Goal: Task Accomplishment & Management: Manage account settings

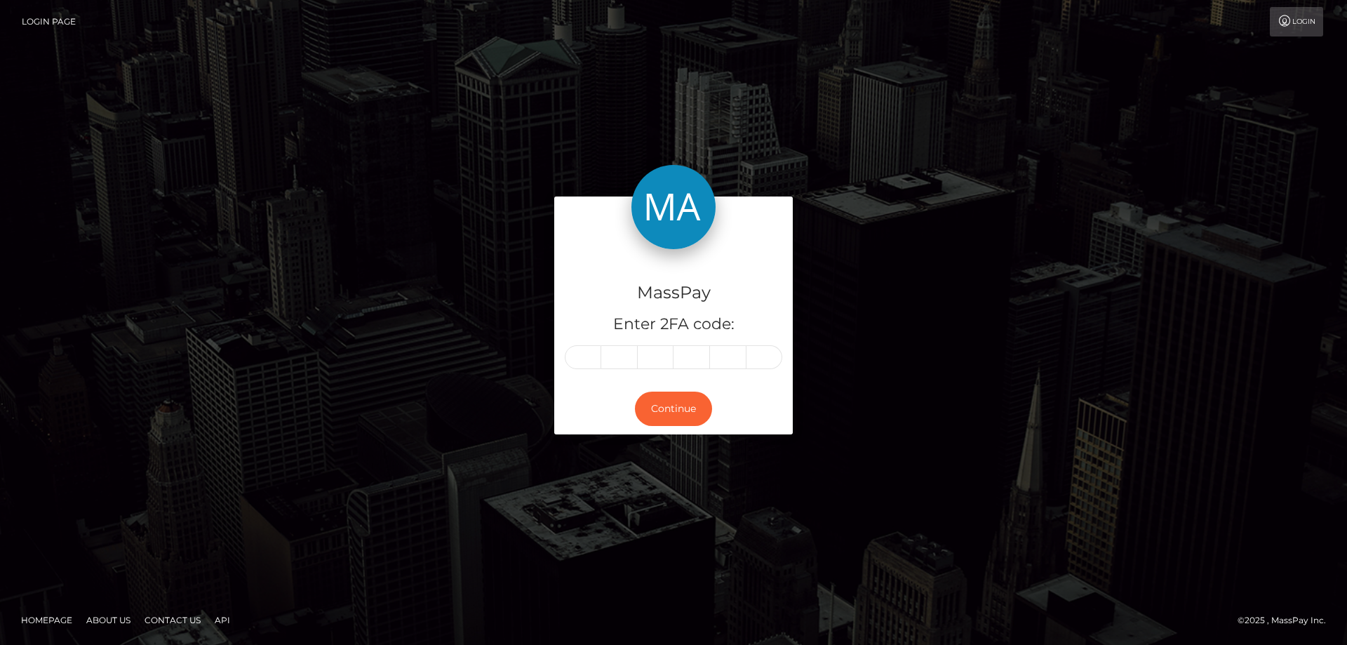
click at [566, 357] on input "text" at bounding box center [583, 357] width 36 height 24
click at [576, 350] on input "text" at bounding box center [583, 357] width 36 height 24
type input "2"
type input "8"
type input "1"
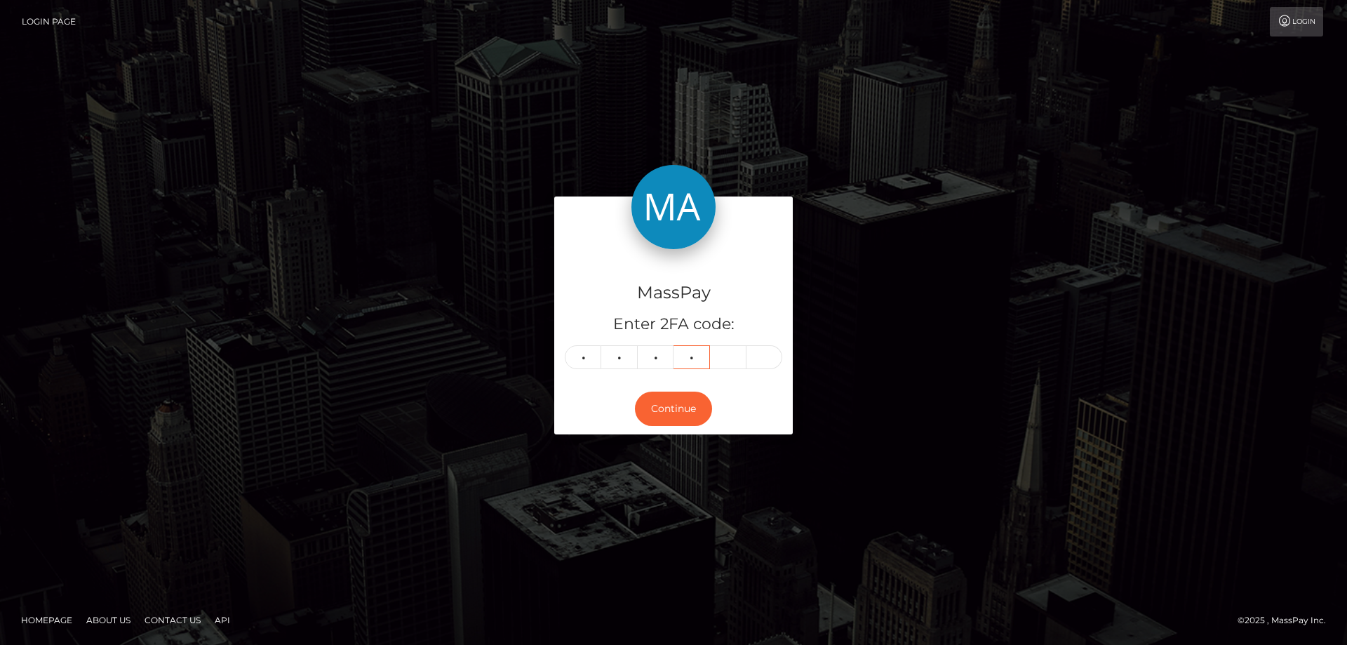
type input "1"
type input "3"
type input "9"
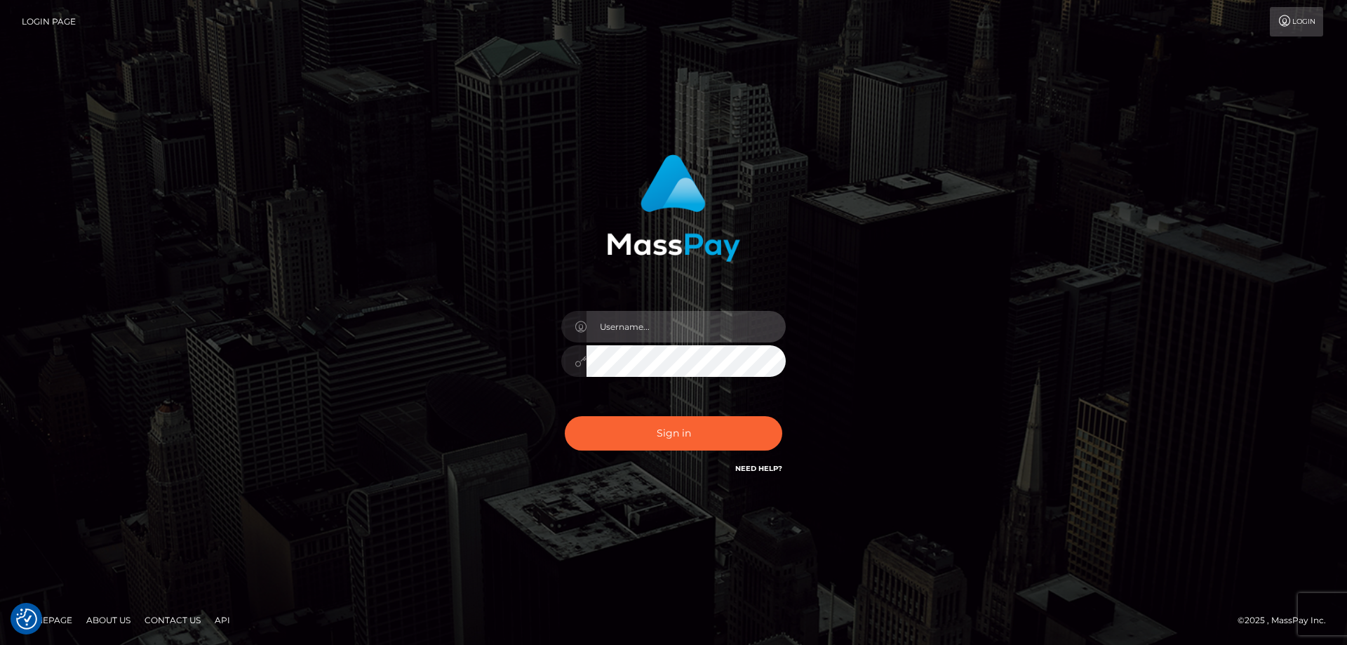
type input "[PERSON_NAME].Cirnat"
click at [776, 412] on div at bounding box center [656, 457] width 288 height 160
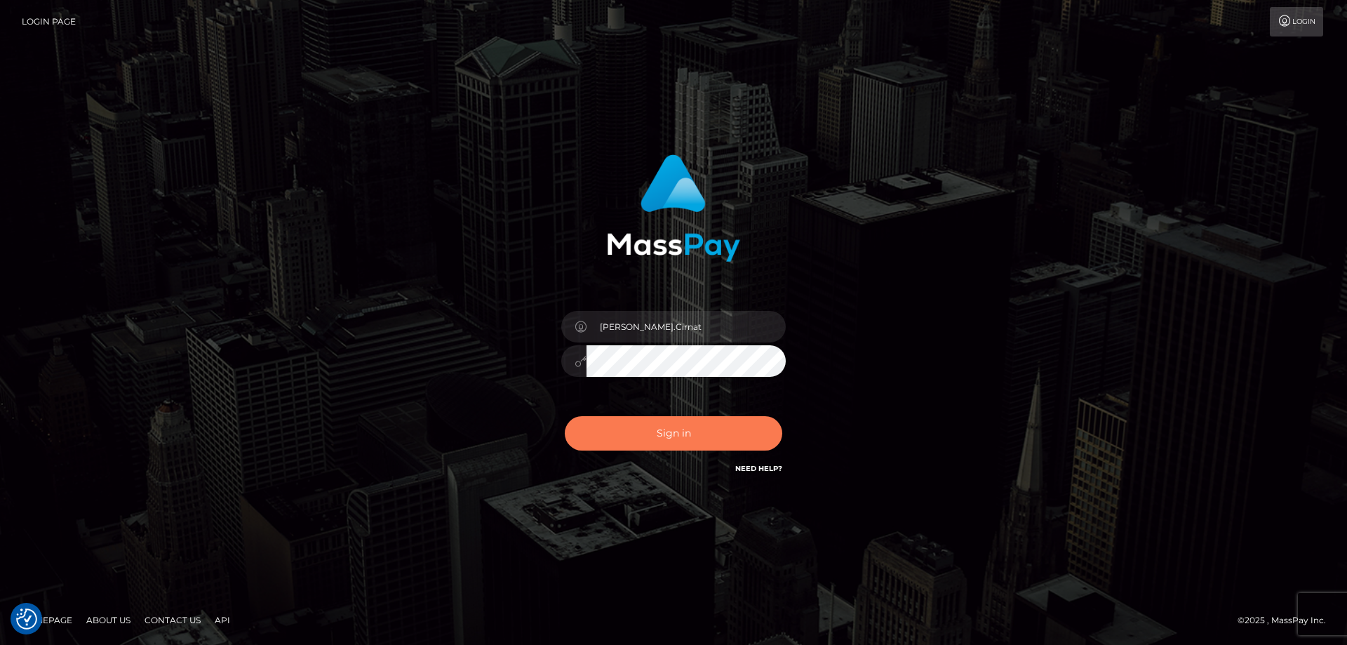
click at [723, 438] on button "Sign in" at bounding box center [673, 433] width 217 height 34
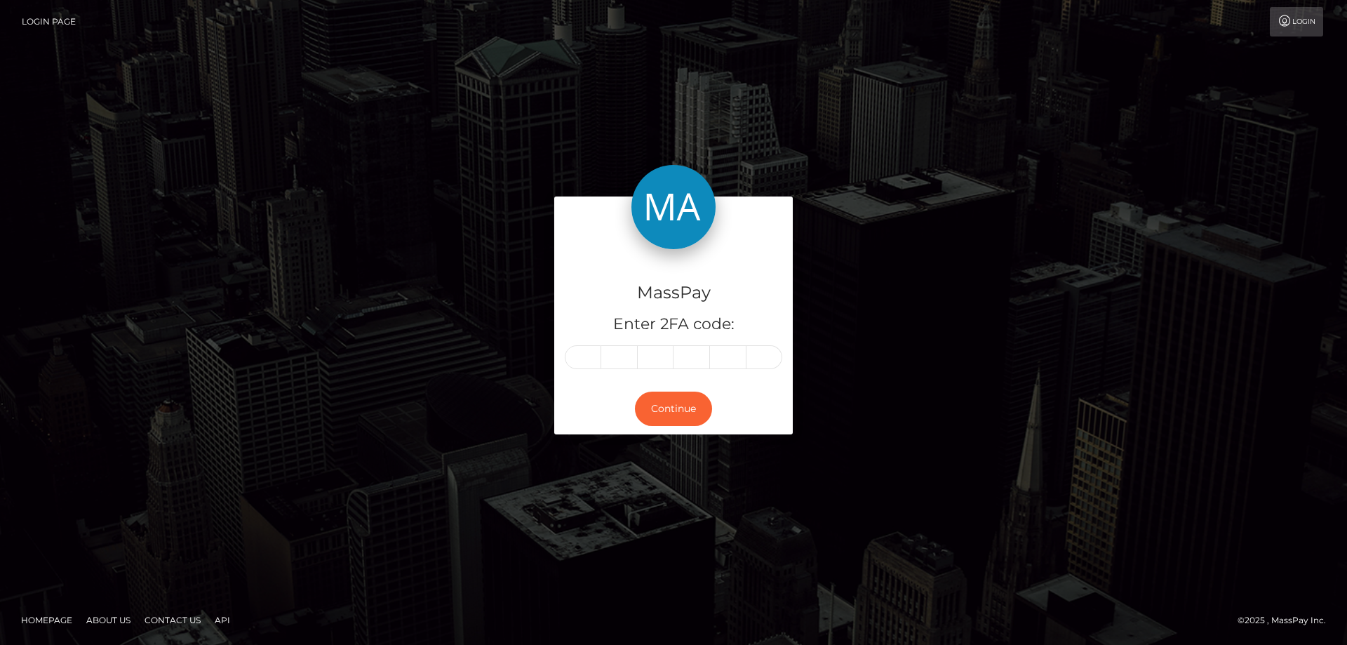
click at [595, 352] on input "text" at bounding box center [583, 357] width 36 height 24
type input "2"
type input "8"
type input "1"
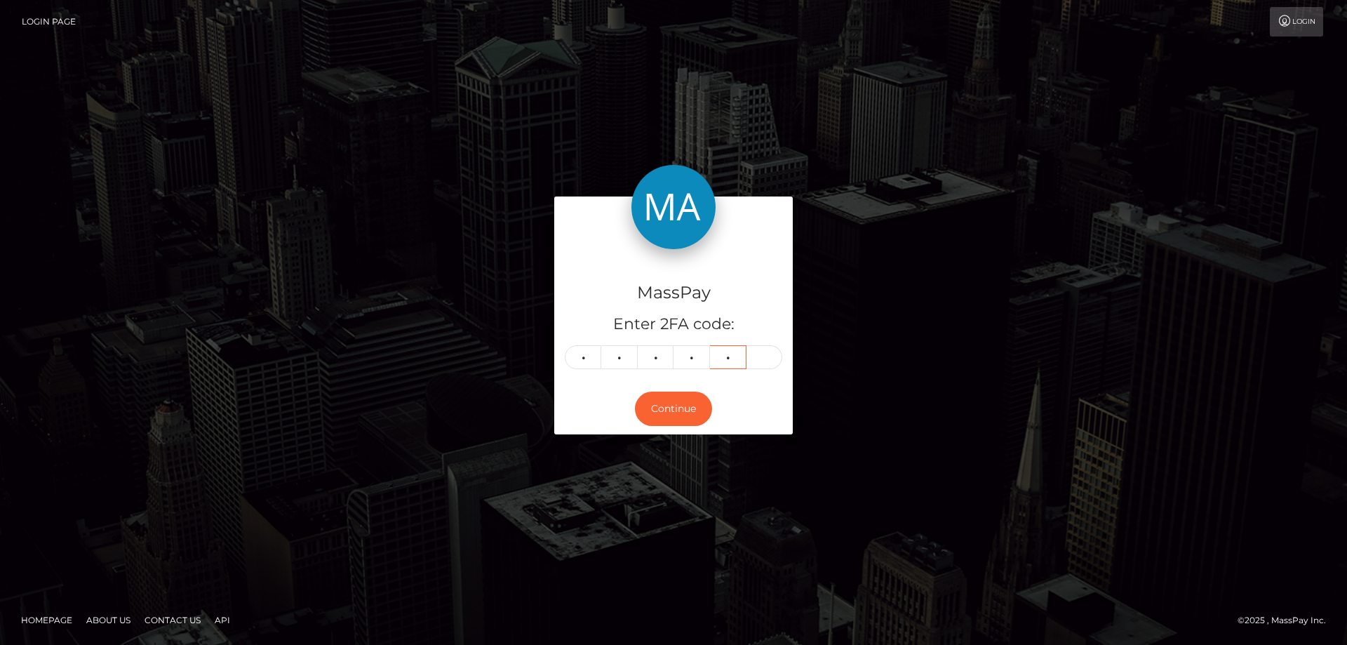
type input "3"
type input "9"
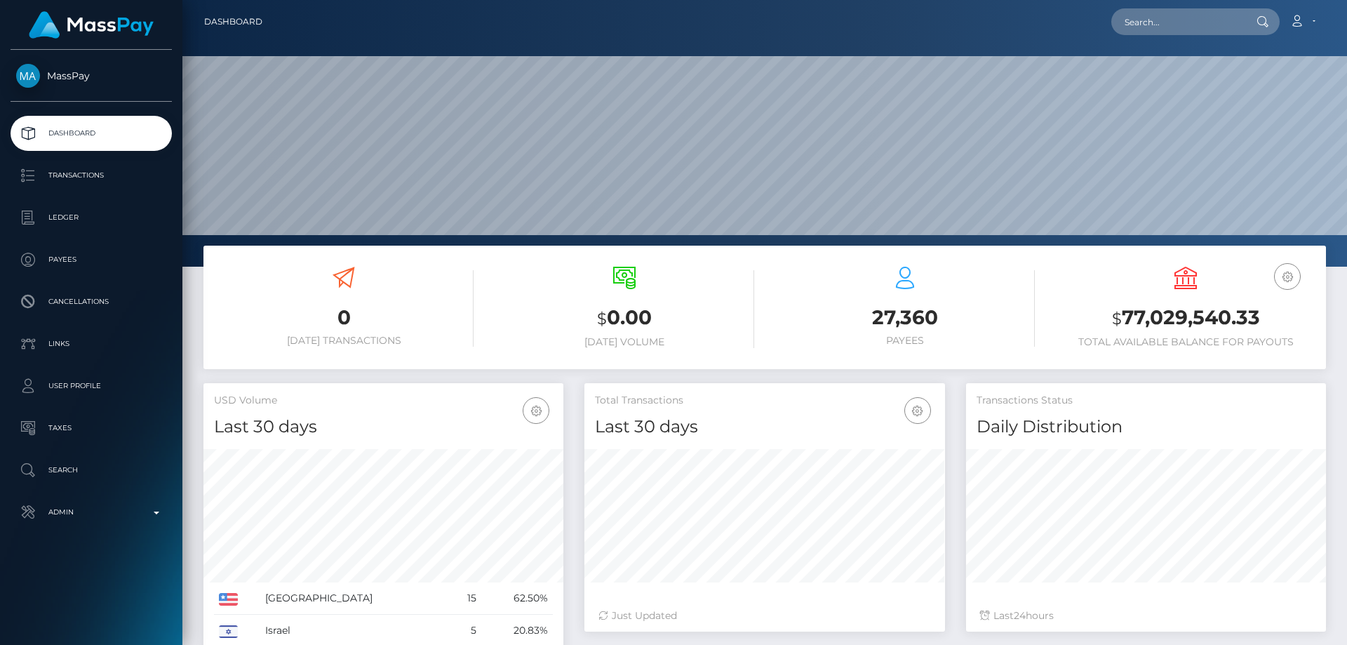
scroll to position [249, 361]
paste input "MSP205c31c9f5f172b"
type input "MSP205c31c9f5f172b"
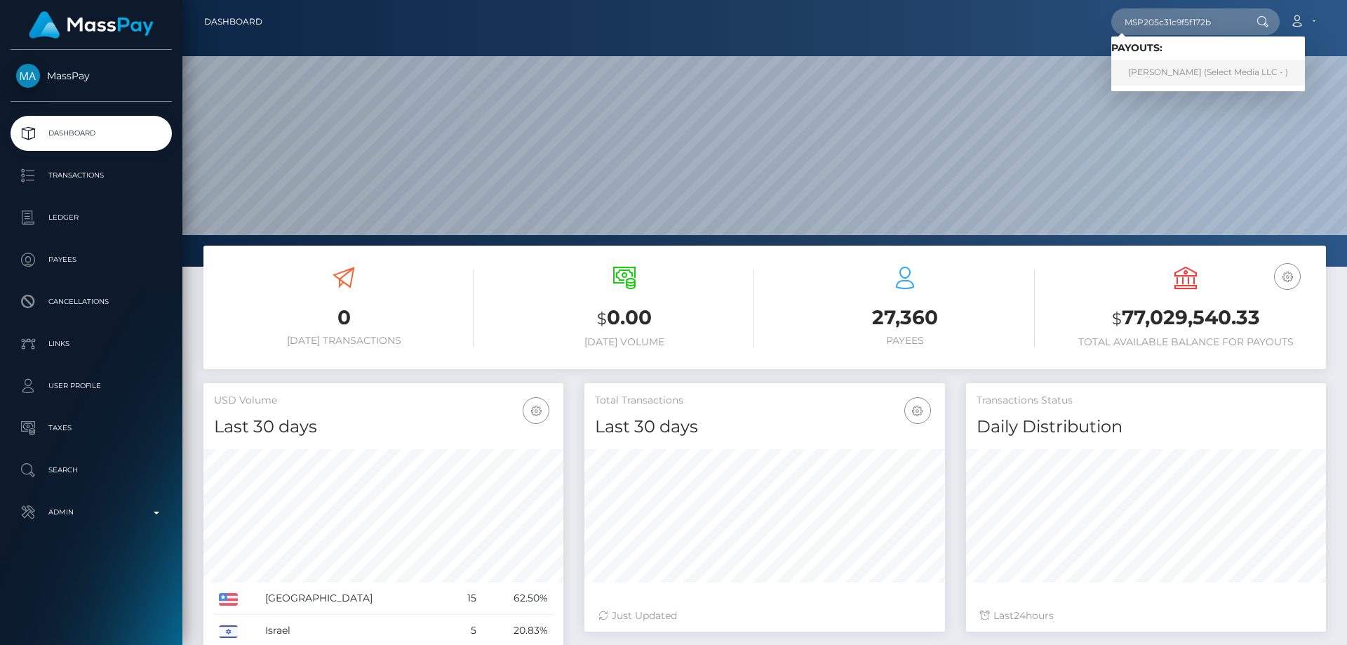
click at [1178, 69] on link "Ashlee Paola Guerrero Magana (Select Media LLC - )" at bounding box center [1208, 73] width 194 height 26
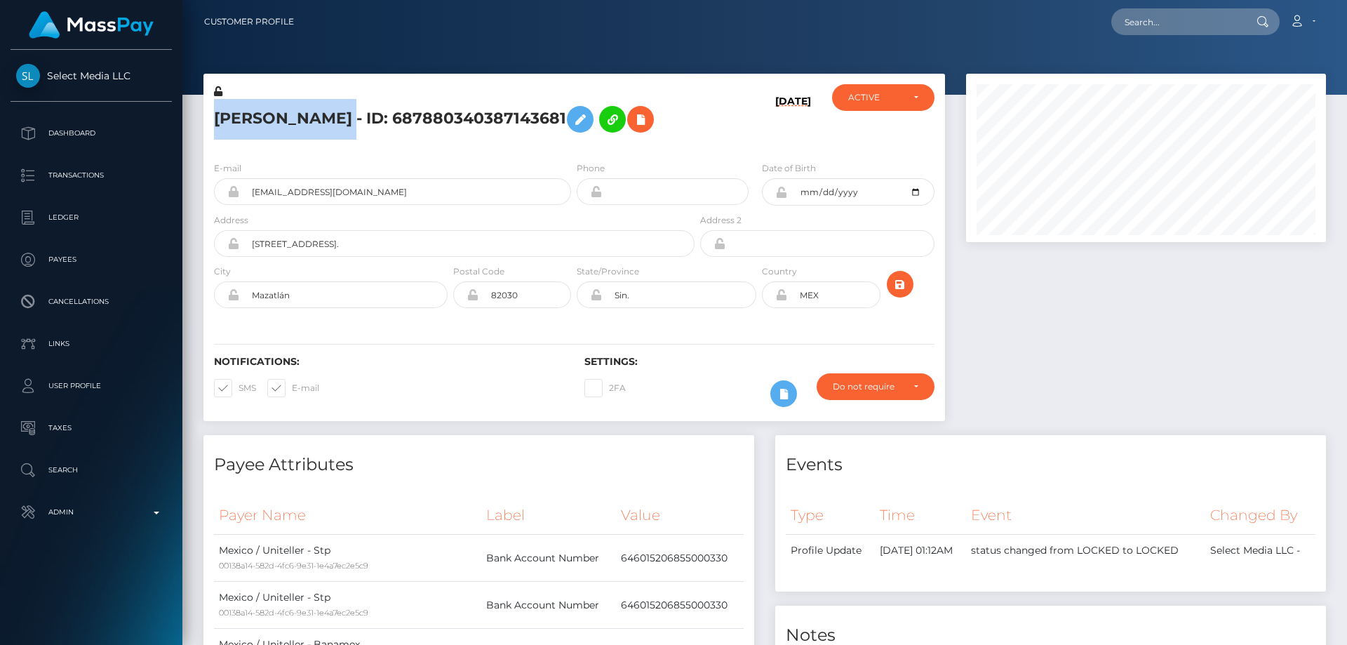
scroll to position [168, 361]
drag, startPoint x: 0, startPoint y: 0, endPoint x: 254, endPoint y: 105, distance: 274.8
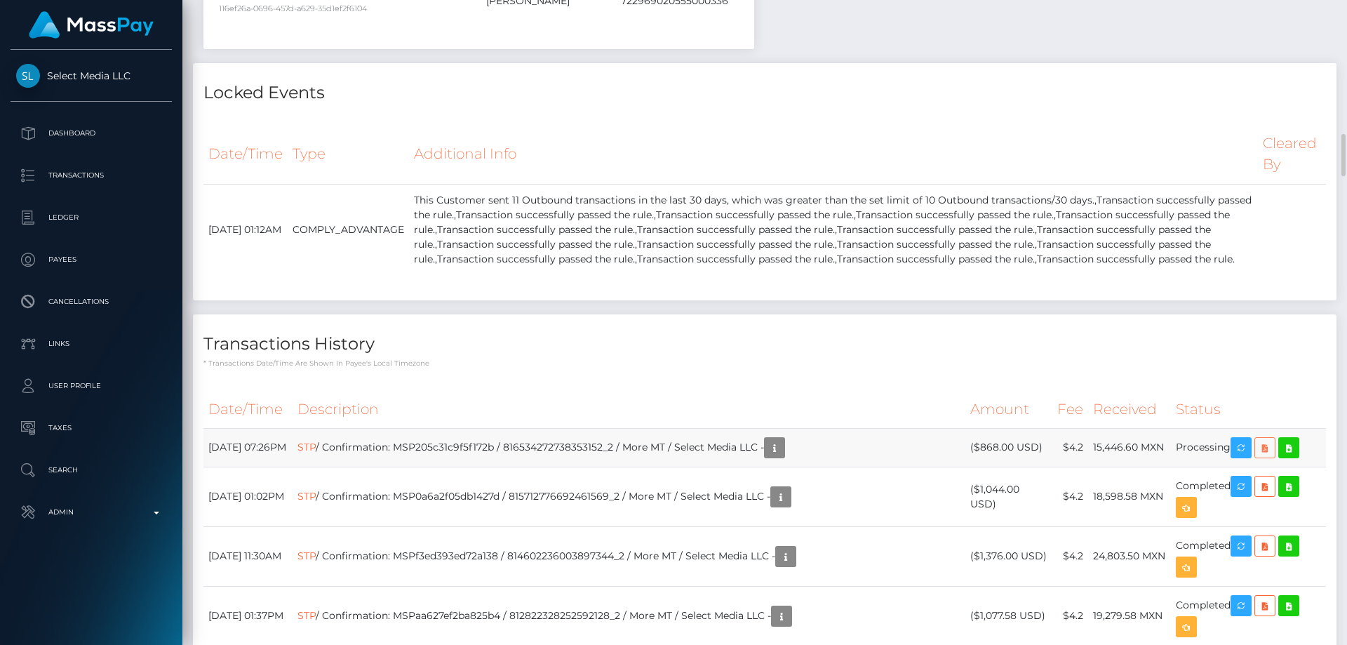
click at [1269, 457] on icon at bounding box center [1264, 448] width 17 height 18
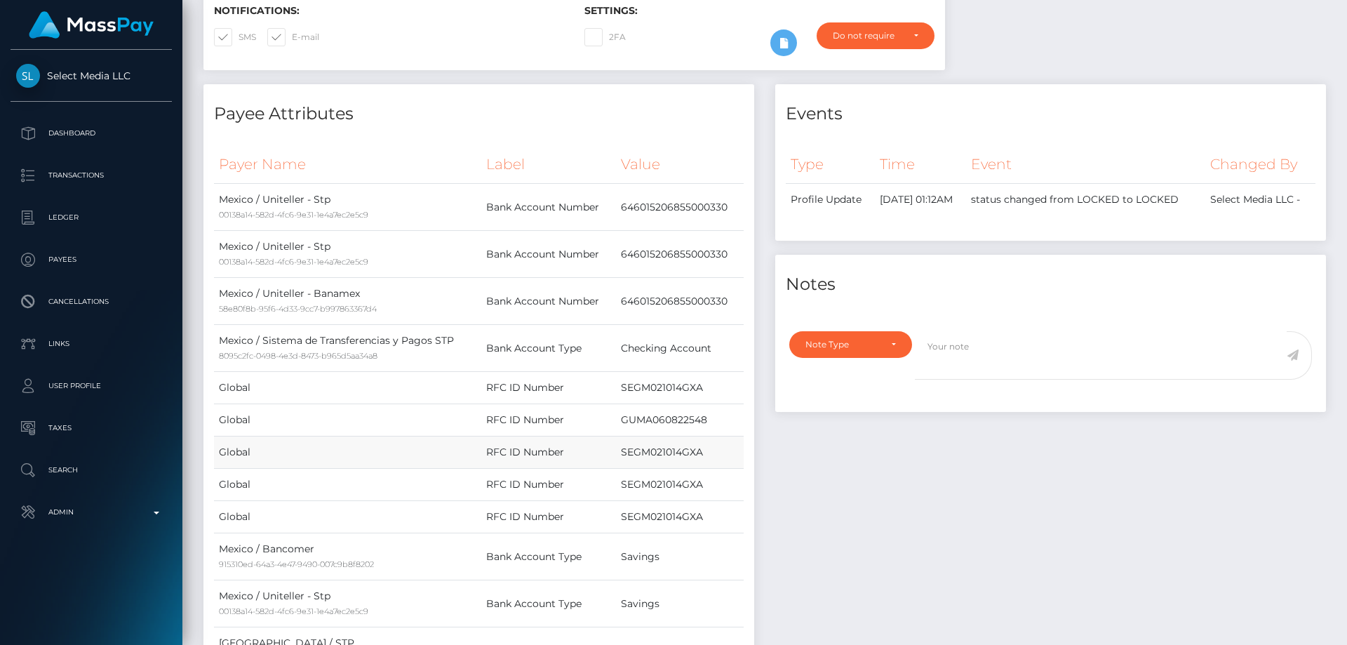
scroll to position [0, 0]
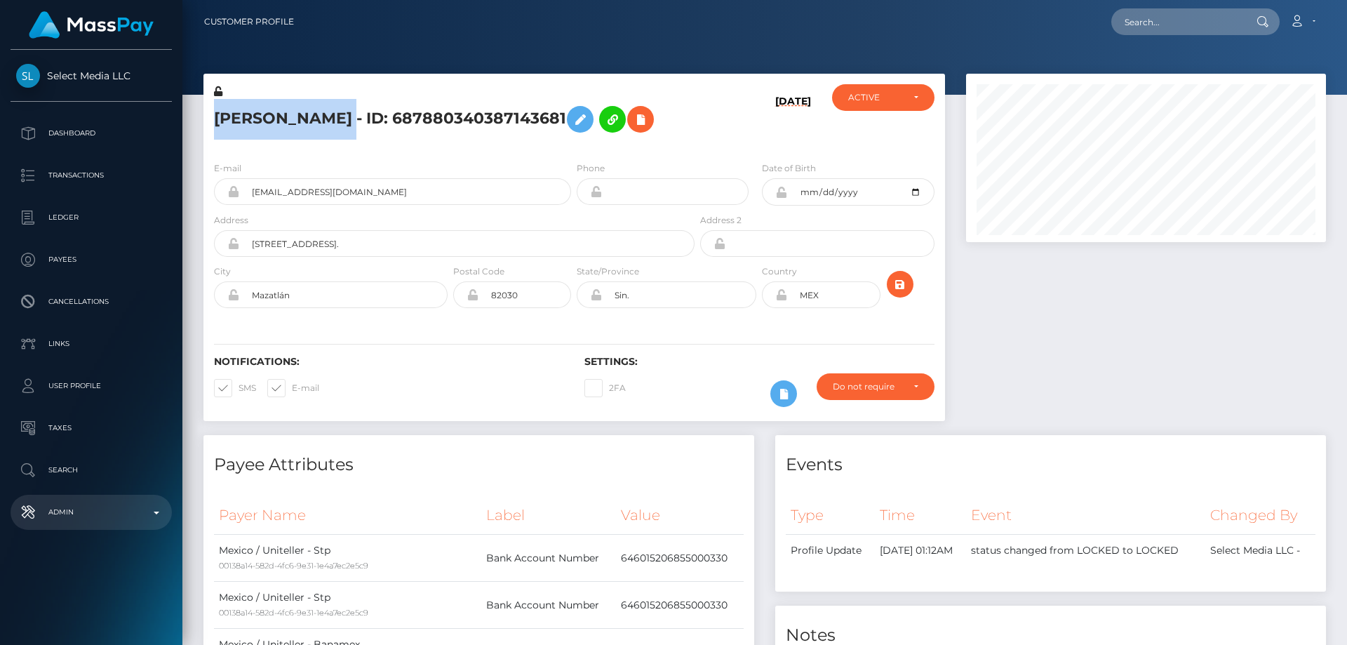
click at [112, 520] on p "Admin" at bounding box center [91, 512] width 150 height 21
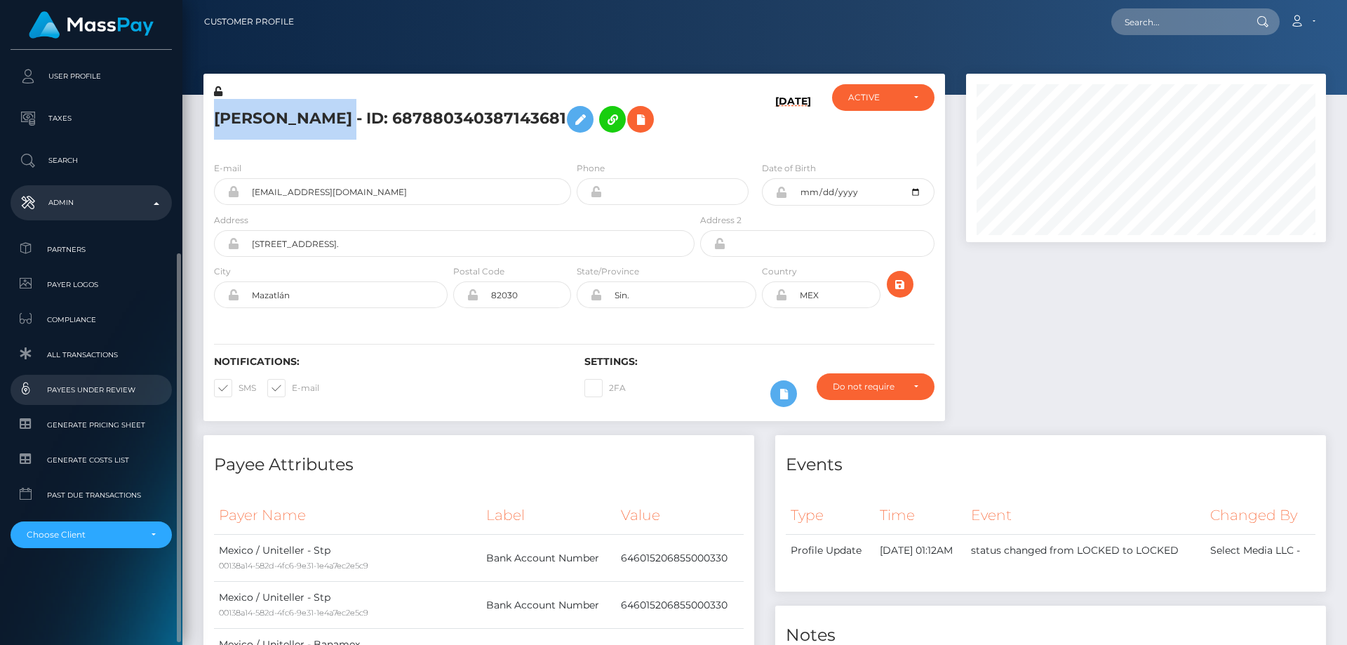
click at [105, 392] on span "Payees under Review" at bounding box center [91, 390] width 150 height 16
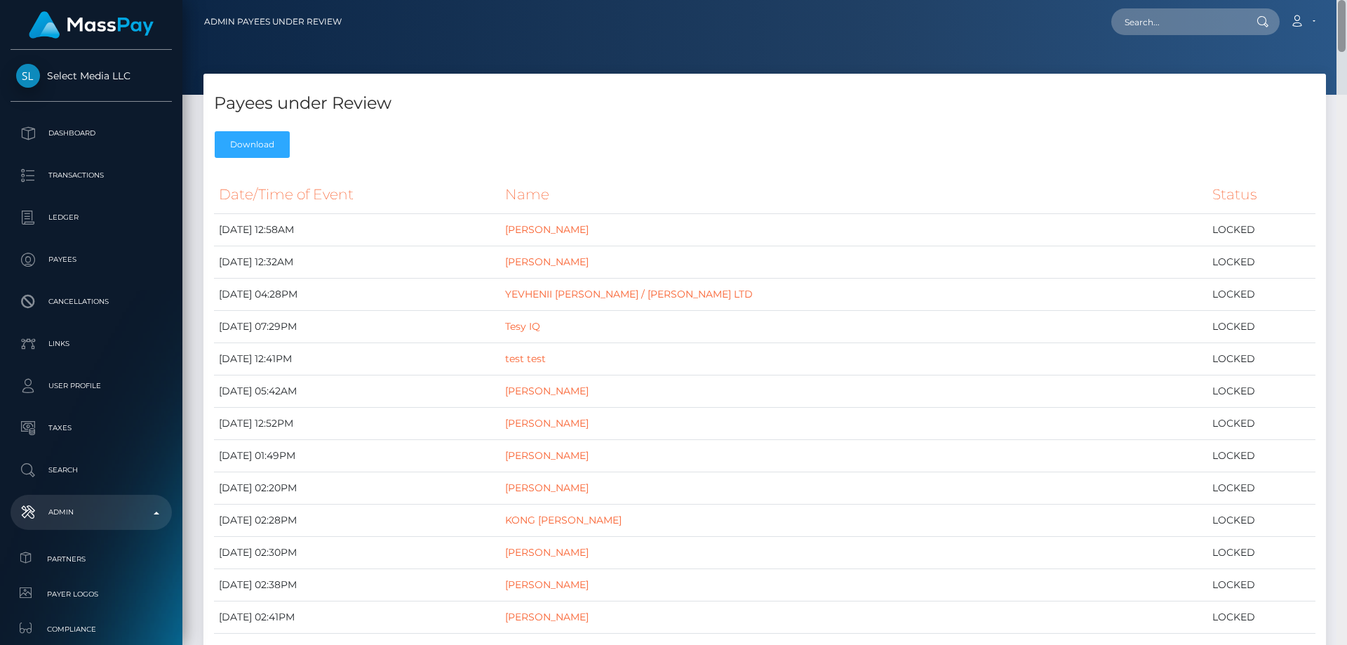
drag, startPoint x: 1341, startPoint y: 53, endPoint x: 1346, endPoint y: 0, distance: 52.8
click at [1346, 0] on div "Admin Payees under Review Loading... Loading... Account Logout" at bounding box center [764, 322] width 1164 height 645
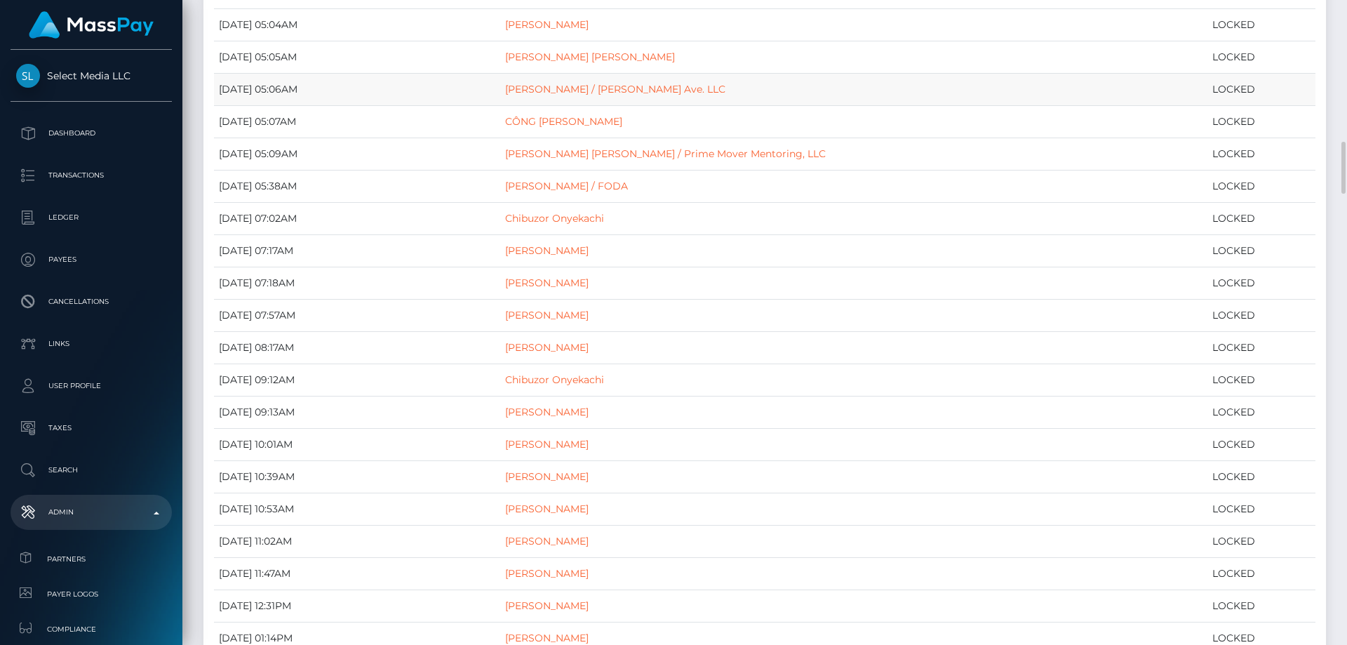
scroll to position [1824, 0]
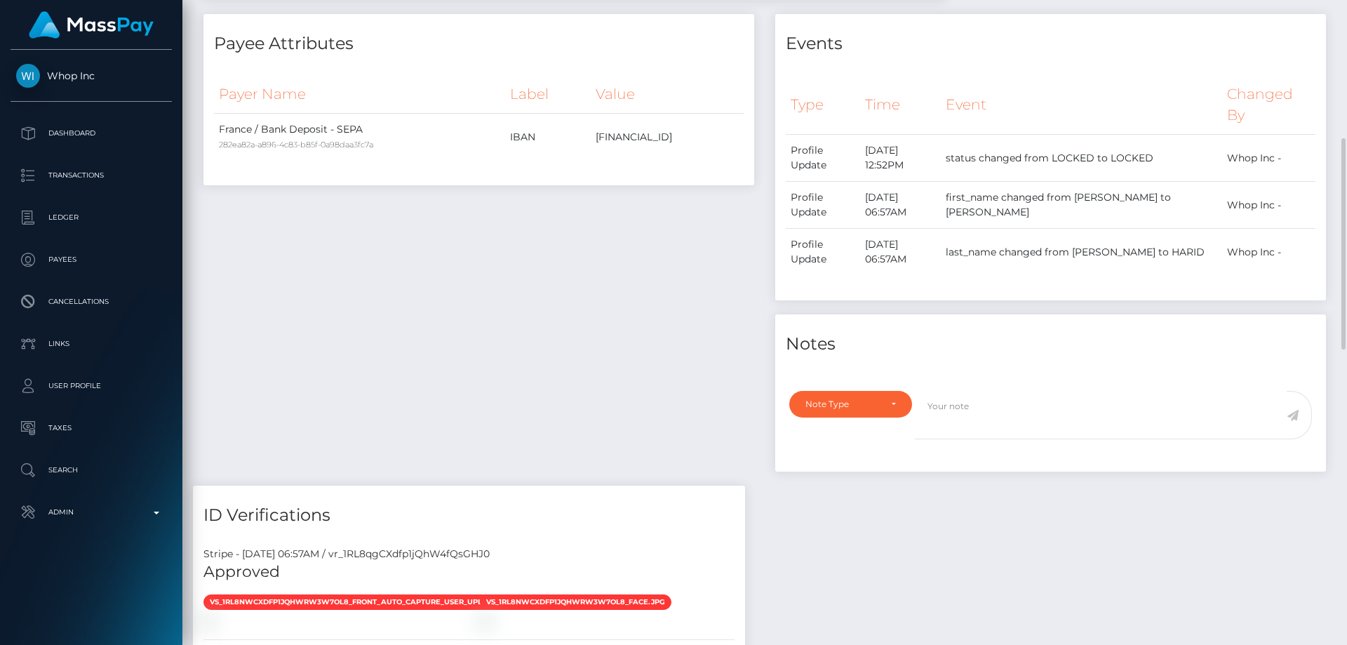
scroll to position [631, 0]
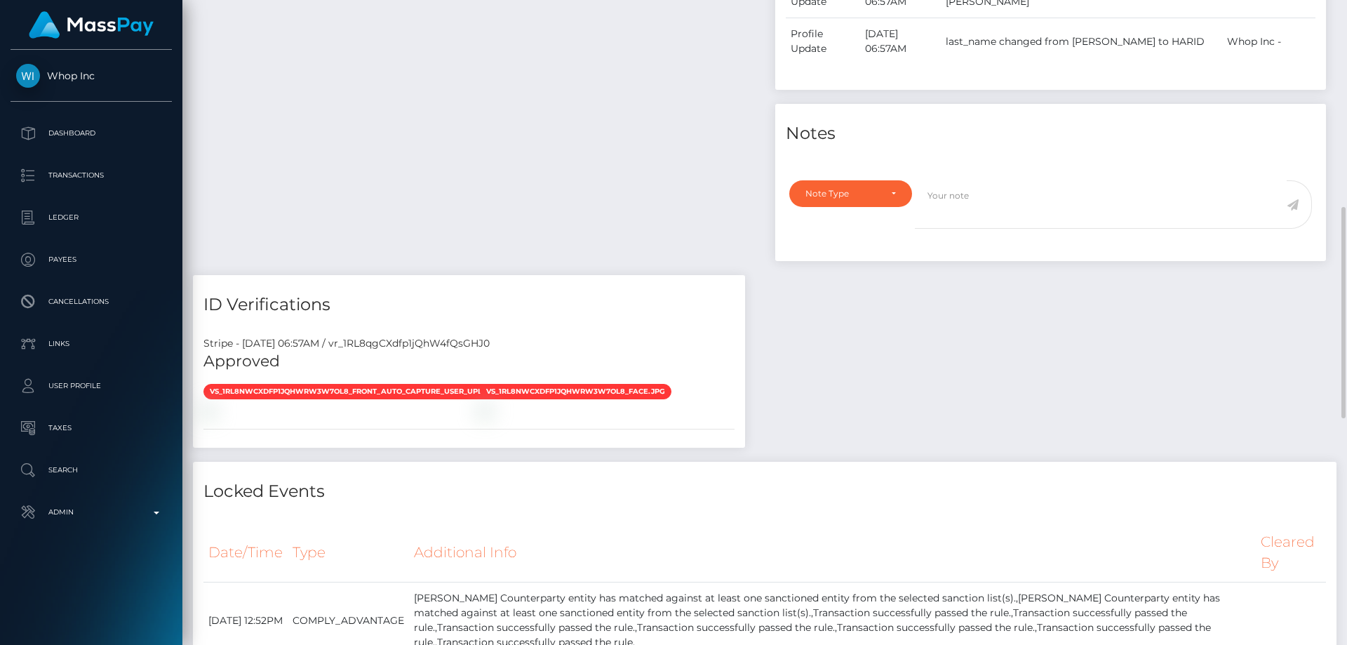
click at [868, 215] on div "Note Type Compliance Clear Compliance General Note Type" at bounding box center [1050, 216] width 551 height 89
click at [867, 199] on div "Note Type" at bounding box center [842, 193] width 74 height 11
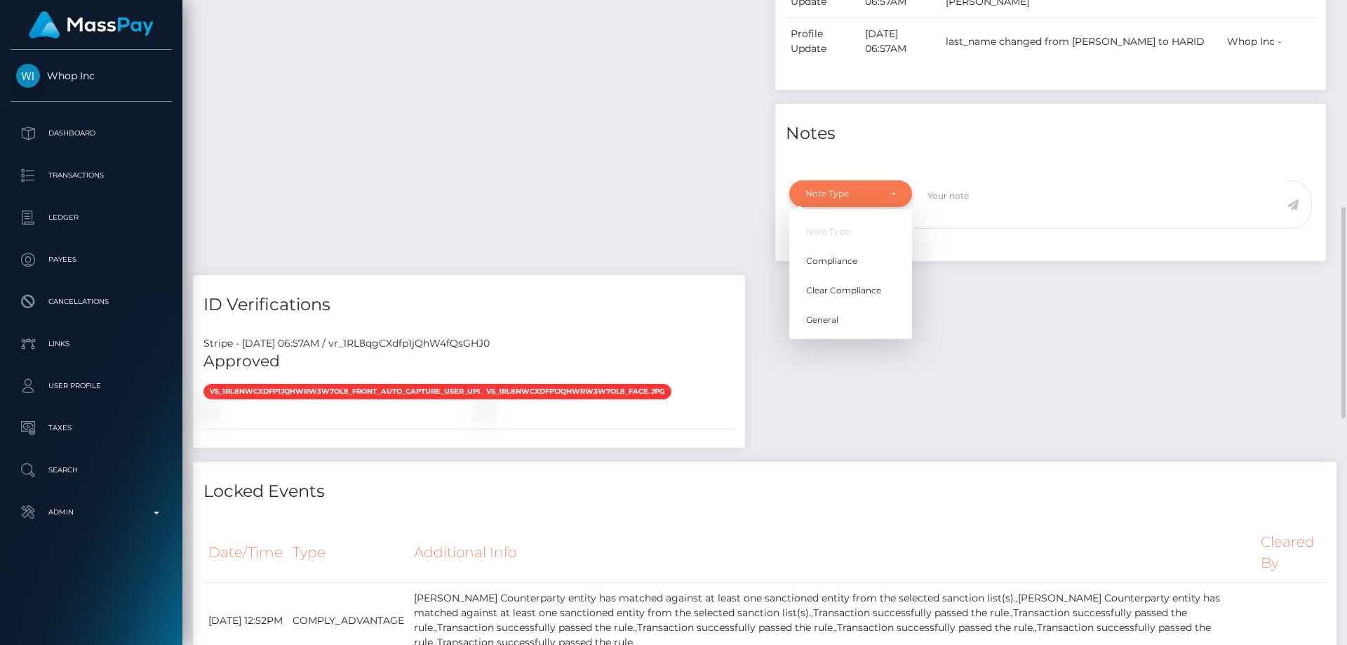
scroll to position [168, 361]
click at [873, 297] on span "Clear Compliance" at bounding box center [843, 290] width 75 height 13
select select "CLEAR_COMPLIANCE"
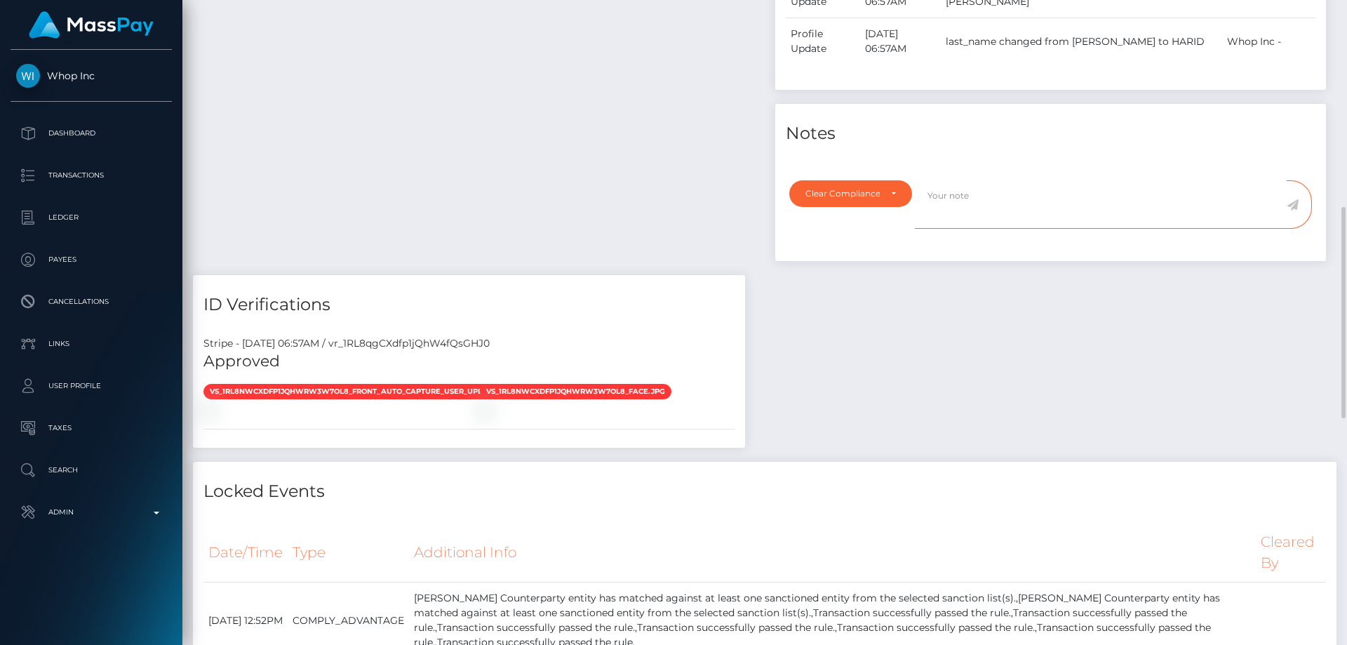
click at [992, 229] on textarea at bounding box center [1101, 204] width 372 height 48
drag, startPoint x: 1078, startPoint y: 236, endPoint x: 880, endPoint y: 326, distance: 218.2
click at [884, 245] on div "Note Type Compliance Clear Compliance General Clear Compliance Note Type Compli…" at bounding box center [1051, 212] width 544 height 65
paste textarea "different First Name ( Abdul ) and different Last Name ( Hakeem )."
type textarea "The hit refers to a person with a different First Name ( [PERSON_NAME] ) and di…"
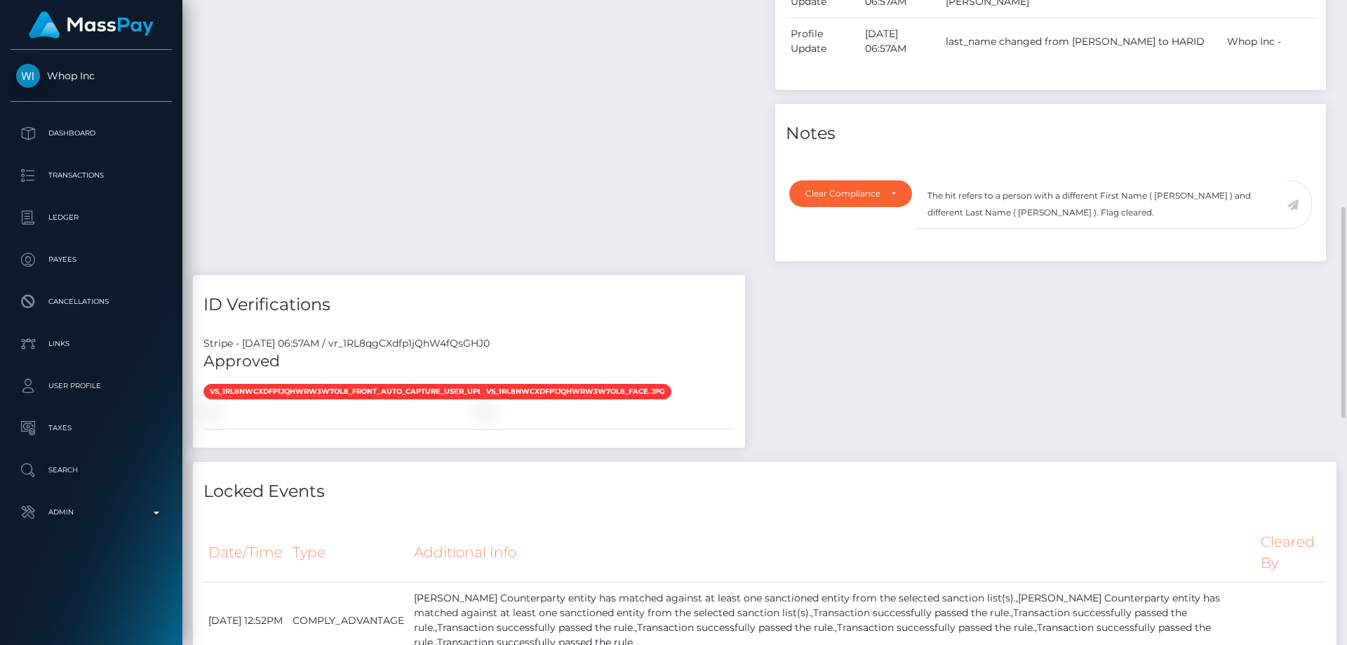
click at [1291, 210] on icon at bounding box center [1292, 204] width 12 height 11
click at [1092, 405] on div "Payee Attributes Payer Name Label Value France / Bank Deposit - SEPA 282ea82a-a…" at bounding box center [764, 349] width 1143 height 1091
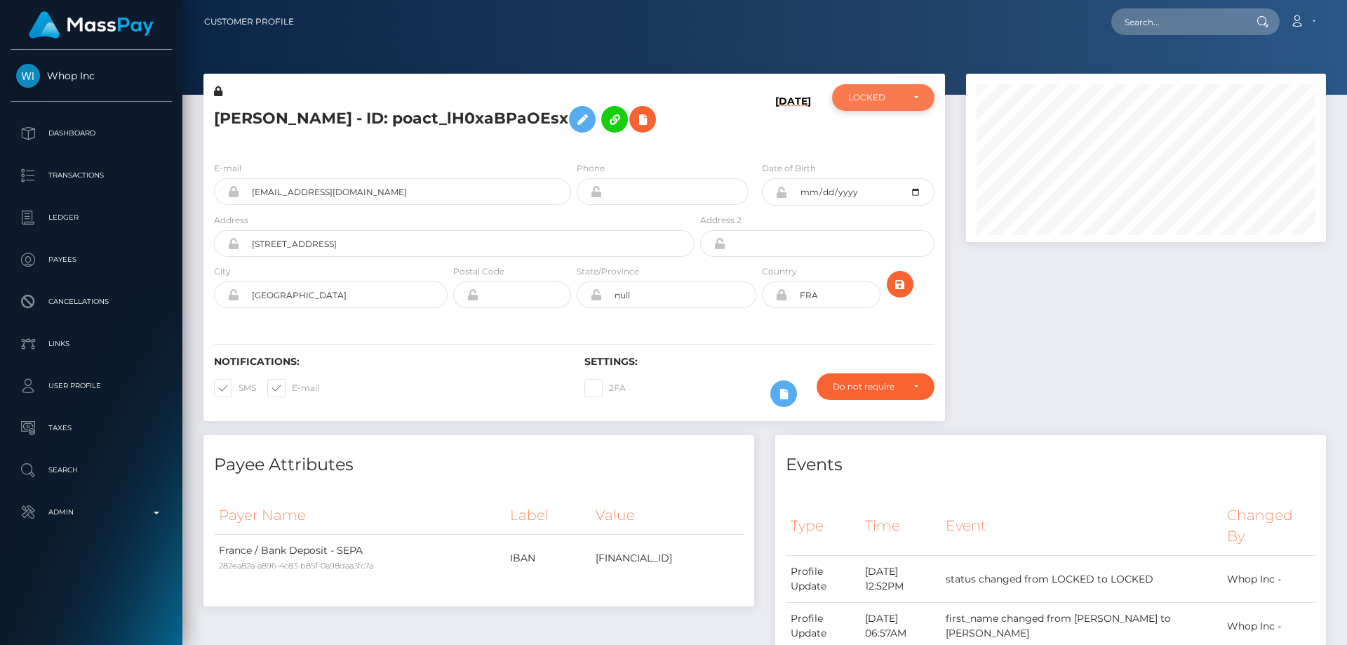
scroll to position [701248, 701057]
click at [870, 93] on div "LOCKED" at bounding box center [875, 97] width 54 height 11
click at [881, 138] on link "ACTIVE" at bounding box center [883, 135] width 102 height 26
select select "ACTIVE"
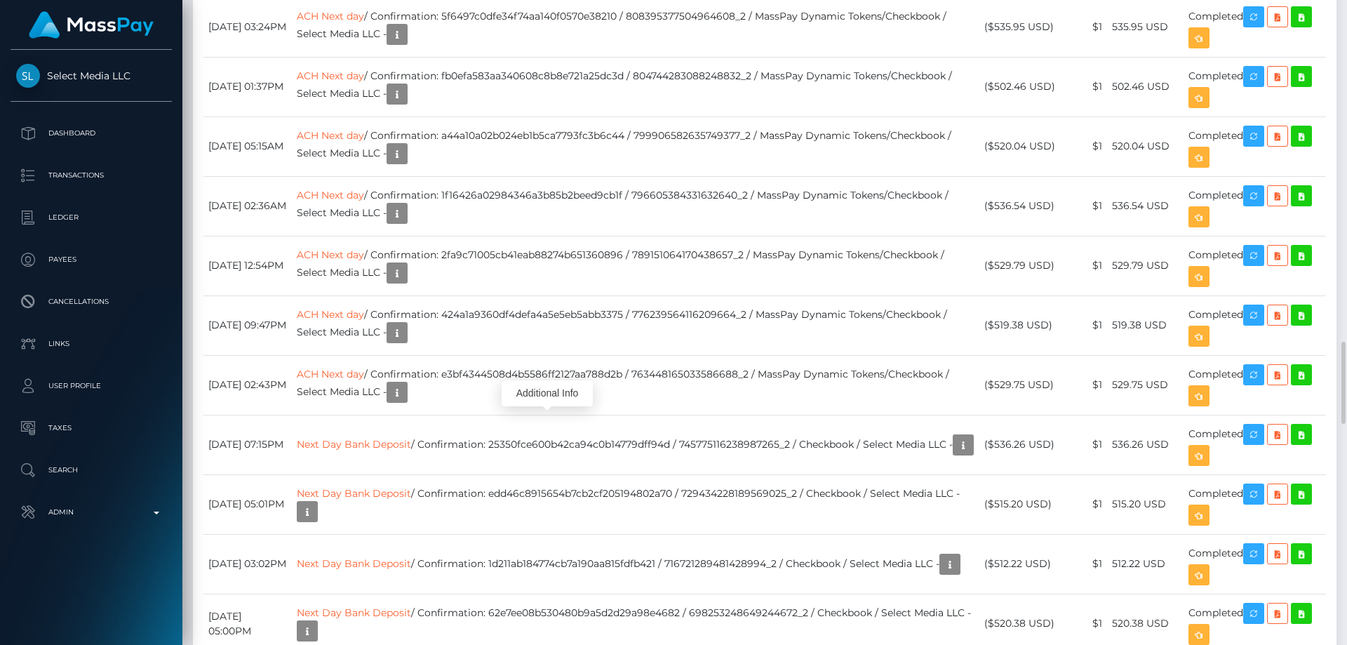
scroll to position [168, 361]
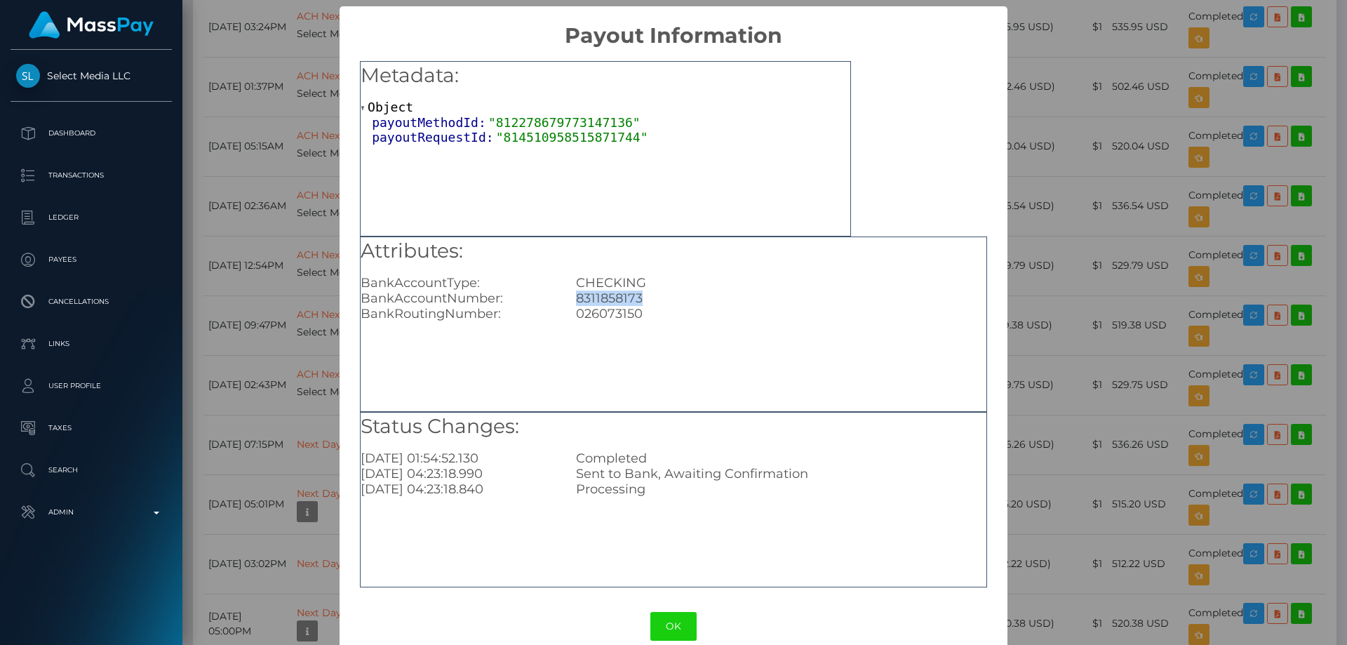
drag, startPoint x: 659, startPoint y: 292, endPoint x: 572, endPoint y: 298, distance: 87.2
click at [572, 298] on div "8311858173" at bounding box center [780, 297] width 431 height 15
copy div "8311858173"
click at [1161, 317] on div "× Payout Information Metadata: Object payoutMethodId: "812278679773147136" payo…" at bounding box center [673, 322] width 1347 height 645
click at [1124, 285] on div "× Payout Information Metadata: Object payoutMethodId: "812278679773147136" payo…" at bounding box center [673, 322] width 1347 height 645
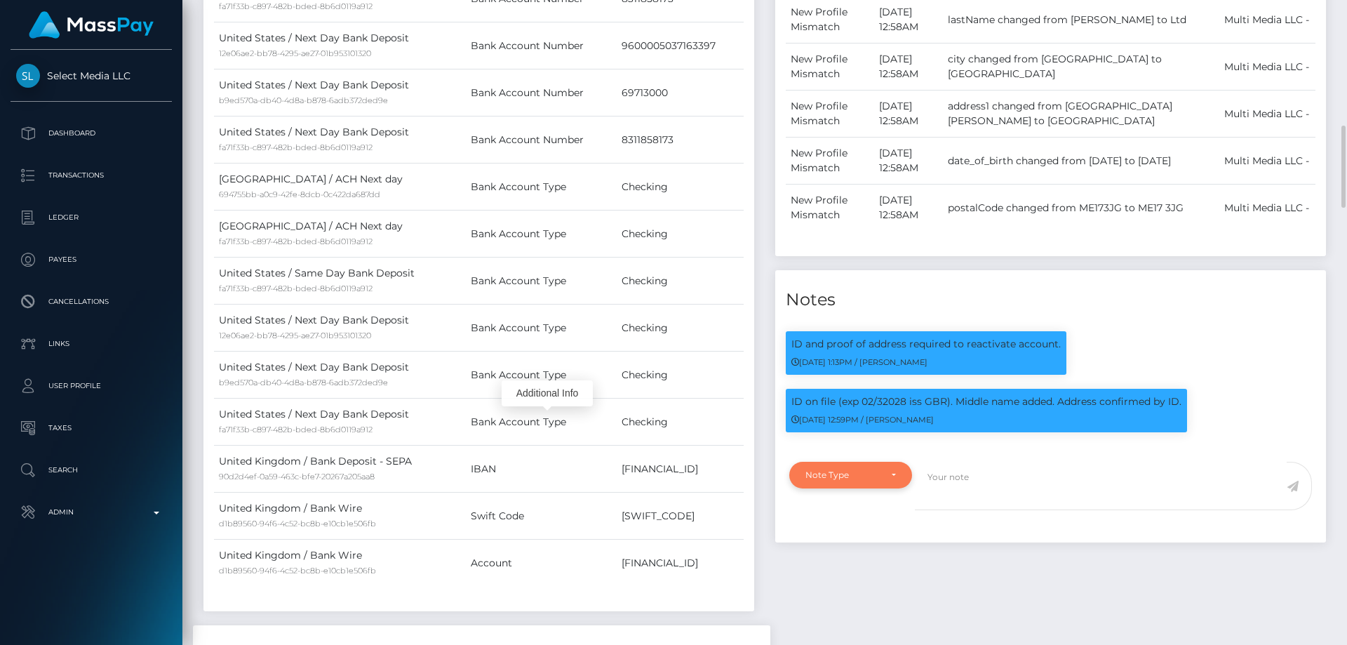
click at [882, 488] on div "Note Type" at bounding box center [850, 475] width 123 height 27
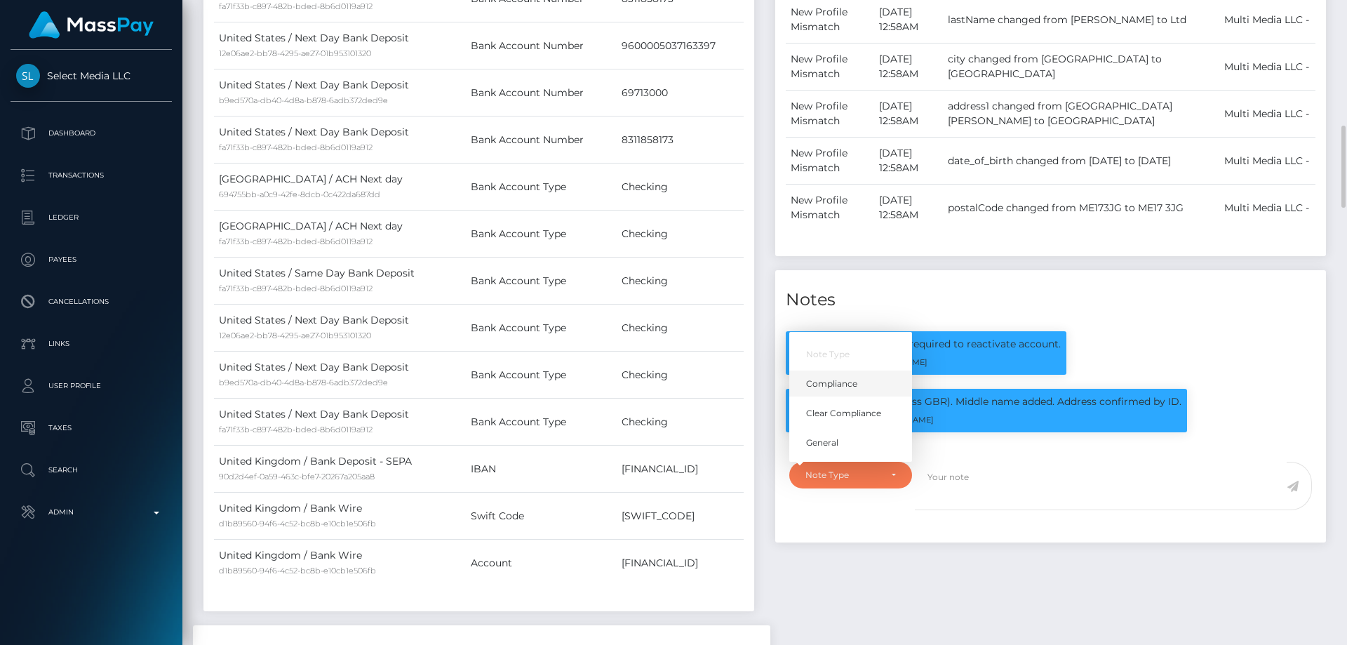
click at [867, 396] on link "Compliance" at bounding box center [850, 383] width 123 height 26
select select "COMPLIANCE"
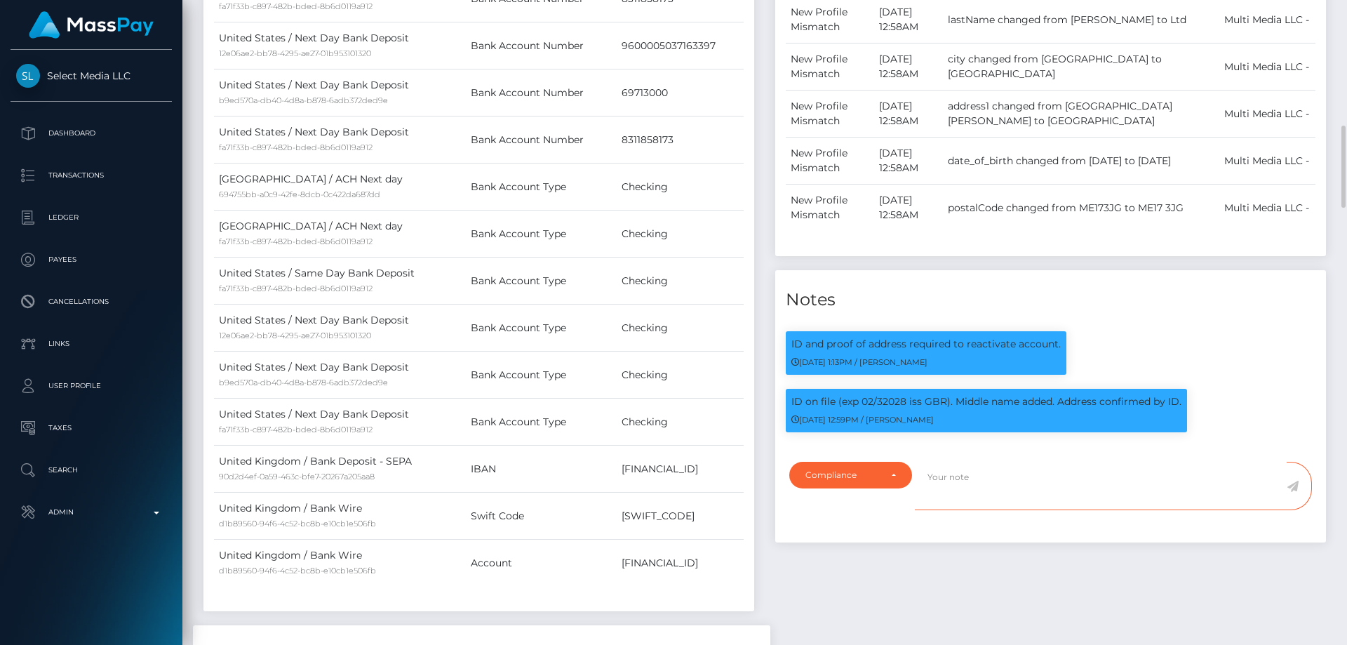
click at [978, 510] on textarea at bounding box center [1101, 486] width 372 height 48
paste textarea "8311858173"
type textarea "Bank statement for the account: 8311858173 required."
click at [1296, 492] on icon at bounding box center [1292, 485] width 12 height 11
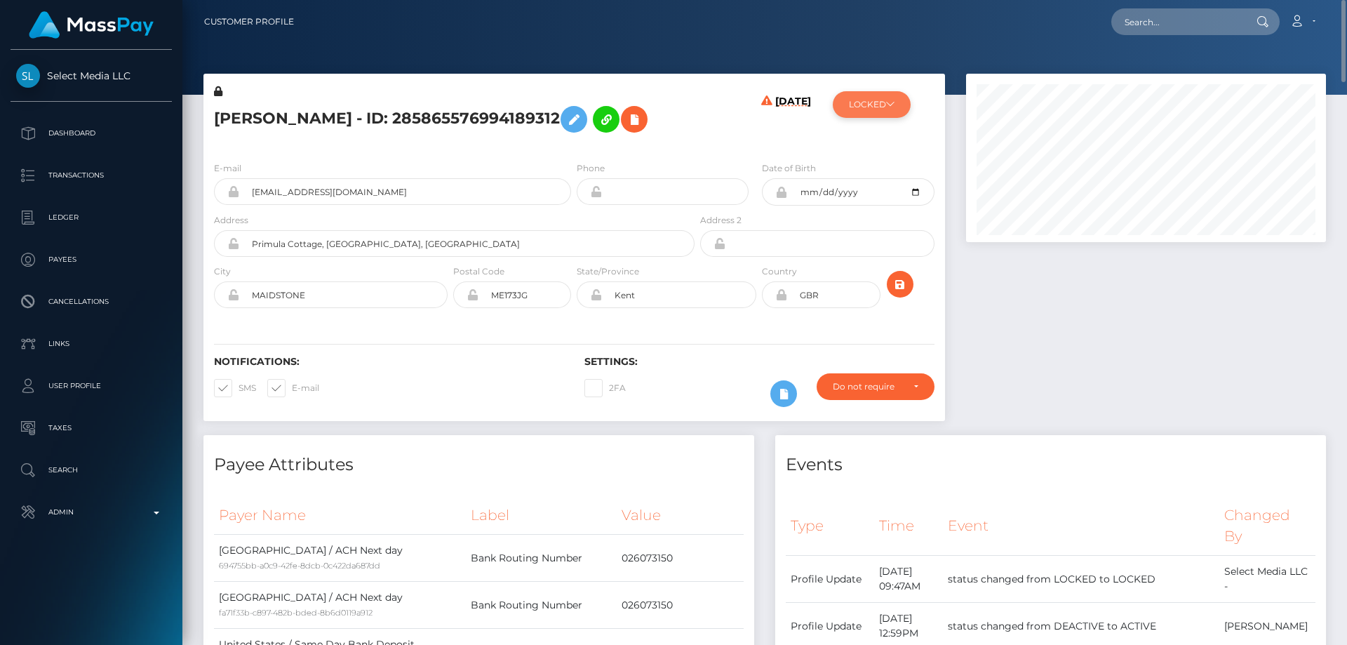
click at [893, 113] on button "LOCKED" at bounding box center [872, 104] width 78 height 27
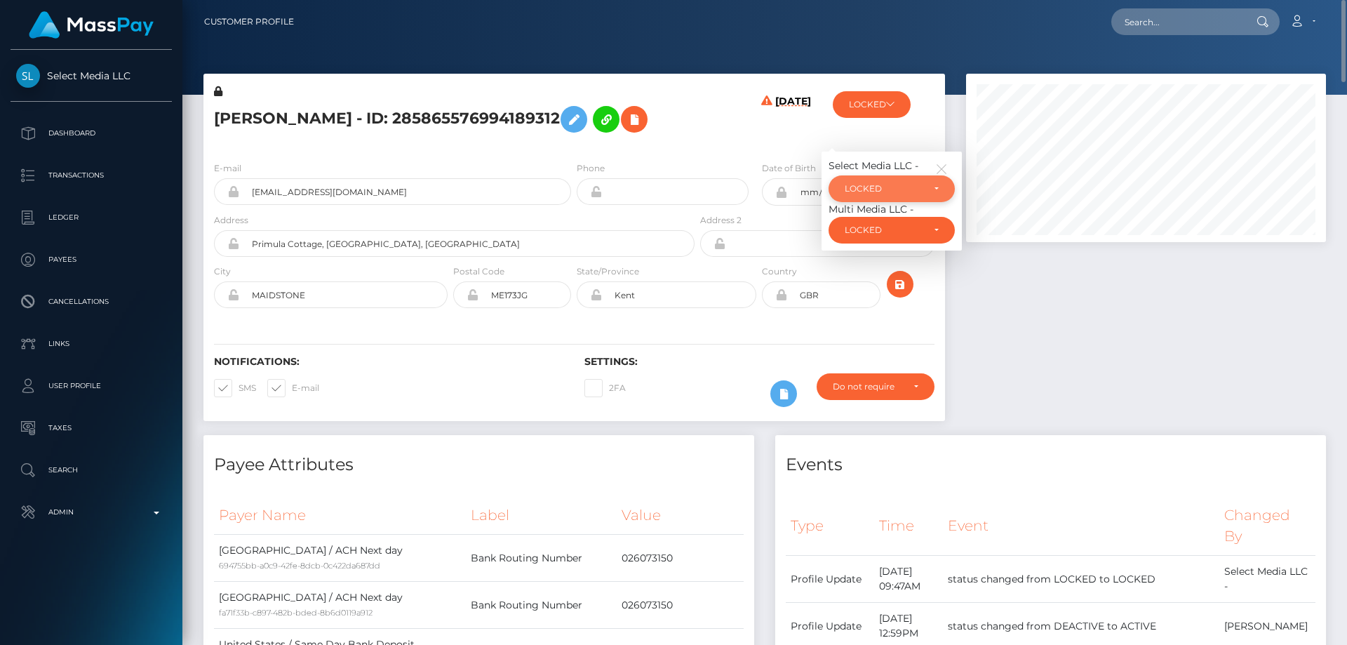
click at [900, 194] on div "LOCKED" at bounding box center [884, 188] width 78 height 11
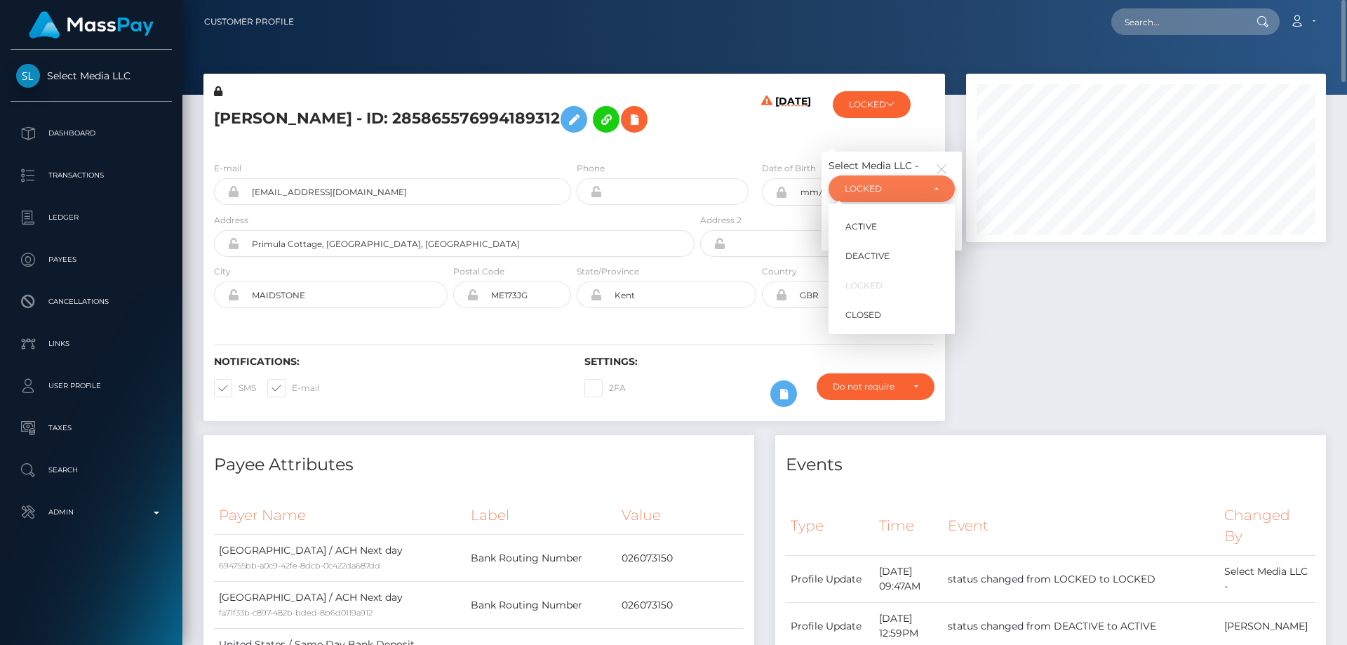
scroll to position [168, 361]
click at [888, 262] on span "DEACTIVE" at bounding box center [867, 256] width 44 height 13
select select "DEACTIVE"
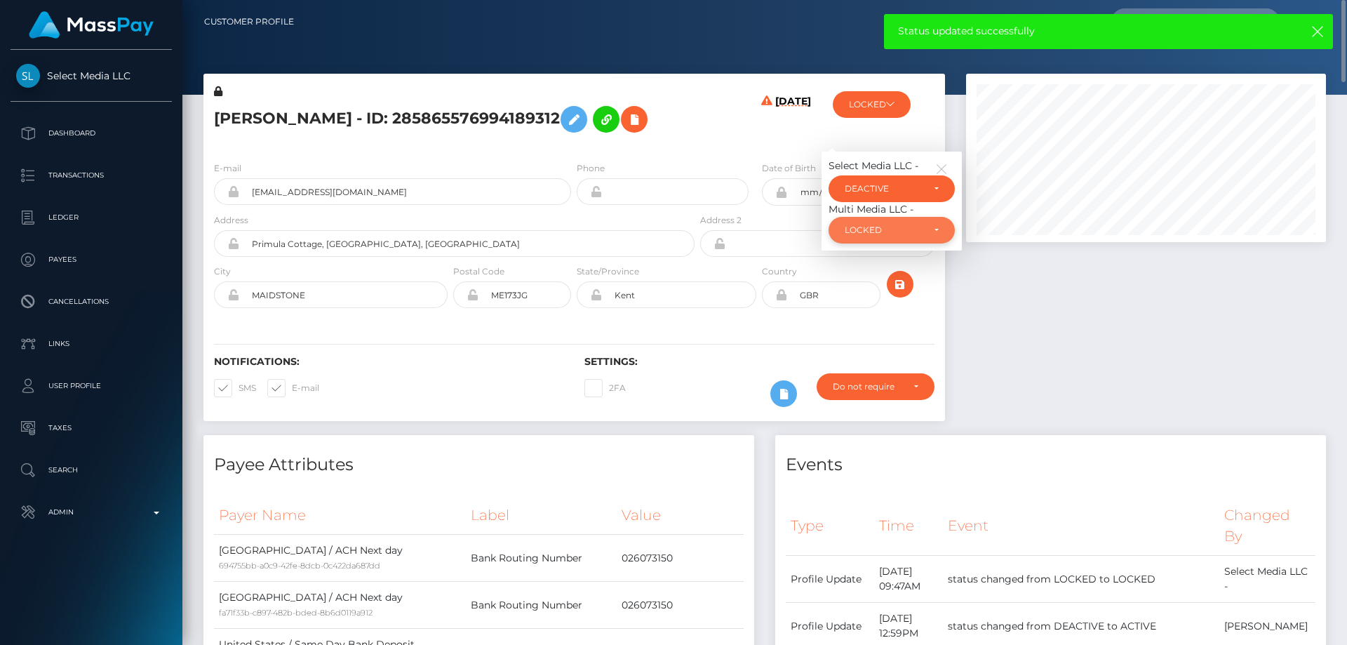
click at [857, 243] on div "LOCKED" at bounding box center [891, 230] width 126 height 27
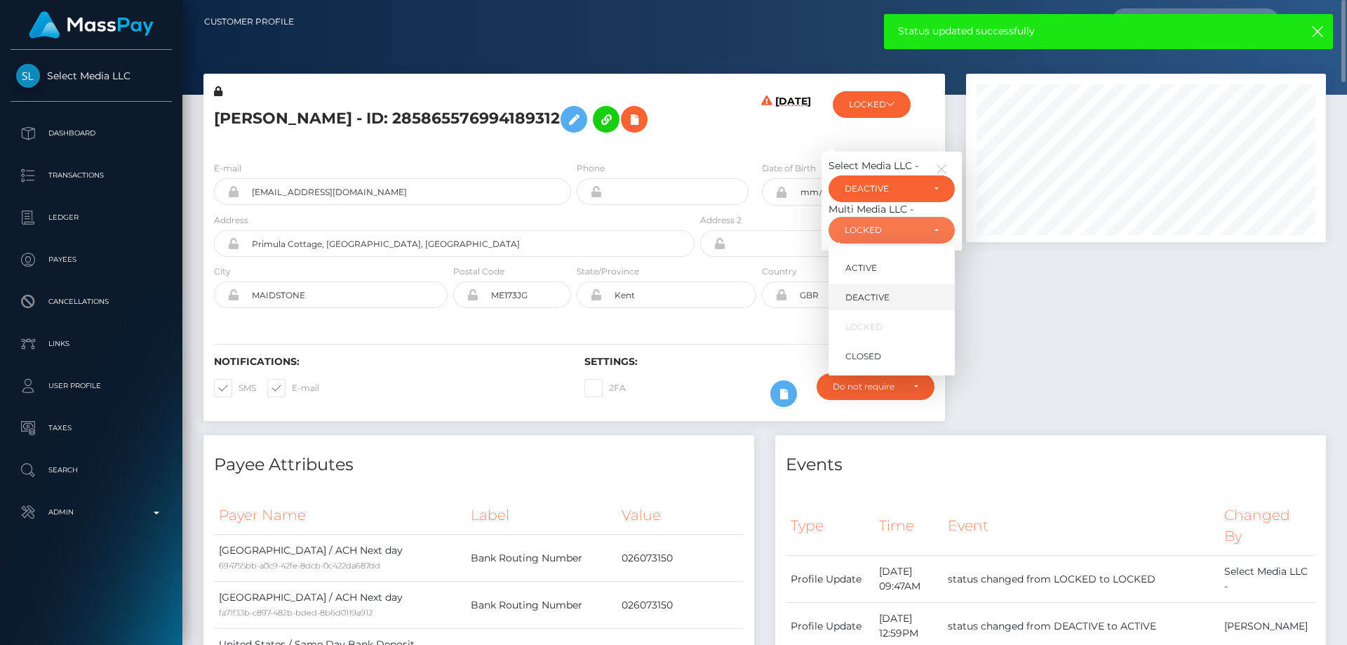
click at [882, 304] on span "DEACTIVE" at bounding box center [867, 297] width 44 height 13
select select "DEACTIVE"
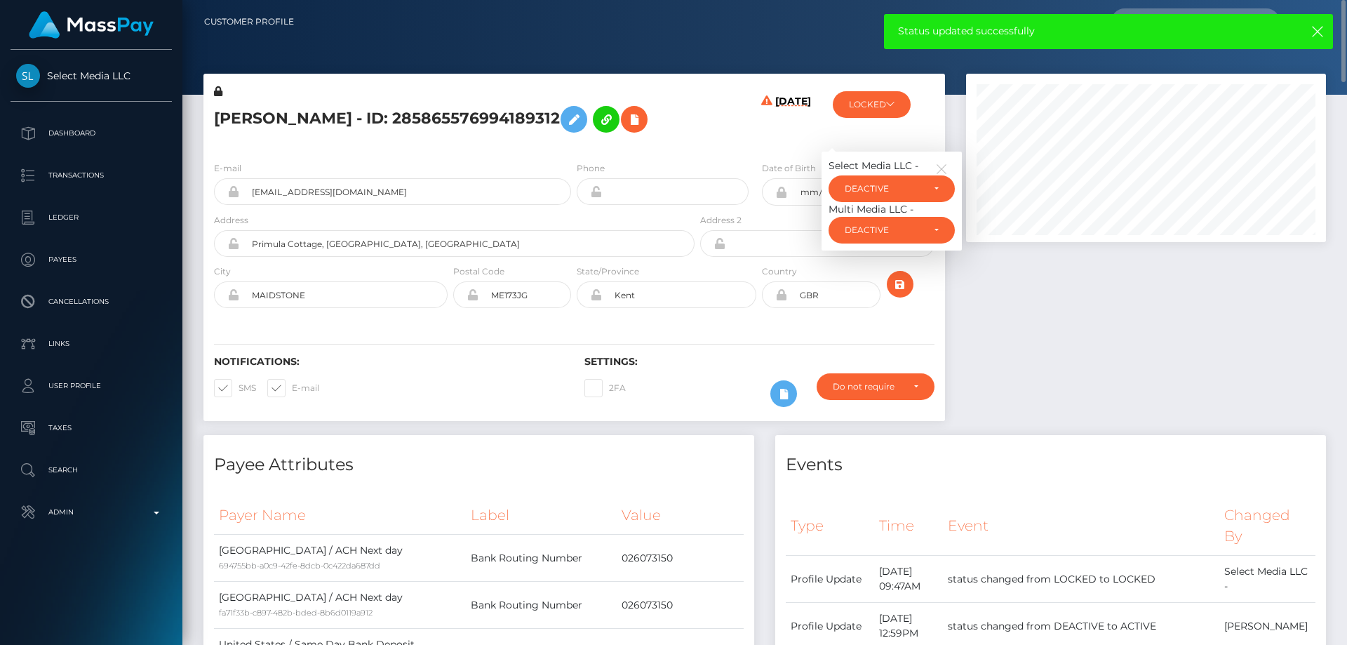
click at [434, 114] on h5 "Jasmine Louise Naylor - ID: 285865576994189312" at bounding box center [450, 119] width 473 height 41
copy h5 "Jasmine Louise Naylor - ID: 285865576994189312"
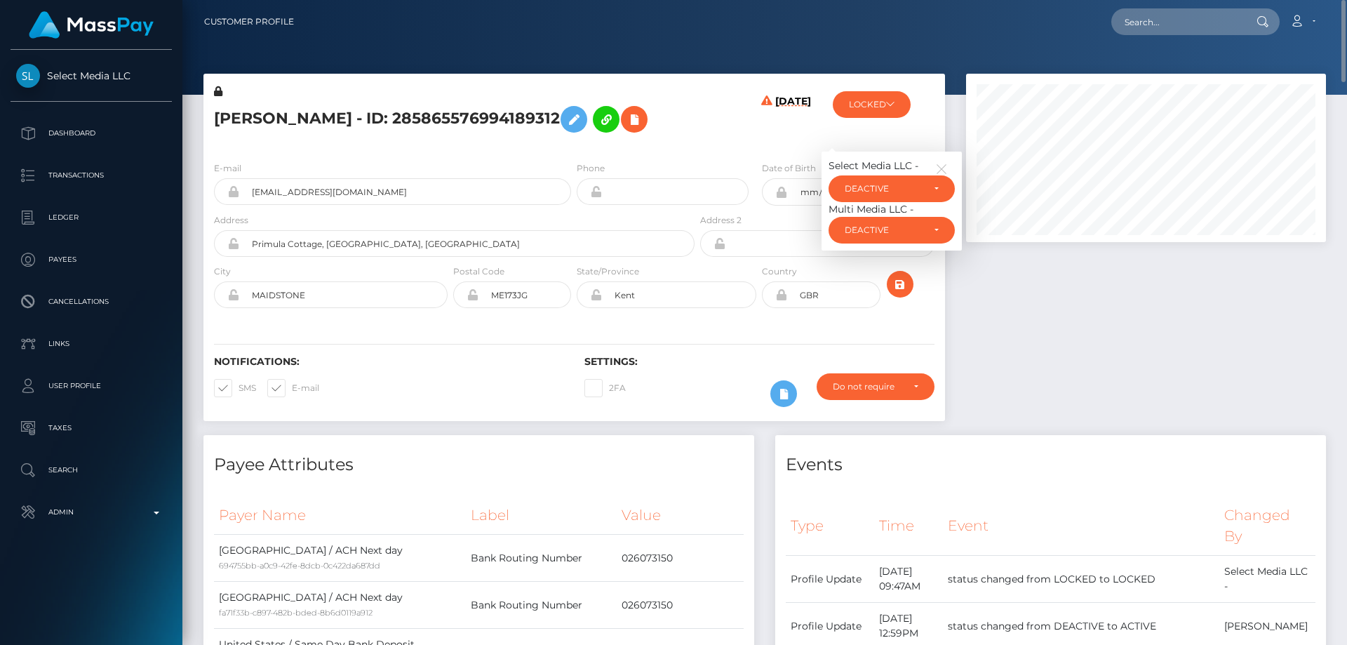
click at [1030, 477] on h4 "Events" at bounding box center [1051, 464] width 530 height 25
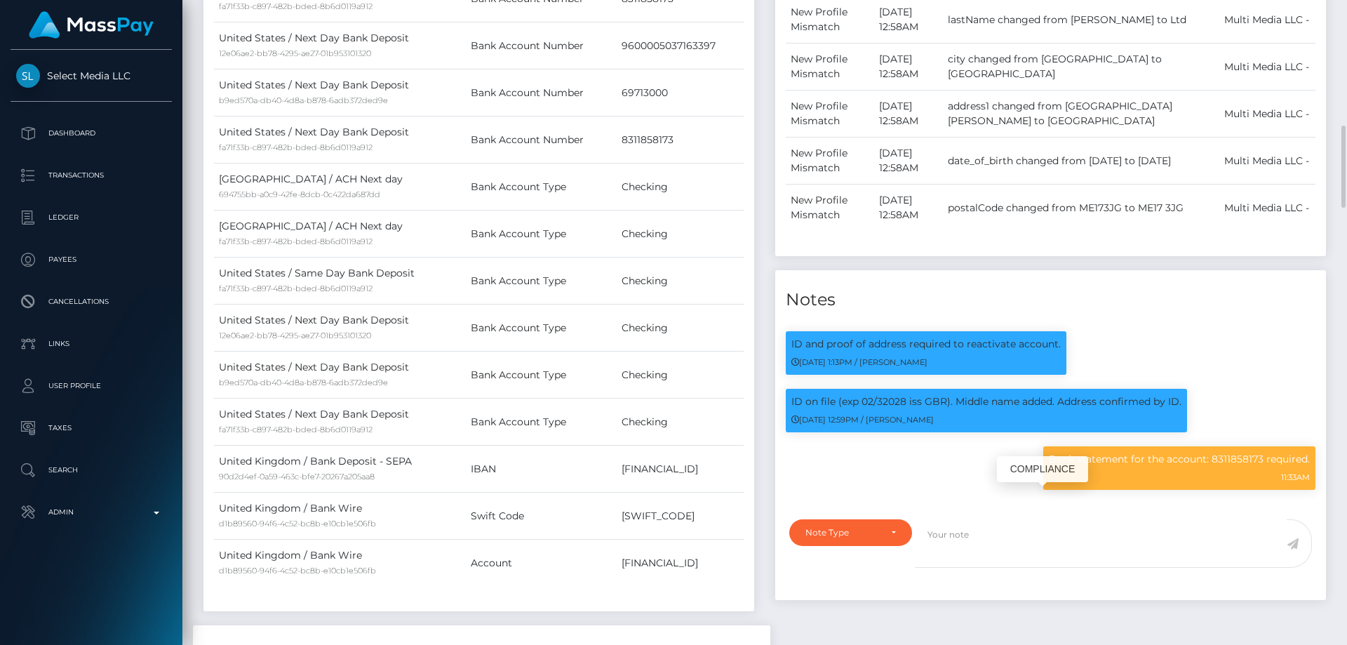
click at [1122, 466] on p "Bank statement for the account: 8311858173 required." at bounding box center [1179, 459] width 261 height 15
copy div "Bank statement for the account: 8311858173 required."
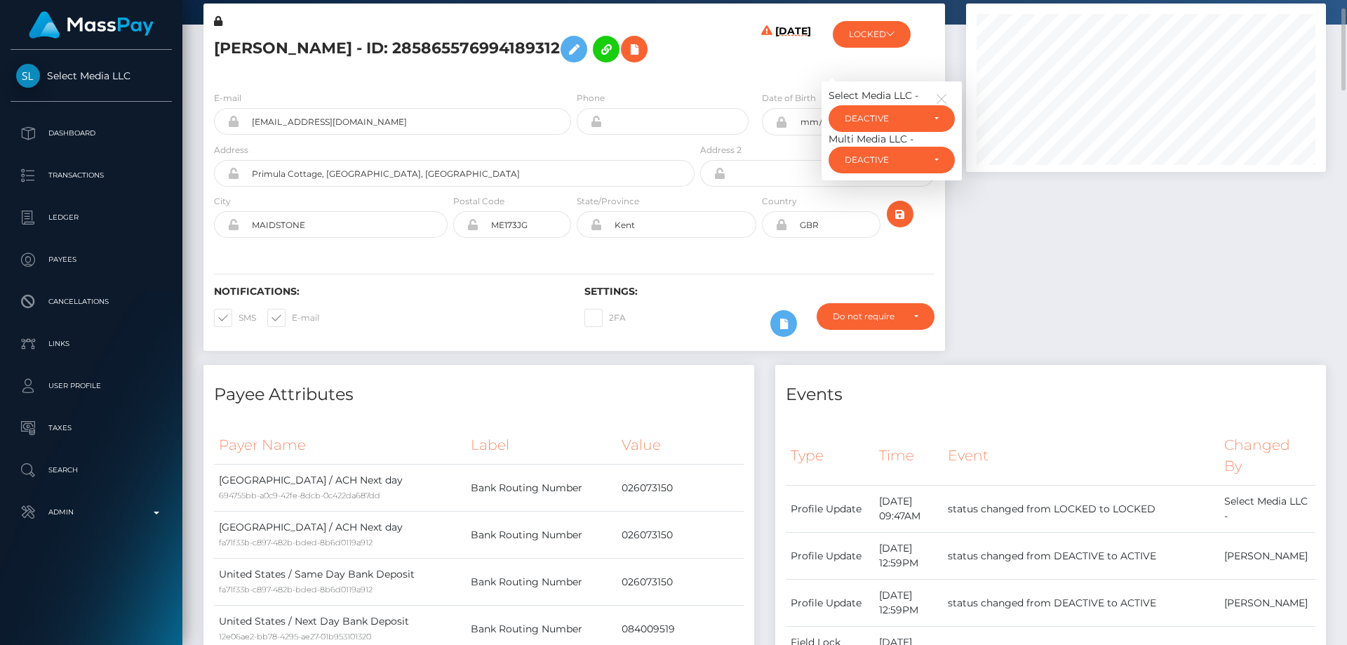
scroll to position [0, 0]
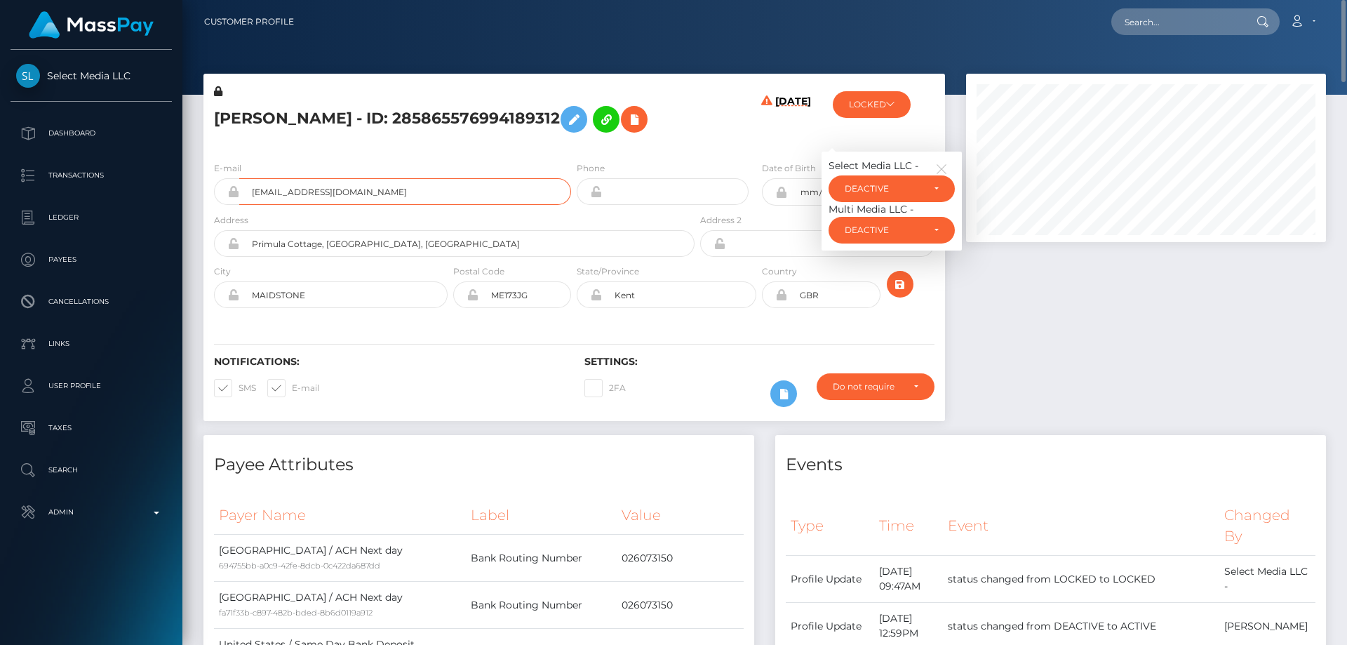
click at [438, 205] on input "bellejlou@gmail.com" at bounding box center [405, 191] width 332 height 27
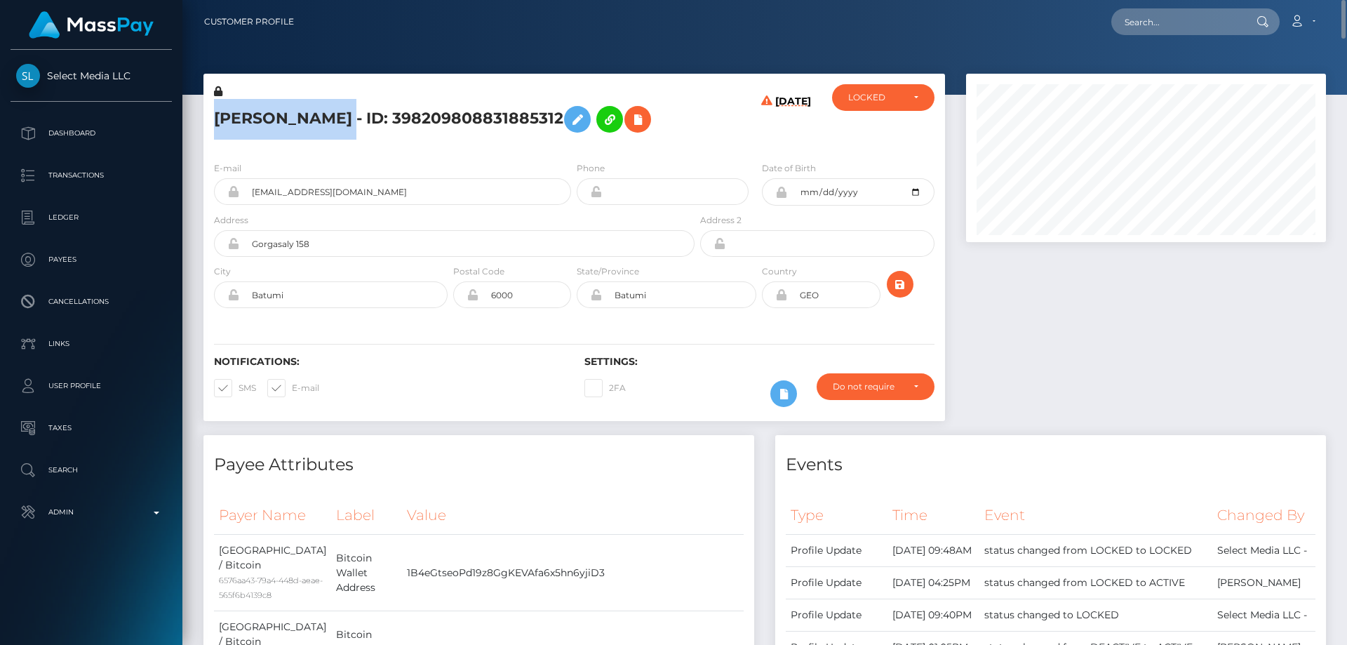
drag, startPoint x: 415, startPoint y: 117, endPoint x: 218, endPoint y: 123, distance: 196.5
click at [218, 118] on h5 "[PERSON_NAME] - ID: 398209808831885312" at bounding box center [450, 119] width 473 height 41
copy h5 "Azat Ravilevich Khabirov"
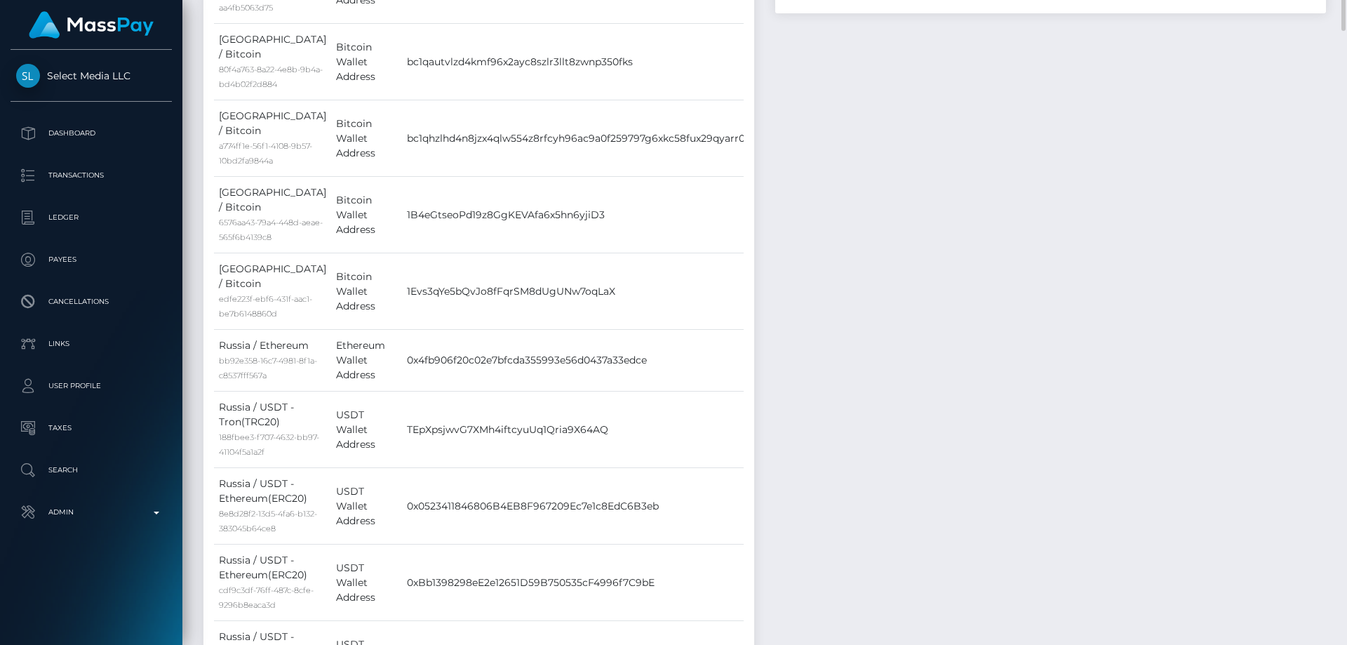
scroll to position [982, 0]
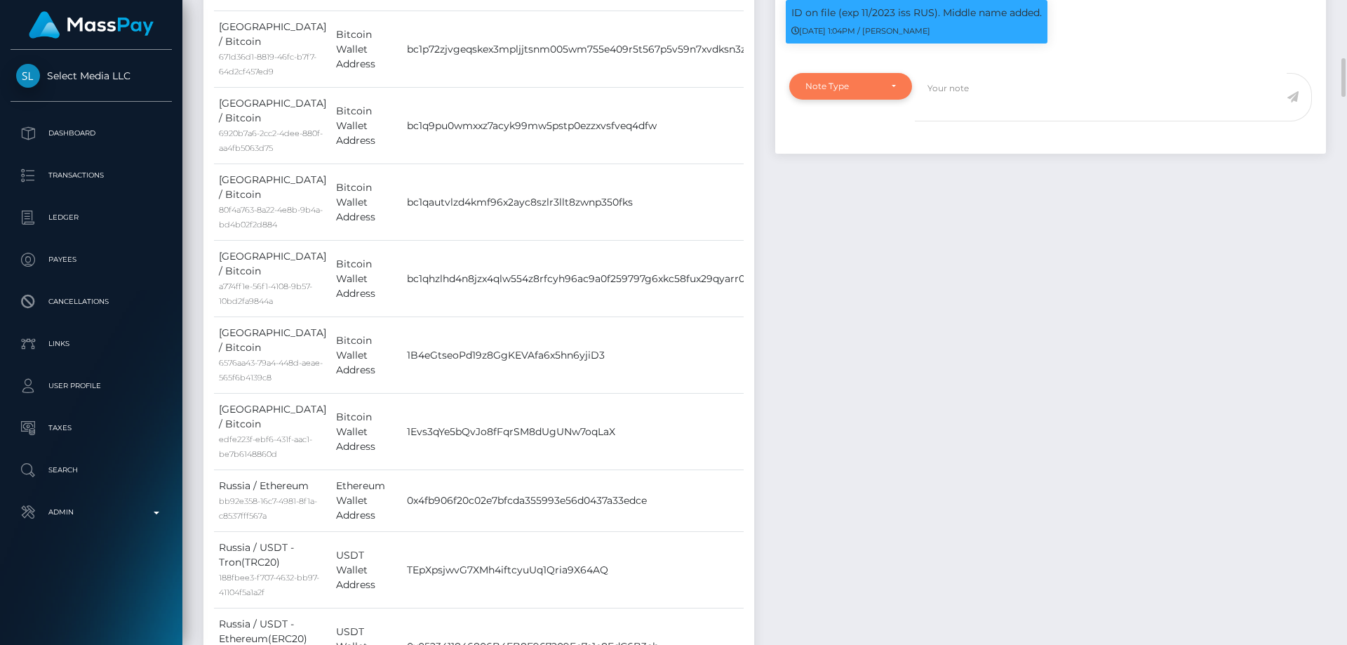
click at [843, 100] on div "Note Type" at bounding box center [850, 86] width 123 height 27
click at [850, 189] on span "Clear Compliance" at bounding box center [843, 183] width 75 height 13
select select "CLEAR_COMPLIANCE"
click at [962, 121] on textarea at bounding box center [1101, 97] width 372 height 48
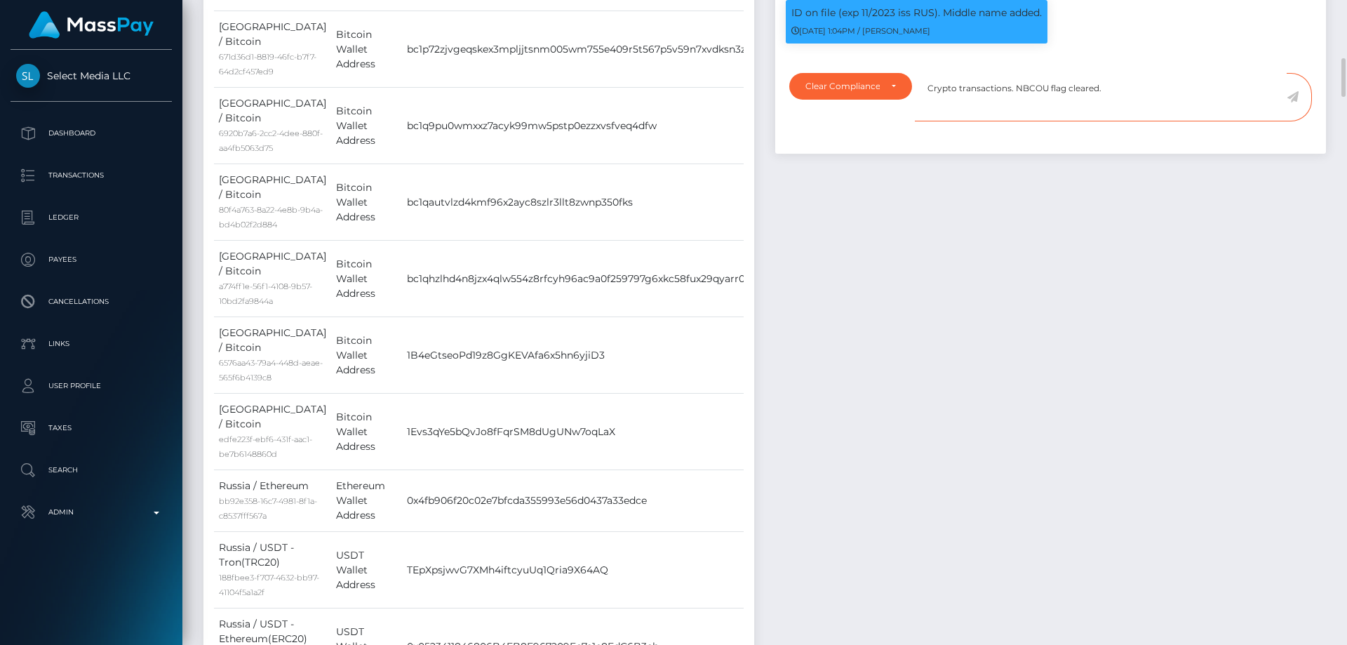
type textarea "Crypto transactions. NBCOU flag cleared."
click at [1289, 102] on icon at bounding box center [1292, 96] width 12 height 11
click at [1070, 358] on div "Events Type Time Event Changed By" at bounding box center [1051, 585] width 572 height 2264
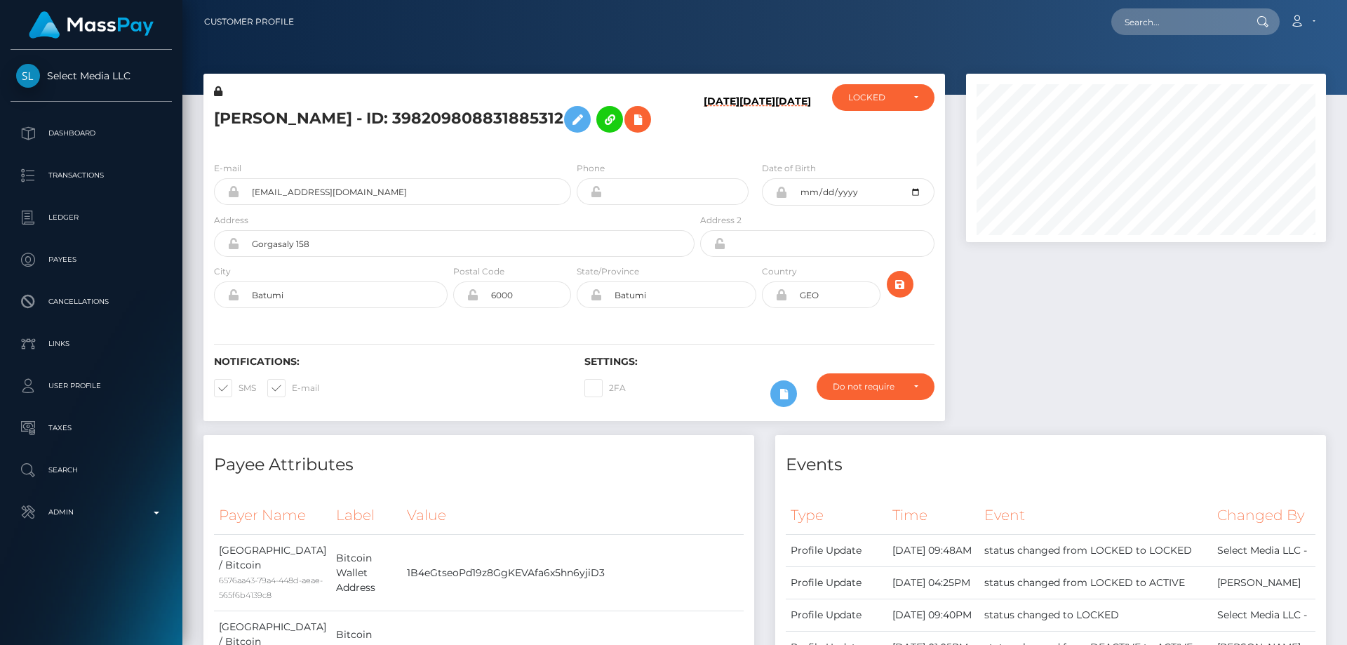
scroll to position [168, 361]
click at [884, 109] on div "LOCKED" at bounding box center [883, 97] width 102 height 27
click at [882, 129] on link "ACTIVE" at bounding box center [883, 135] width 102 height 26
select select "ACTIVE"
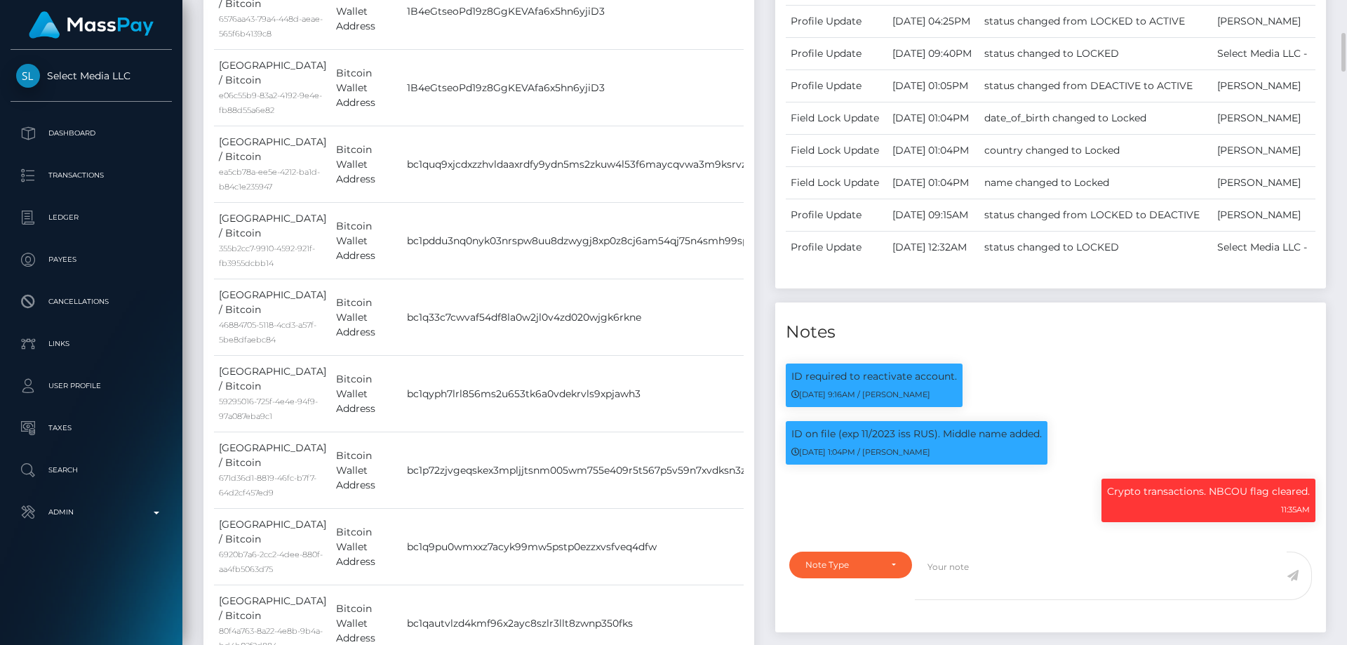
scroll to position [210, 0]
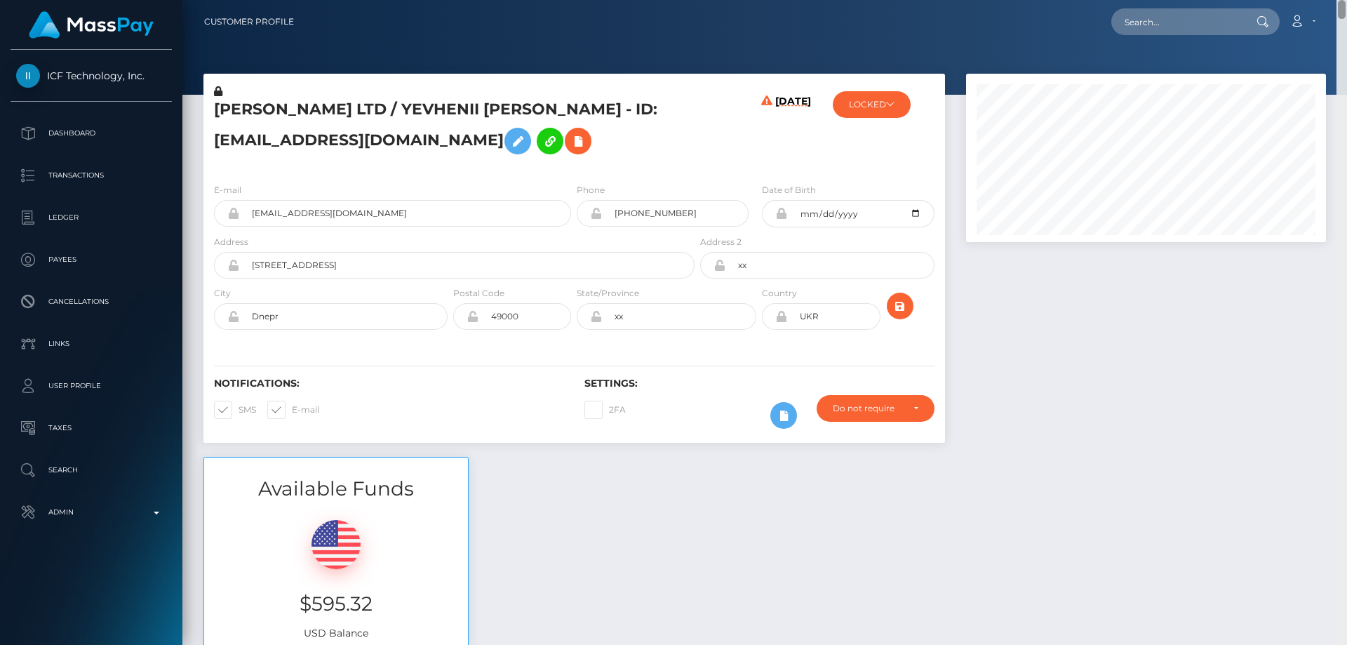
drag, startPoint x: 1341, startPoint y: 328, endPoint x: 1346, endPoint y: -21, distance: 348.6
click at [1346, 0] on html "ICF Technology, Inc. Dashboard Transactions Ledger Payees Links" at bounding box center [673, 322] width 1347 height 645
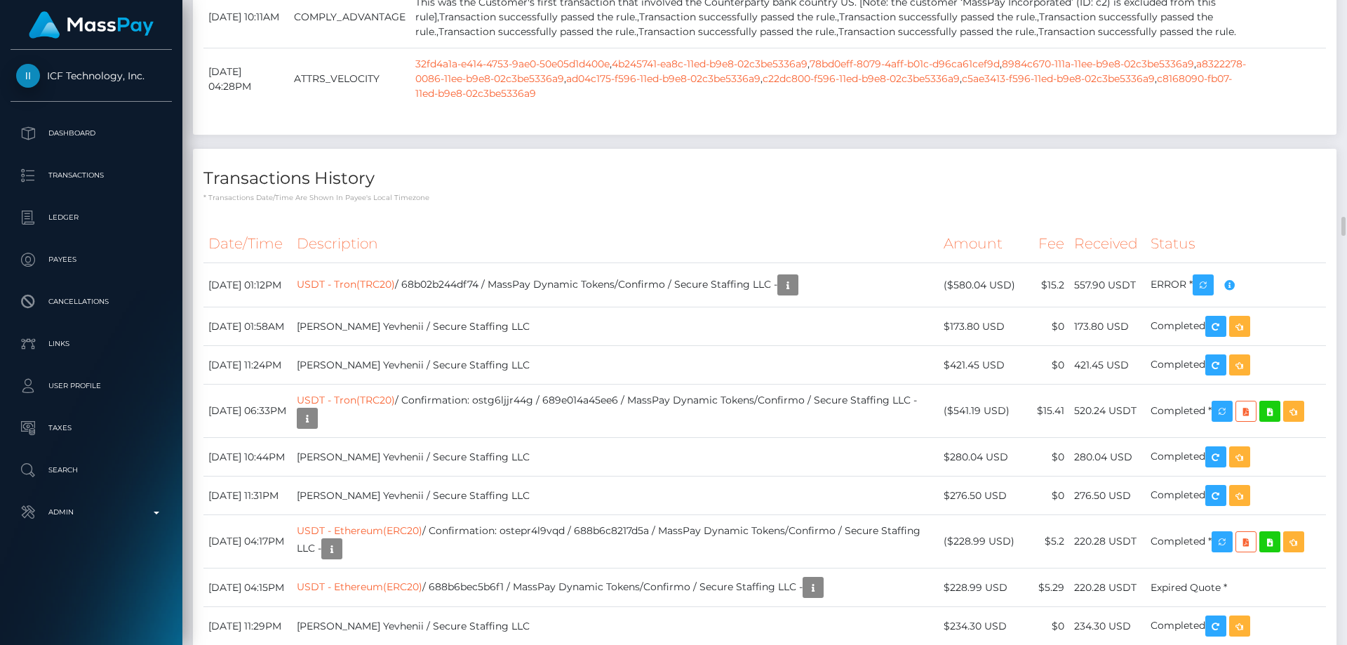
scroll to position [6944, 0]
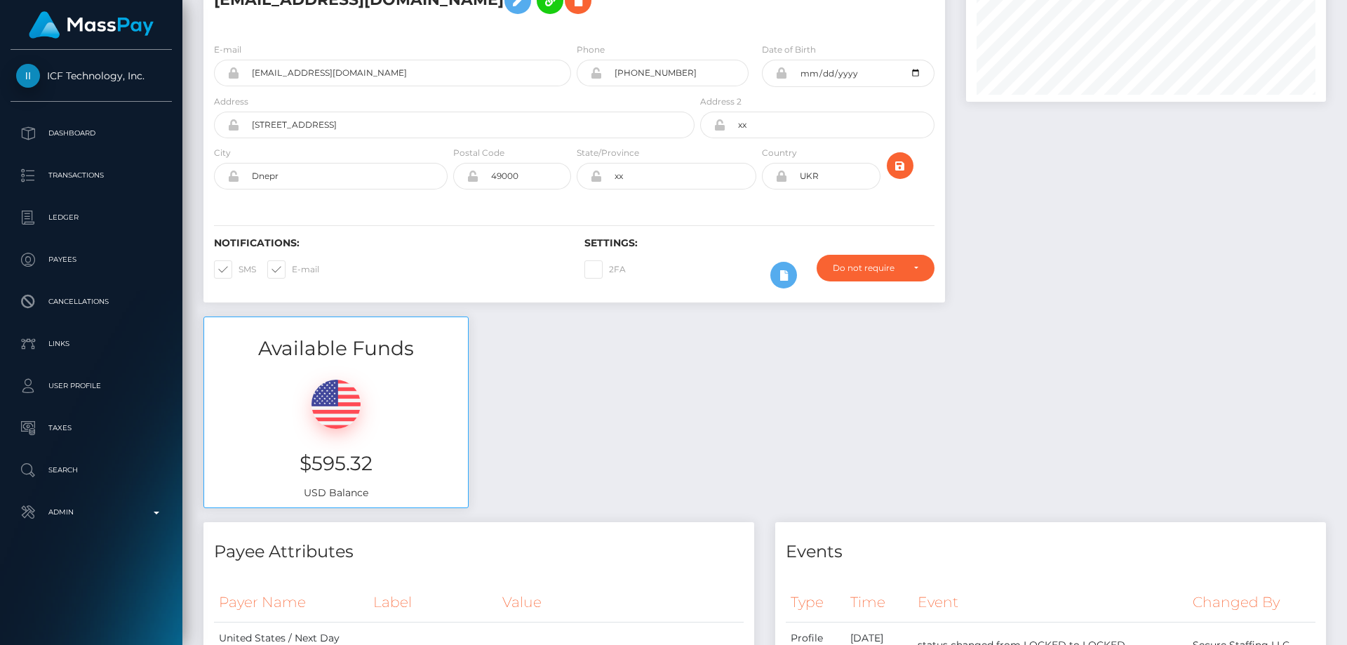
scroll to position [0, 0]
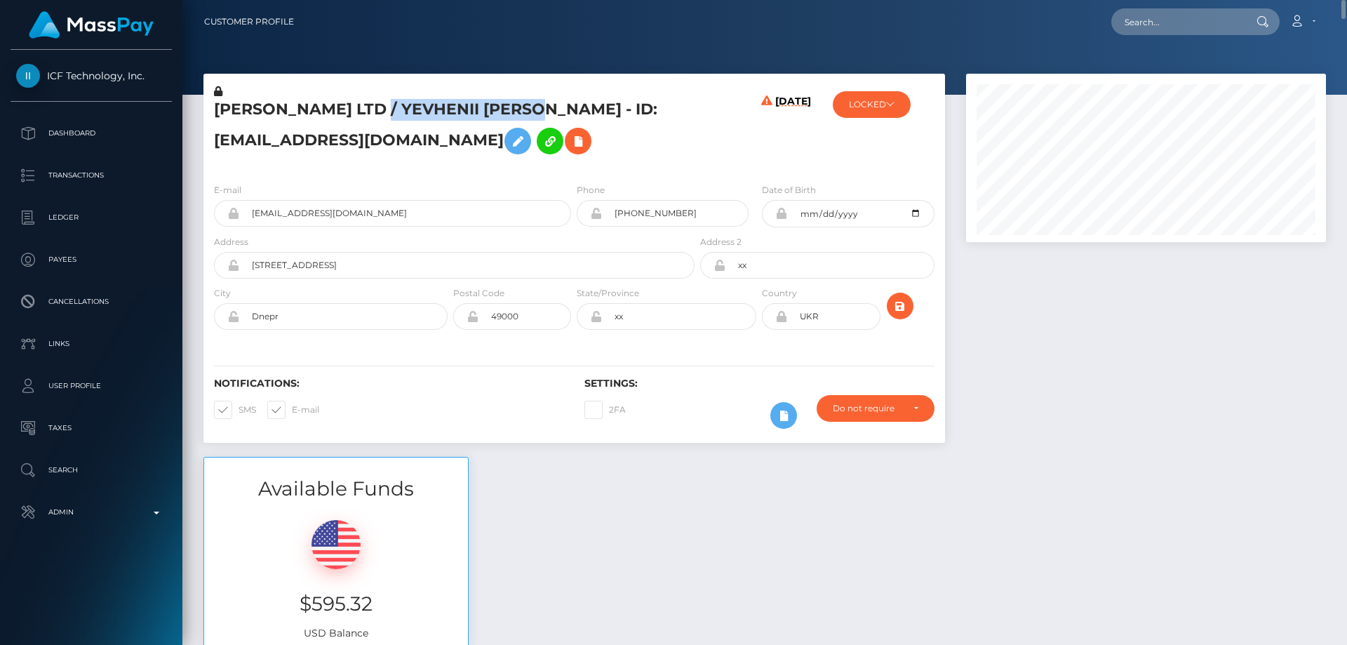
drag, startPoint x: 548, startPoint y: 109, endPoint x: 391, endPoint y: 107, distance: 156.4
click at [386, 107] on h5 "[PERSON_NAME] LTD / YEVHENII [PERSON_NAME] - ID: [EMAIL_ADDRESS][DOMAIN_NAME]" at bounding box center [450, 130] width 473 height 62
copy h5 "YEVHENII ZHURAVEL"
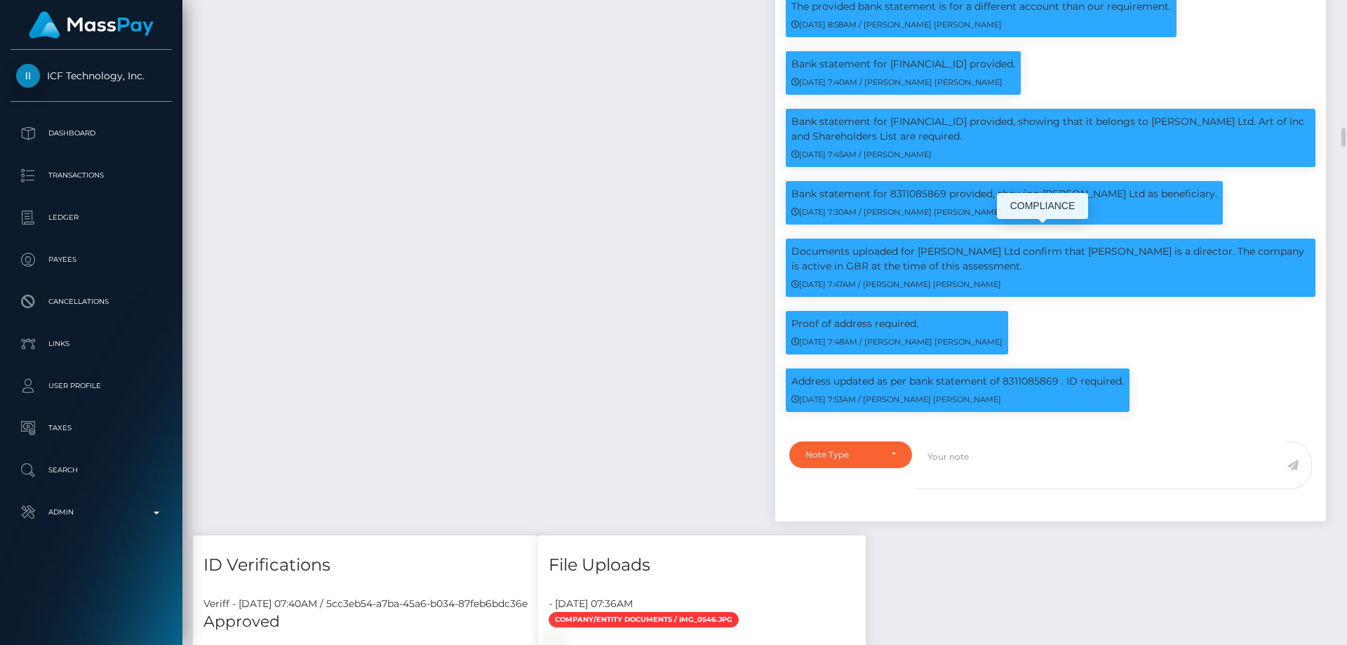
scroll to position [4279, 0]
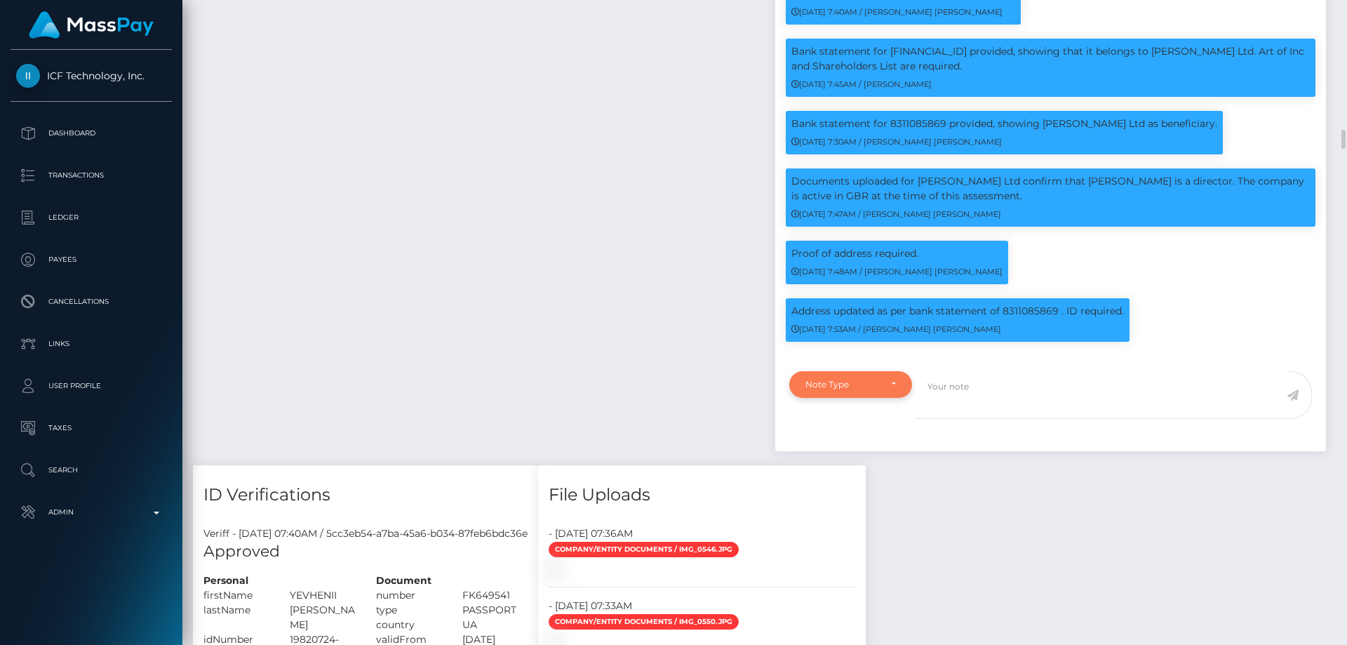
click at [852, 379] on div "Note Type" at bounding box center [842, 384] width 74 height 11
click at [872, 475] on span "Clear Compliance" at bounding box center [843, 481] width 75 height 13
select select "CLEAR_COMPLIANCE"
click at [963, 387] on textarea at bounding box center [1101, 395] width 372 height 48
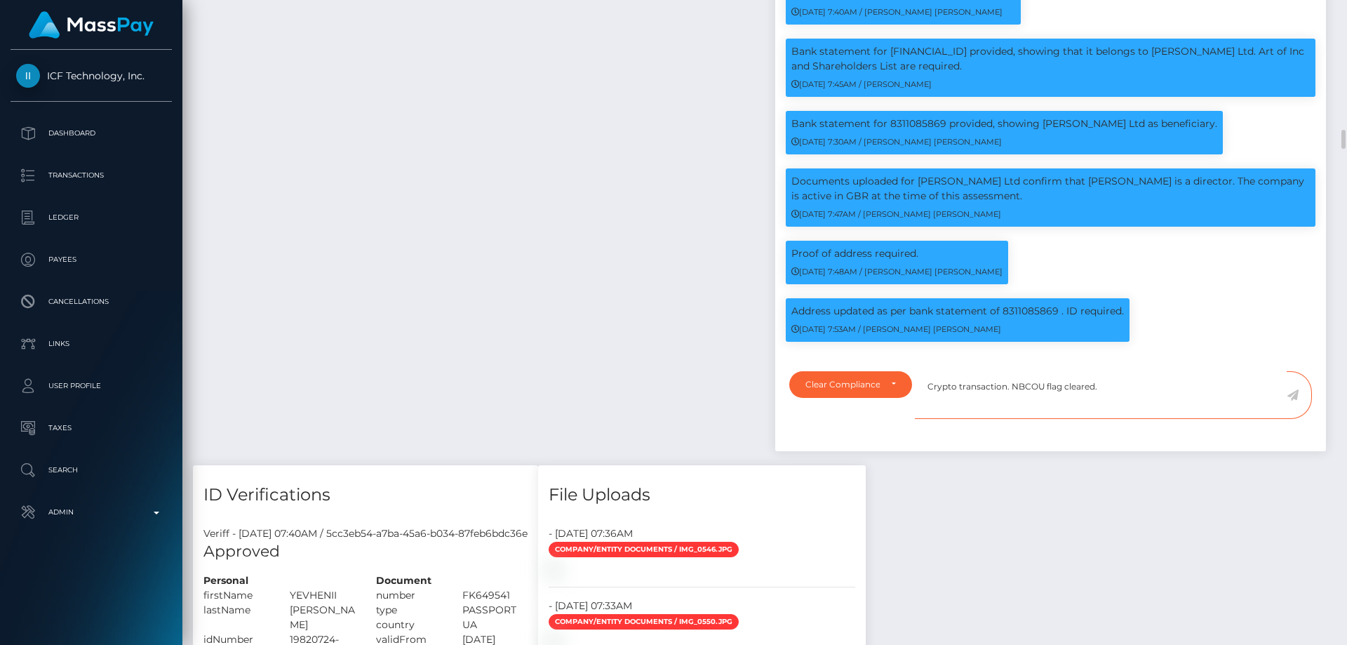
type textarea "Crypto transaction. NBCOU flag cleared."
click at [1290, 389] on icon at bounding box center [1292, 394] width 12 height 11
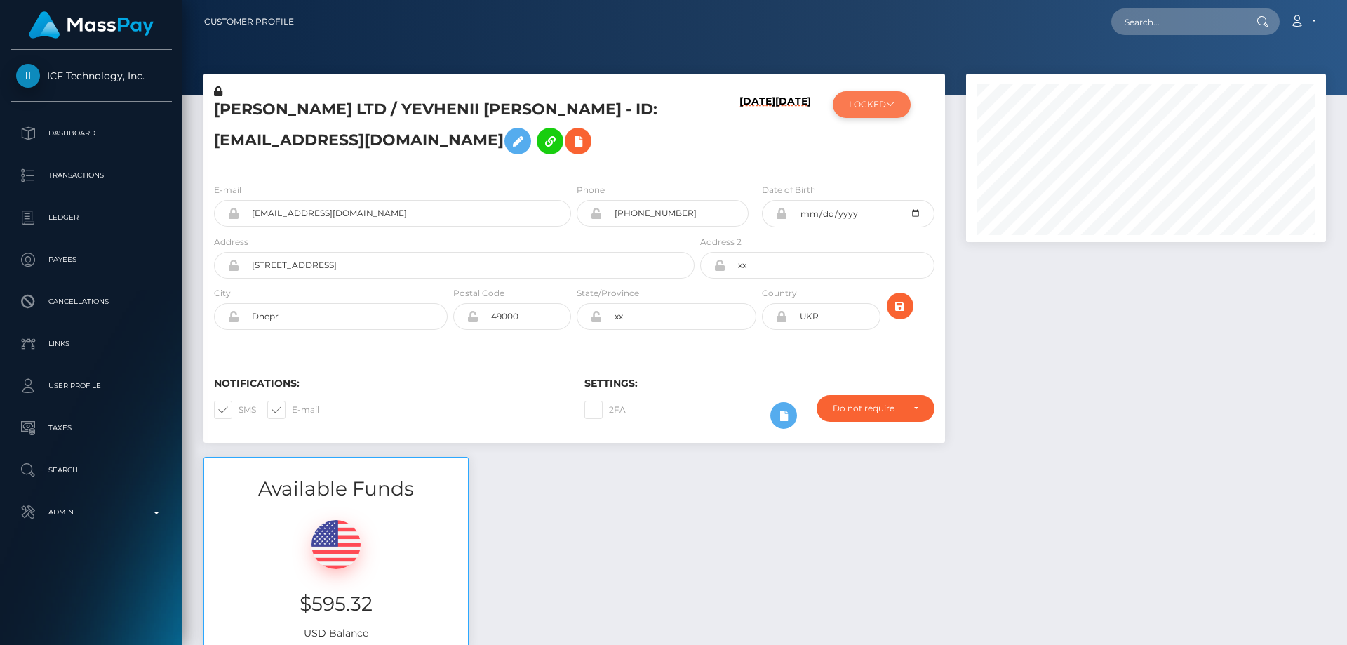
scroll to position [168, 361]
click at [880, 112] on button "LOCKED" at bounding box center [872, 104] width 78 height 27
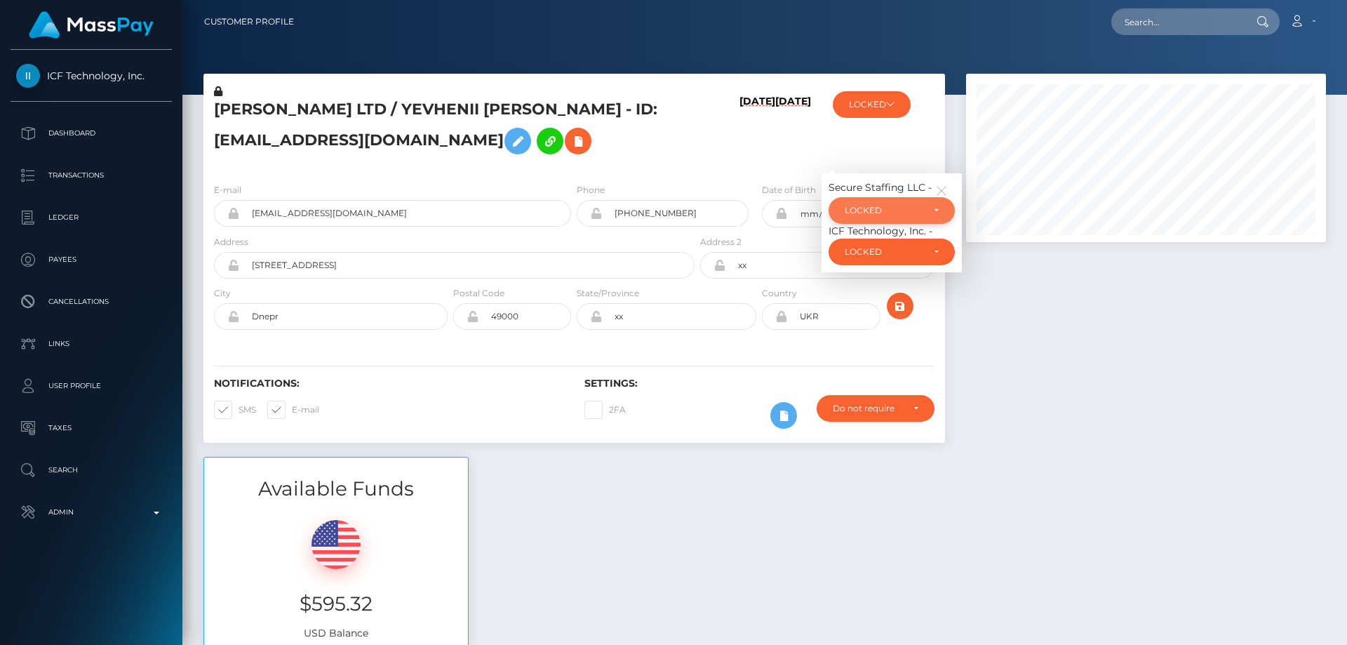
click at [882, 212] on div "LOCKED" at bounding box center [884, 210] width 78 height 11
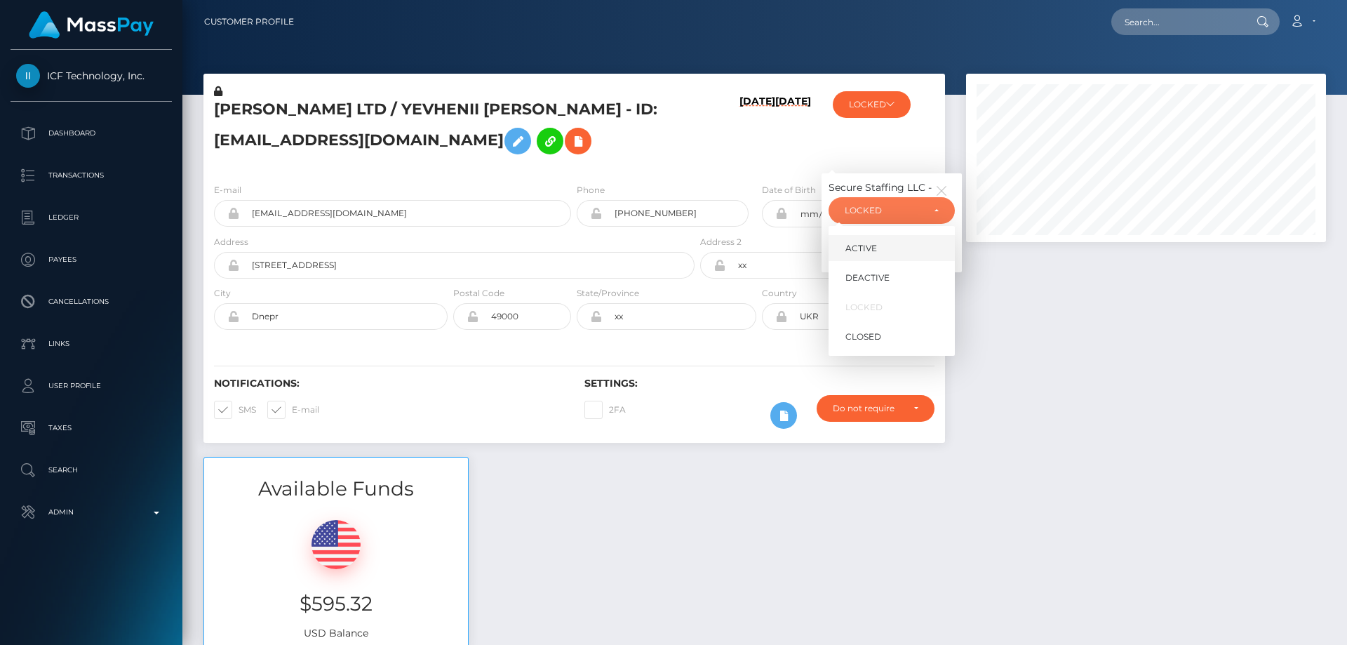
click at [889, 249] on link "ACTIVE" at bounding box center [891, 248] width 126 height 26
select select "ACTIVE"
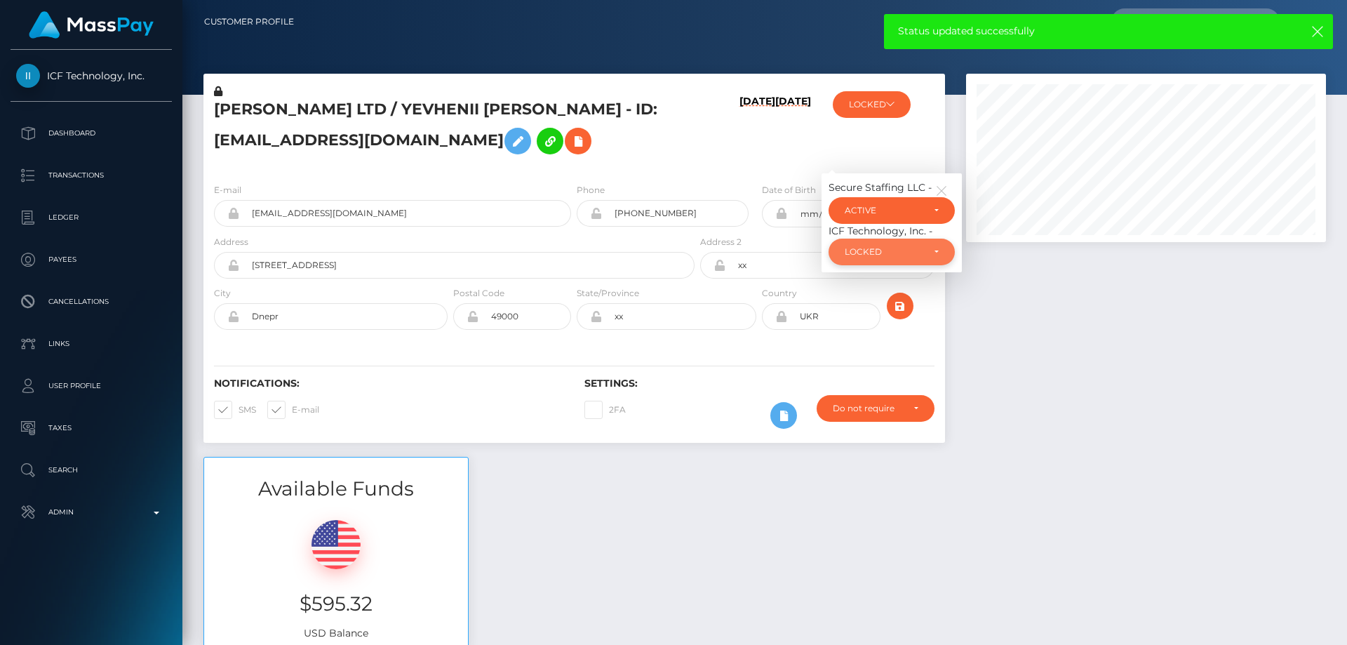
click at [870, 257] on div "LOCKED" at bounding box center [884, 251] width 78 height 11
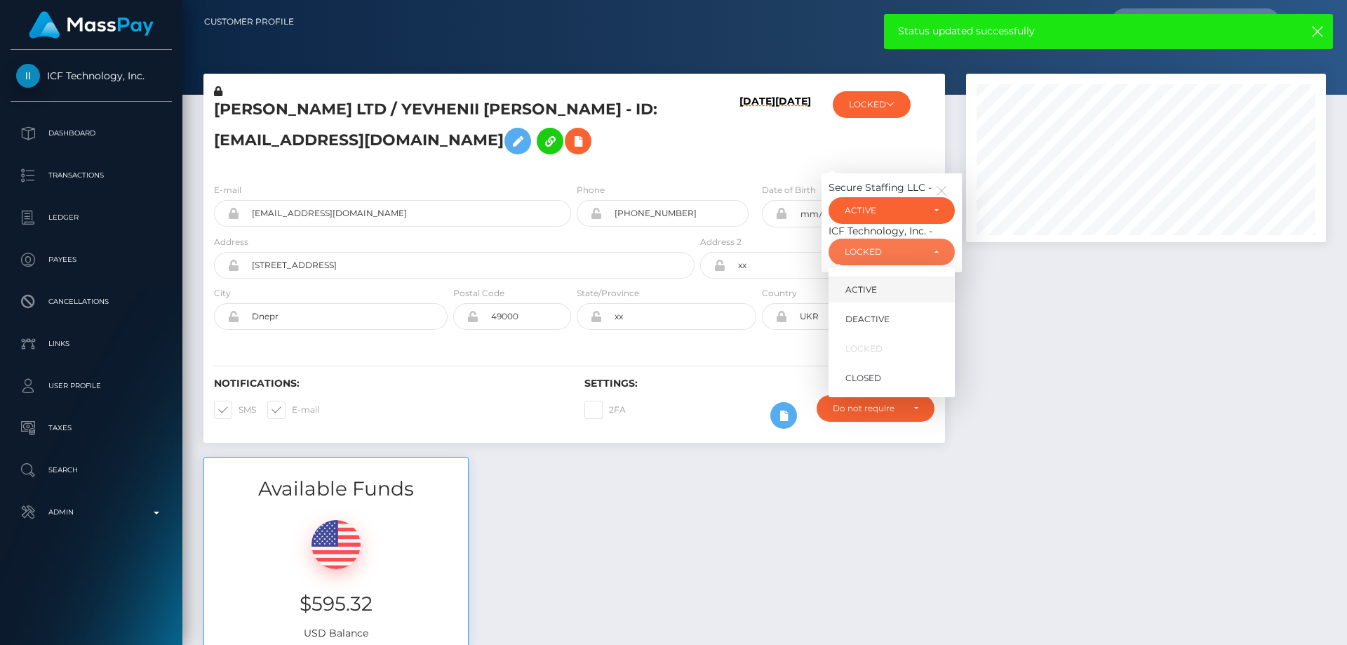
click at [880, 290] on link "ACTIVE" at bounding box center [891, 289] width 126 height 26
select select "ACTIVE"
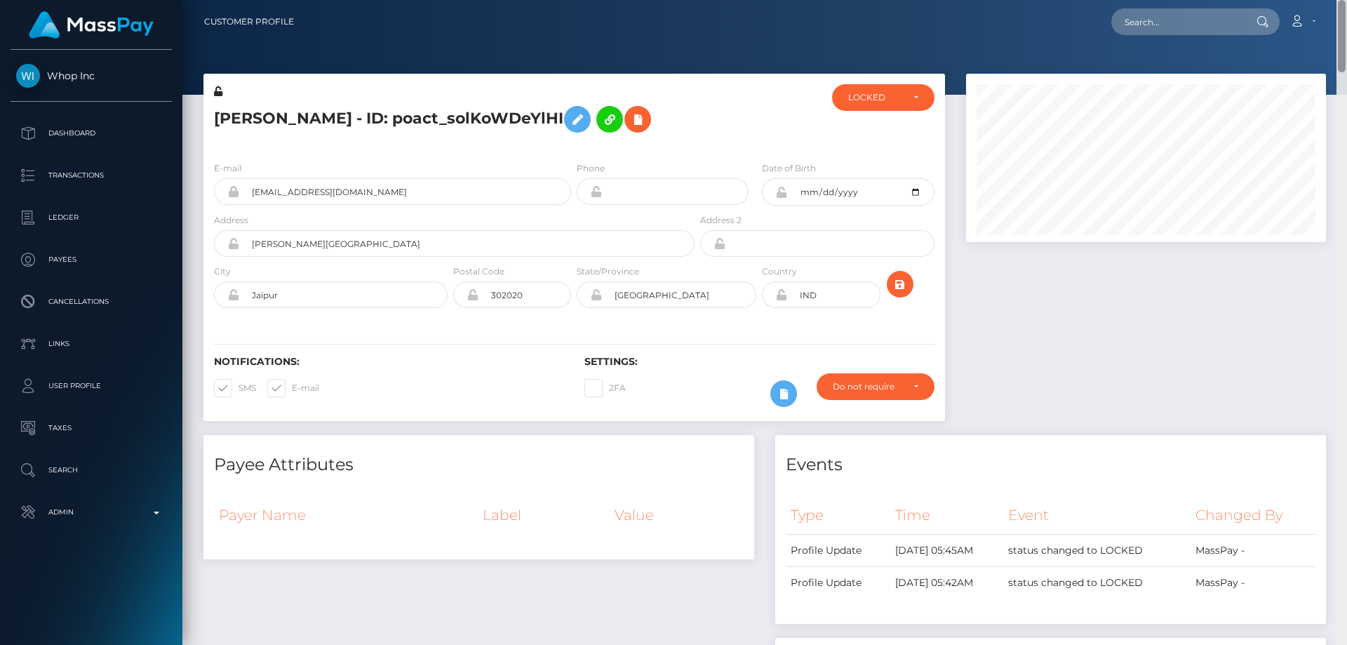
drag, startPoint x: 1343, startPoint y: 93, endPoint x: 1346, endPoint y: 6, distance: 87.0
click at [1346, 6] on div "Customer Profile Loading... Loading..." at bounding box center [764, 322] width 1164 height 645
click at [884, 101] on div "LOCKED" at bounding box center [875, 97] width 54 height 11
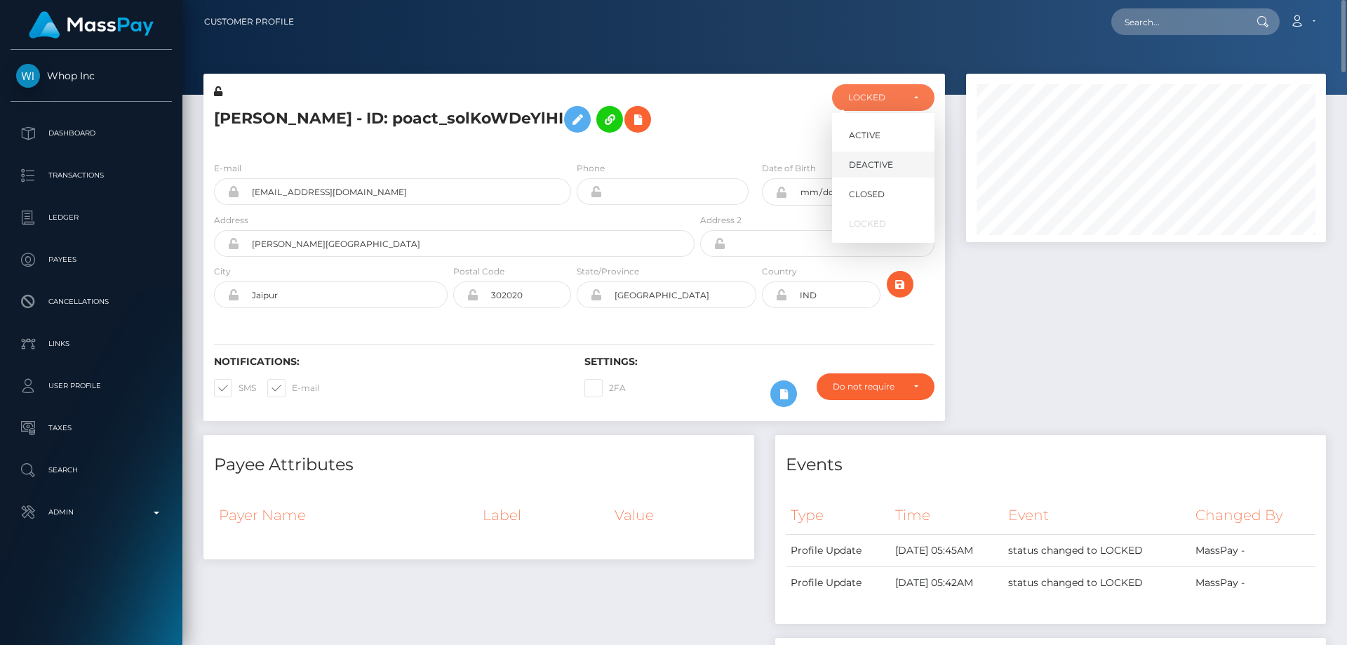
scroll to position [168, 361]
click at [878, 168] on span "DEACTIVE" at bounding box center [871, 165] width 44 height 13
select select "DEACTIVE"
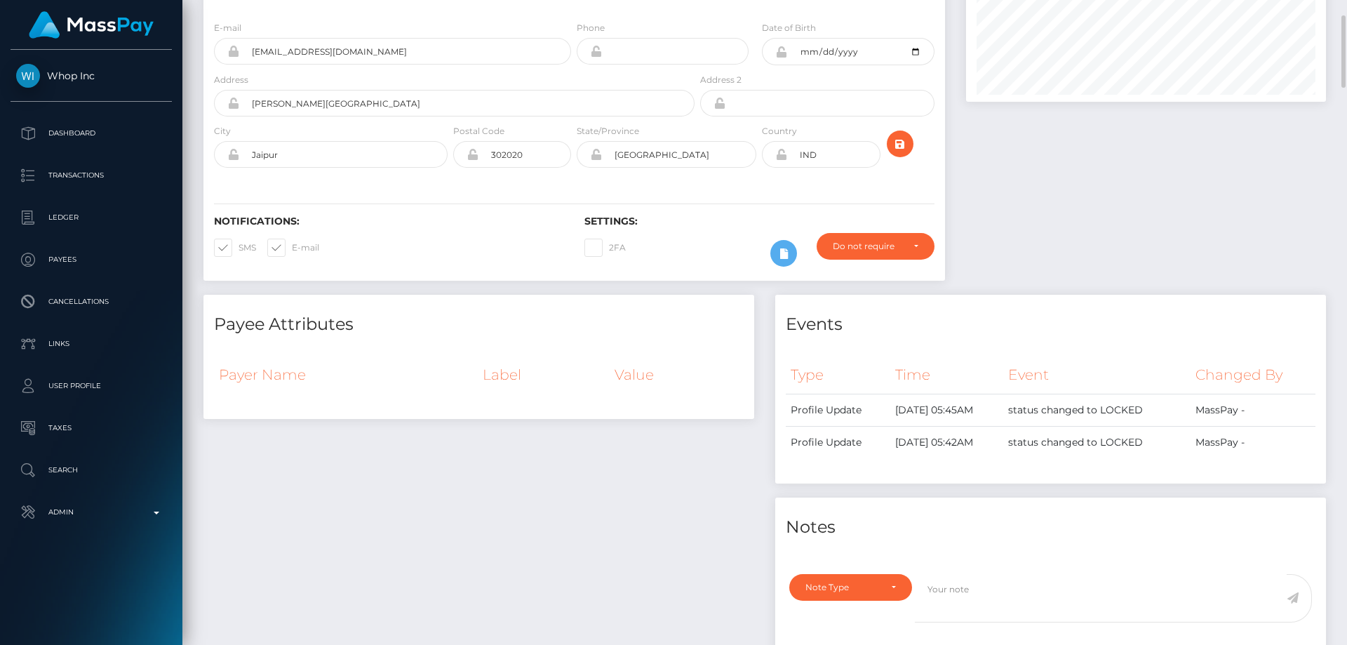
scroll to position [0, 0]
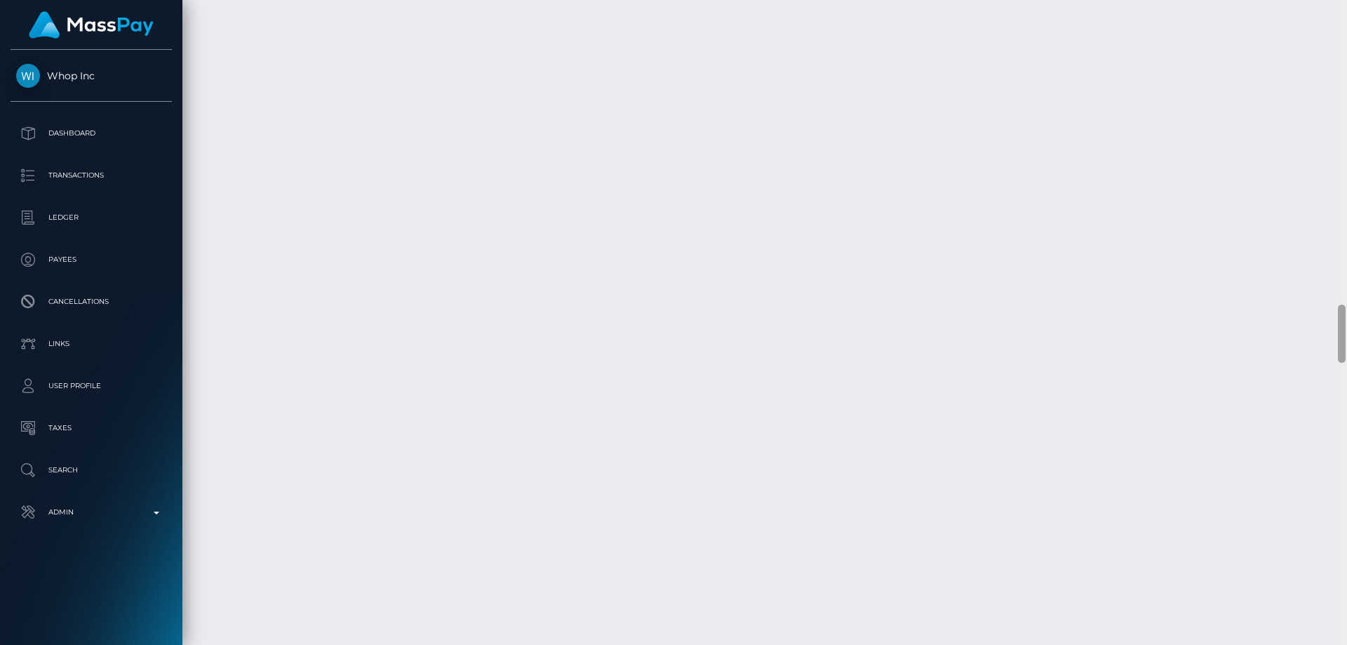
scroll to position [3662, 0]
drag, startPoint x: 1344, startPoint y: 109, endPoint x: 1346, endPoint y: 672, distance: 562.5
click at [1346, 644] on html "Whop Inc Dashboard Transactions Ledger Payees Cancellations Links" at bounding box center [673, 322] width 1347 height 645
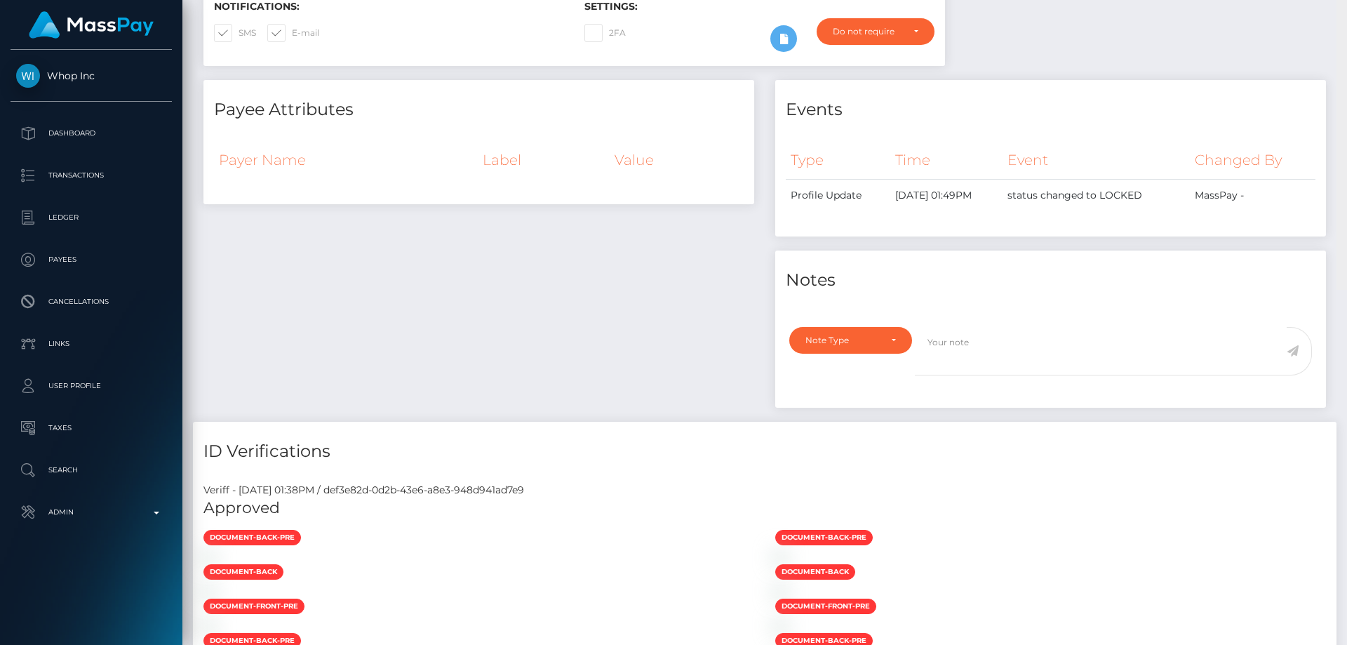
drag, startPoint x: 1340, startPoint y: 368, endPoint x: 1346, endPoint y: -27, distance: 395.6
click at [1346, 0] on html "Whop Inc Dashboard Transactions Ledger Payees Cancellations Links" at bounding box center [673, 322] width 1347 height 645
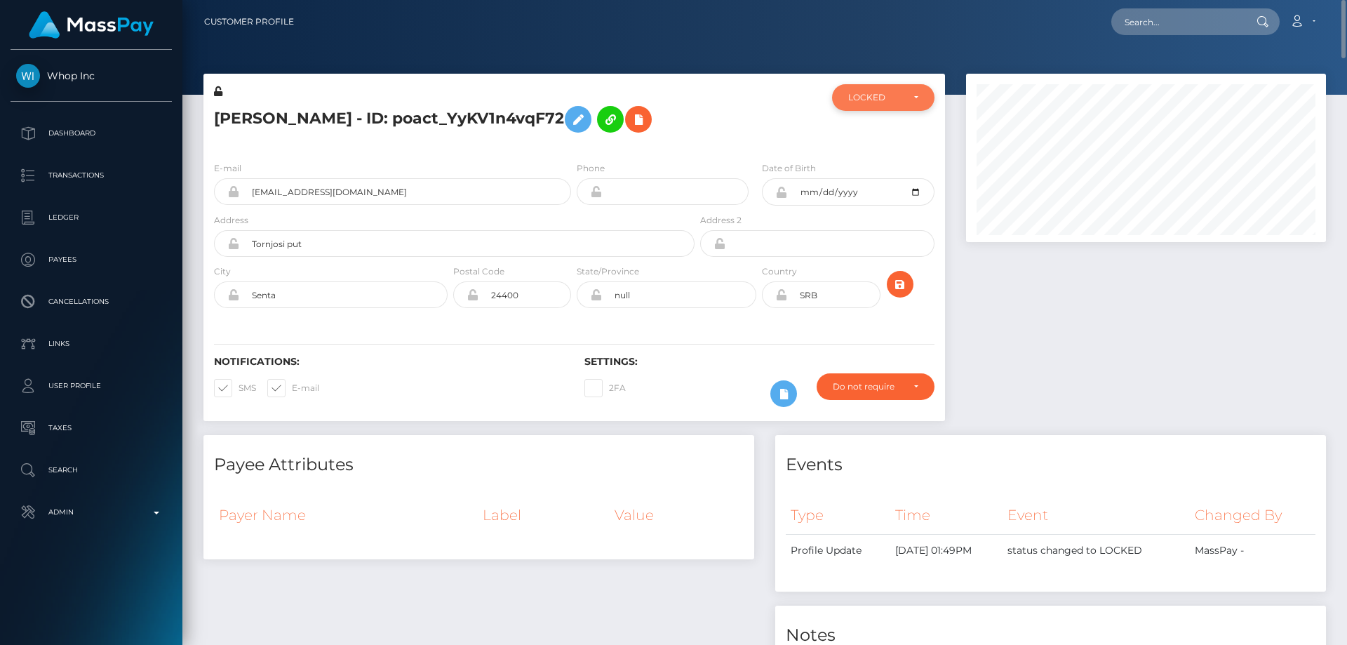
click at [883, 95] on div "LOCKED" at bounding box center [875, 97] width 54 height 11
click at [879, 160] on span "DEACTIVE" at bounding box center [871, 165] width 44 height 13
select select "DEACTIVE"
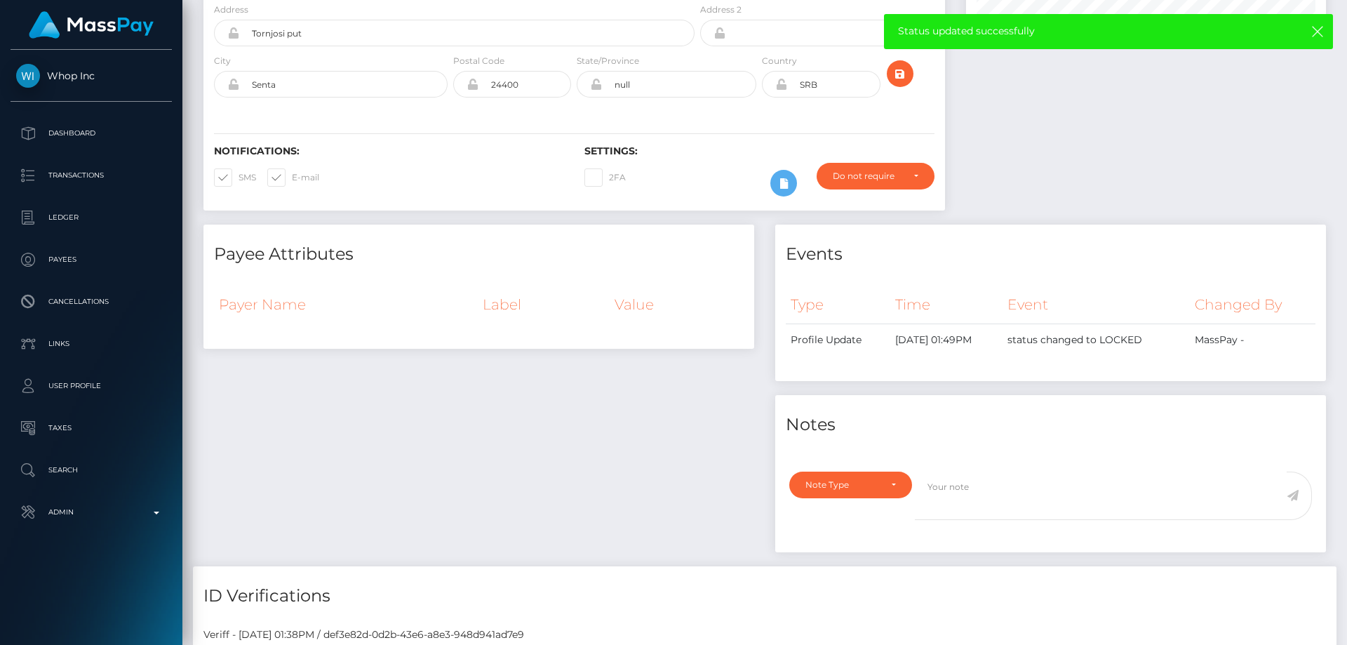
scroll to position [0, 0]
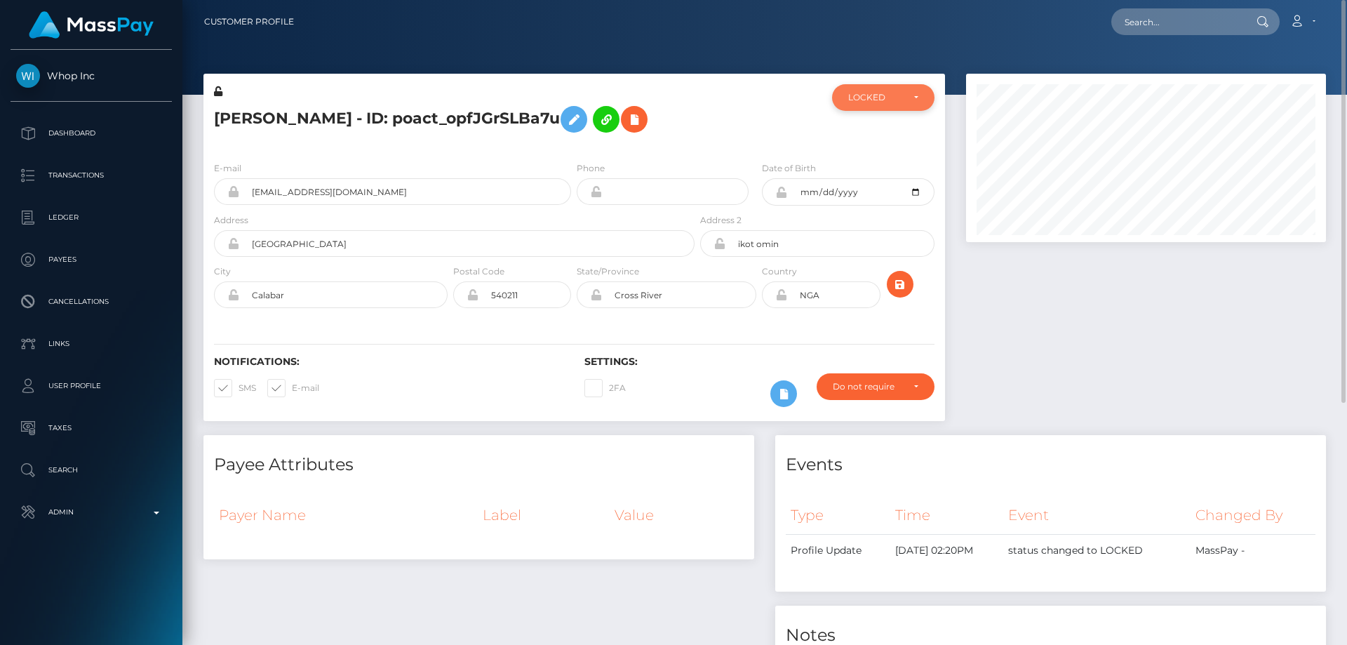
click at [859, 107] on div "LOCKED" at bounding box center [883, 97] width 102 height 27
click at [867, 168] on span "DEACTIVE" at bounding box center [871, 165] width 44 height 13
select select "DEACTIVE"
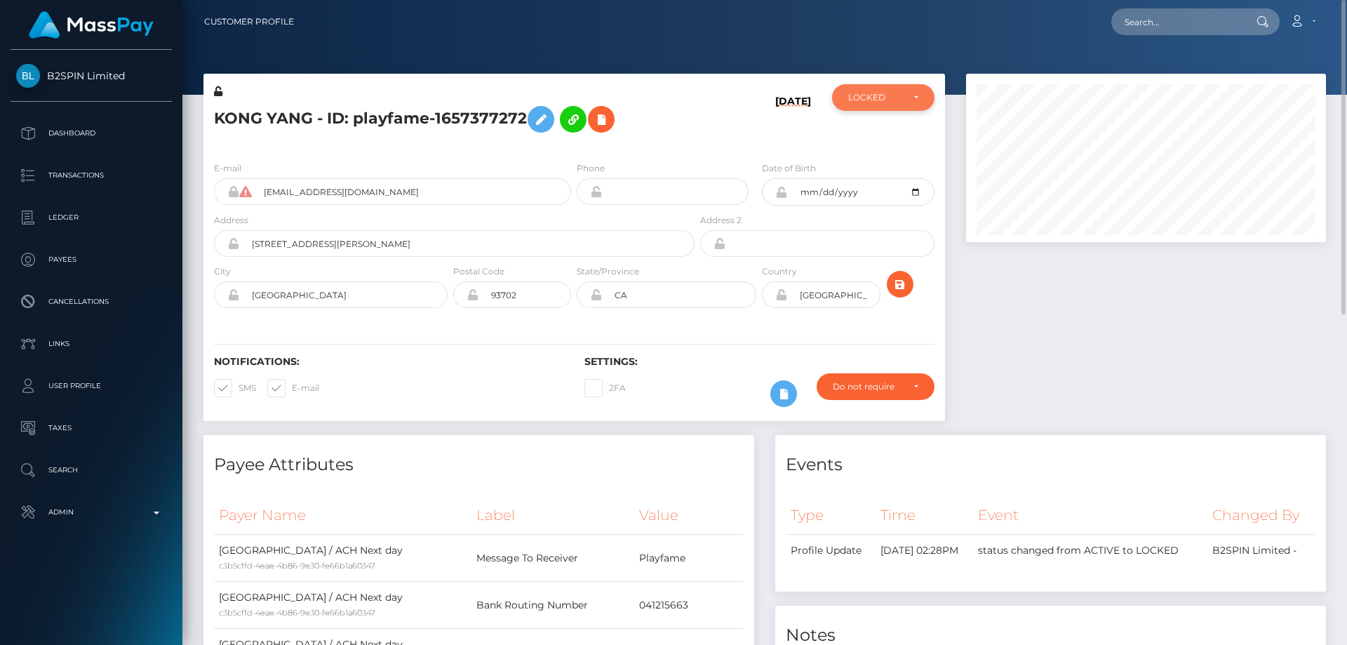
click at [884, 101] on div "LOCKED" at bounding box center [875, 97] width 54 height 11
click at [871, 140] on span "ACTIVE" at bounding box center [865, 135] width 32 height 13
select select "ACTIVE"
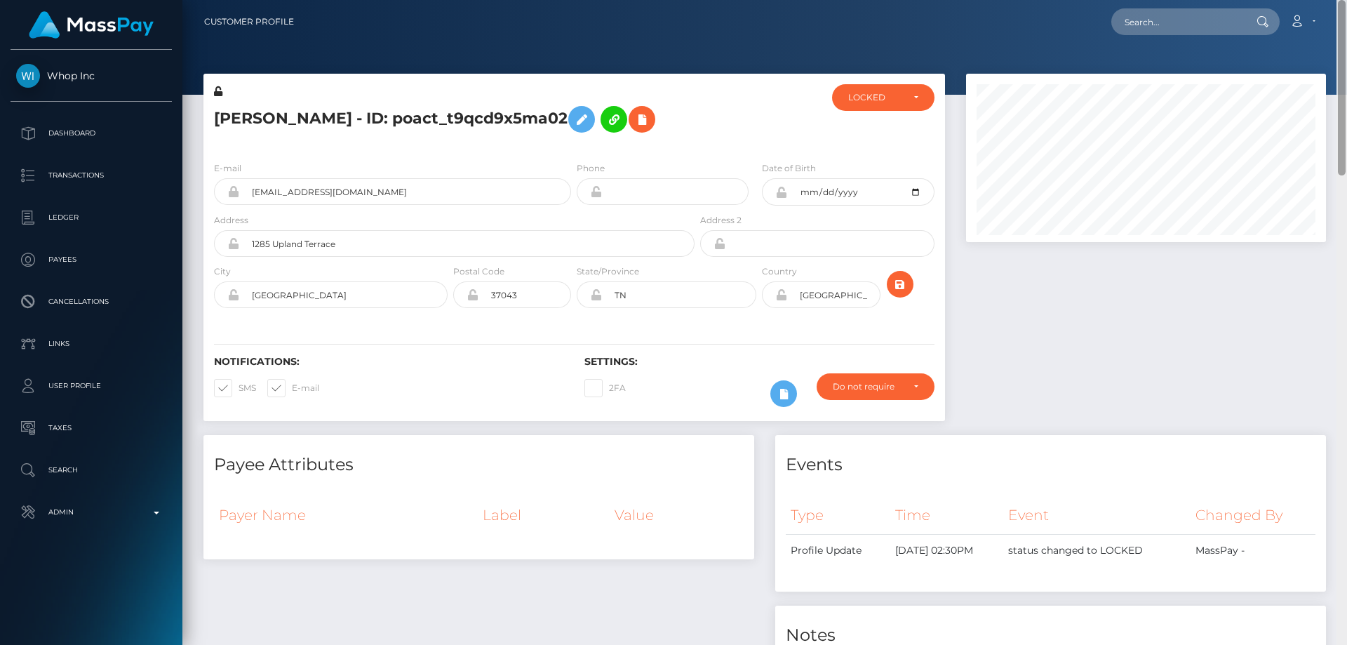
drag, startPoint x: 1342, startPoint y: 156, endPoint x: 1346, endPoint y: 9, distance: 146.7
click at [1346, 11] on div "Customer Profile Loading... Loading..." at bounding box center [764, 322] width 1164 height 645
click at [875, 102] on div "LOCKED" at bounding box center [875, 97] width 54 height 11
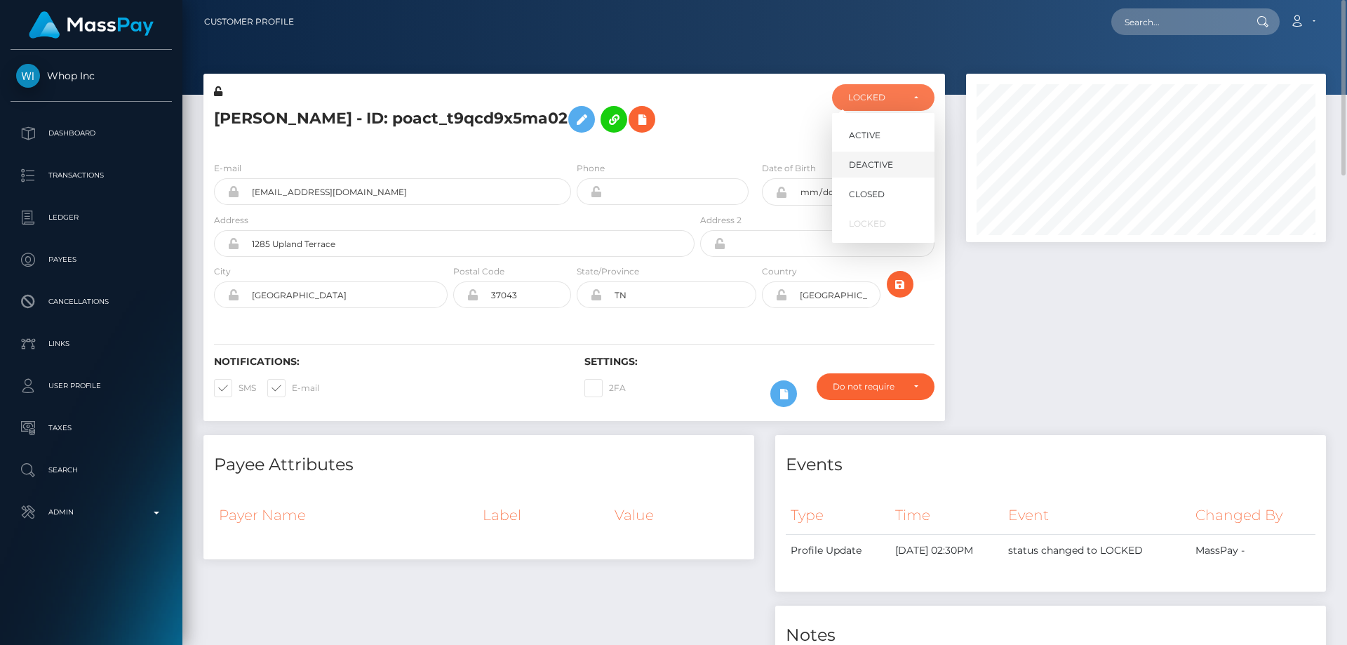
scroll to position [168, 361]
click at [884, 168] on span "DEACTIVE" at bounding box center [871, 165] width 44 height 13
select select "DEACTIVE"
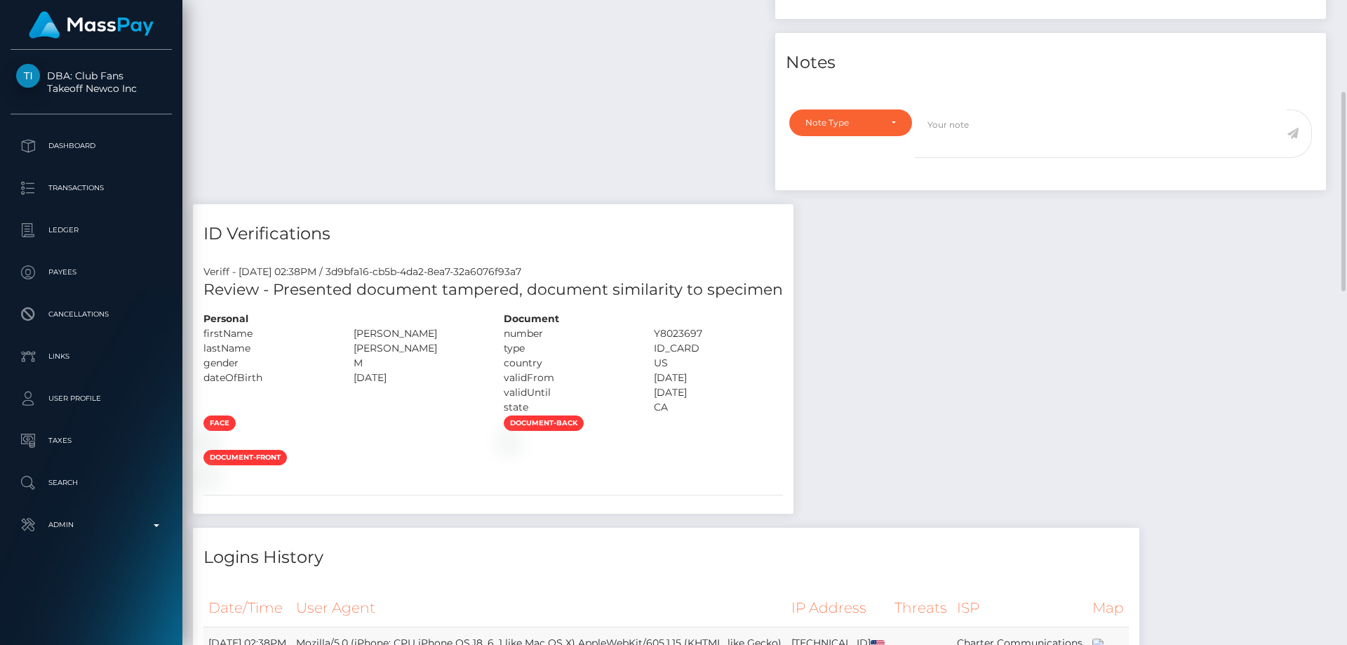
scroll to position [243, 0]
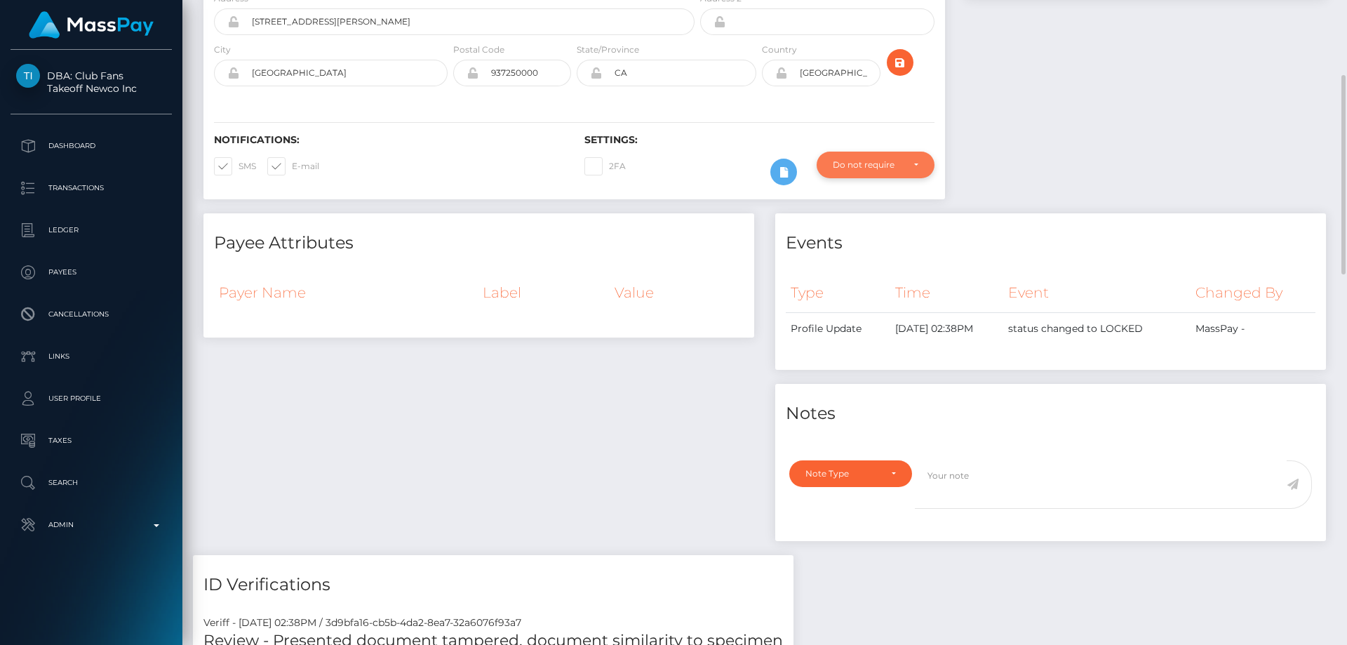
click at [898, 171] on div "Do not require" at bounding box center [875, 165] width 118 height 27
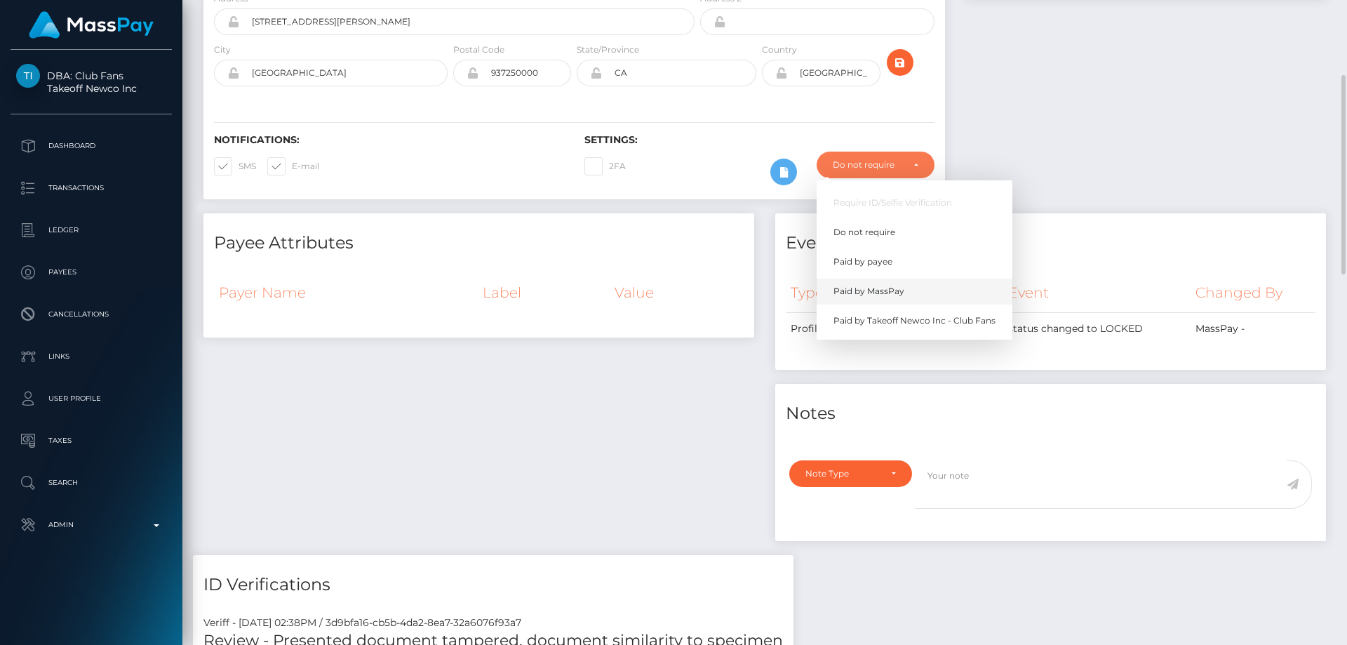
click at [894, 297] on span "Paid by MassPay" at bounding box center [868, 291] width 71 height 13
select select "2"
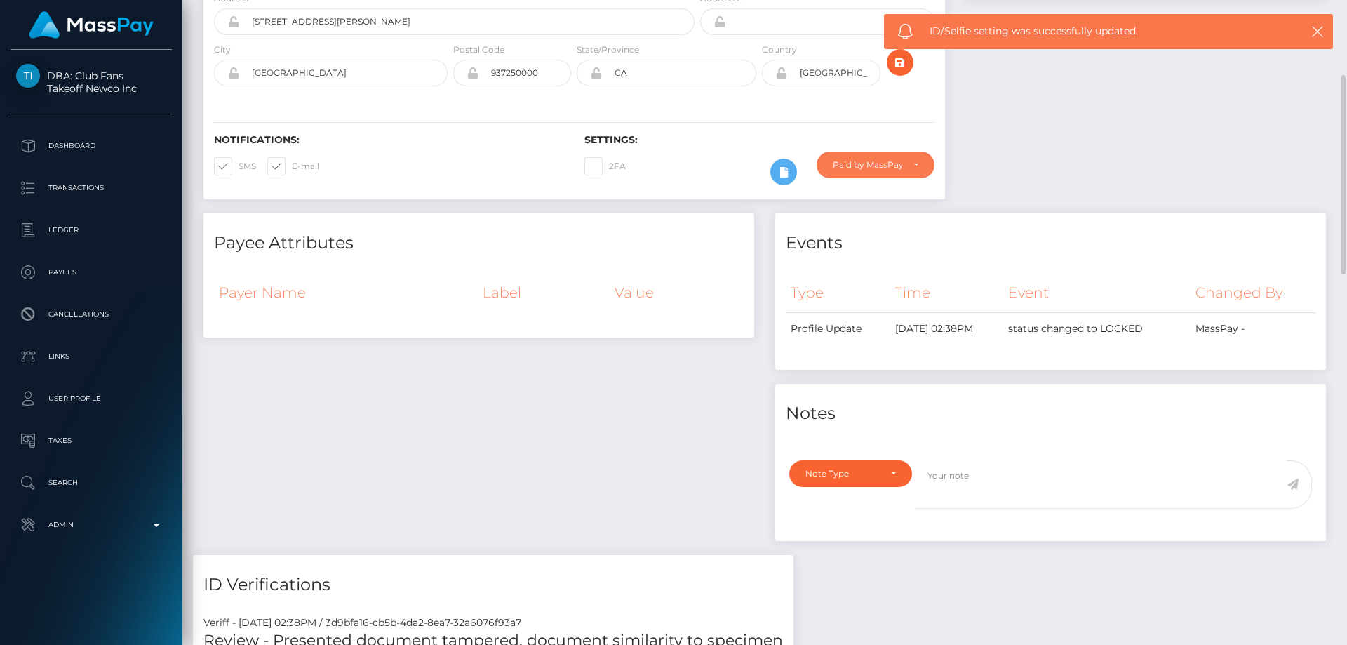
scroll to position [0, 0]
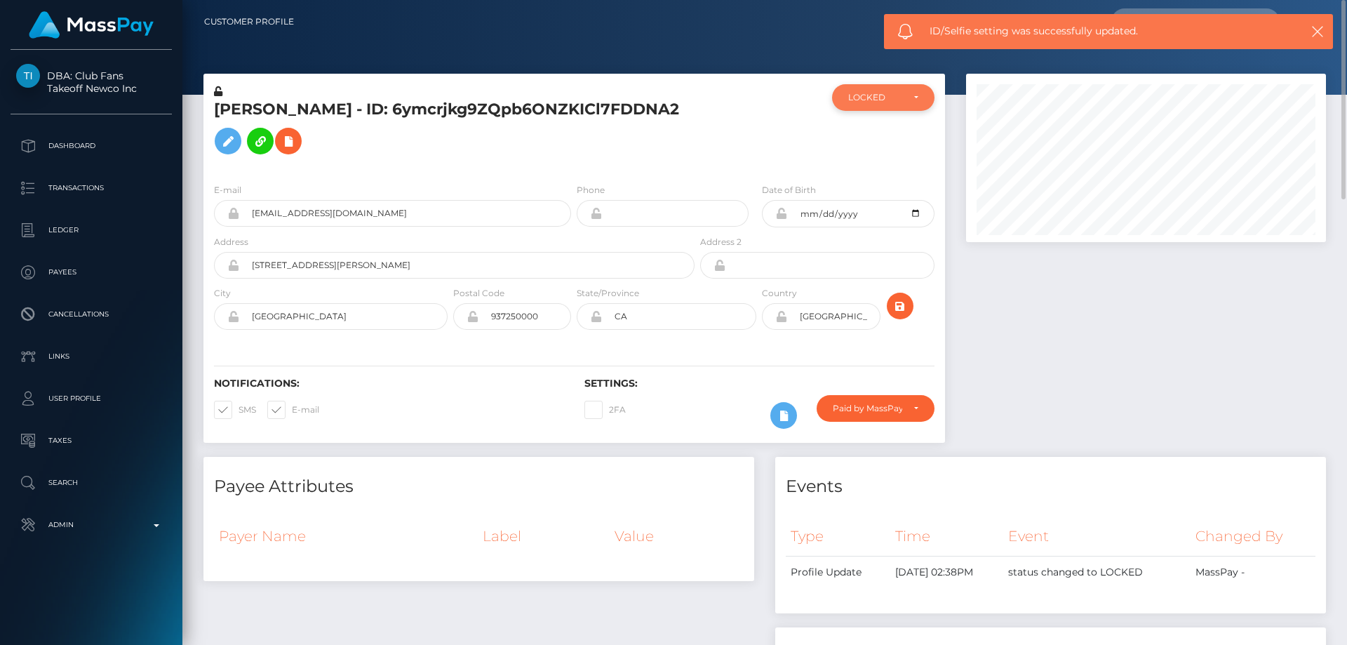
click at [849, 105] on div "LOCKED" at bounding box center [883, 97] width 102 height 27
click at [877, 137] on span "ACTIVE" at bounding box center [865, 135] width 32 height 13
select select "ACTIVE"
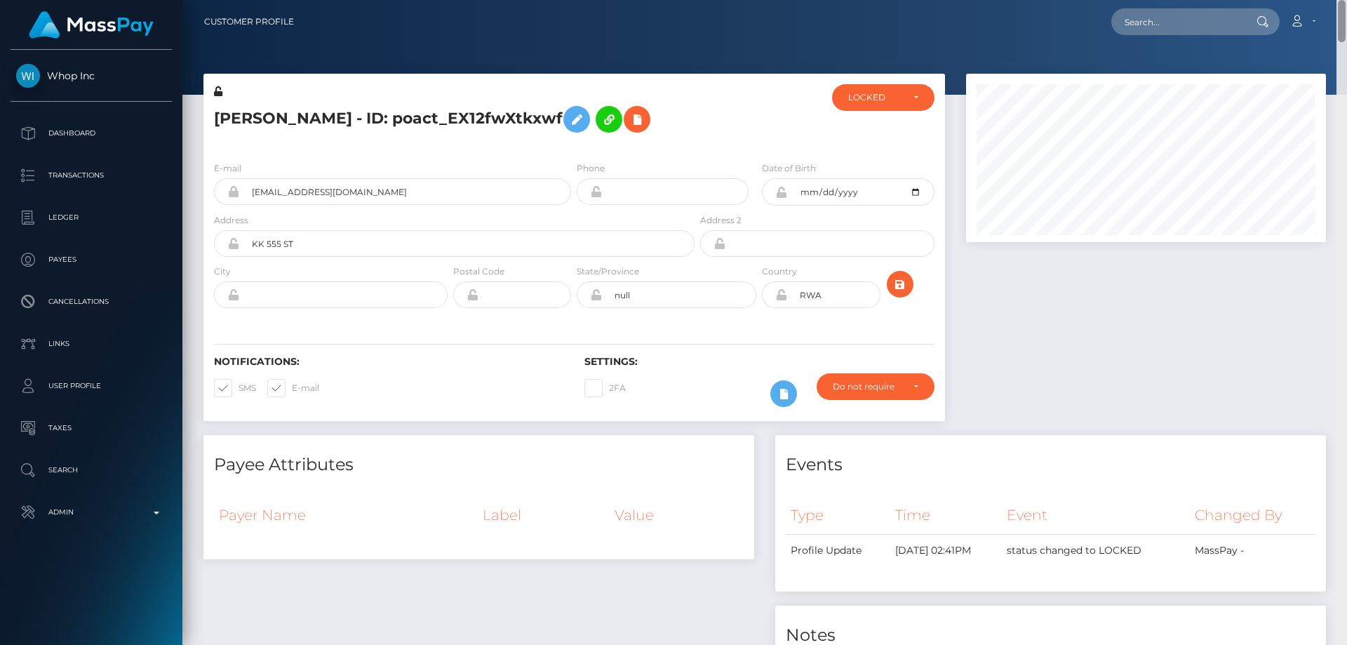
drag, startPoint x: 1343, startPoint y: 70, endPoint x: 1346, endPoint y: -52, distance: 122.1
click at [1346, 0] on html "Whop Inc Dashboard Transactions Ledger Payees Cancellations Links" at bounding box center [673, 322] width 1347 height 645
click at [892, 104] on div "LOCKED" at bounding box center [883, 97] width 102 height 27
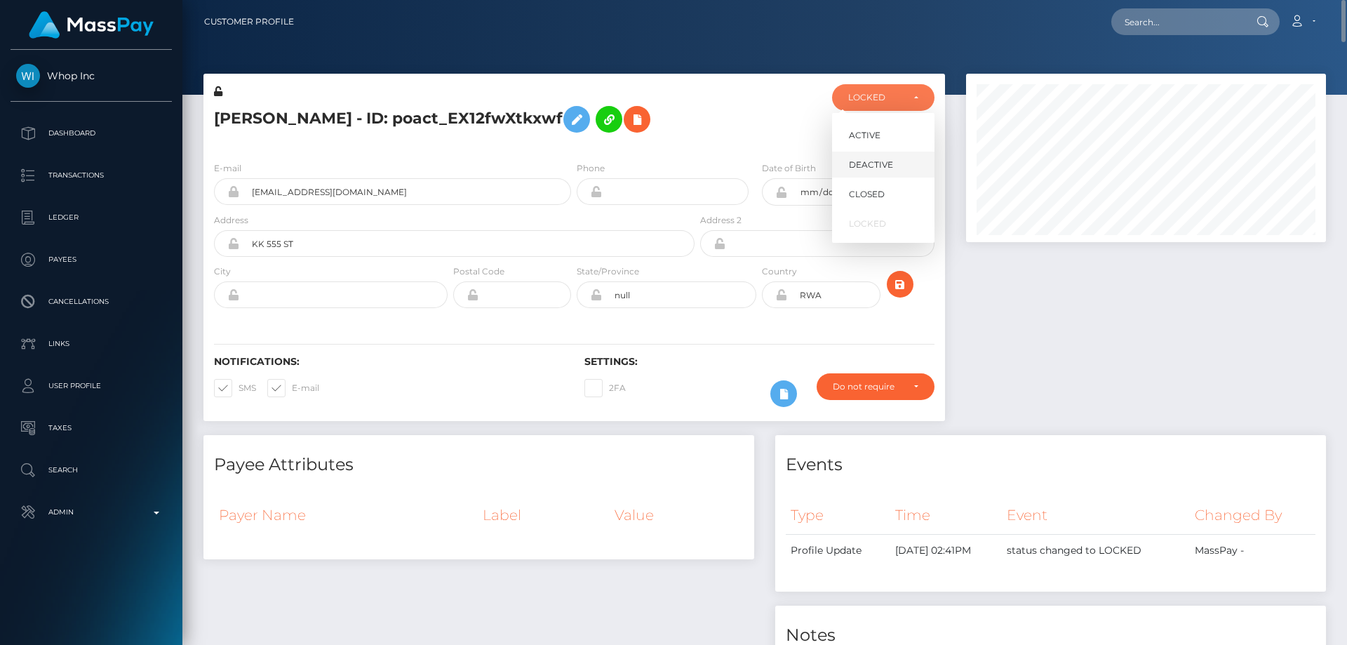
scroll to position [168, 361]
click at [880, 159] on span "DEACTIVE" at bounding box center [871, 165] width 44 height 13
select select "DEACTIVE"
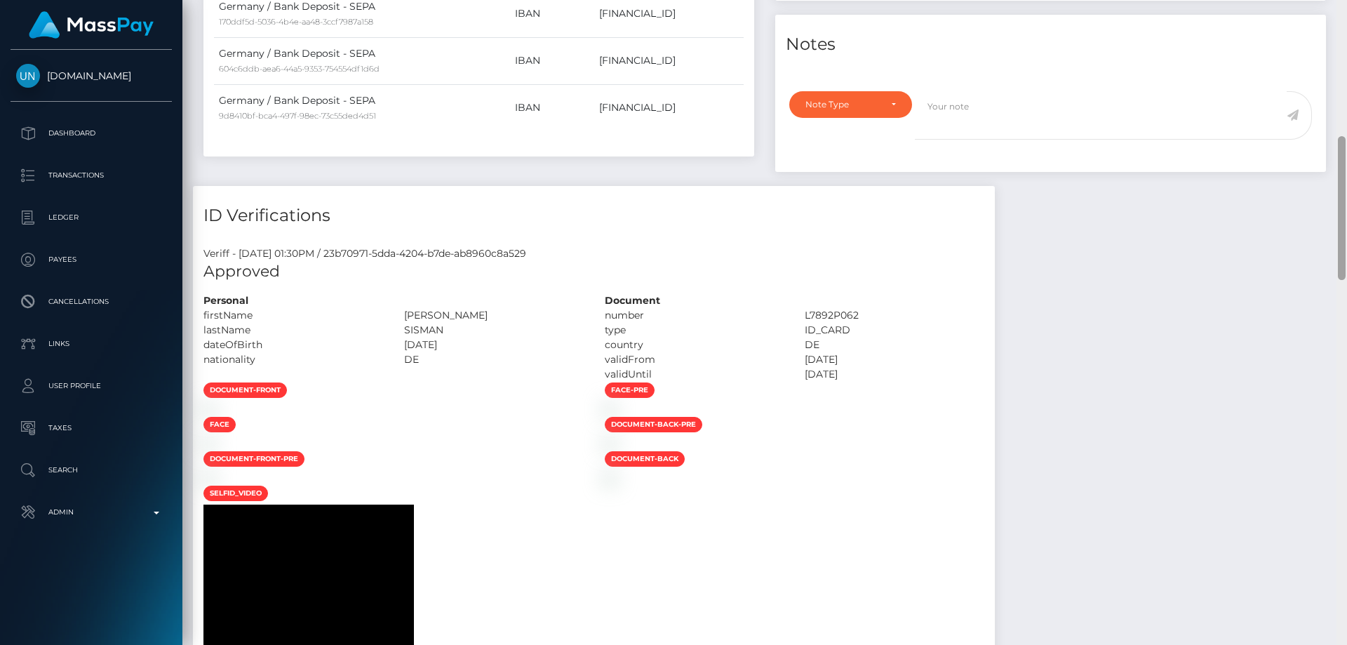
scroll to position [591, 0]
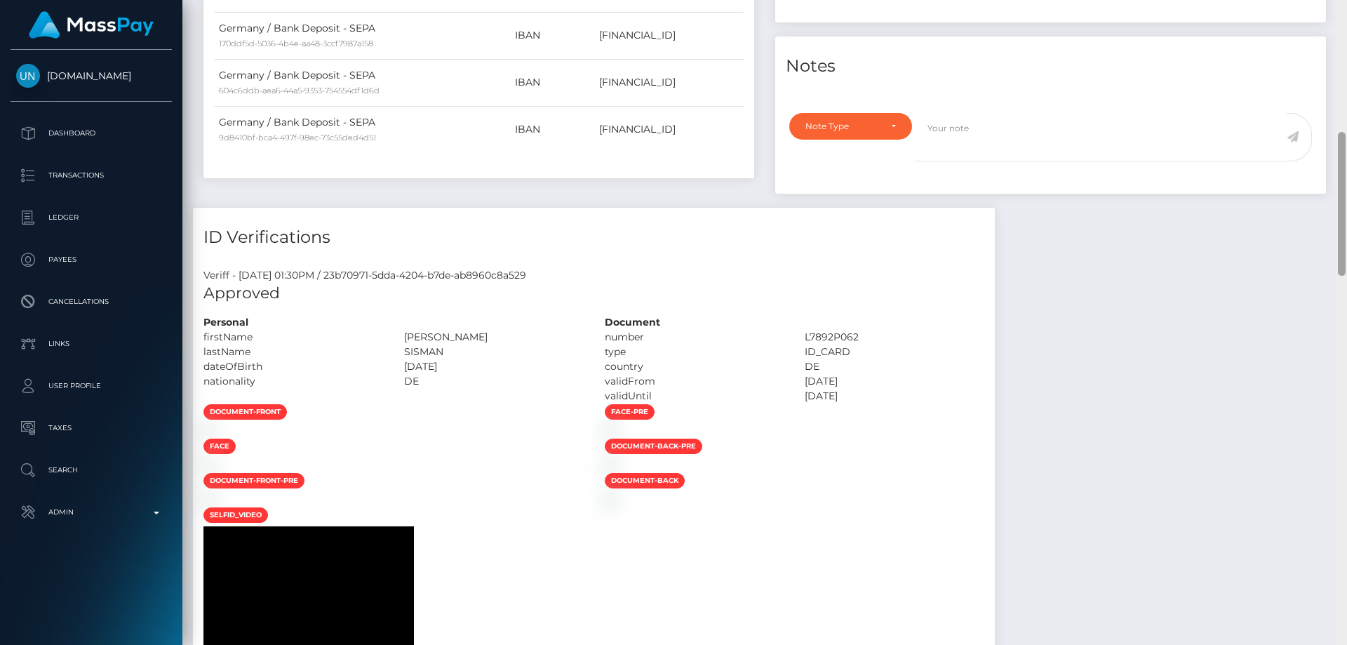
drag, startPoint x: 1346, startPoint y: 197, endPoint x: 1346, endPoint y: 241, distance: 44.2
click at [1346, 241] on div at bounding box center [1341, 322] width 11 height 645
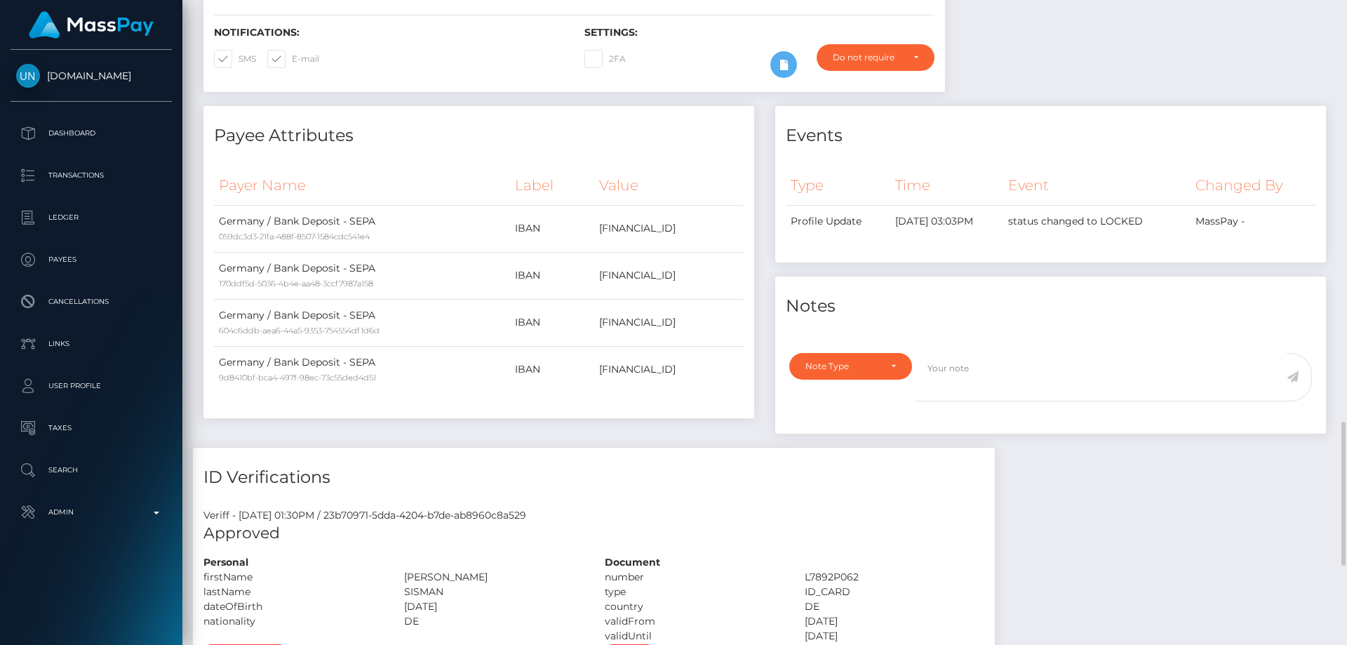
scroll to position [631, 0]
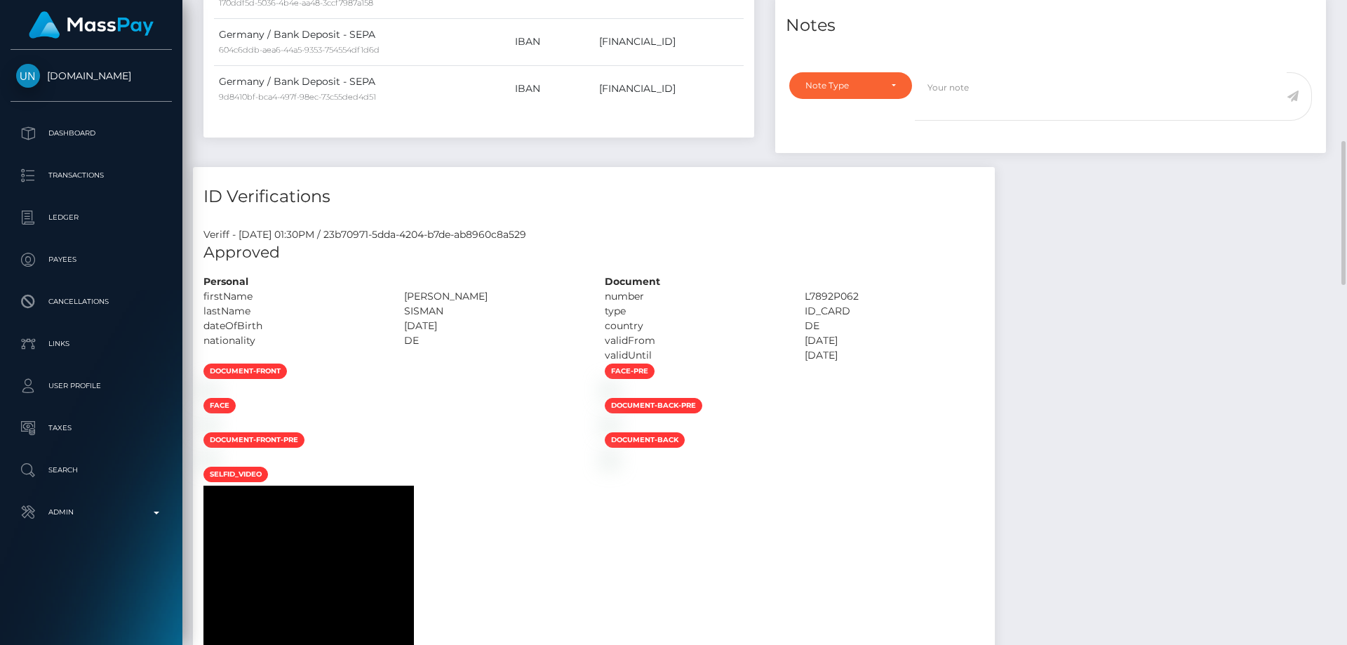
drag, startPoint x: 585, startPoint y: 315, endPoint x: 525, endPoint y: 319, distance: 60.5
click at [489, 304] on div "[PERSON_NAME]" at bounding box center [493, 296] width 201 height 15
copy div "[PERSON_NAME]"
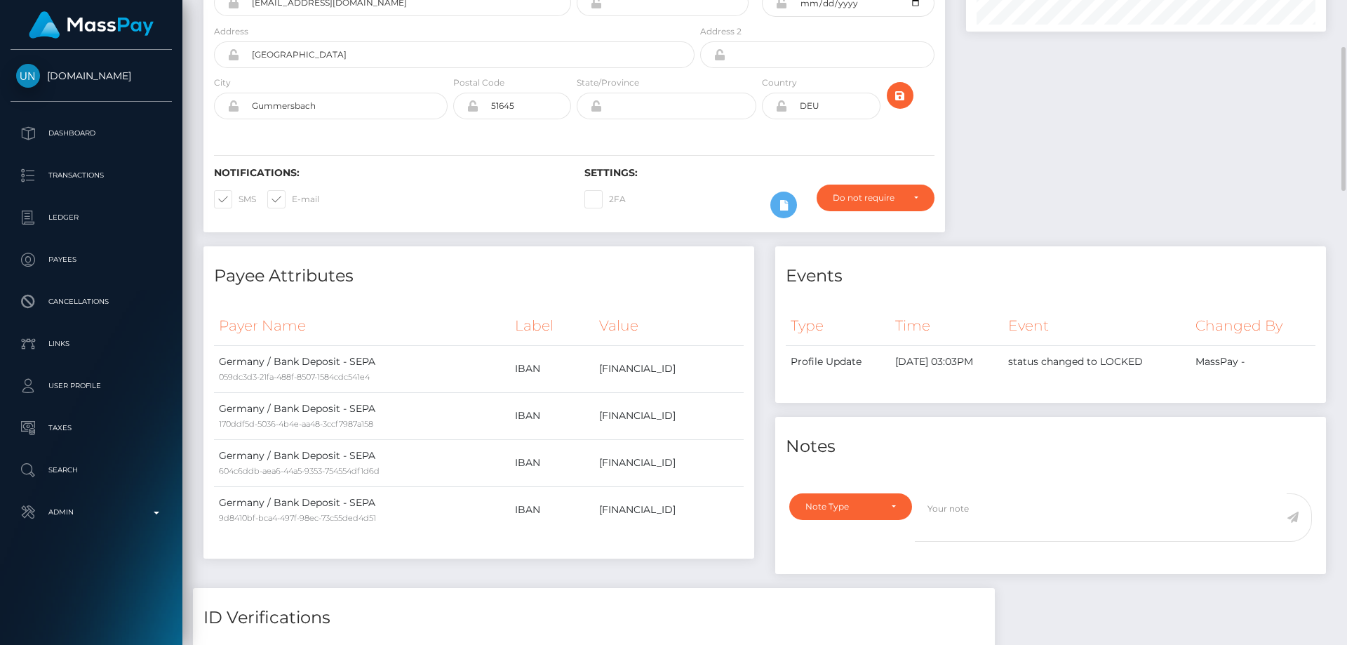
scroll to position [0, 0]
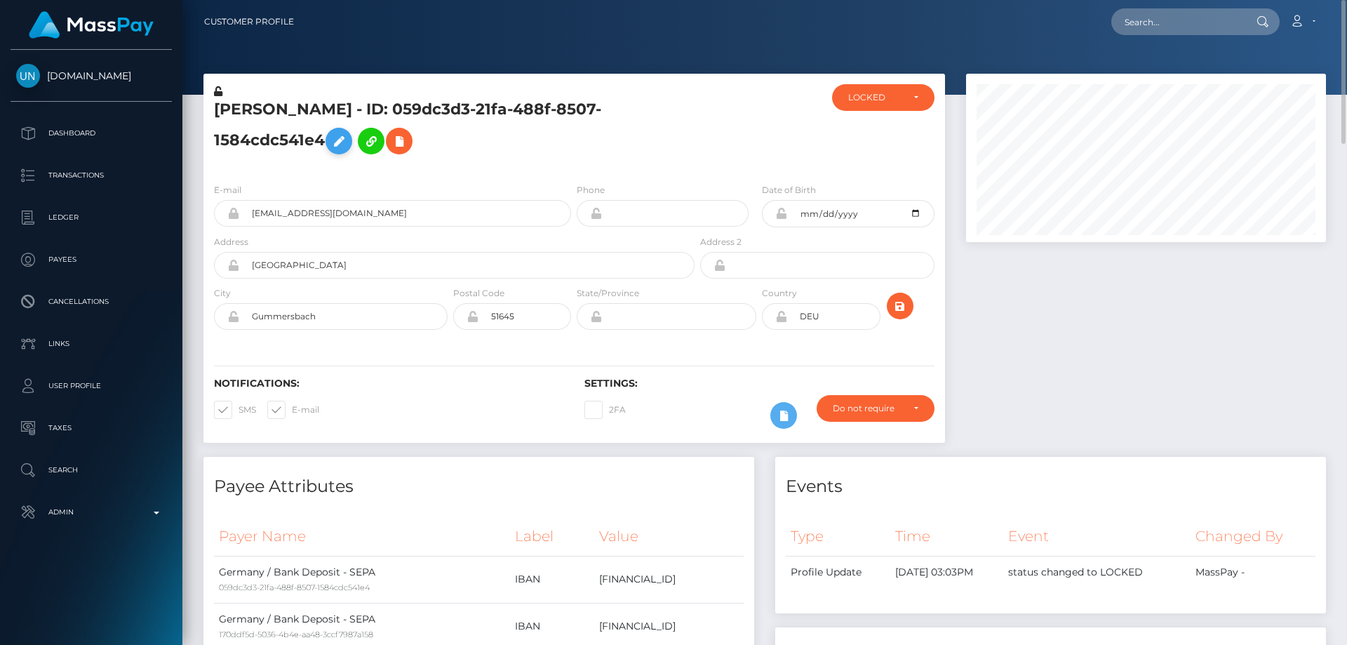
click at [347, 133] on icon at bounding box center [338, 142] width 17 height 18
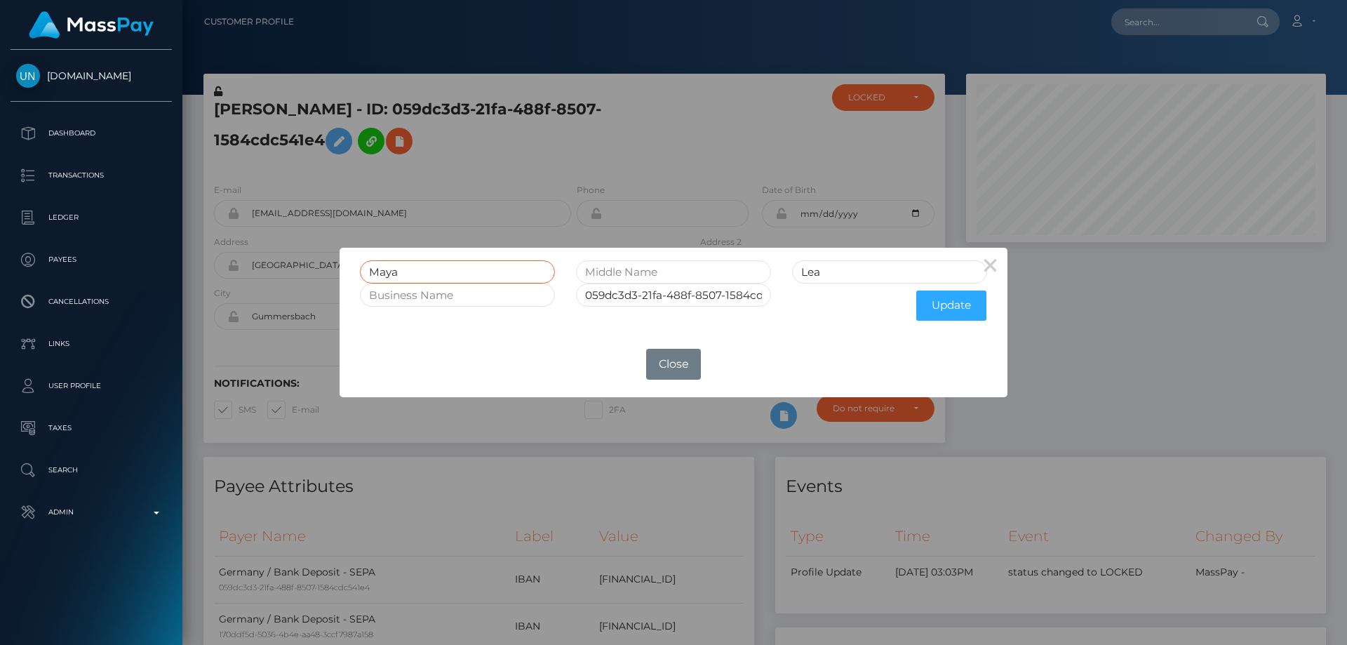
drag, startPoint x: 362, startPoint y: 265, endPoint x: 377, endPoint y: 276, distance: 18.5
click at [330, 266] on div "× Maya Lea 059dc3d3-21fa-488f-8507-1584cdc541e4 Update OK No Close" at bounding box center [673, 322] width 1347 height 645
paste input "[PERSON_NAME]"
type input "[PERSON_NAME]"
click at [941, 295] on button "Update" at bounding box center [951, 305] width 70 height 30
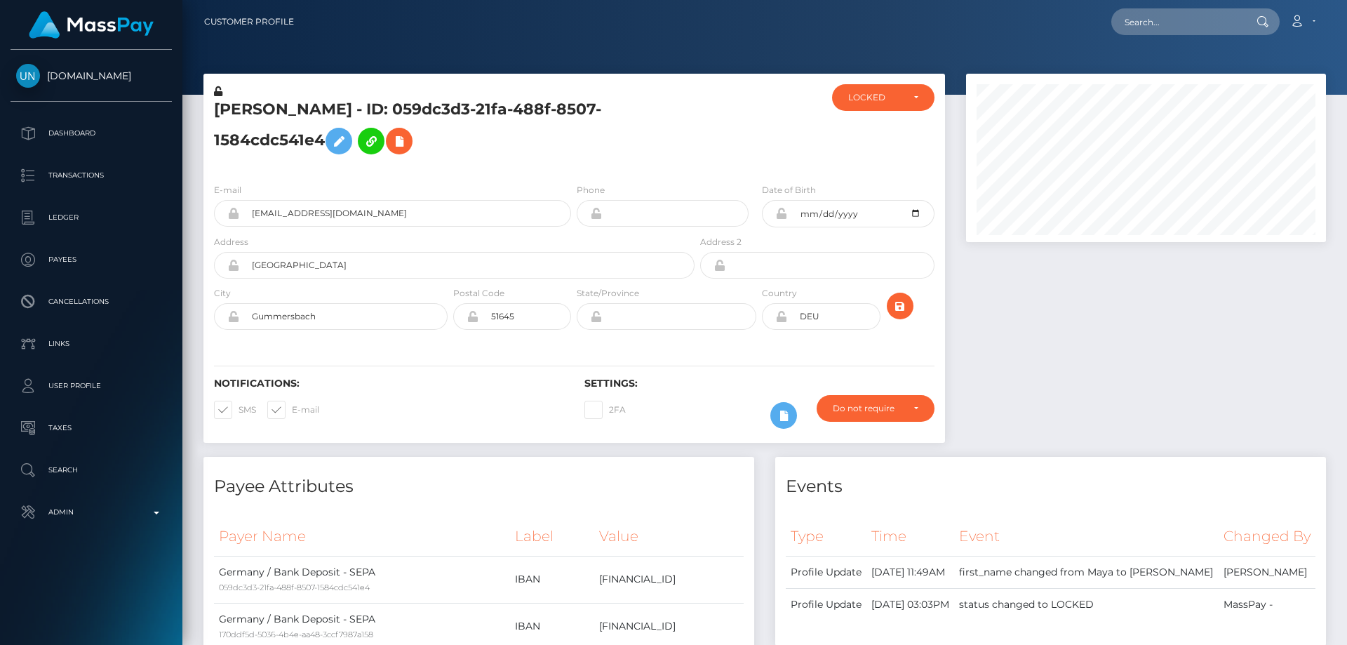
scroll to position [168, 361]
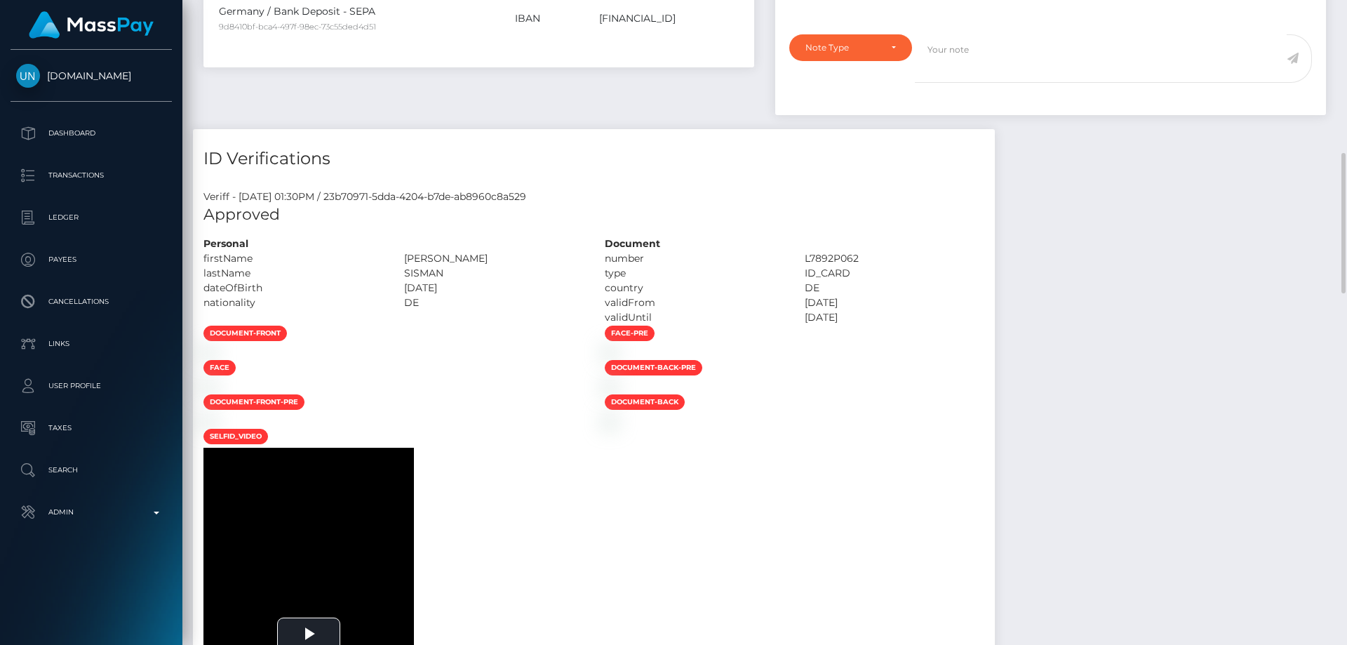
click at [488, 281] on div "SISMAN" at bounding box center [493, 273] width 201 height 15
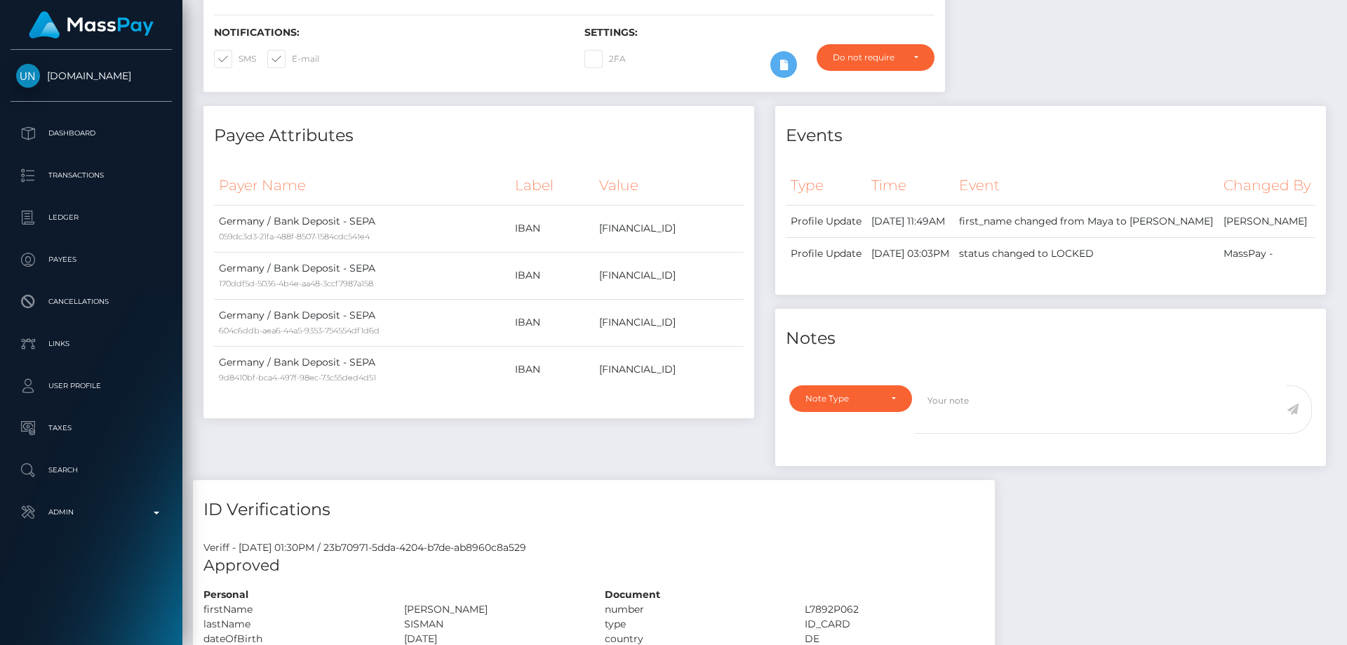
scroll to position [0, 0]
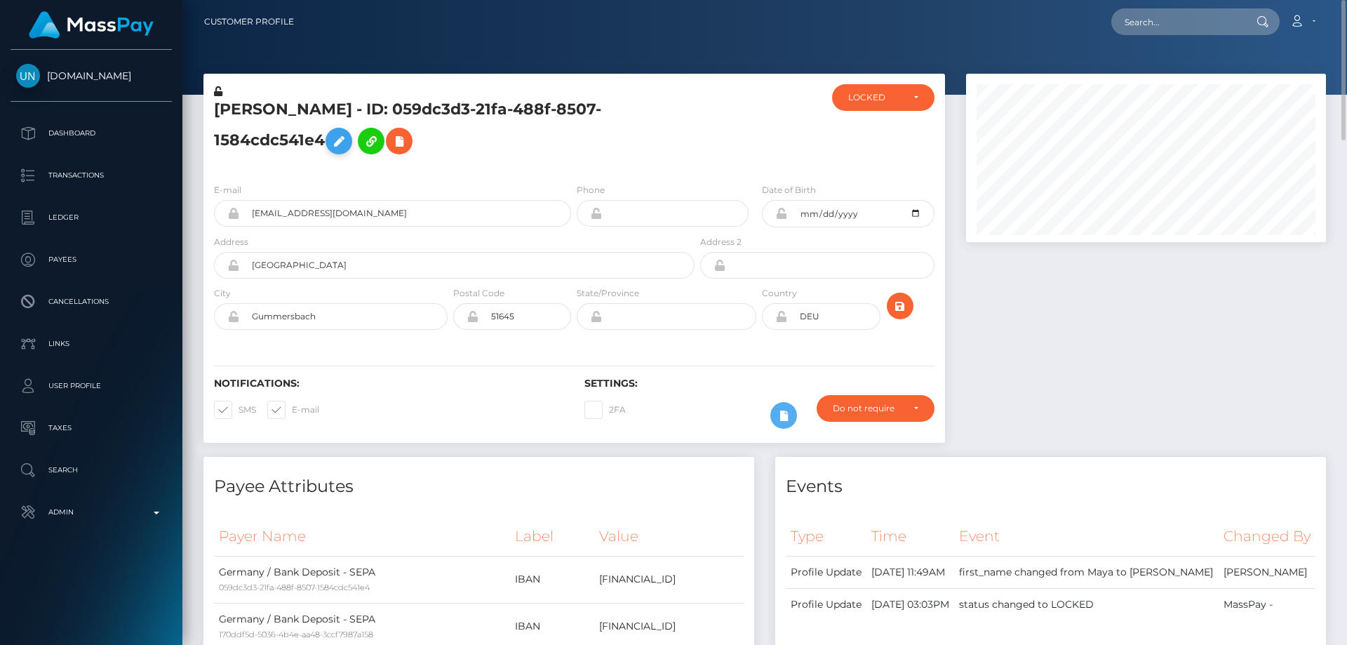
click at [339, 141] on icon at bounding box center [338, 142] width 17 height 18
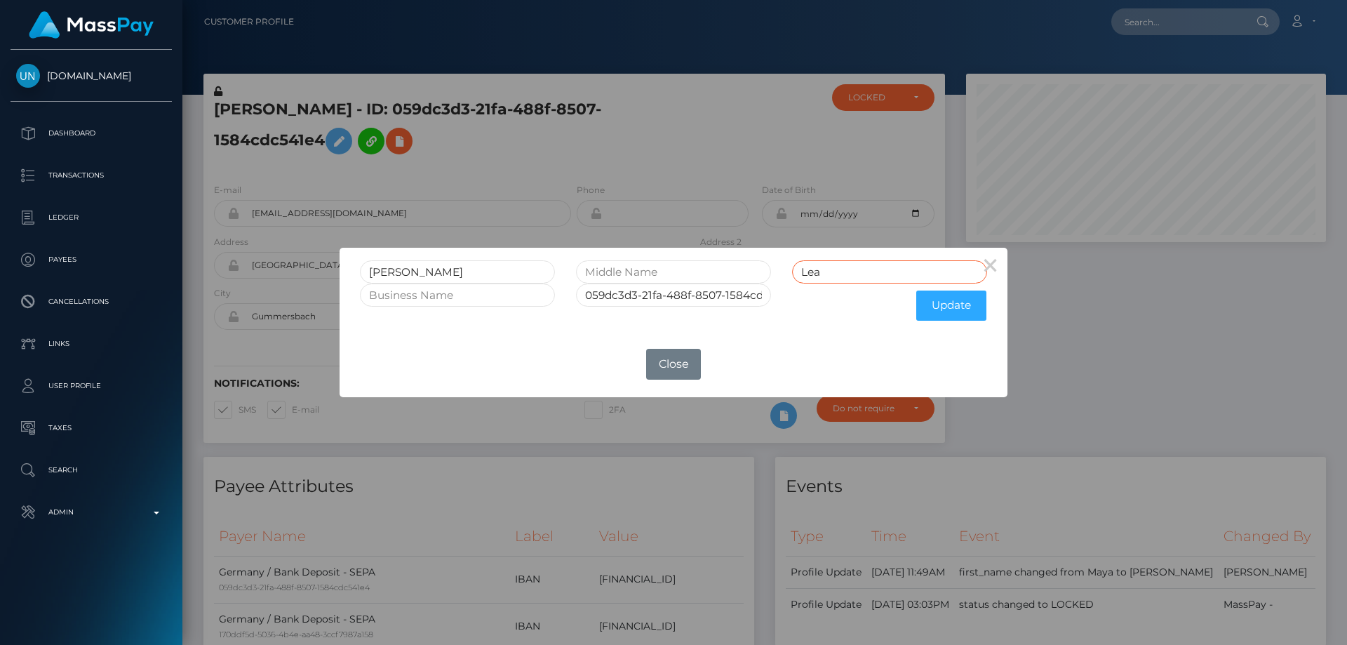
drag, startPoint x: 849, startPoint y: 279, endPoint x: 762, endPoint y: 275, distance: 87.1
click at [762, 275] on div "CHIARA GIULIETTA Lea" at bounding box center [673, 271] width 648 height 23
paste input "SISMAN"
type input "SISMAN"
click at [936, 307] on button "Update" at bounding box center [951, 305] width 70 height 30
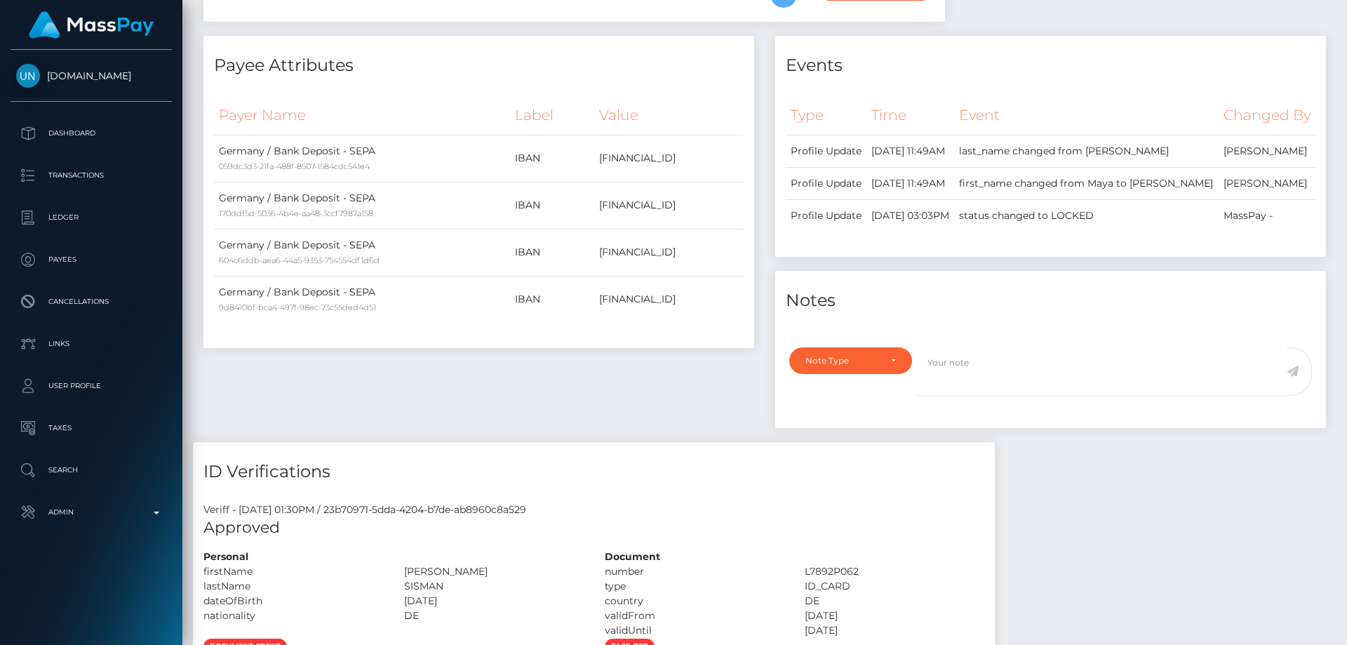
scroll to position [140, 0]
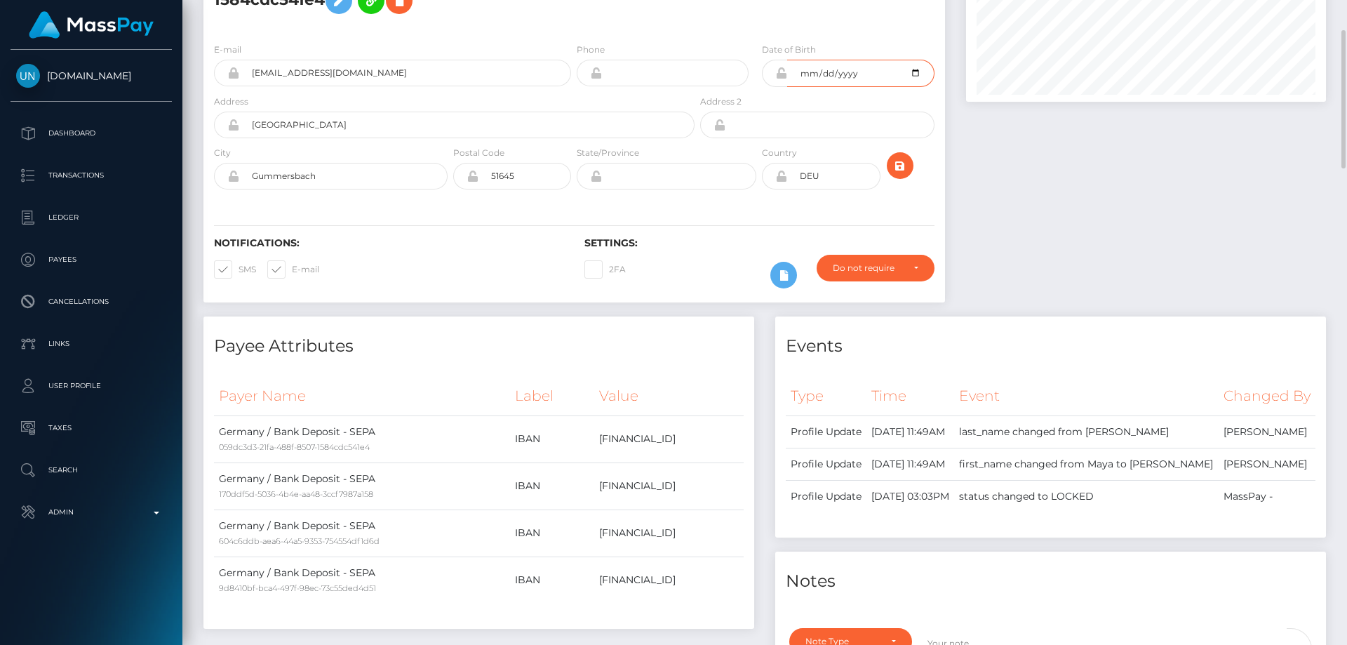
click at [914, 72] on input "[DATE]" at bounding box center [860, 73] width 147 height 27
type input "[DATE]"
click at [895, 164] on icon "submit" at bounding box center [900, 166] width 17 height 18
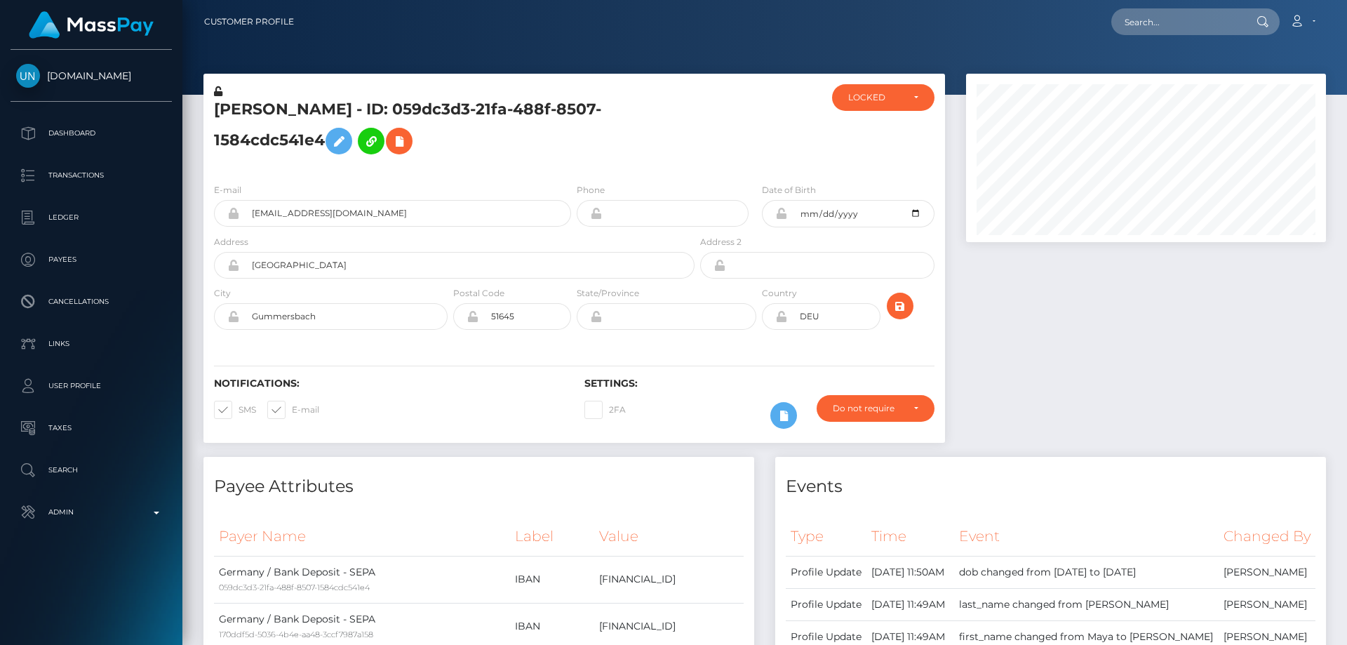
scroll to position [168, 361]
click at [217, 90] on icon at bounding box center [218, 91] width 8 height 10
click at [781, 210] on icon at bounding box center [781, 213] width 12 height 11
click at [780, 319] on icon at bounding box center [781, 316] width 12 height 11
click at [1015, 361] on div at bounding box center [1145, 265] width 381 height 383
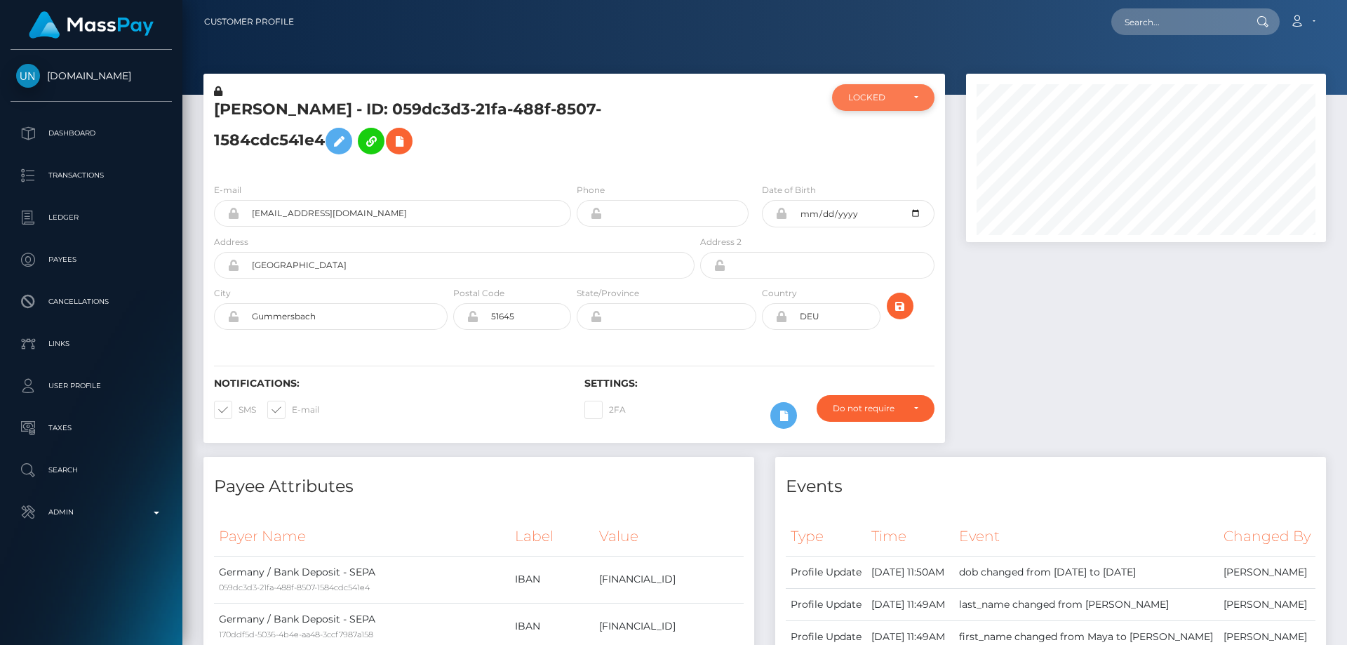
click at [887, 100] on div "LOCKED" at bounding box center [875, 97] width 54 height 11
click at [884, 139] on link "ACTIVE" at bounding box center [883, 135] width 102 height 26
select select "ACTIVE"
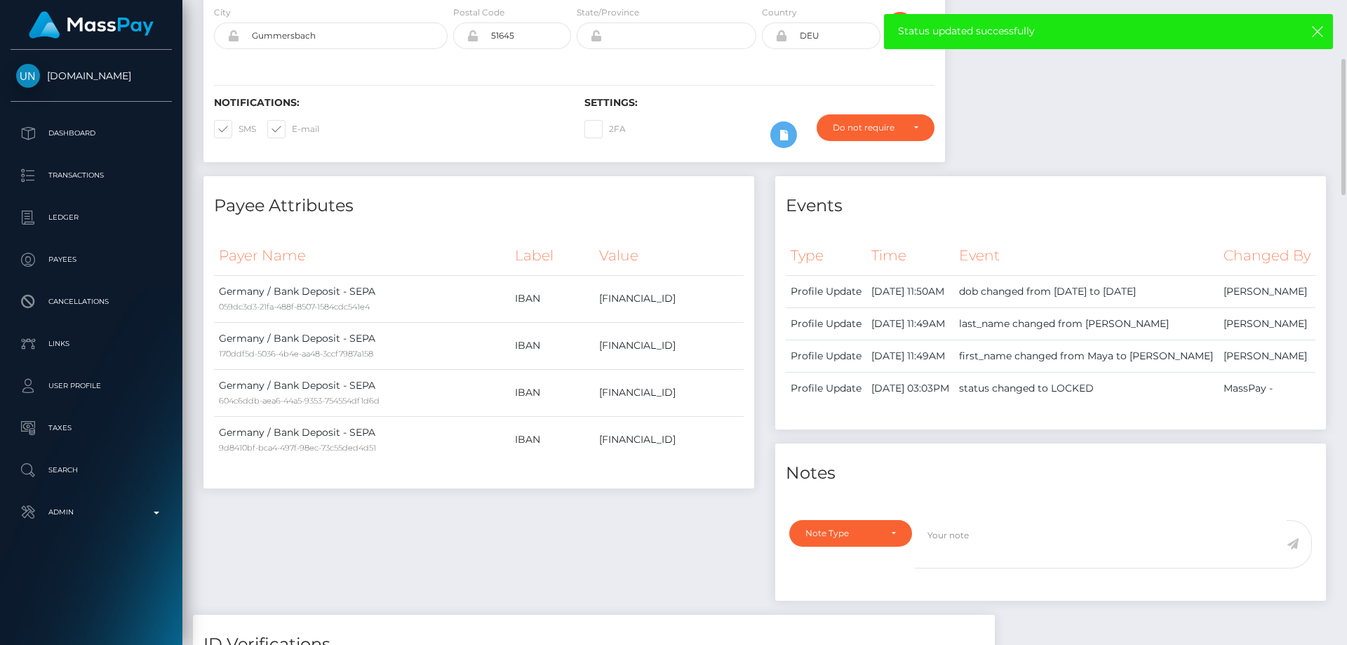
scroll to position [0, 0]
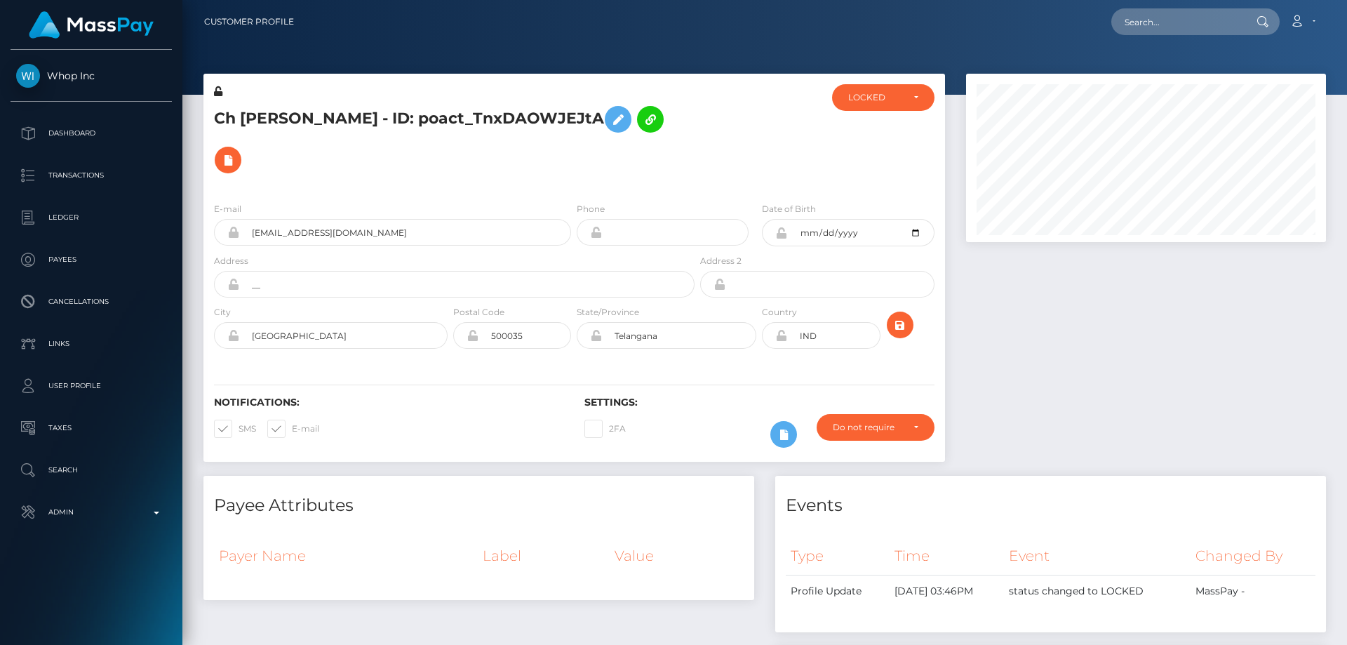
click at [1346, 0] on html "Whop Inc Dashboard Transactions Ledger Payees Cancellations Links" at bounding box center [673, 322] width 1347 height 645
click at [899, 102] on div "LOCKED" at bounding box center [875, 97] width 54 height 11
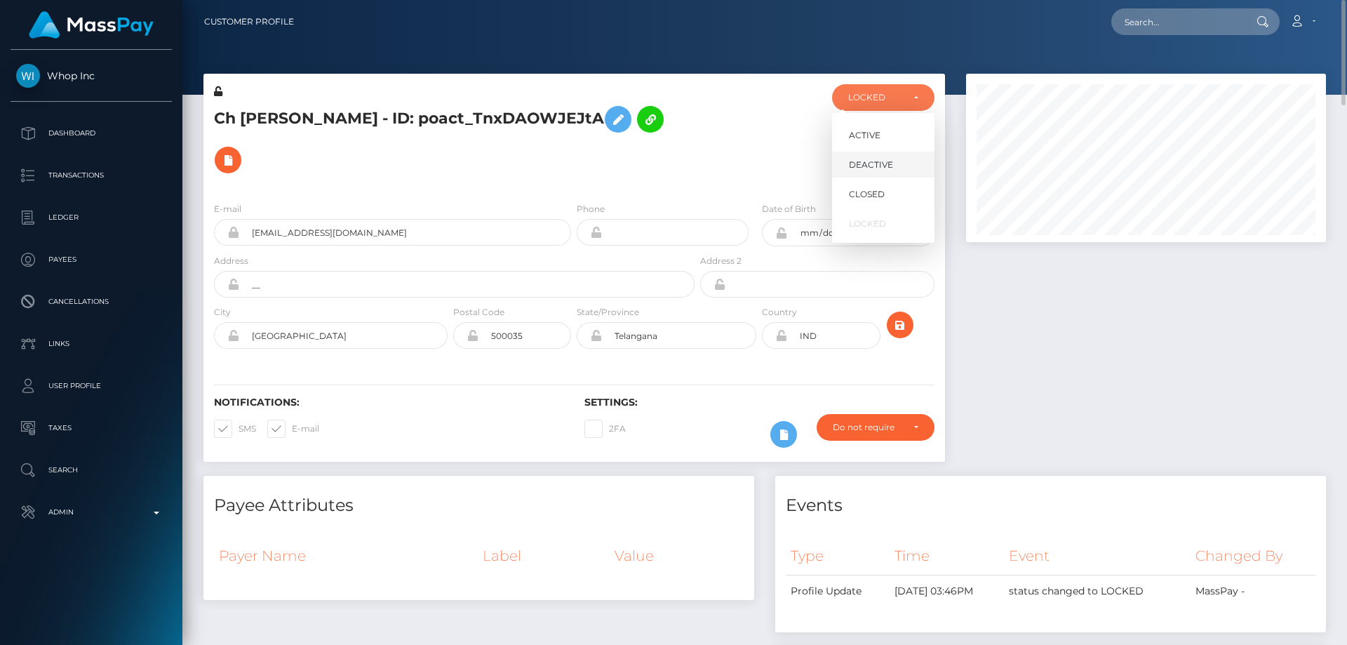
scroll to position [168, 361]
click at [887, 167] on span "DEACTIVE" at bounding box center [871, 165] width 44 height 13
select select "DEACTIVE"
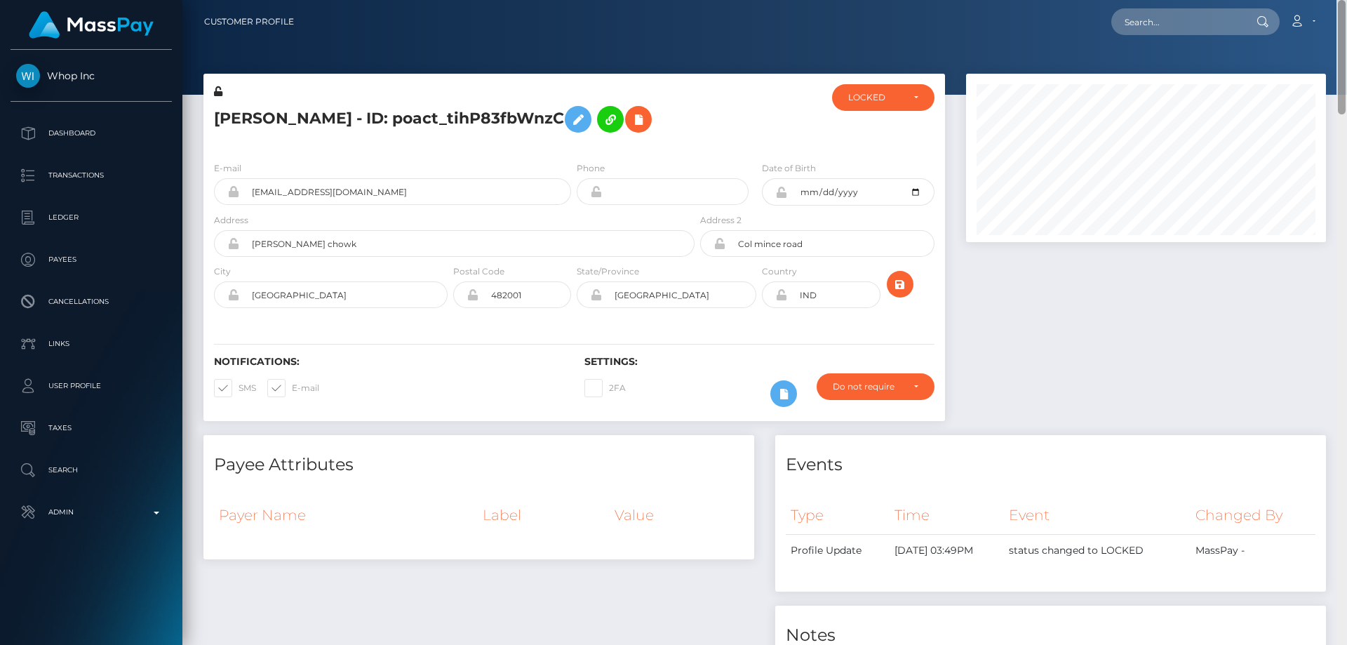
drag, startPoint x: 1342, startPoint y: 142, endPoint x: 1346, endPoint y: -34, distance: 176.1
click at [1346, 0] on html "Whop Inc Dashboard Transactions Ledger Payees Cancellations Links" at bounding box center [673, 322] width 1347 height 645
click at [862, 96] on div "LOCKED" at bounding box center [875, 97] width 54 height 11
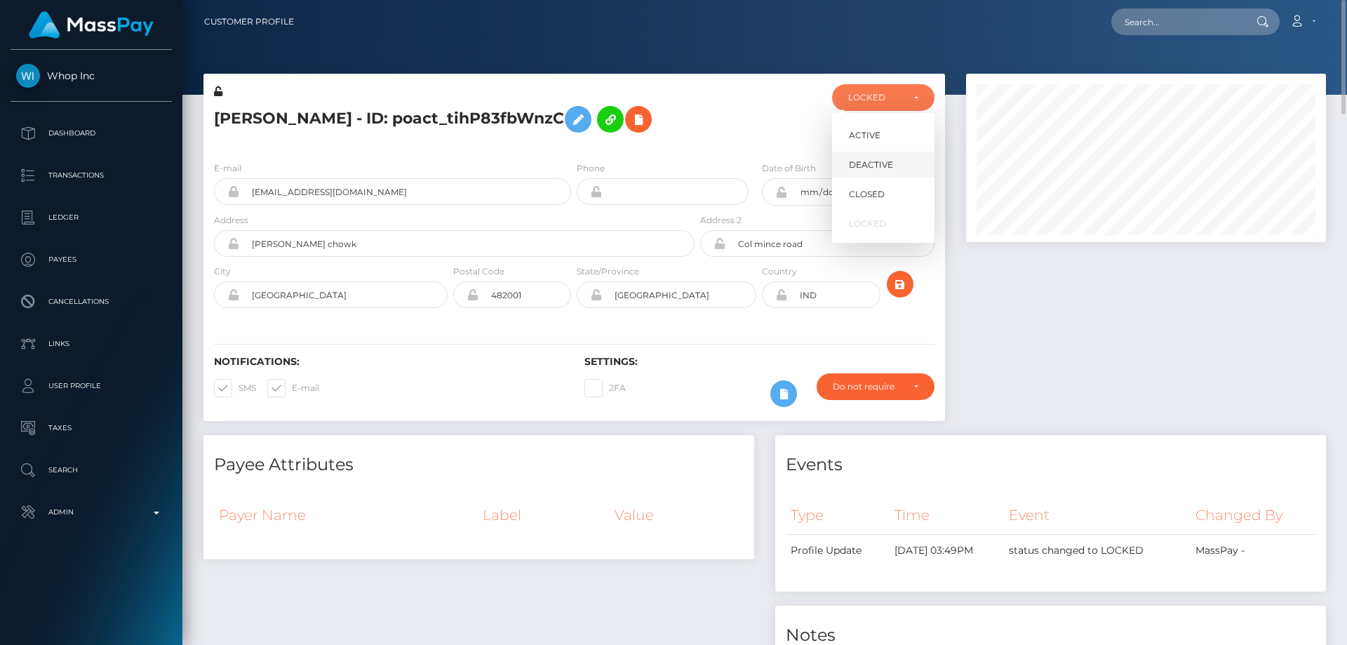
drag, startPoint x: 863, startPoint y: 100, endPoint x: 1022, endPoint y: 308, distance: 261.8
click at [882, 162] on span "DEACTIVE" at bounding box center [871, 165] width 44 height 13
select select "DEACTIVE"
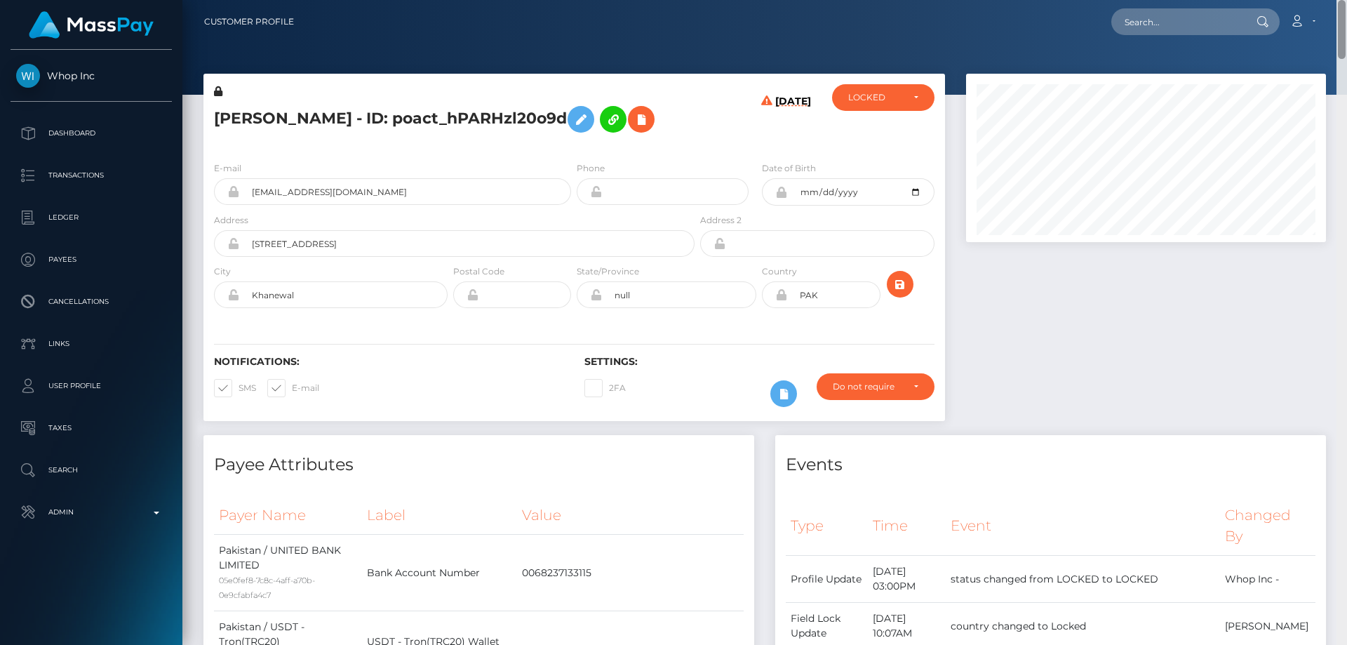
drag, startPoint x: 1340, startPoint y: 472, endPoint x: 1346, endPoint y: -85, distance: 557.0
click at [1346, 0] on html "Whop Inc Dashboard Transactions Ledger Payees Cancellations Links" at bounding box center [673, 322] width 1347 height 645
drag, startPoint x: 341, startPoint y: 116, endPoint x: 212, endPoint y: 117, distance: 129.1
click at [212, 117] on div "[PERSON_NAME] - ID: poact_hPARHzl20o9d" at bounding box center [450, 117] width 494 height 66
copy h5 "[PERSON_NAME]"
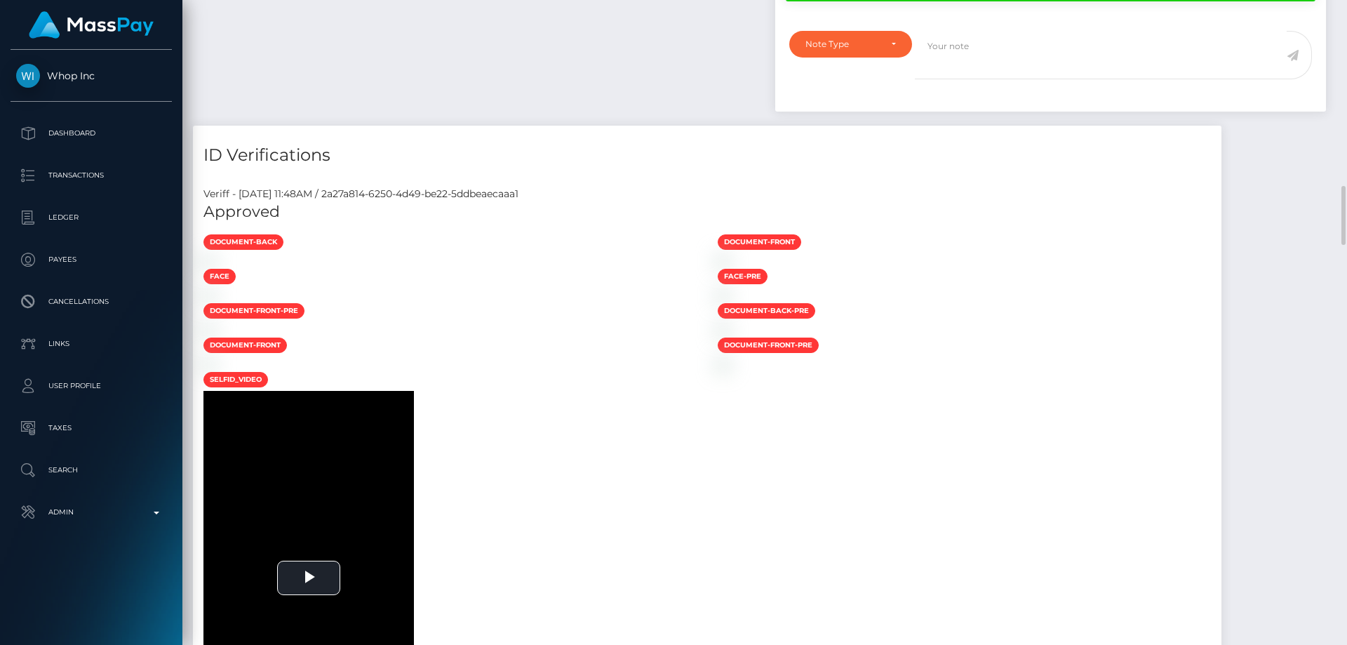
scroll to position [1403, 0]
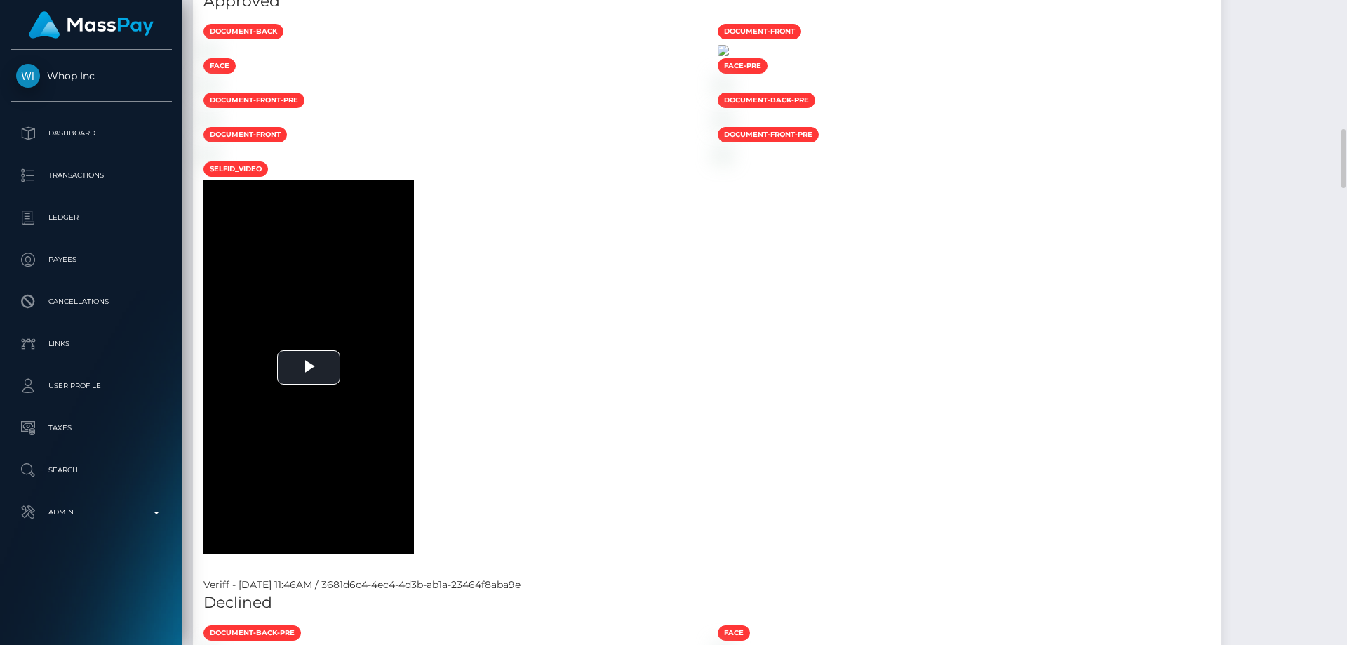
click at [729, 56] on img at bounding box center [723, 50] width 11 height 11
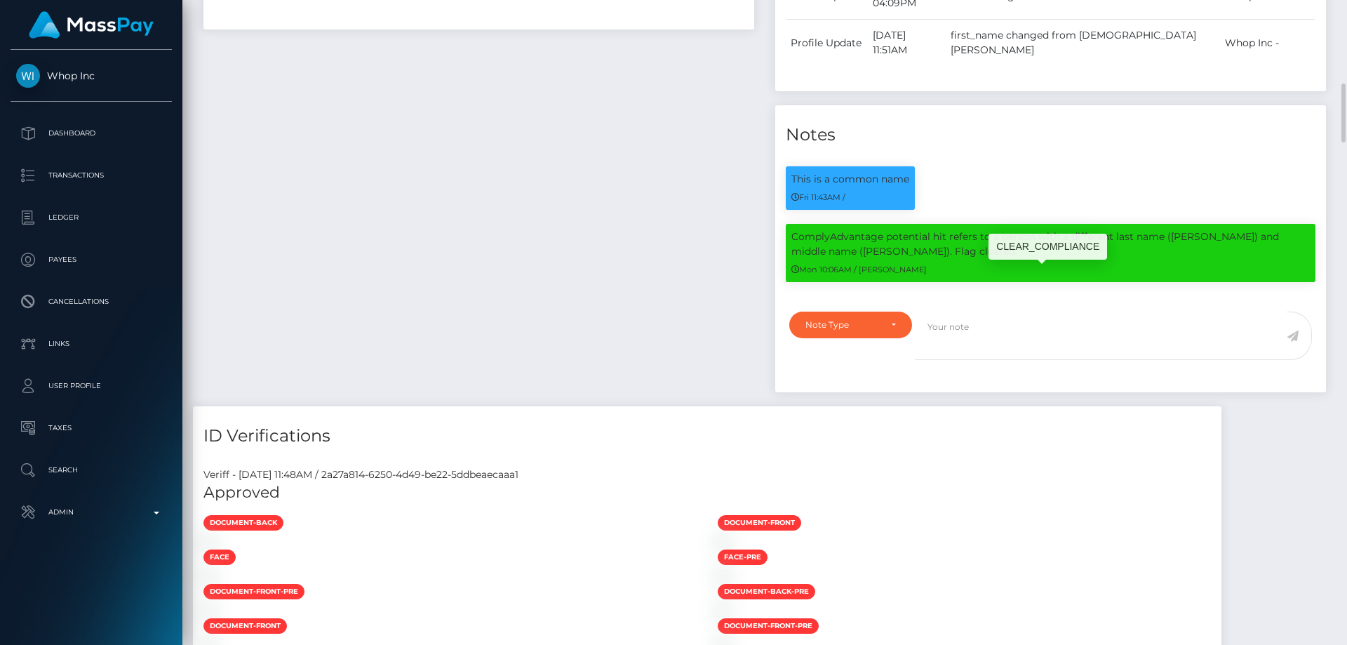
scroll to position [982, 0]
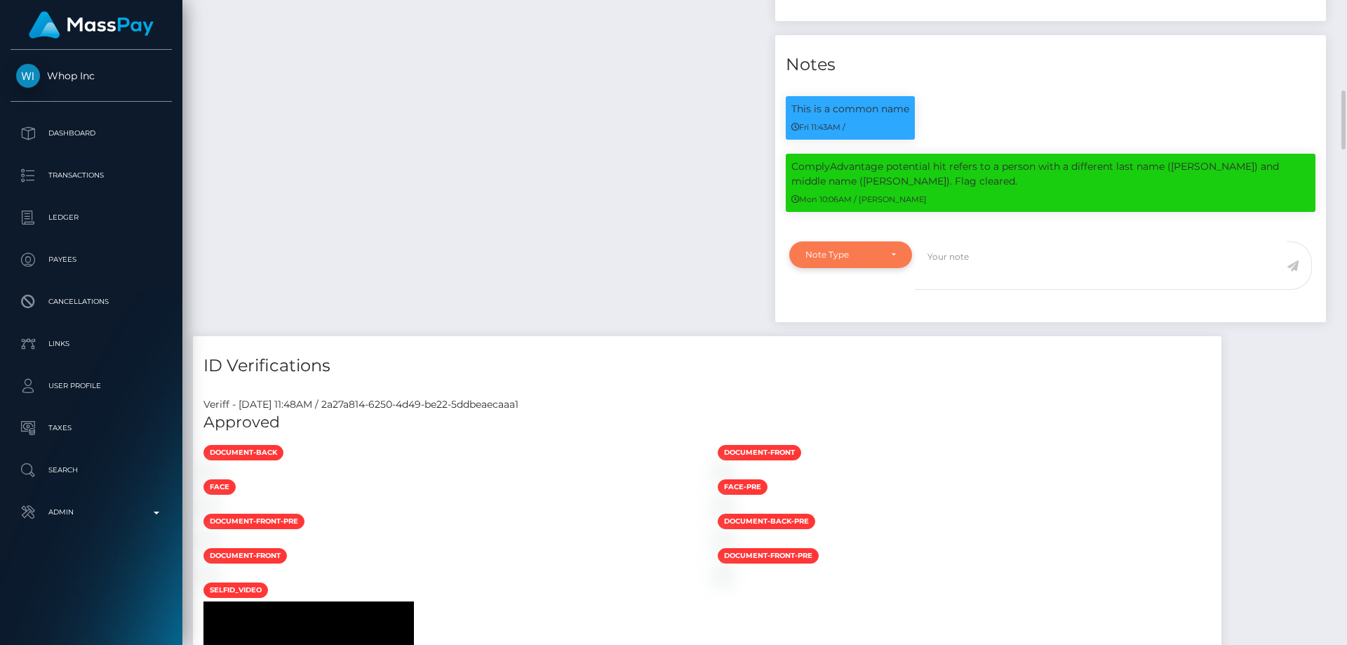
click at [849, 260] on div "Note Type" at bounding box center [842, 254] width 74 height 11
click at [841, 358] on span "Clear Compliance" at bounding box center [843, 351] width 75 height 13
select select "CLEAR_COMPLIANCE"
paste textarea "The hits refers to persons containing multiple names and others refers to perso…"
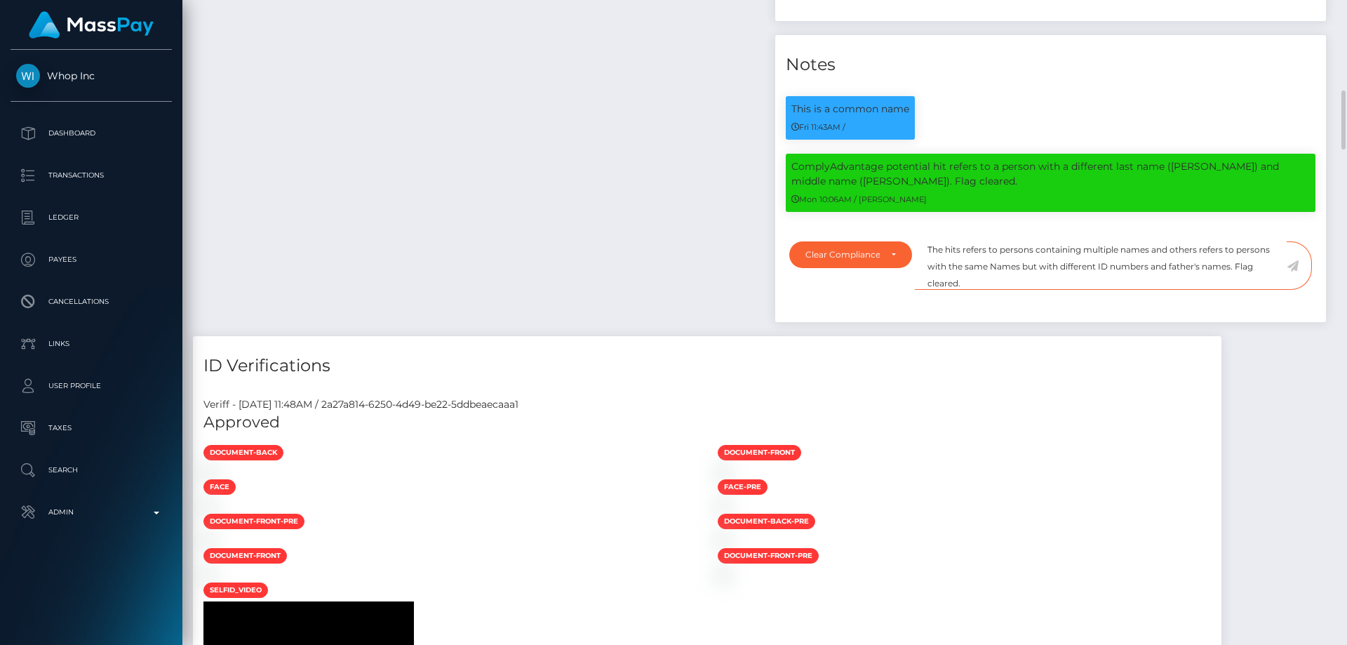
type textarea "The hits refers to persons containing multiple names and others refers to perso…"
click at [1294, 271] on icon at bounding box center [1292, 265] width 12 height 11
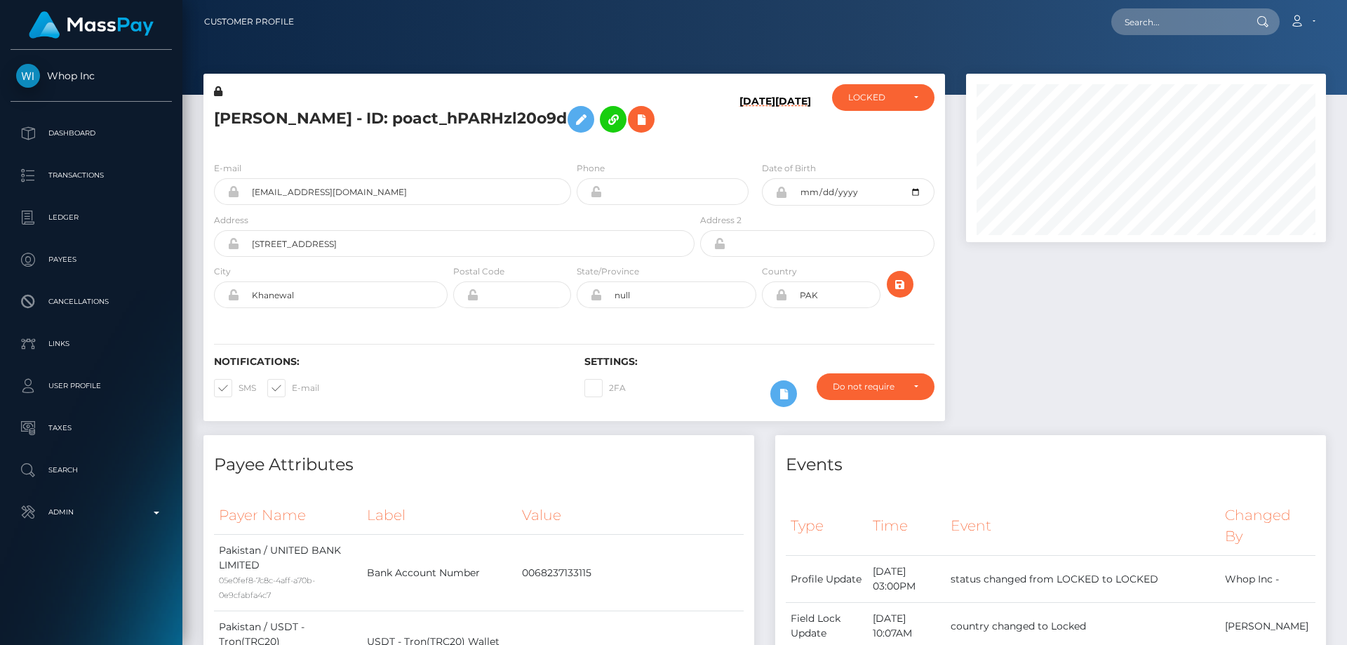
scroll to position [701248, 701057]
click at [879, 104] on div "LOCKED" at bounding box center [883, 97] width 102 height 27
click at [868, 135] on span "ACTIVE" at bounding box center [865, 135] width 32 height 13
select select "ACTIVE"
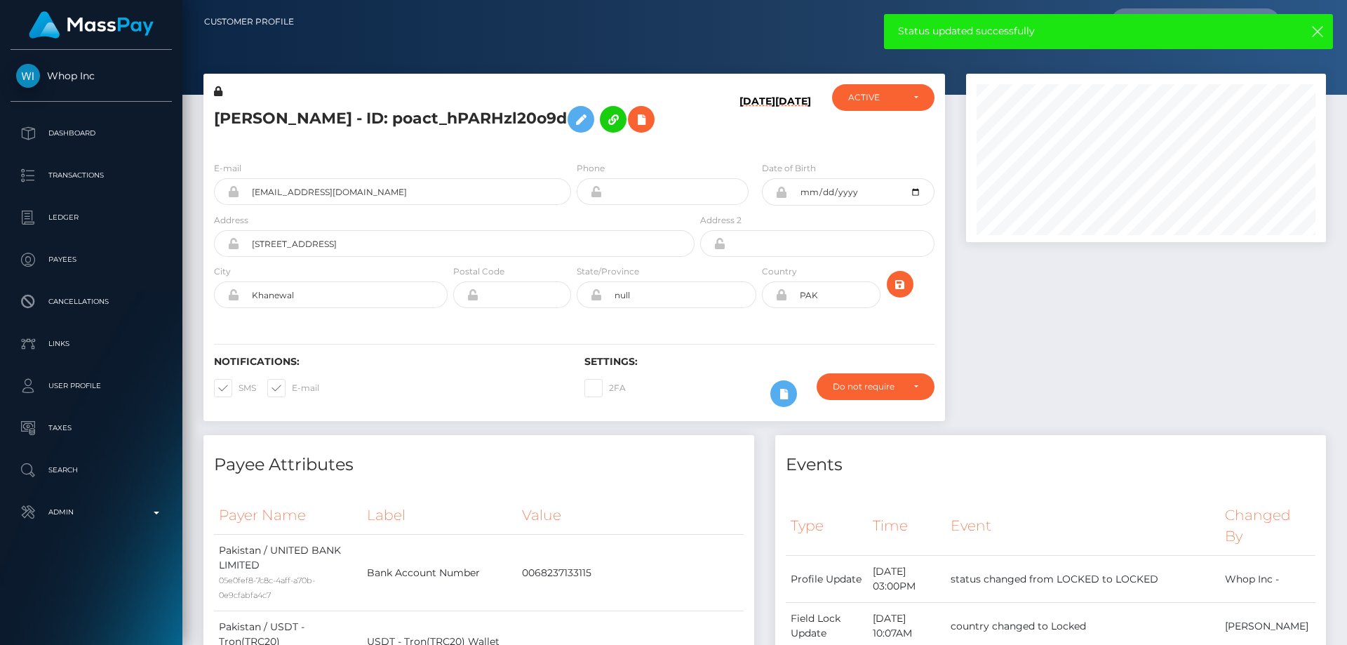
click at [1151, 318] on div at bounding box center [1145, 254] width 381 height 361
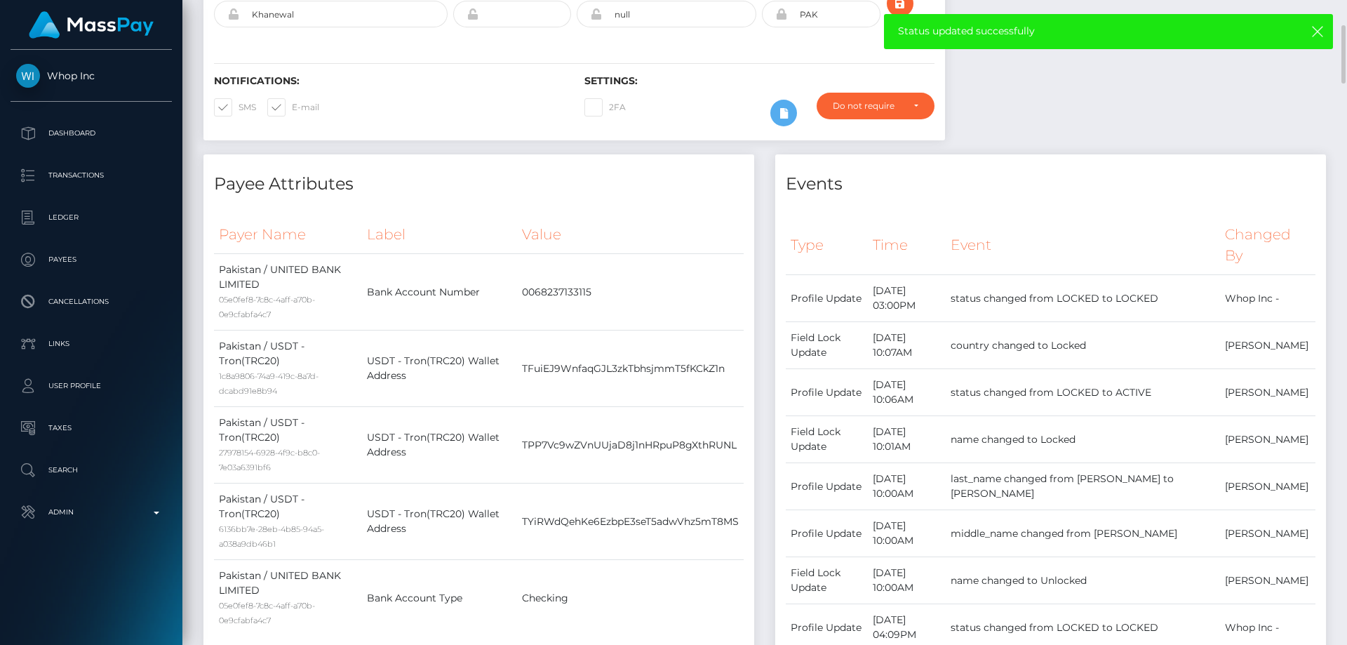
scroll to position [0, 0]
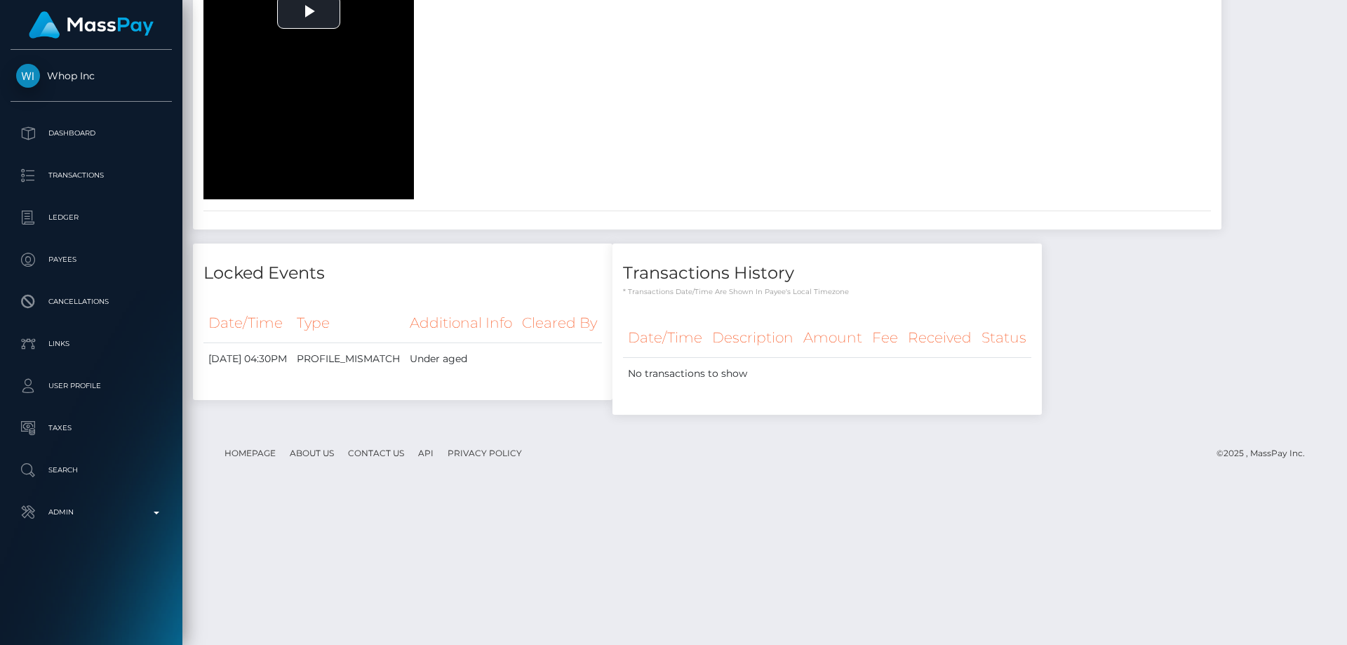
scroll to position [75, 0]
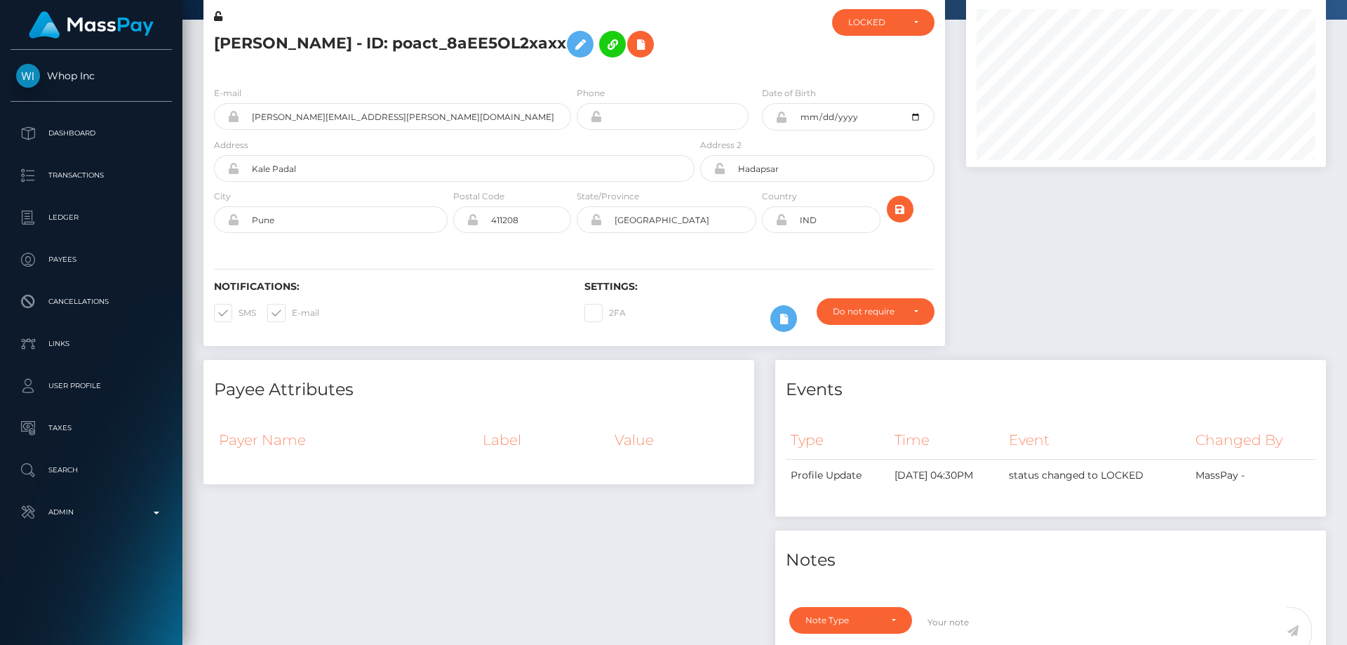
drag, startPoint x: 1344, startPoint y: 121, endPoint x: 1346, endPoint y: 22, distance: 98.9
click at [1346, 39] on div "Customer Profile Loading... Loading..." at bounding box center [764, 322] width 1164 height 645
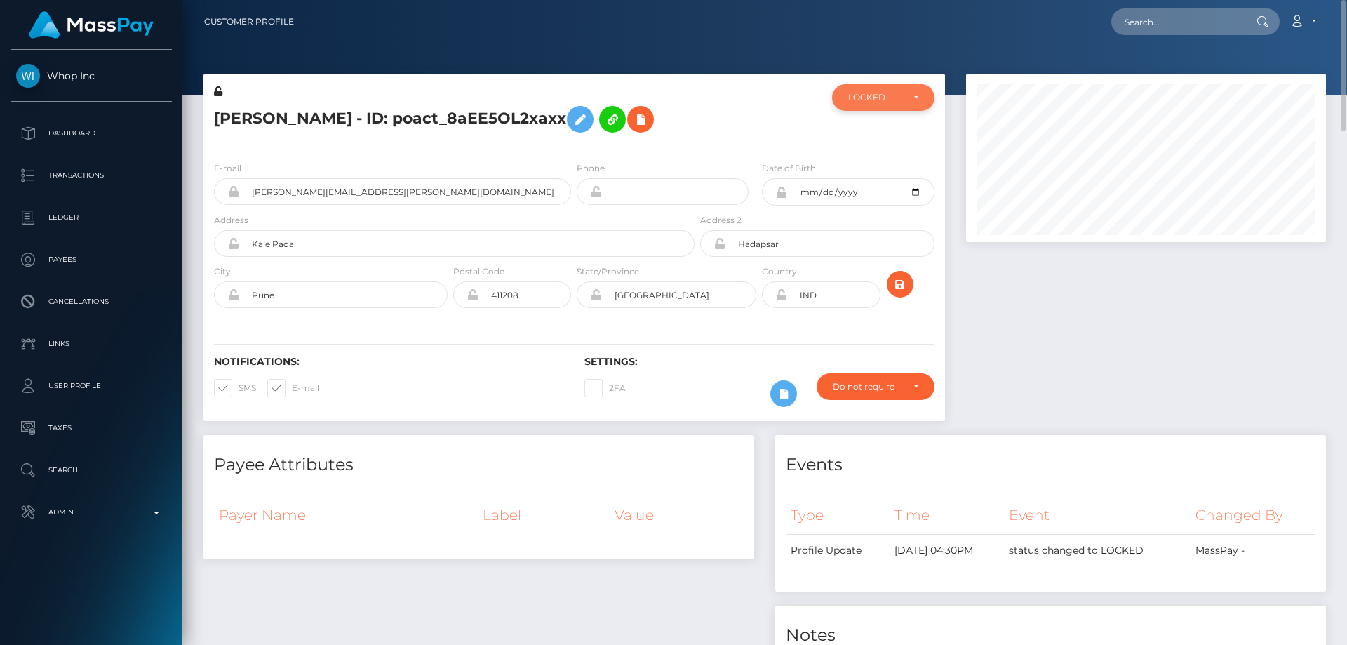
click at [880, 88] on div "LOCKED" at bounding box center [883, 97] width 102 height 27
click at [868, 161] on span "DEACTIVE" at bounding box center [871, 165] width 44 height 13
select select "DEACTIVE"
click at [772, 142] on div at bounding box center [758, 117] width 123 height 66
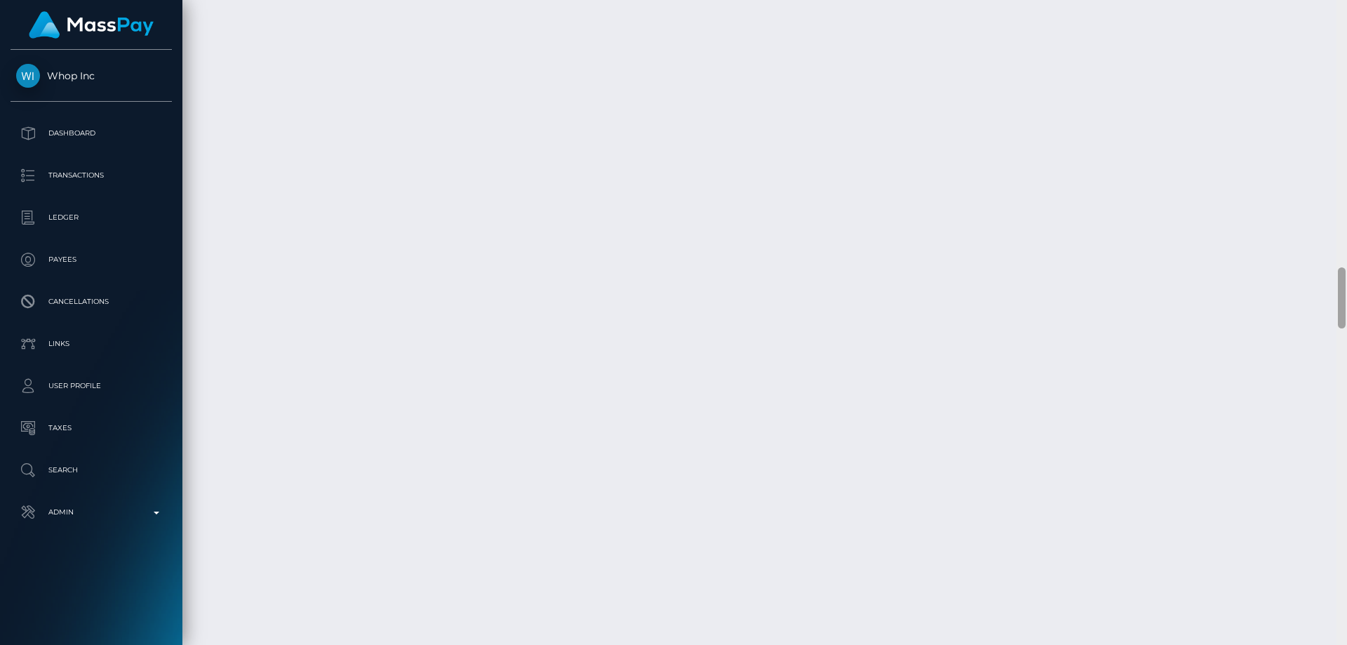
scroll to position [168, 361]
drag, startPoint x: 1341, startPoint y: 82, endPoint x: 1346, endPoint y: 672, distance: 589.9
click at [1346, 644] on html "Whop Inc Dashboard Transactions Ledger Payees Cancellations Links" at bounding box center [673, 322] width 1347 height 645
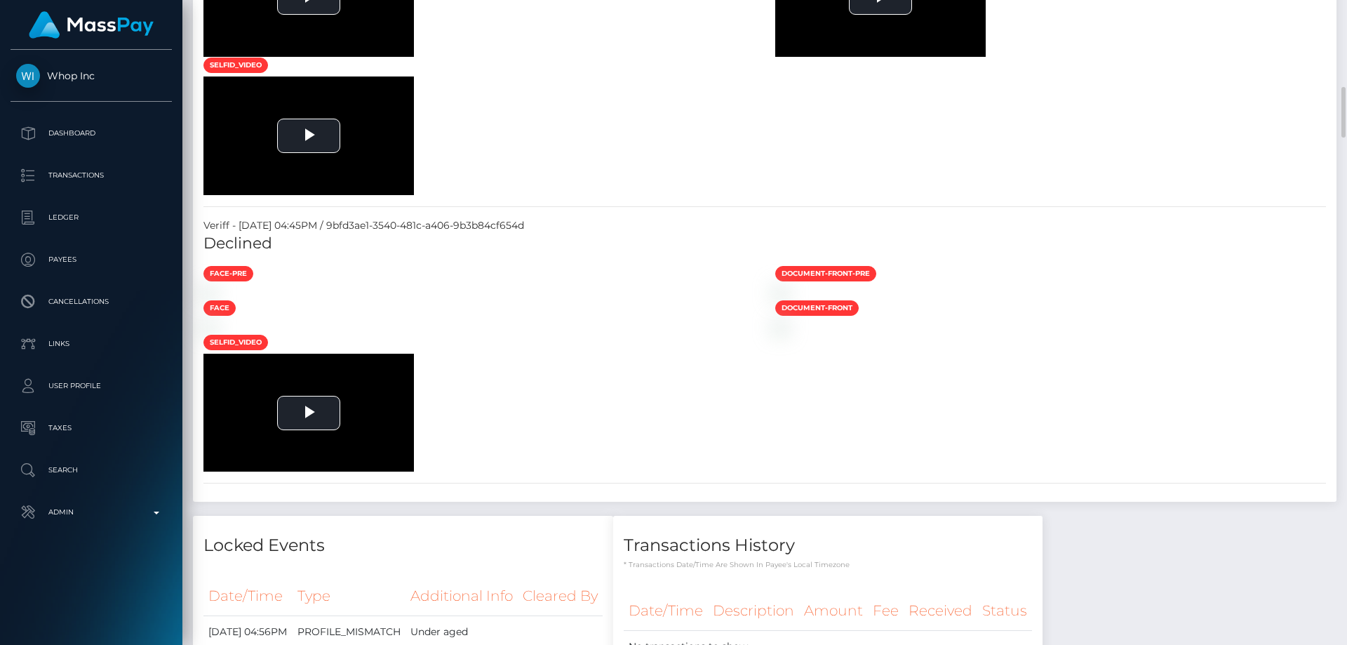
scroll to position [3158, 0]
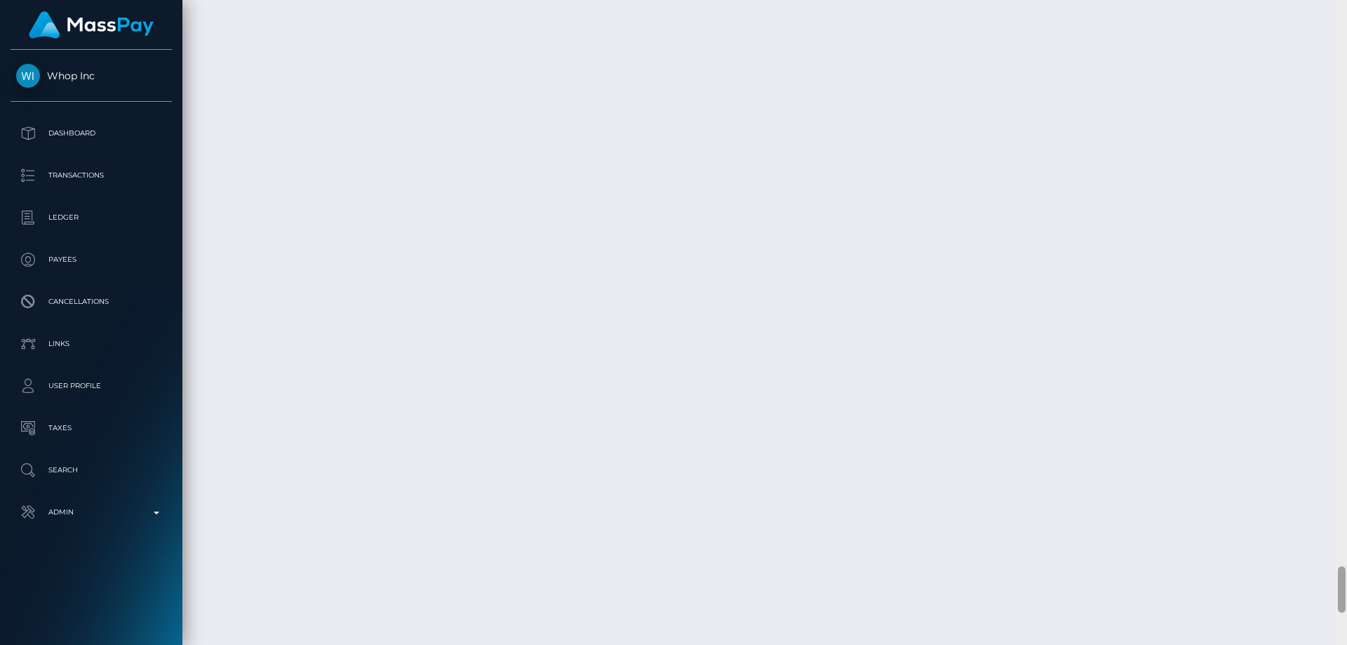
drag, startPoint x: 1344, startPoint y: 277, endPoint x: 1335, endPoint y: 668, distance: 391.5
click at [1335, 644] on html "Whop Inc Dashboard Transactions Ledger Payees Cancellations Links" at bounding box center [673, 322] width 1347 height 645
drag, startPoint x: 1345, startPoint y: 621, endPoint x: 1345, endPoint y: 544, distance: 77.2
click at [1345, 544] on div at bounding box center [1341, 322] width 11 height 645
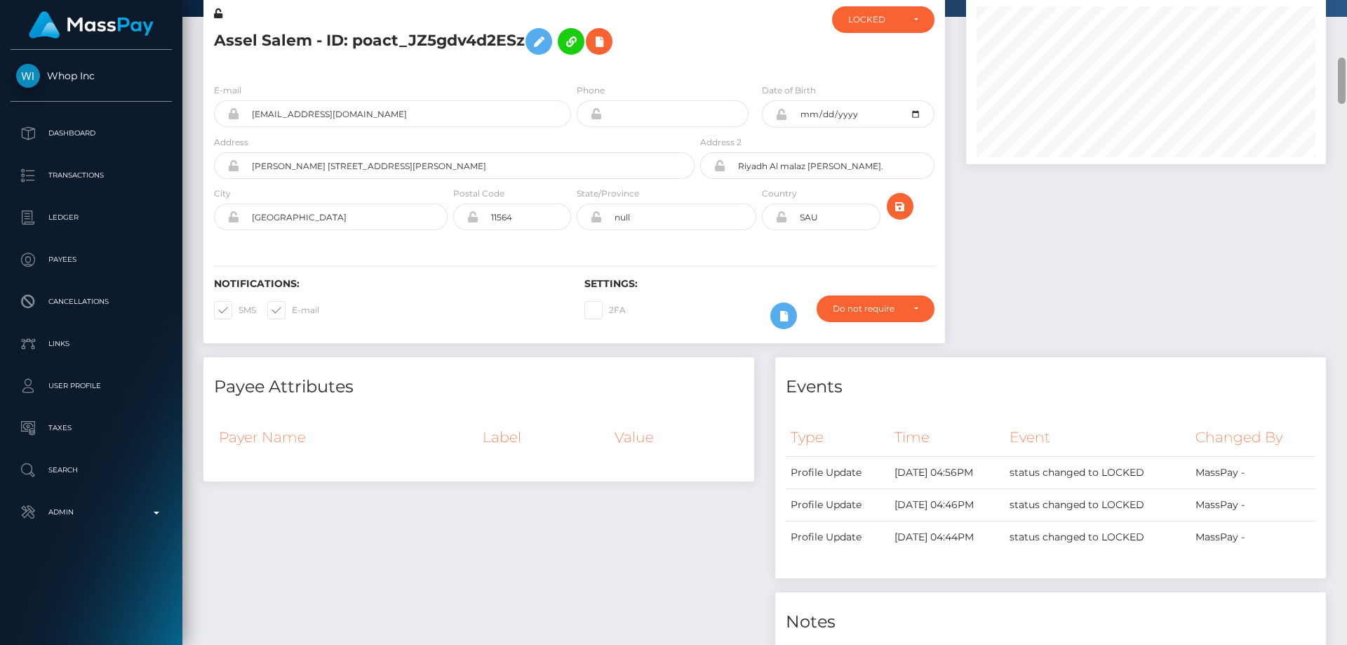
scroll to position [0, 0]
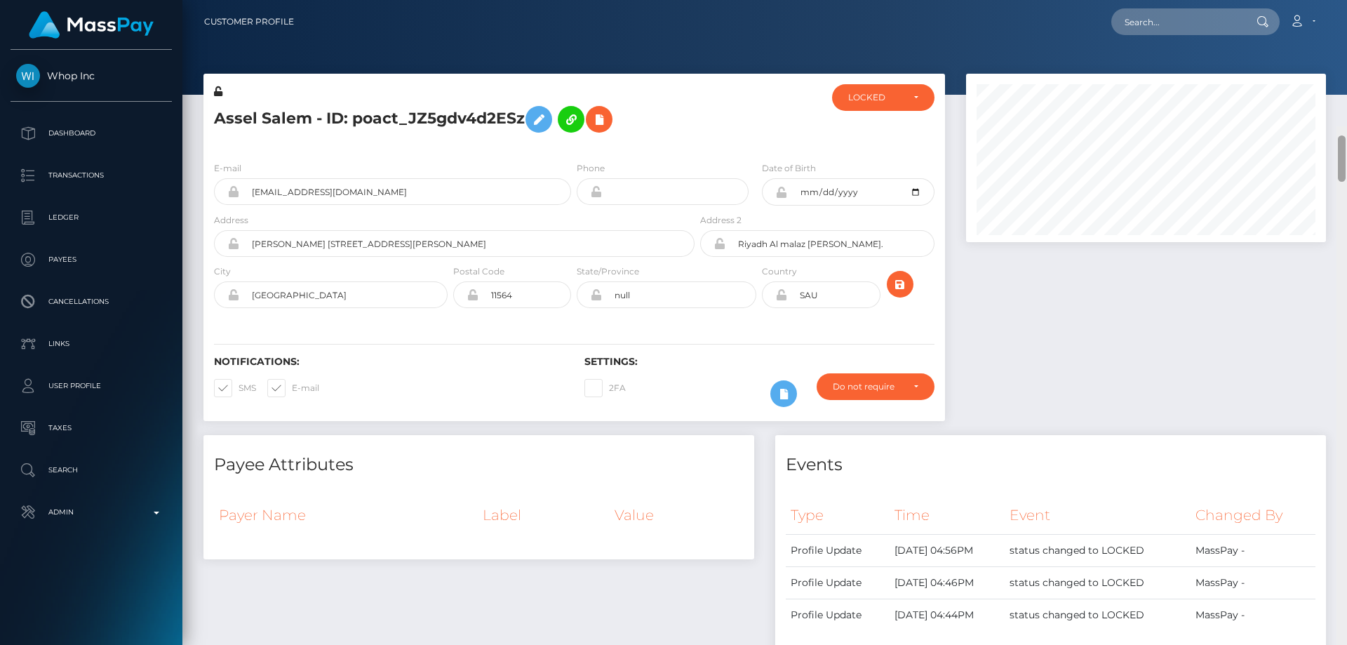
drag, startPoint x: 1343, startPoint y: 617, endPoint x: 1346, endPoint y: 12, distance: 605.3
click at [1346, 12] on div "Customer Profile Loading... Loading..." at bounding box center [764, 322] width 1164 height 645
click at [880, 93] on div "LOCKED" at bounding box center [875, 97] width 54 height 11
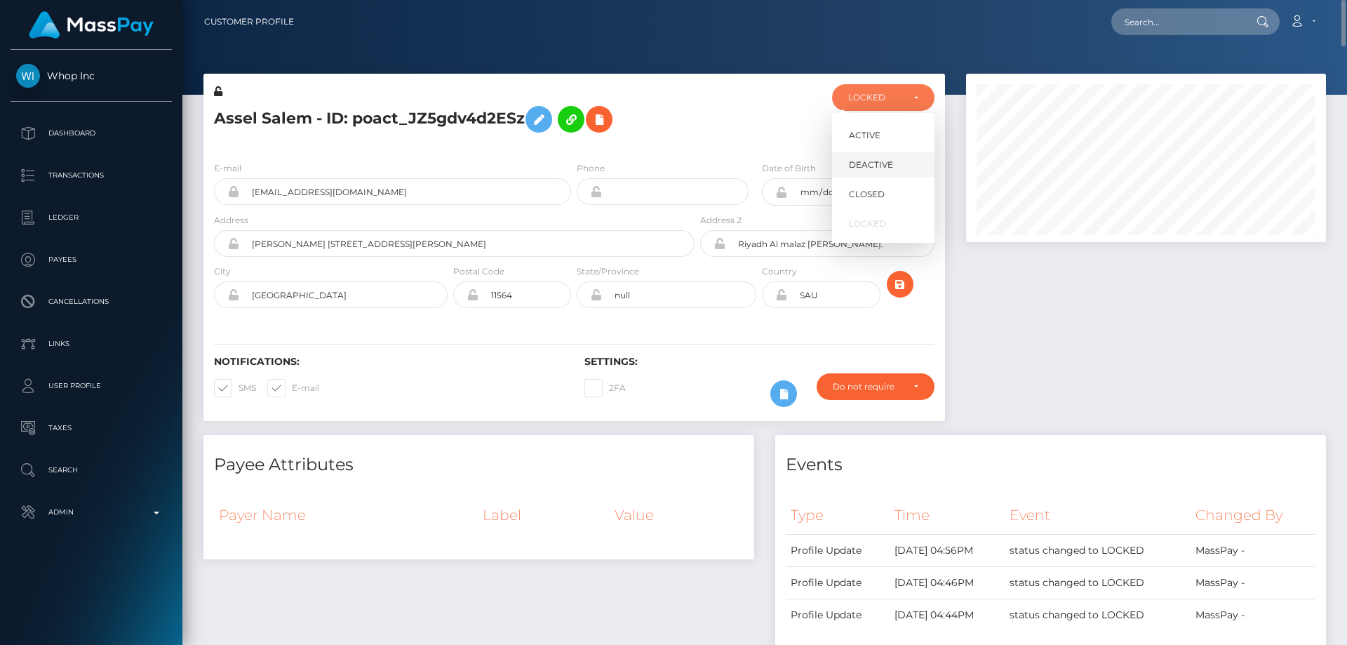
click at [882, 168] on span "DEACTIVE" at bounding box center [871, 165] width 44 height 13
select select "DEACTIVE"
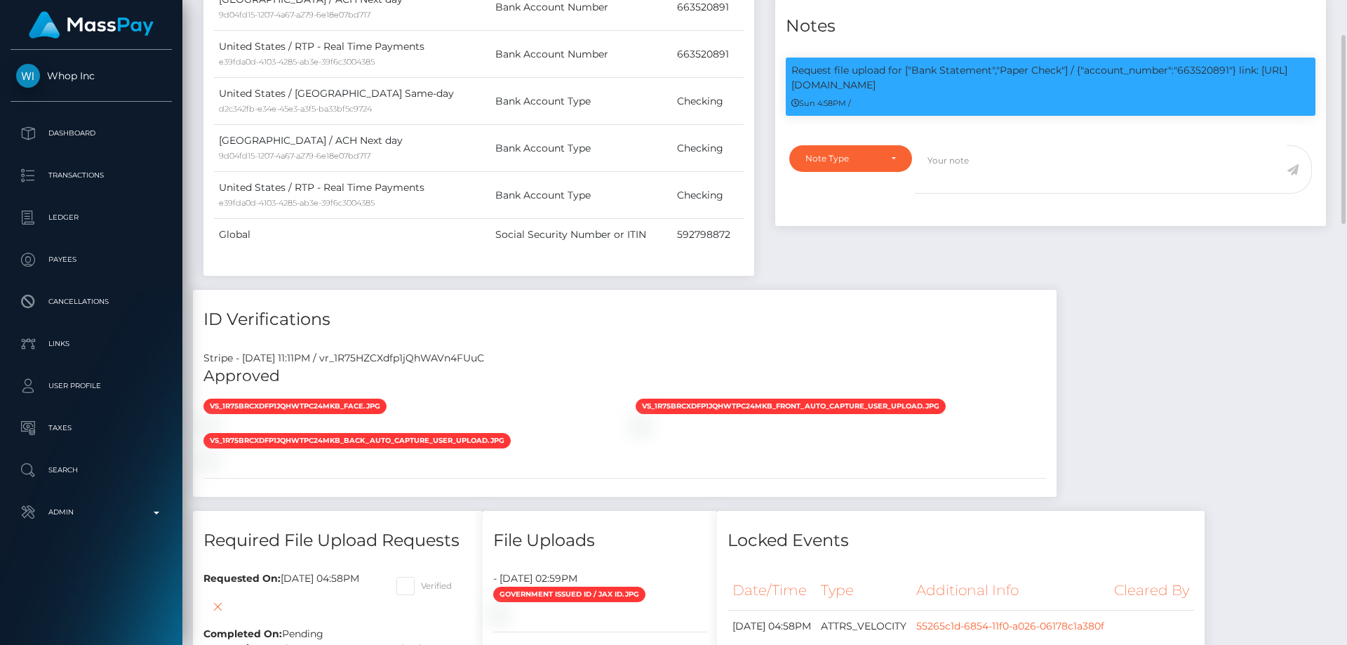
scroll to position [528, 0]
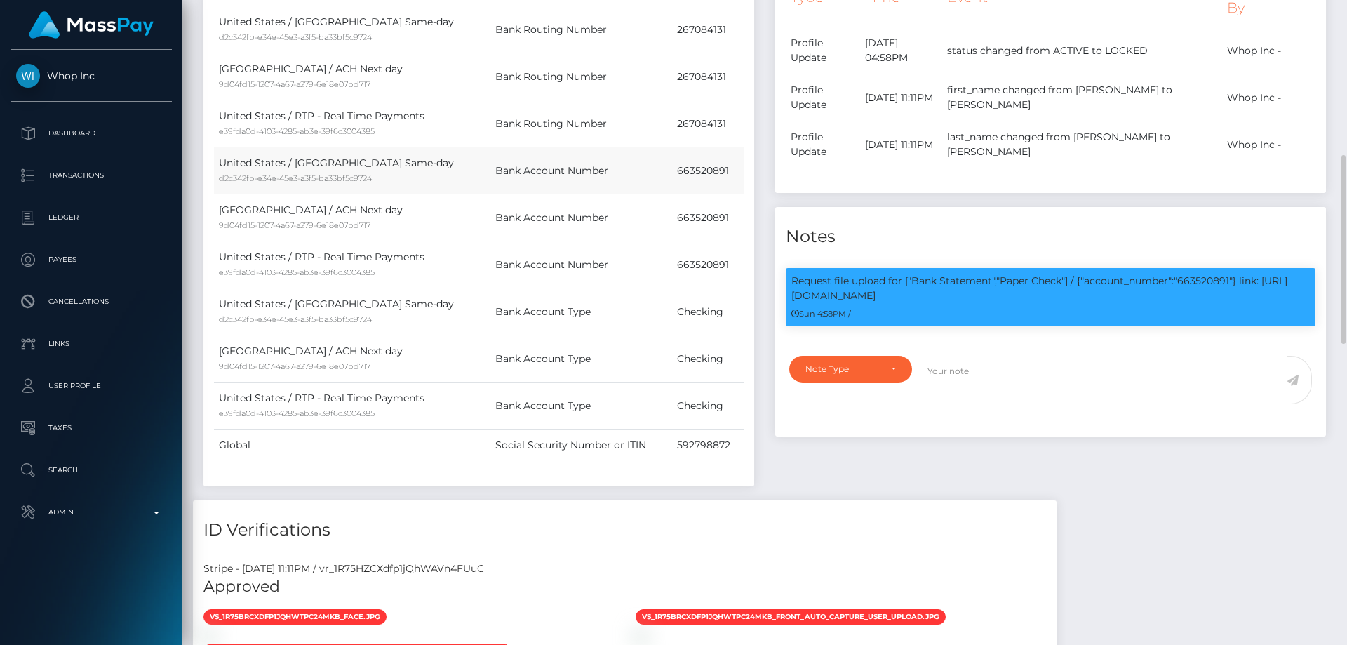
click at [672, 167] on td "663520891" at bounding box center [708, 170] width 72 height 47
click at [677, 166] on td "663520891" at bounding box center [708, 170] width 72 height 47
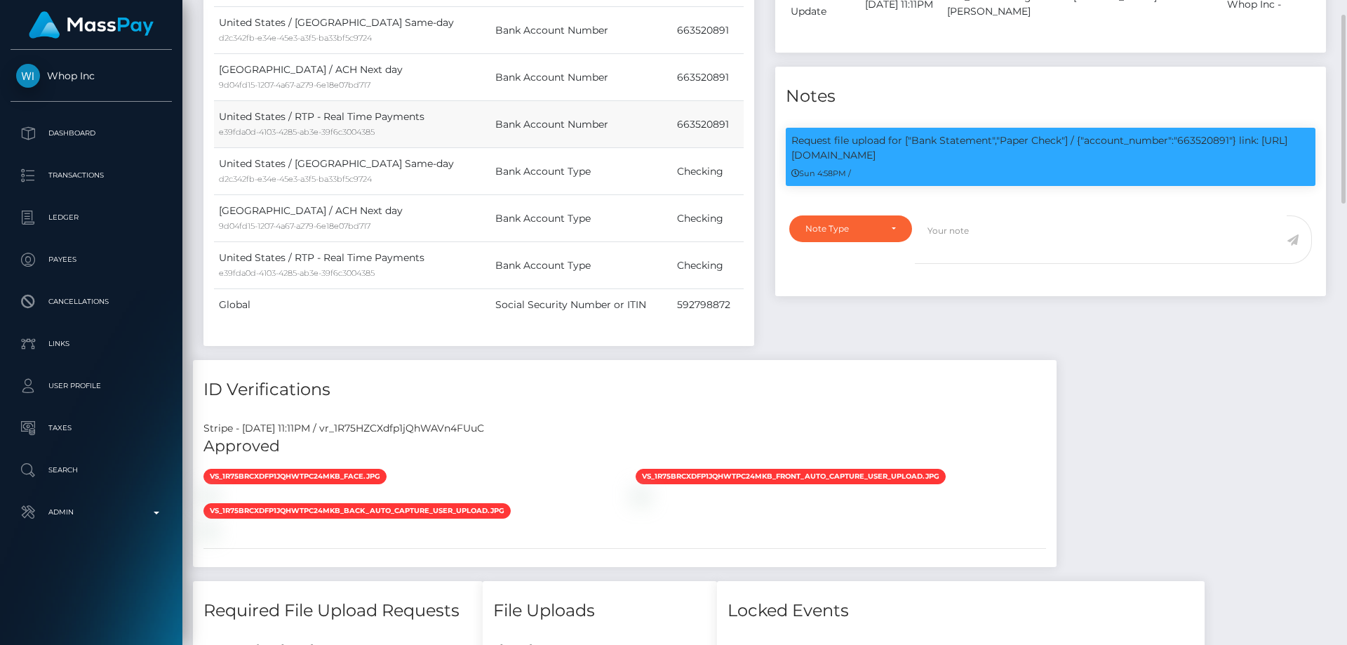
scroll to position [458, 0]
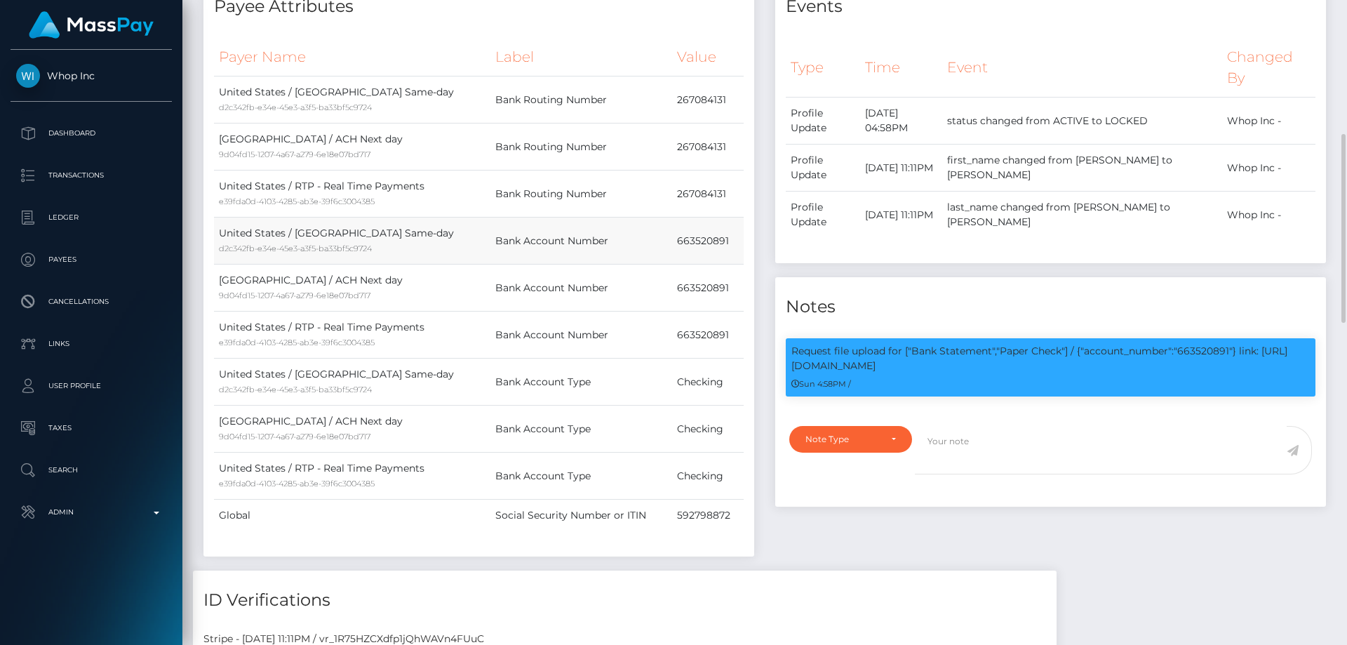
copy td "663520891"
click at [854, 445] on div "Note Type" at bounding box center [842, 438] width 74 height 11
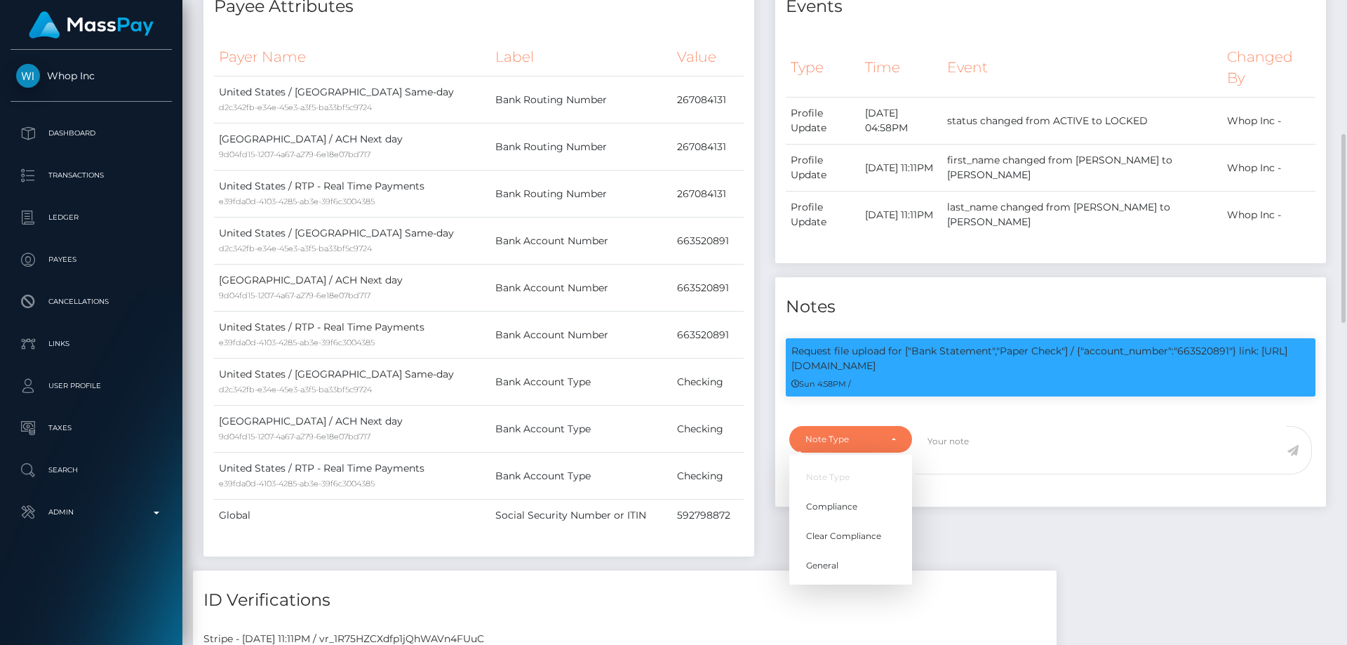
scroll to position [168, 361]
click at [856, 500] on span "Compliance" at bounding box center [831, 506] width 51 height 13
select select "COMPLIANCE"
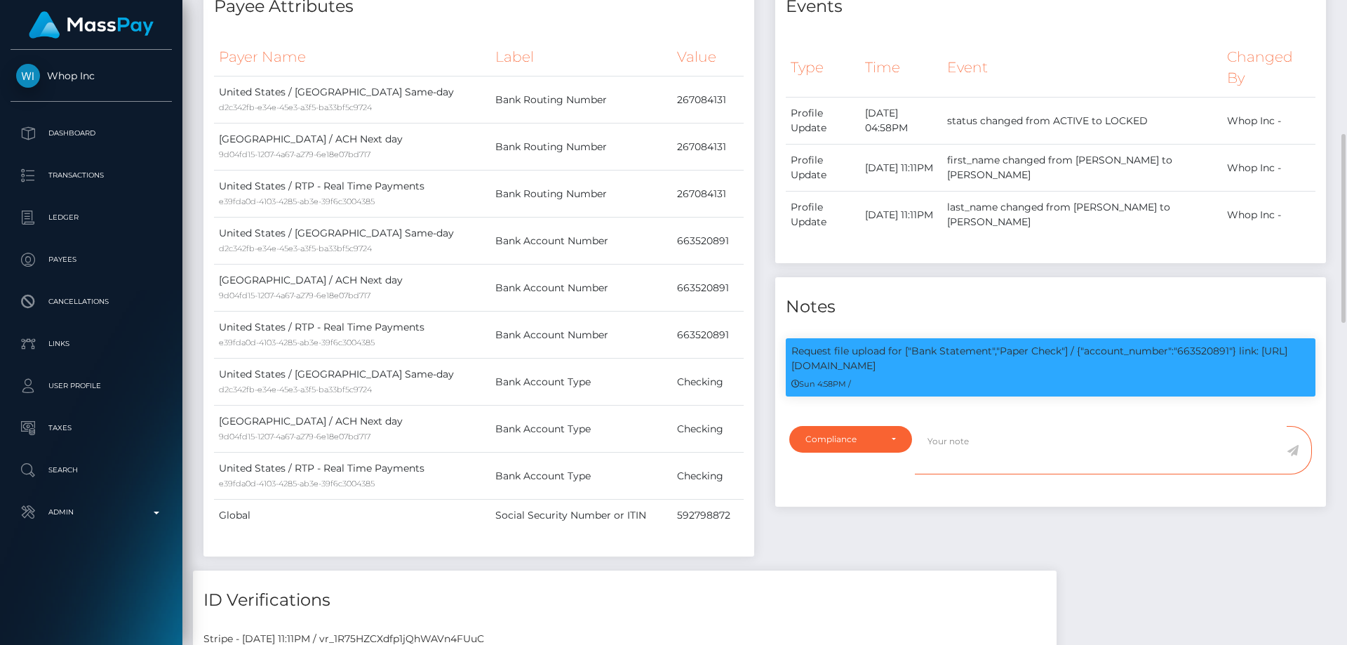
click at [952, 461] on textarea at bounding box center [1101, 450] width 372 height 48
paste textarea "663520891"
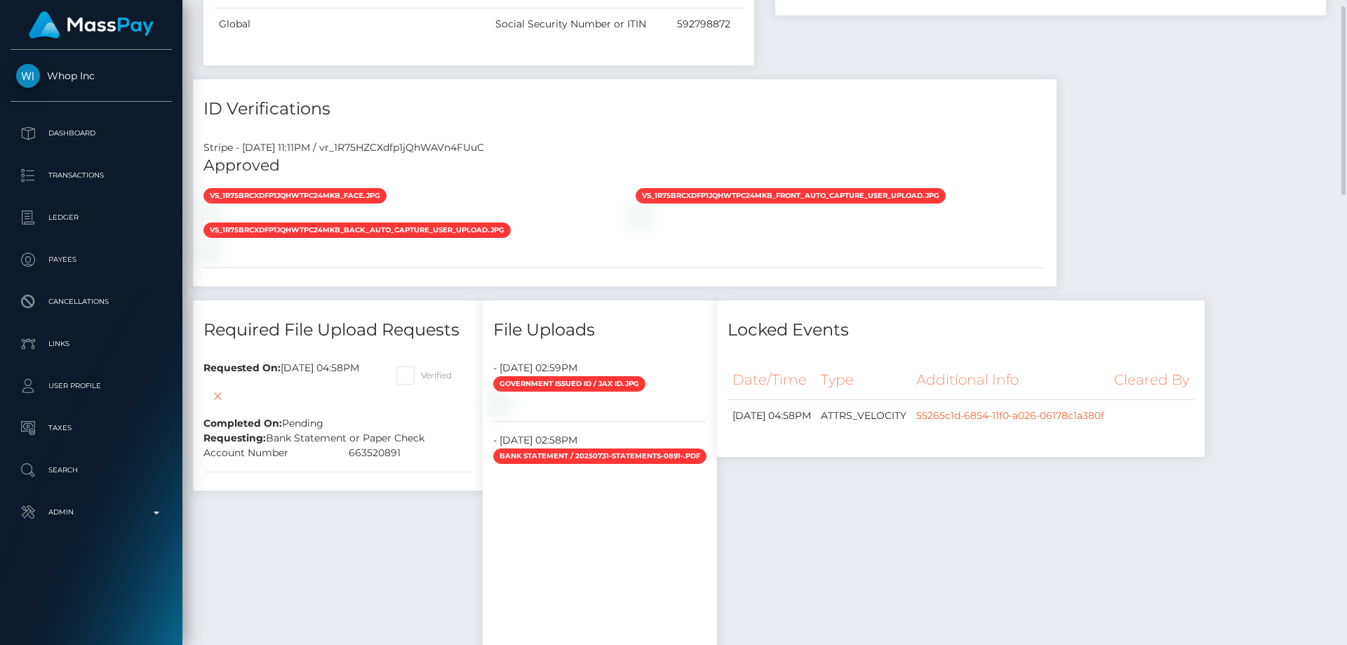
scroll to position [739, 0]
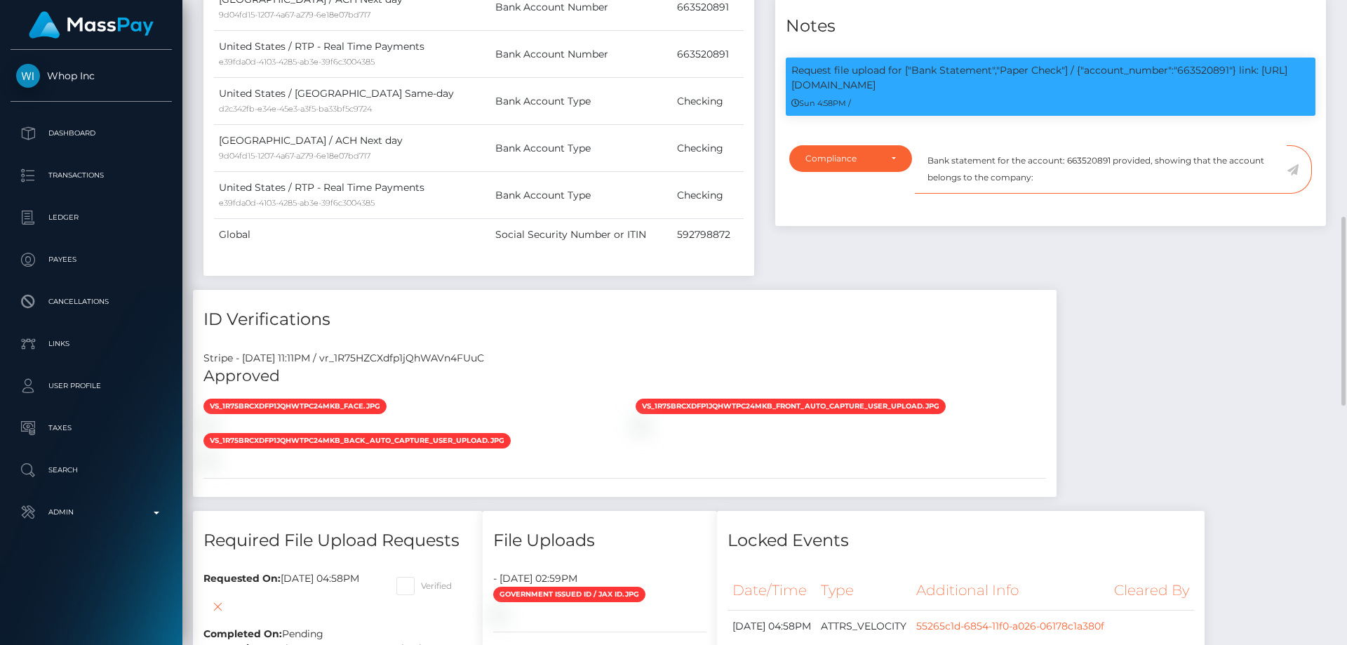
paste textarea "663520891"
drag, startPoint x: 1102, startPoint y: 175, endPoint x: 1036, endPoint y: 177, distance: 65.9
click at [1036, 177] on textarea "Bank statement for the account: 663520891 provided, showing that the account be…" at bounding box center [1101, 169] width 372 height 48
click at [1101, 186] on textarea "Bank statement for the account: 663520891 provided, showing that the account be…" at bounding box center [1101, 169] width 372 height 48
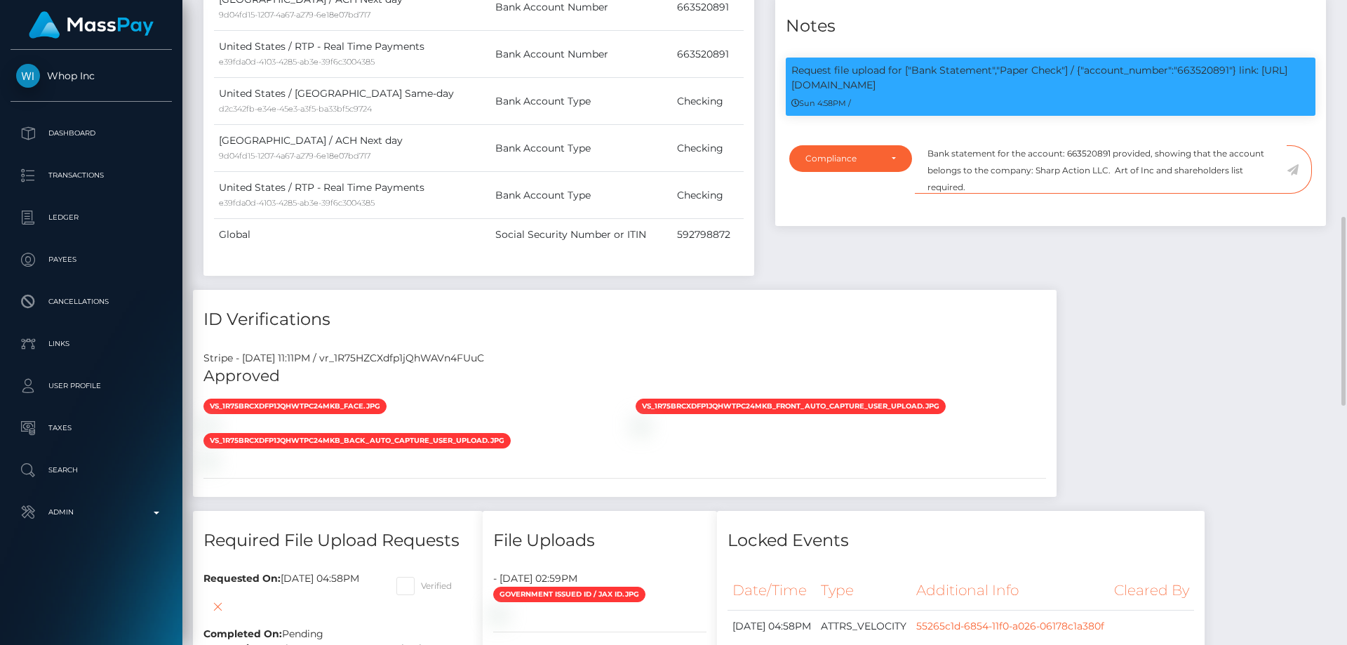
type textarea "Bank statement for the account: 663520891 provided, showing that the account be…"
click at [1294, 168] on icon at bounding box center [1292, 169] width 12 height 11
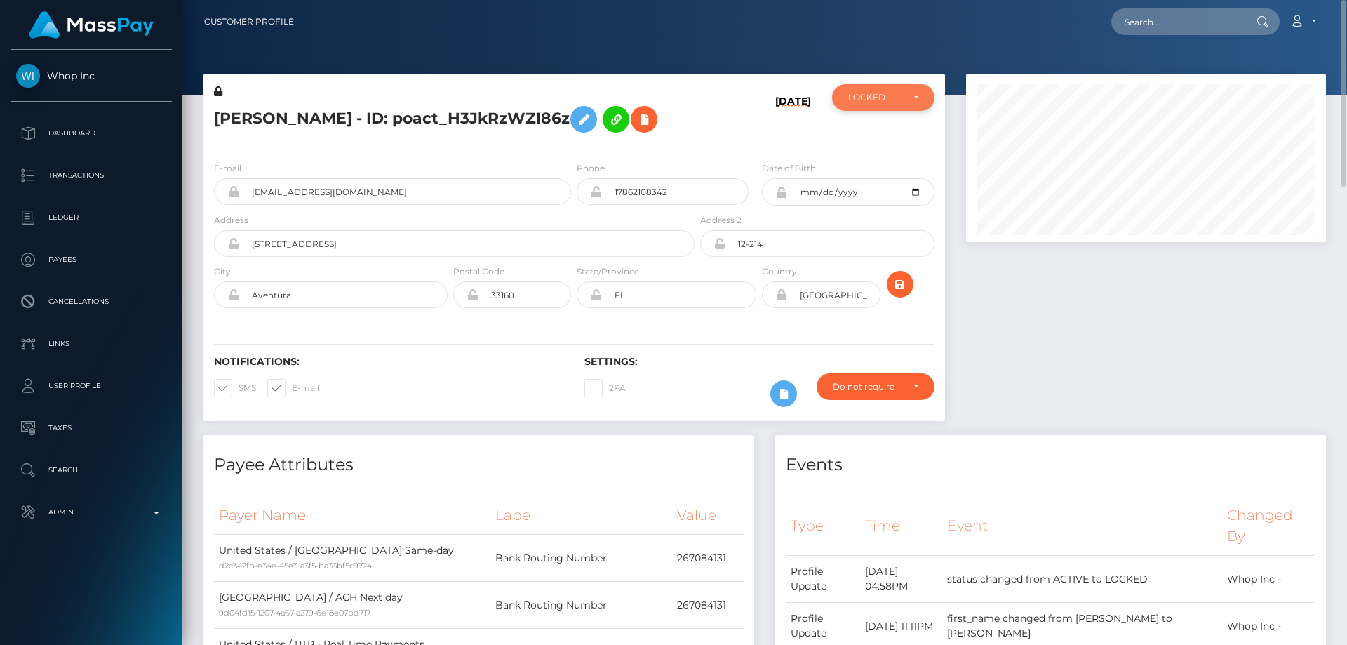
click at [875, 107] on div "LOCKED" at bounding box center [883, 97] width 102 height 27
click at [872, 166] on span "DEACTIVE" at bounding box center [871, 165] width 44 height 13
select select "DEACTIVE"
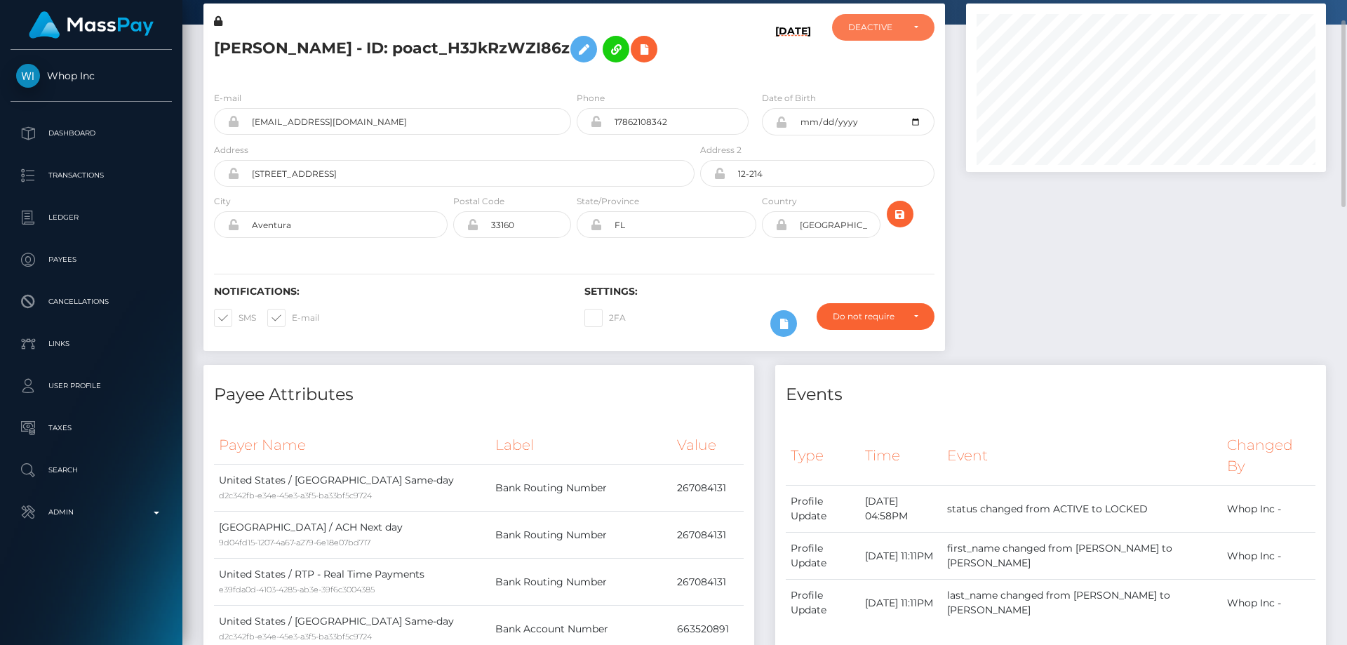
scroll to position [0, 0]
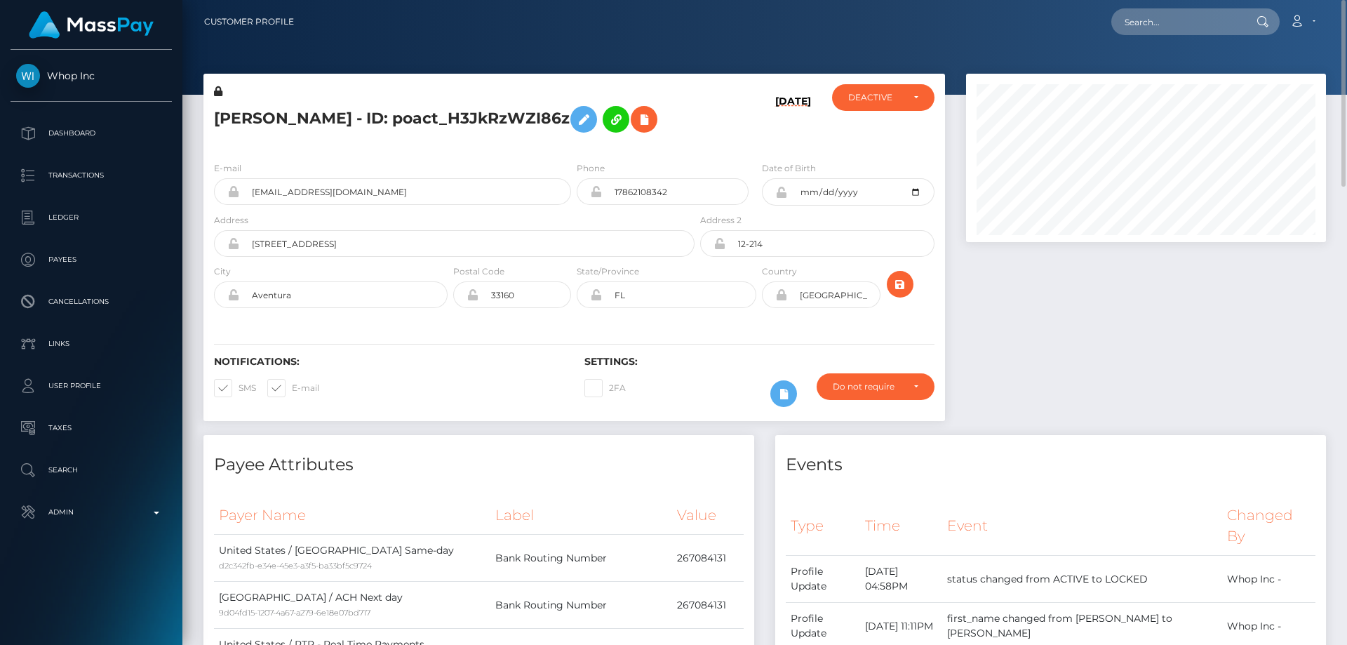
click at [422, 115] on h5 "[PERSON_NAME] - ID: poact_H3JkRzWZI86z" at bounding box center [450, 119] width 473 height 41
copy h5 "KEVIN WEIGER - ID: poact_H3JkRzWZI86z"
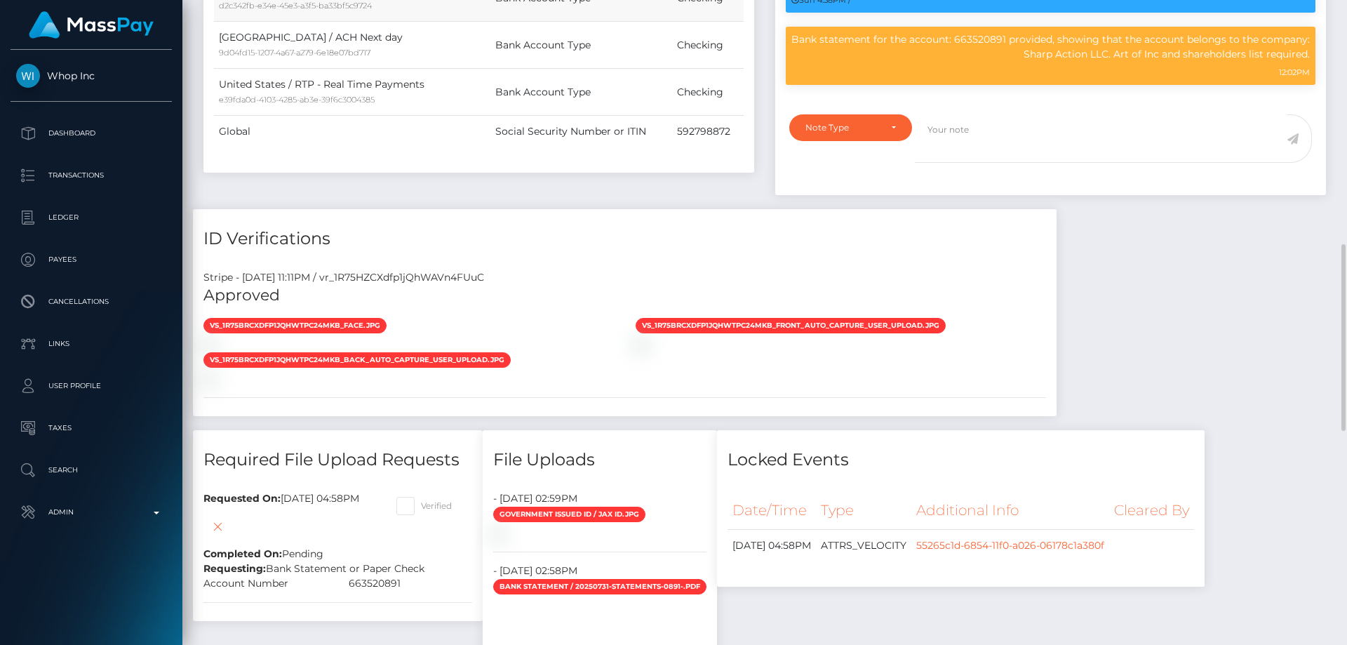
scroll to position [1122, 0]
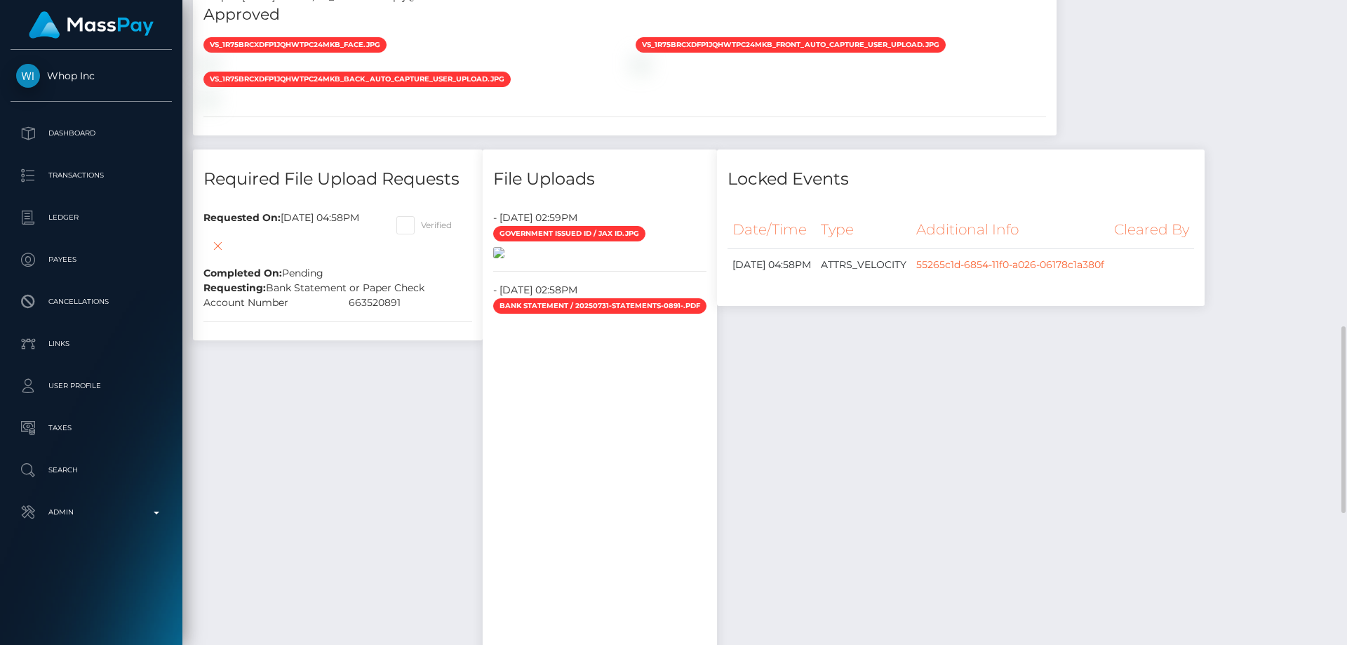
click at [504, 258] on img at bounding box center [498, 252] width 11 height 11
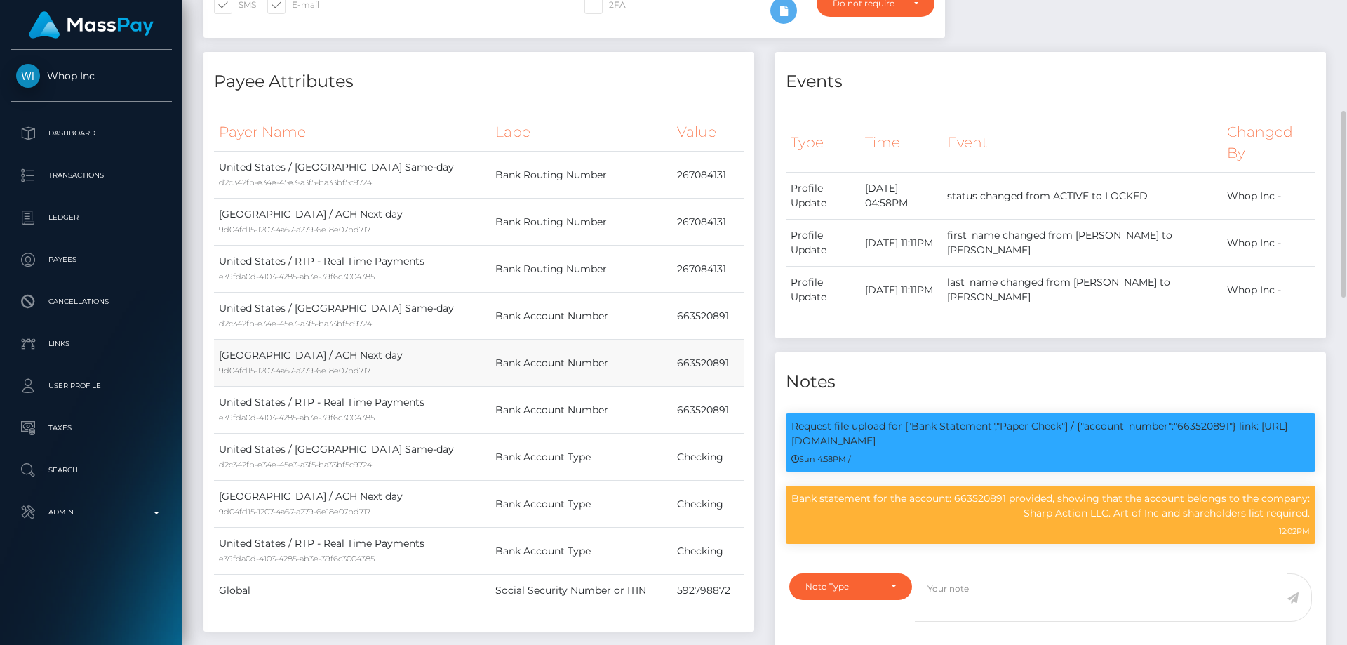
scroll to position [102, 0]
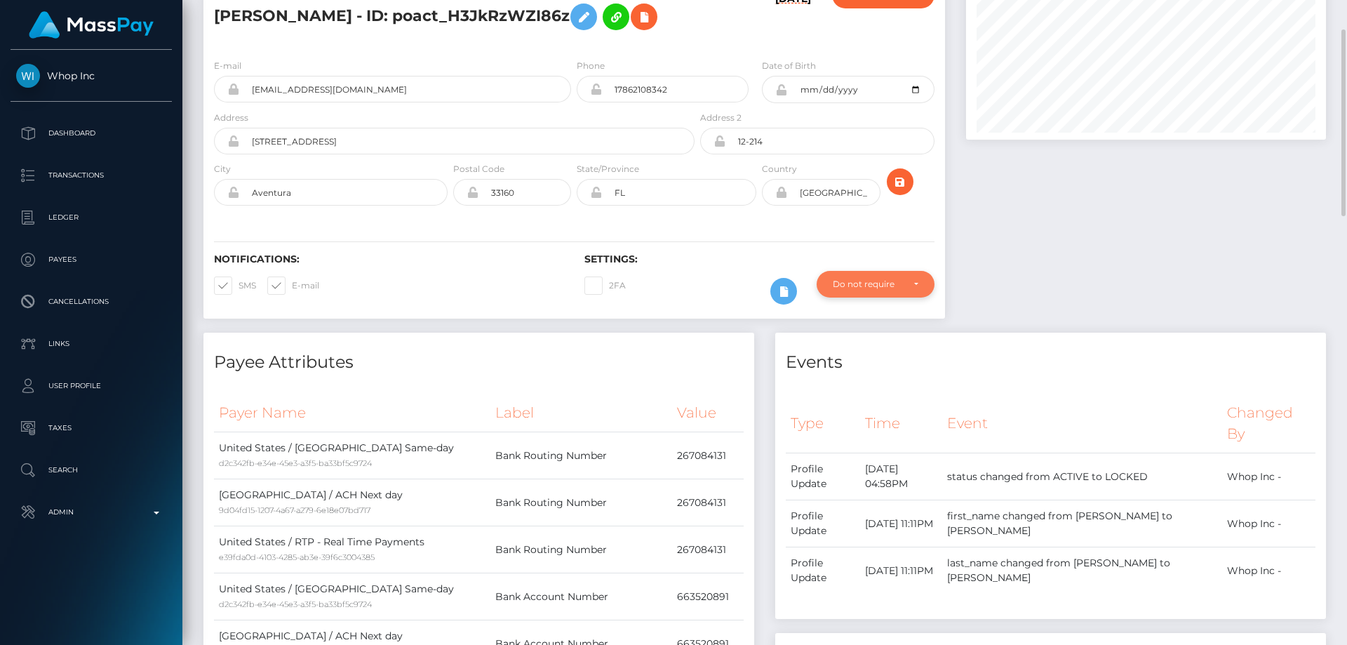
click at [878, 281] on div "Do not require" at bounding box center [867, 283] width 69 height 11
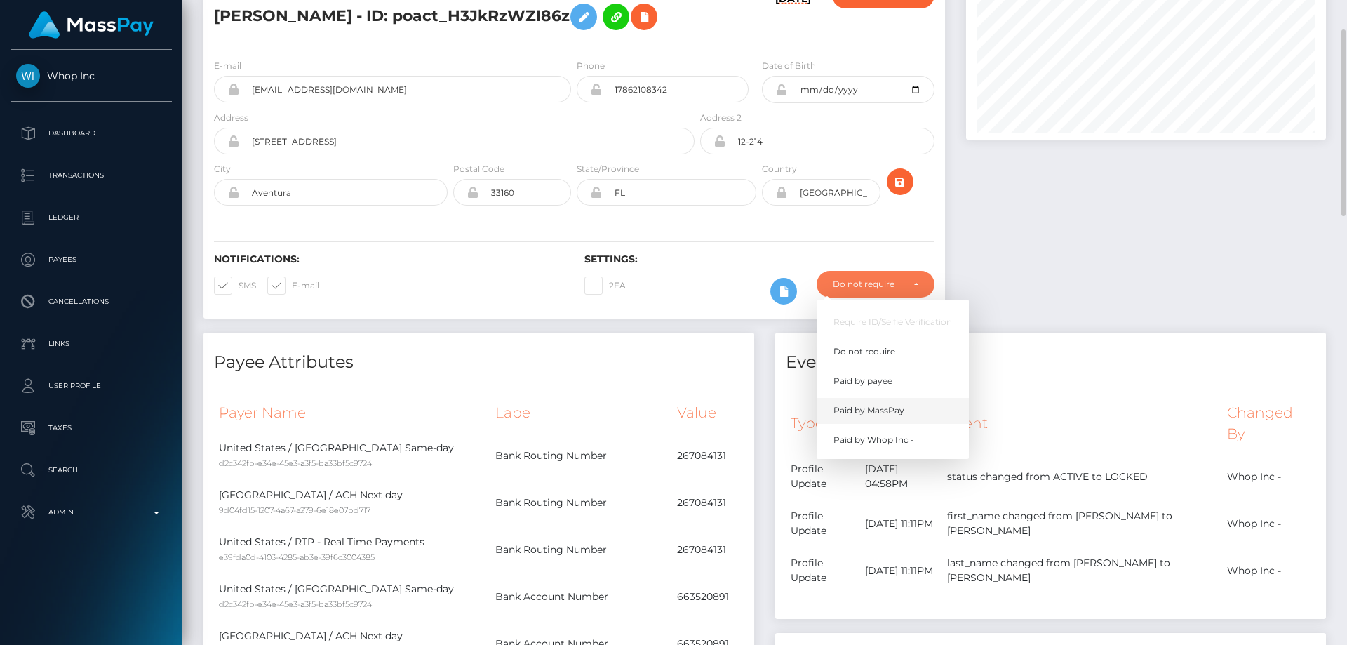
click at [880, 408] on span "Paid by MassPay" at bounding box center [868, 410] width 71 height 13
select select "2"
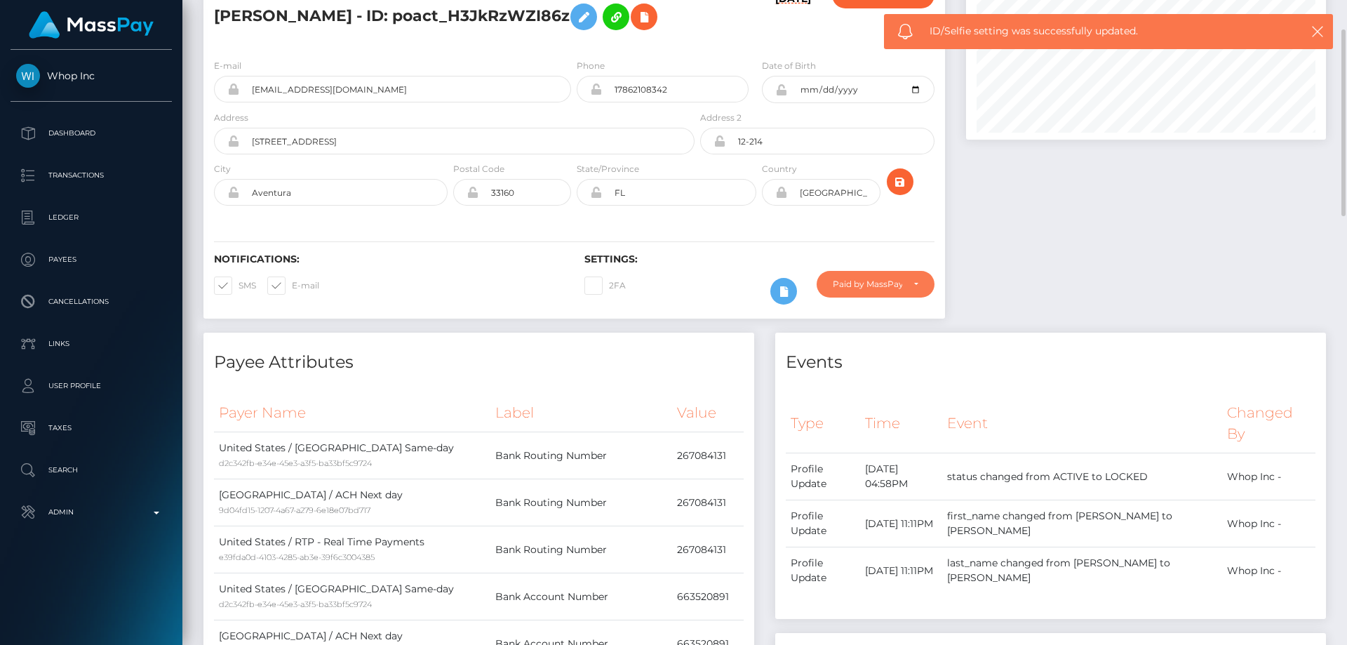
scroll to position [0, 0]
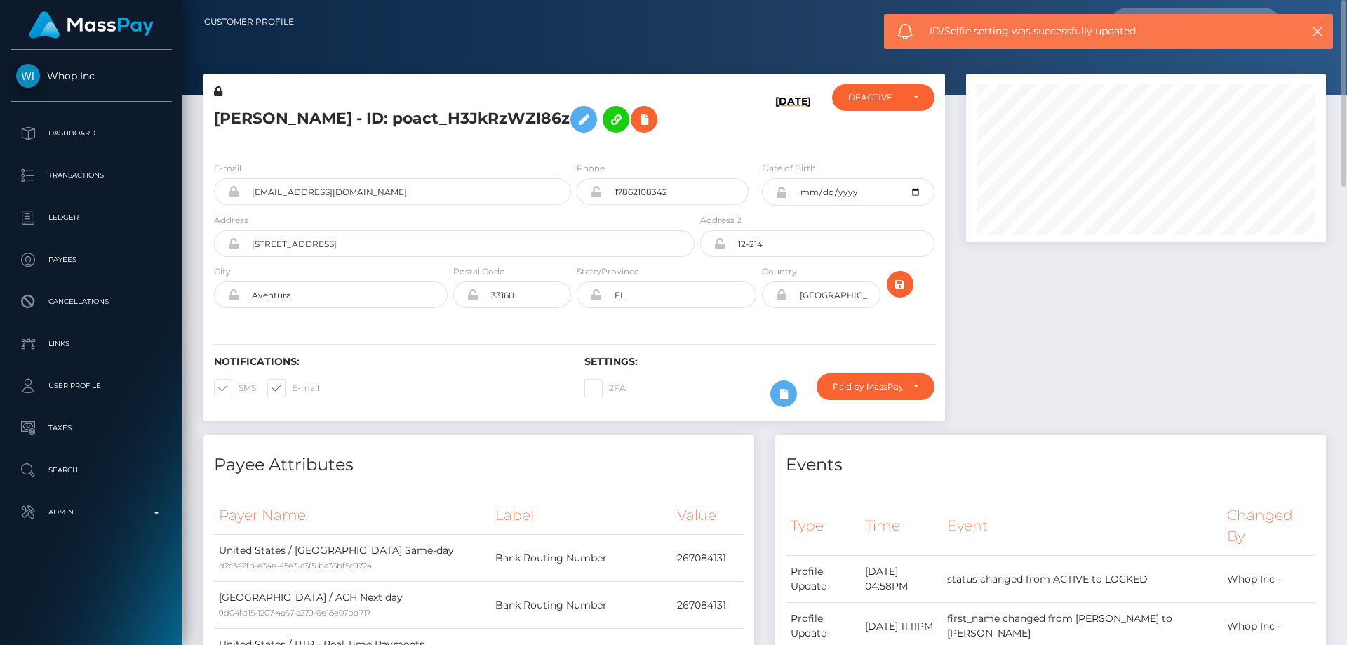
copy h5 "KEVIN WEIGER - ID: poact_H3JkRzWZI86z"
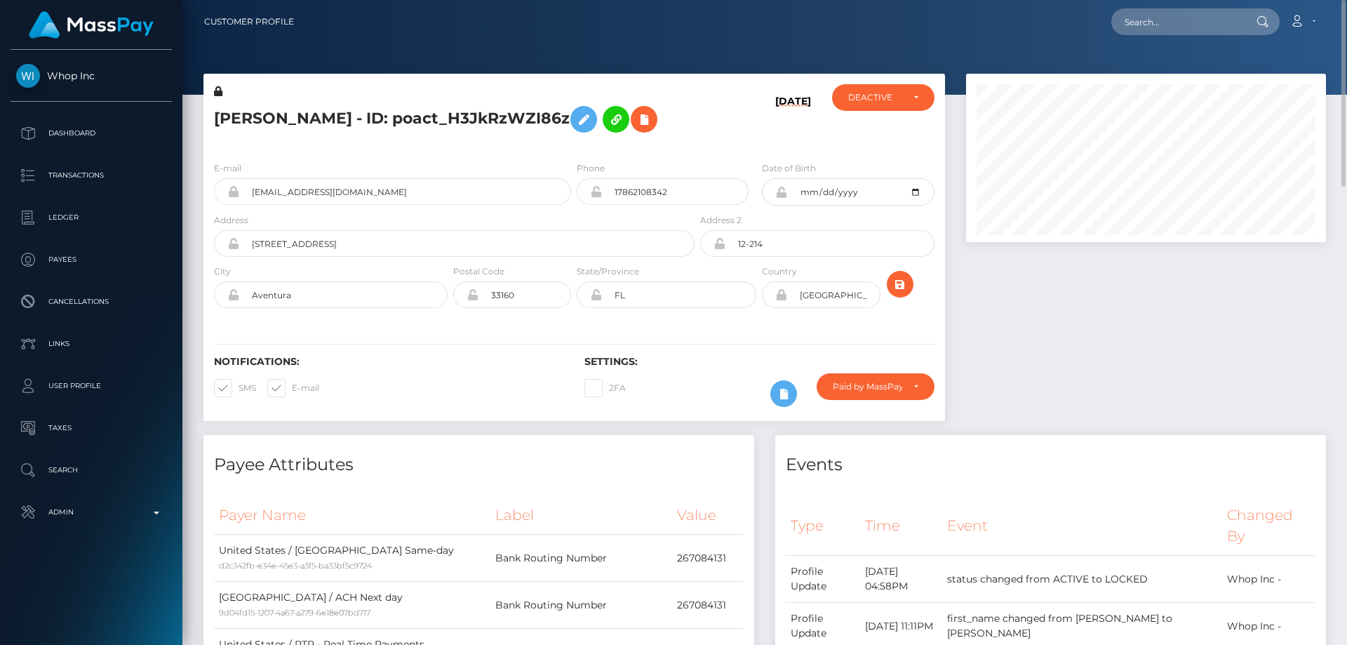
click at [1111, 512] on th "Event" at bounding box center [1082, 526] width 281 height 60
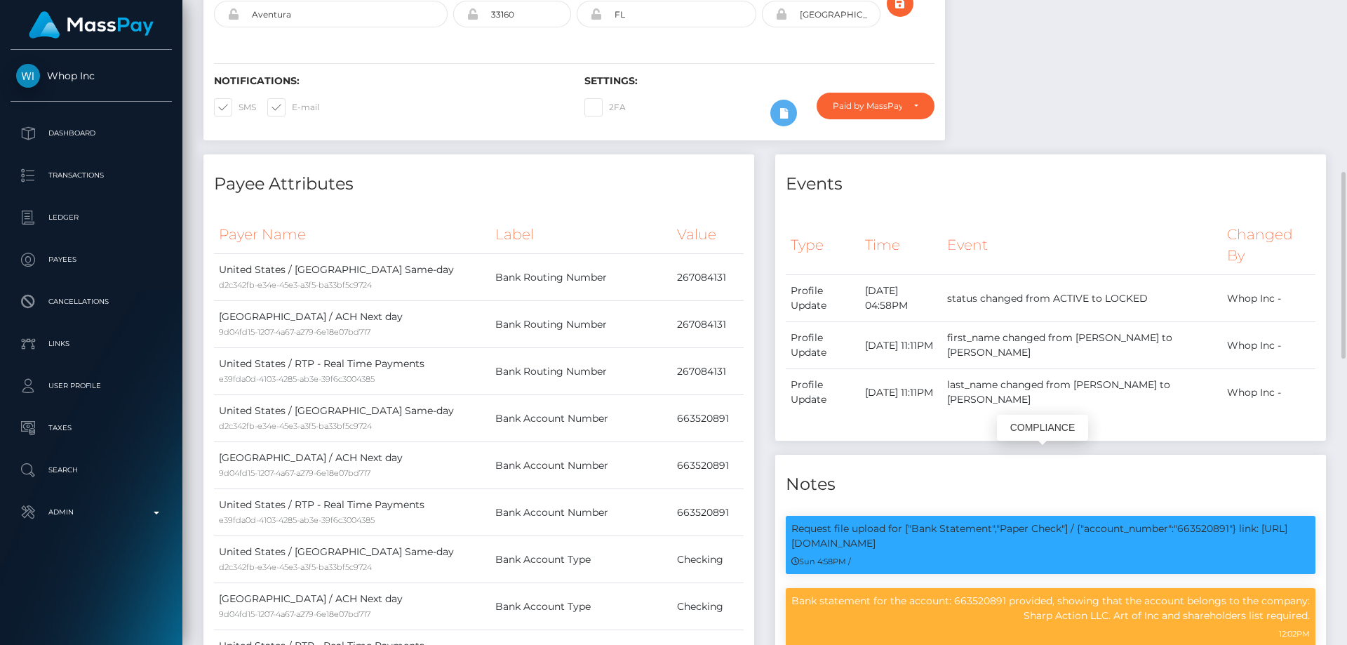
scroll to position [168, 361]
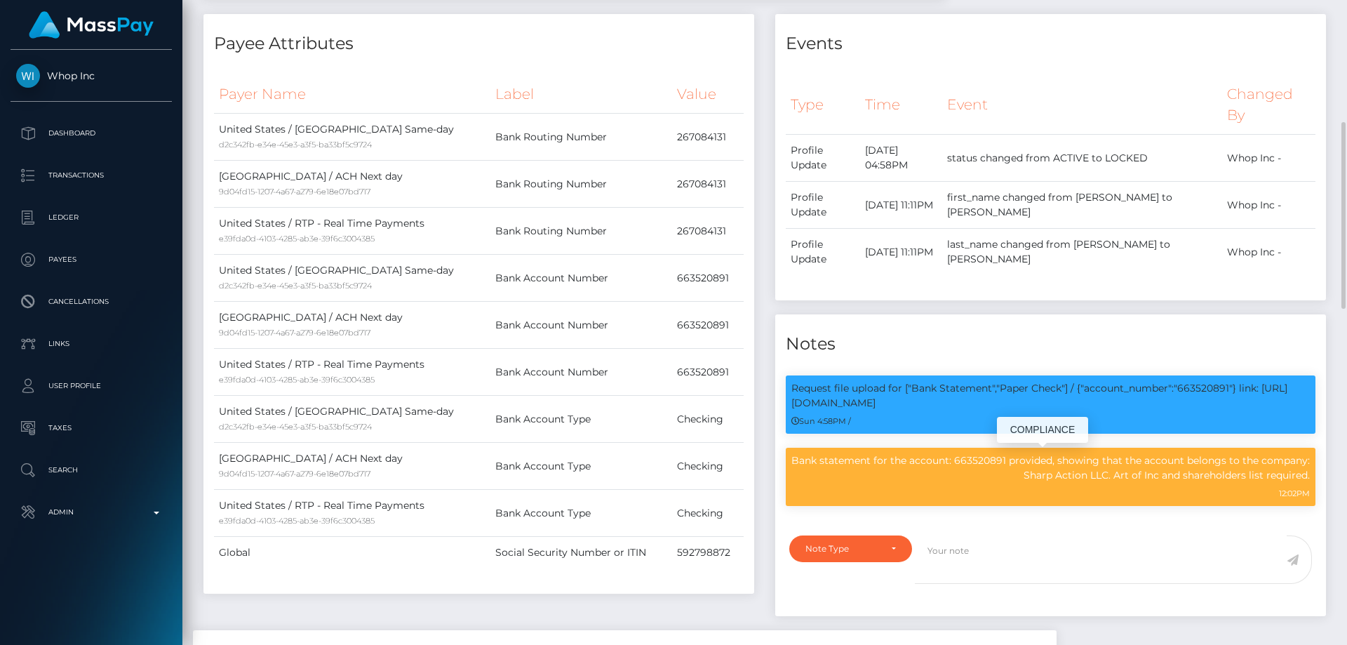
click at [1068, 466] on p "Bank statement for the account: 663520891 provided, showing that the account be…" at bounding box center [1050, 467] width 518 height 29
click at [1068, 475] on p "Bank statement for the account: 663520891 provided, showing that the account be…" at bounding box center [1050, 467] width 518 height 29
click at [1107, 466] on p "Bank statement for the account: 663520891 provided, showing that the account be…" at bounding box center [1050, 467] width 518 height 29
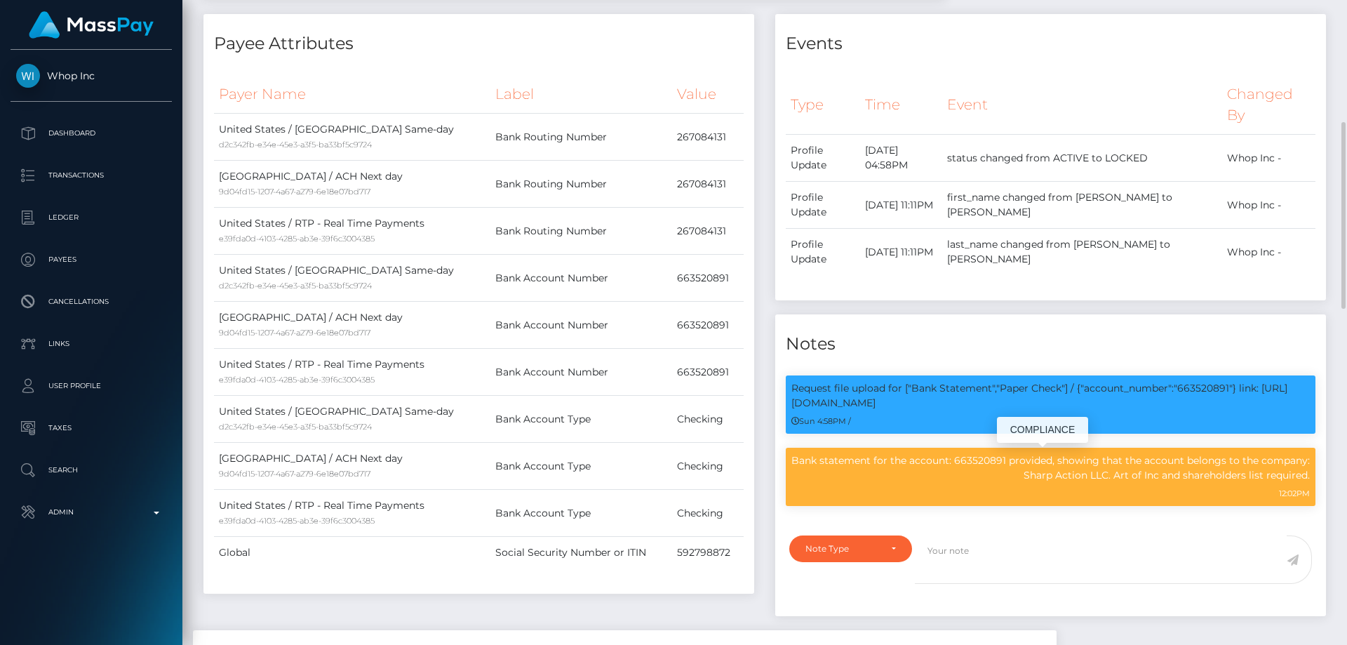
click at [1107, 466] on p "Bank statement for the account: 663520891 provided, showing that the account be…" at bounding box center [1050, 467] width 518 height 29
click at [1107, 464] on p "Bank statement for the account: 663520891 provided, showing that the account be…" at bounding box center [1050, 467] width 518 height 29
copy div "Bank statement for the account: 663520891 provided, showing that the account be…"
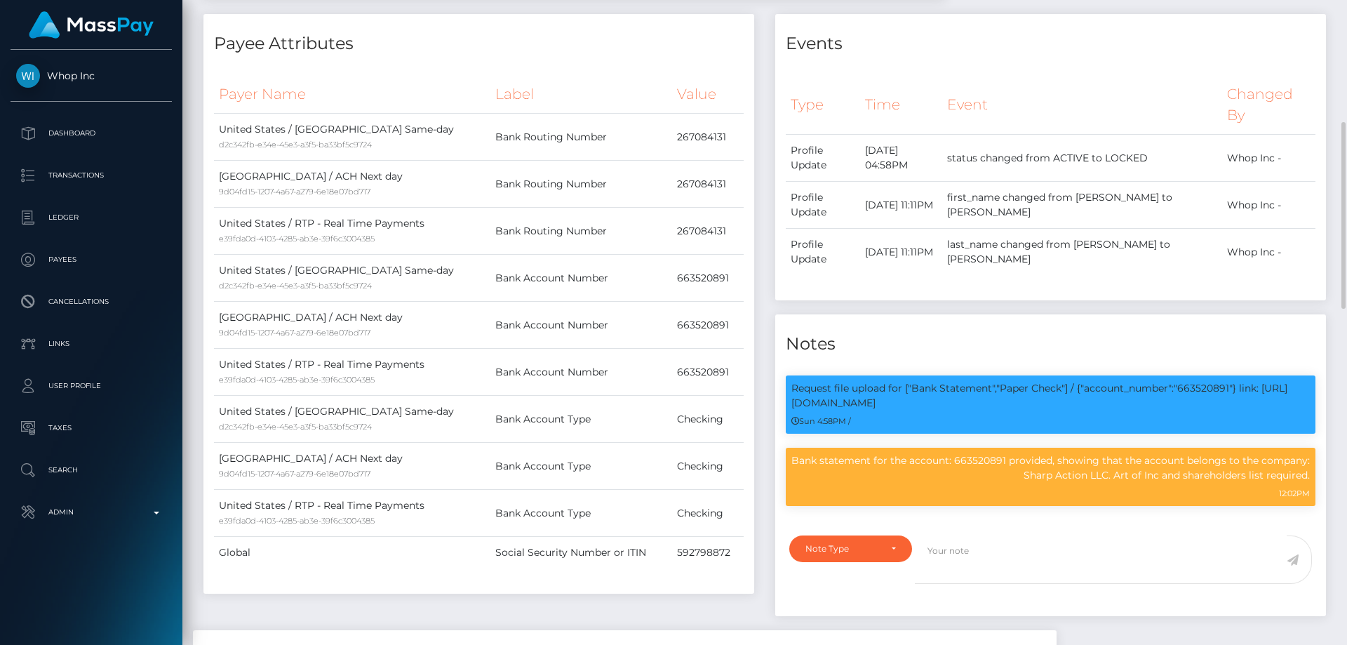
click at [577, 79] on th "Label" at bounding box center [581, 94] width 182 height 39
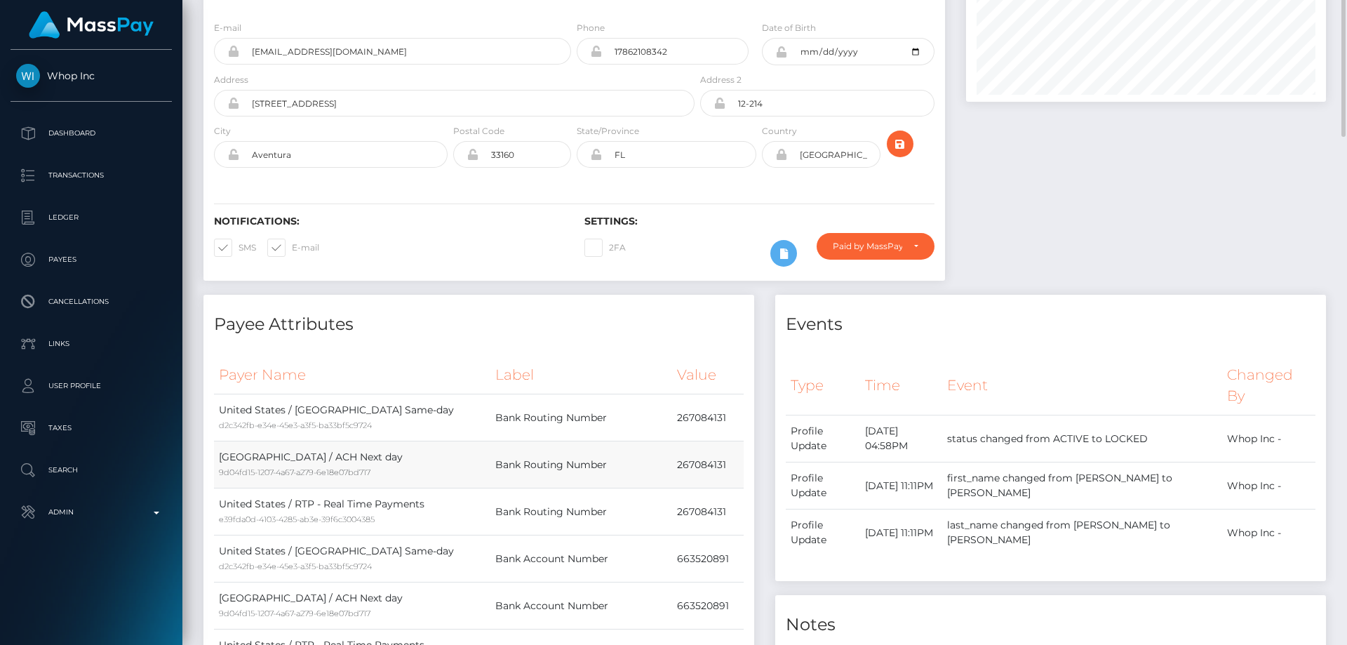
scroll to position [0, 0]
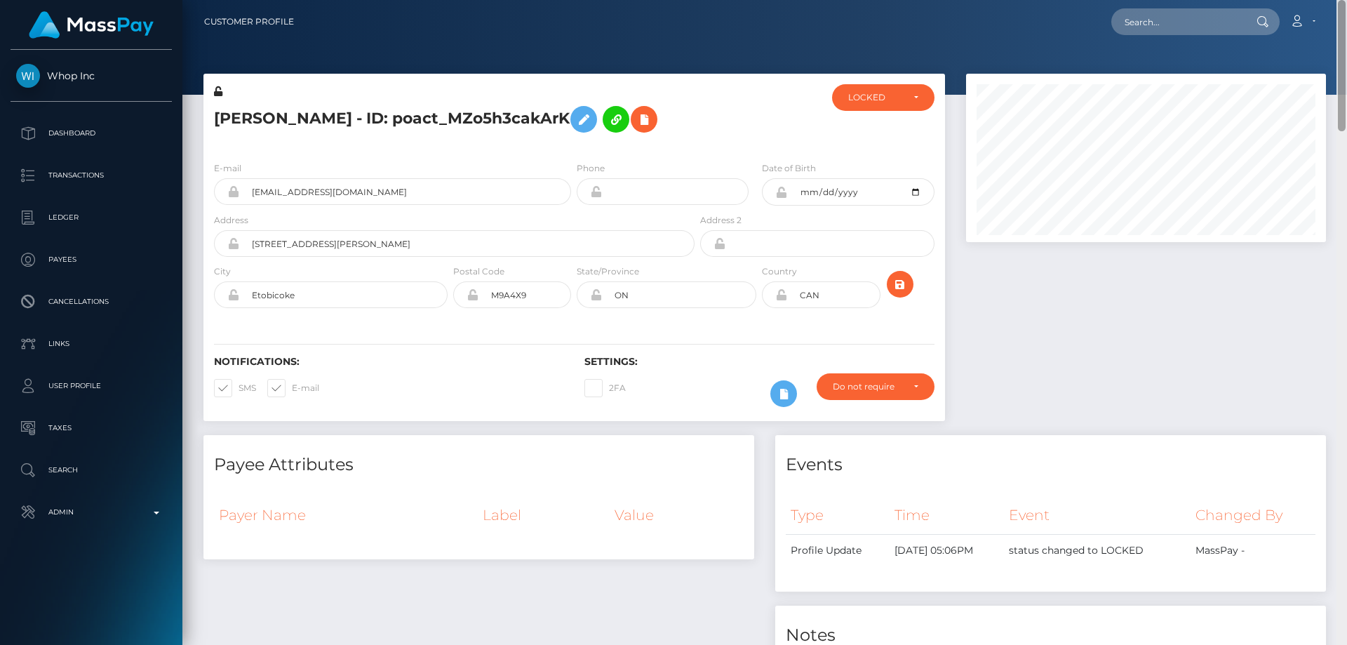
click at [1346, 0] on html "Whop Inc Dashboard Transactions Ledger Payees Cancellations Links" at bounding box center [673, 322] width 1347 height 645
click at [892, 88] on div "LOCKED" at bounding box center [883, 97] width 102 height 27
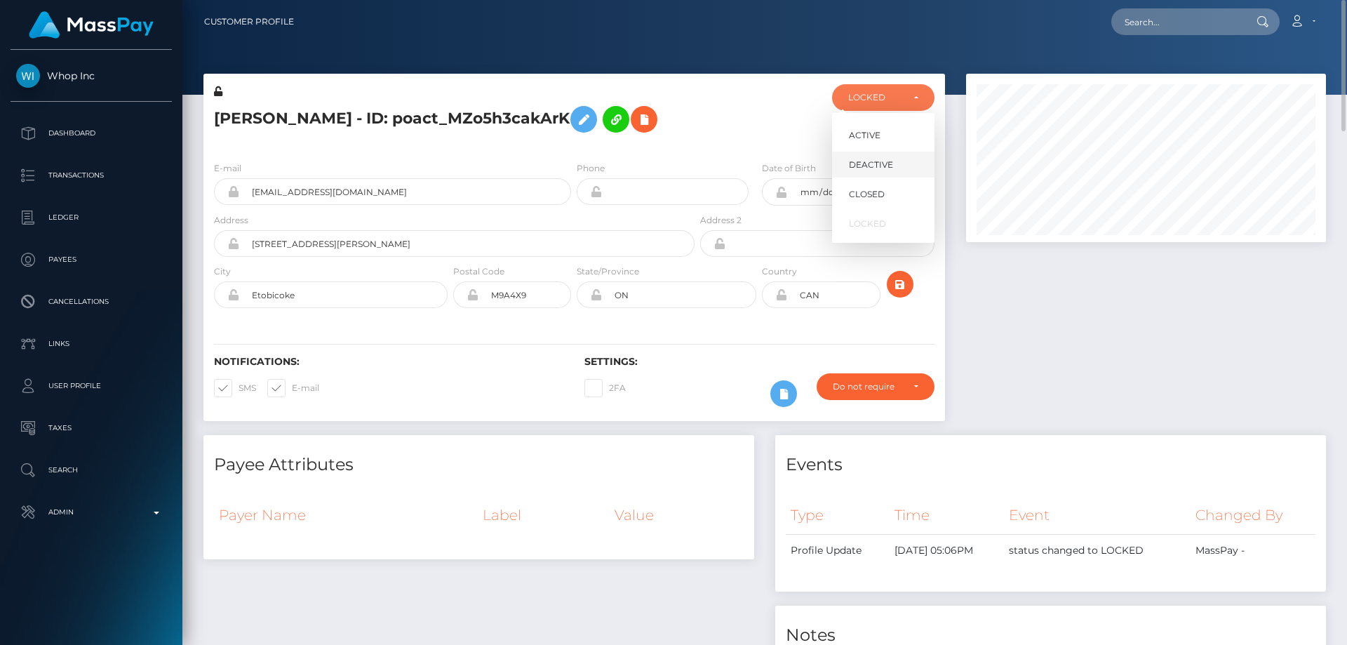
click at [884, 156] on link "DEACTIVE" at bounding box center [883, 165] width 102 height 26
select select "DEACTIVE"
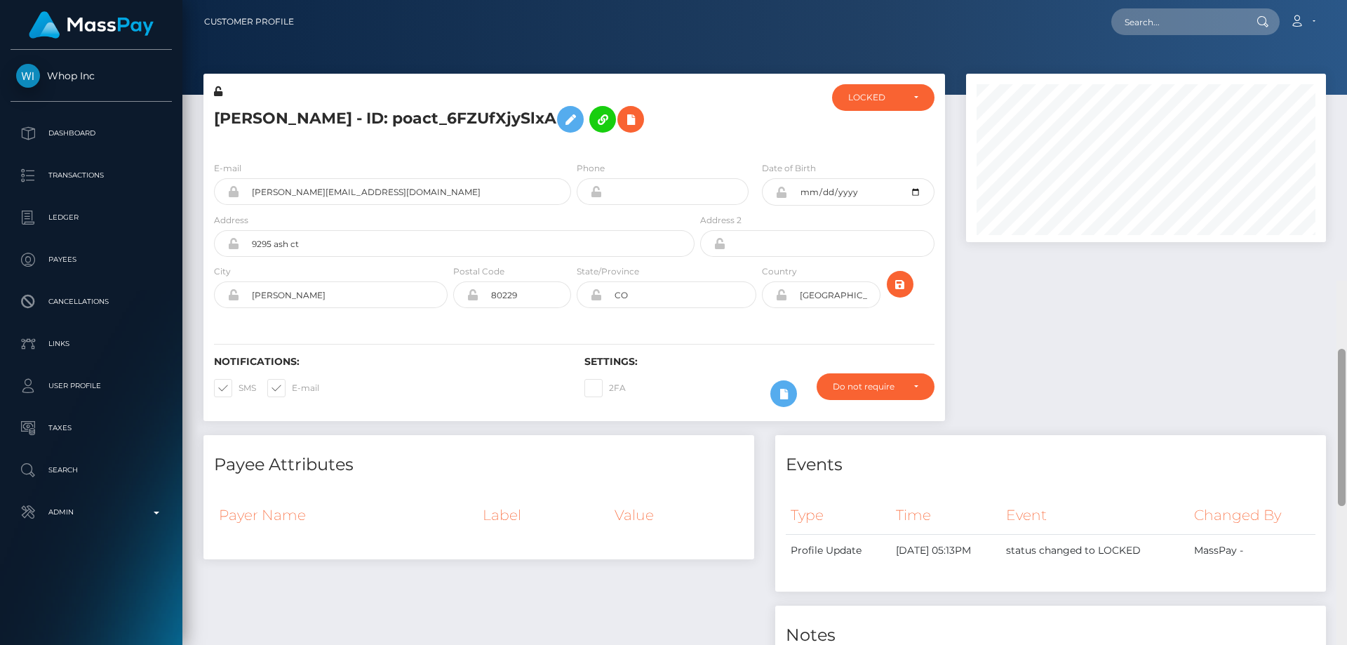
scroll to position [168, 361]
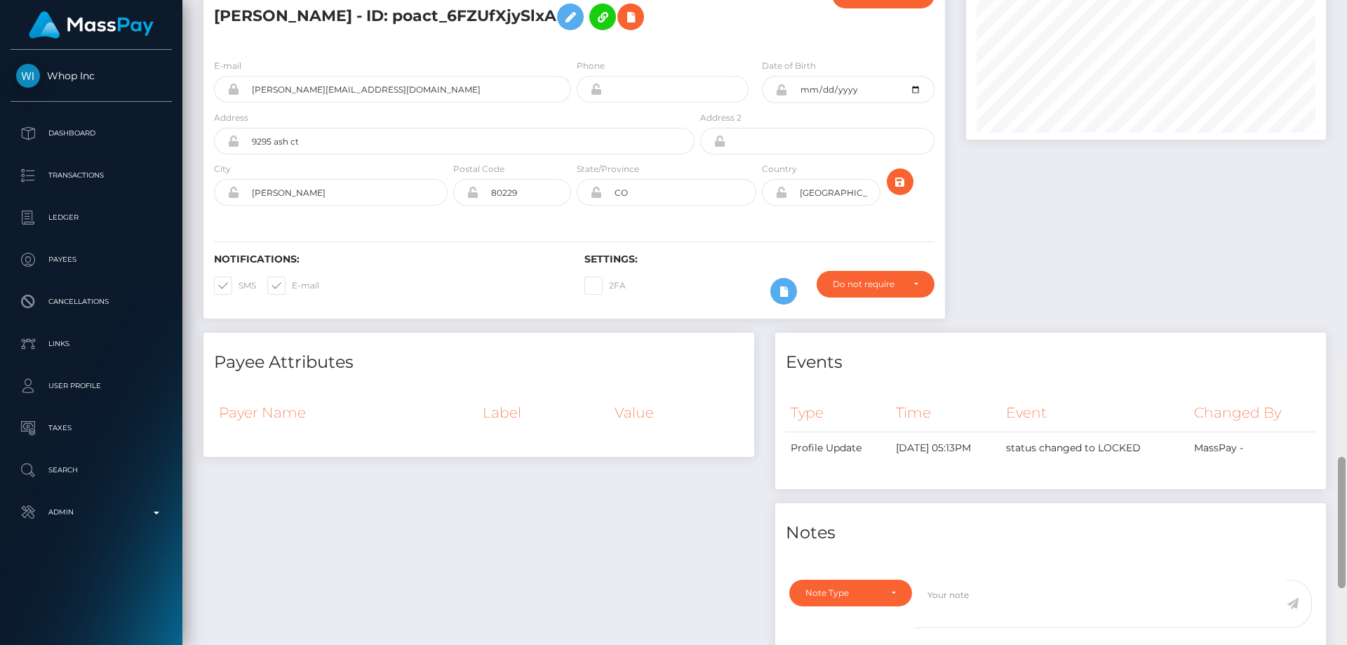
drag, startPoint x: 1342, startPoint y: 144, endPoint x: 1346, endPoint y: 86, distance: 58.4
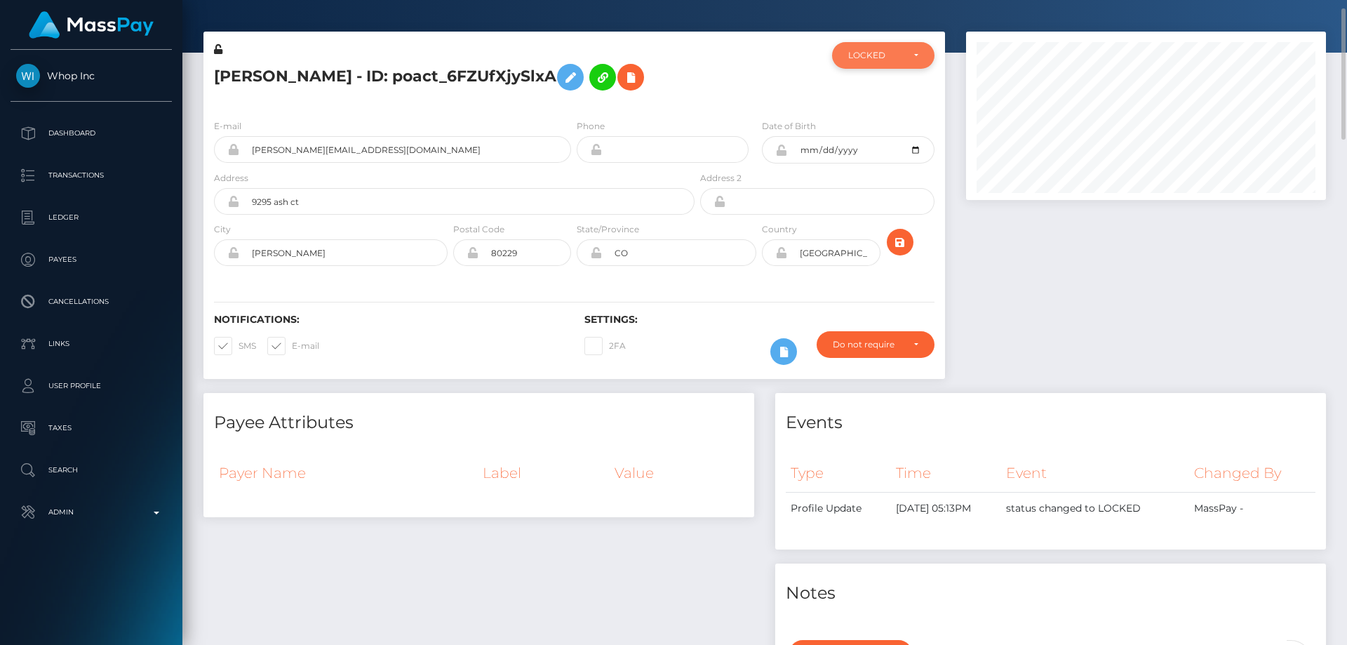
click at [870, 65] on div "LOCKED" at bounding box center [883, 55] width 102 height 27
click at [887, 117] on span "DEACTIVE" at bounding box center [871, 122] width 44 height 13
select select "DEACTIVE"
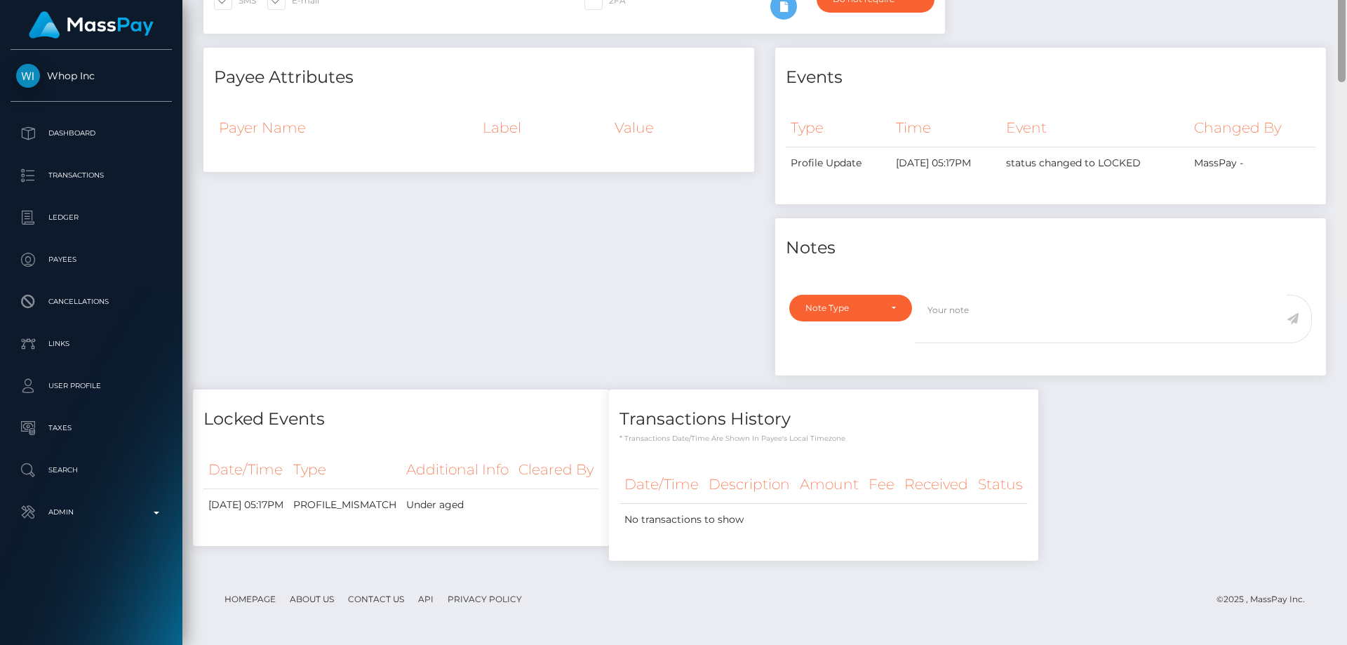
scroll to position [41, 0]
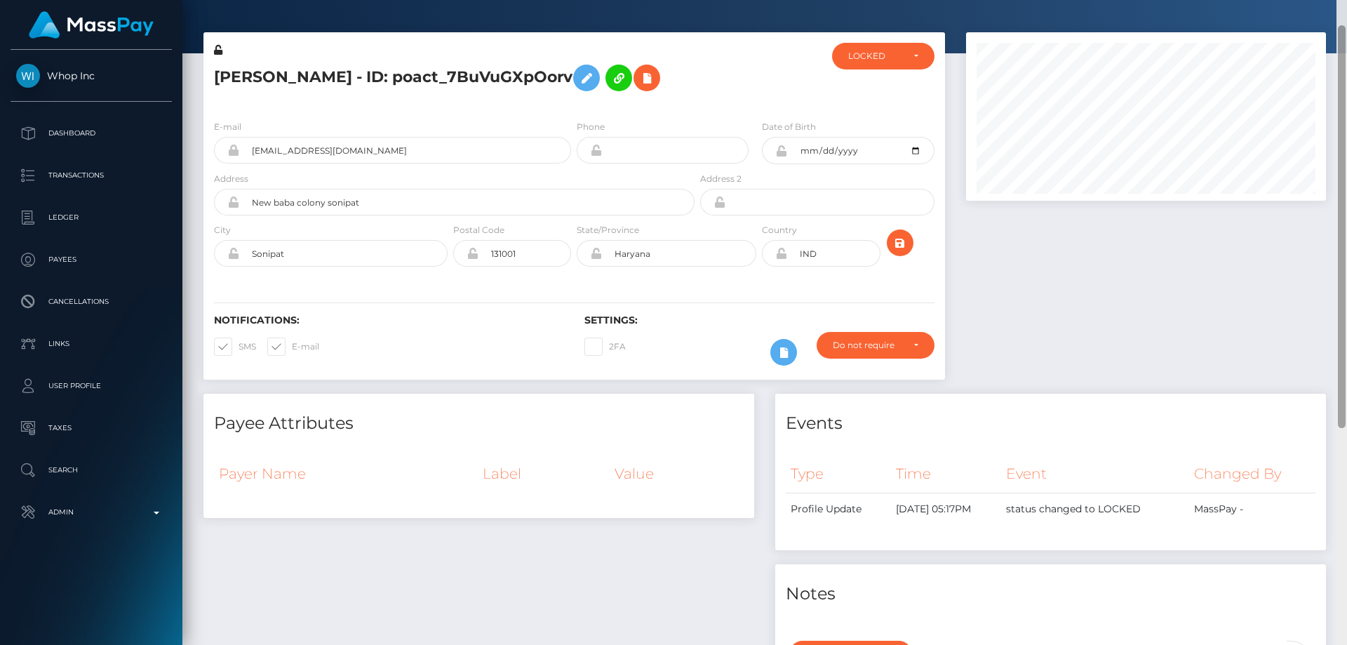
click at [1346, 39] on div "Customer Profile Loading... Loading..." at bounding box center [764, 322] width 1164 height 645
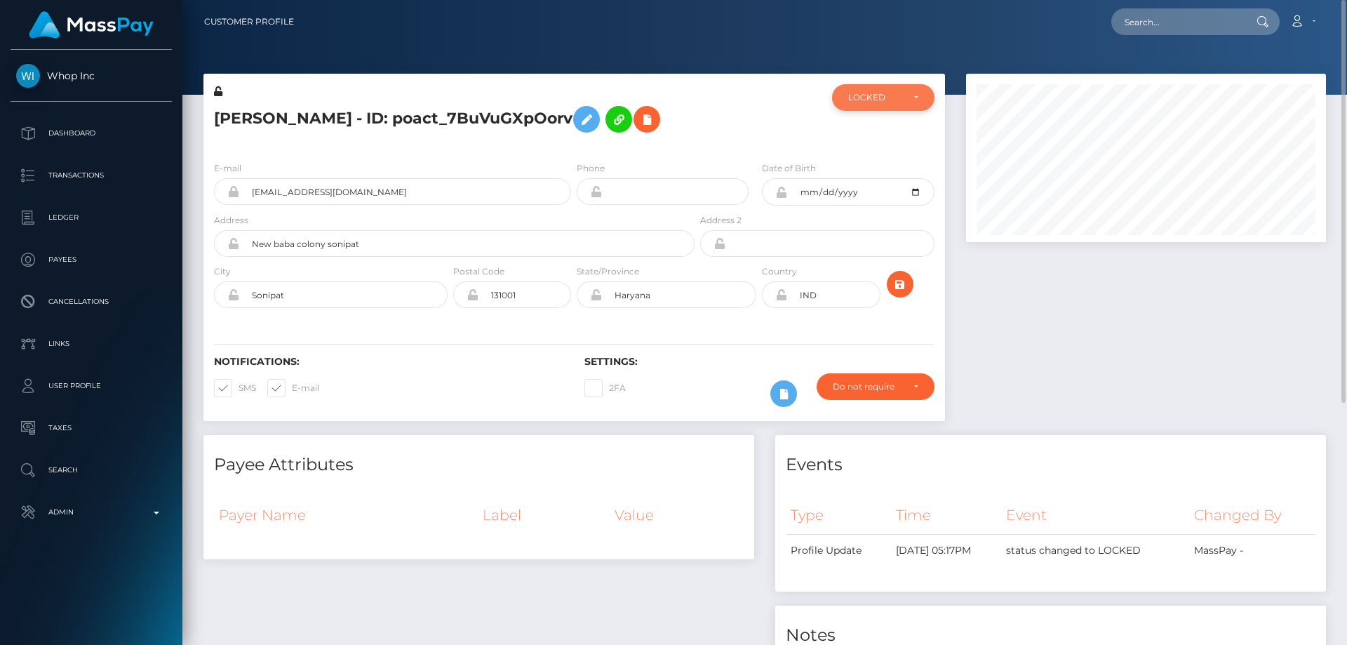
click at [889, 97] on div "LOCKED" at bounding box center [875, 97] width 54 height 11
click at [887, 164] on span "DEACTIVE" at bounding box center [871, 165] width 44 height 13
select select "DEACTIVE"
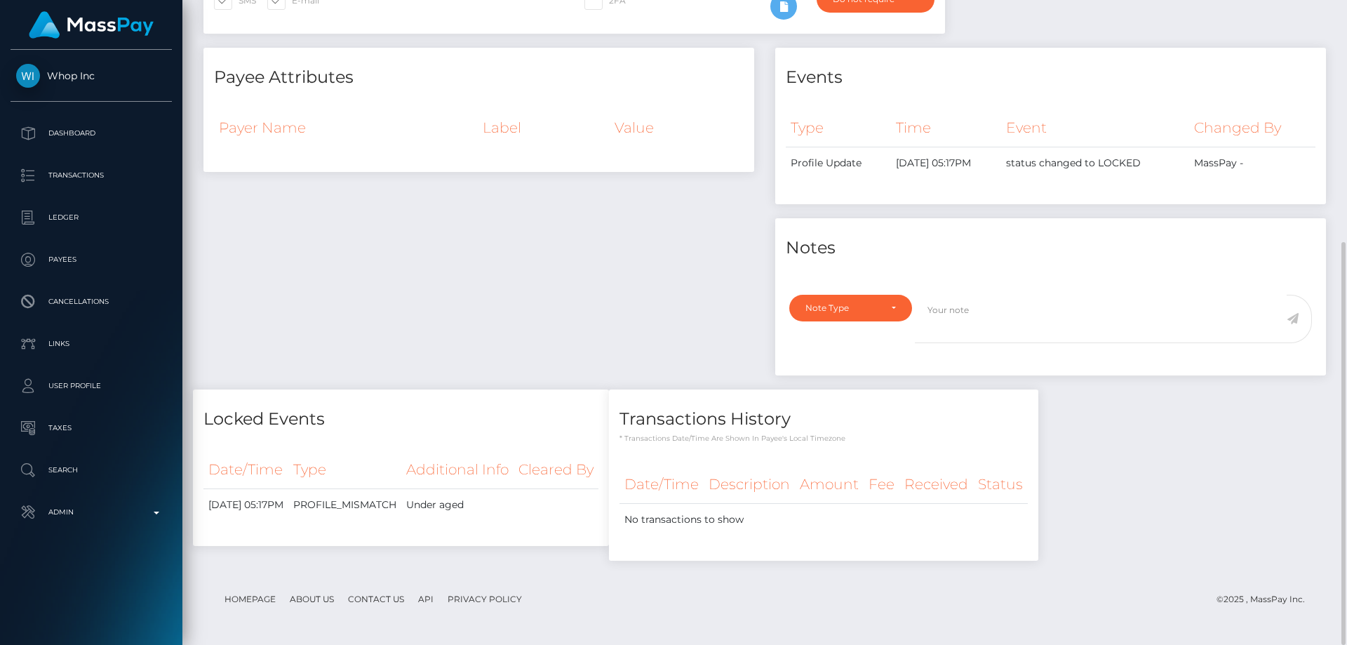
scroll to position [36, 0]
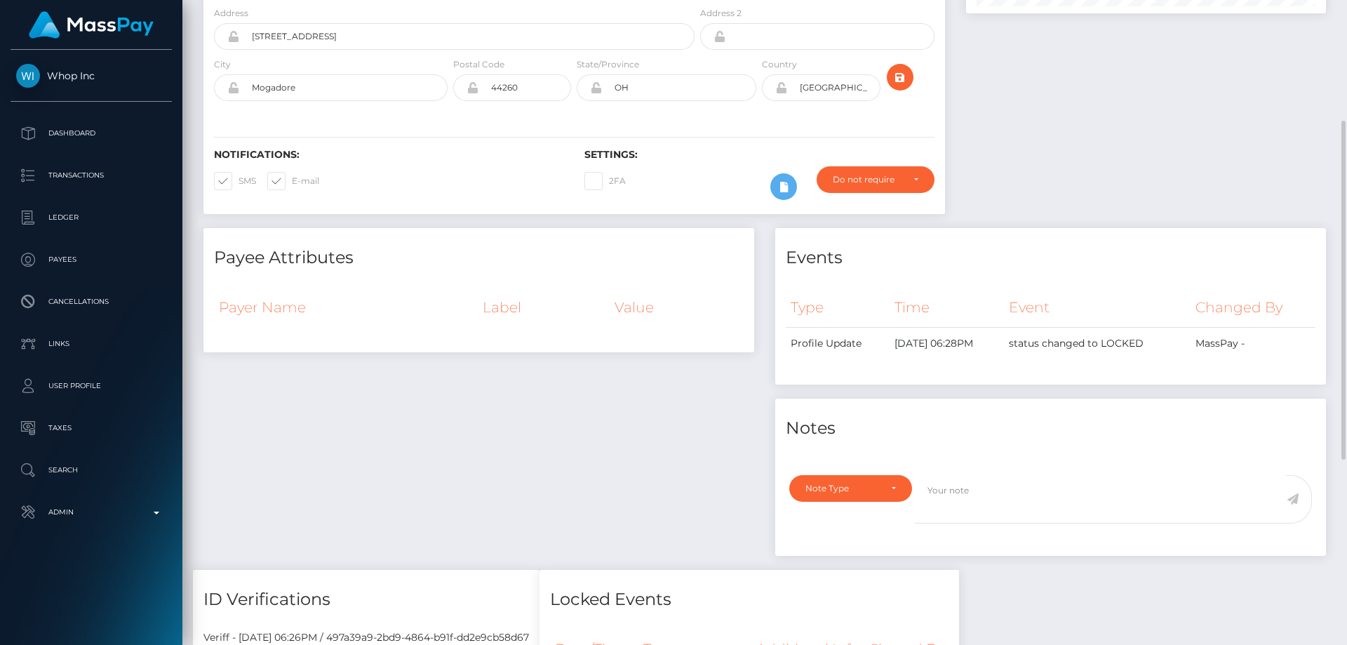
scroll to position [18, 0]
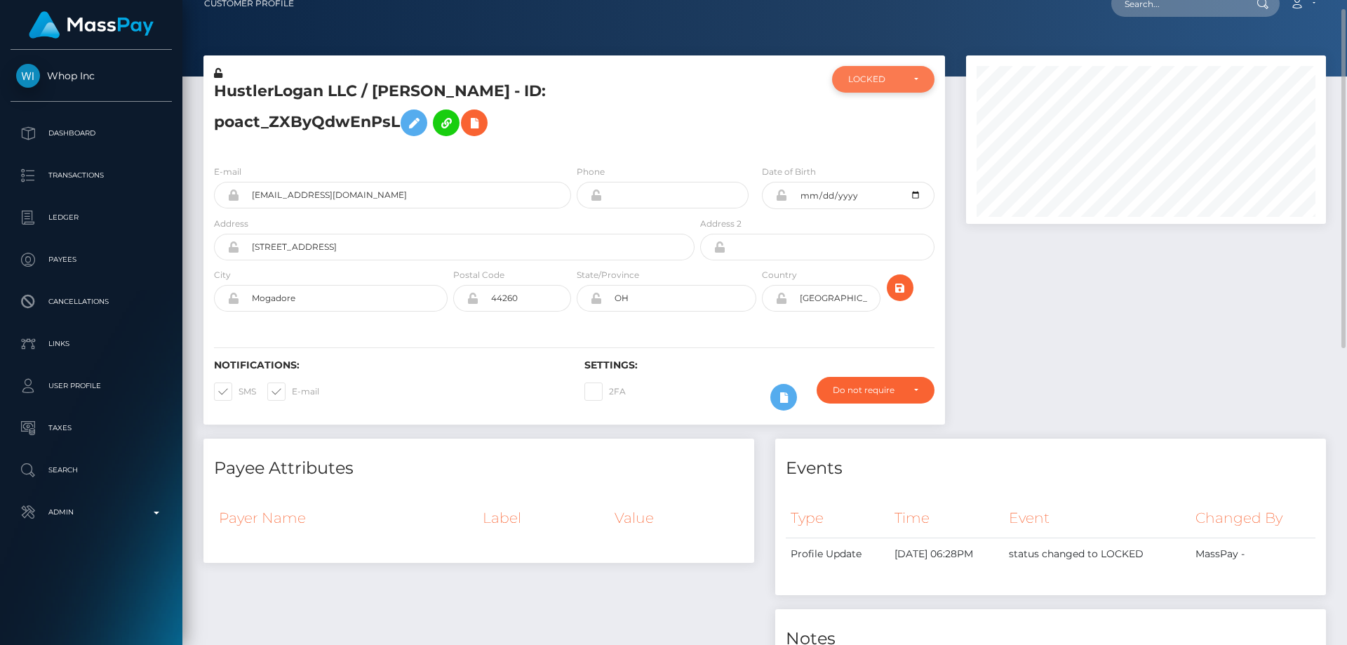
click at [894, 72] on div "LOCKED" at bounding box center [883, 79] width 102 height 27
click at [867, 142] on span "DEACTIVE" at bounding box center [871, 146] width 44 height 13
select select "DEACTIVE"
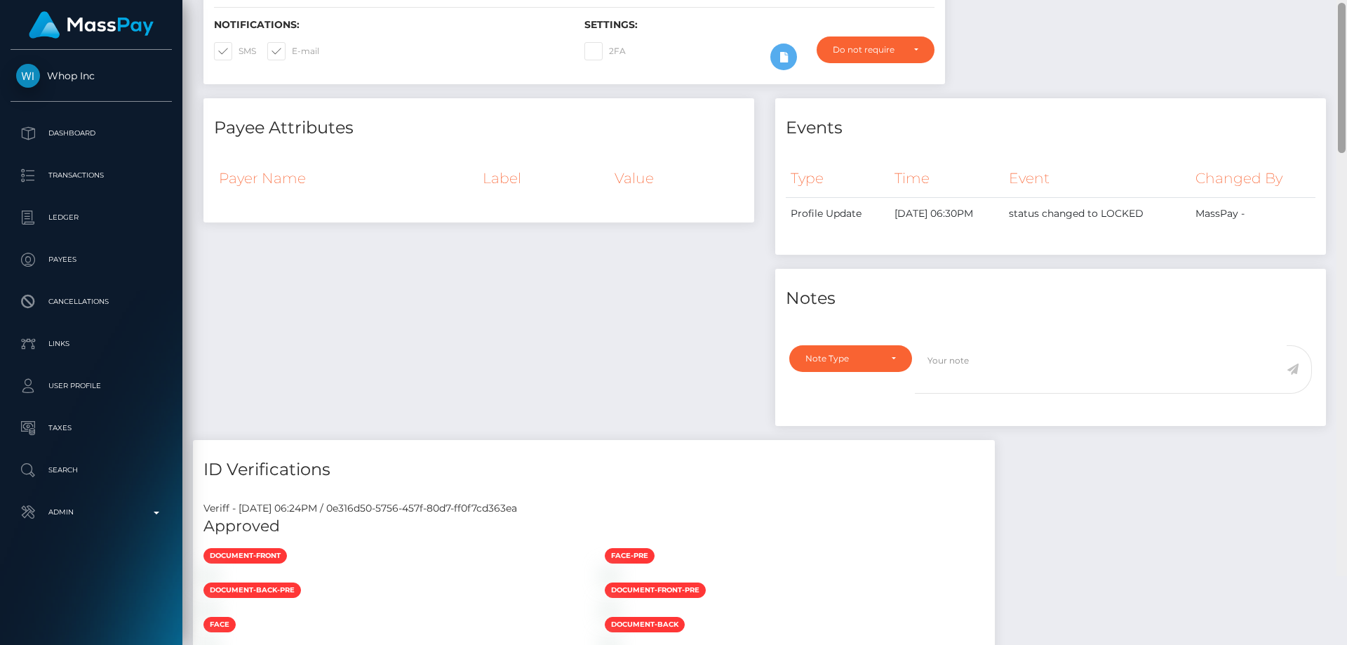
scroll to position [210, 0]
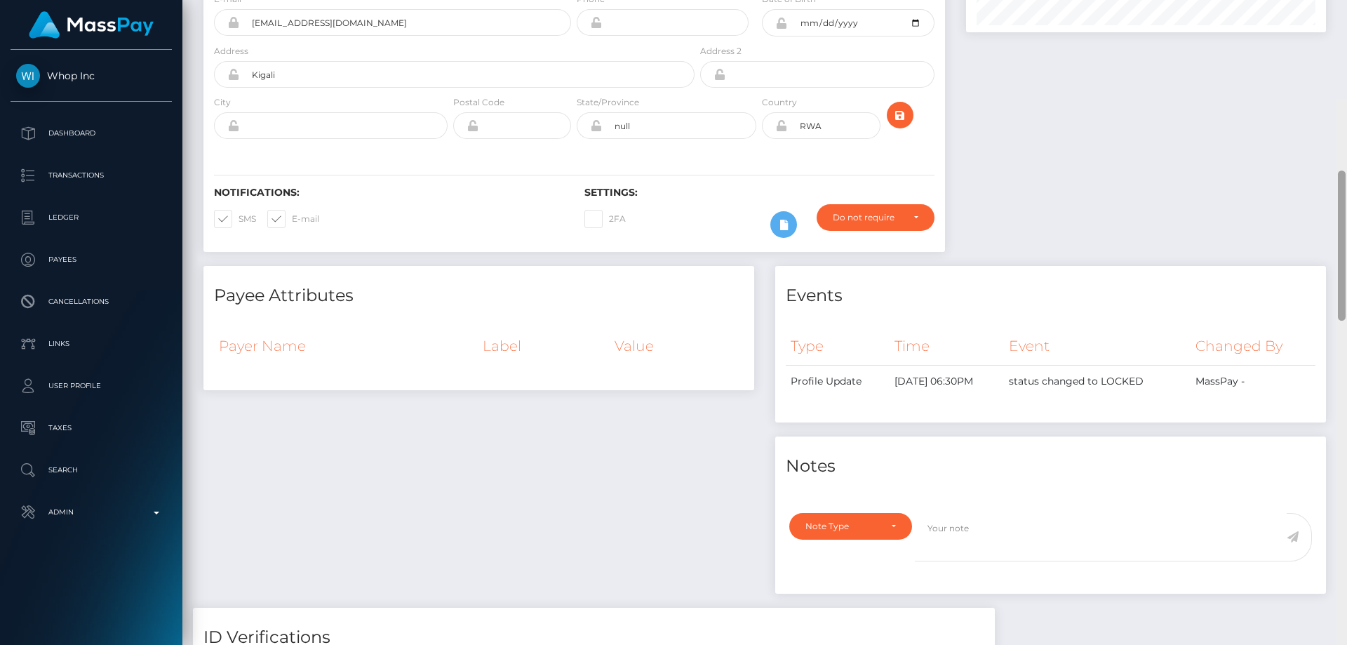
drag, startPoint x: 1340, startPoint y: 530, endPoint x: 1338, endPoint y: 78, distance: 451.7
click at [1335, 99] on div at bounding box center [1341, 421] width 11 height 645
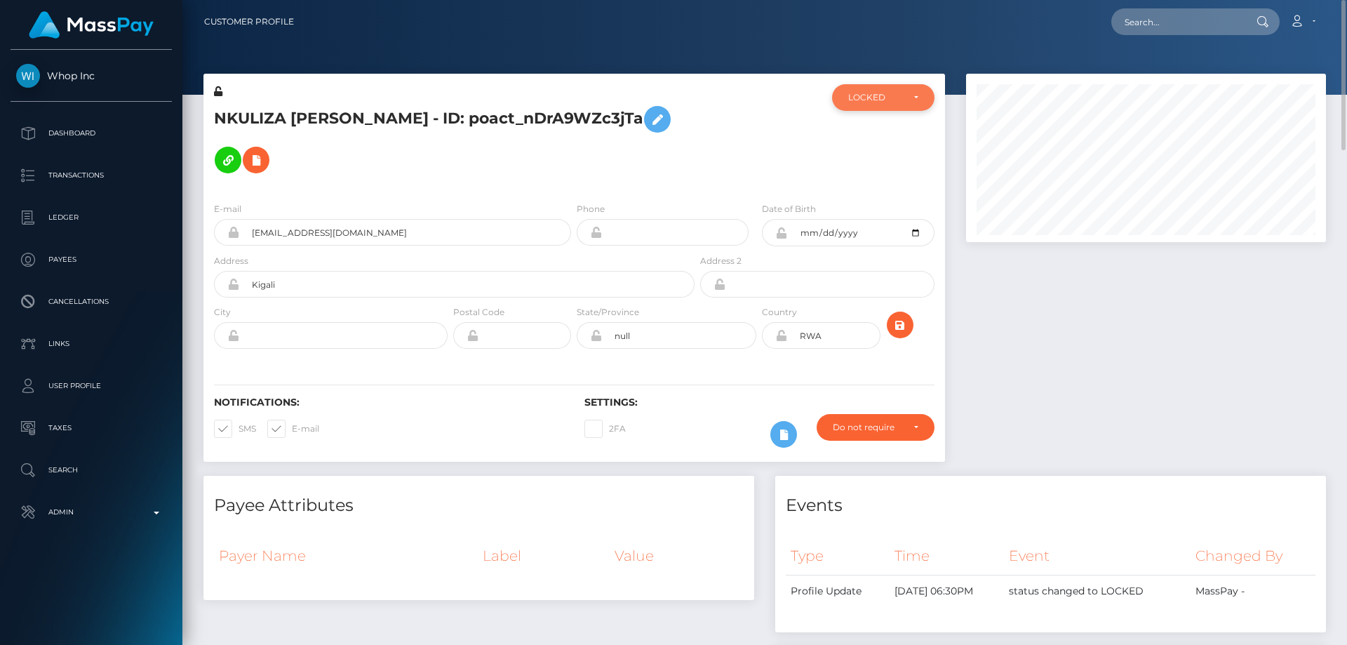
click at [877, 104] on div "LOCKED" at bounding box center [883, 97] width 102 height 27
click at [883, 161] on span "DEACTIVE" at bounding box center [871, 165] width 44 height 13
select select "DEACTIVE"
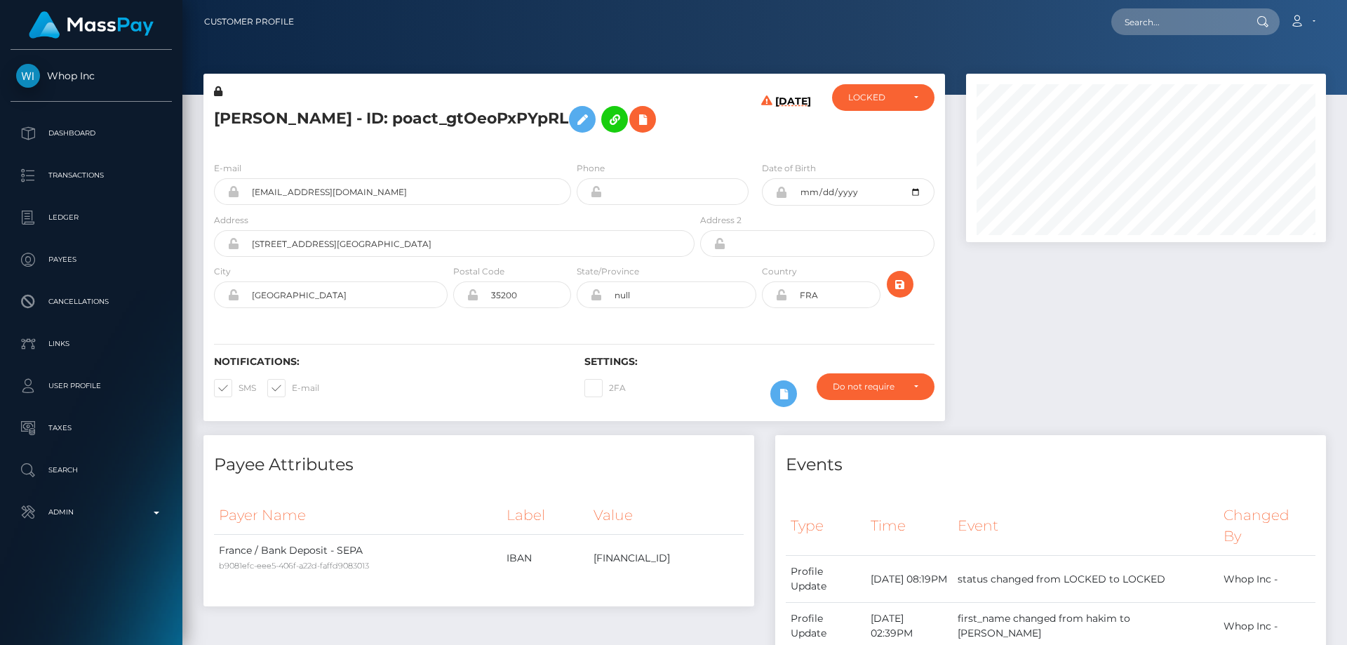
scroll to position [168, 361]
drag, startPoint x: 388, startPoint y: 117, endPoint x: 217, endPoint y: 118, distance: 171.1
click at [217, 118] on h5 "[PERSON_NAME] - ID: poact_gtOeoPxPYpRL" at bounding box center [450, 119] width 473 height 41
copy h5 "ABDEL-HAKIM HARID"
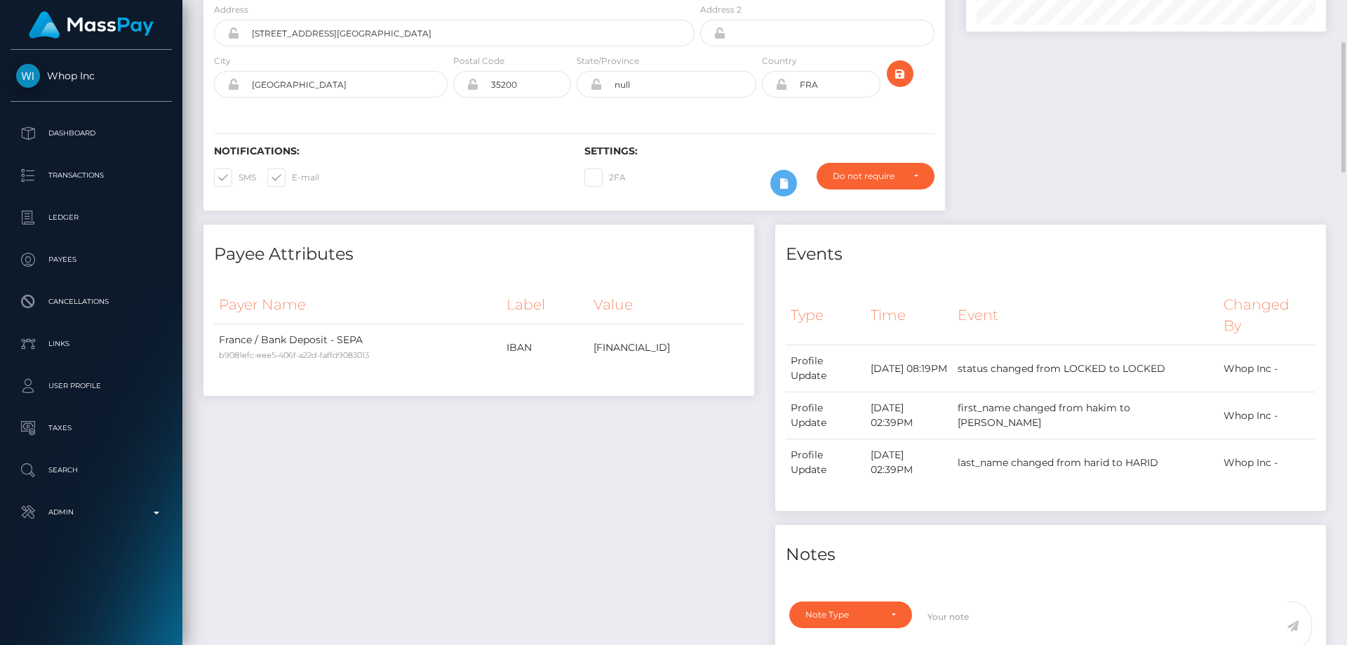
scroll to position [421, 0]
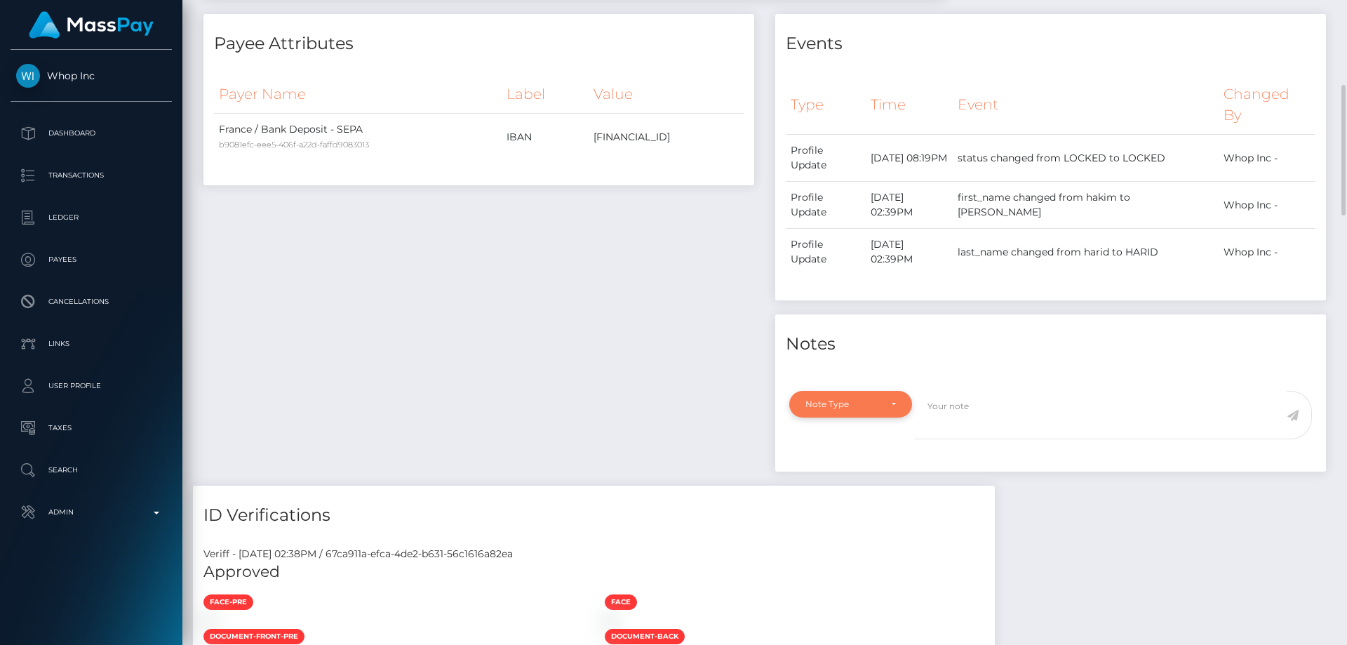
click at [896, 417] on div "Note Type" at bounding box center [850, 404] width 123 height 27
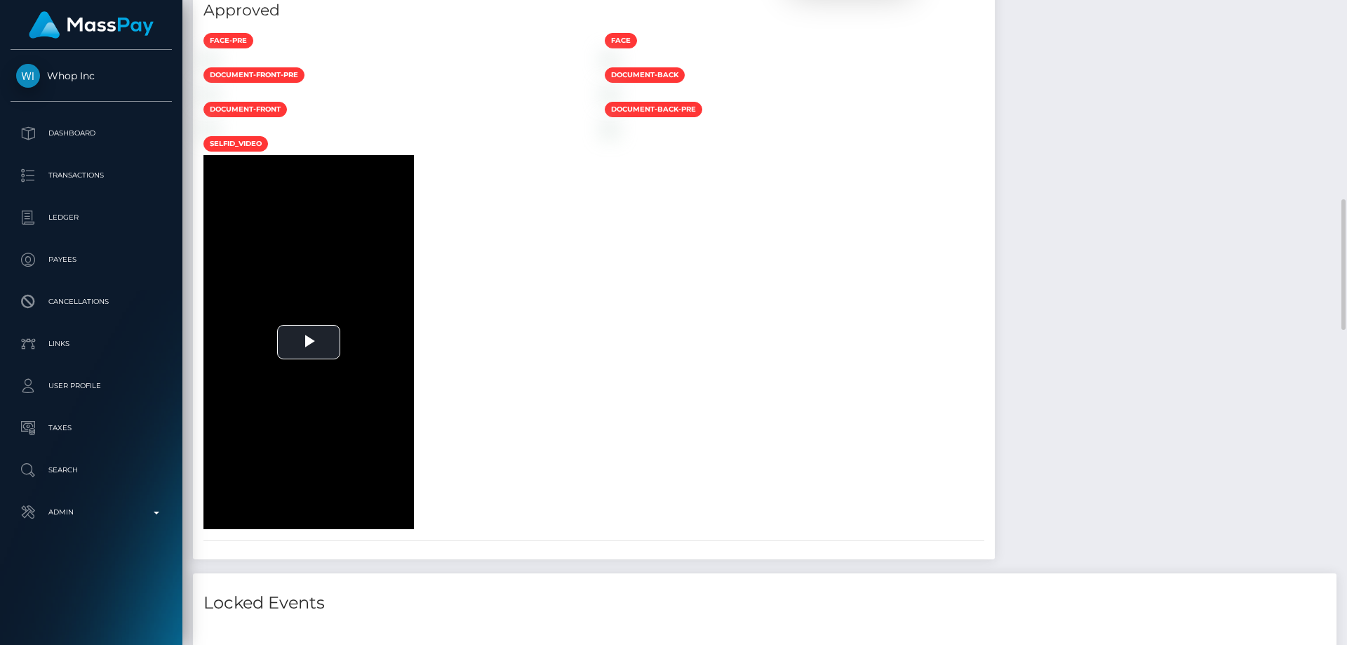
scroll to position [631, 0]
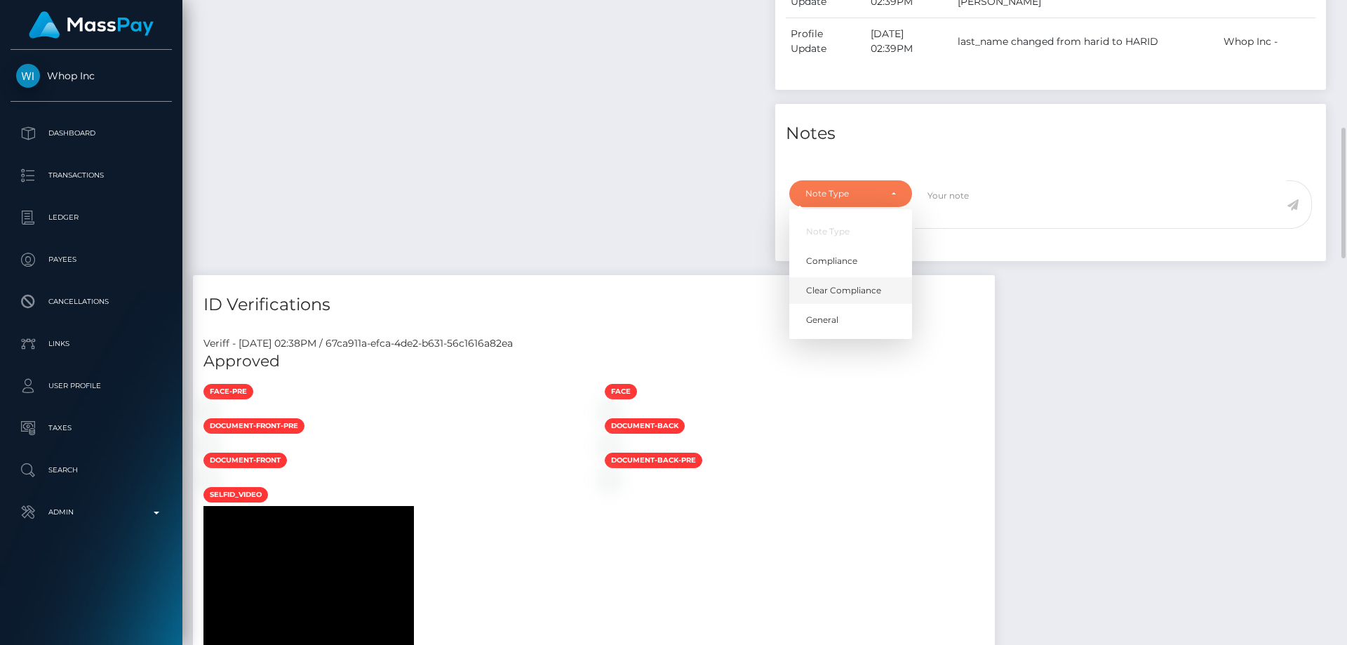
click at [872, 297] on span "Clear Compliance" at bounding box center [843, 290] width 75 height 13
select select "CLEAR_COMPLIANCE"
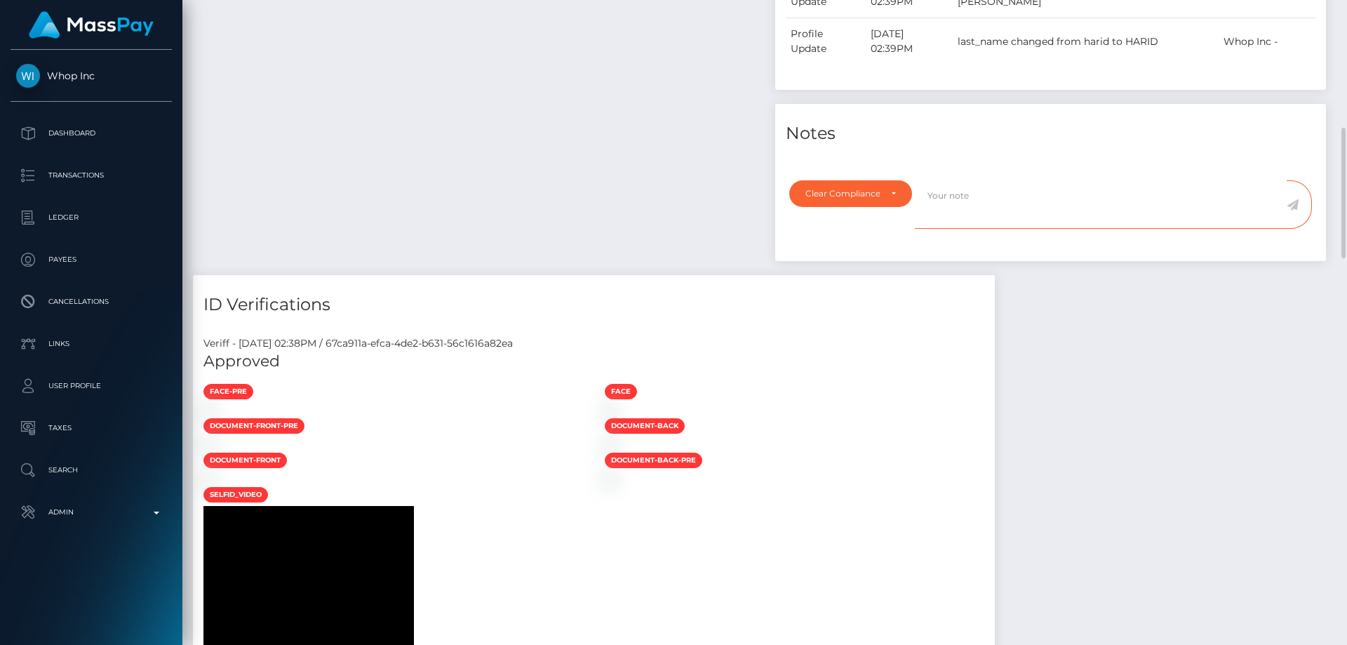
paste textarea "The hit refers to a person with a different First Name ( [PERSON_NAME] ) and di…"
type textarea "The hit refers to a person with a different First Name ( [PERSON_NAME] ) and di…"
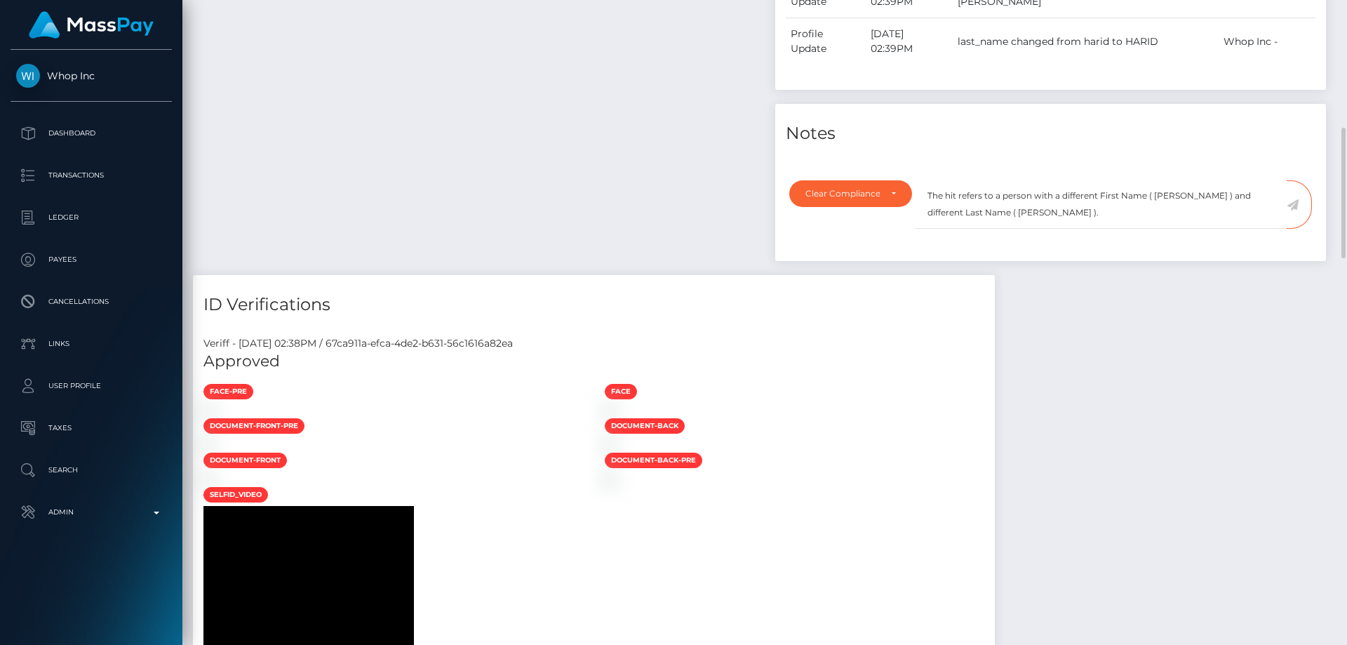
drag, startPoint x: 1084, startPoint y: 396, endPoint x: 1121, endPoint y: 372, distance: 44.2
click at [984, 372] on h5 "Approved" at bounding box center [593, 362] width 781 height 22
click at [1293, 210] on icon at bounding box center [1292, 204] width 12 height 11
click at [984, 317] on h4 "ID Verifications" at bounding box center [593, 304] width 781 height 25
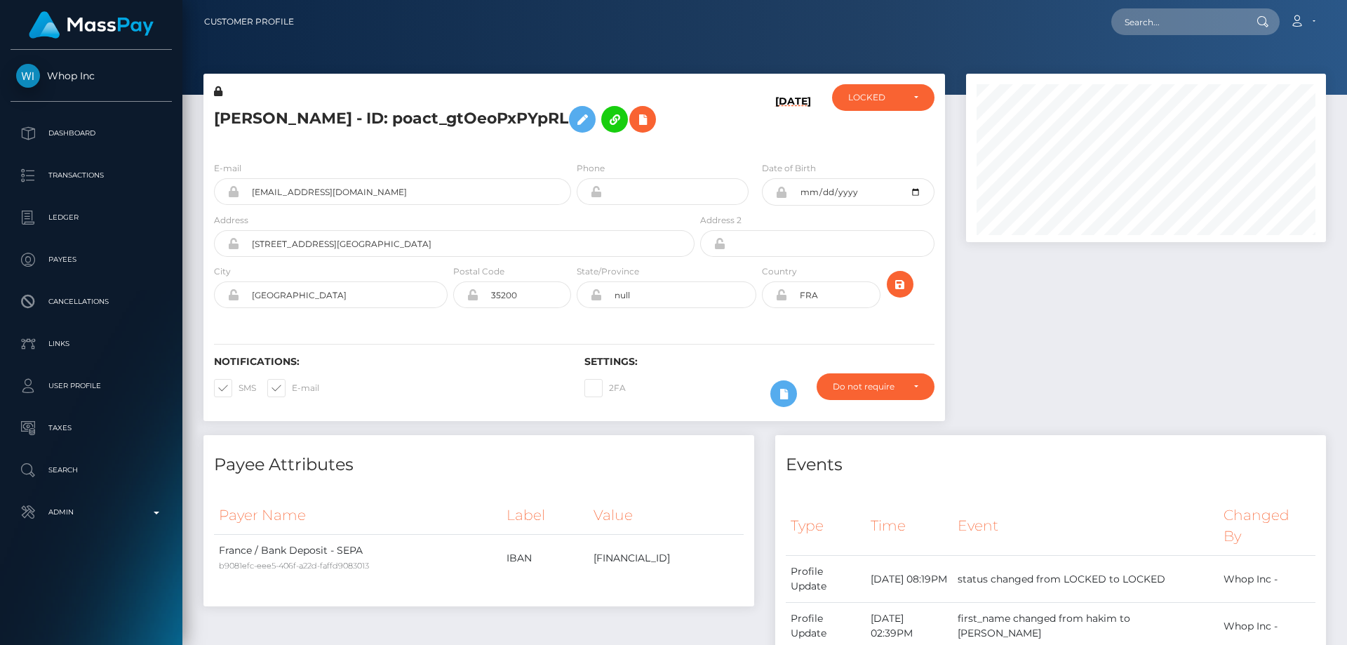
scroll to position [168, 361]
drag, startPoint x: 435, startPoint y: 175, endPoint x: 565, endPoint y: 159, distance: 130.8
click at [438, 140] on h5 "[PERSON_NAME] - ID: poact_gtOeoPxPYpRL" at bounding box center [450, 119] width 473 height 41
click at [890, 100] on div "LOCKED" at bounding box center [875, 97] width 54 height 11
click at [880, 129] on link "ACTIVE" at bounding box center [883, 135] width 102 height 26
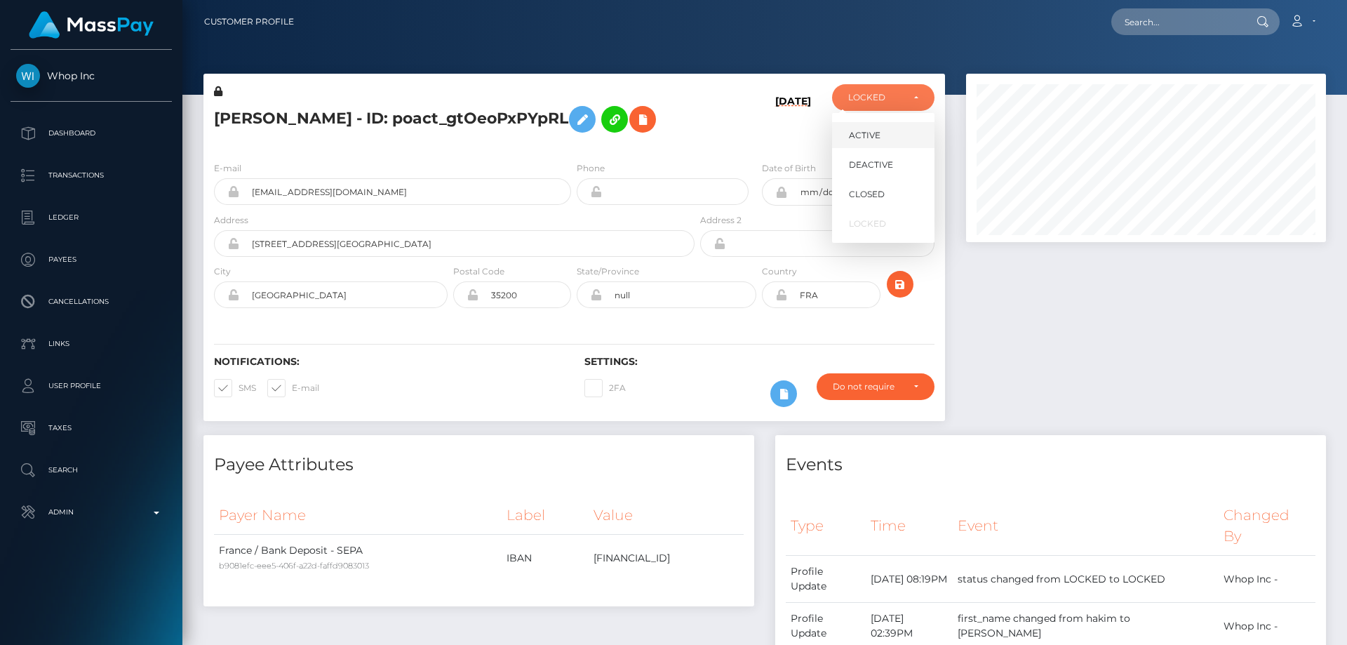
select select "ACTIVE"
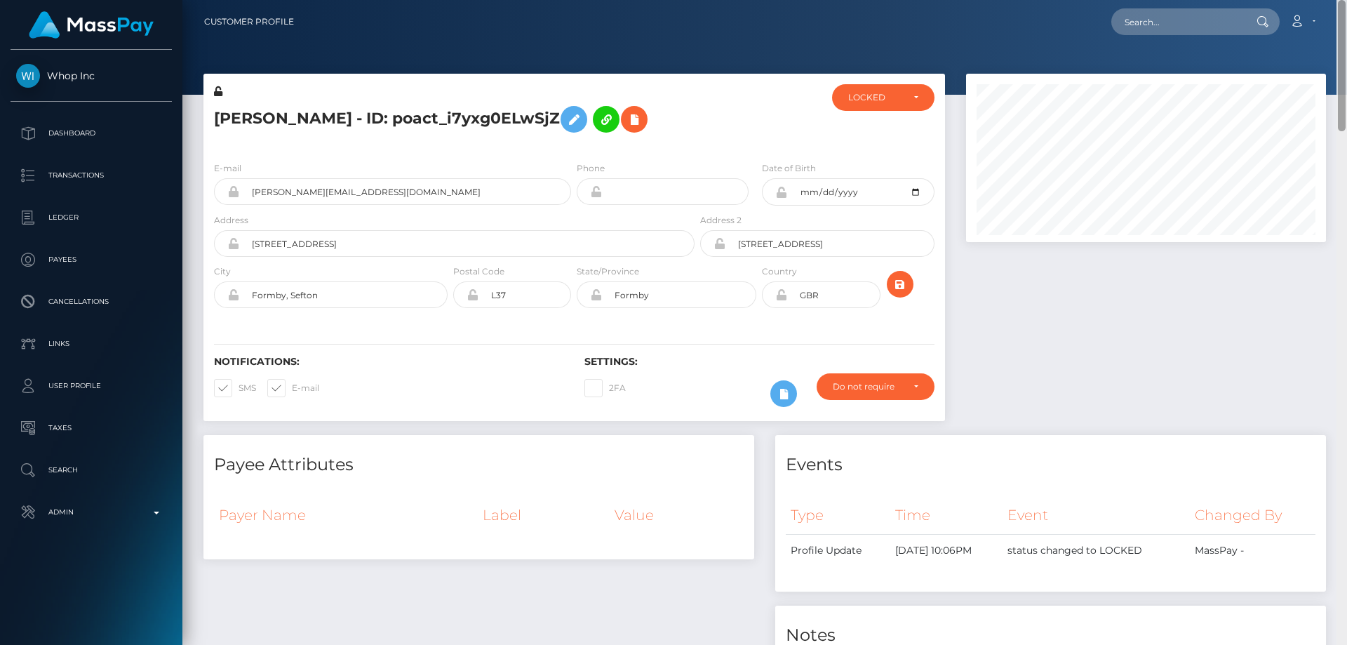
drag, startPoint x: 1341, startPoint y: 148, endPoint x: 1346, endPoint y: -41, distance: 188.7
click at [1346, 0] on html "Whop Inc Dashboard Transactions Ledger Payees Cancellations Links" at bounding box center [673, 322] width 1347 height 645
click at [836, 101] on div "LOCKED" at bounding box center [883, 97] width 102 height 27
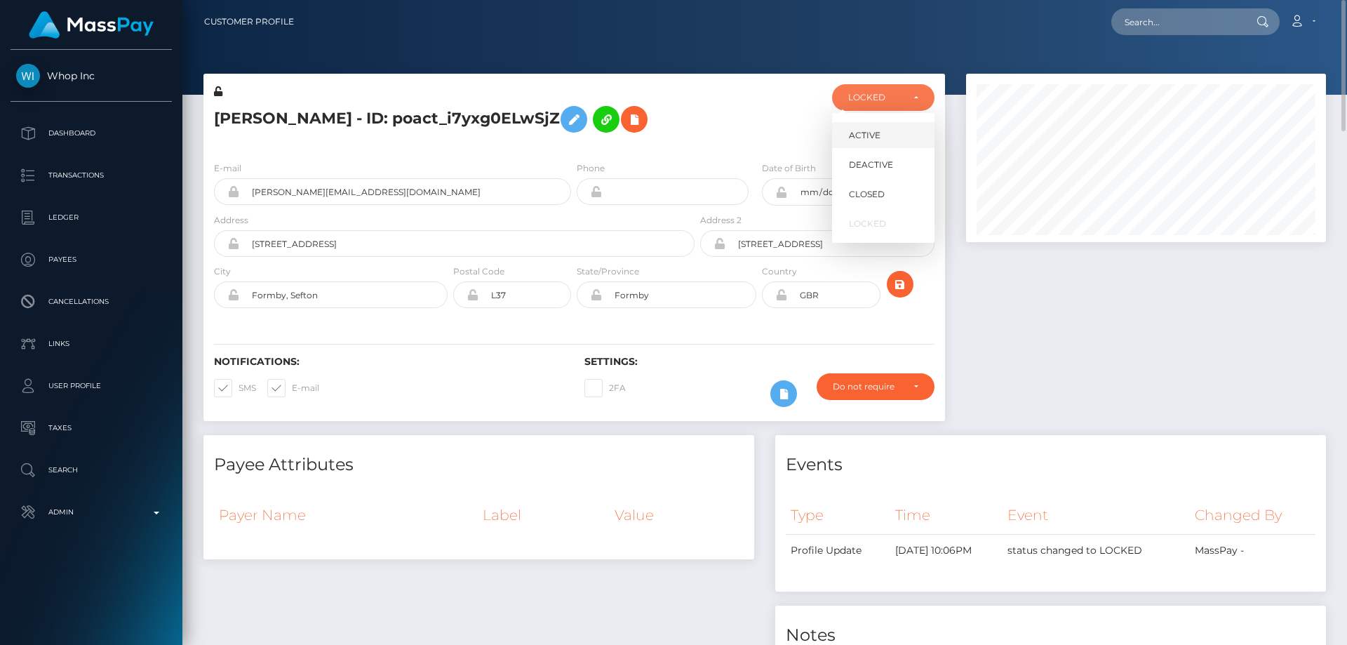
scroll to position [168, 361]
click at [876, 160] on span "DEACTIVE" at bounding box center [871, 165] width 44 height 13
select select "DEACTIVE"
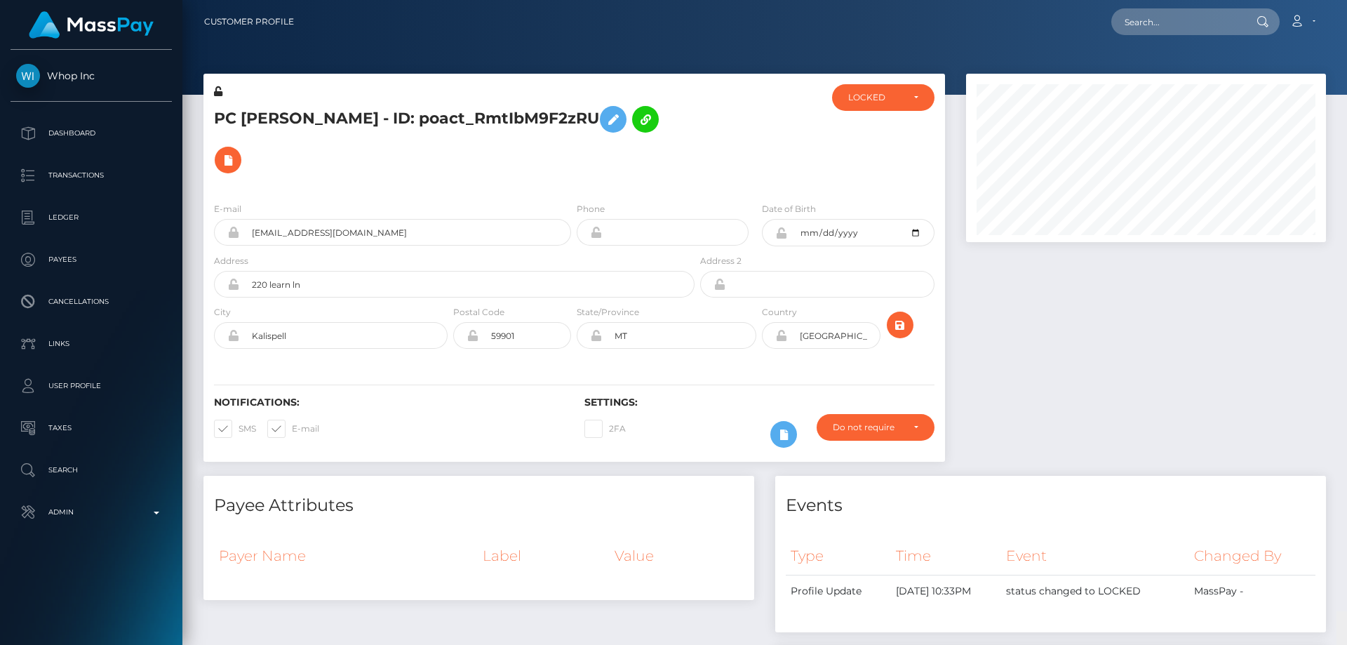
click at [1346, 0] on html "Whop Inc Dashboard Transactions Ledger Payees Cancellations Links" at bounding box center [673, 322] width 1347 height 645
click at [904, 82] on div "PC Boudreaux - ID: poact_RmtIbM9F2zRU ACTIVE DEACTIVE CLOSED LOCKED LOCKED" at bounding box center [573, 132] width 741 height 117
drag, startPoint x: 897, startPoint y: 93, endPoint x: 892, endPoint y: 108, distance: 16.2
click at [897, 93] on div "LOCKED" at bounding box center [875, 97] width 54 height 11
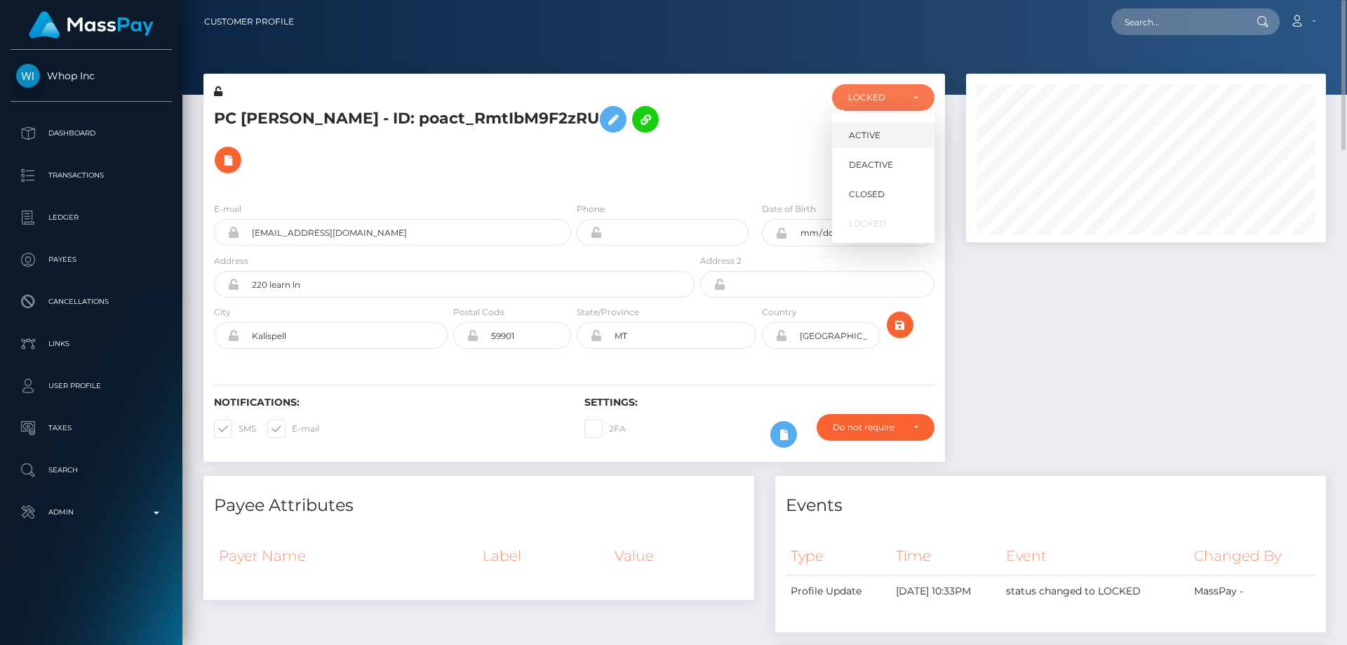
scroll to position [168, 361]
click at [891, 166] on span "DEACTIVE" at bounding box center [871, 165] width 44 height 13
select select "DEACTIVE"
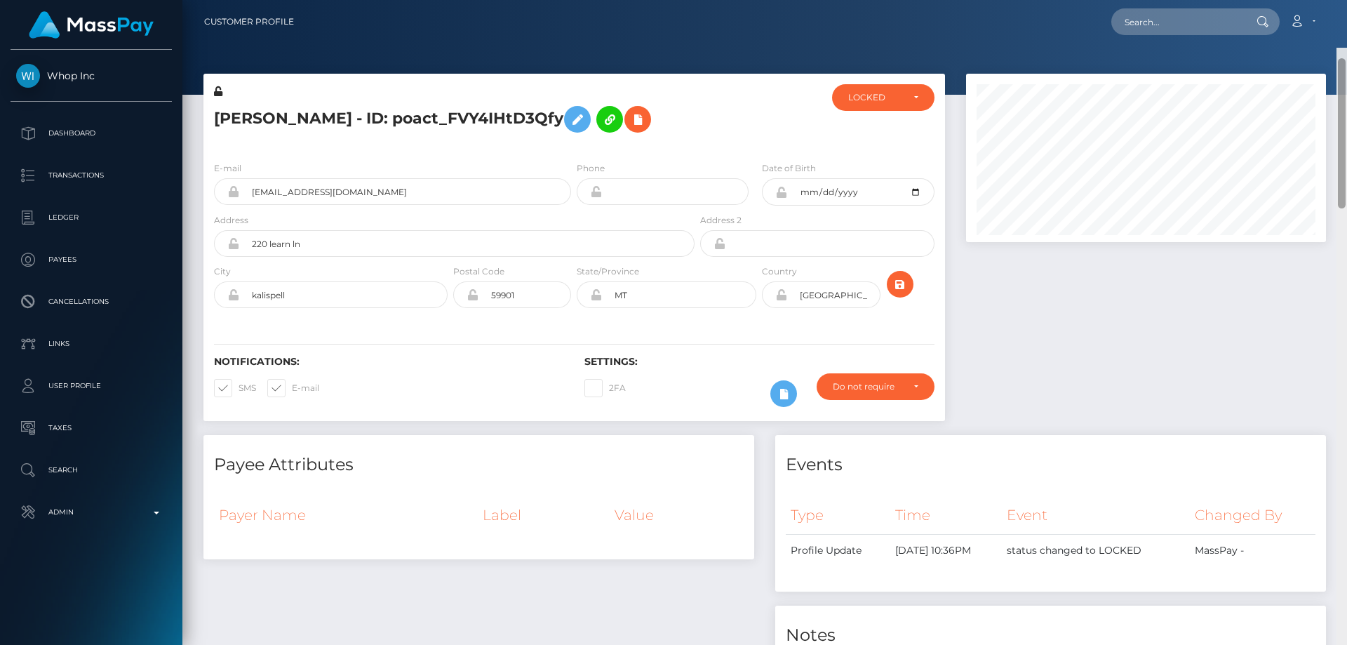
click at [1346, 59] on div at bounding box center [1341, 370] width 11 height 645
click at [908, 96] on div "LOCKED" at bounding box center [883, 97] width 70 height 11
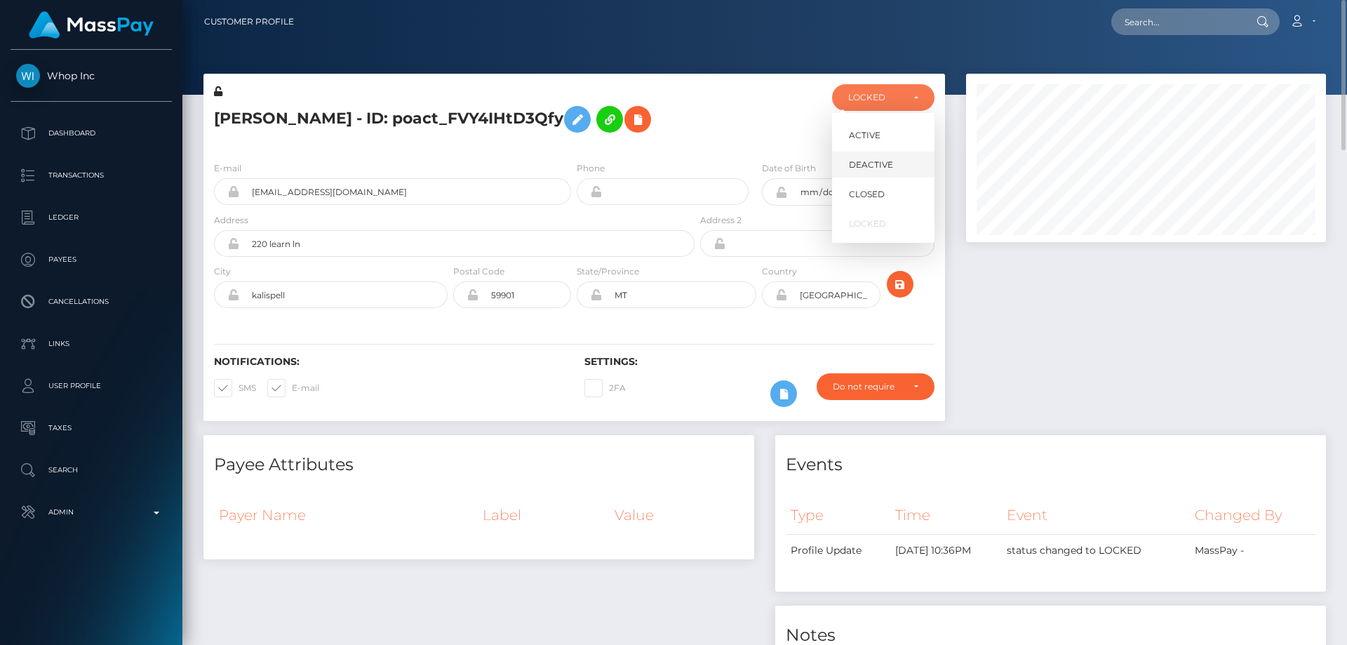
click at [891, 157] on link "DEACTIVE" at bounding box center [883, 165] width 102 height 26
select select "DEACTIVE"
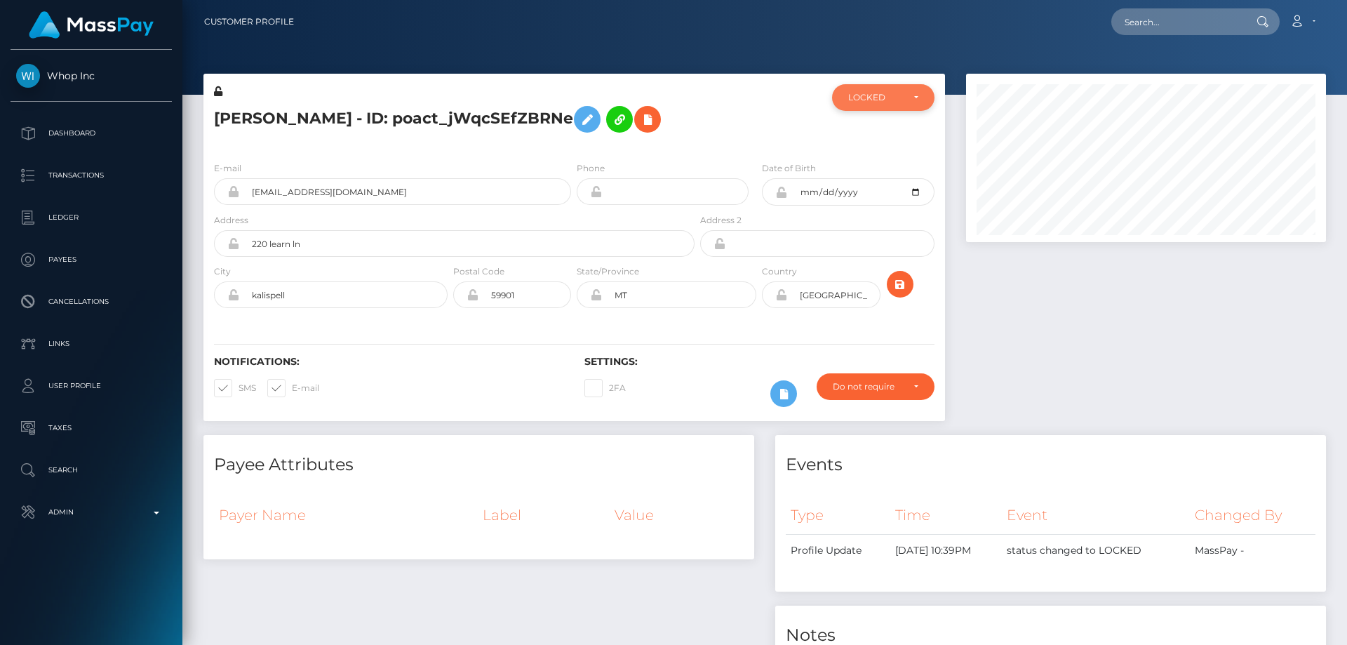
scroll to position [701248, 701057]
click at [878, 103] on div "LOCKED" at bounding box center [883, 97] width 102 height 27
click at [890, 170] on span "DEACTIVE" at bounding box center [871, 165] width 44 height 13
select select "DEACTIVE"
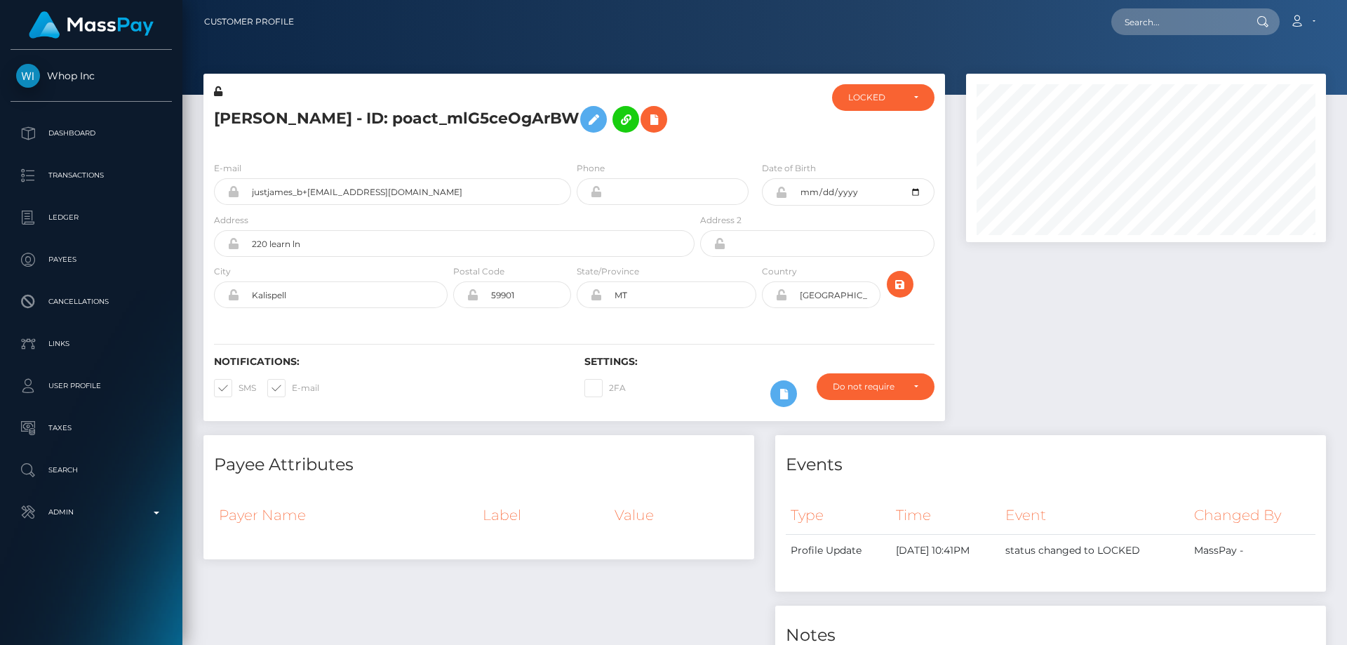
scroll to position [701248, 701057]
click at [884, 107] on div "LOCKED" at bounding box center [883, 97] width 102 height 27
click at [895, 170] on link "DEACTIVE" at bounding box center [883, 165] width 102 height 26
select select "DEACTIVE"
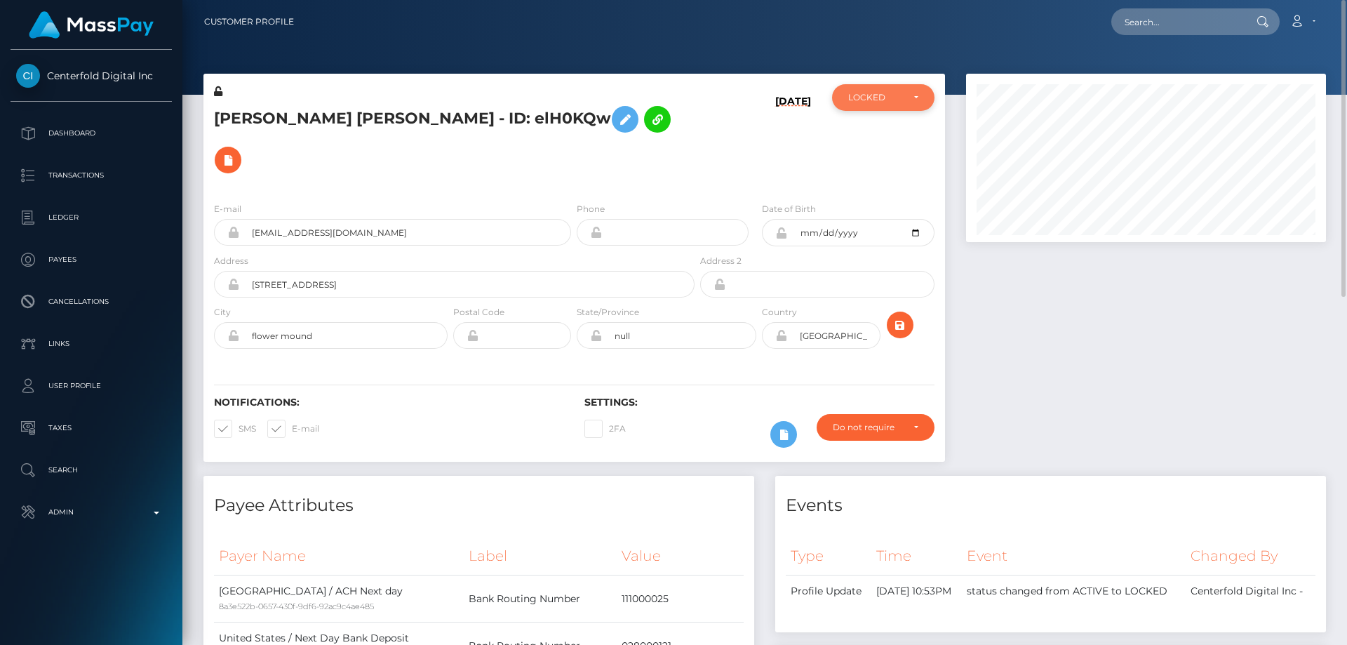
click at [862, 84] on div "LOCKED" at bounding box center [883, 97] width 102 height 27
click at [883, 134] on link "ACTIVE" at bounding box center [883, 135] width 102 height 26
select select "ACTIVE"
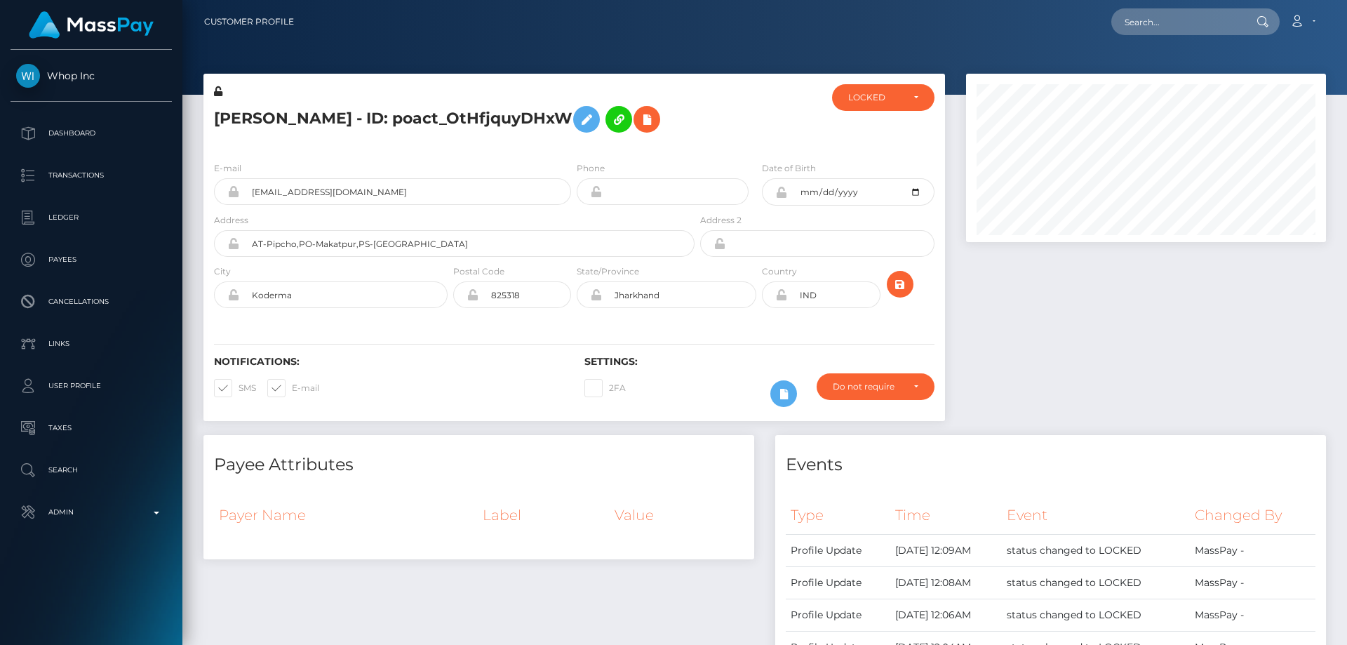
scroll to position [168, 361]
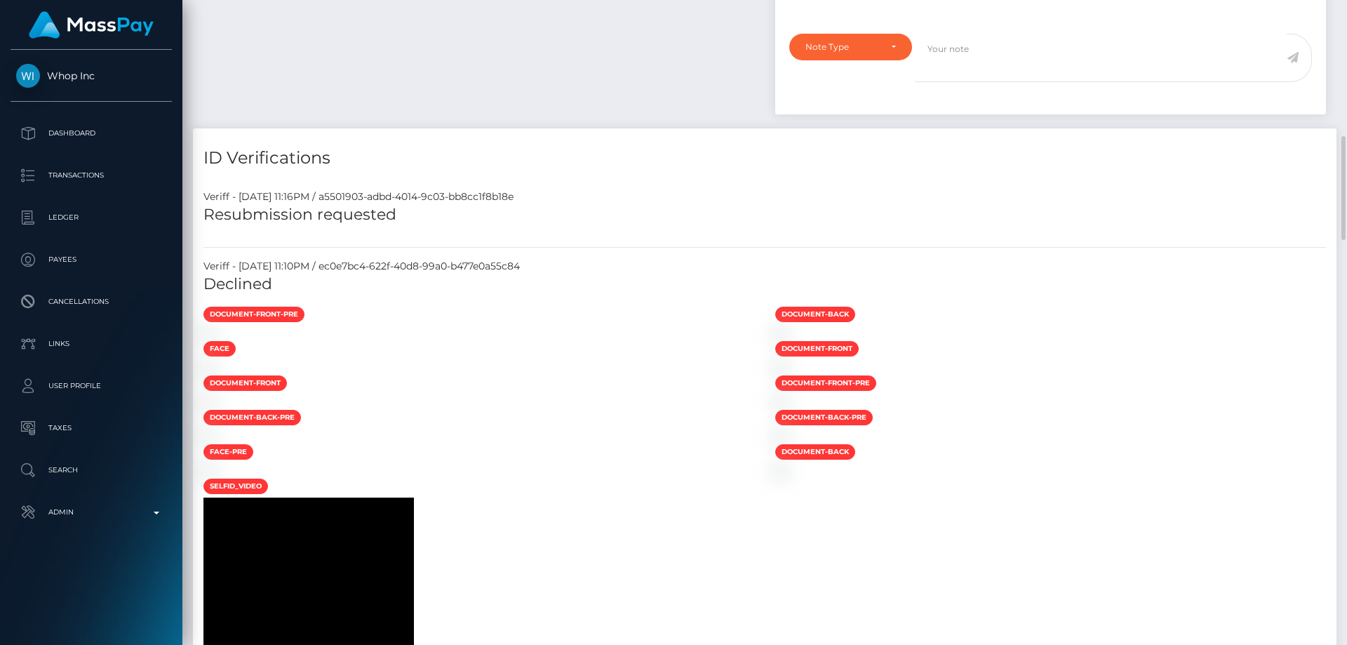
click at [1190, 281] on h5 "Declined" at bounding box center [764, 285] width 1122 height 22
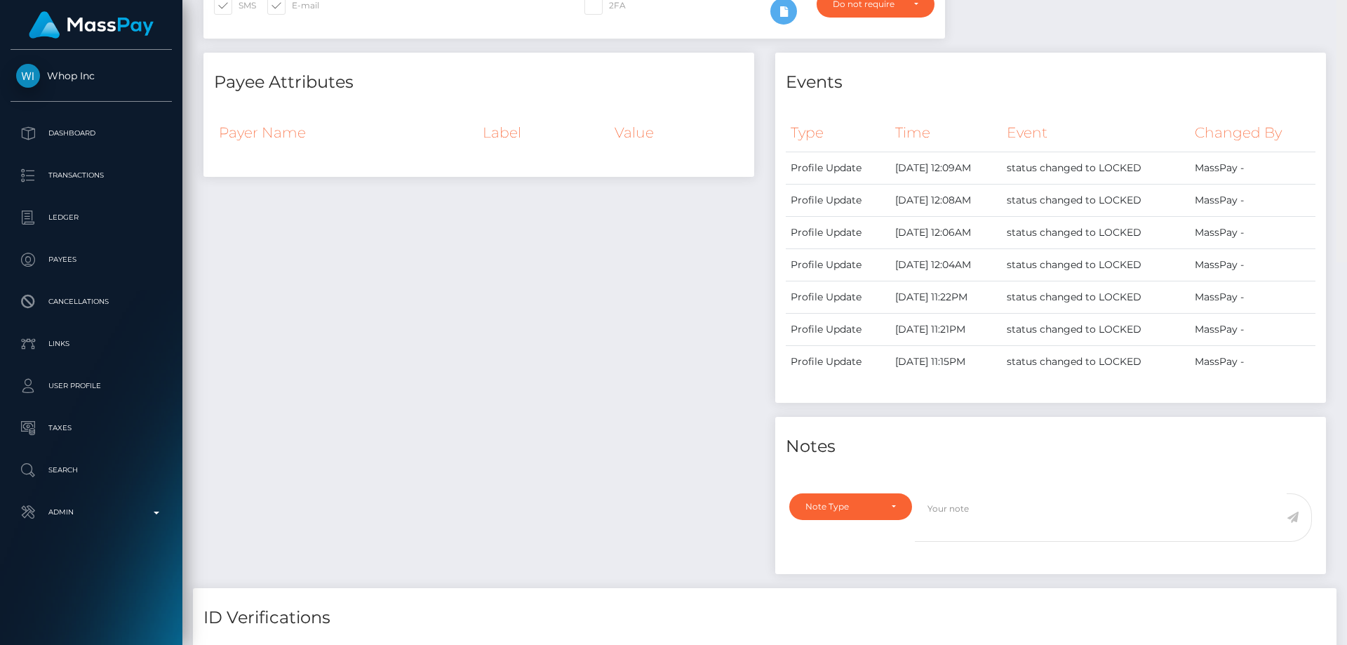
scroll to position [0, 0]
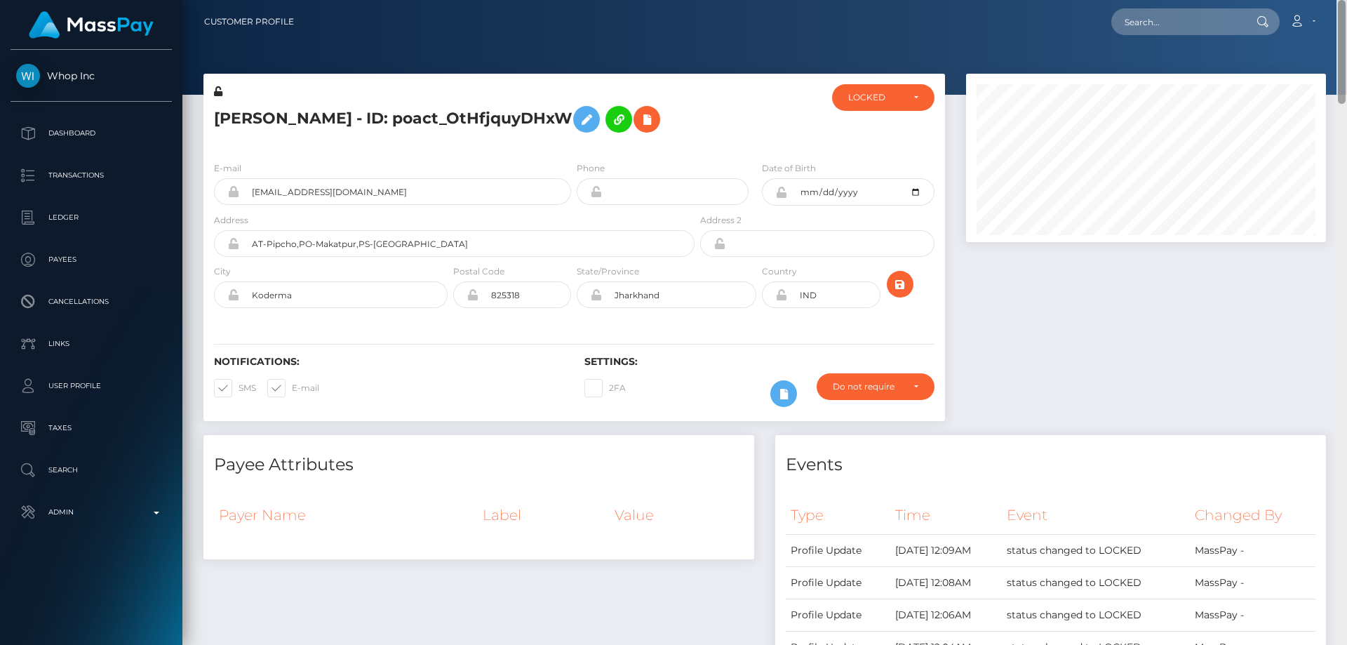
drag, startPoint x: 1340, startPoint y: 169, endPoint x: 1346, endPoint y: -46, distance: 215.4
click at [1346, 0] on html "Whop Inc Dashboard Transactions Ledger Payees Cancellations Links" at bounding box center [673, 322] width 1347 height 645
click at [908, 95] on div "LOCKED" at bounding box center [883, 97] width 70 height 11
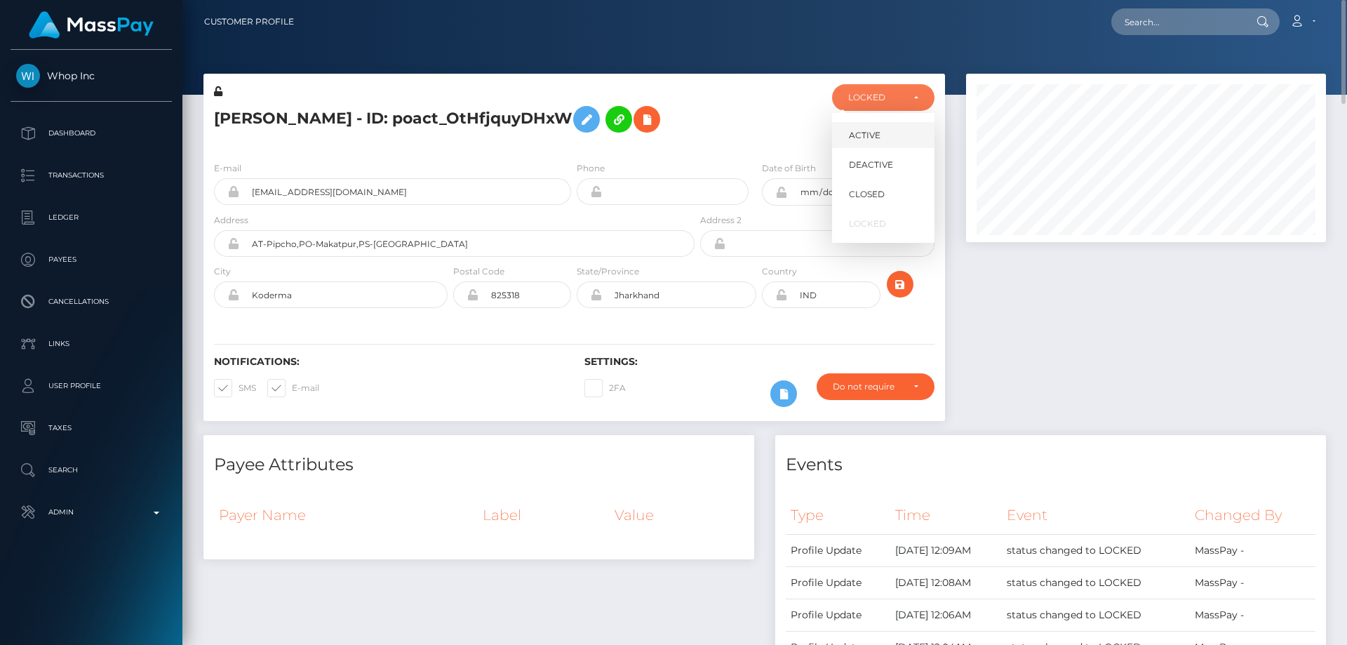
scroll to position [168, 361]
click at [892, 166] on span "DEACTIVE" at bounding box center [871, 165] width 44 height 13
select select "DEACTIVE"
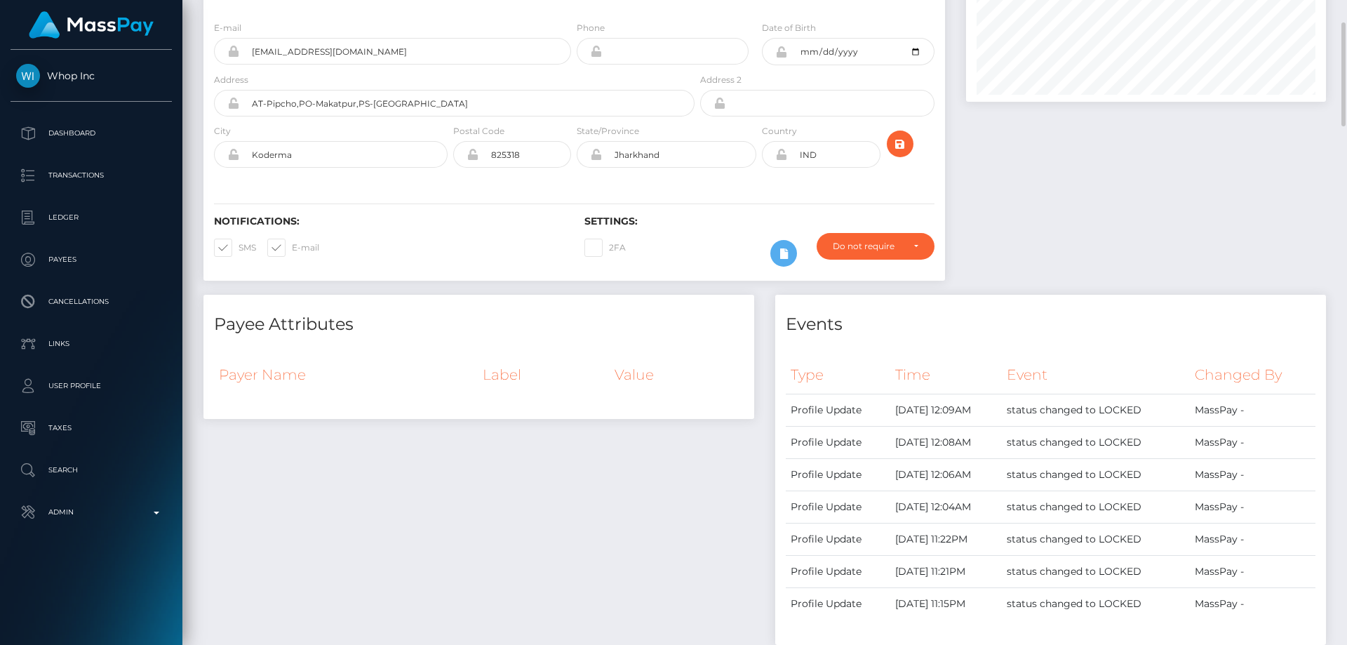
scroll to position [0, 0]
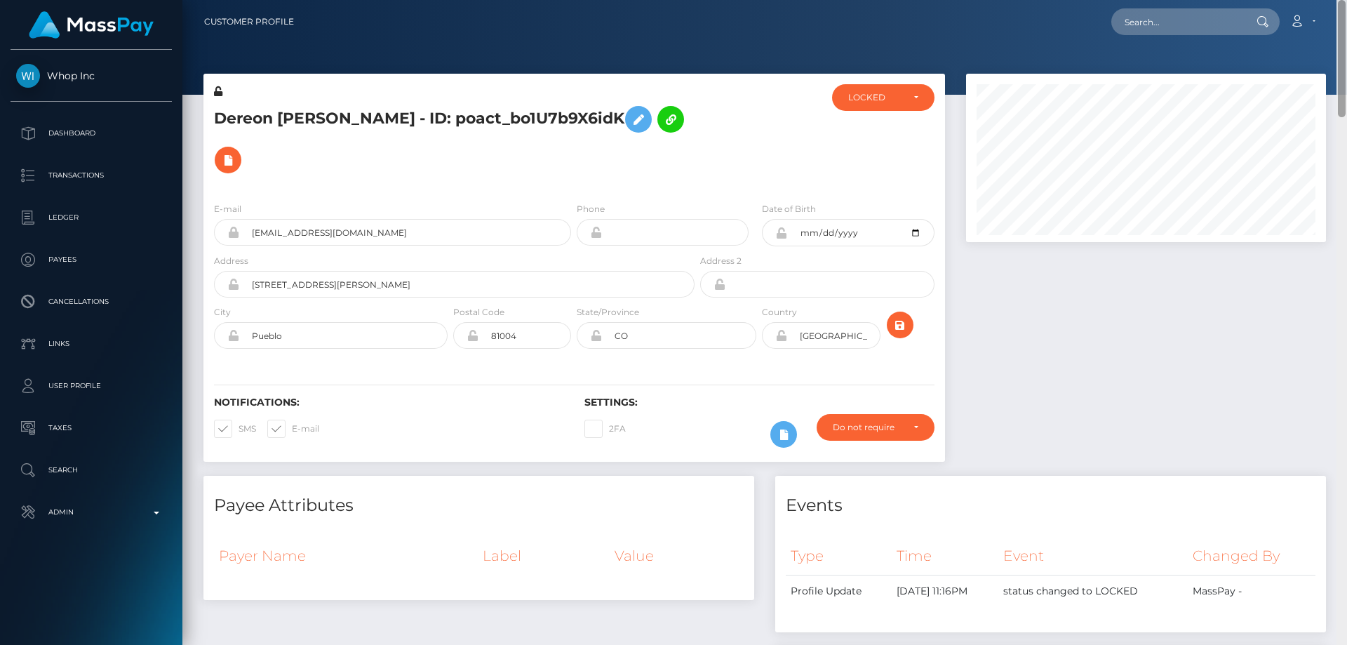
drag, startPoint x: 1342, startPoint y: 107, endPoint x: 1346, endPoint y: -25, distance: 131.2
click at [1346, 0] on html "Whop Inc Dashboard Transactions Ledger Payees Cancellations Links" at bounding box center [673, 322] width 1347 height 645
click at [866, 95] on div "LOCKED" at bounding box center [875, 97] width 54 height 11
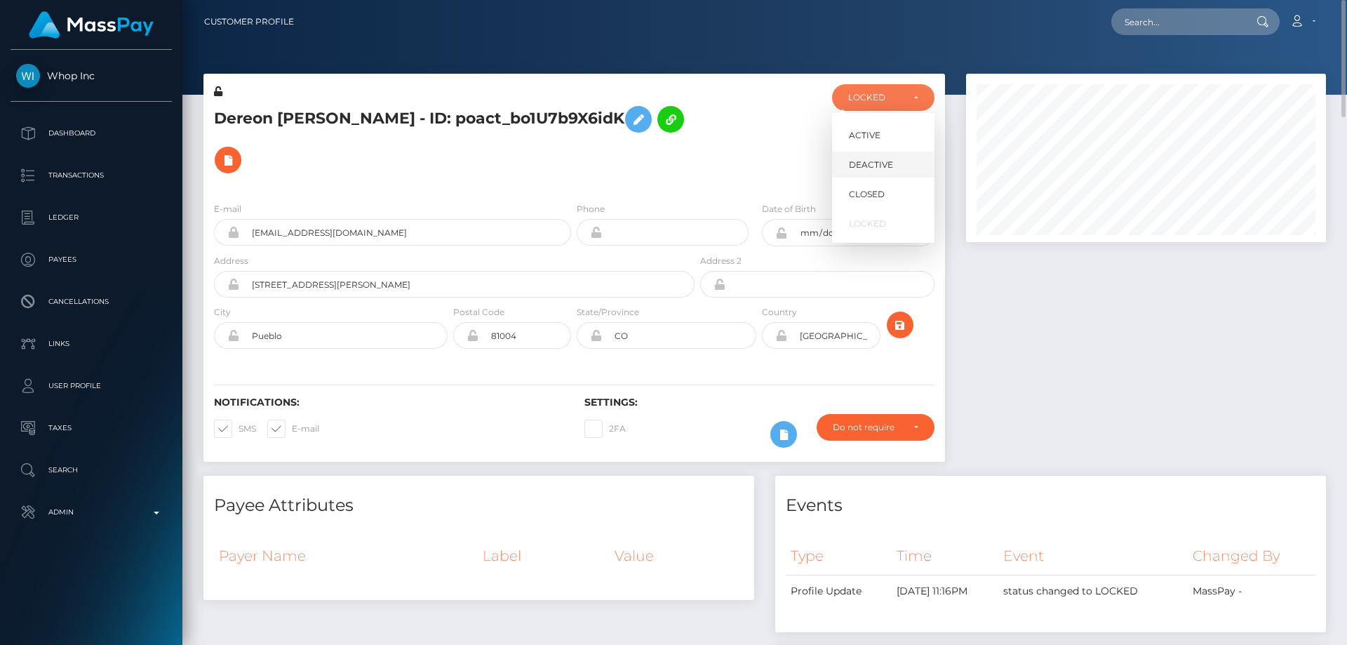
click at [871, 156] on link "DEACTIVE" at bounding box center [883, 165] width 102 height 26
select select "DEACTIVE"
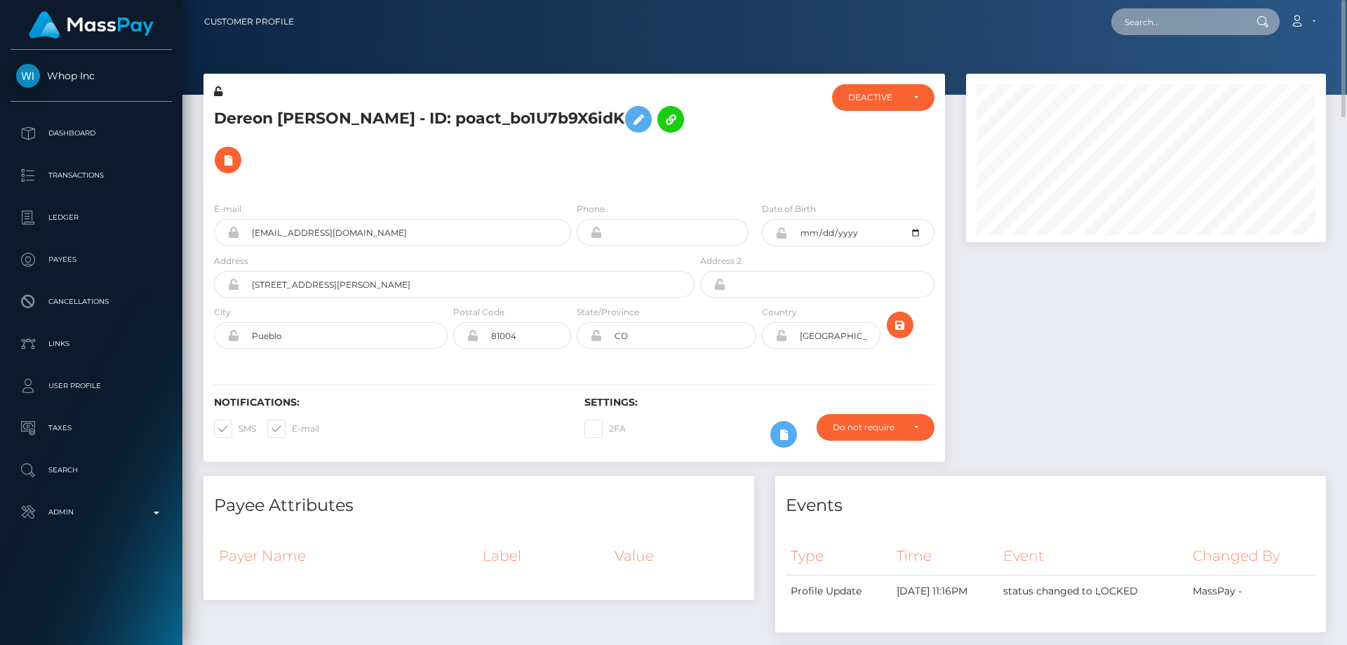
paste input "276928999"
type input "276928999"
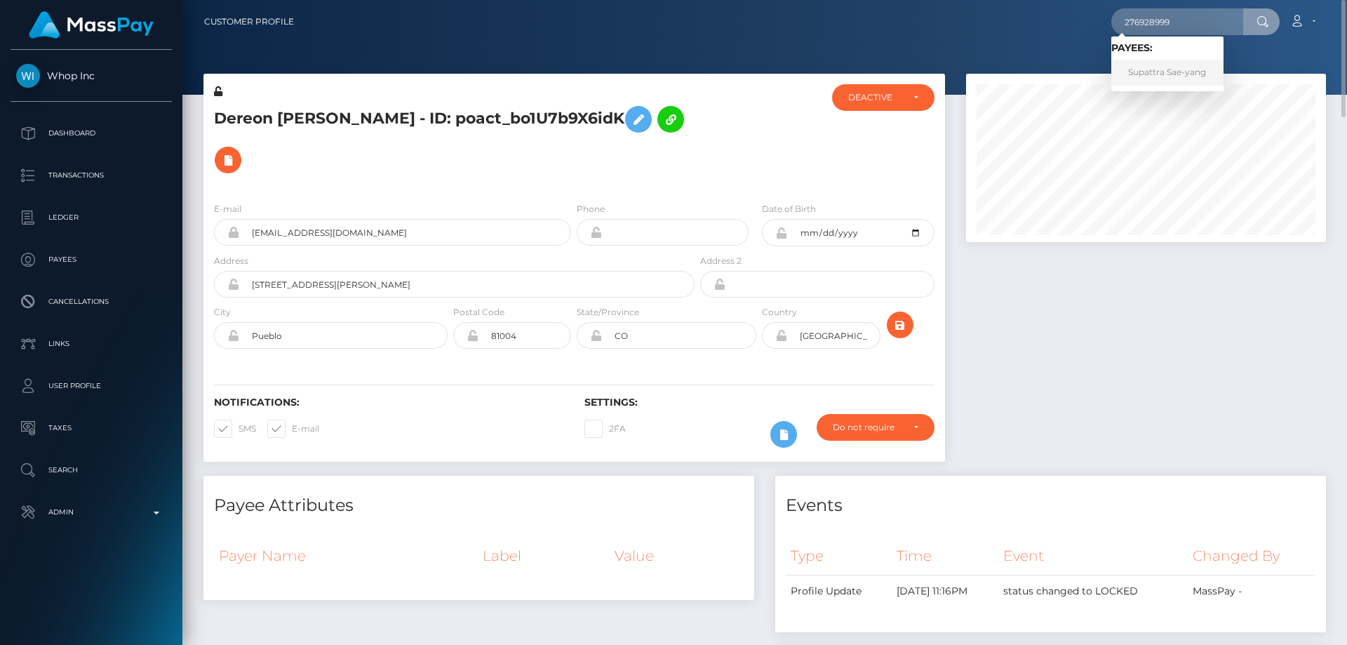
click at [1157, 69] on link "Supattra Sae-yang" at bounding box center [1167, 73] width 112 height 26
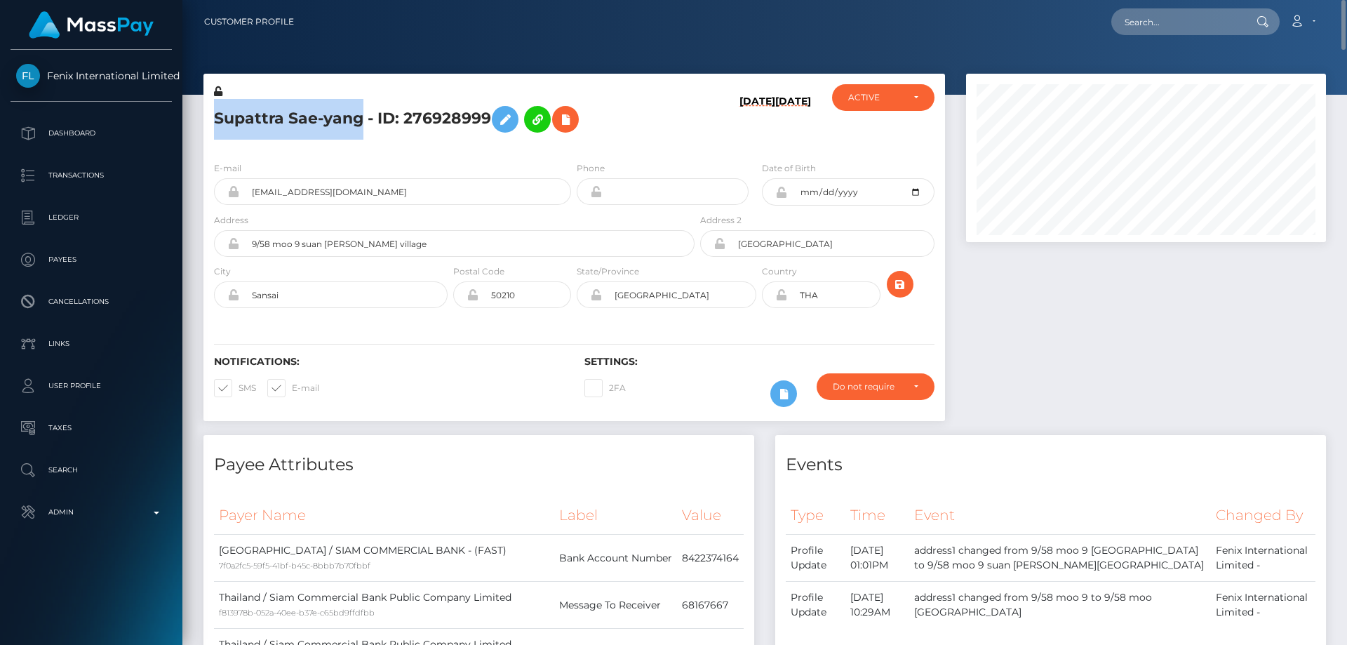
drag, startPoint x: 360, startPoint y: 122, endPoint x: 232, endPoint y: 117, distance: 127.8
click at [218, 127] on h5 "Supattra Sae-yang - ID: 276928999" at bounding box center [450, 119] width 473 height 41
copy h5 "Supattra Sae-yang"
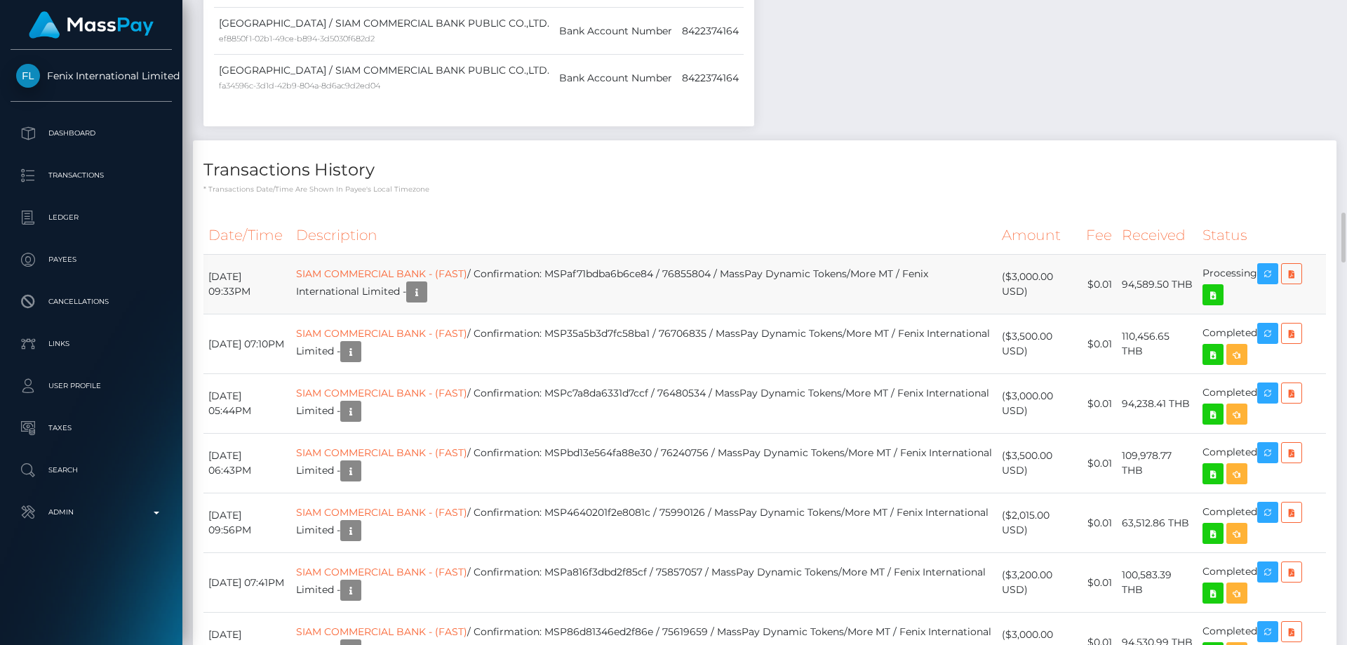
scroll to position [168, 361]
click at [1293, 278] on icon at bounding box center [1291, 274] width 17 height 18
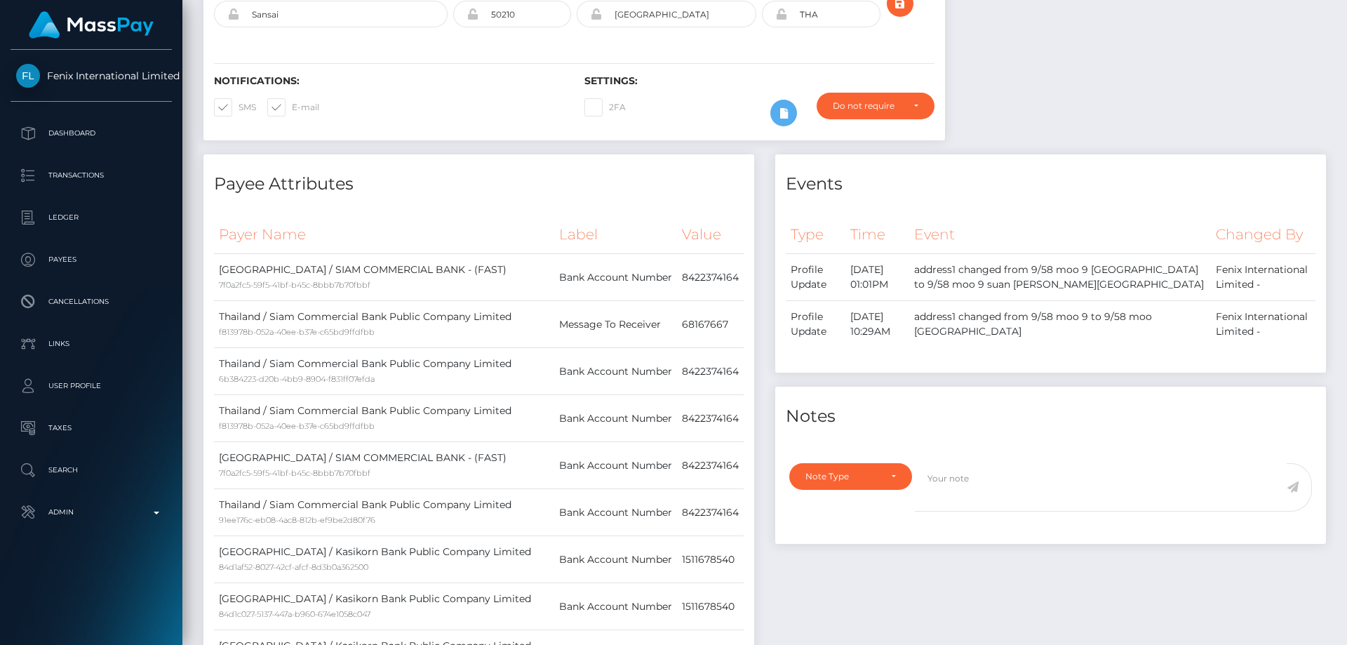
scroll to position [0, 0]
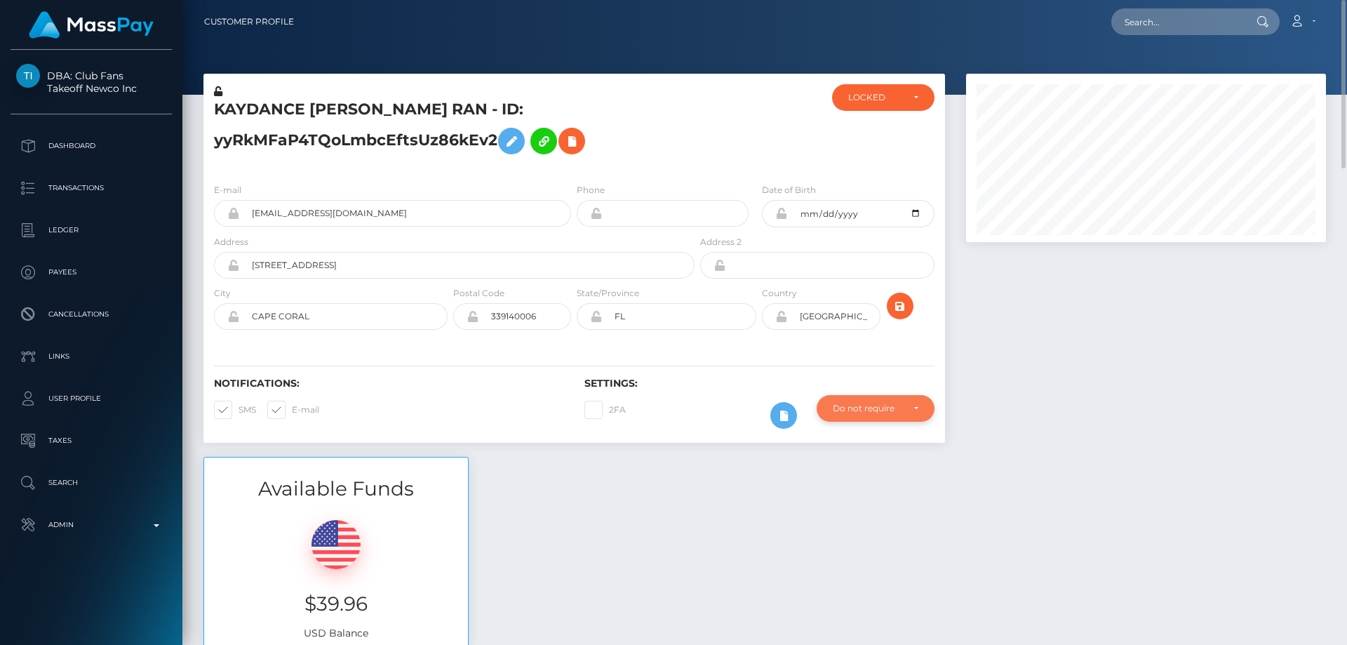
click at [835, 401] on div "Do not require" at bounding box center [875, 408] width 118 height 27
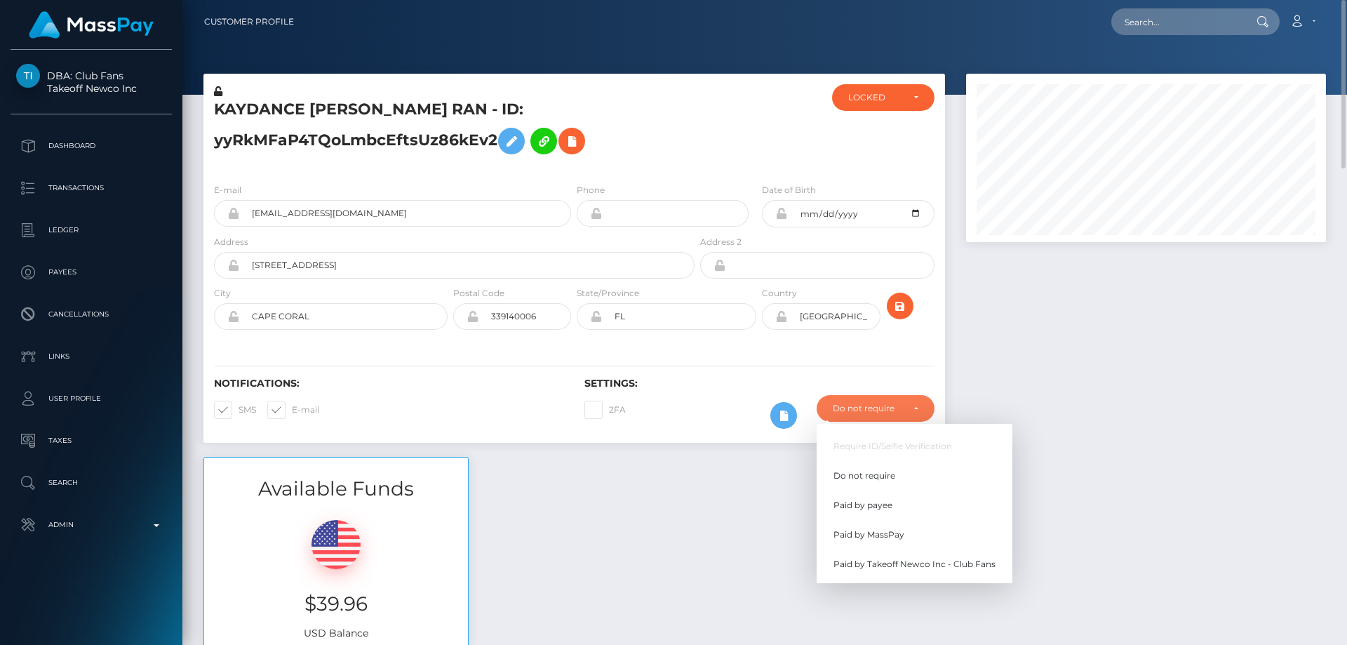
scroll to position [168, 361]
click at [888, 537] on span "Paid by MassPay" at bounding box center [868, 534] width 71 height 13
select select "2"
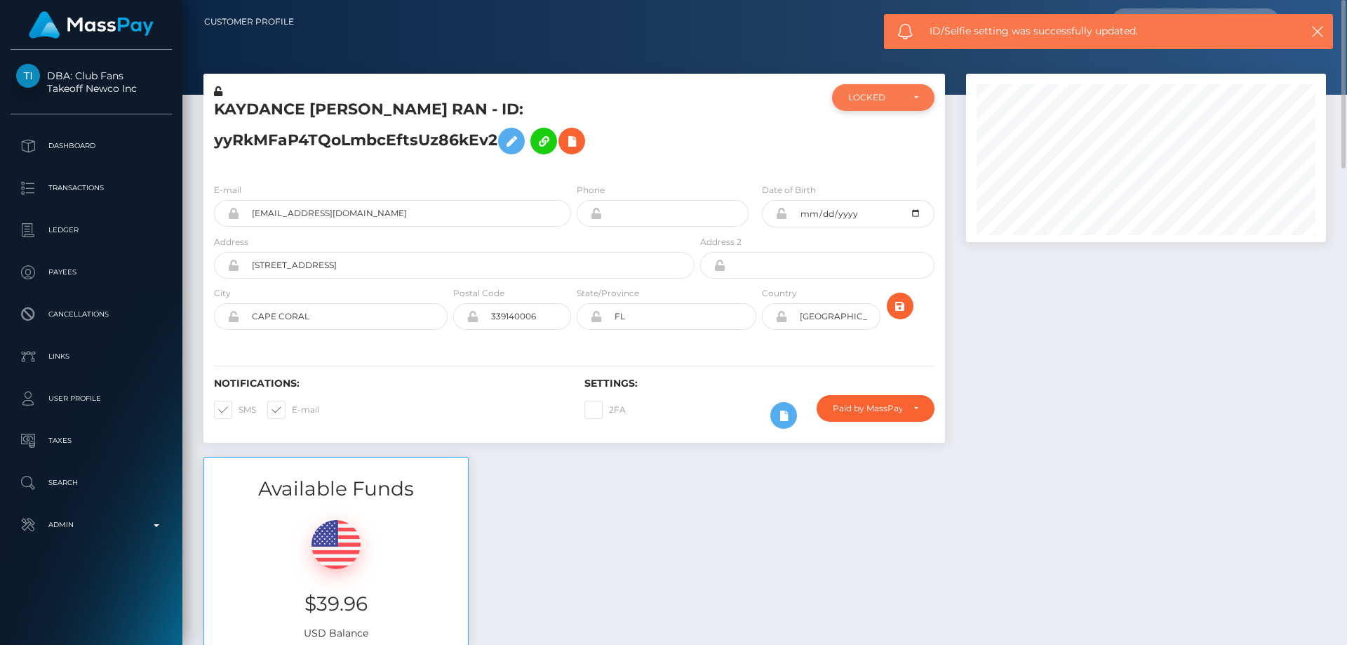
click at [888, 105] on div "LOCKED" at bounding box center [883, 97] width 102 height 27
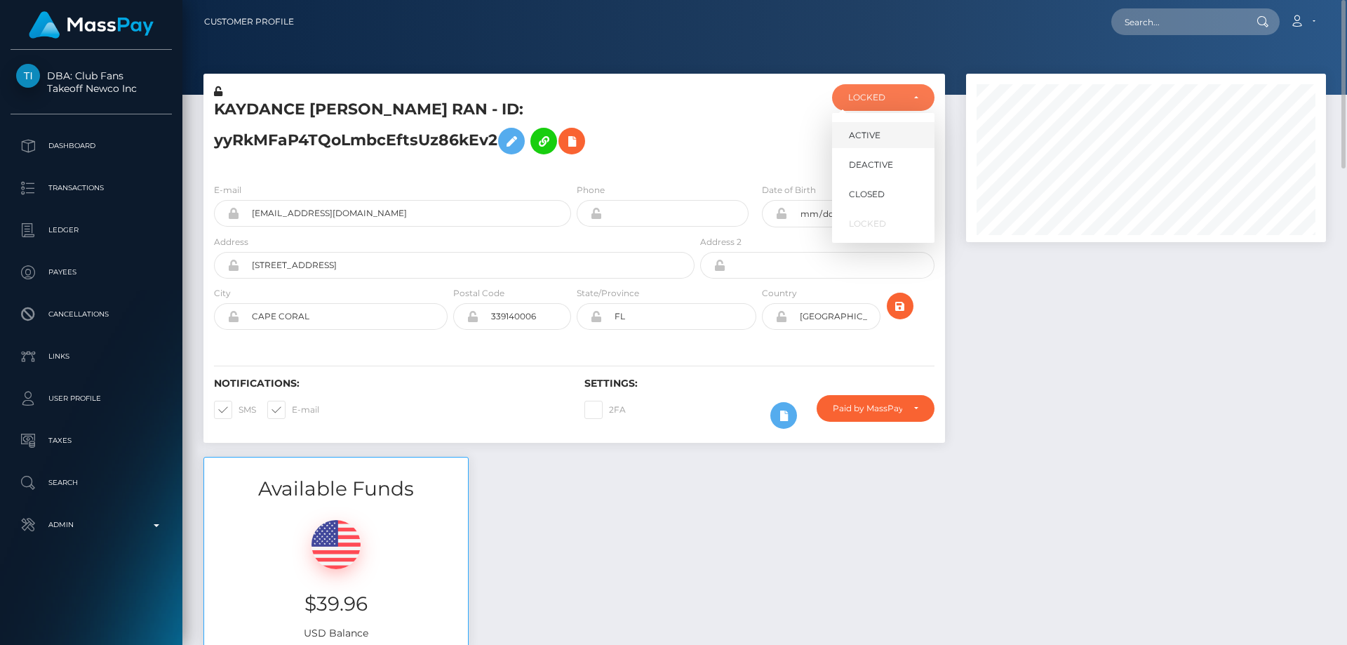
click at [866, 126] on link "ACTIVE" at bounding box center [883, 135] width 102 height 26
select select "ACTIVE"
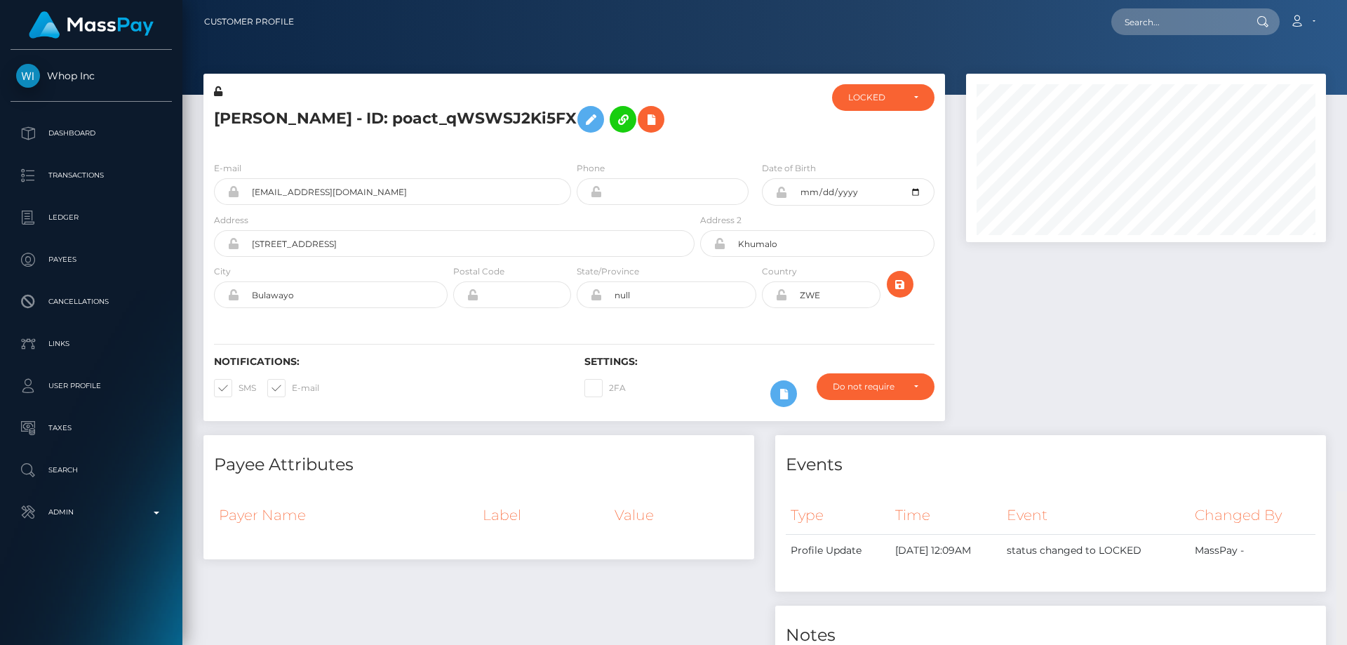
scroll to position [168, 361]
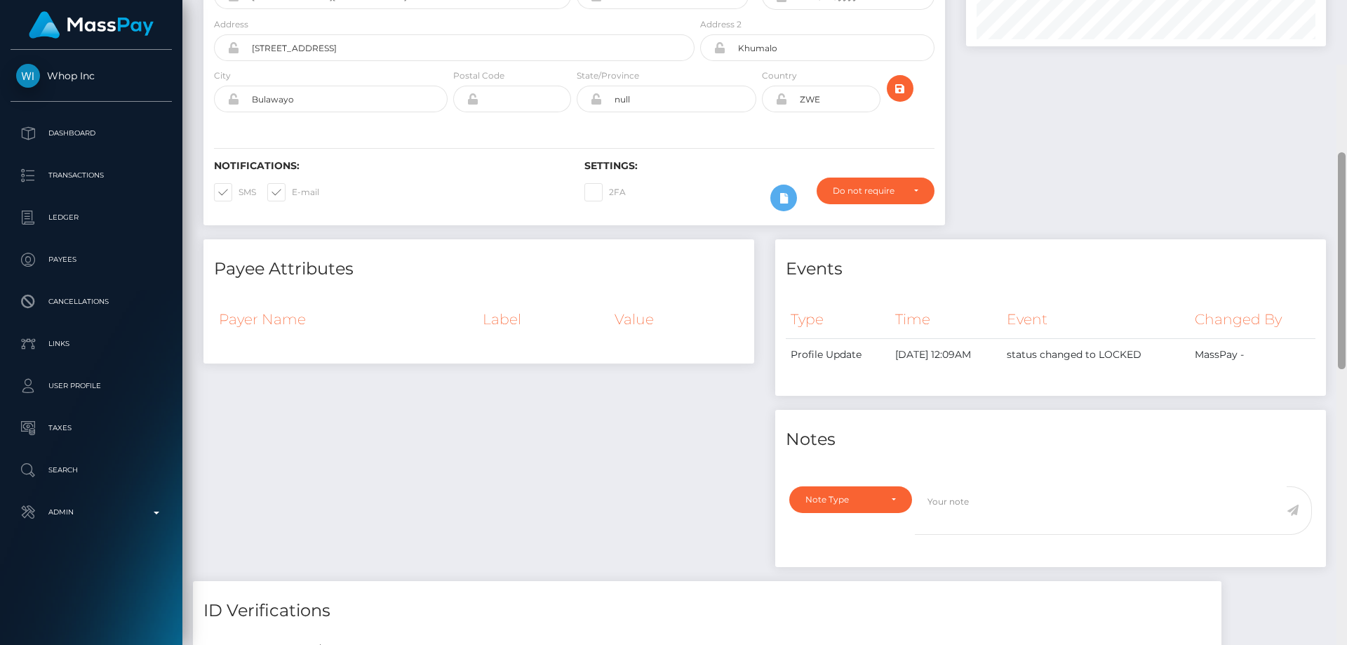
drag, startPoint x: 1343, startPoint y: 251, endPoint x: 1339, endPoint y: 58, distance: 192.9
click at [1346, 84] on div at bounding box center [1341, 387] width 11 height 645
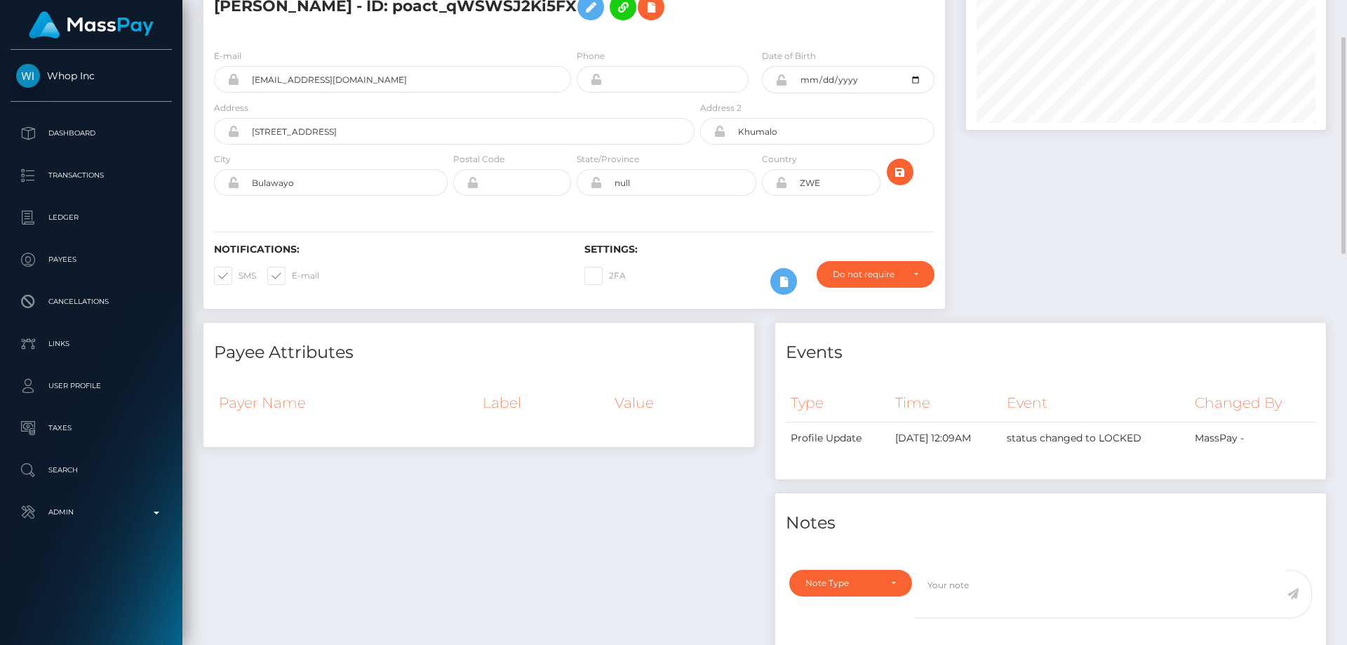
scroll to position [0, 0]
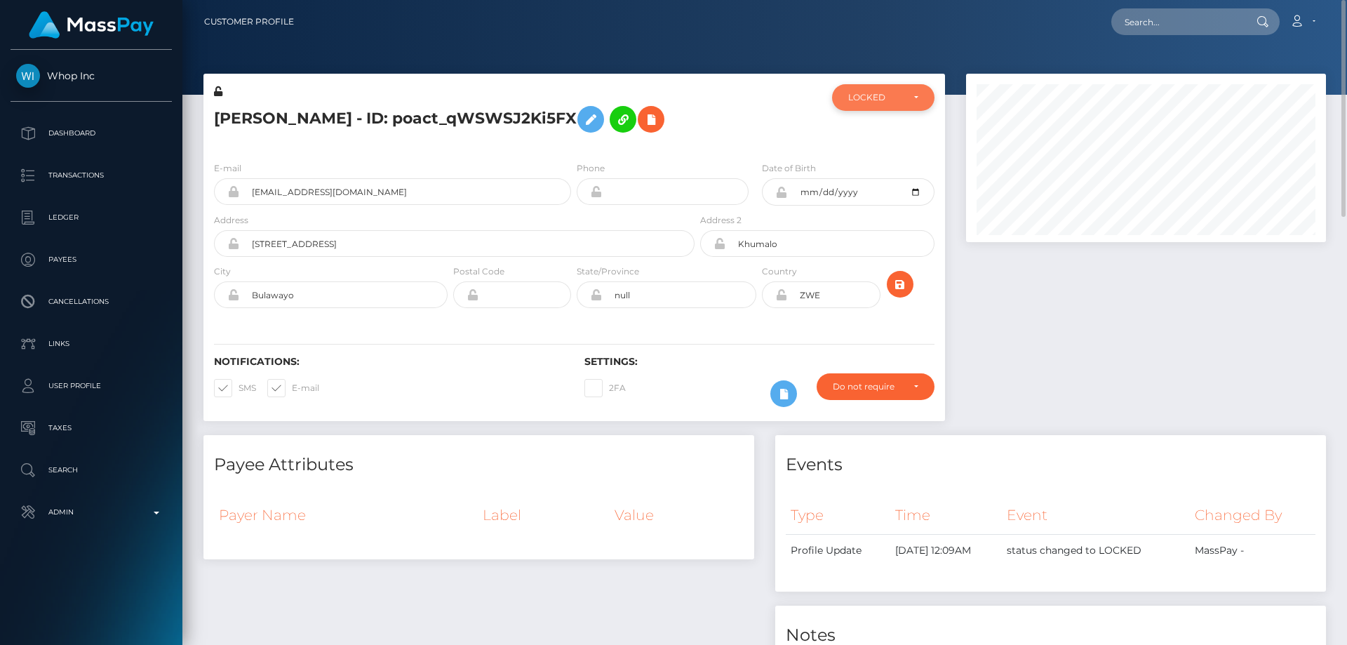
click at [884, 108] on div "LOCKED" at bounding box center [883, 97] width 102 height 27
click at [877, 157] on link "DEACTIVE" at bounding box center [883, 165] width 102 height 26
select select "DEACTIVE"
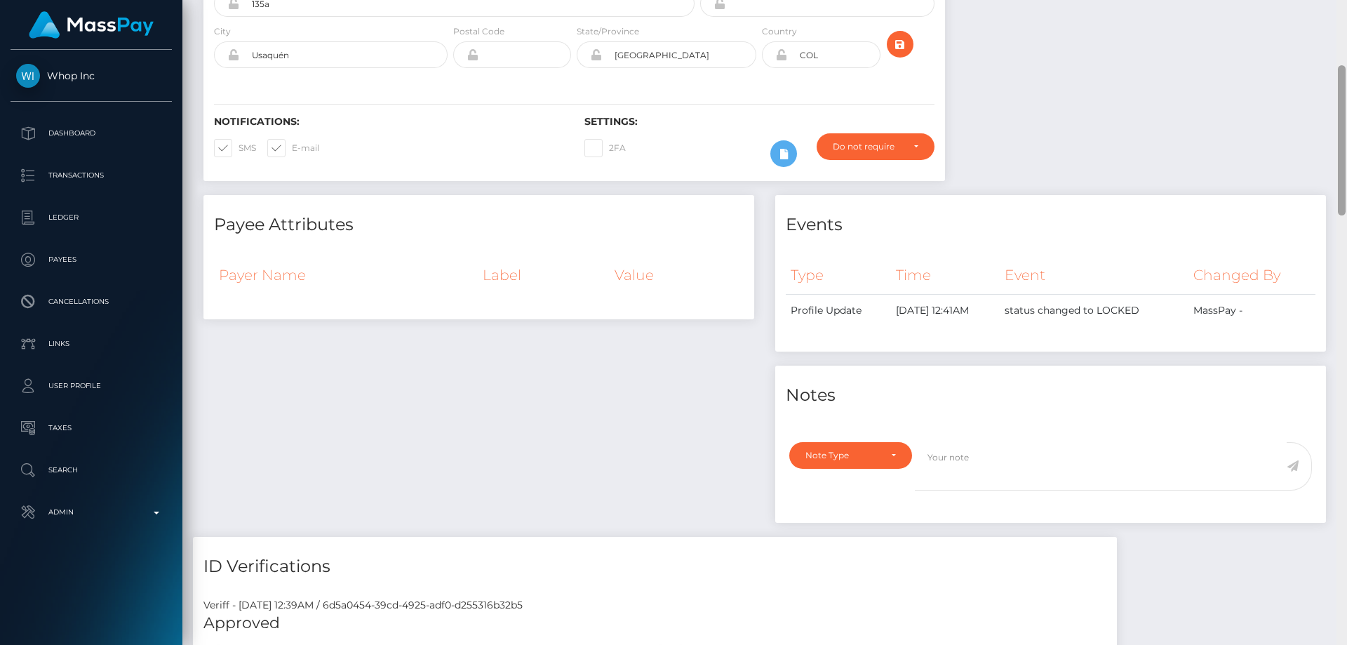
scroll to position [925, 0]
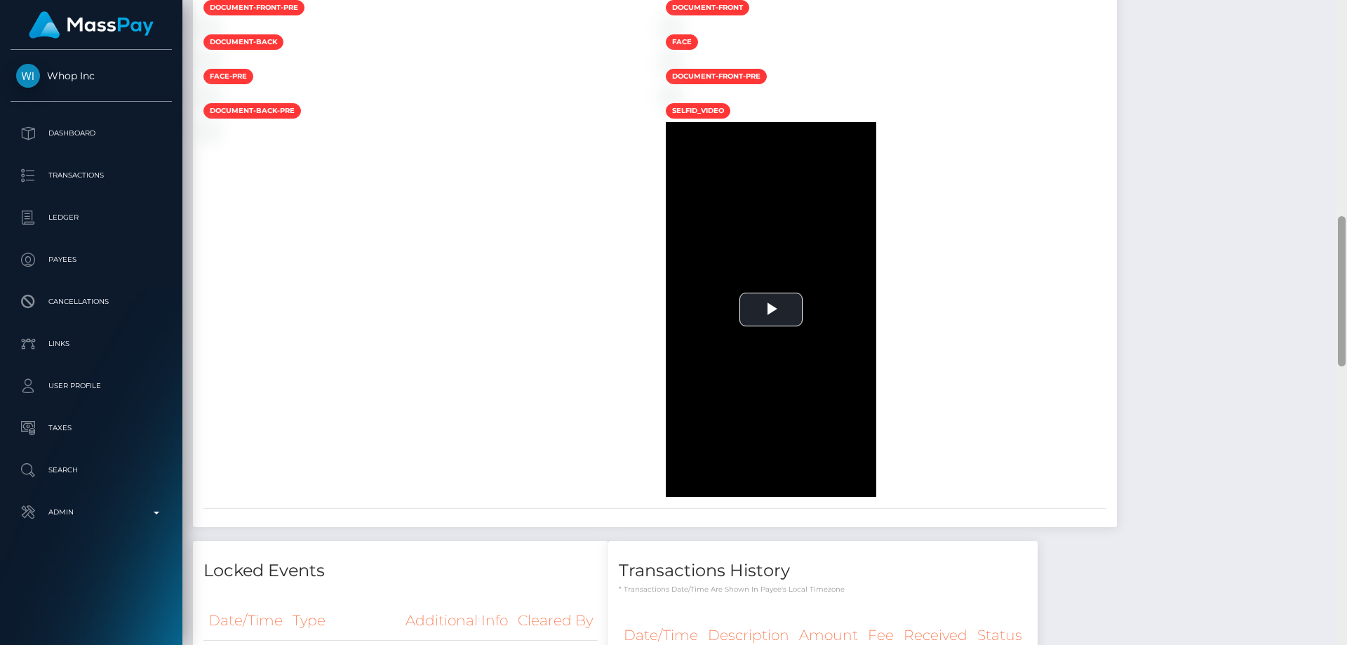
drag, startPoint x: 1345, startPoint y: 286, endPoint x: 1346, endPoint y: 557, distance: 270.7
click at [1346, 557] on div at bounding box center [1341, 322] width 11 height 645
click at [1117, 53] on div "face" at bounding box center [886, 44] width 462 height 20
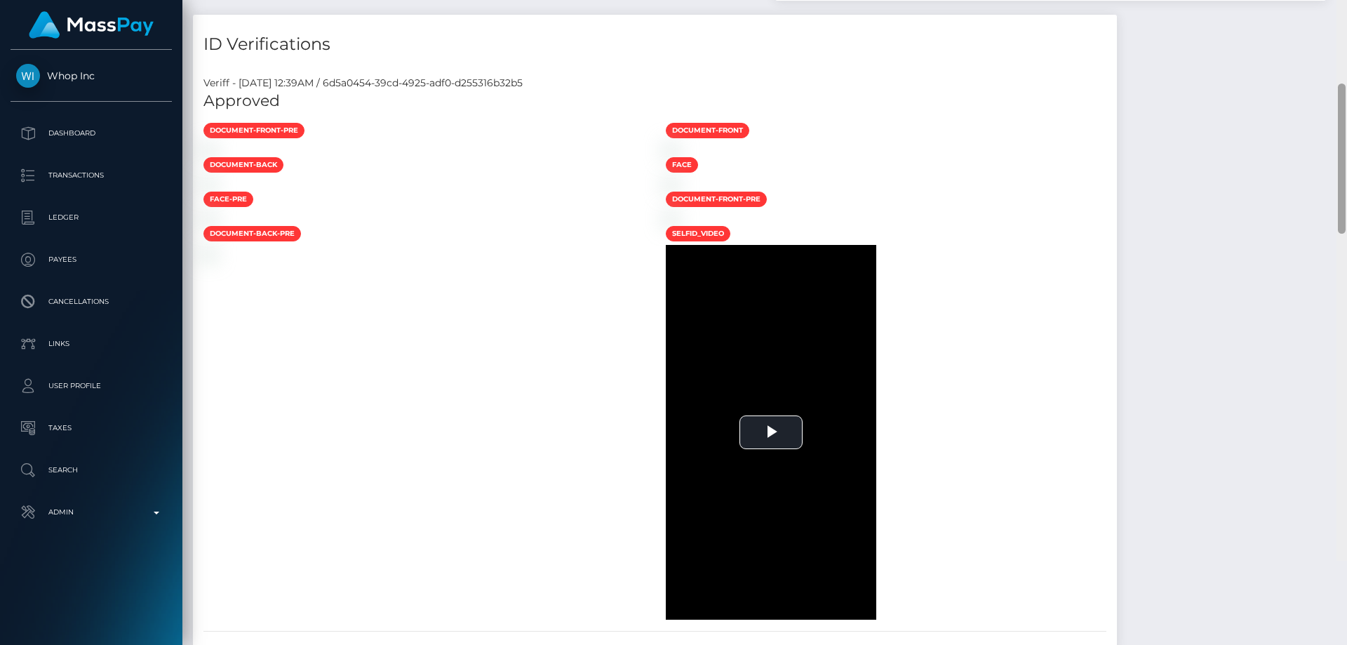
scroll to position [95, 0]
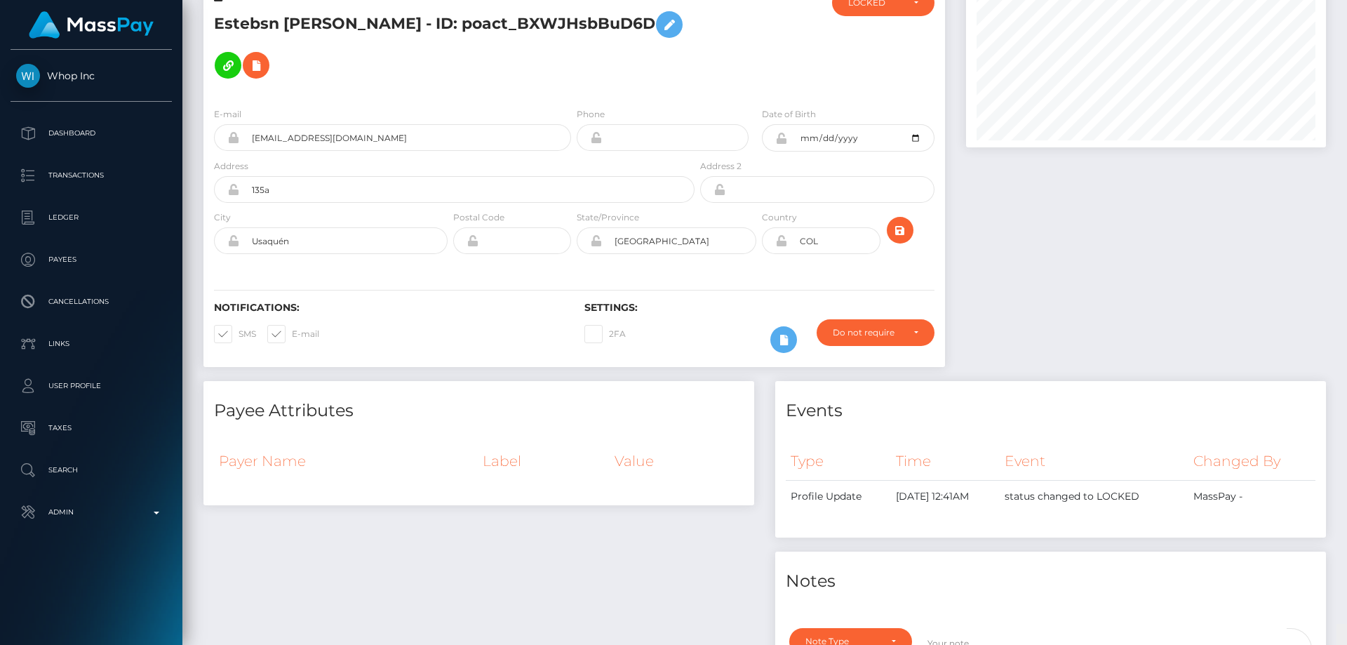
drag, startPoint x: 1340, startPoint y: 328, endPoint x: 1346, endPoint y: 84, distance: 244.2
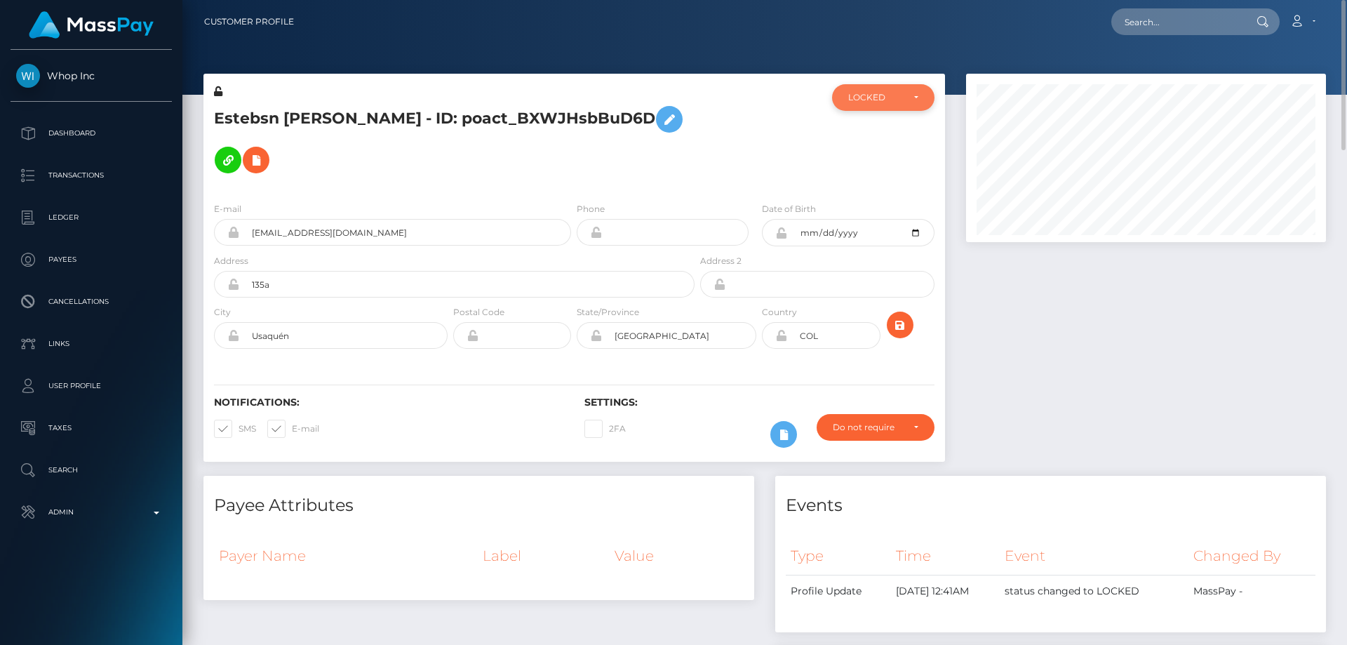
click at [852, 111] on div "LOCKED" at bounding box center [883, 97] width 102 height 27
click at [873, 166] on span "DEACTIVE" at bounding box center [871, 165] width 44 height 13
select select "DEACTIVE"
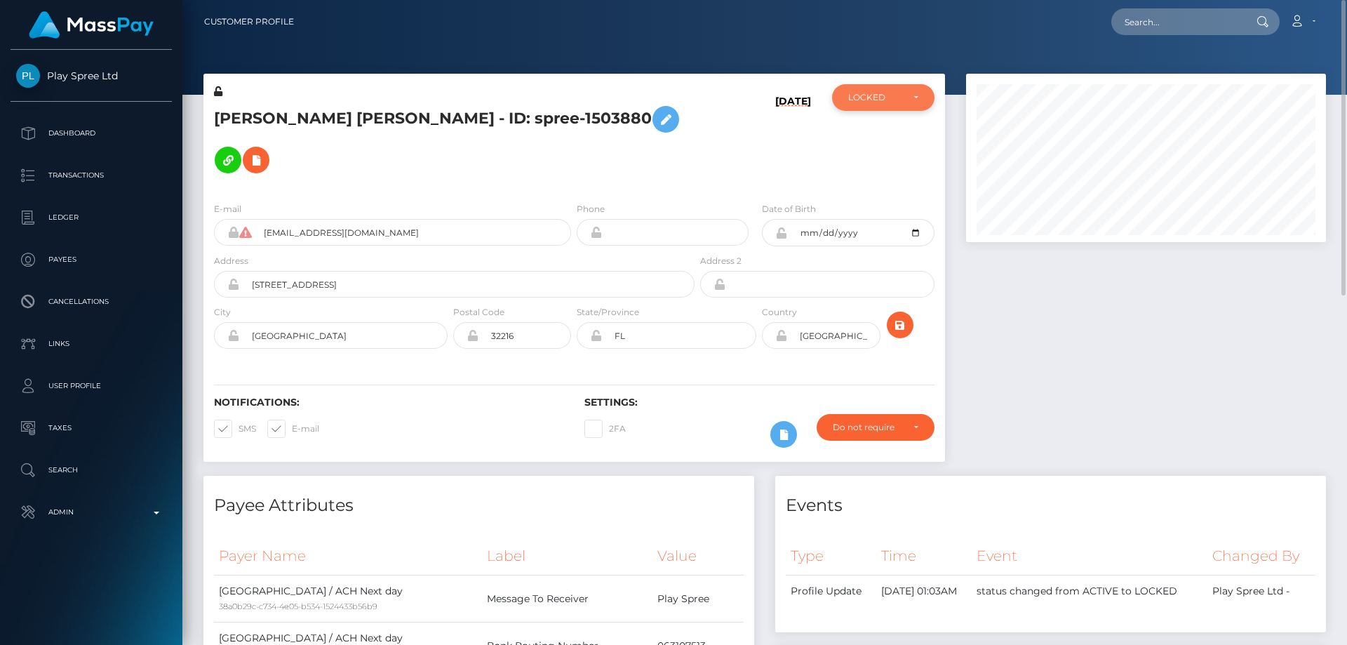
click at [875, 91] on div "LOCKED" at bounding box center [883, 97] width 102 height 27
click at [880, 133] on link "ACTIVE" at bounding box center [883, 135] width 102 height 26
select select "ACTIVE"
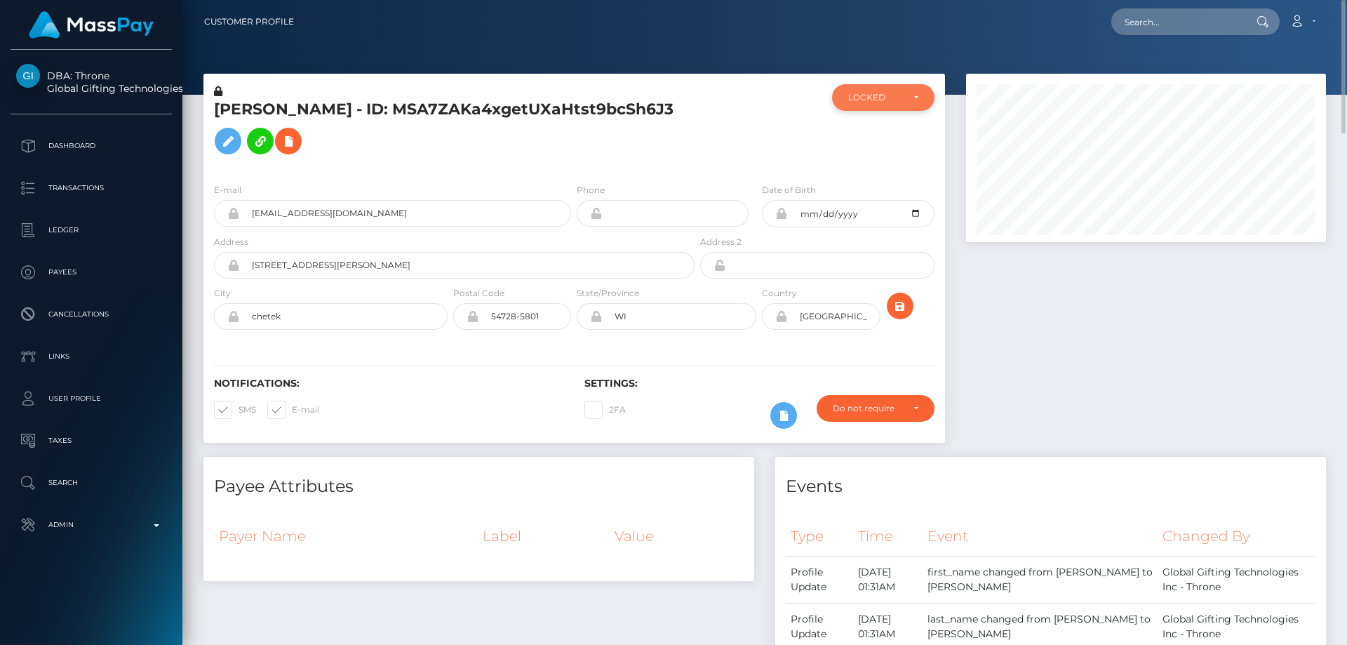
click at [894, 100] on div "LOCKED" at bounding box center [875, 97] width 54 height 11
click at [849, 165] on span "DEACTIVE" at bounding box center [871, 165] width 44 height 13
select select "DEACTIVE"
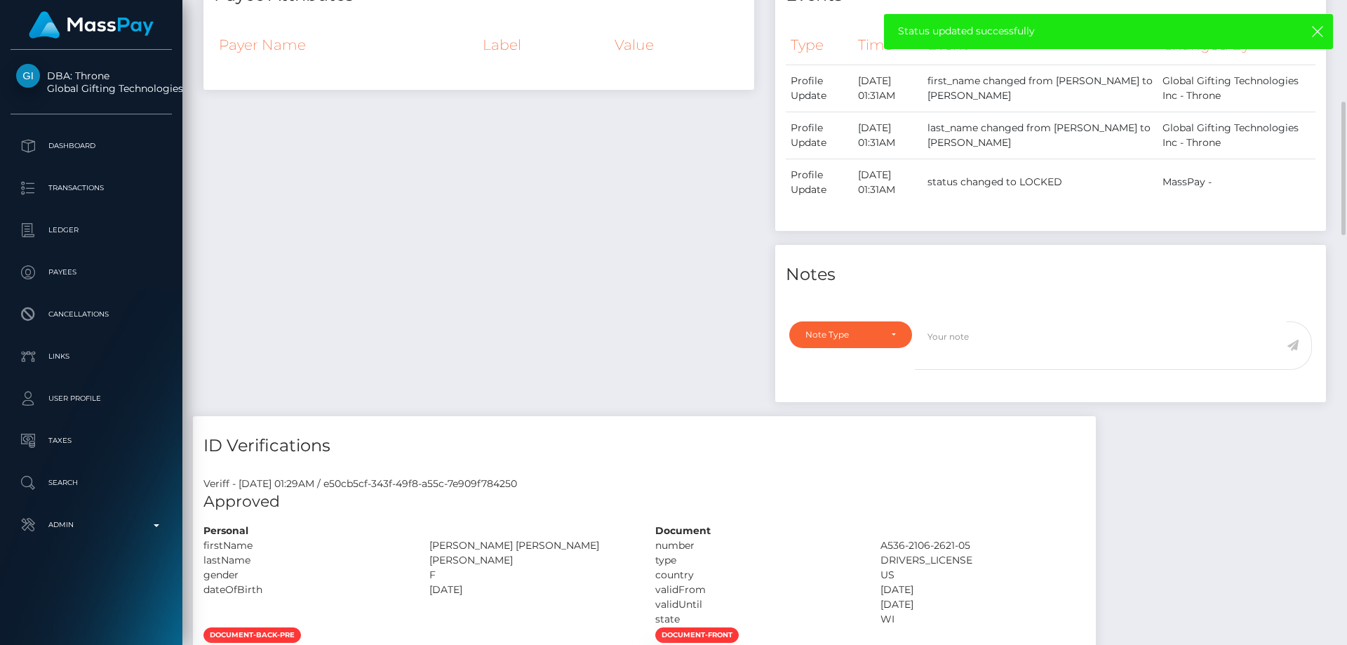
scroll to position [631, 0]
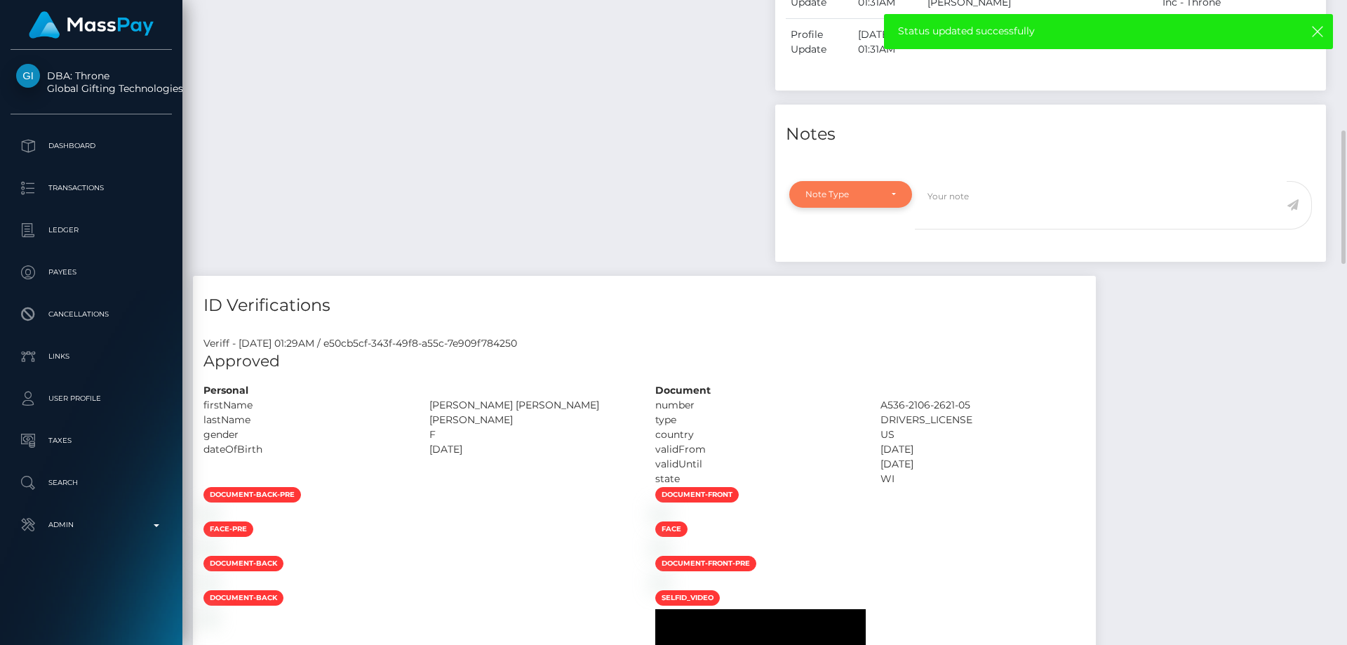
click at [862, 203] on div "Note Type" at bounding box center [850, 194] width 123 height 27
click at [469, 250] on div "Payee Attributes Payer Name Label Value" at bounding box center [479, 50] width 572 height 450
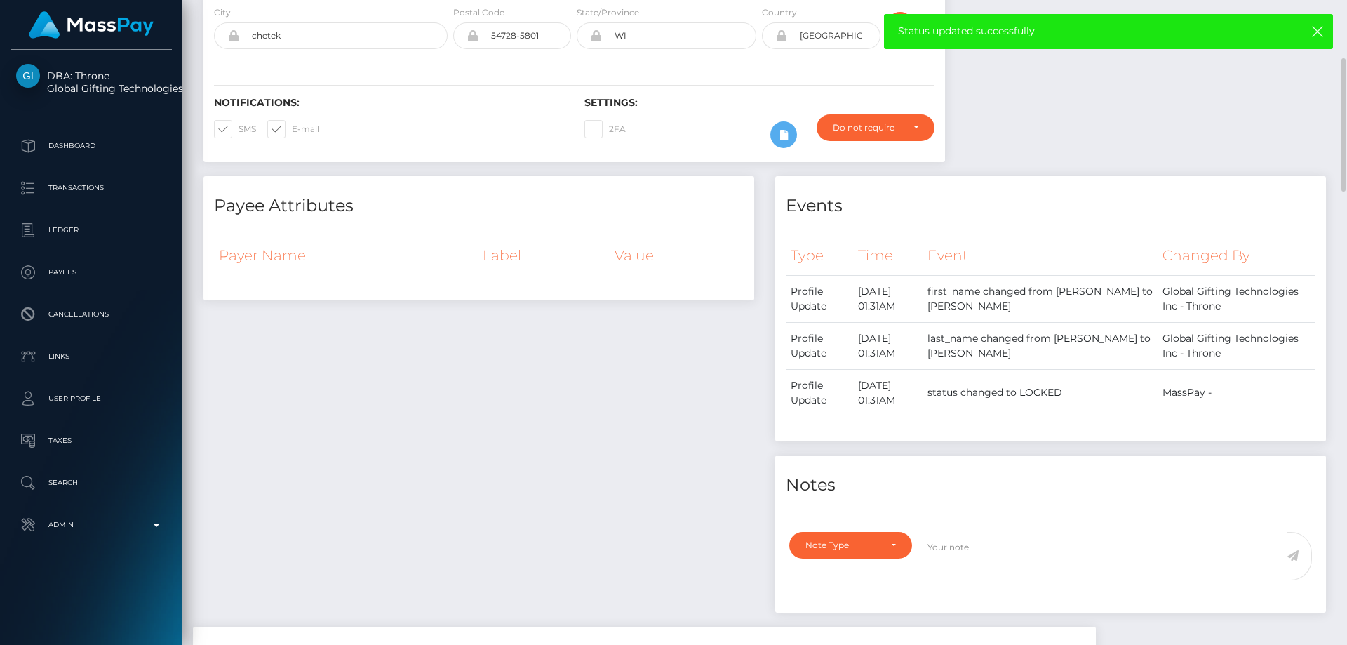
scroll to position [0, 0]
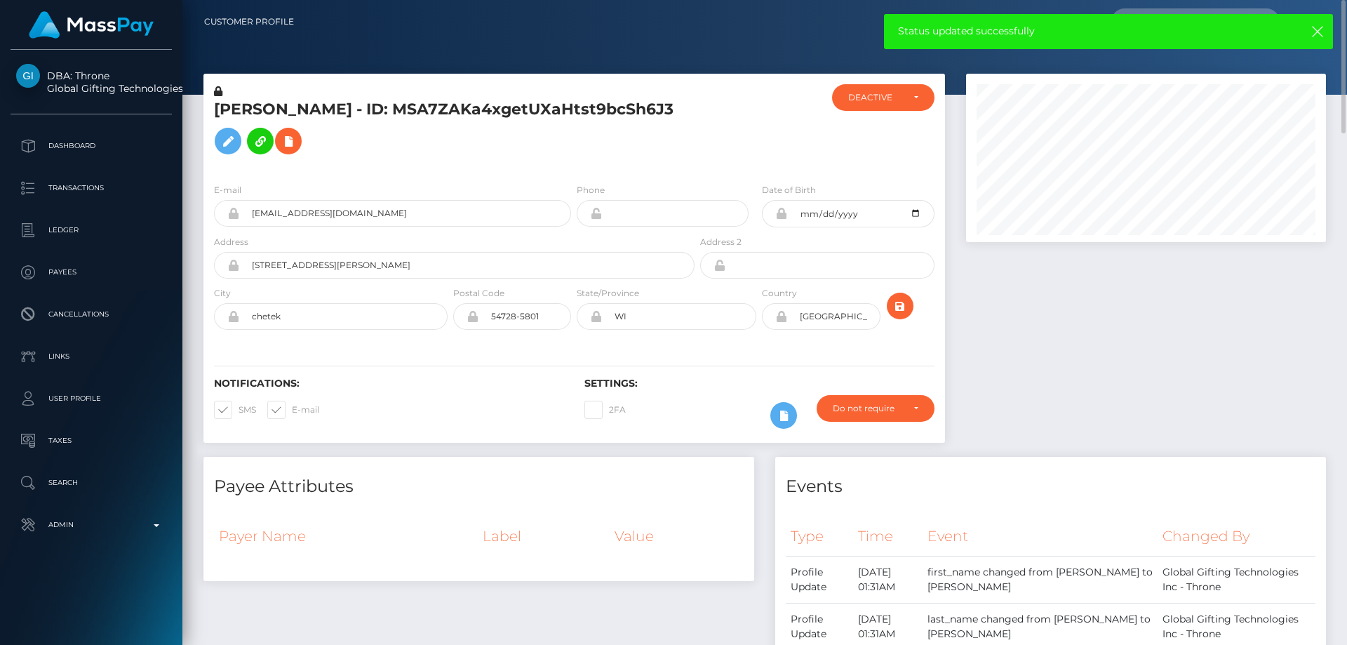
click at [392, 150] on h5 "EDITH JANE ANDERSON-MORGAN - ID: MSA7ZAKa4xgetUXaHtst9bcSh6J3" at bounding box center [450, 130] width 473 height 62
click at [392, 144] on h5 "EDITH JANE ANDERSON-MORGAN - ID: MSA7ZAKa4xgetUXaHtst9bcSh6J3" at bounding box center [450, 130] width 473 height 62
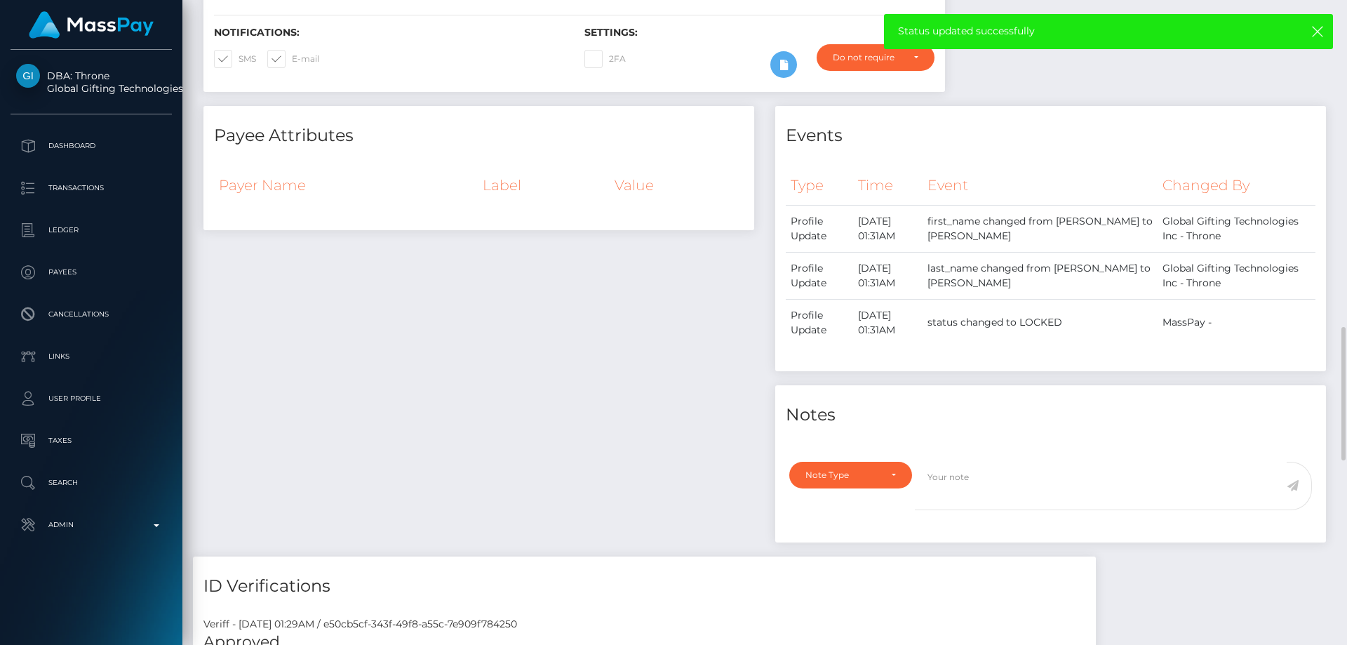
scroll to position [561, 0]
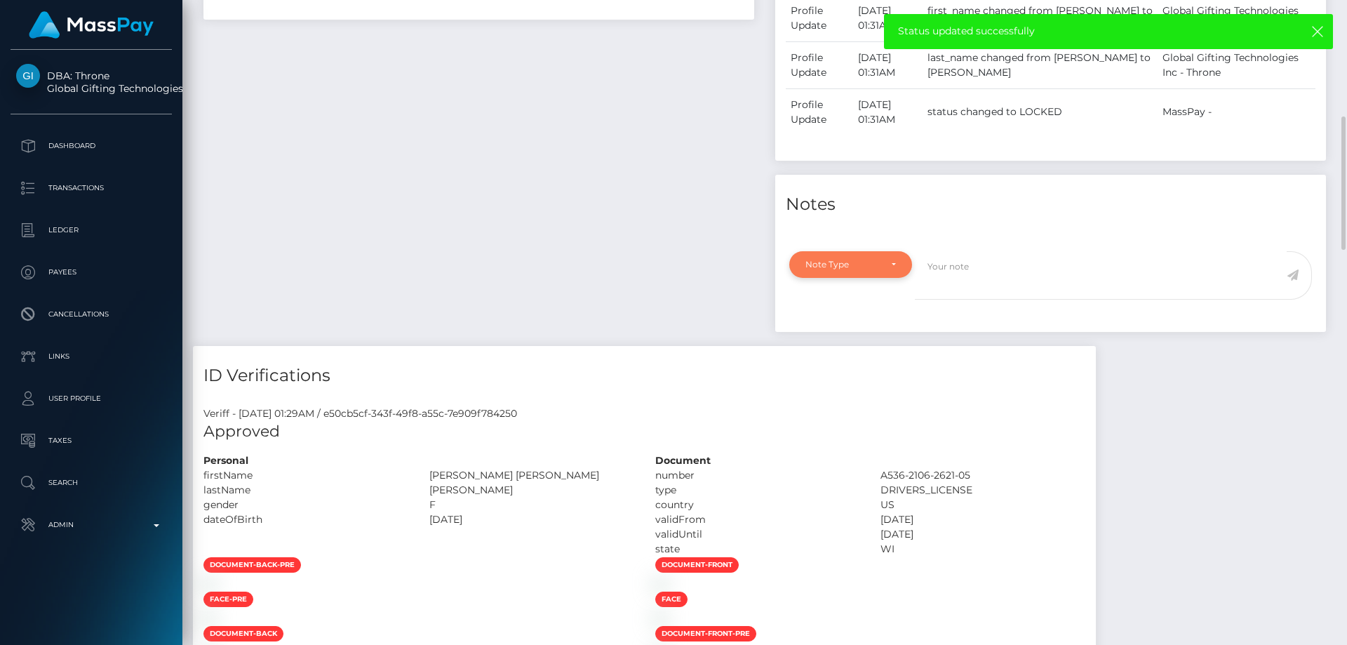
click at [858, 270] on div "Note Type" at bounding box center [850, 264] width 123 height 27
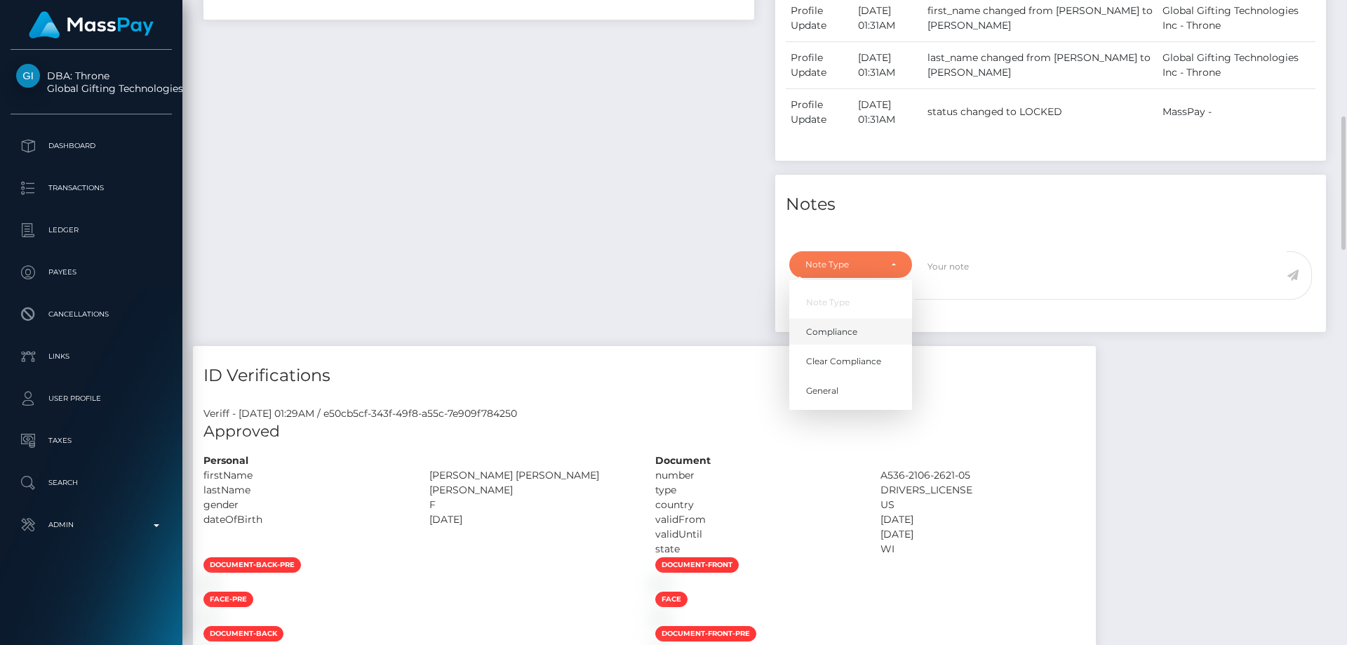
click at [847, 321] on link "Compliance" at bounding box center [850, 331] width 123 height 26
select select "COMPLIANCE"
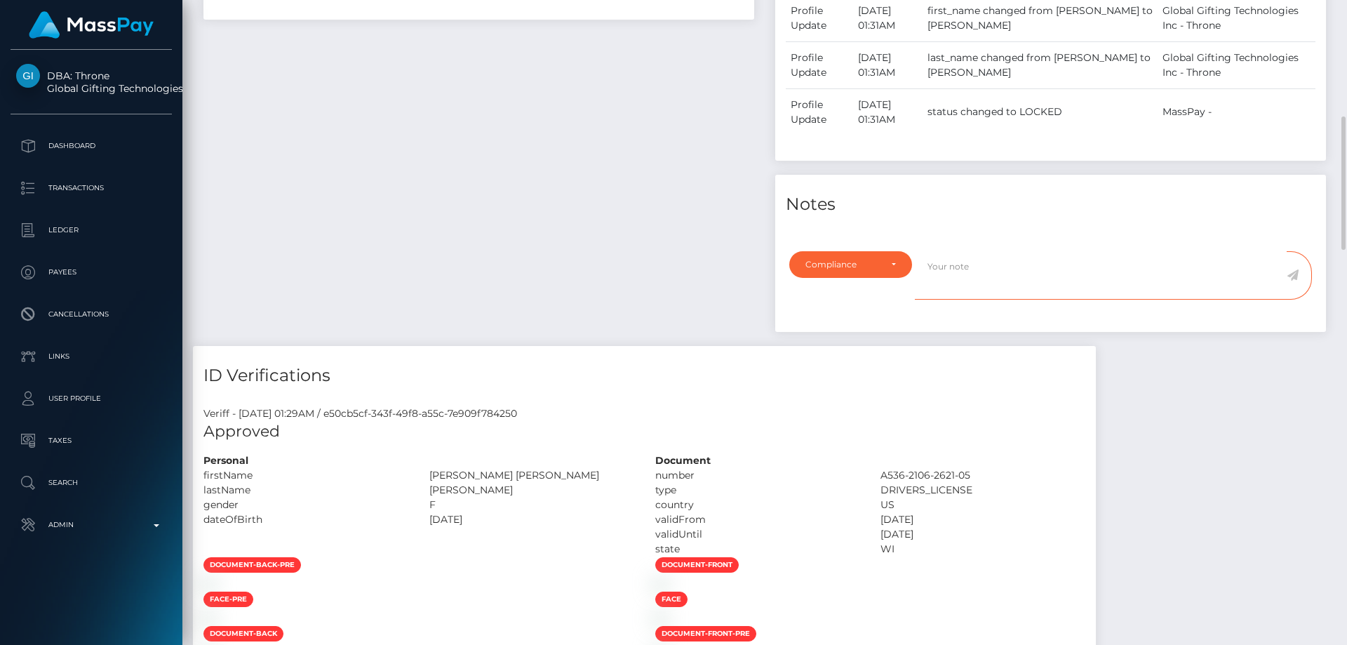
click at [977, 268] on textarea at bounding box center [1101, 275] width 372 height 48
type textarea "The client needs to confirm who owns the account"
click at [1293, 271] on icon at bounding box center [1292, 274] width 12 height 11
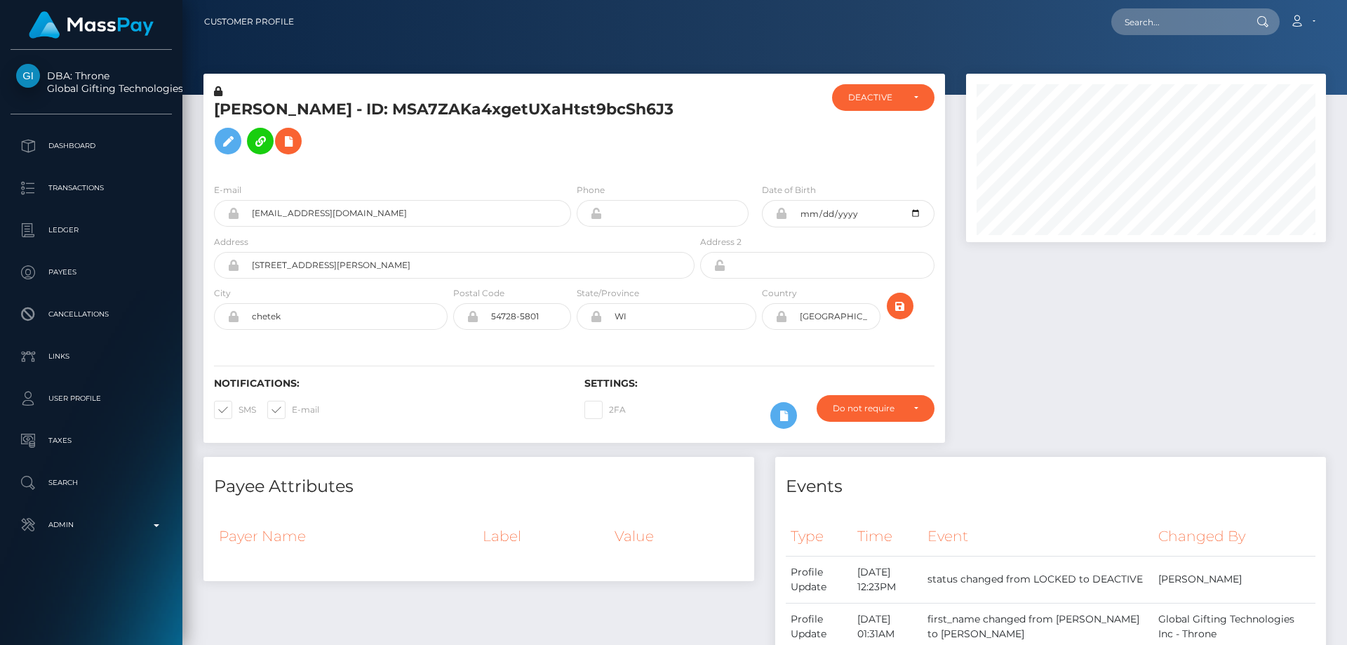
scroll to position [168, 361]
click at [480, 184] on div "E-mail [EMAIL_ADDRESS][DOMAIN_NAME]" at bounding box center [392, 204] width 357 height 44
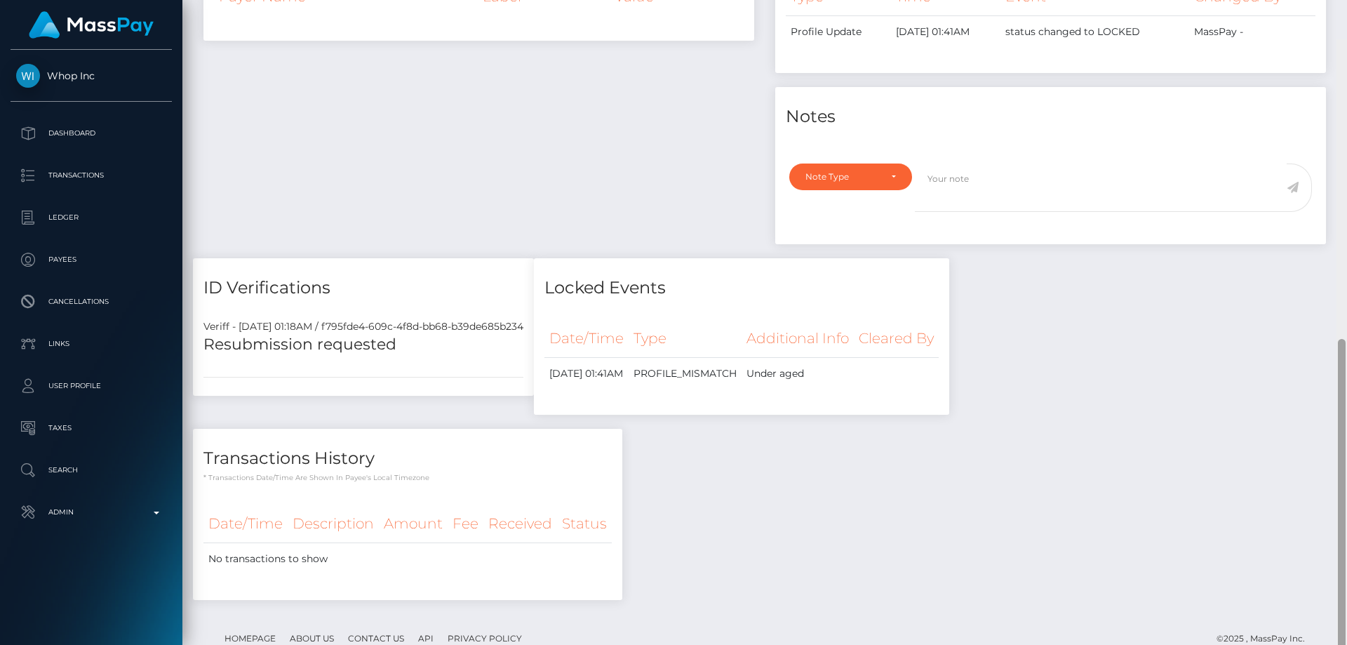
scroll to position [558, 0]
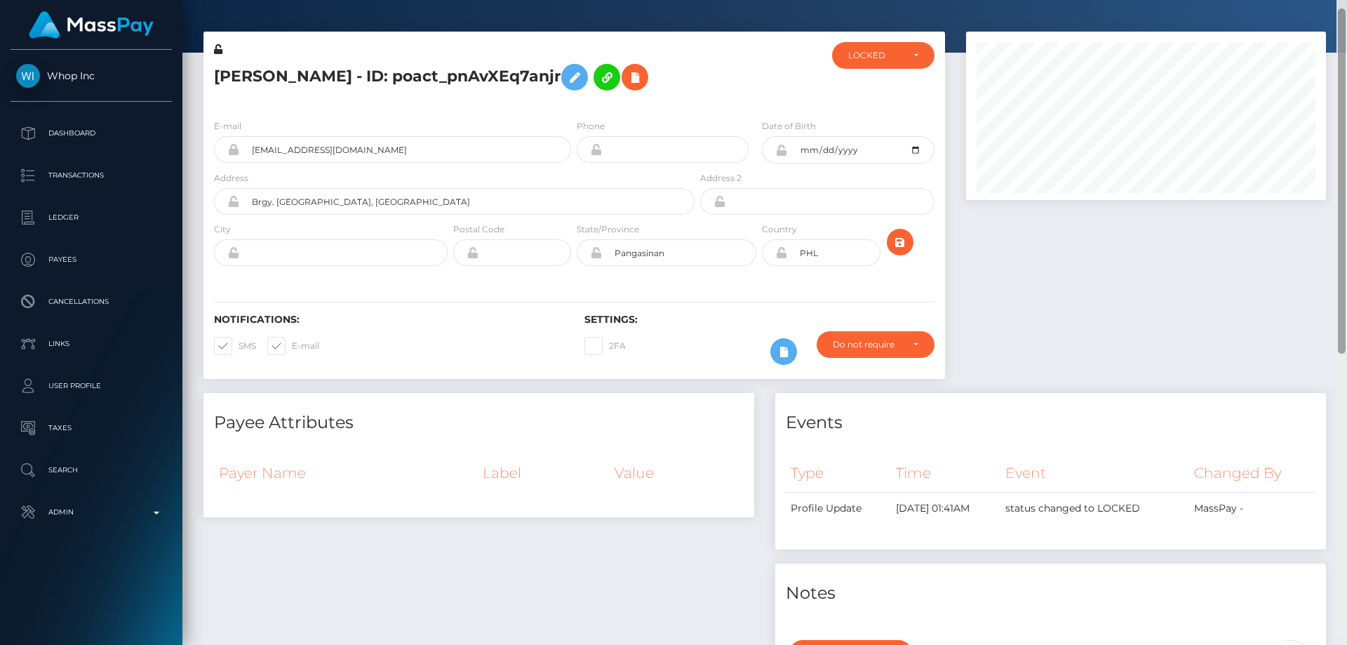
drag, startPoint x: 1340, startPoint y: 195, endPoint x: 1346, endPoint y: 88, distance: 106.8
click at [1346, 88] on div at bounding box center [1341, 313] width 11 height 645
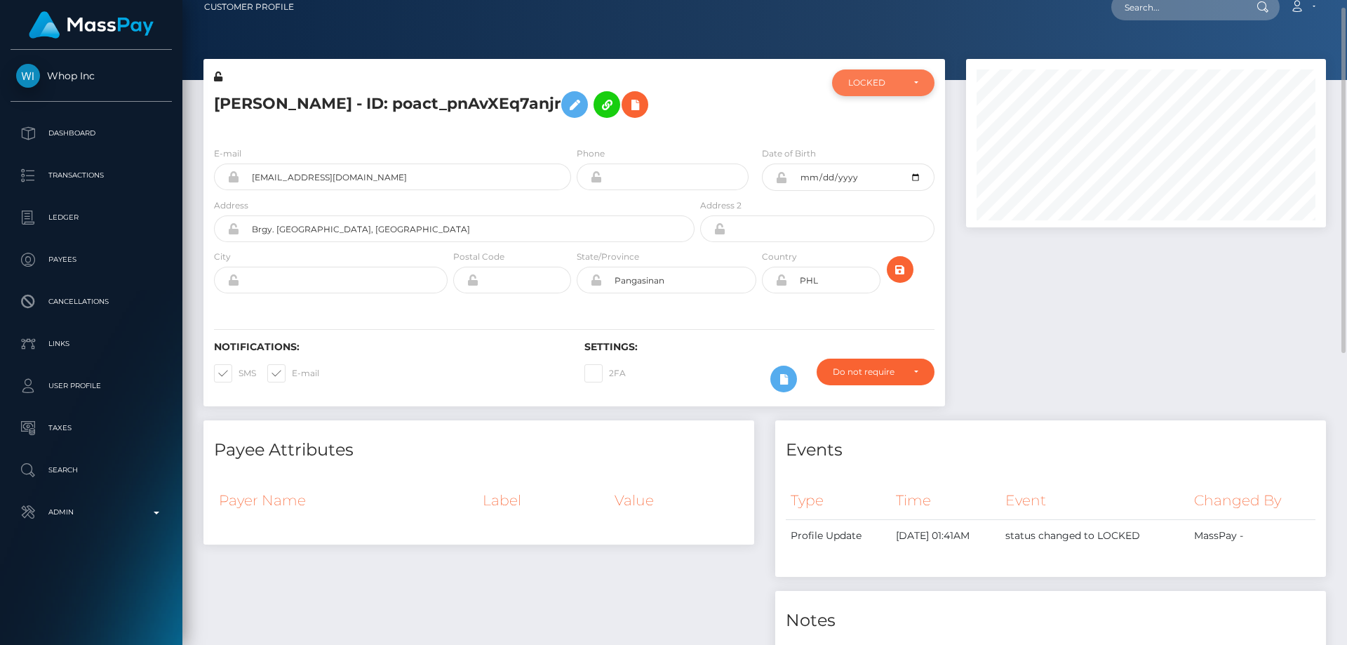
click at [890, 87] on div "LOCKED" at bounding box center [875, 82] width 54 height 11
click at [889, 142] on link "DEACTIVE" at bounding box center [883, 150] width 102 height 26
select select "DEACTIVE"
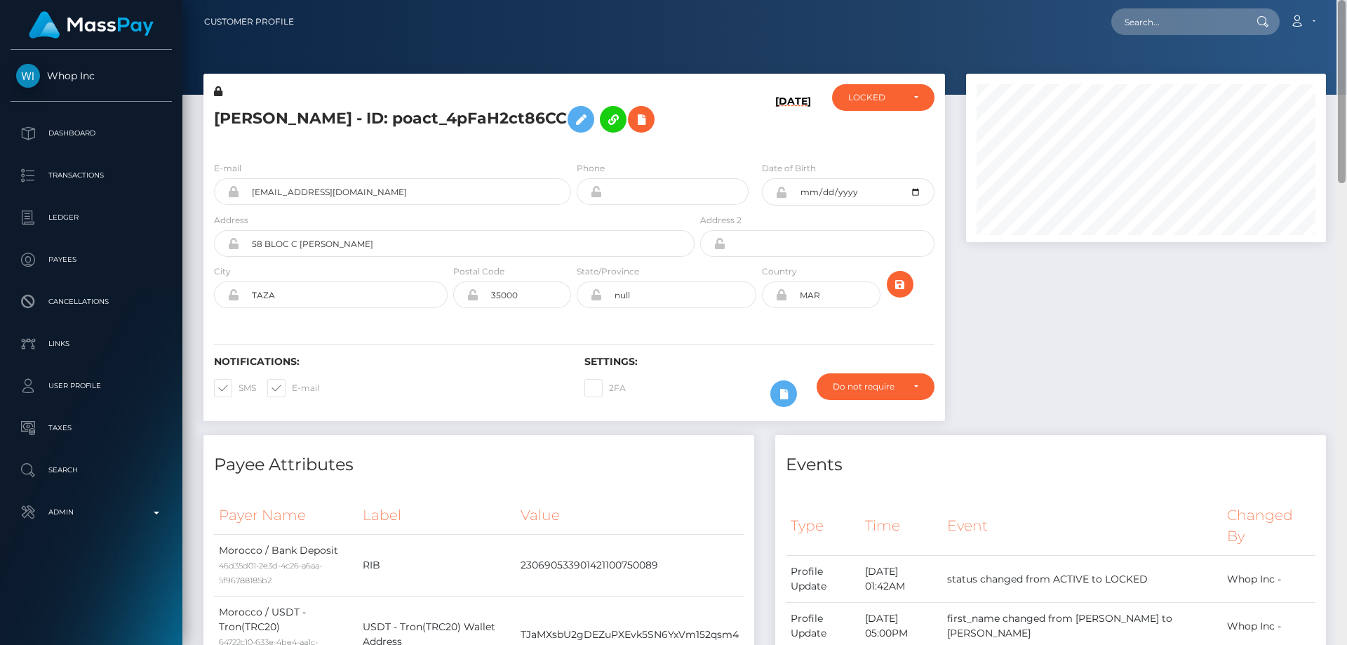
drag, startPoint x: 1340, startPoint y: 549, endPoint x: 1346, endPoint y: 54, distance: 495.2
click at [1346, 54] on div at bounding box center [1341, 322] width 11 height 645
click at [896, 107] on div "LOCKED" at bounding box center [883, 97] width 102 height 27
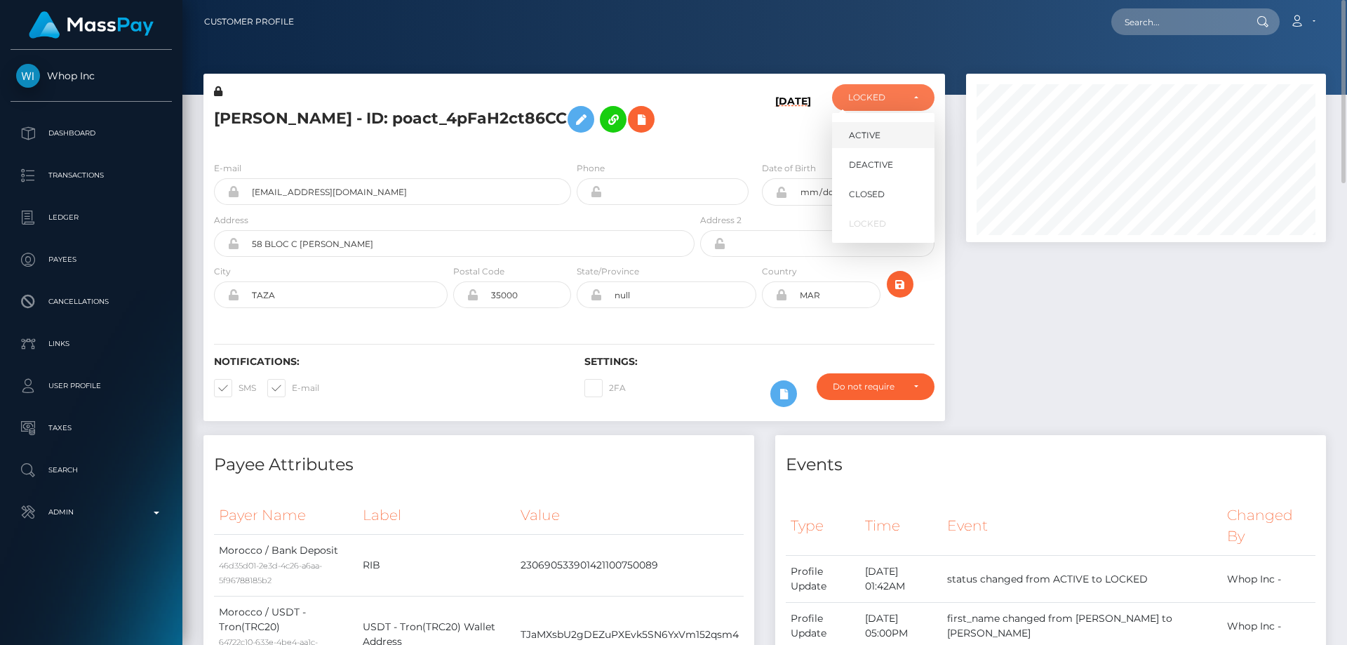
scroll to position [168, 361]
click at [863, 140] on span "ACTIVE" at bounding box center [865, 135] width 32 height 13
select select "ACTIVE"
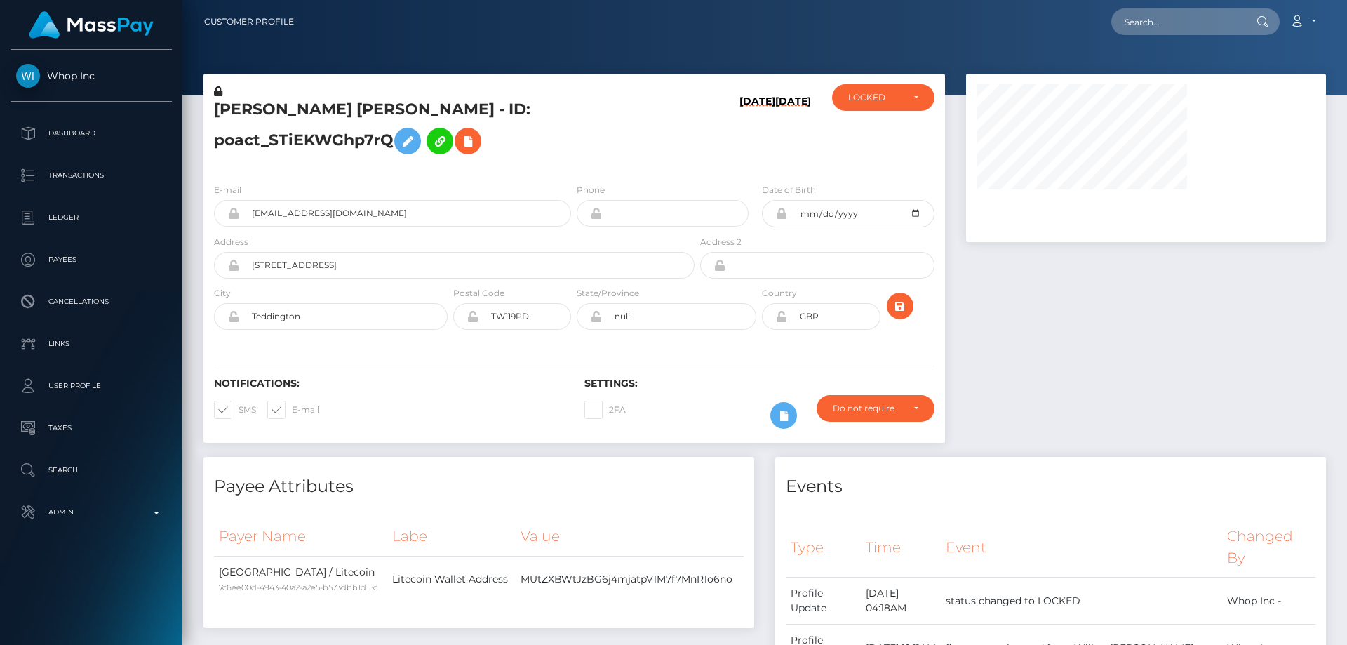
click at [663, 139] on h5 "[PERSON_NAME] [PERSON_NAME] - ID: poact_STiEKWGhp7rQ" at bounding box center [450, 130] width 473 height 62
click at [307, 145] on h5 "WILLIAM DAVID RICHARD BAKER - ID: poact_STiEKWGhp7rQ" at bounding box center [450, 130] width 473 height 62
copy h5 "WILLIAM DAVID RICHARD BAKER - ID: poact_STiEKWGhp7rQ"
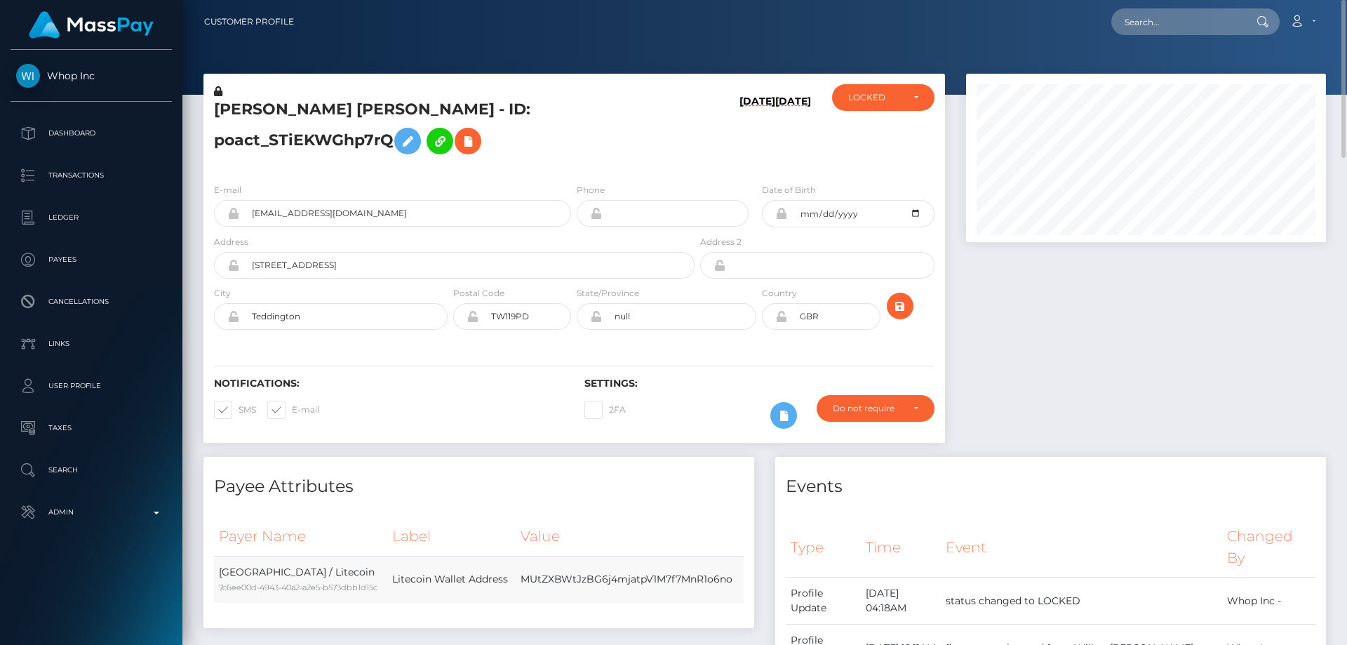
click at [594, 578] on td "MUtZXBWtJzBG6j4mjatpV1M7f7MnR1o6no" at bounding box center [630, 579] width 228 height 47
copy td "MUtZXBWtJzBG6j4mjatpV1M7f7MnR1o6no"
click at [581, 142] on h5 "WILLIAM DAVID RICHARD BAKER - ID: poact_STiEKWGhp7rQ" at bounding box center [450, 130] width 473 height 62
click at [887, 109] on div "LOCKED" at bounding box center [883, 97] width 102 height 27
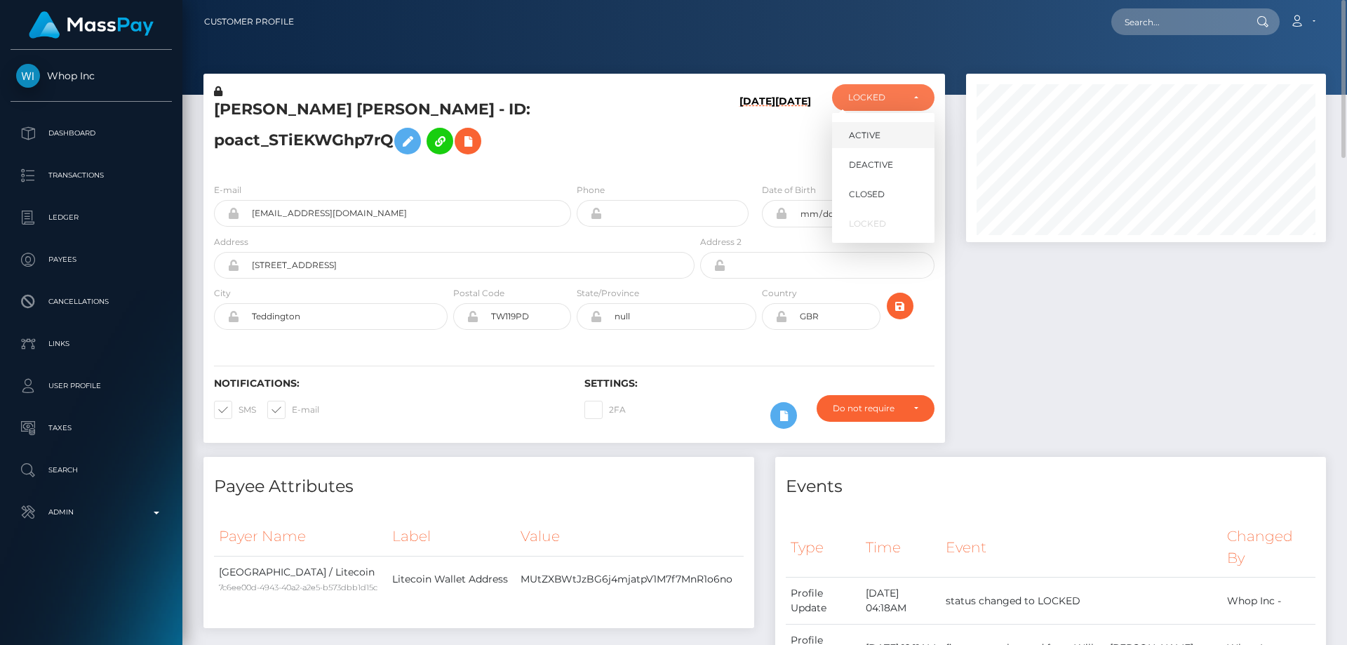
scroll to position [168, 361]
click at [880, 170] on span "DEACTIVE" at bounding box center [871, 165] width 44 height 13
select select "DEACTIVE"
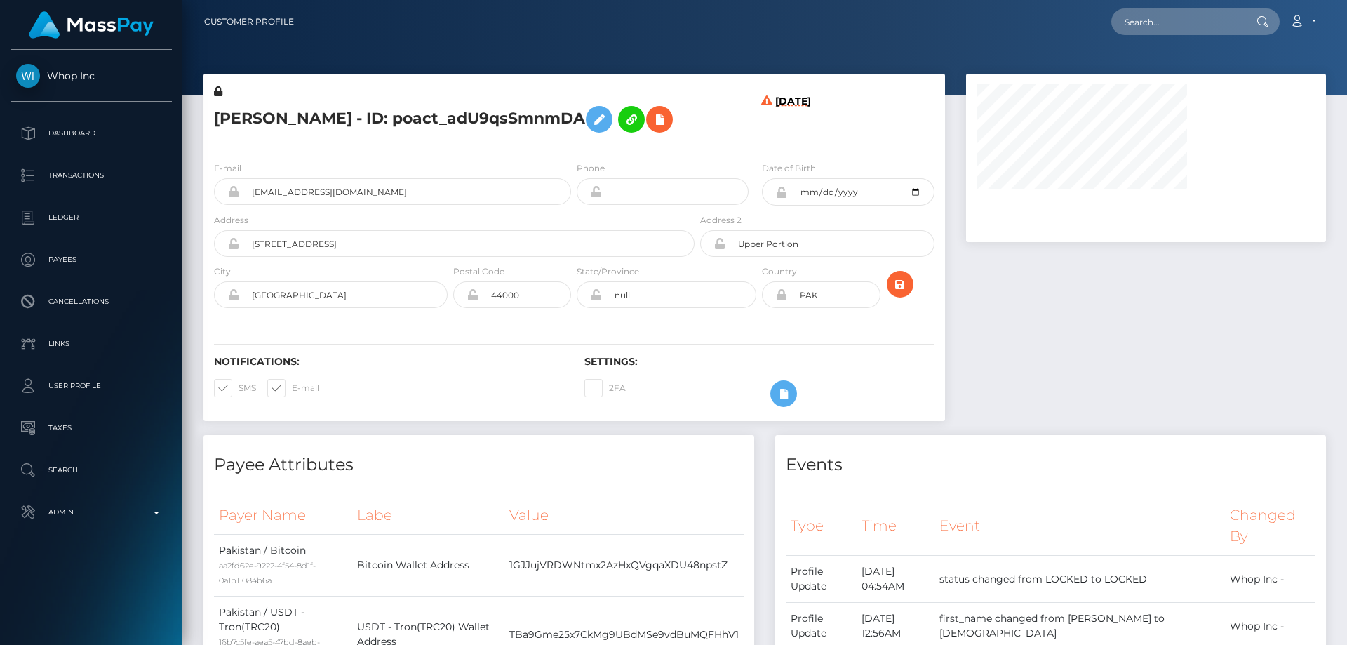
click at [576, 140] on h5 "Muhammad Musa Akbar - ID: poact_adU9qsSmnmDA" at bounding box center [450, 119] width 473 height 41
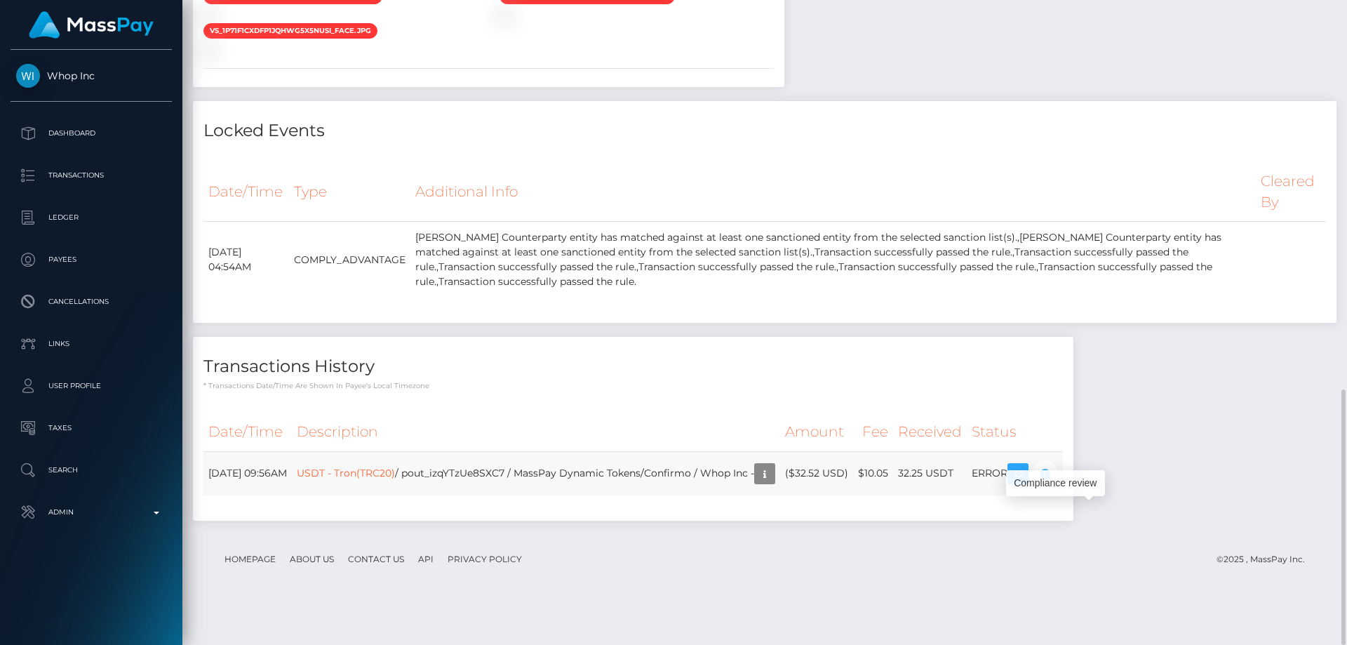
scroll to position [168, 361]
click at [1044, 584] on footer "Homepage About Us Contact Us API Privacy Policy © 2025 , MassPay Inc." at bounding box center [764, 558] width 1122 height 49
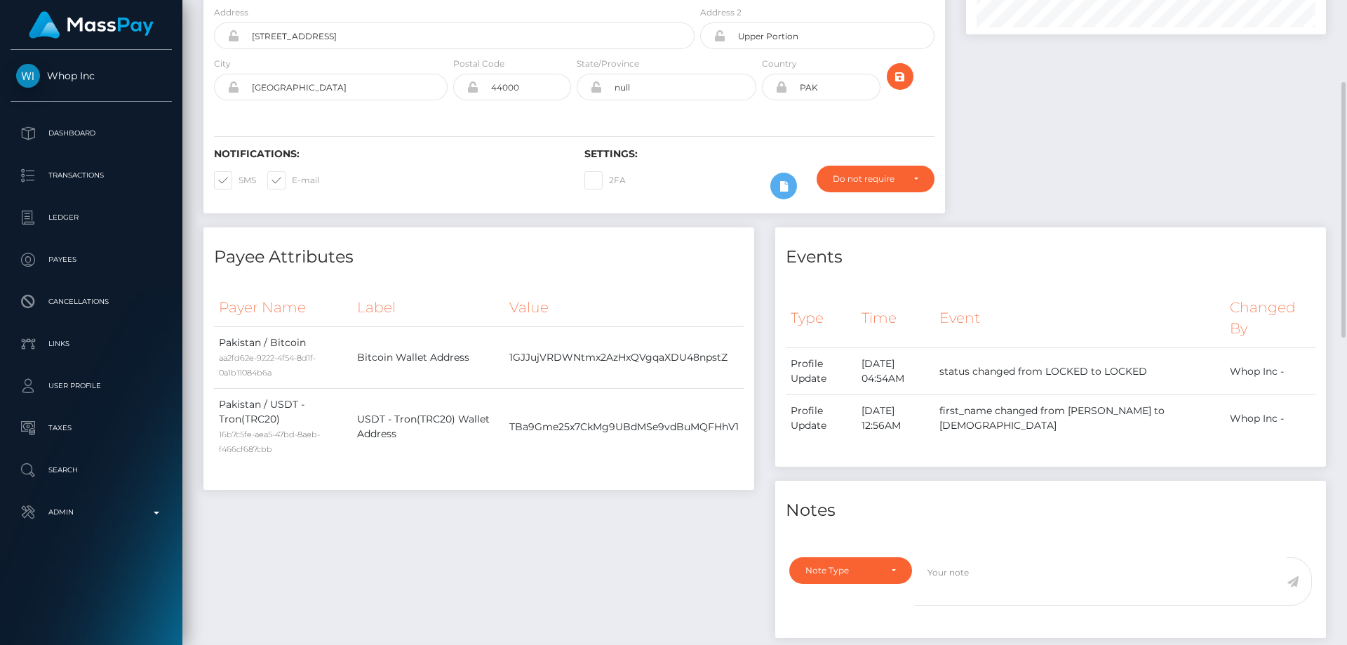
scroll to position [0, 0]
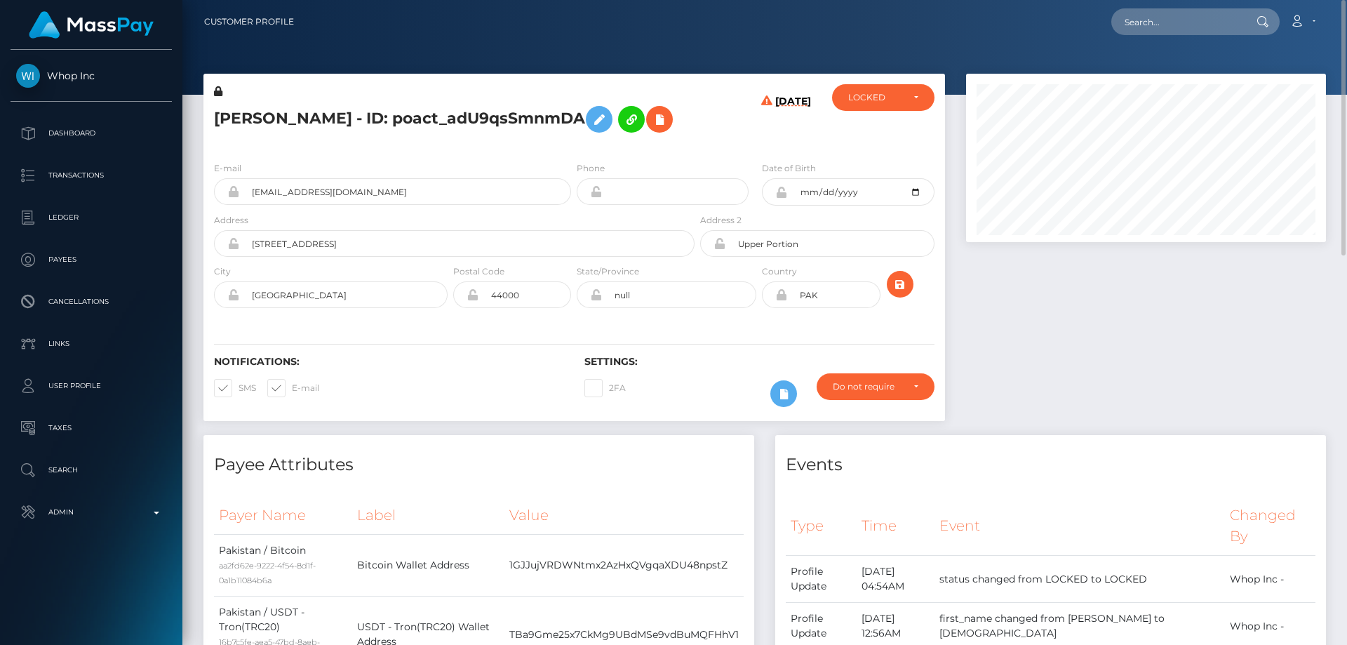
click at [384, 119] on h5 "Muhammad Musa Akbar - ID: poact_adU9qsSmnmDA" at bounding box center [450, 119] width 473 height 41
copy h5 "Muhammad Musa Akbar - ID: poact_adU9qsSmnmDA"
click at [884, 101] on div "LOCKED" at bounding box center [875, 97] width 54 height 11
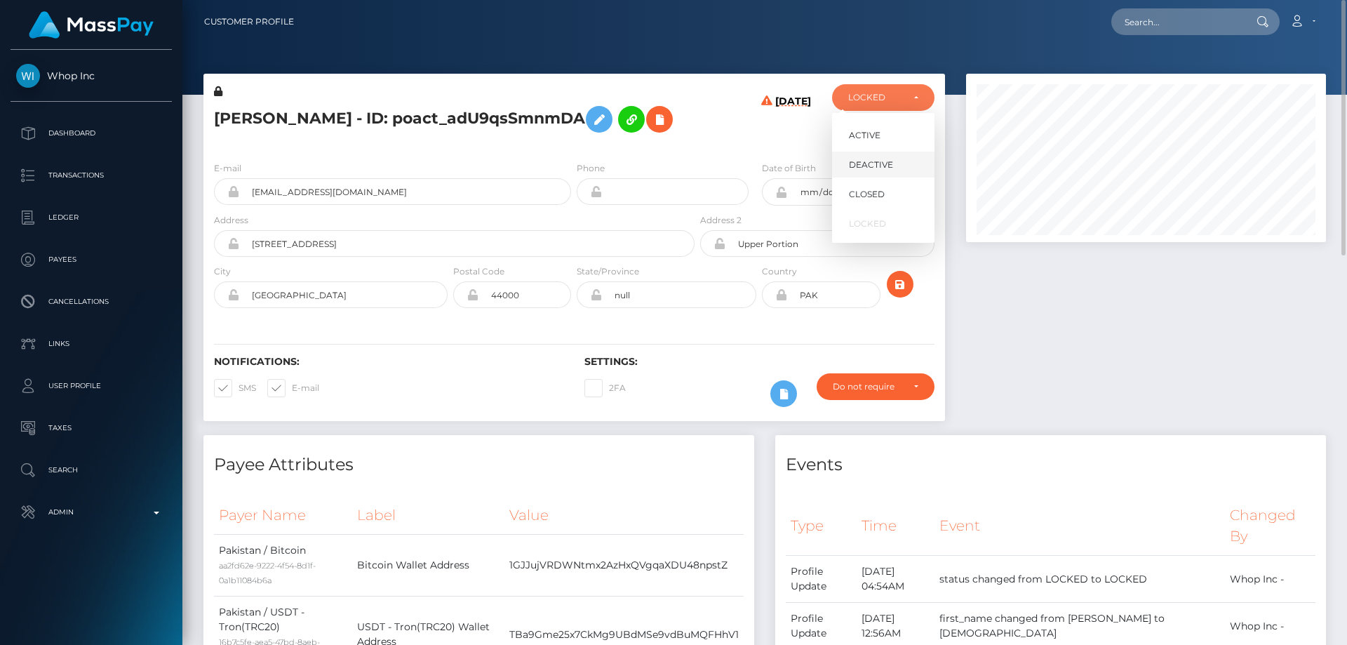
scroll to position [168, 361]
click at [875, 159] on span "DEACTIVE" at bounding box center [871, 165] width 44 height 13
select select "DEACTIVE"
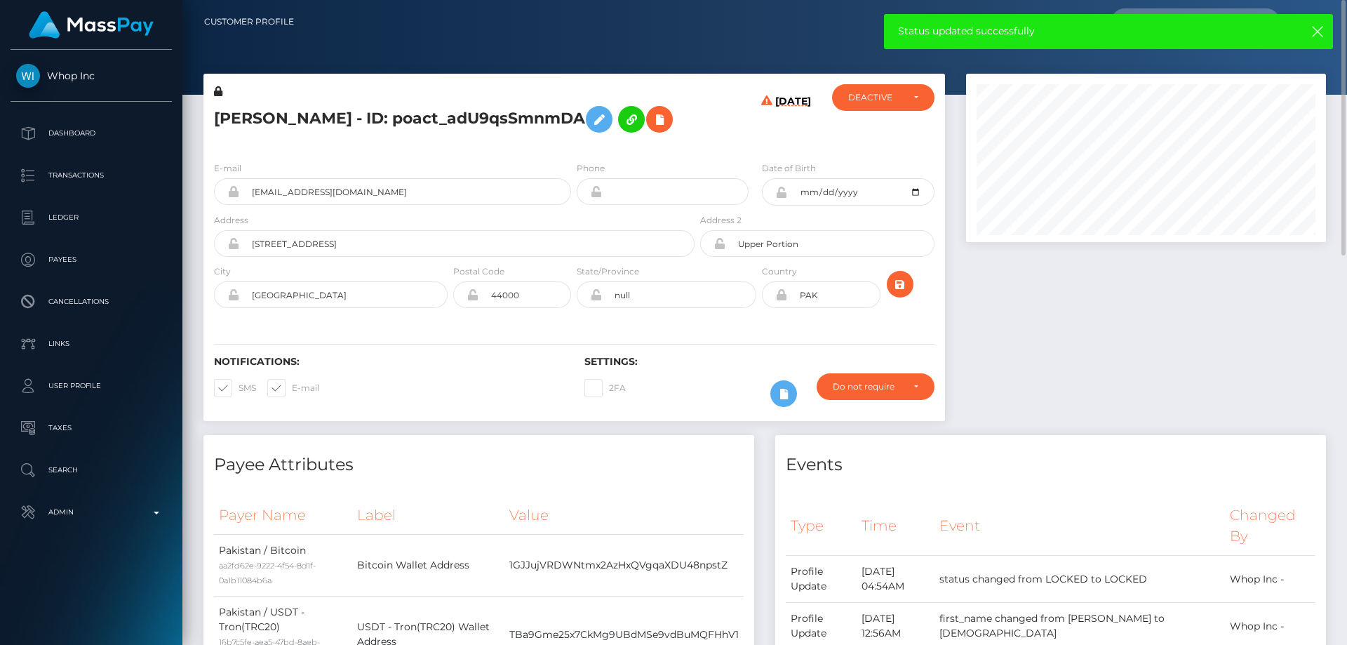
click at [491, 140] on h5 "Muhammad Musa Akbar - ID: poact_adU9qsSmnmDA" at bounding box center [450, 119] width 473 height 41
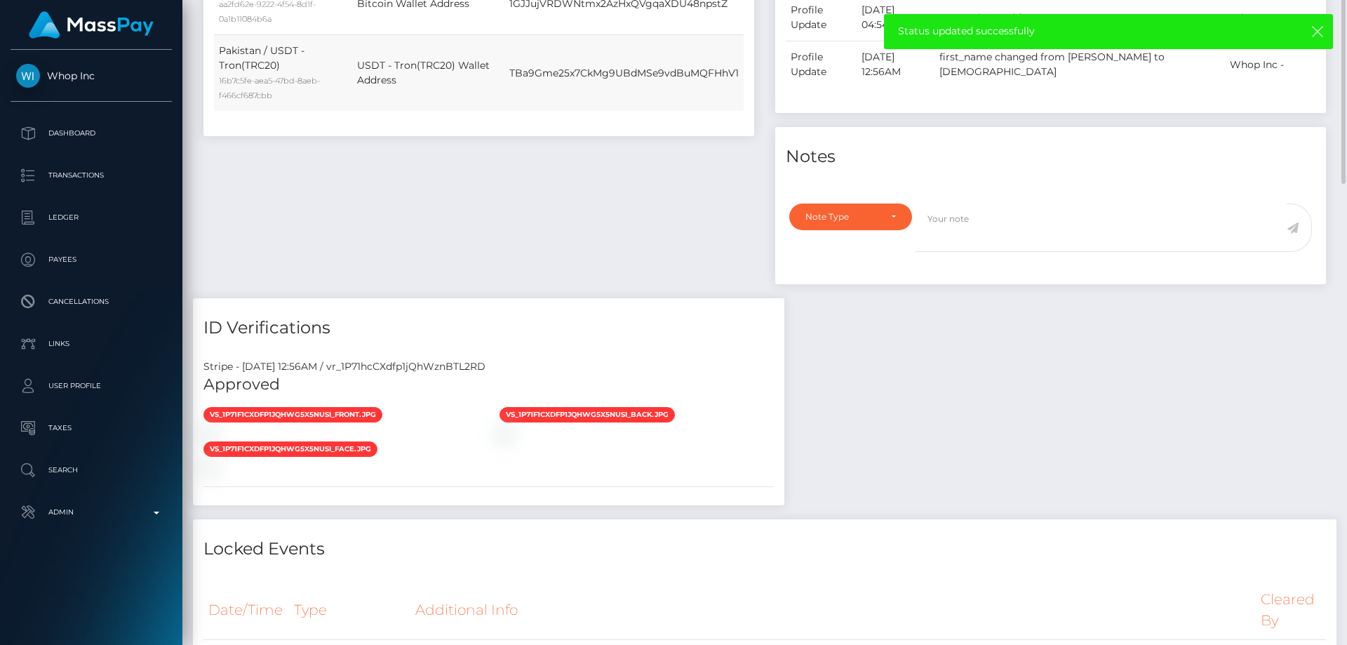
scroll to position [351, 0]
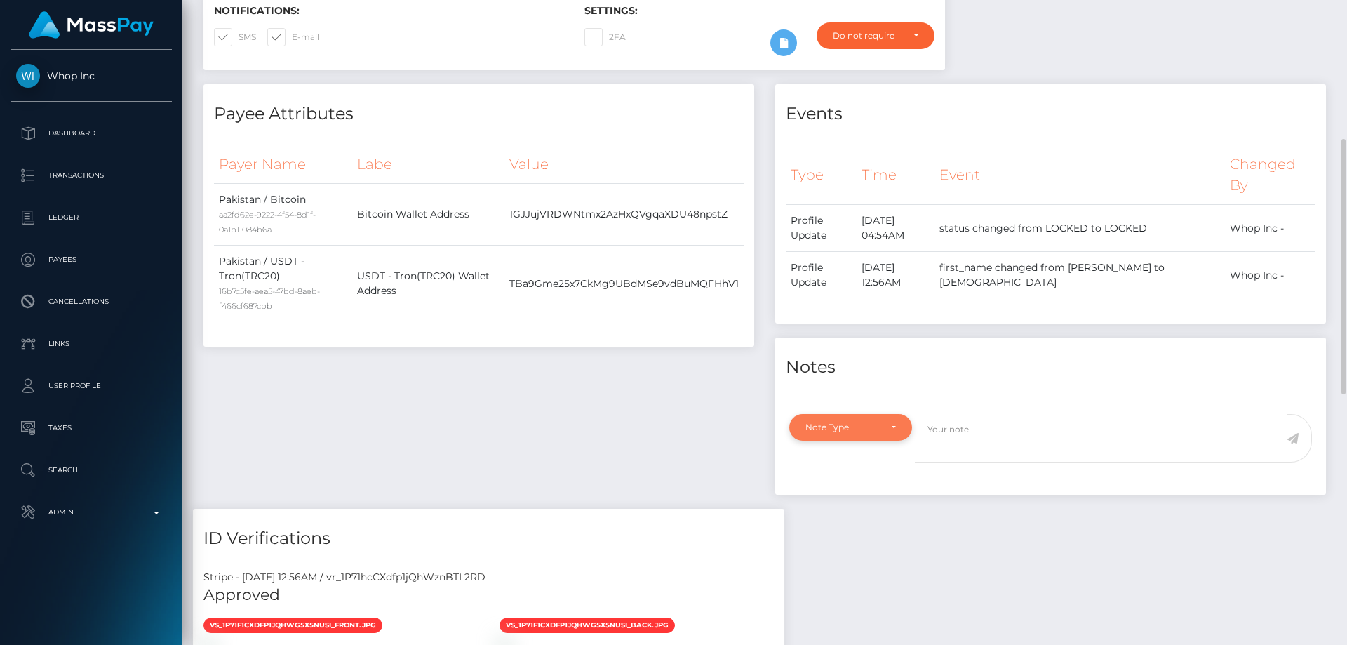
click at [856, 440] on div "Note Type" at bounding box center [850, 427] width 123 height 27
click at [863, 349] on link "Compliance" at bounding box center [850, 336] width 123 height 26
select select "COMPLIANCE"
click at [974, 462] on textarea at bounding box center [1101, 438] width 372 height 48
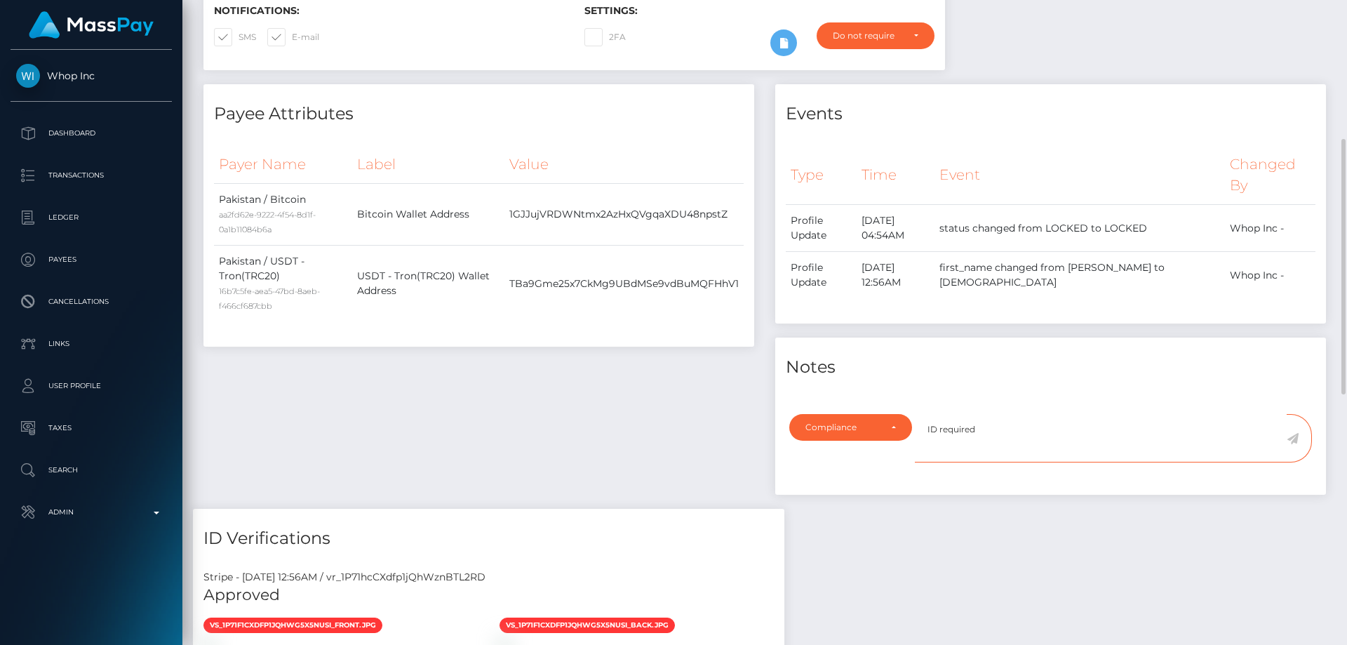
type textarea "ID required."
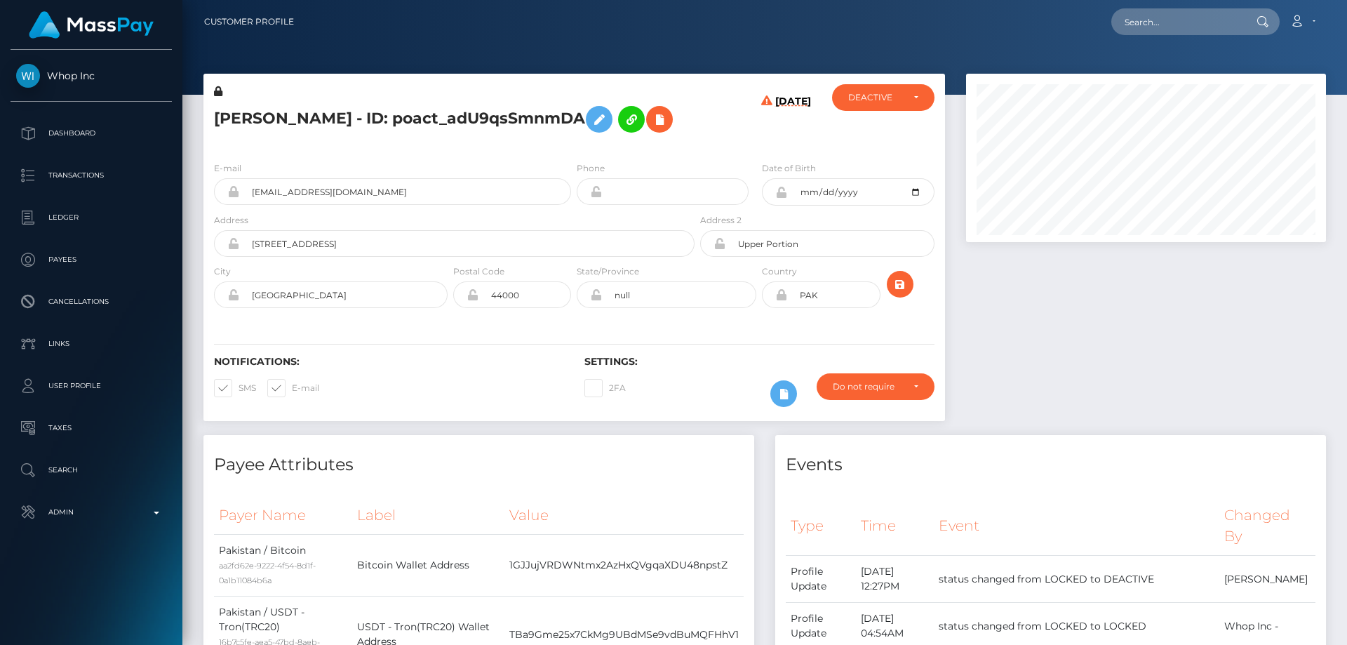
scroll to position [701248, 701057]
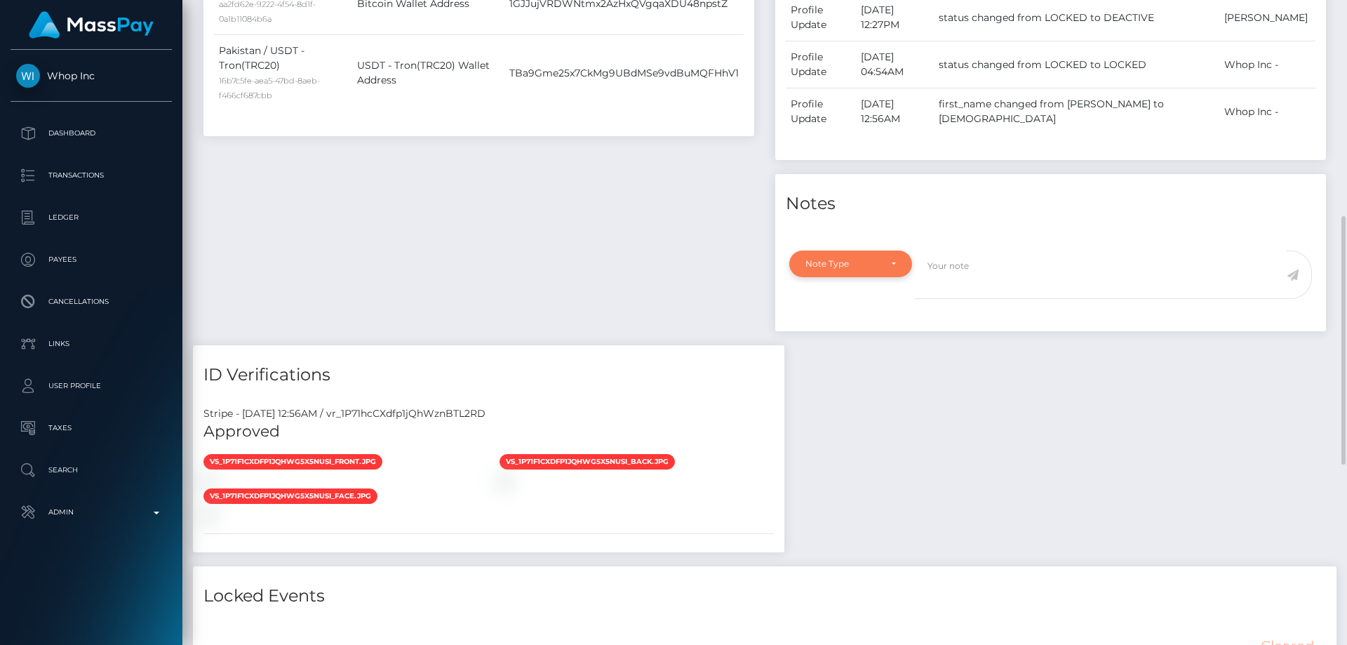
click at [862, 277] on div "Note Type" at bounding box center [850, 263] width 123 height 27
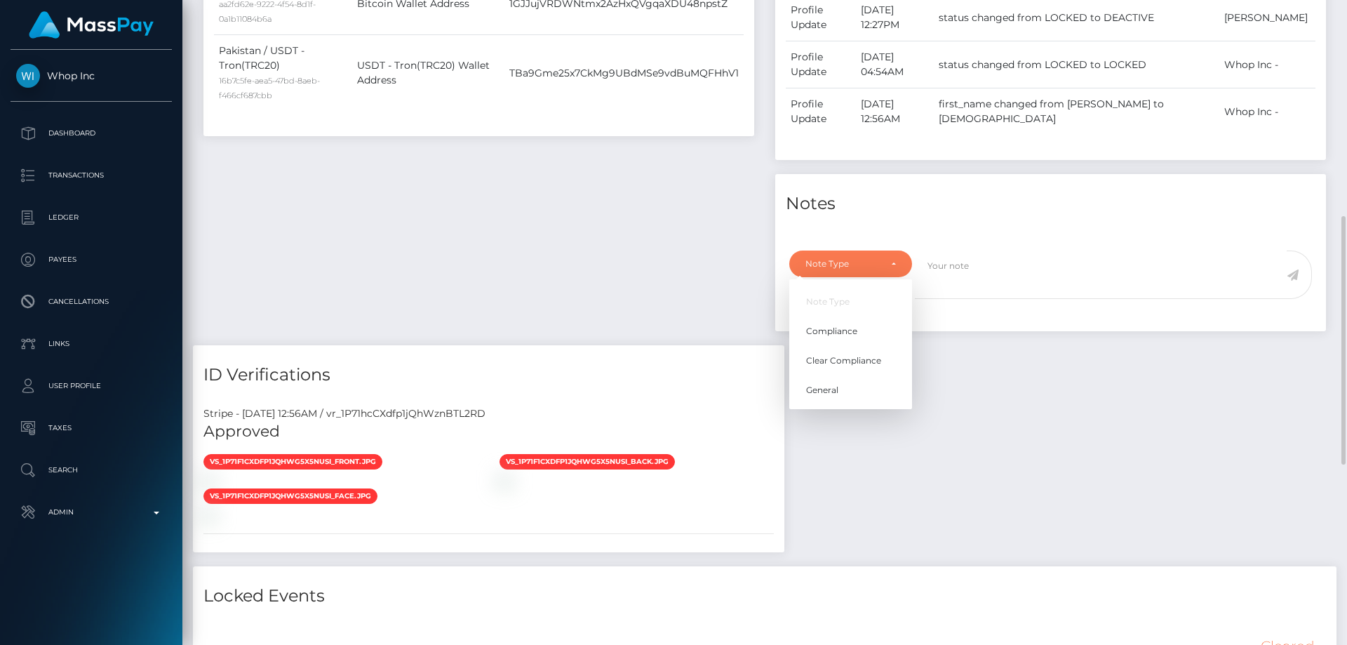
scroll to position [168, 361]
click at [861, 344] on link "Compliance" at bounding box center [850, 331] width 123 height 26
select select "COMPLIANCE"
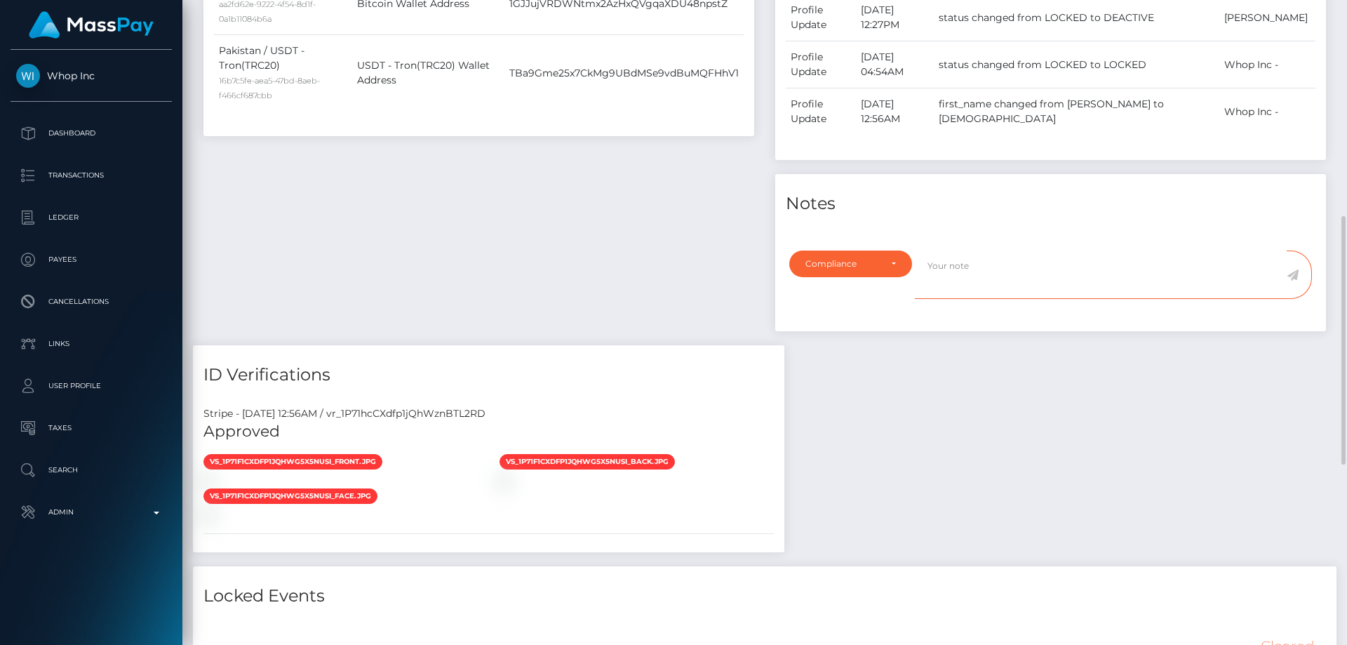
click at [969, 299] on textarea at bounding box center [1101, 274] width 372 height 48
type textarea "ID required."
click at [1292, 281] on icon at bounding box center [1292, 274] width 12 height 11
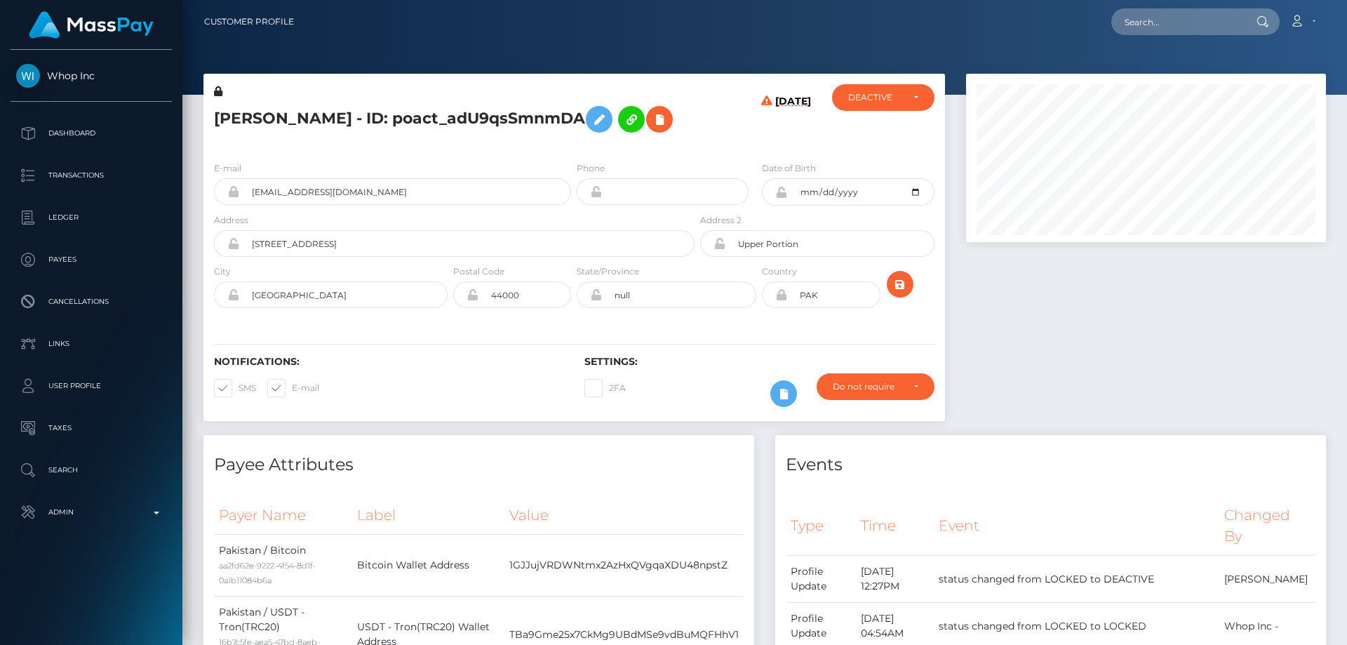
scroll to position [168, 361]
click at [866, 392] on div "Do not require" at bounding box center [867, 386] width 69 height 11
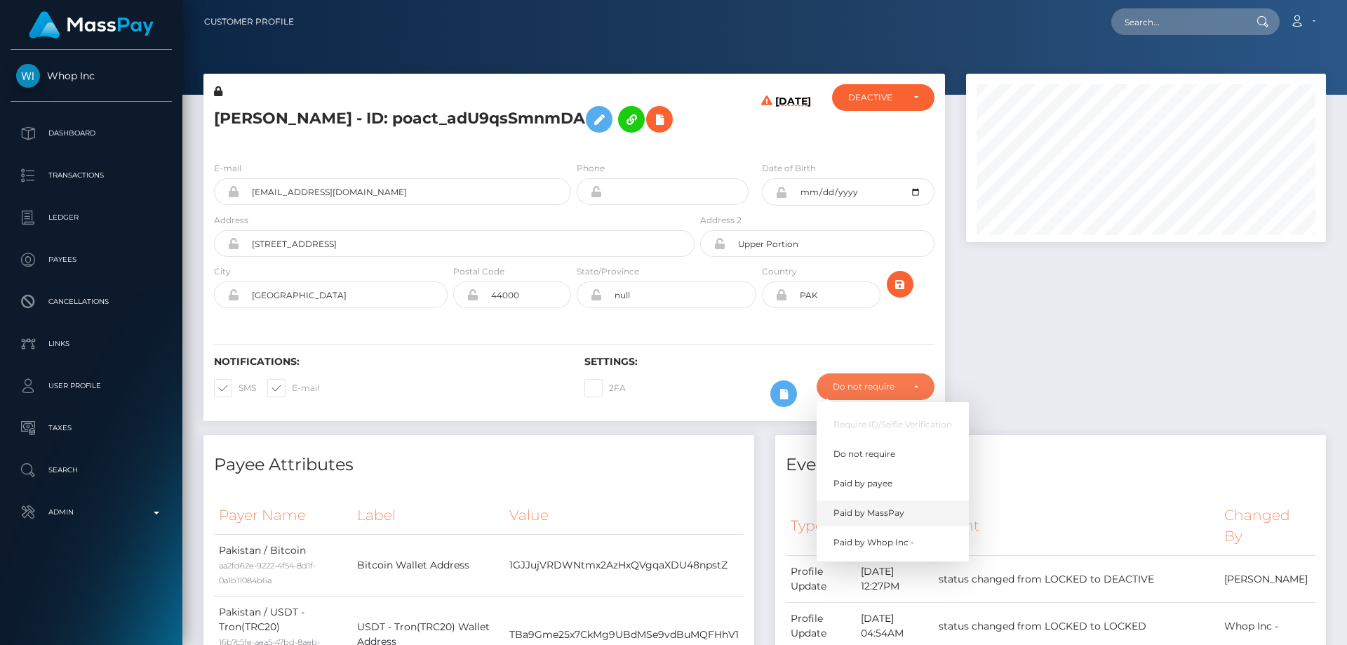
click at [896, 519] on span "Paid by MassPay" at bounding box center [868, 512] width 71 height 13
select select "2"
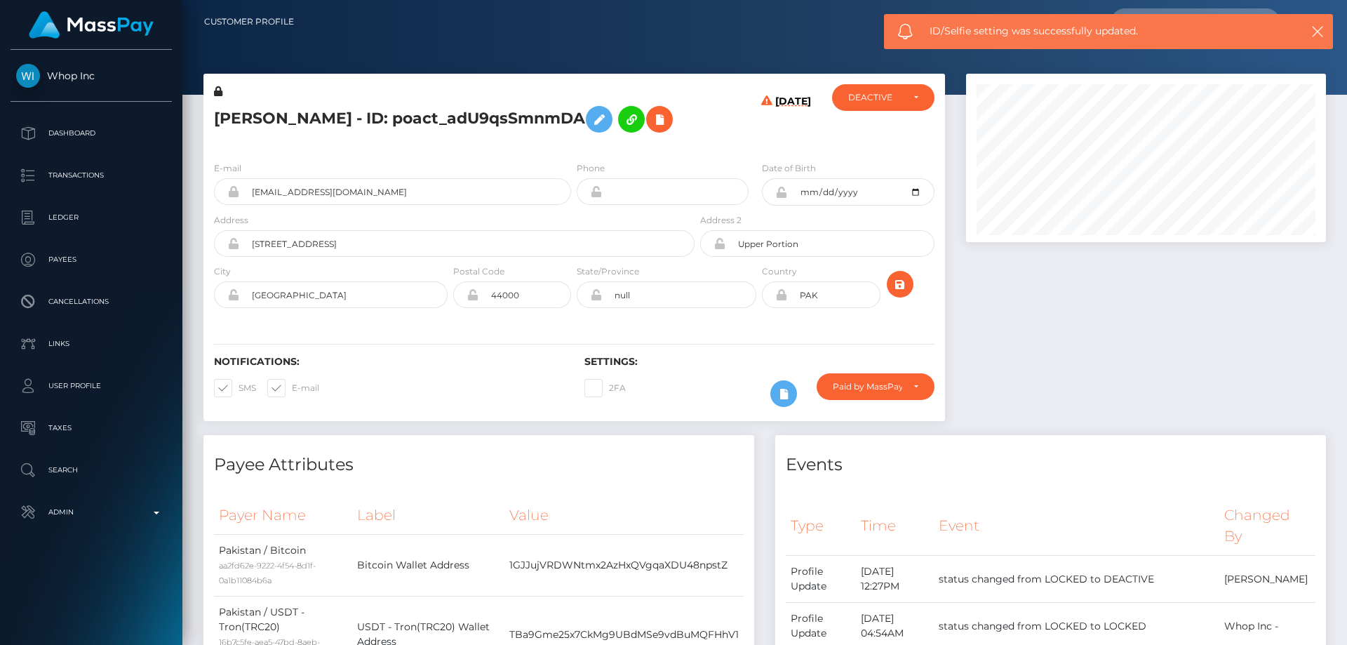
click at [1089, 349] on div at bounding box center [1145, 254] width 381 height 361
click at [1317, 32] on icon "button" at bounding box center [1317, 32] width 14 height 14
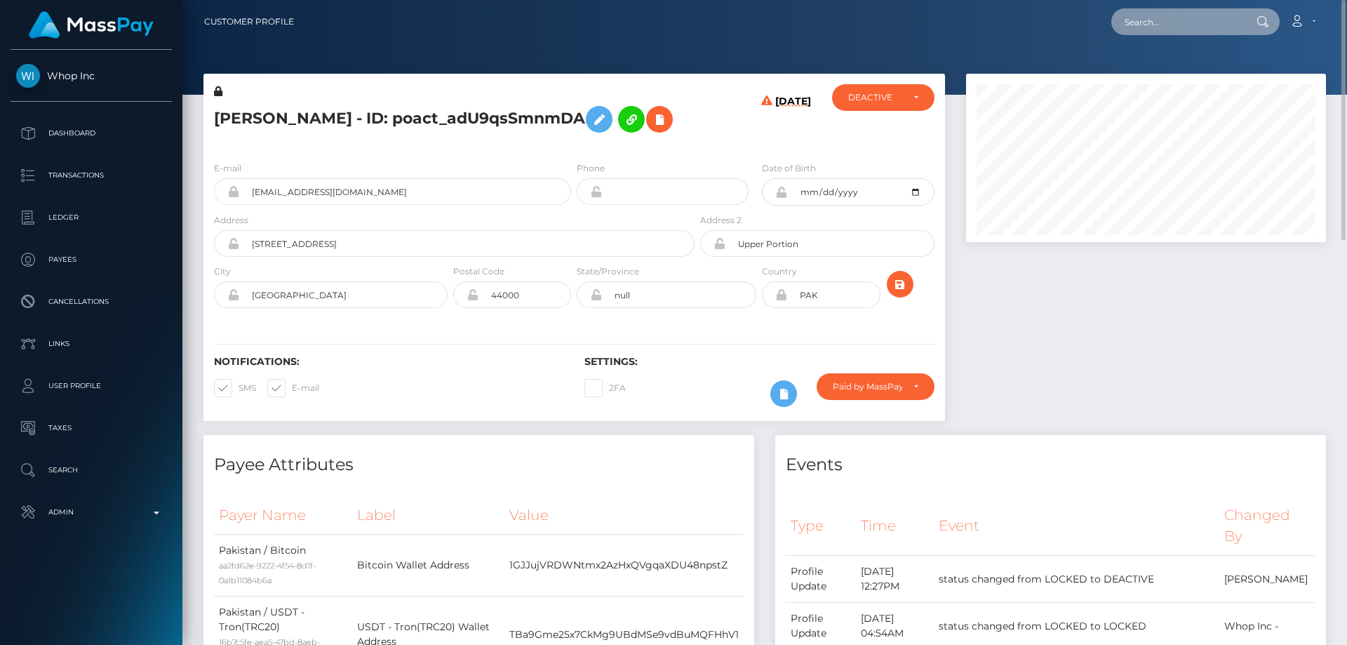
paste input "google-oauth2|103269360687275219221"
type input "google-oauth2|103269360687275219221"
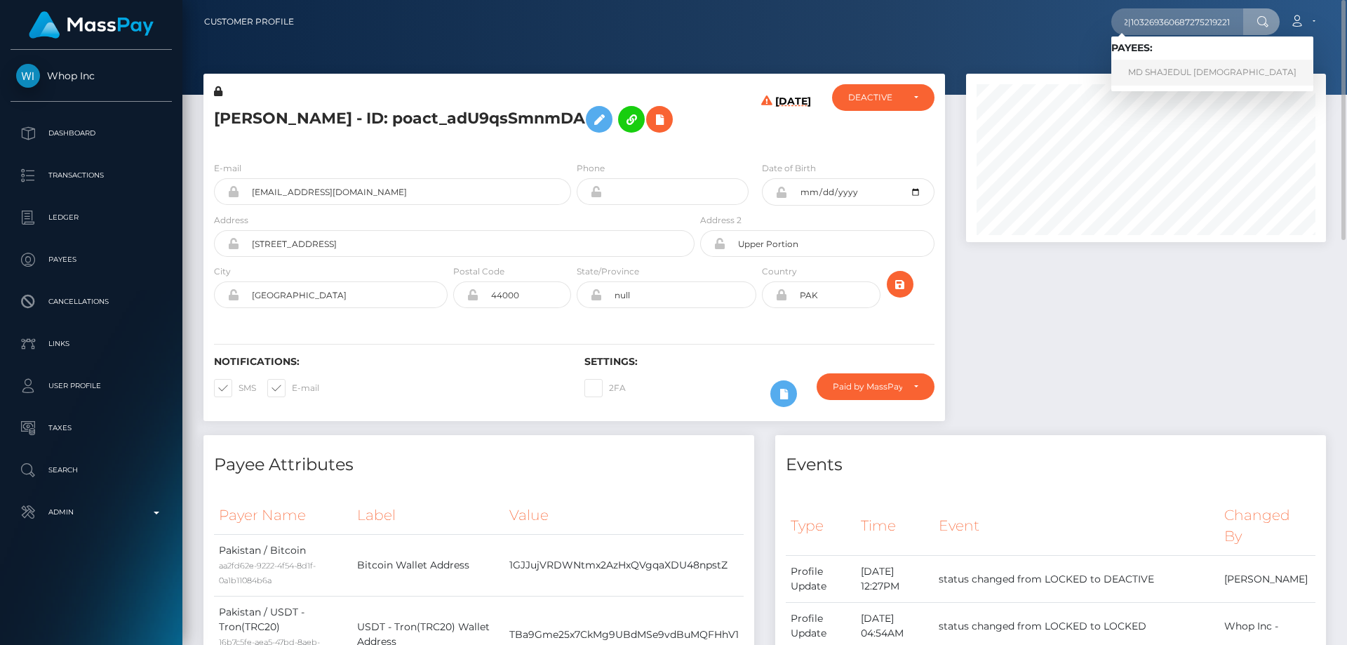
click at [1145, 66] on link "MD SHAJEDUL ISLAM" at bounding box center [1212, 73] width 202 height 26
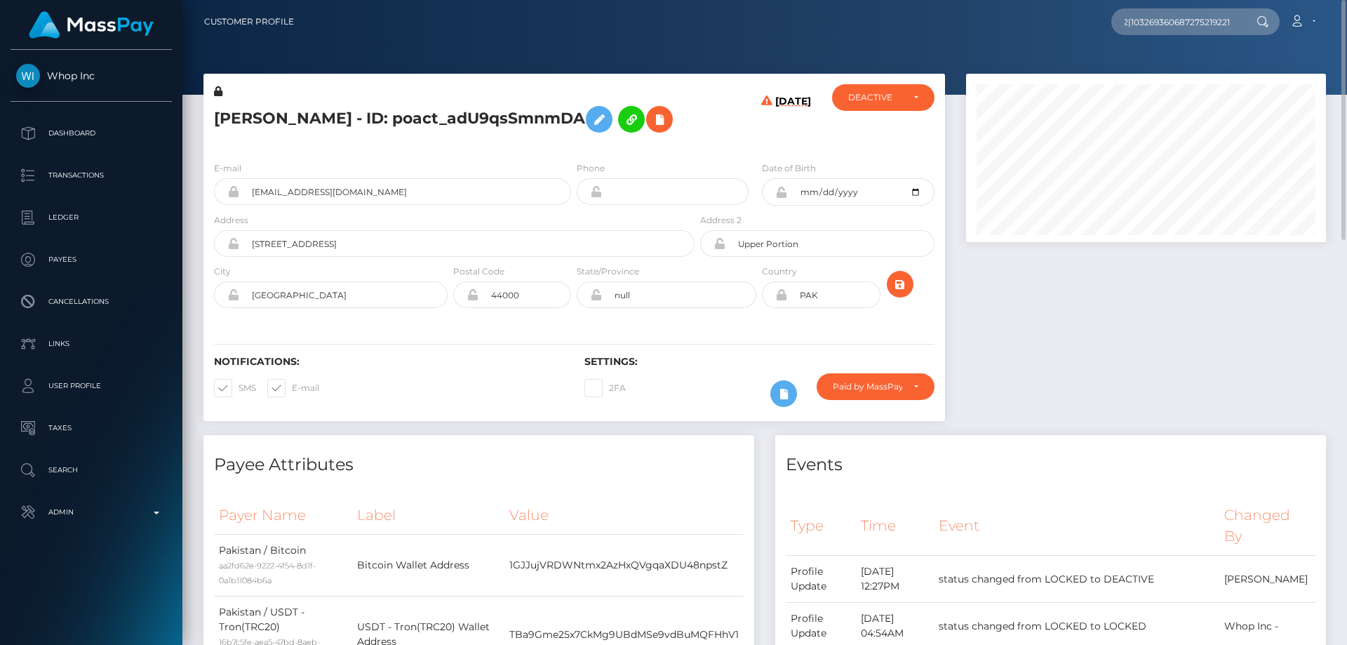
scroll to position [0, 0]
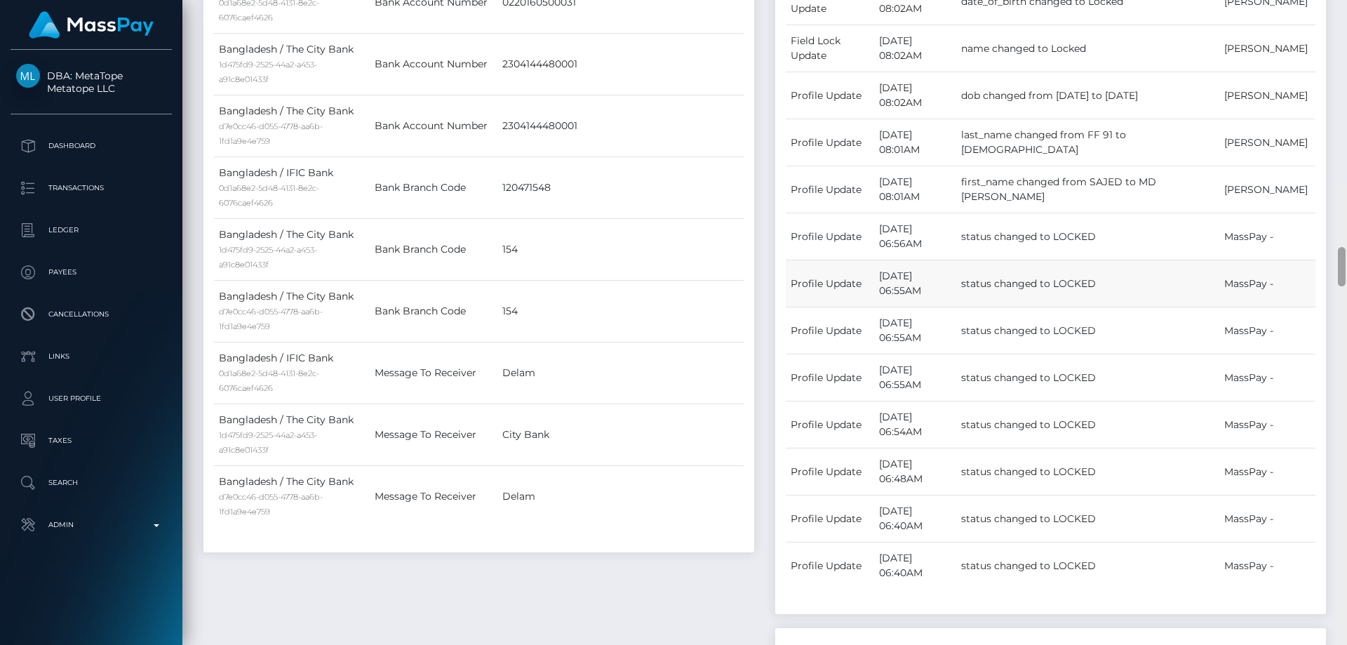
scroll to position [1070, 0]
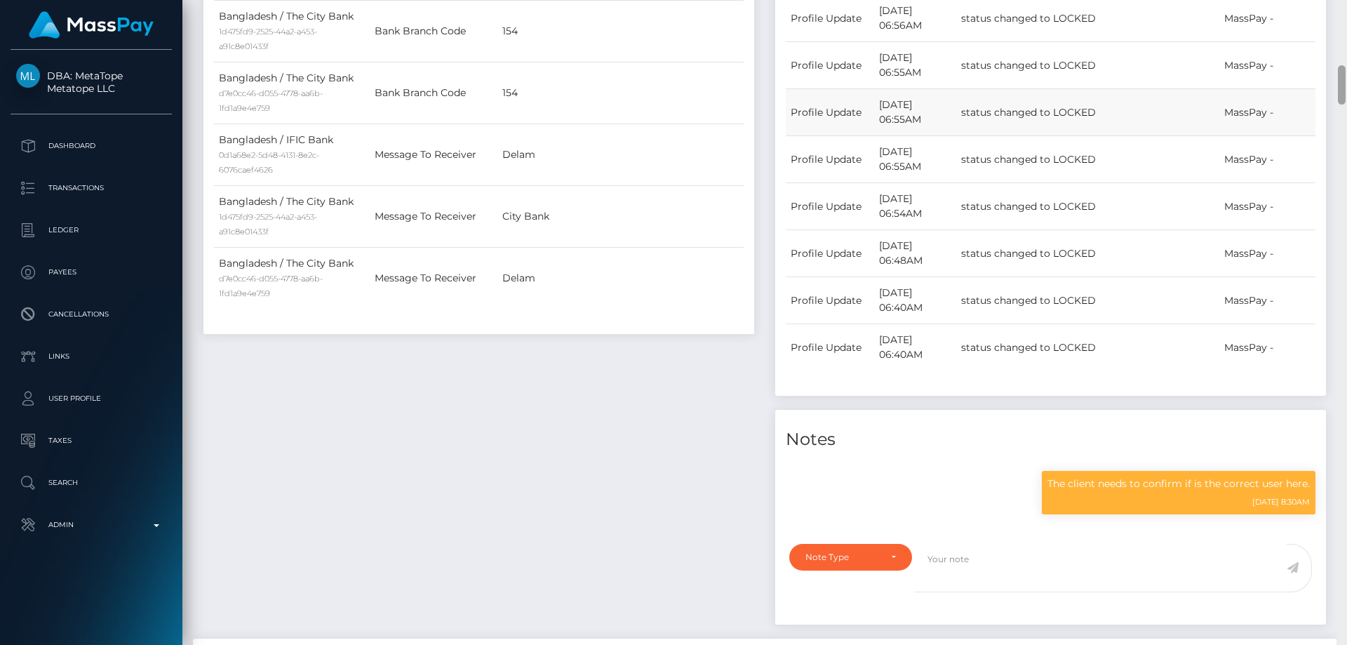
drag, startPoint x: 1342, startPoint y: 306, endPoint x: 1311, endPoint y: 88, distance: 219.6
click at [1311, 88] on div "Customer Profile Loading... Loading..." at bounding box center [764, 322] width 1164 height 645
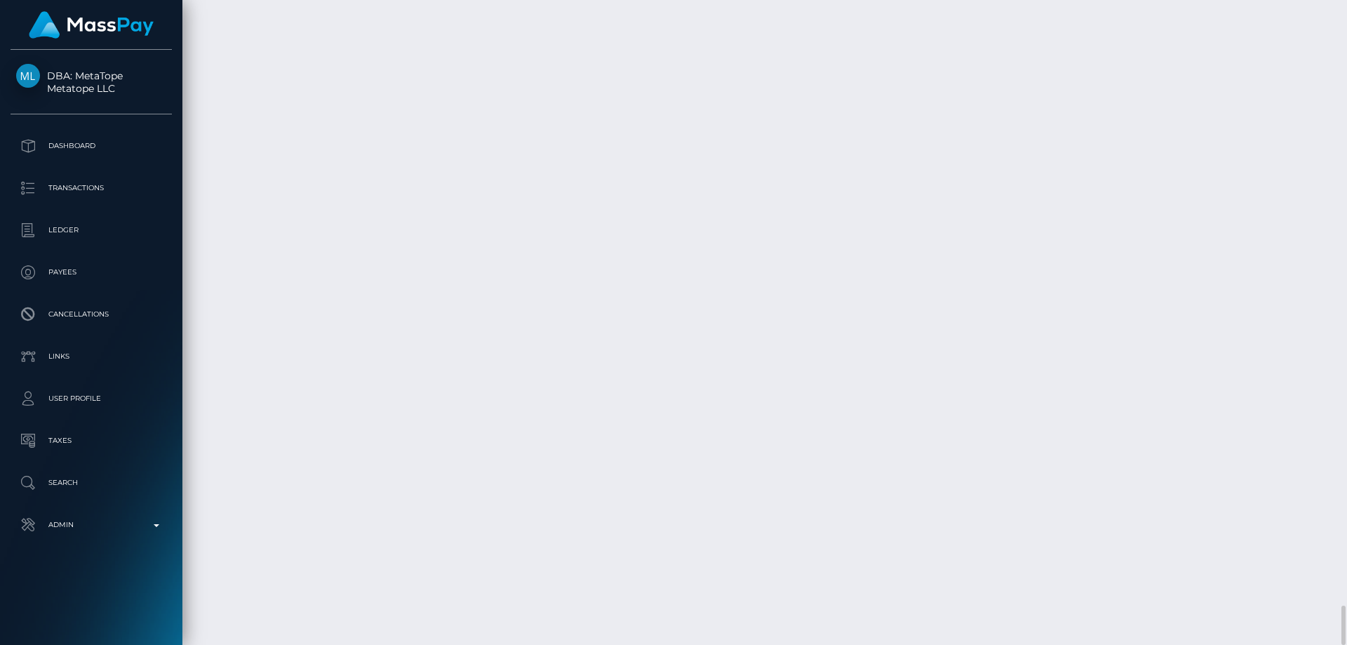
scroll to position [168, 361]
drag, startPoint x: 1197, startPoint y: 319, endPoint x: 1176, endPoint y: 311, distance: 23.3
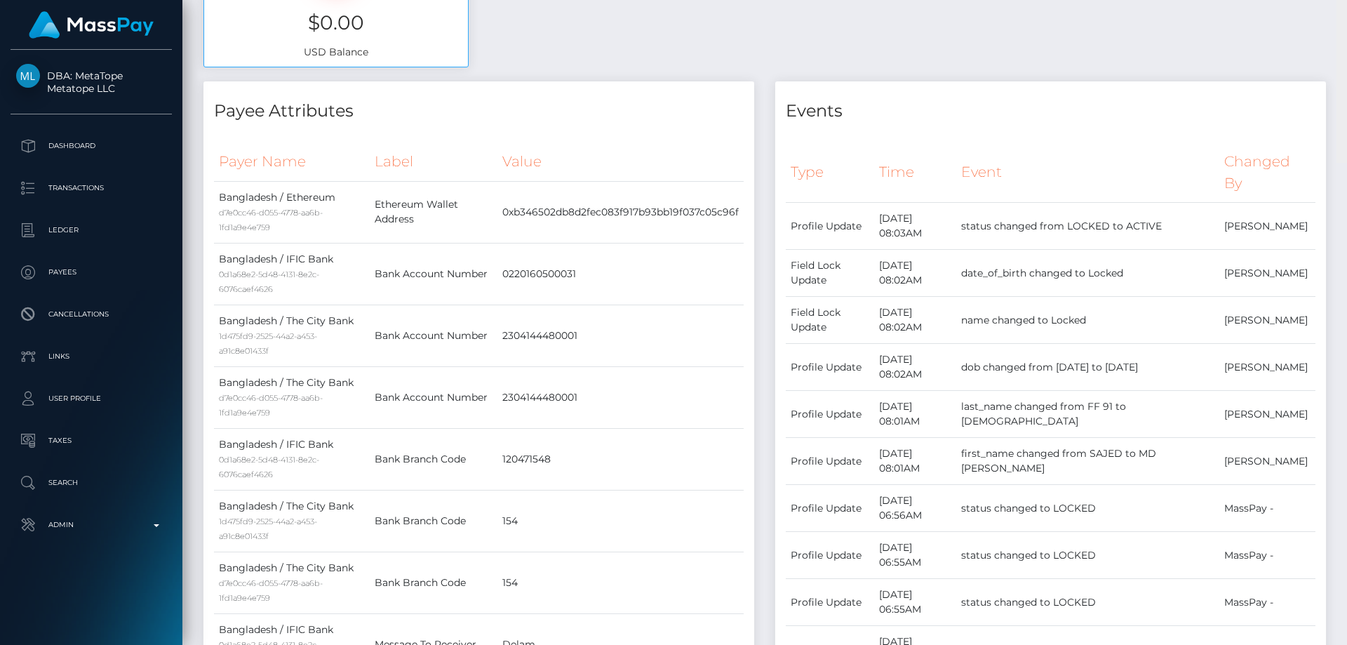
scroll to position [0, 0]
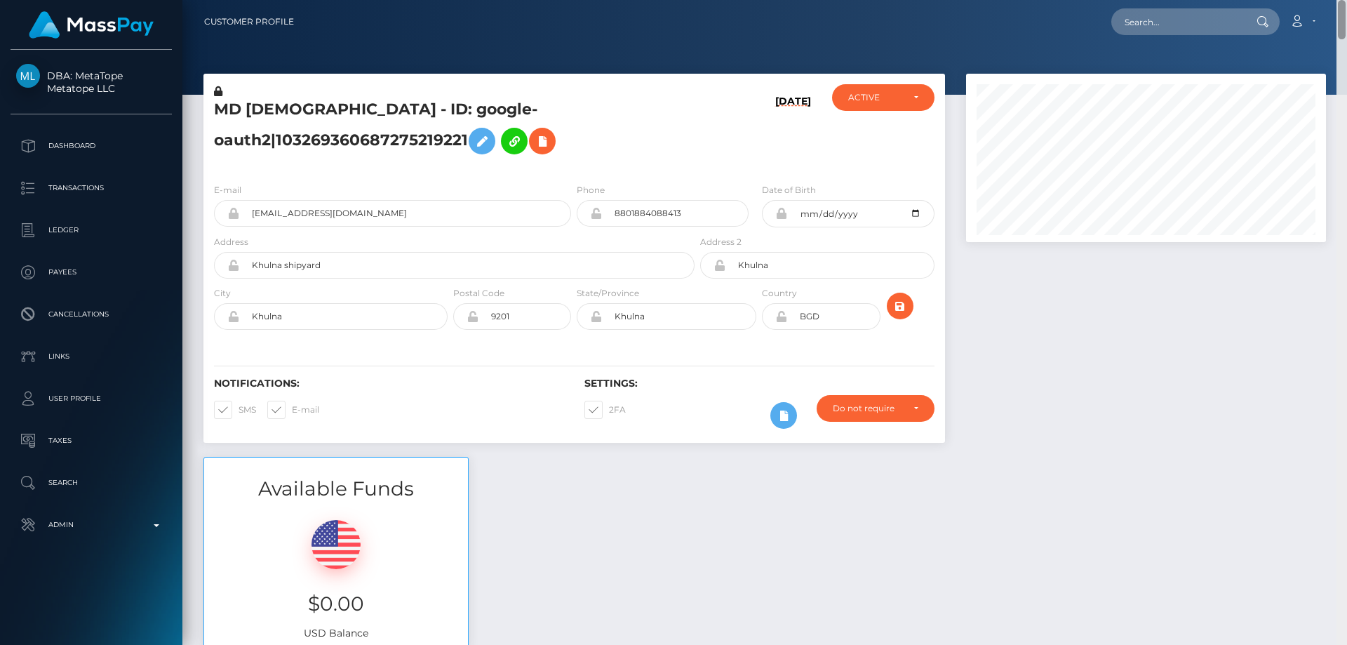
drag, startPoint x: 1340, startPoint y: 292, endPoint x: 1346, endPoint y: -48, distance: 339.5
click at [1346, 0] on html "DBA: MetaTope Metatope LLC Dashboard Transactions Ledger Payees Links" at bounding box center [673, 322] width 1347 height 645
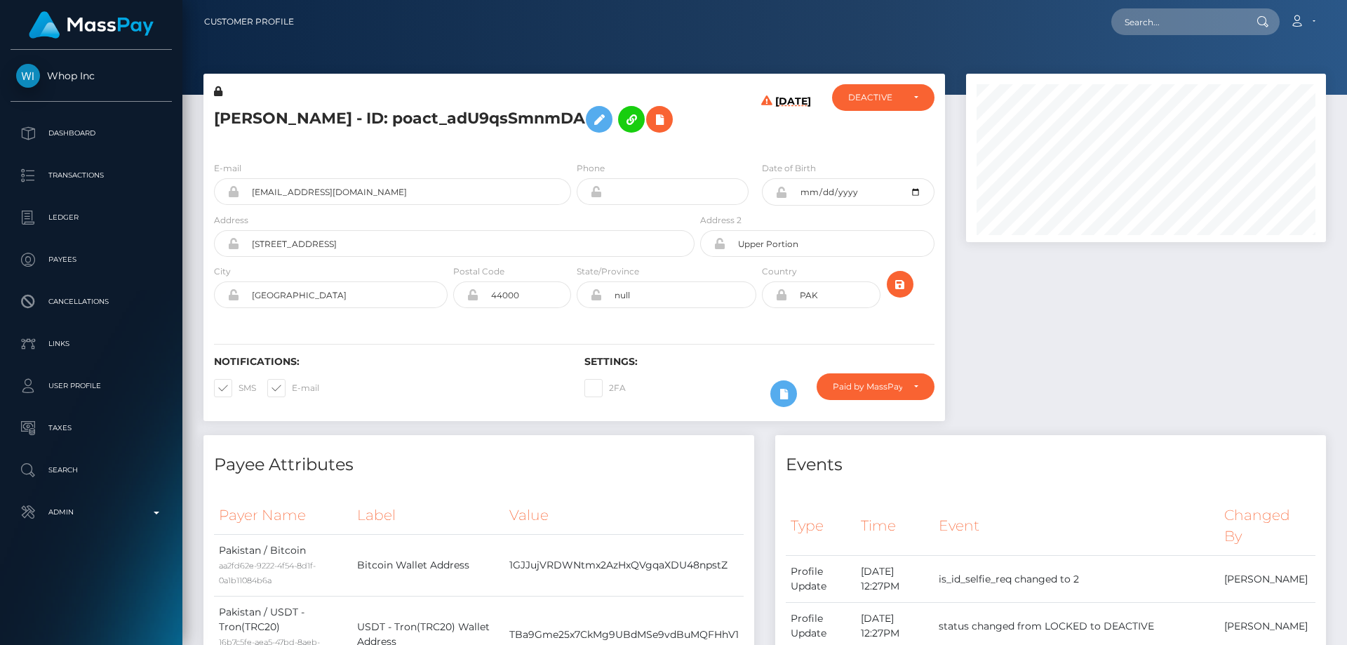
scroll to position [210, 0]
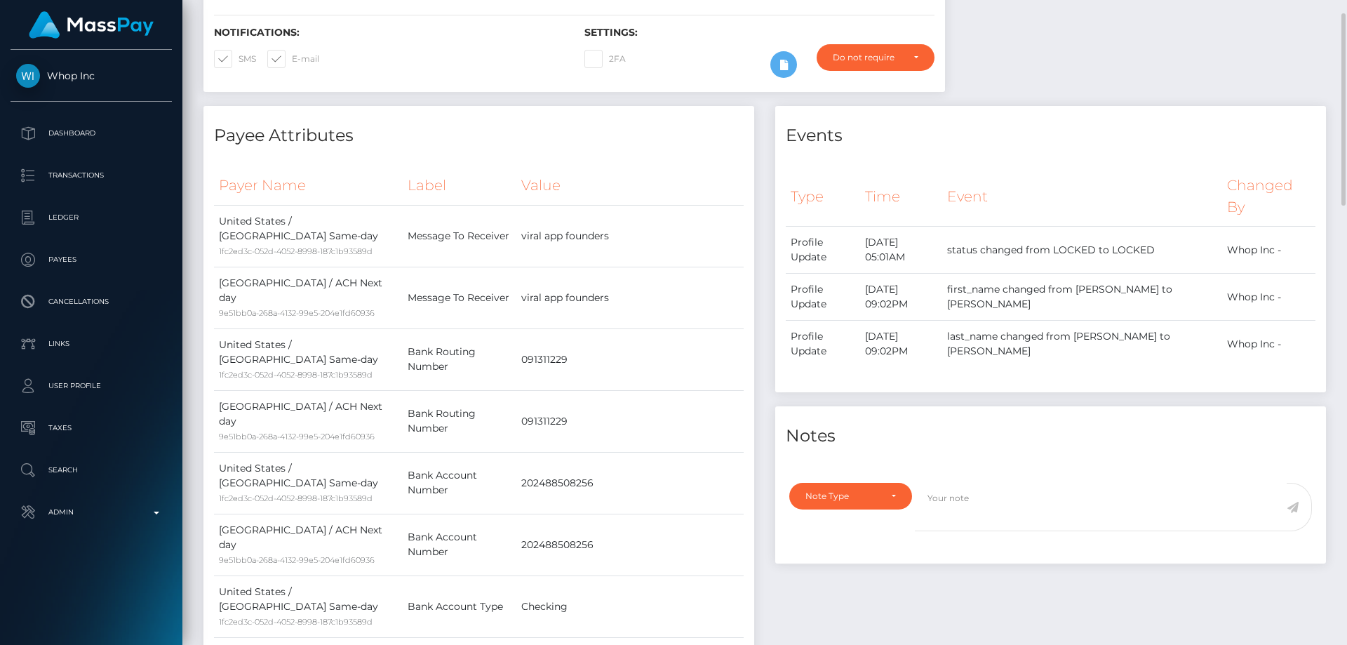
scroll to position [70, 0]
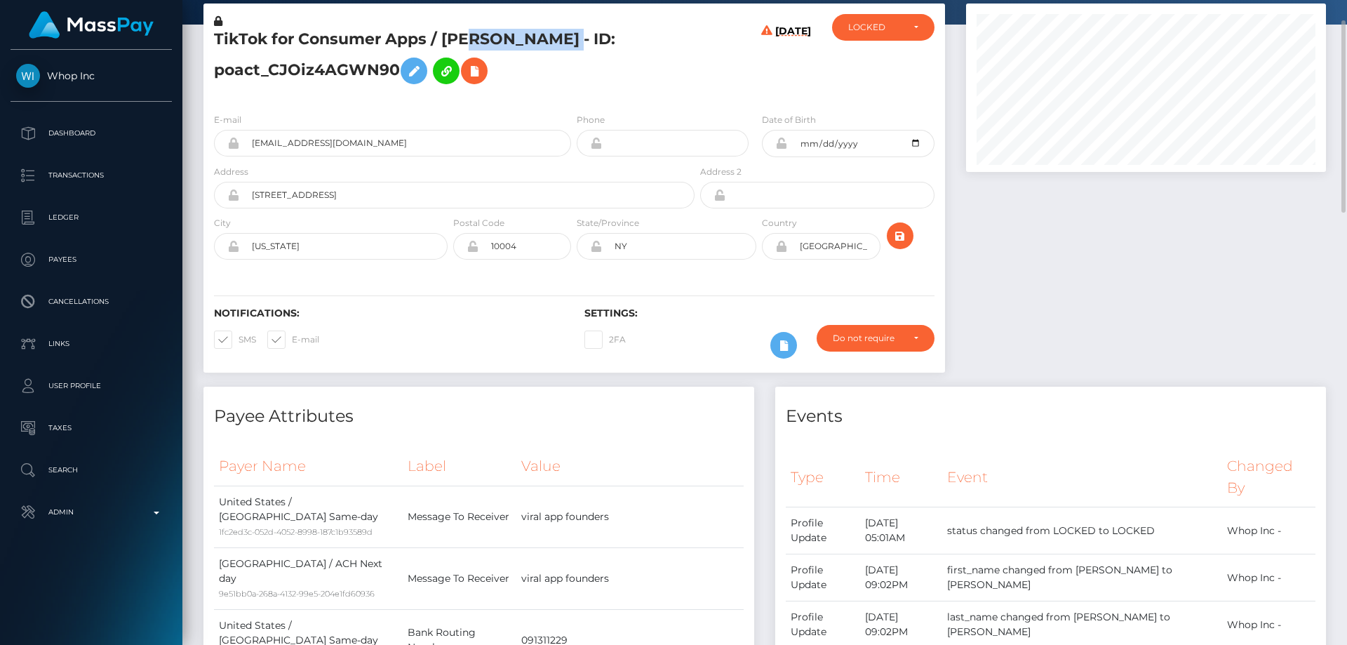
drag, startPoint x: 586, startPoint y: 35, endPoint x: 475, endPoint y: 38, distance: 110.9
click at [475, 38] on h5 "TikTok for Consumer Apps / [PERSON_NAME] - ID: poact_CJOiz4AGWN90" at bounding box center [450, 60] width 473 height 62
click at [549, 41] on h5 "TikTok for Consumer Apps / JOSEPH KIM CHOI - ID: poact_CJOiz4AGWN90" at bounding box center [450, 60] width 473 height 62
drag, startPoint x: 588, startPoint y: 39, endPoint x: 444, endPoint y: 42, distance: 144.5
click at [444, 42] on h5 "TikTok for Consumer Apps / JOSEPH KIM CHOI - ID: poact_CJOiz4AGWN90" at bounding box center [450, 60] width 473 height 62
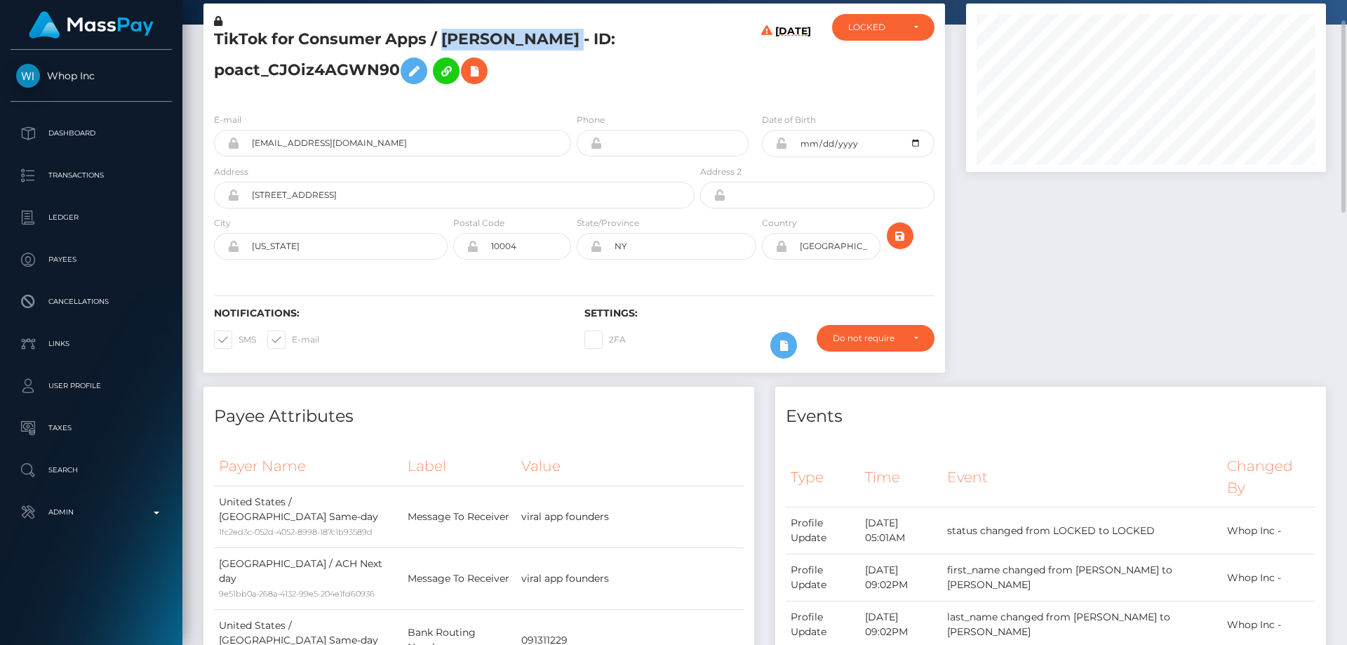
copy h5 "JOSEPH KIM CHOI"
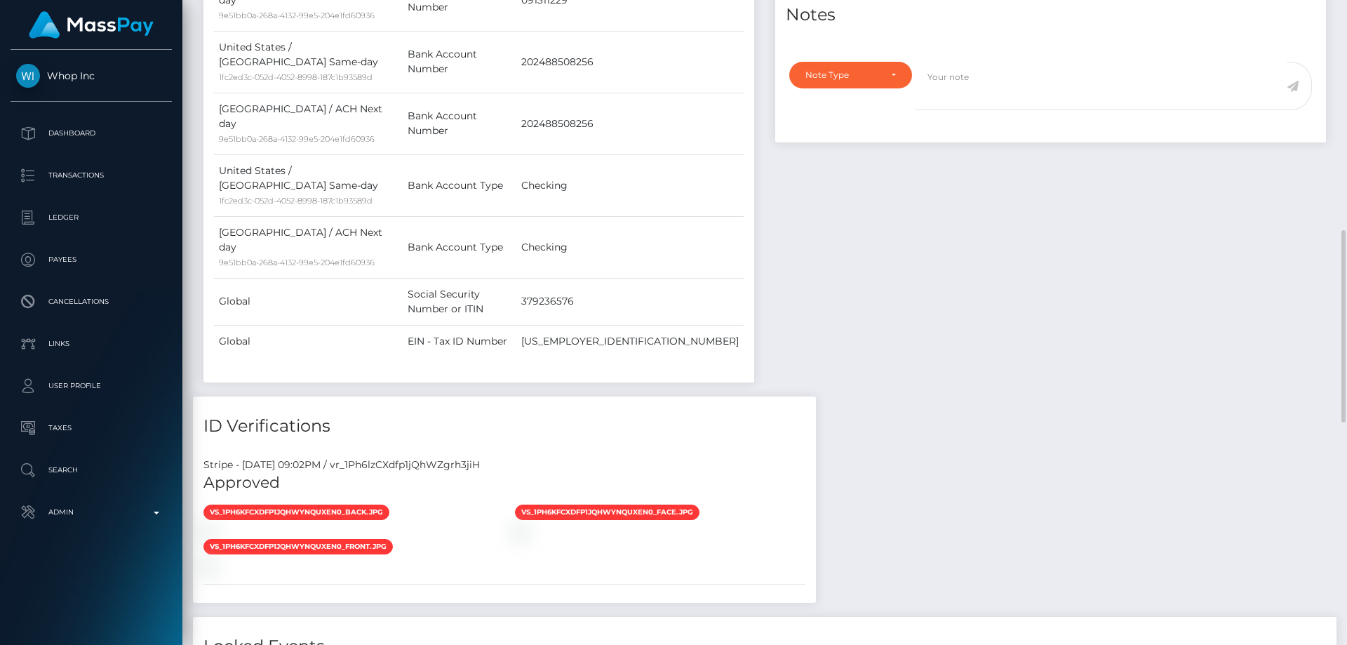
scroll to position [491, 0]
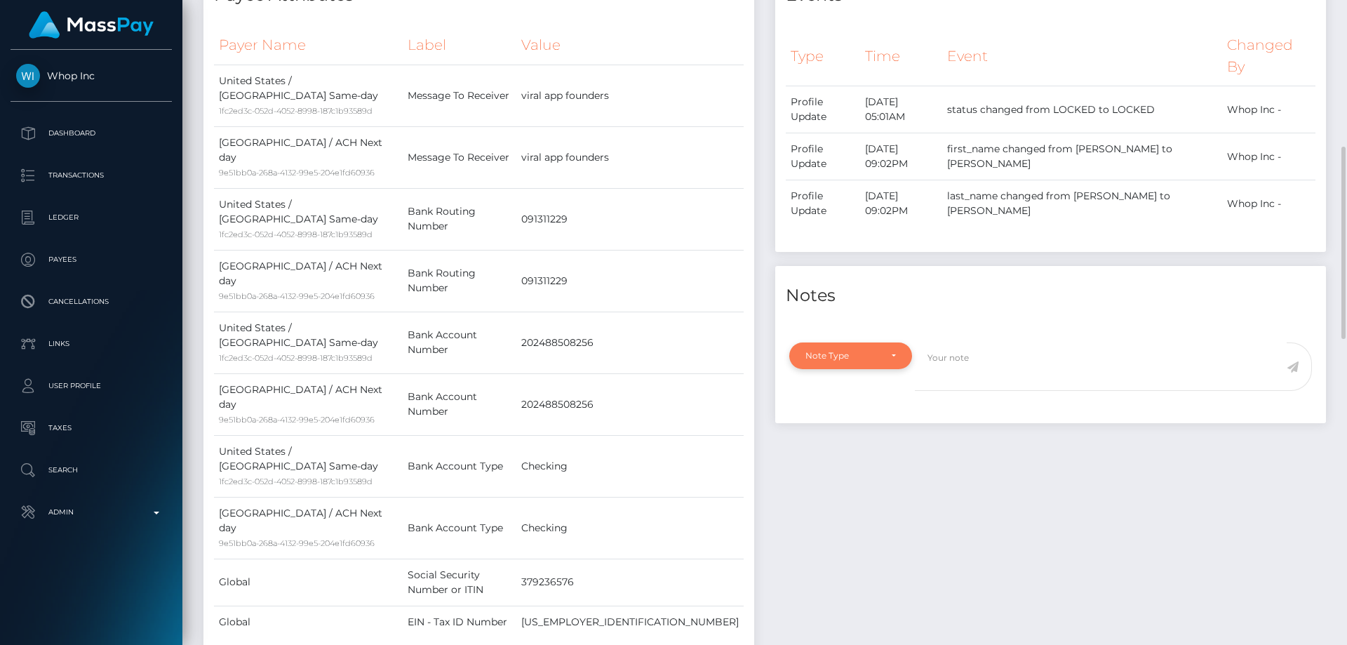
click at [878, 356] on div "Note Type" at bounding box center [842, 355] width 74 height 11
click at [870, 455] on span "Clear Compliance" at bounding box center [843, 452] width 75 height 13
select select "CLEAR_COMPLIANCE"
paste textarea "The hit refers to a person without Middle Name and resident in a different coun…"
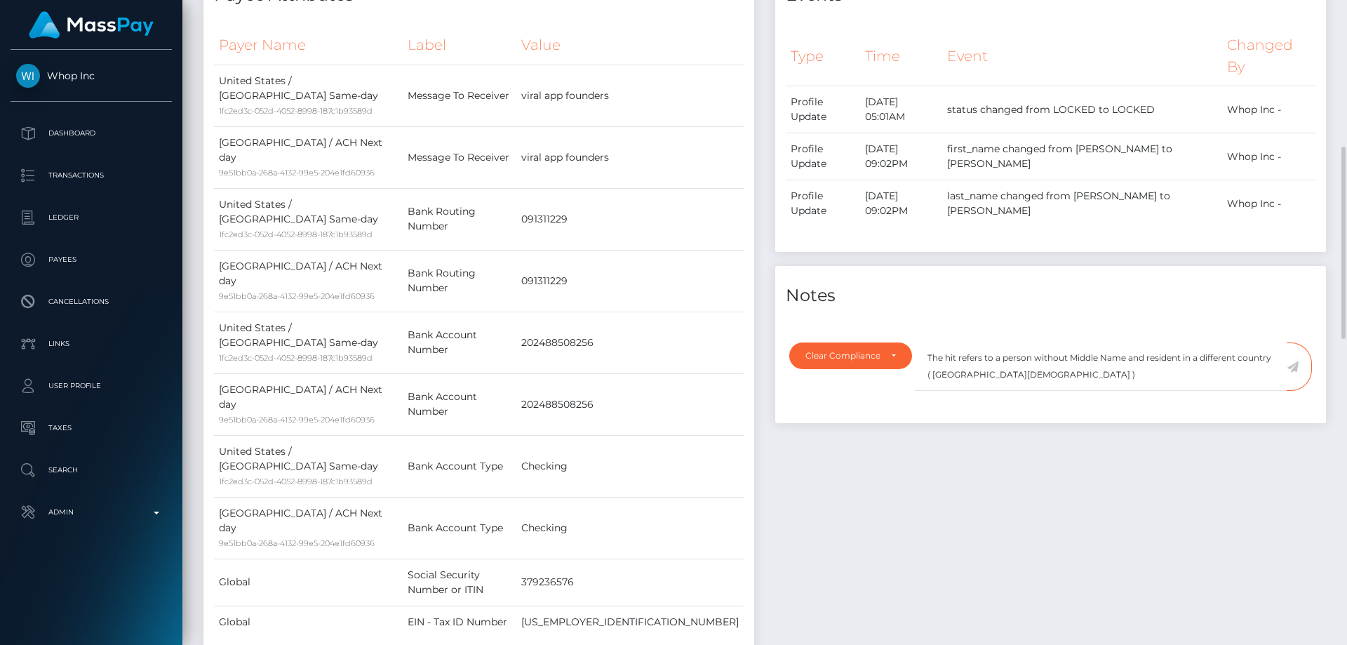
click at [1088, 459] on div "Events Type Time Event Changed By" at bounding box center [1051, 321] width 572 height 711
click at [1036, 372] on textarea "The hit refers to a person without Middle Name and resident in a different coun…" at bounding box center [1101, 366] width 372 height 48
type textarea "The hit refers to a person without Middle Name and resident in a different coun…"
click at [1292, 367] on icon at bounding box center [1292, 366] width 12 height 11
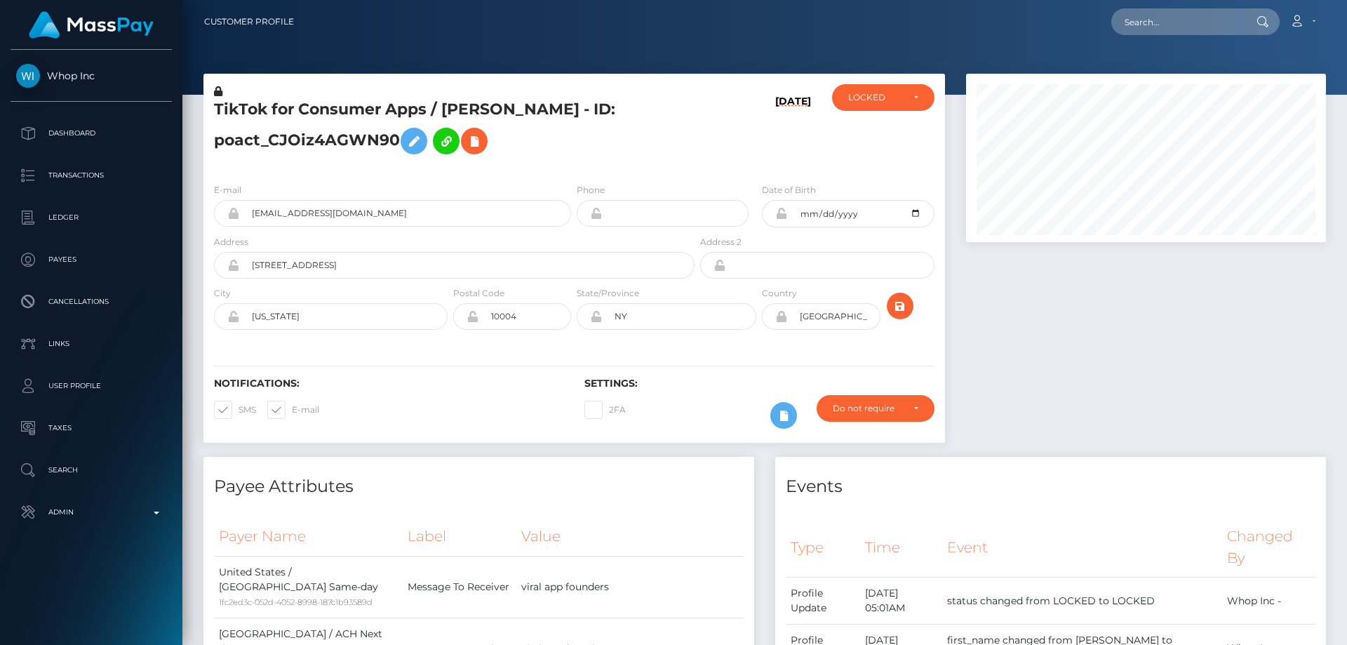
scroll to position [168, 361]
click at [635, 152] on h5 "TikTok for Consumer Apps / [PERSON_NAME] - ID: poact_CJOiz4AGWN90" at bounding box center [450, 130] width 473 height 62
click at [218, 91] on icon at bounding box center [218, 91] width 8 height 10
click at [412, 141] on icon at bounding box center [413, 142] width 17 height 18
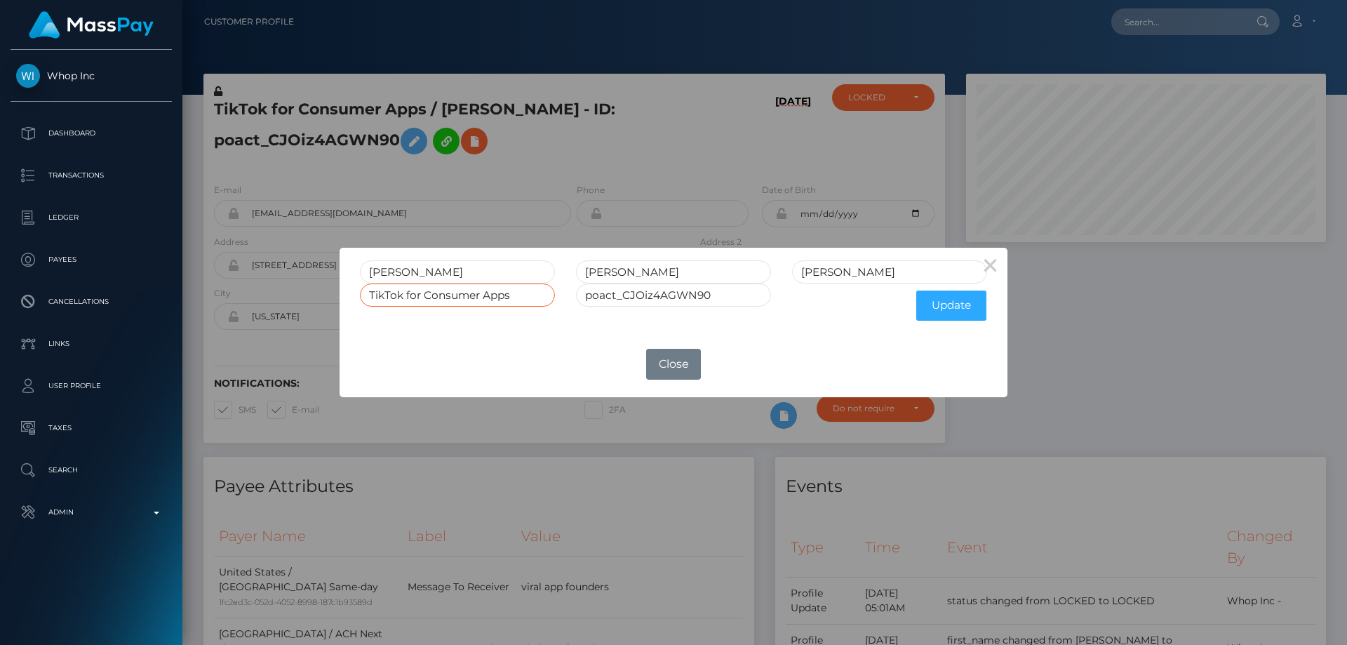
drag, startPoint x: 342, startPoint y: 300, endPoint x: 258, endPoint y: 316, distance: 85.7
click at [258, 316] on div "× JOSEPH KIM CHOI TikTok for Consumer Apps poact_CJOiz4AGWN90 Update OK No Close" at bounding box center [673, 322] width 1347 height 645
click at [965, 311] on button "Update" at bounding box center [951, 305] width 70 height 30
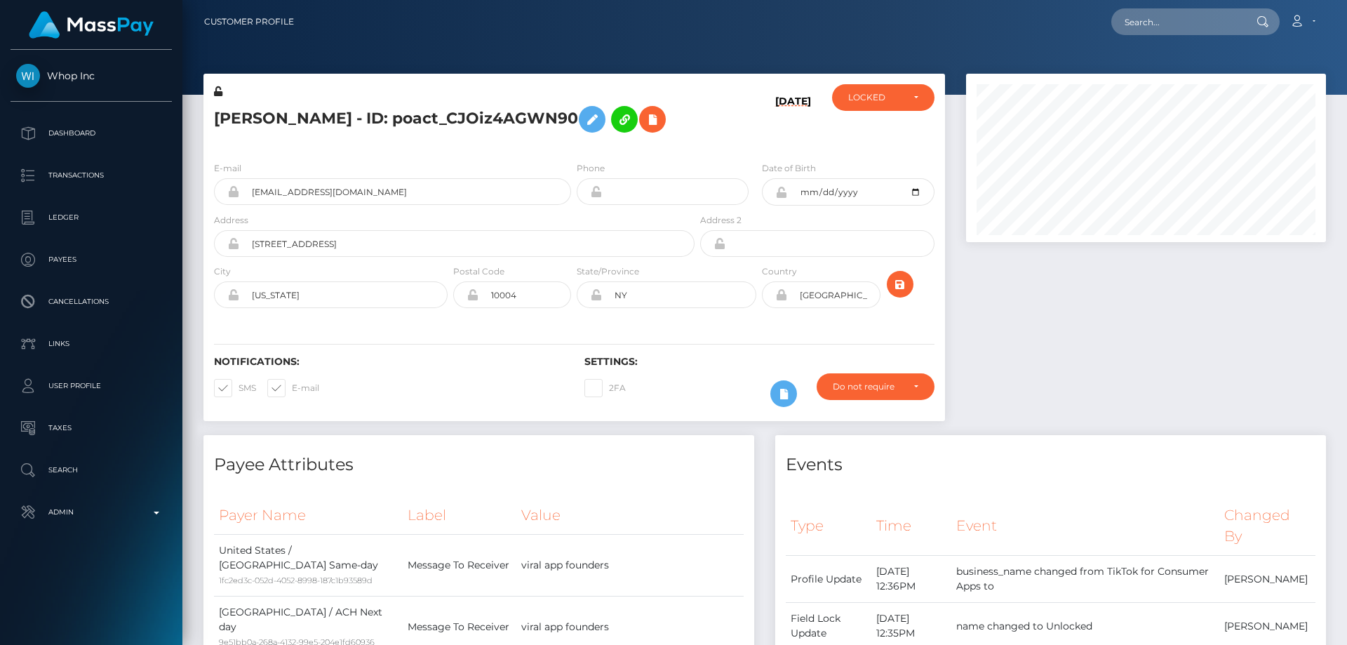
scroll to position [168, 361]
click at [218, 89] on icon at bounding box center [218, 91] width 8 height 10
click at [868, 101] on div "LOCKED" at bounding box center [875, 97] width 54 height 11
click at [880, 139] on link "ACTIVE" at bounding box center [883, 135] width 102 height 26
select select "ACTIVE"
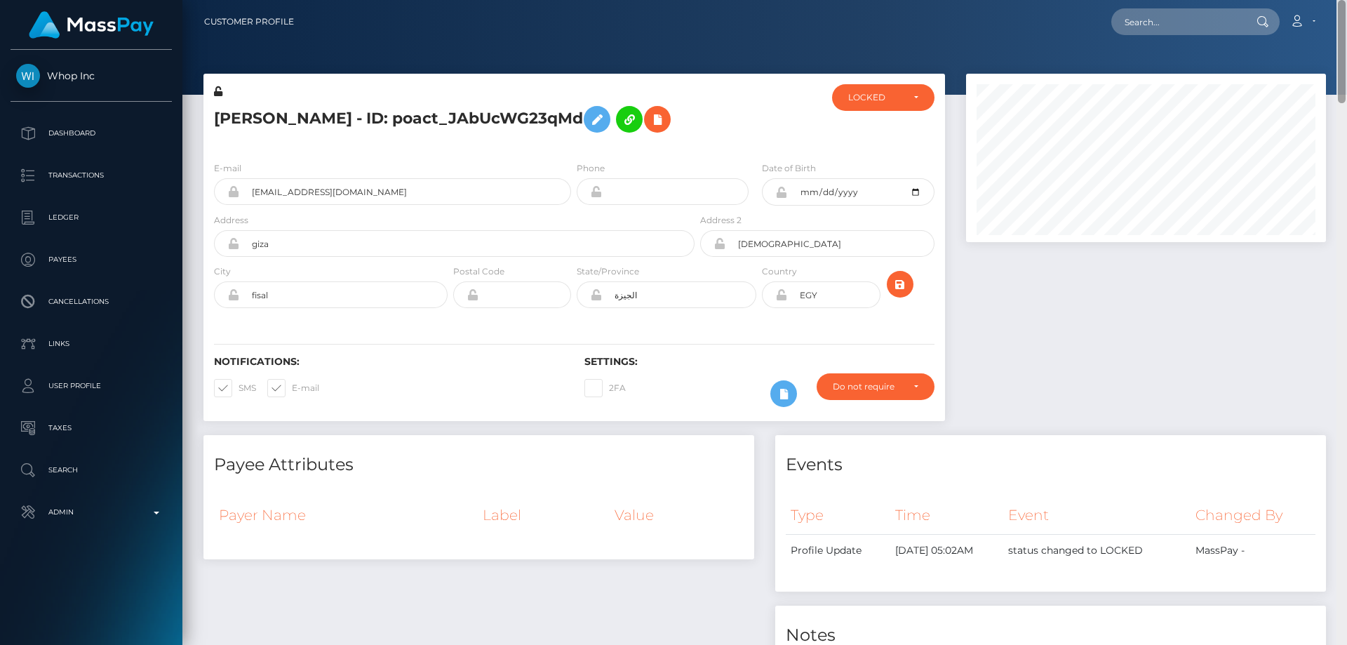
drag, startPoint x: 1341, startPoint y: 121, endPoint x: 1346, endPoint y: -85, distance: 205.6
click at [1346, 0] on html "Whop Inc Dashboard Transactions Ledger Payees Cancellations Links" at bounding box center [673, 322] width 1347 height 645
click at [859, 100] on div "LOCKED" at bounding box center [875, 97] width 54 height 11
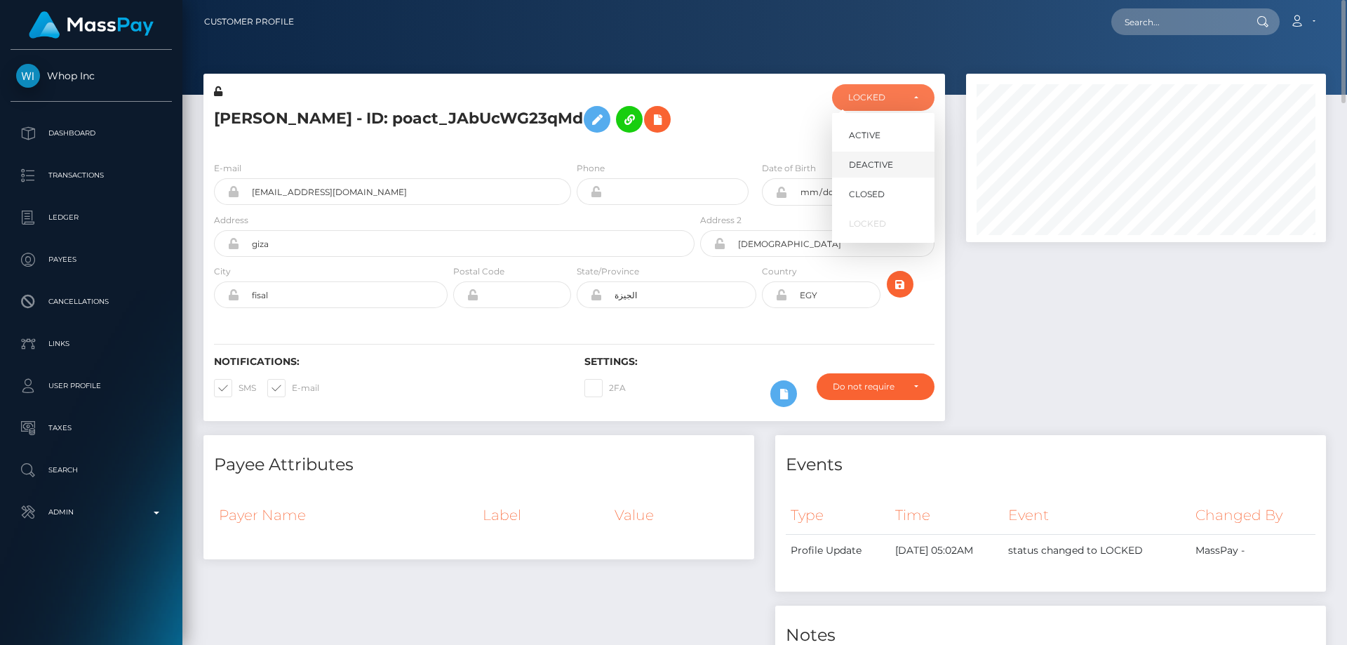
click at [863, 165] on span "DEACTIVE" at bounding box center [871, 165] width 44 height 13
select select "DEACTIVE"
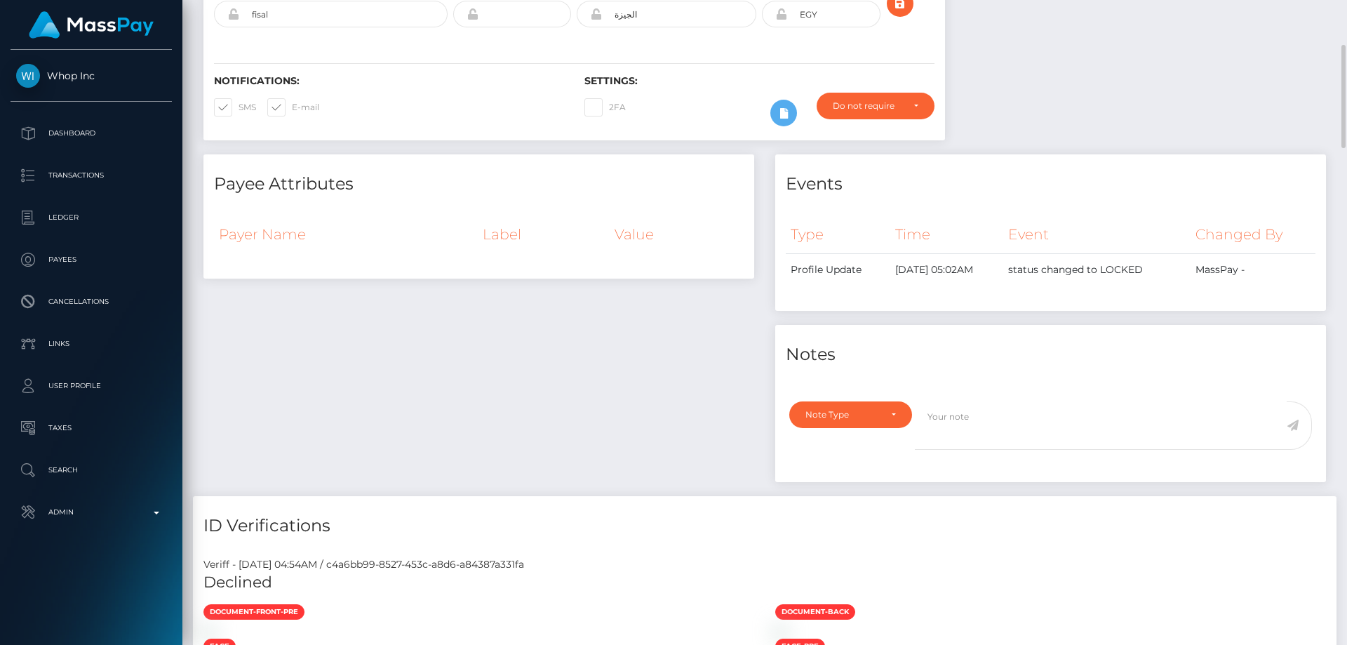
scroll to position [0, 0]
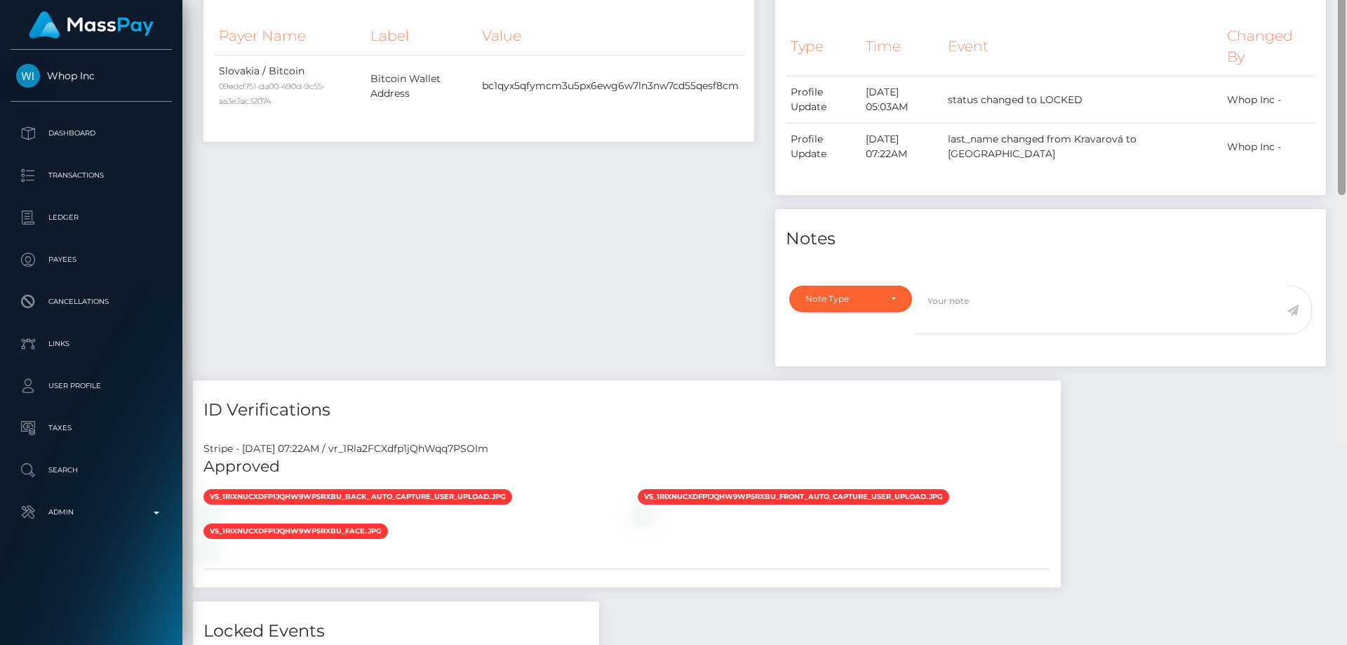
scroll to position [868, 0]
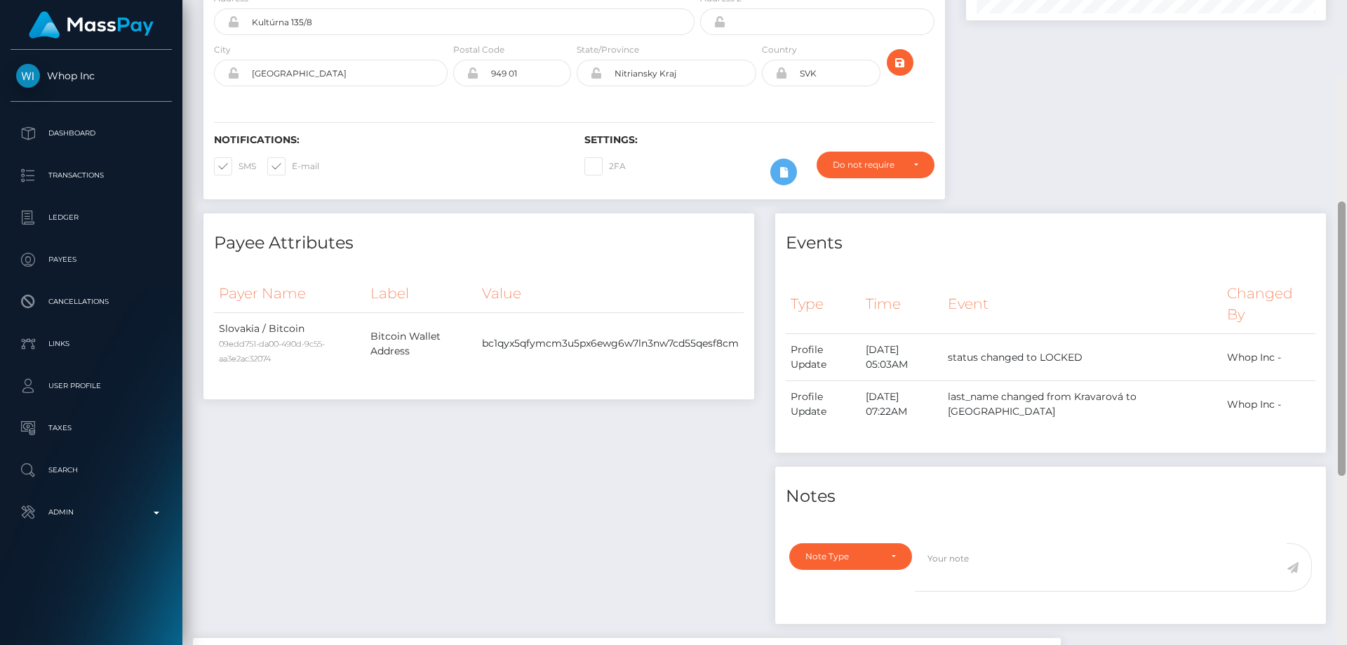
drag, startPoint x: 1344, startPoint y: 302, endPoint x: 1227, endPoint y: 163, distance: 181.2
click at [1346, 128] on div at bounding box center [1341, 397] width 11 height 645
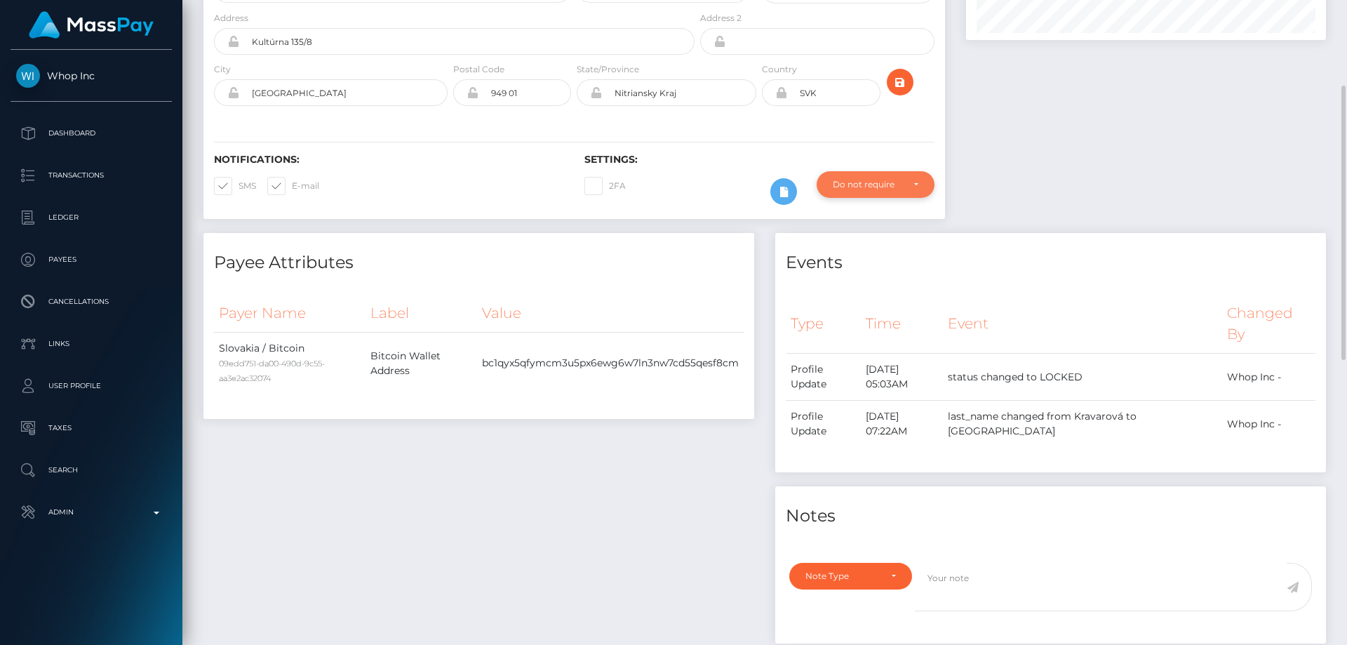
click at [887, 187] on div "Do not require" at bounding box center [867, 184] width 69 height 11
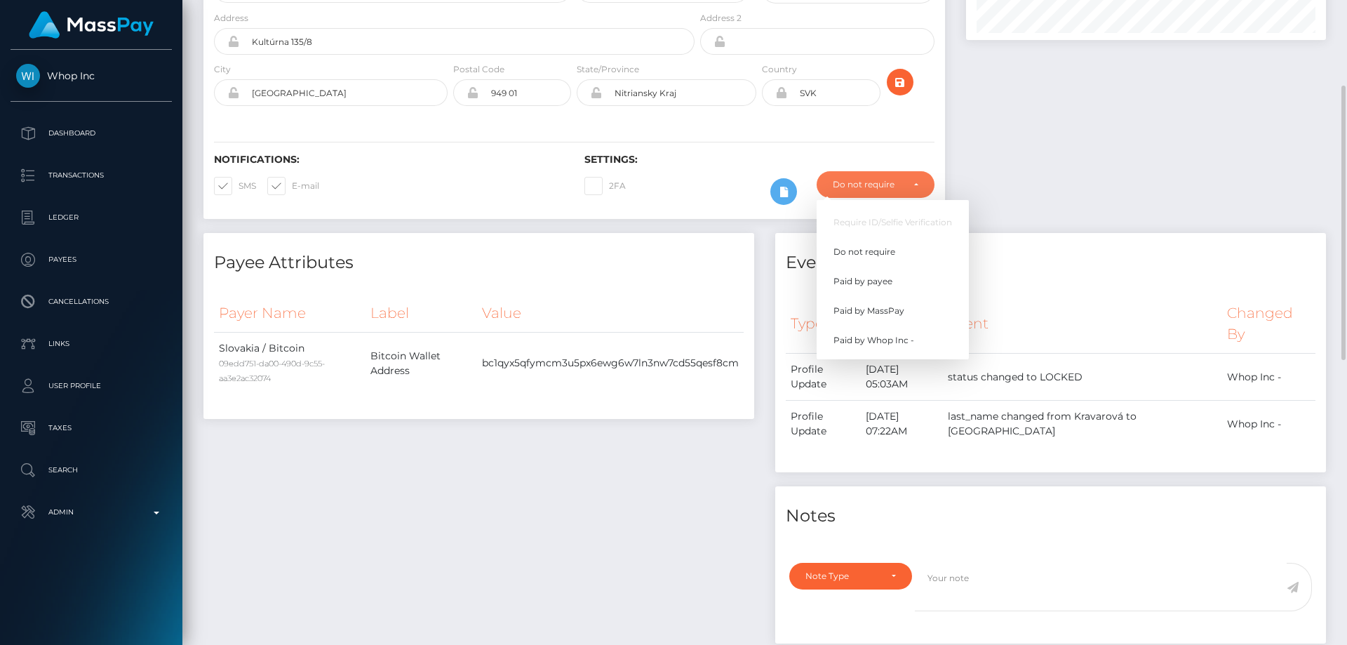
scroll to position [168, 361]
click at [894, 314] on span "Paid by MassPay" at bounding box center [868, 310] width 71 height 13
select select "2"
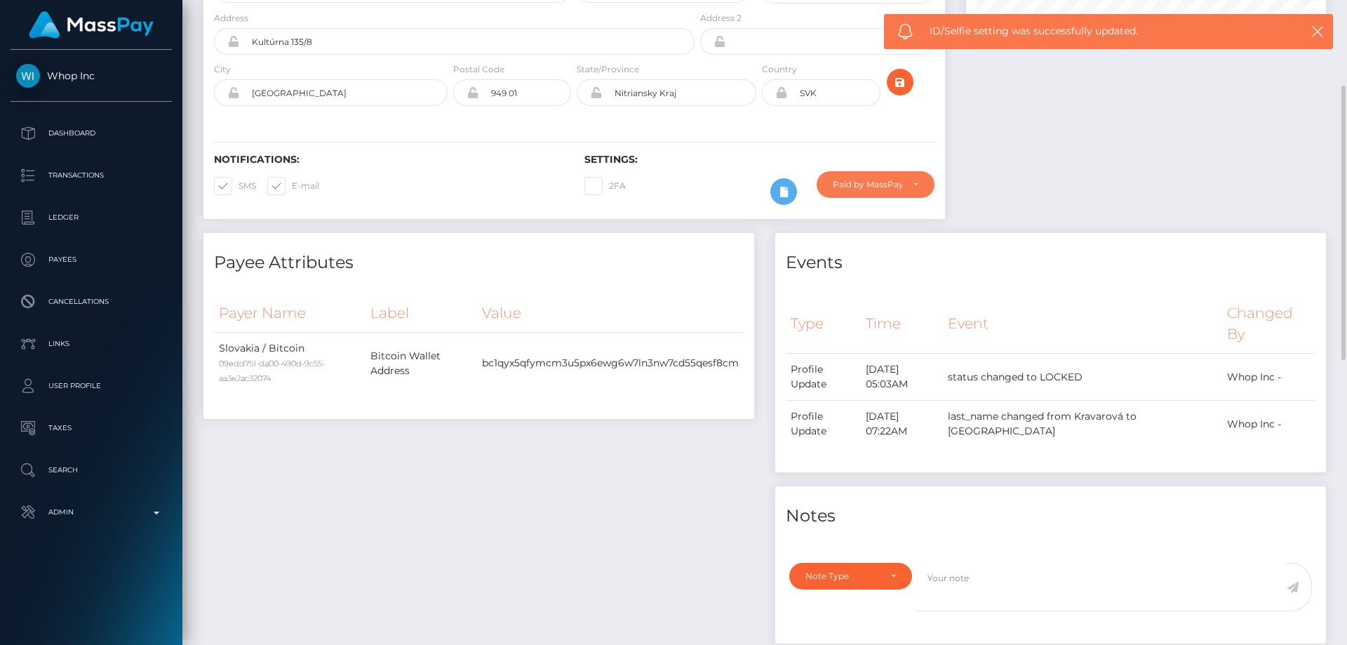
scroll to position [0, 0]
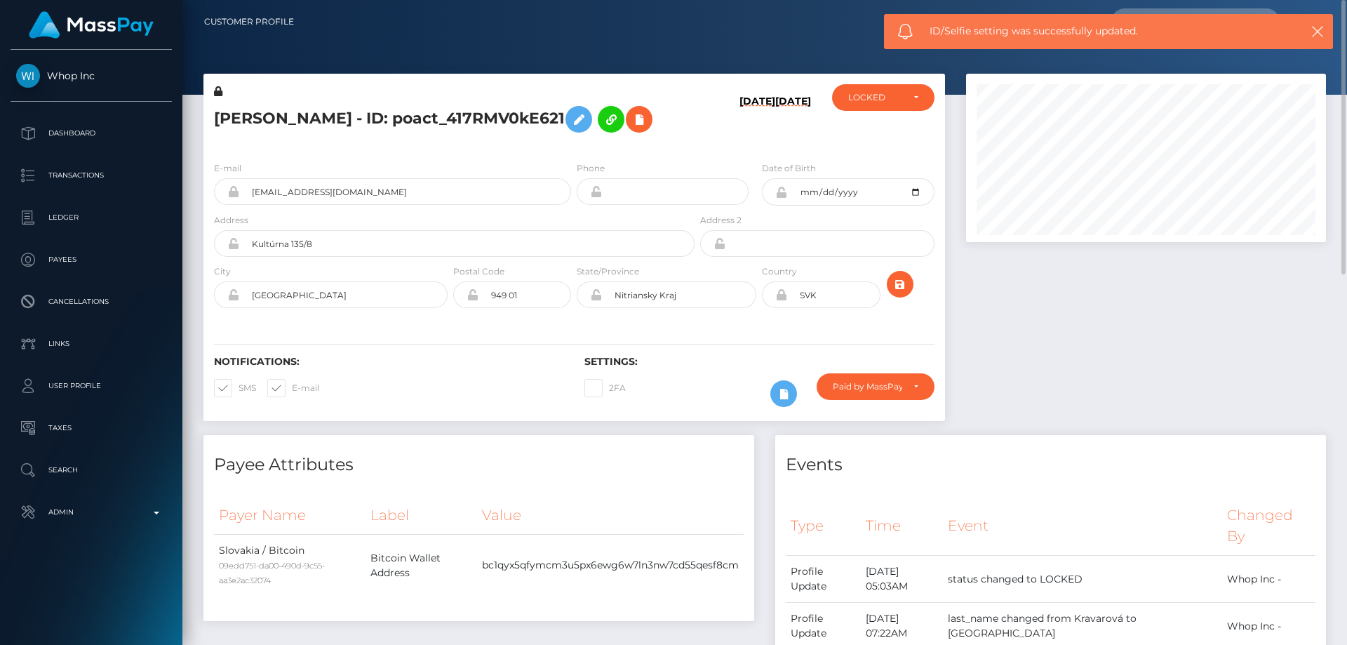
click at [358, 118] on h5 "[PERSON_NAME] - ID: poact_417RMV0kE621" at bounding box center [450, 119] width 473 height 41
copy h5 "[PERSON_NAME] - ID: poact_417RMV0kE621"
click at [870, 95] on div "LOCKED" at bounding box center [875, 97] width 54 height 11
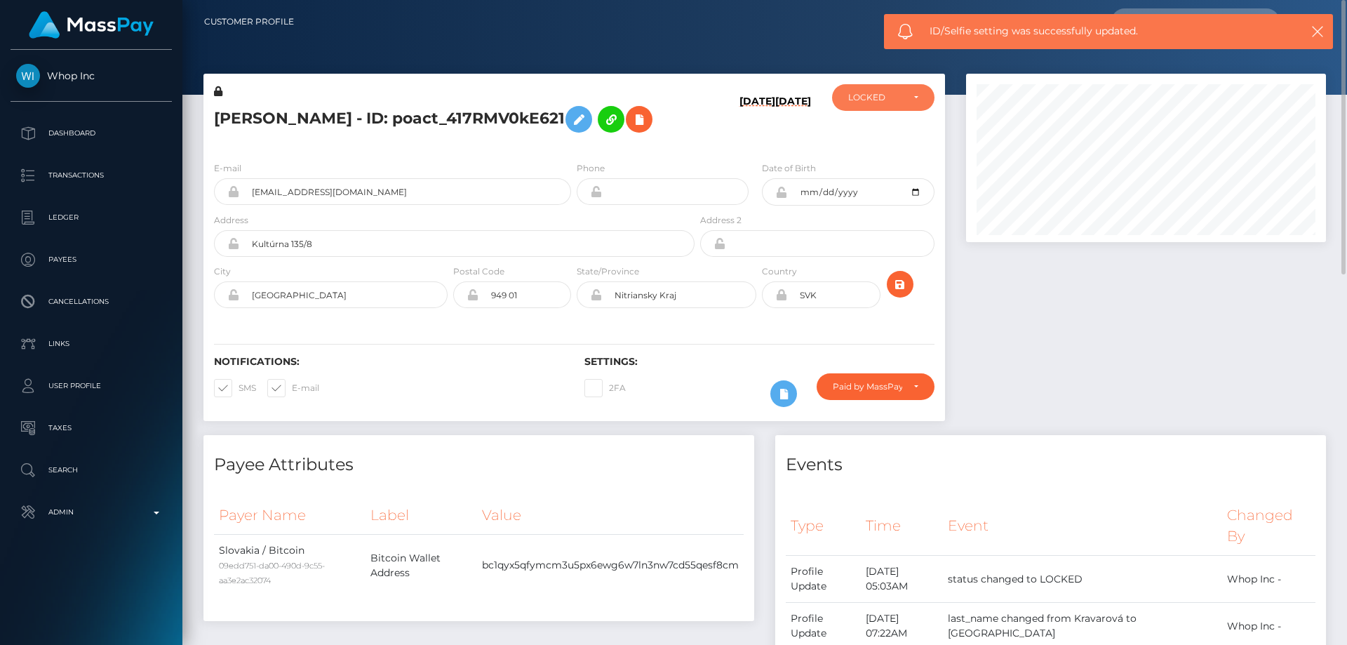
scroll to position [168, 361]
click at [875, 167] on span "DEACTIVE" at bounding box center [871, 165] width 44 height 13
select select "DEACTIVE"
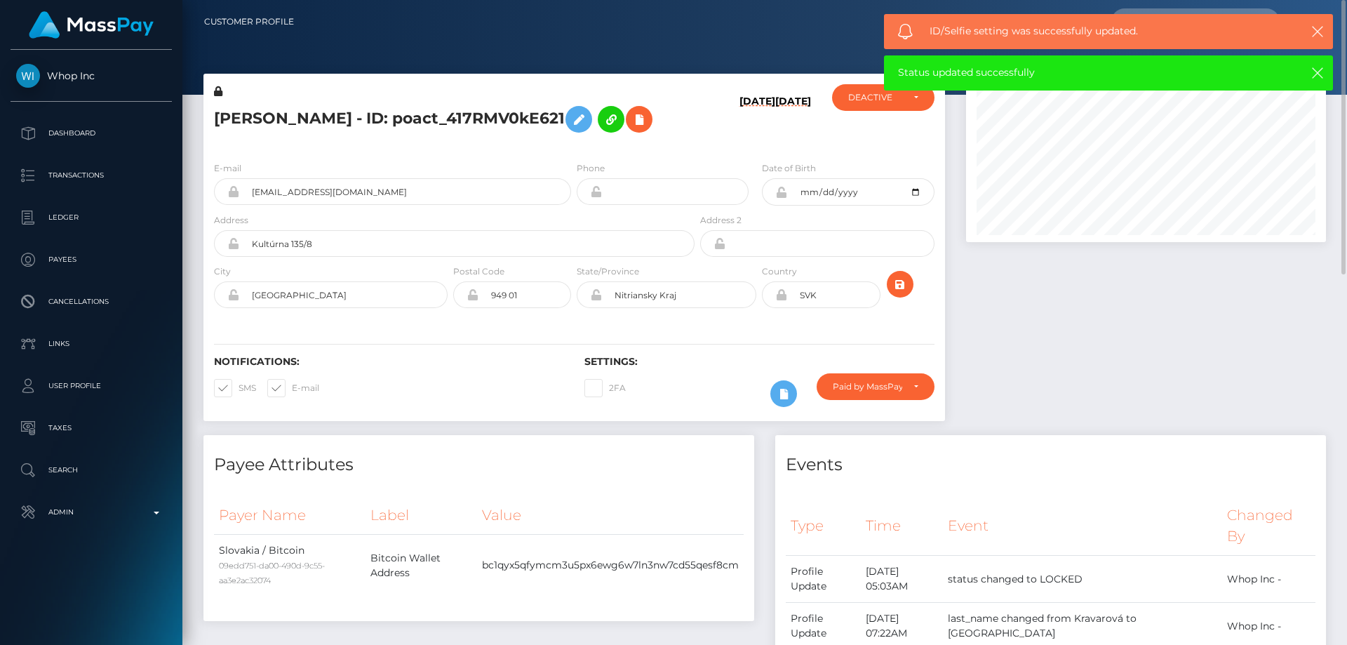
click at [530, 474] on h4 "Payee Attributes" at bounding box center [479, 464] width 530 height 25
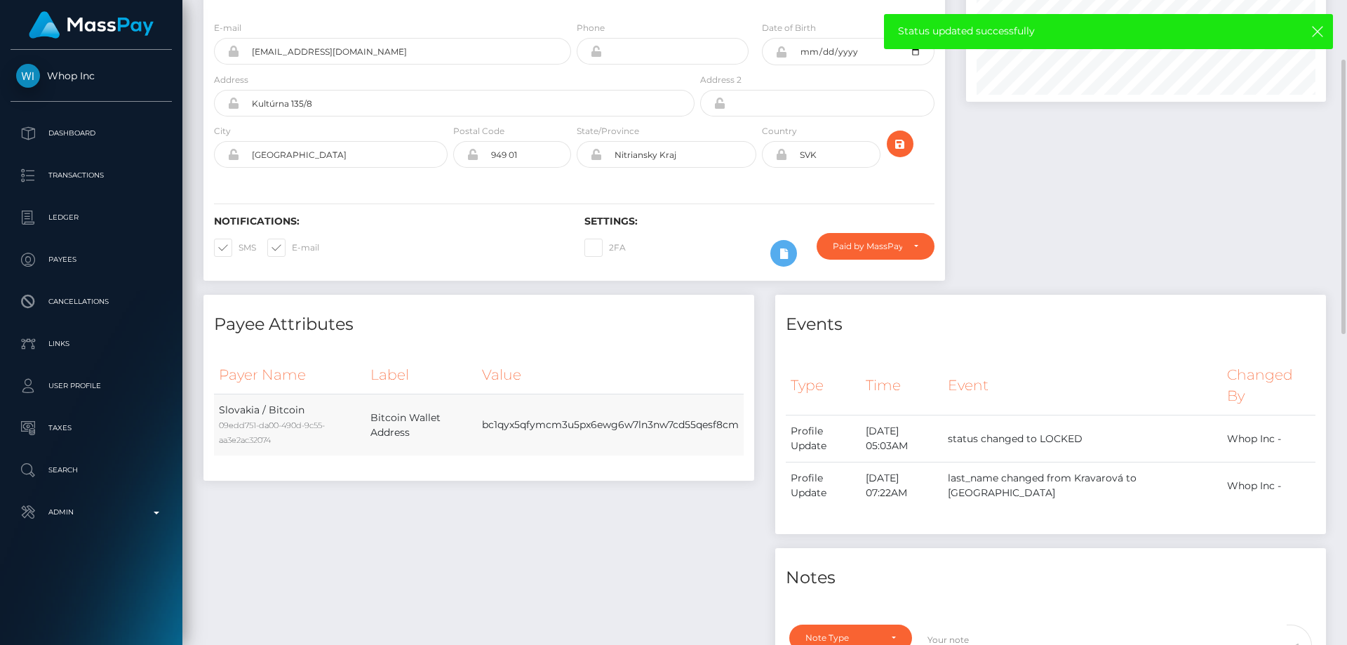
click at [612, 428] on td "bc1qyx5qfymcm3u5px6ewg6w7ln3nw7cd55qesf8cm" at bounding box center [610, 425] width 267 height 62
copy td "bc1qyx5qfymcm3u5px6ewg6w7ln3nw7cd55qesf8cm"
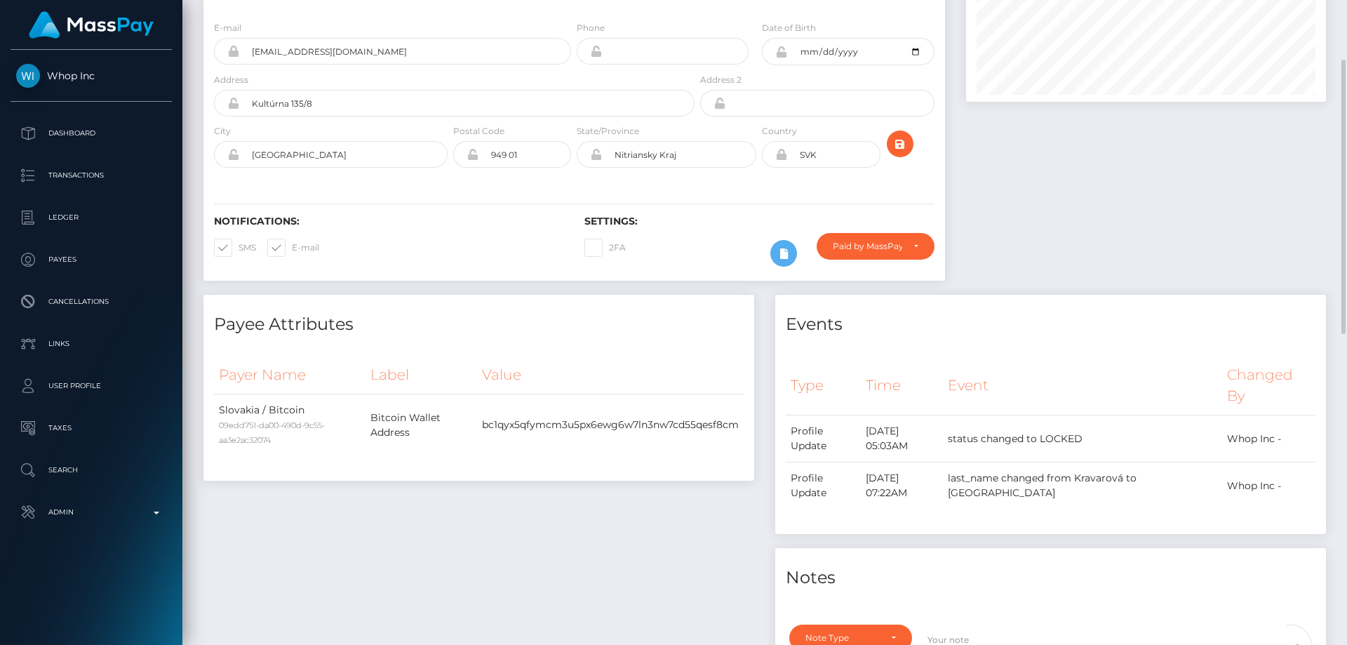
click at [475, 241] on div "Notifications: SMS E-mail" at bounding box center [388, 244] width 370 height 58
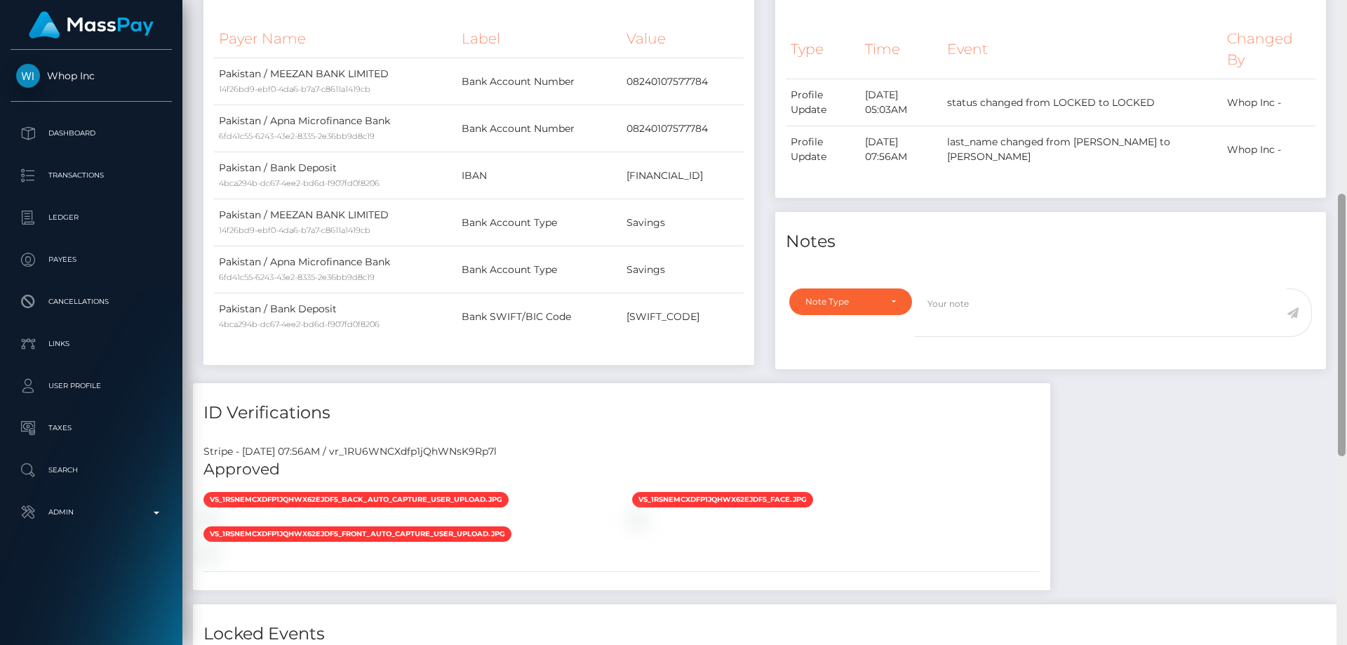
scroll to position [411, 0]
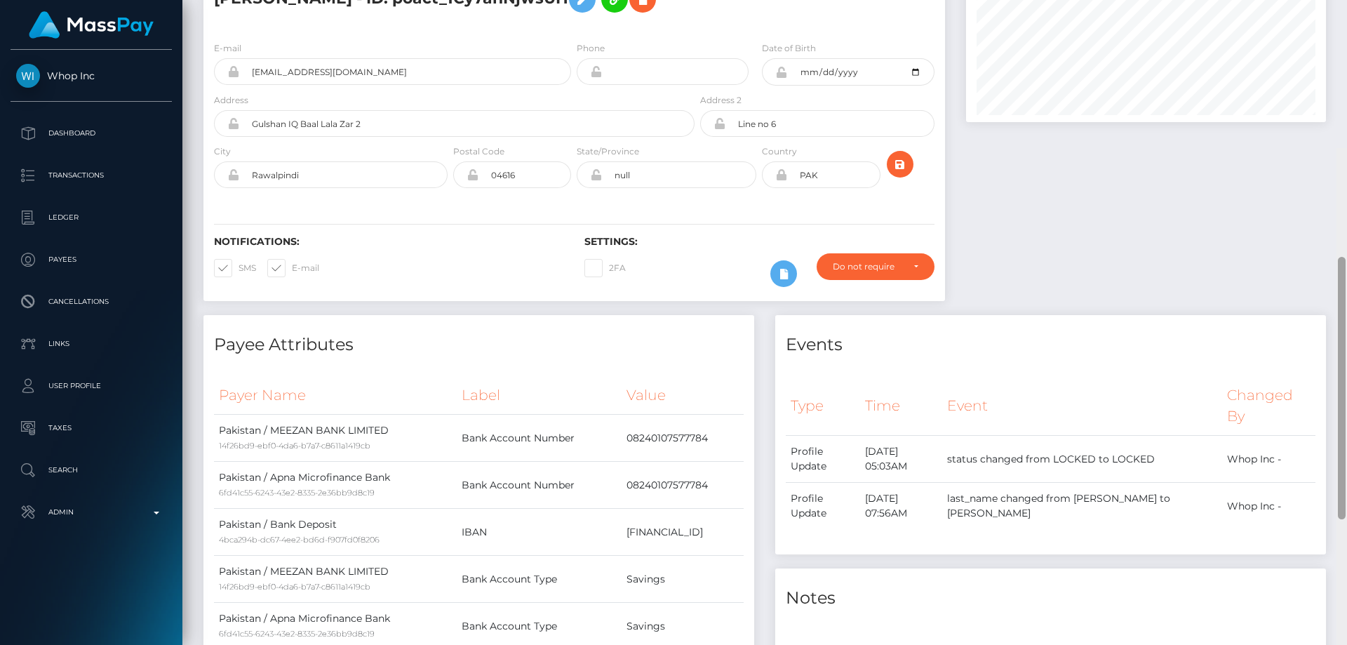
drag, startPoint x: 1342, startPoint y: 252, endPoint x: 1346, endPoint y: 70, distance: 181.7
click at [1346, 148] on div at bounding box center [1341, 470] width 11 height 645
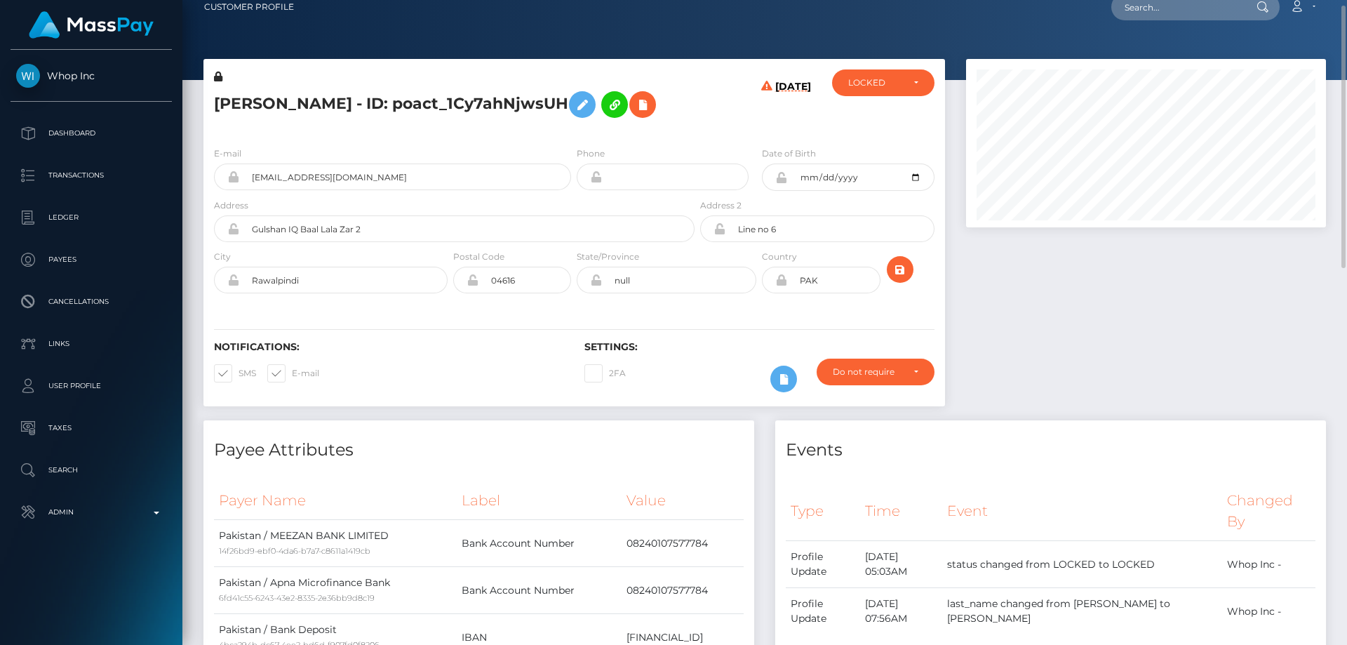
drag, startPoint x: 1091, startPoint y: 343, endPoint x: 1030, endPoint y: 346, distance: 61.8
click at [1089, 344] on div at bounding box center [1145, 239] width 381 height 361
click at [893, 372] on div "Do not require" at bounding box center [867, 371] width 69 height 11
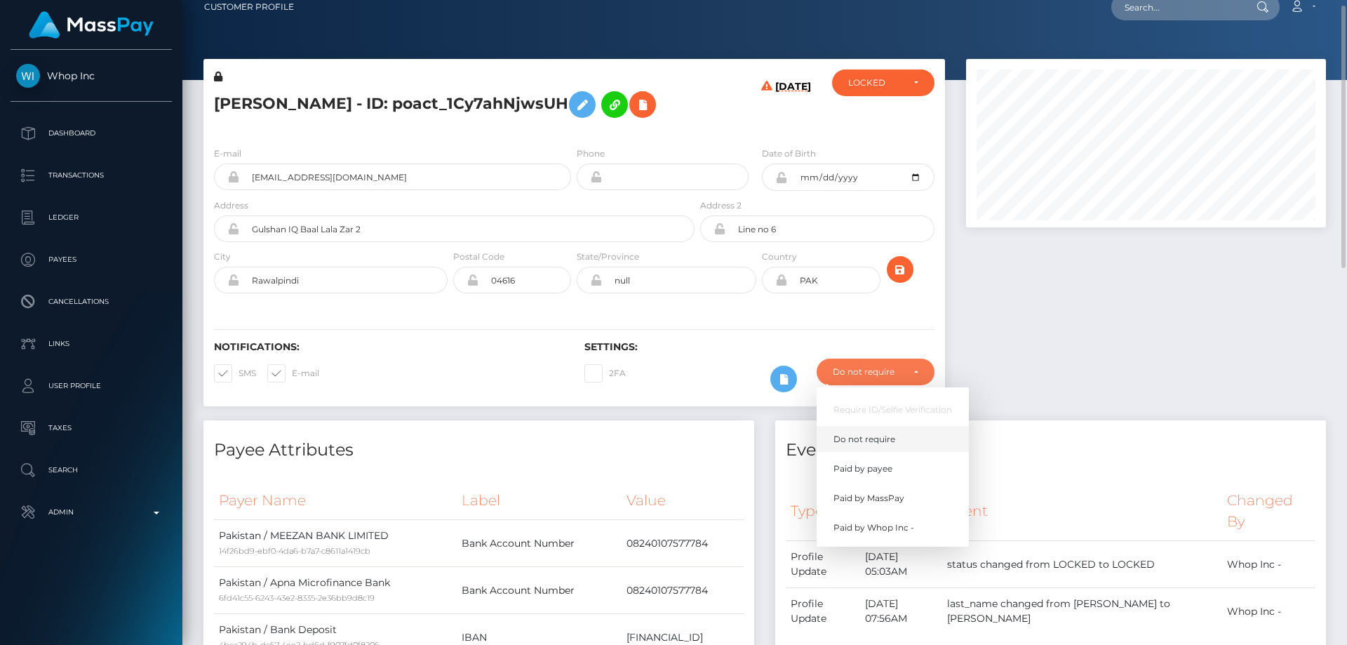
scroll to position [168, 361]
click at [888, 500] on span "Paid by MassPay" at bounding box center [868, 498] width 71 height 13
select select "2"
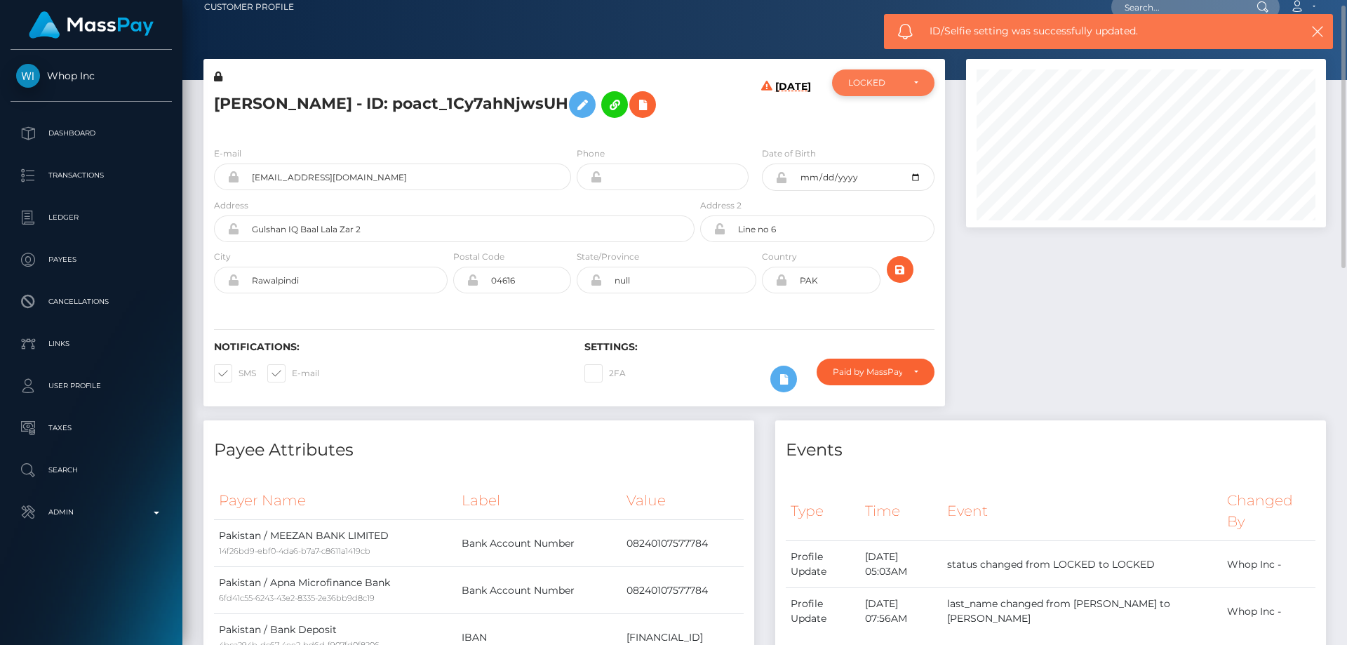
click at [868, 81] on div "LOCKED" at bounding box center [875, 82] width 54 height 11
click at [870, 148] on span "DEACTIVE" at bounding box center [871, 150] width 44 height 13
select select "DEACTIVE"
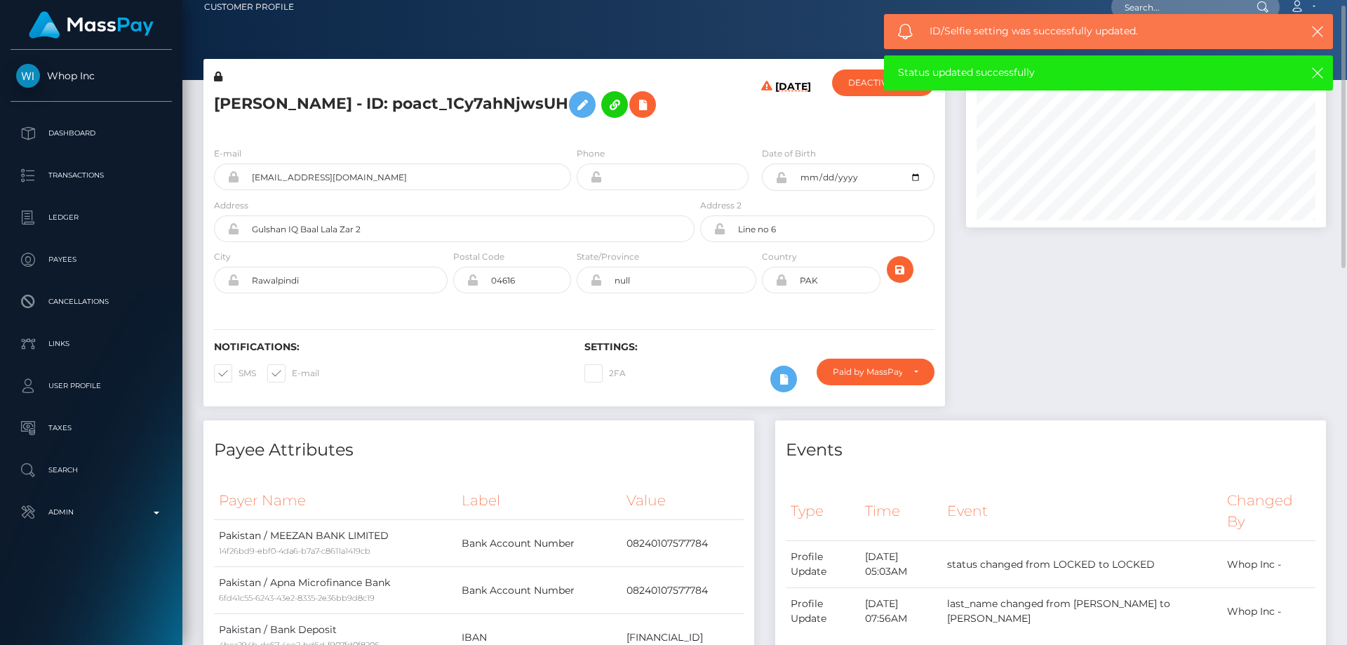
click at [367, 103] on h5 "Abdul Rehman - ID: poact_1Cy7ahNjwsUH" at bounding box center [450, 104] width 473 height 41
copy h5 "Abdul Rehman - ID: poact_1Cy7ahNjwsUH"
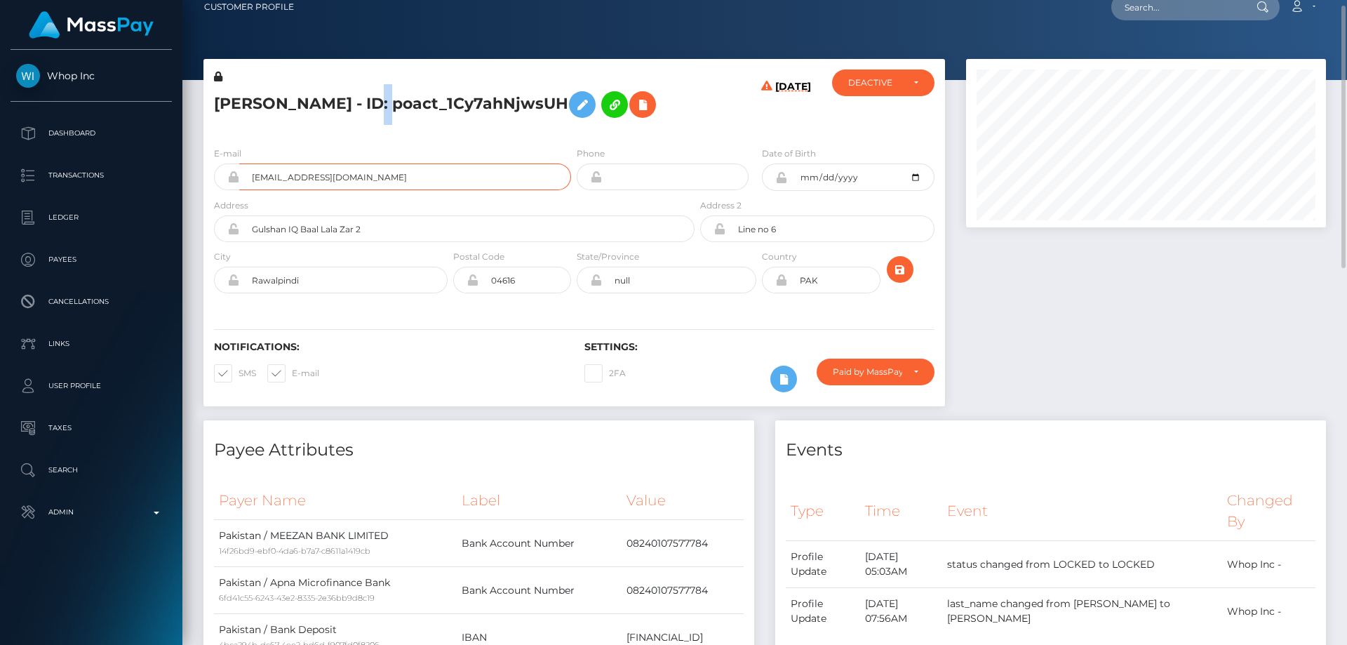
drag, startPoint x: 497, startPoint y: 165, endPoint x: 511, endPoint y: 168, distance: 14.3
click at [497, 165] on input "trendyfirestore@gmail.com" at bounding box center [405, 176] width 332 height 27
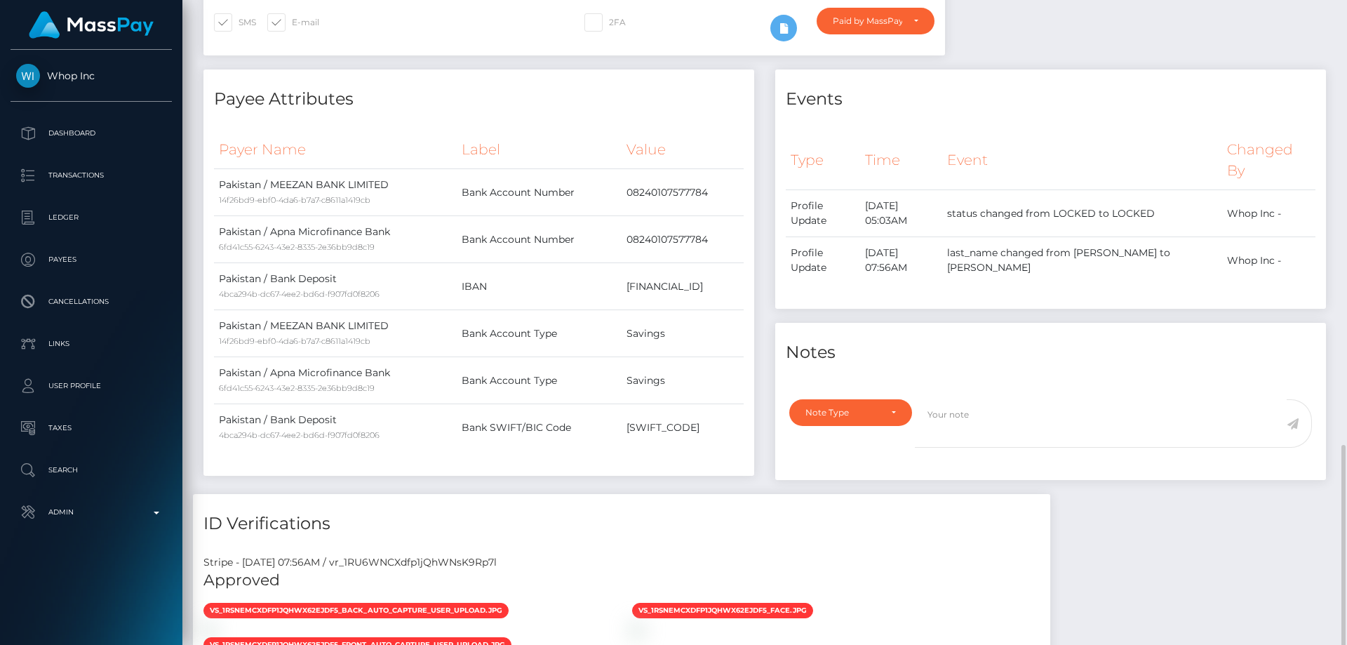
scroll to position [576, 0]
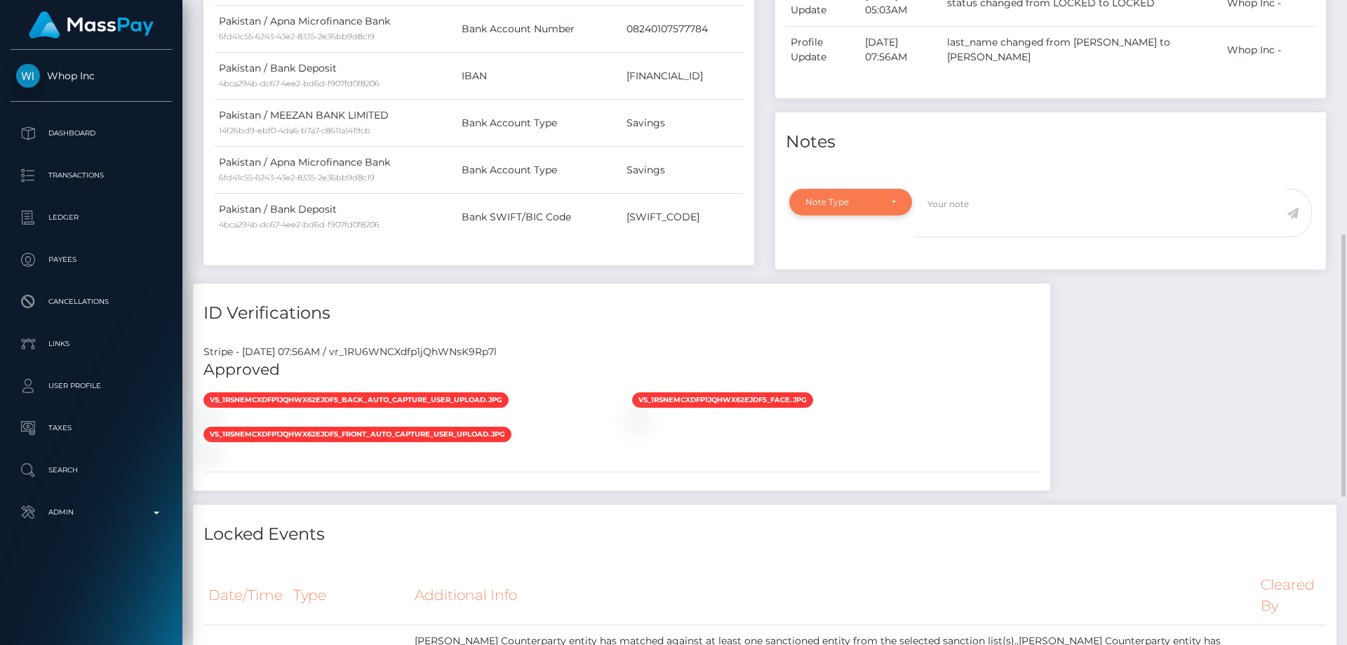
click at [842, 203] on div "Note Type" at bounding box center [842, 201] width 74 height 11
click at [846, 264] on span "Compliance" at bounding box center [831, 269] width 51 height 13
select select "COMPLIANCE"
click at [970, 212] on textarea at bounding box center [1101, 213] width 372 height 48
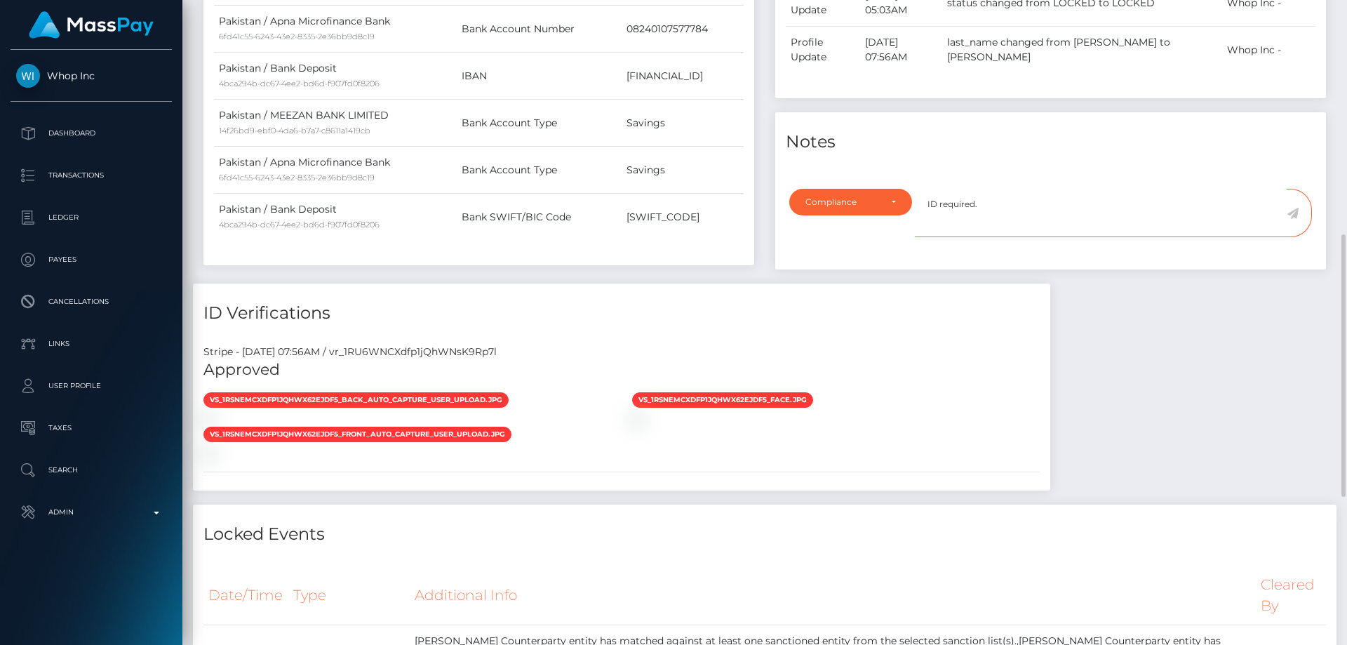
type textarea "ID required."
click at [1289, 211] on icon at bounding box center [1292, 213] width 12 height 11
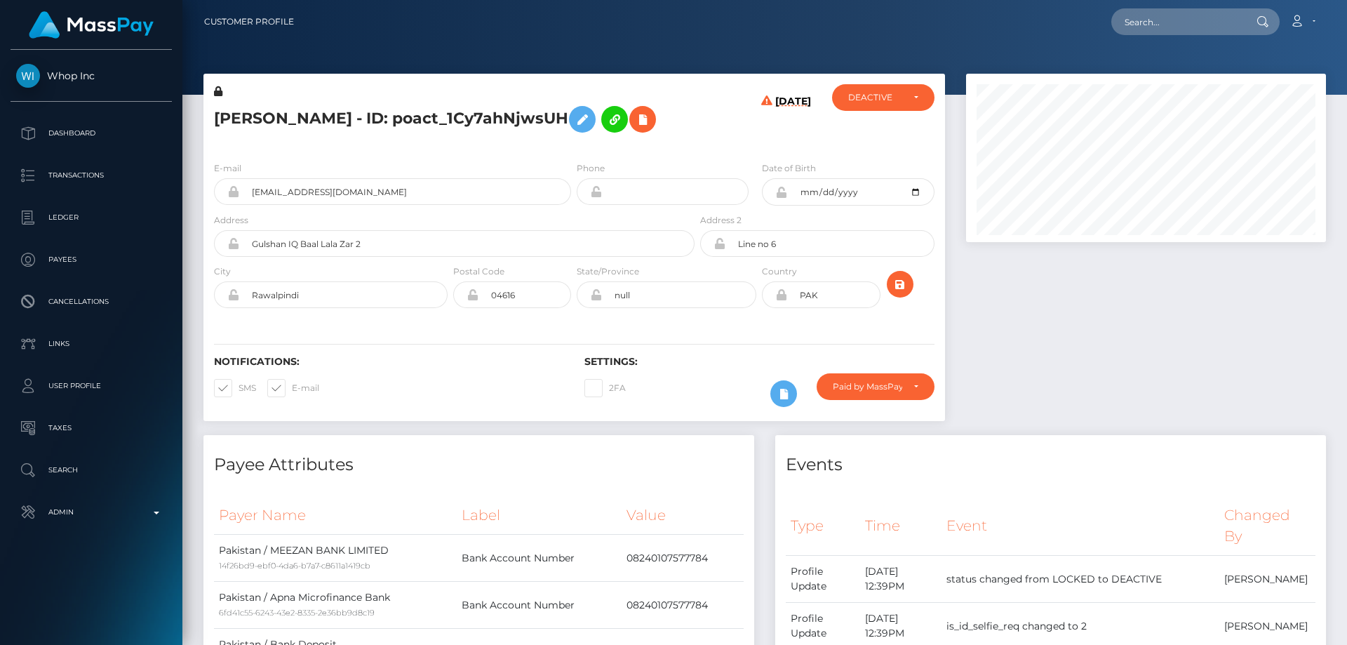
scroll to position [168, 361]
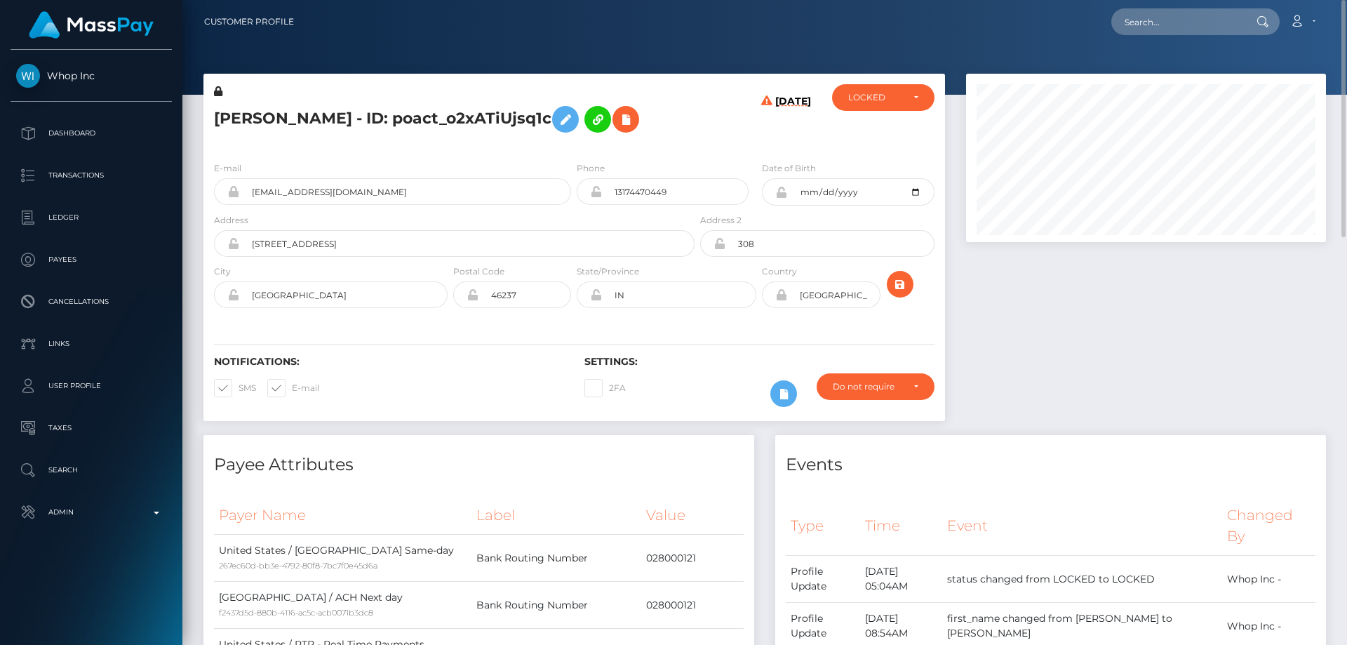
click at [391, 115] on h5 "[PERSON_NAME] - ID: poact_o2xATiUjsq1c" at bounding box center [450, 119] width 473 height 41
copy h5 "[PERSON_NAME] - ID: poact_o2xATiUjsq1c"
click at [880, 393] on div "Do not require" at bounding box center [875, 386] width 118 height 27
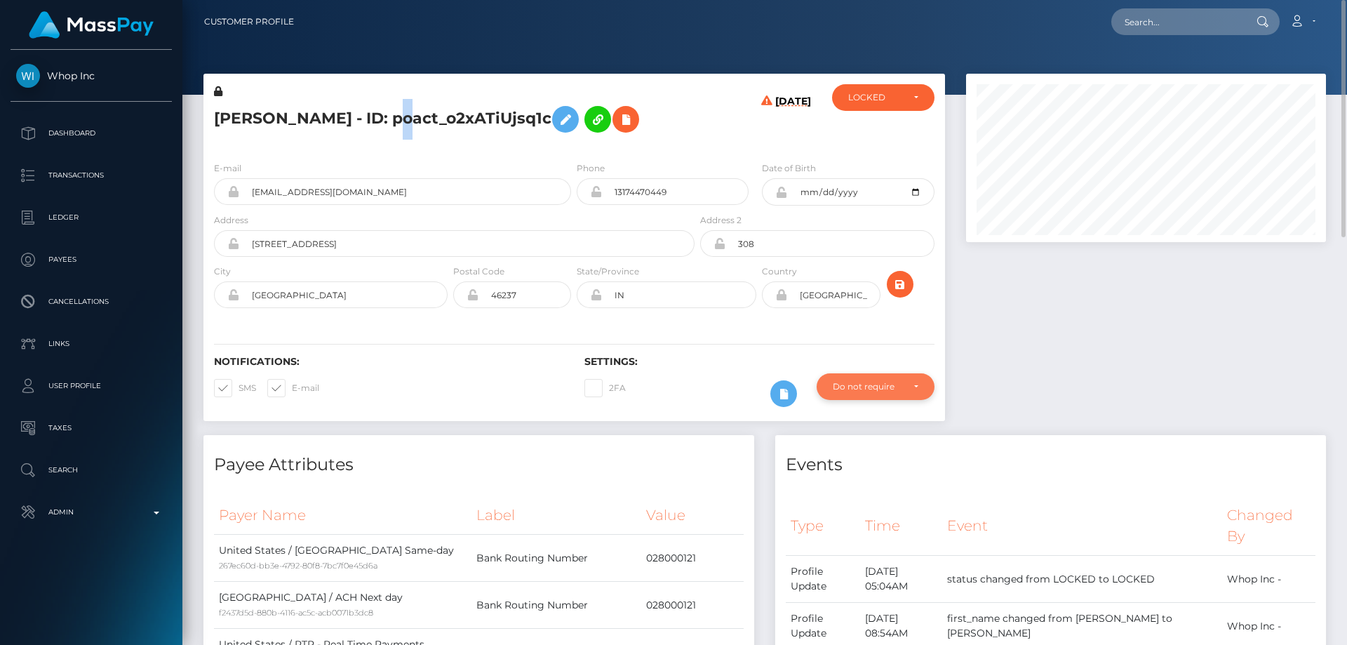
scroll to position [168, 361]
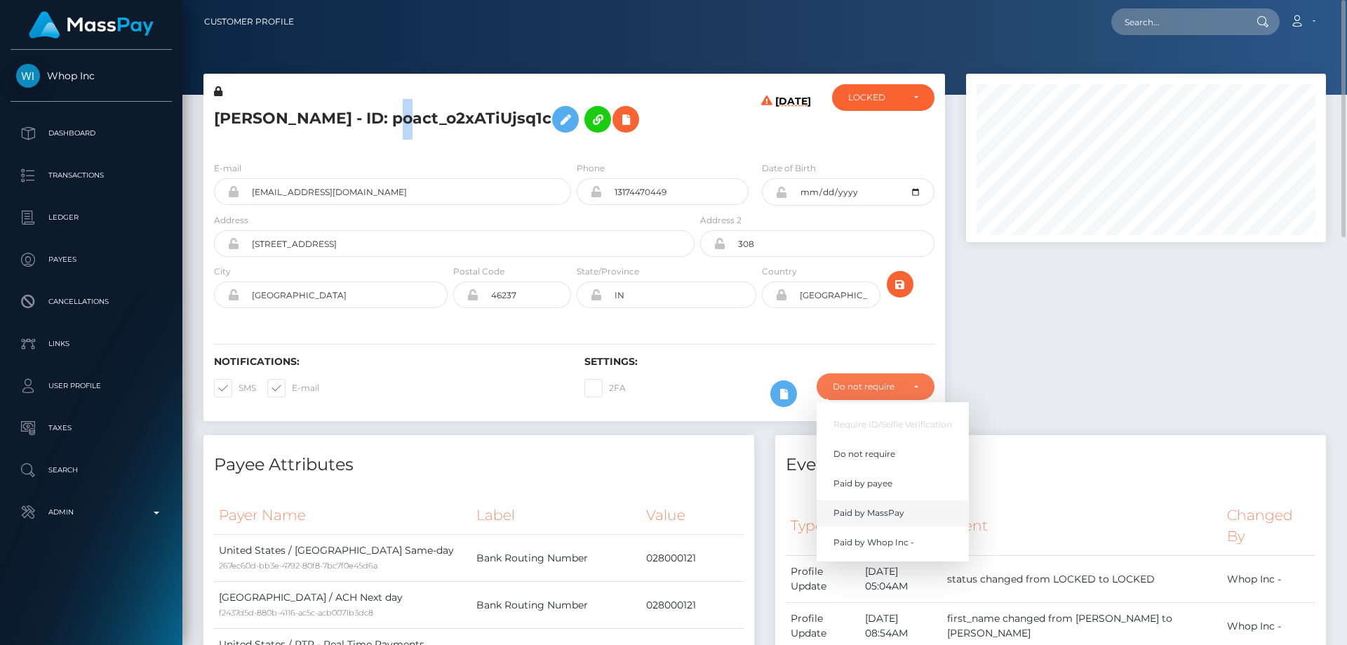
click at [877, 513] on span "Paid by MassPay" at bounding box center [868, 512] width 71 height 13
select select "2"
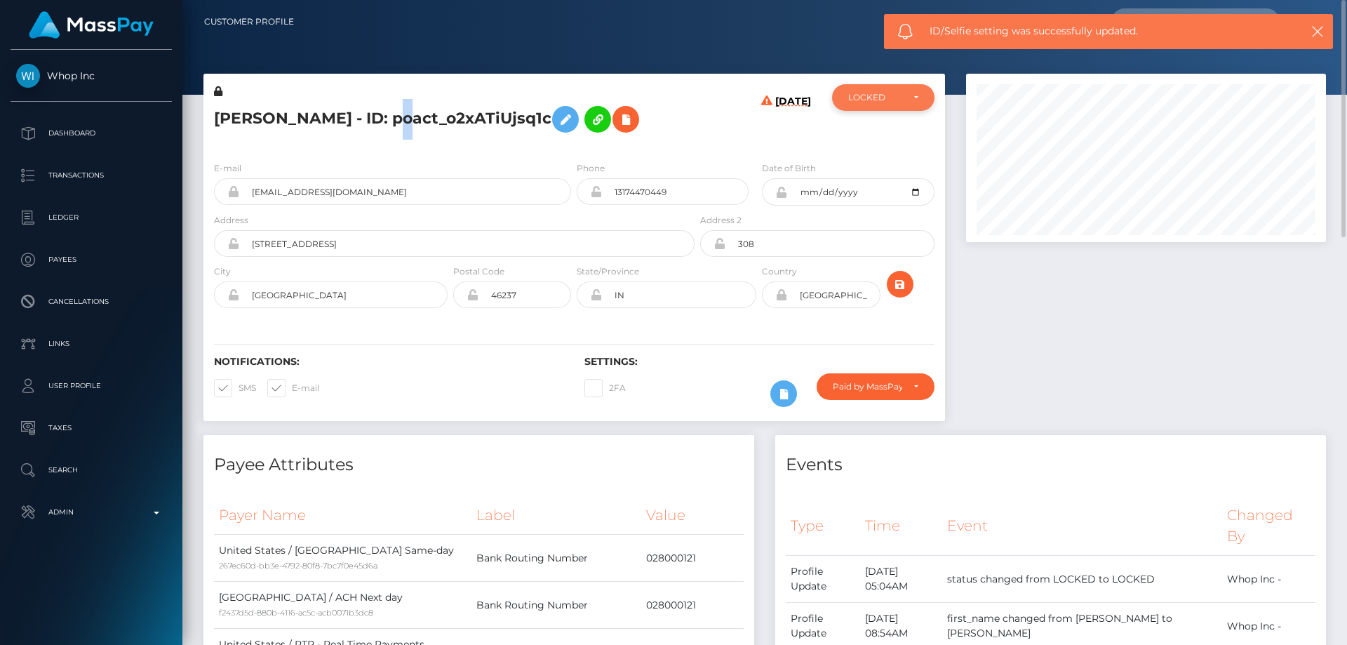
click at [882, 90] on div "LOCKED" at bounding box center [883, 97] width 102 height 27
click at [904, 167] on link "DEACTIVE" at bounding box center [883, 165] width 102 height 26
select select "DEACTIVE"
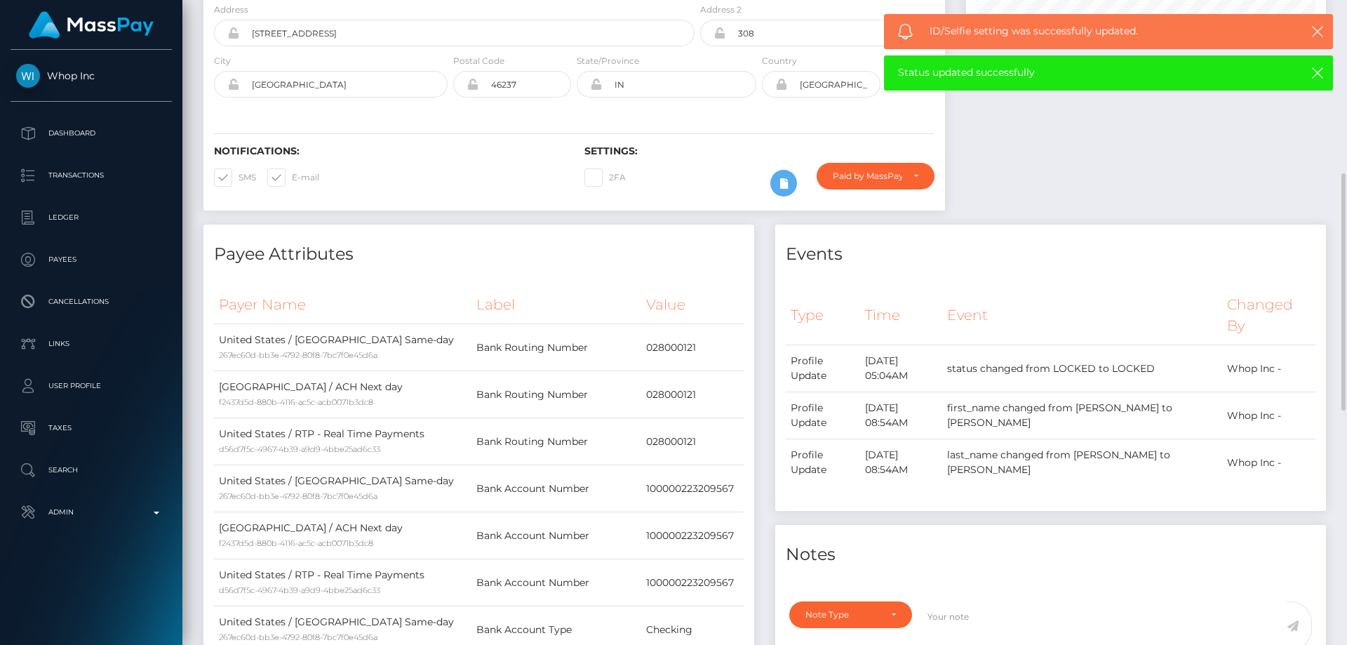
scroll to position [281, 0]
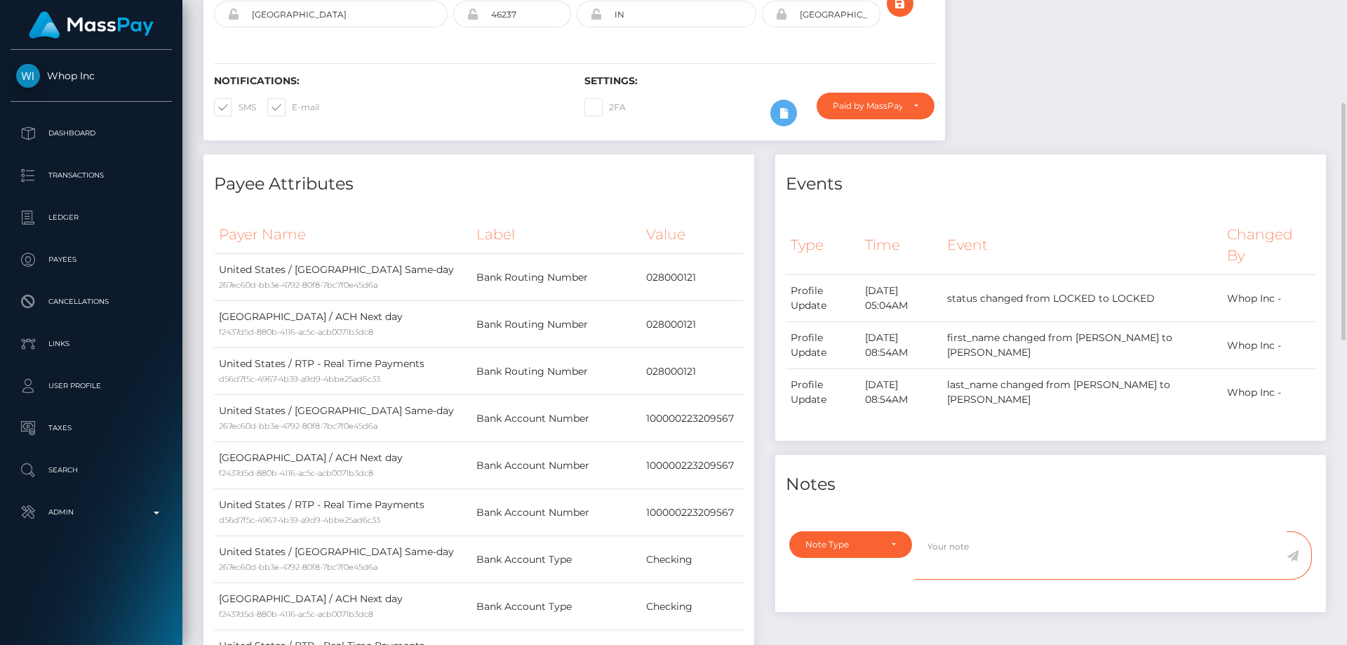
click at [983, 531] on textarea at bounding box center [1101, 555] width 372 height 48
click at [837, 539] on div "Note Type" at bounding box center [842, 544] width 74 height 11
click at [851, 446] on span "Compliance" at bounding box center [831, 452] width 51 height 13
select select "COMPLIANCE"
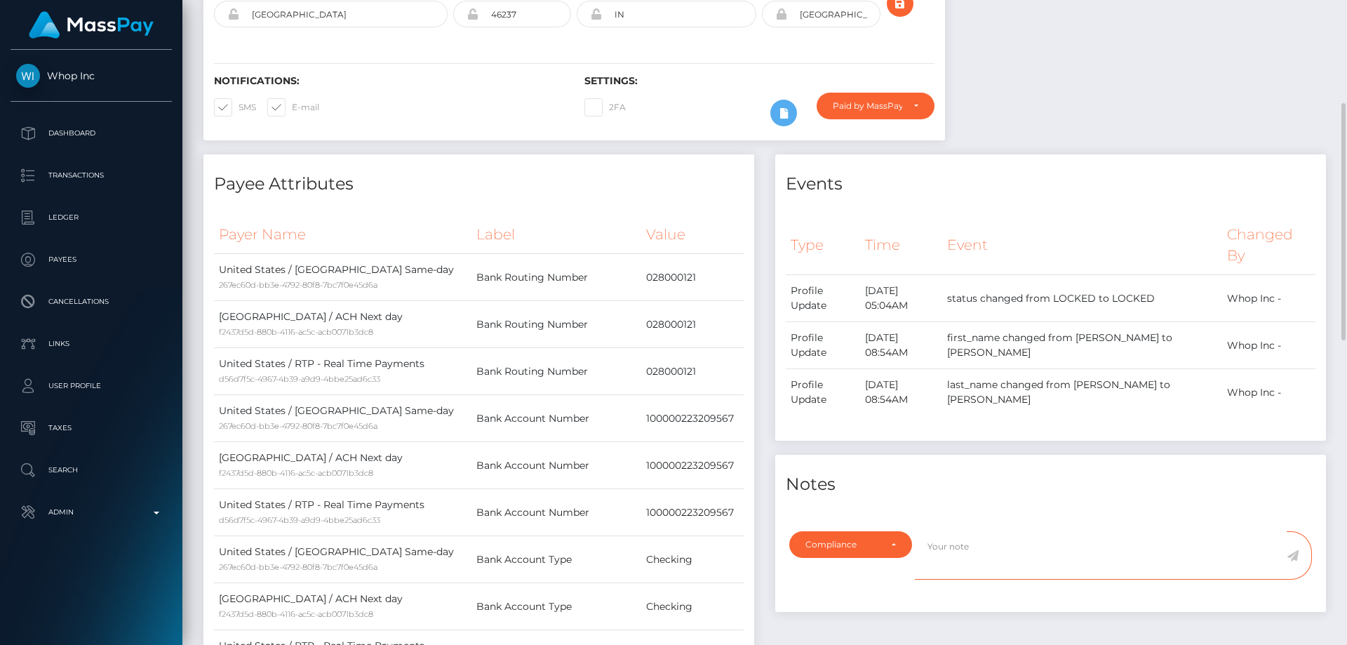
click at [962, 531] on textarea at bounding box center [1101, 555] width 372 height 48
type textarea "ID required."
click at [1291, 550] on icon at bounding box center [1292, 555] width 12 height 11
click at [1124, 539] on div "Note Type Compliance Clear Compliance General Compliance Note Type Compliance C…" at bounding box center [1050, 567] width 551 height 89
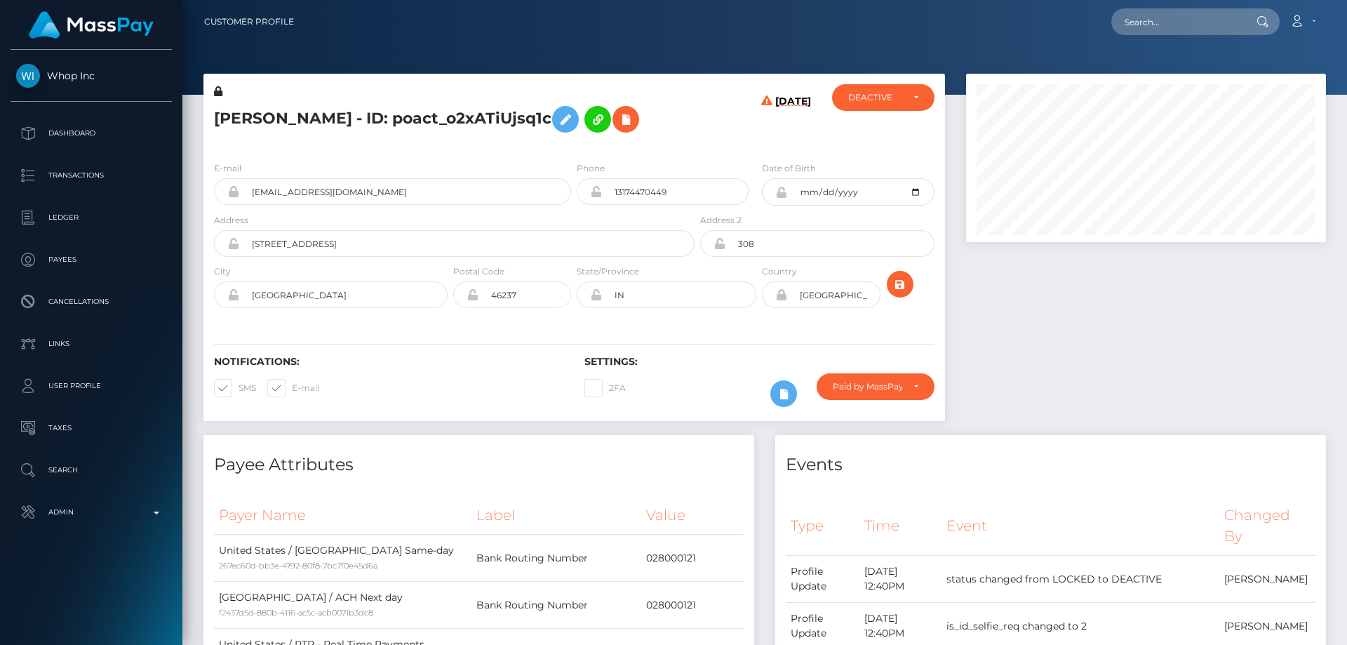
scroll to position [168, 361]
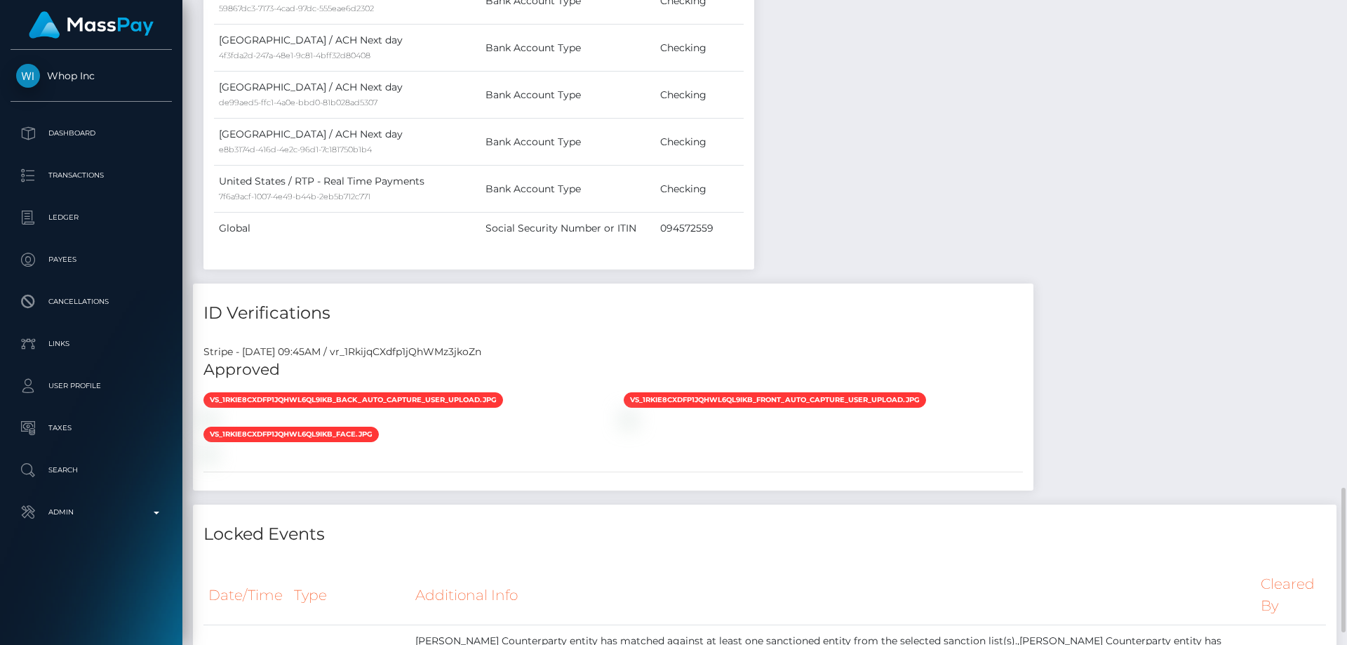
scroll to position [1613, 0]
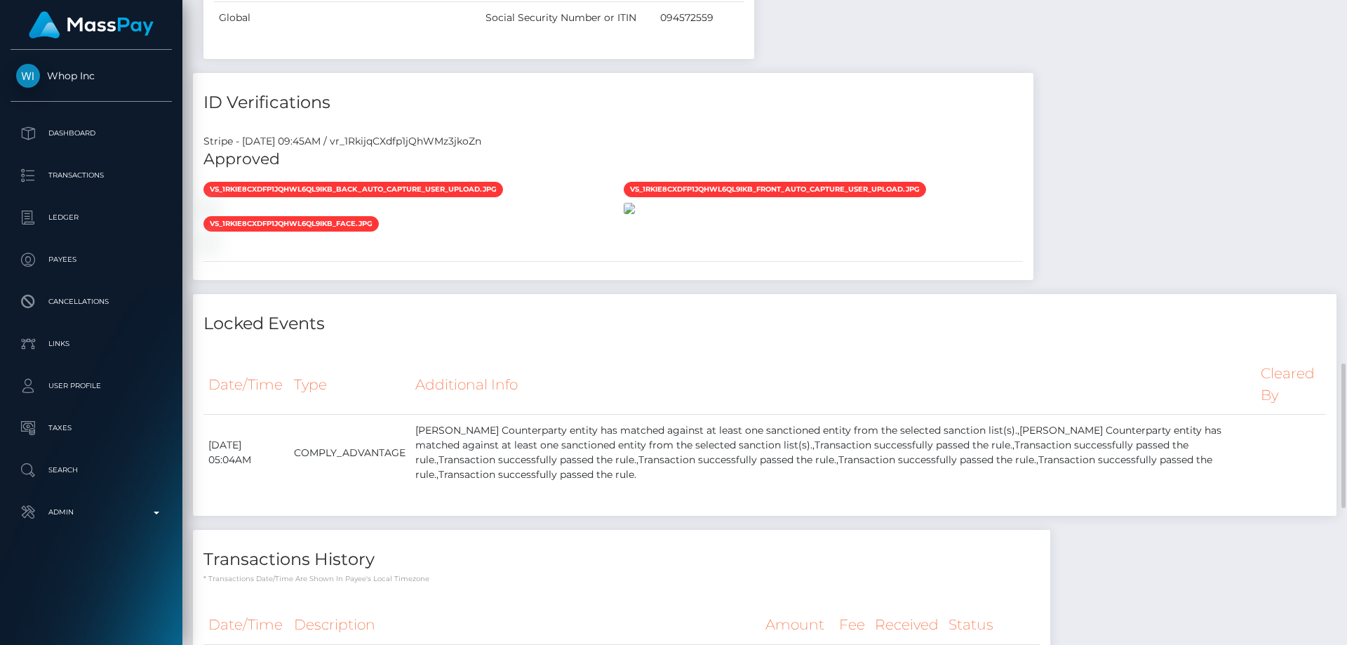
click at [635, 214] on img at bounding box center [629, 208] width 11 height 11
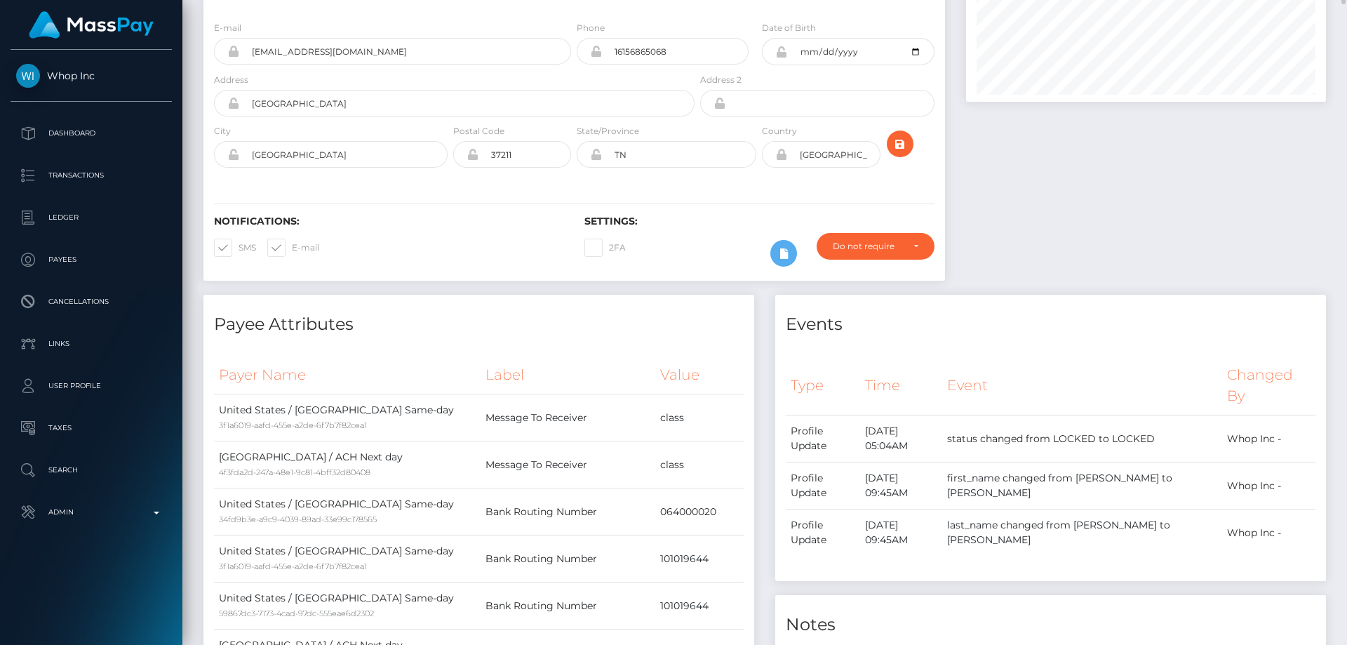
scroll to position [0, 0]
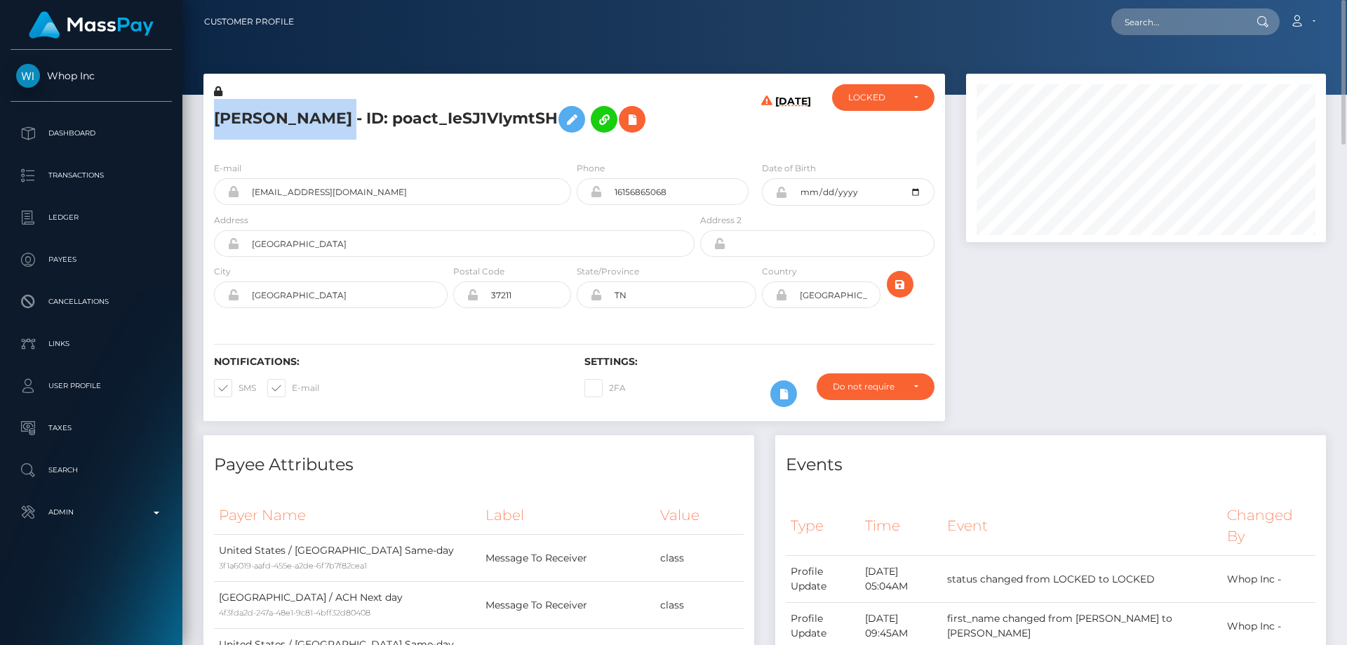
drag, startPoint x: 384, startPoint y: 116, endPoint x: 210, endPoint y: 127, distance: 175.0
click at [210, 127] on div "[PERSON_NAME] - ID: poact_IeSJ1VIymtSH" at bounding box center [450, 117] width 494 height 66
copy h5 "[PERSON_NAME]"
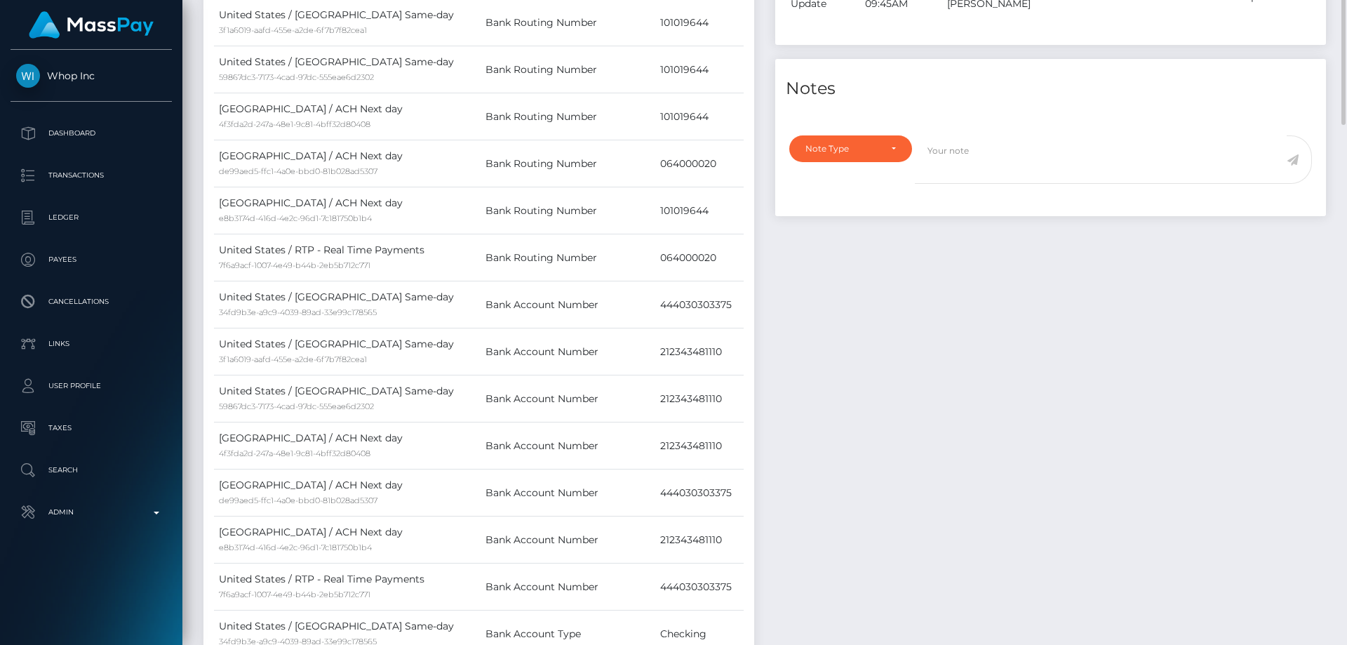
scroll to position [396, 0]
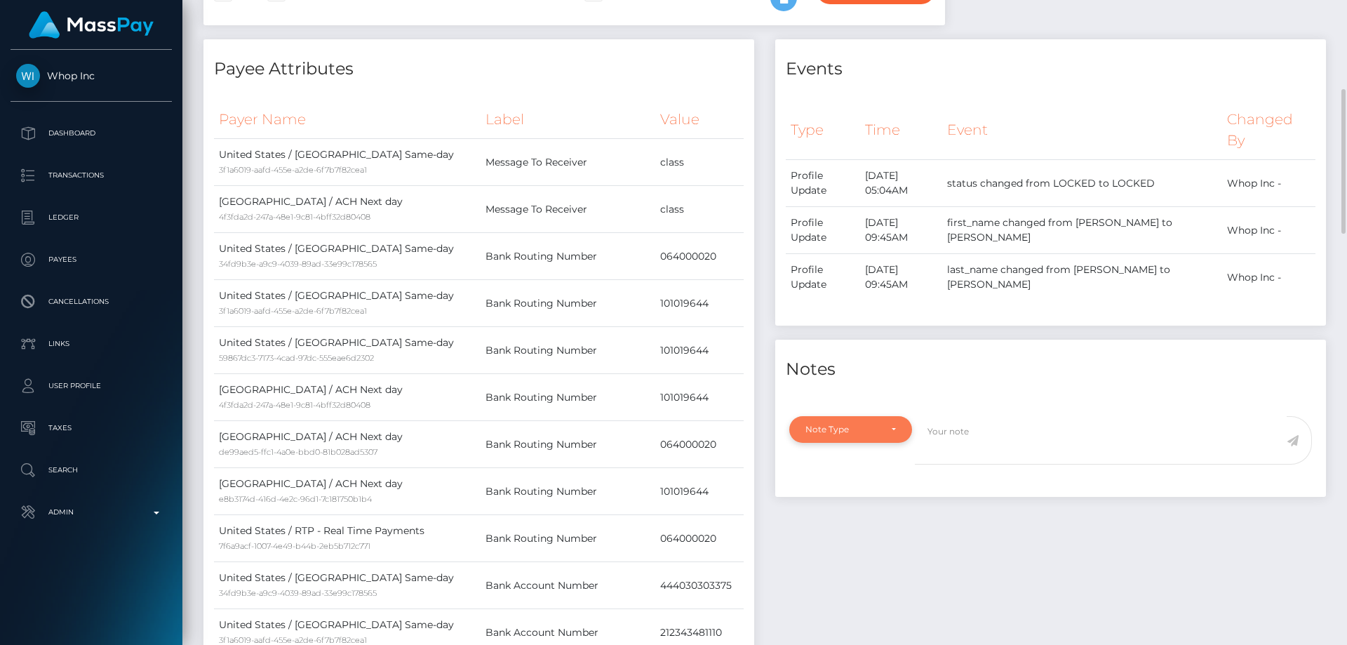
click at [895, 419] on div "Note Type" at bounding box center [850, 429] width 123 height 27
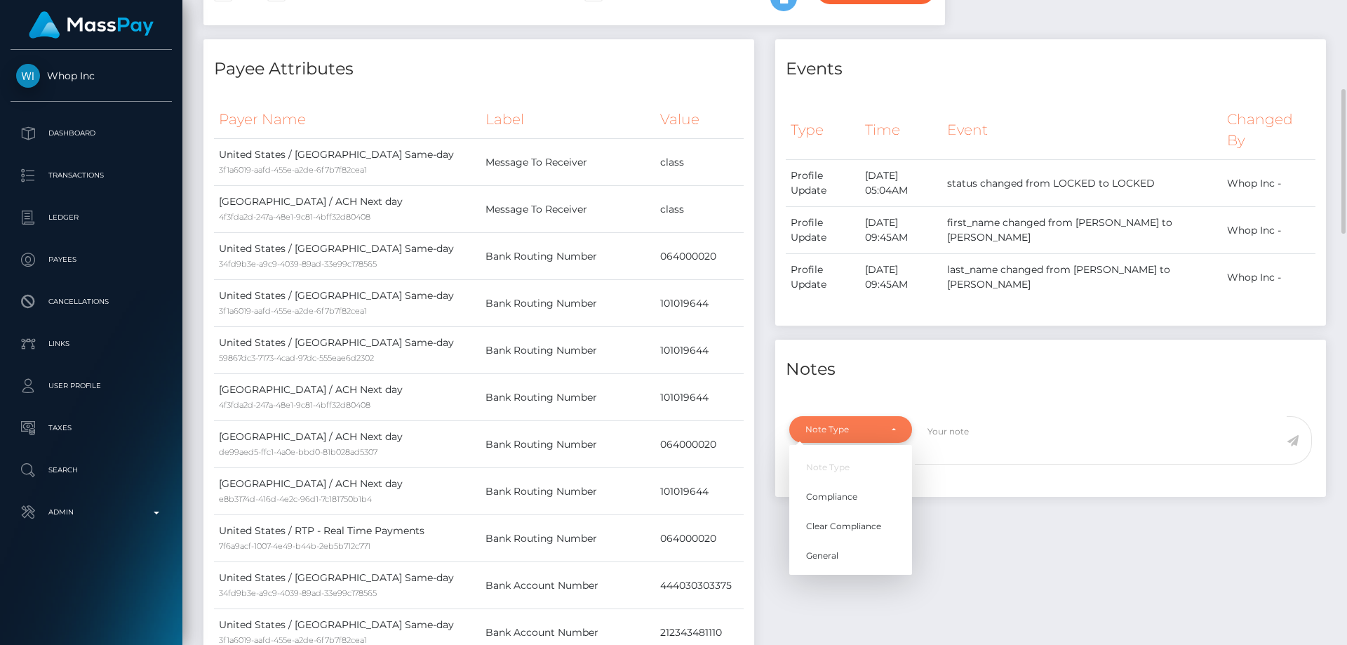
scroll to position [168, 361]
click at [861, 527] on span "Clear Compliance" at bounding box center [843, 526] width 75 height 13
select select "CLEAR_COMPLIANCE"
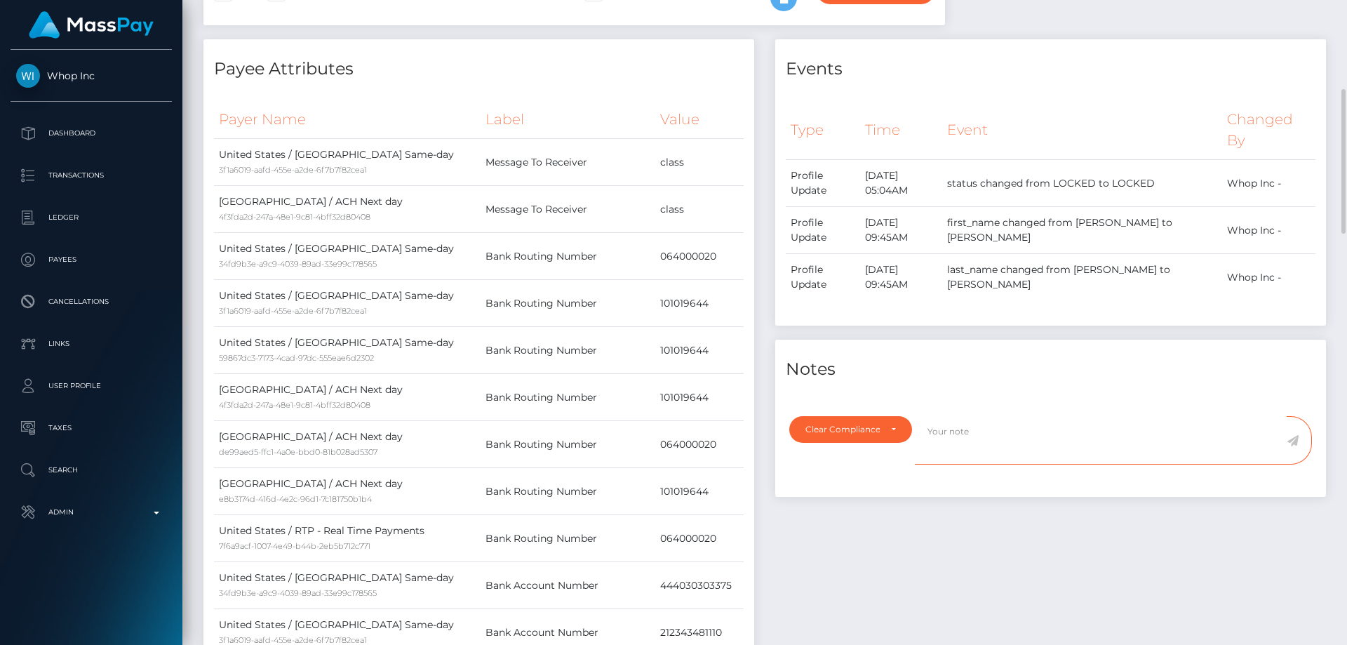
paste textarea "The hits refers to persons with different Last Names ( [PERSON_NAME] ) and a pe…"
click at [1135, 444] on textarea "The hits refers to persons with different Last Names ( [PERSON_NAME] ) and a pe…" at bounding box center [1101, 440] width 372 height 48
type textarea "The hits refers to persons with different Last Names ( [PERSON_NAME] ) and a pe…"
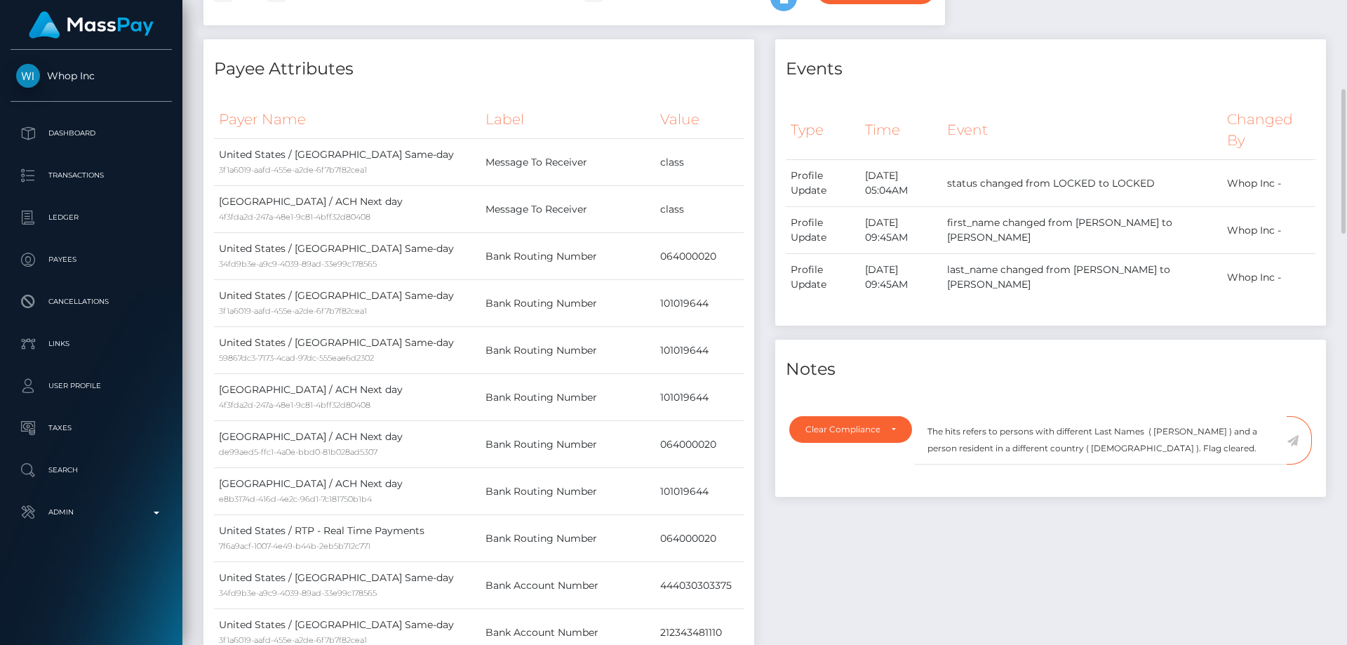
click at [1293, 438] on icon at bounding box center [1292, 440] width 12 height 11
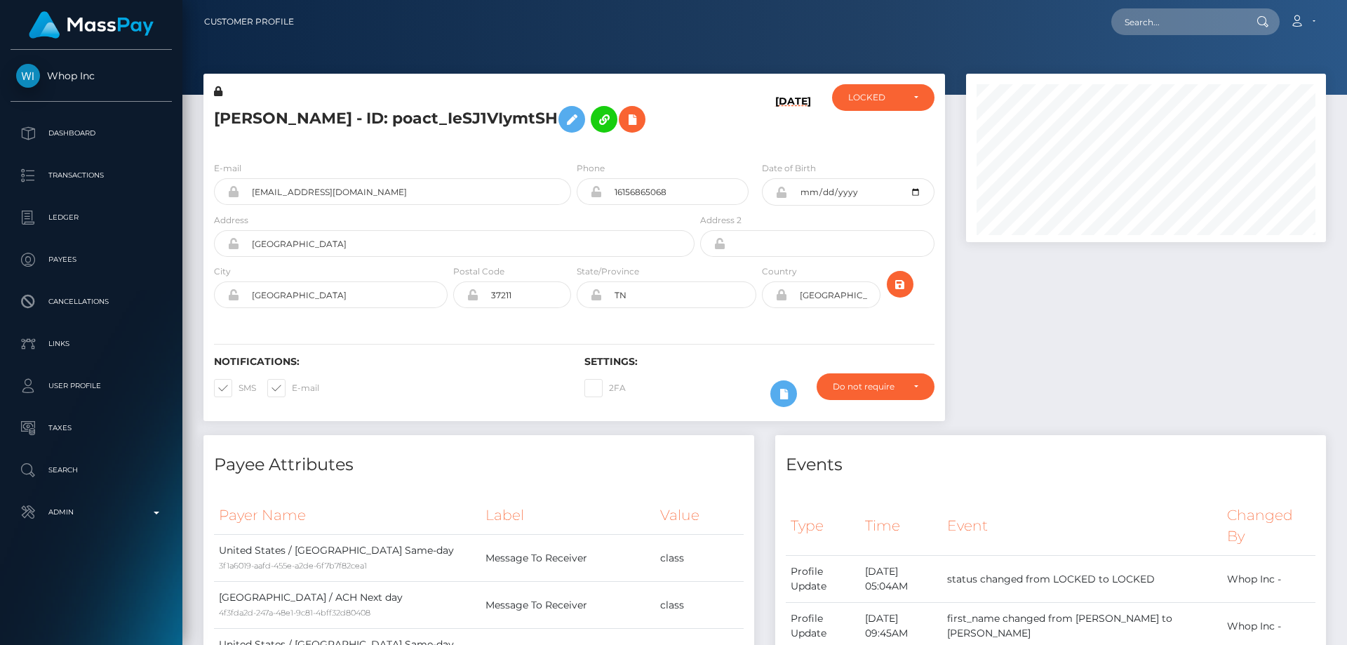
scroll to position [701248, 701057]
drag, startPoint x: 877, startPoint y: 84, endPoint x: 880, endPoint y: 92, distance: 8.0
click at [877, 86] on div "LOCKED" at bounding box center [883, 97] width 102 height 27
click at [884, 130] on link "ACTIVE" at bounding box center [883, 135] width 102 height 26
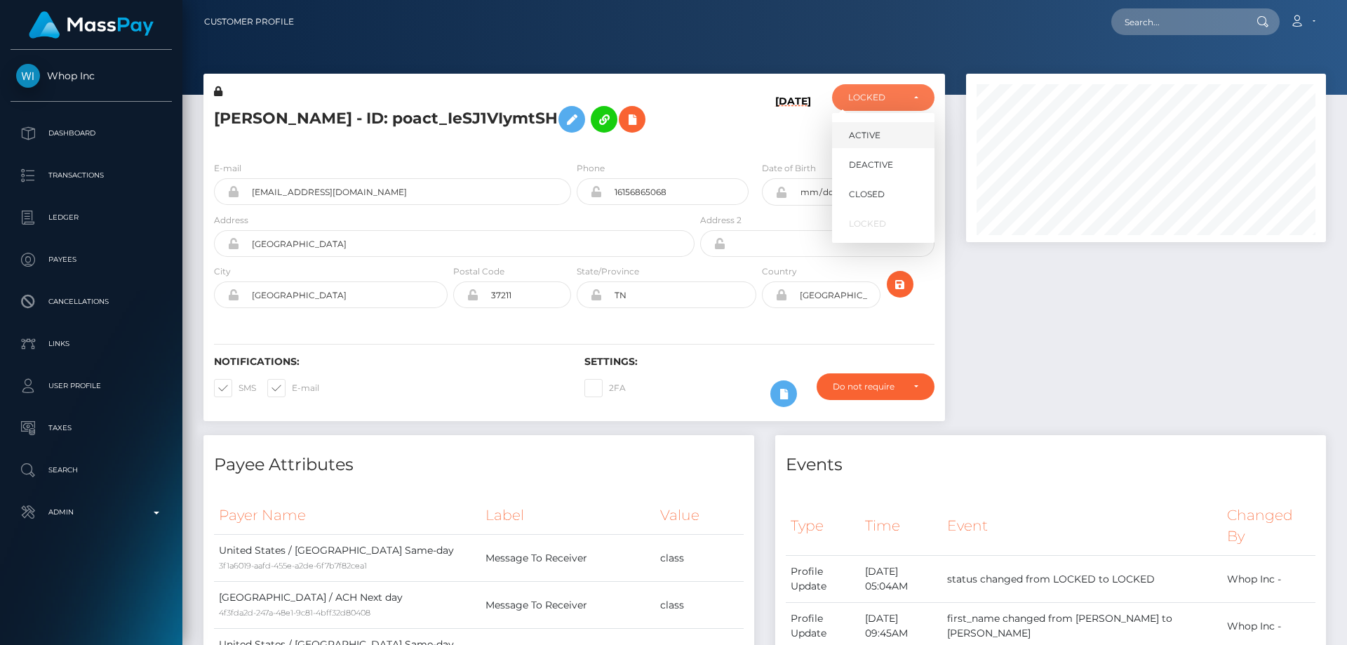
select select "ACTIVE"
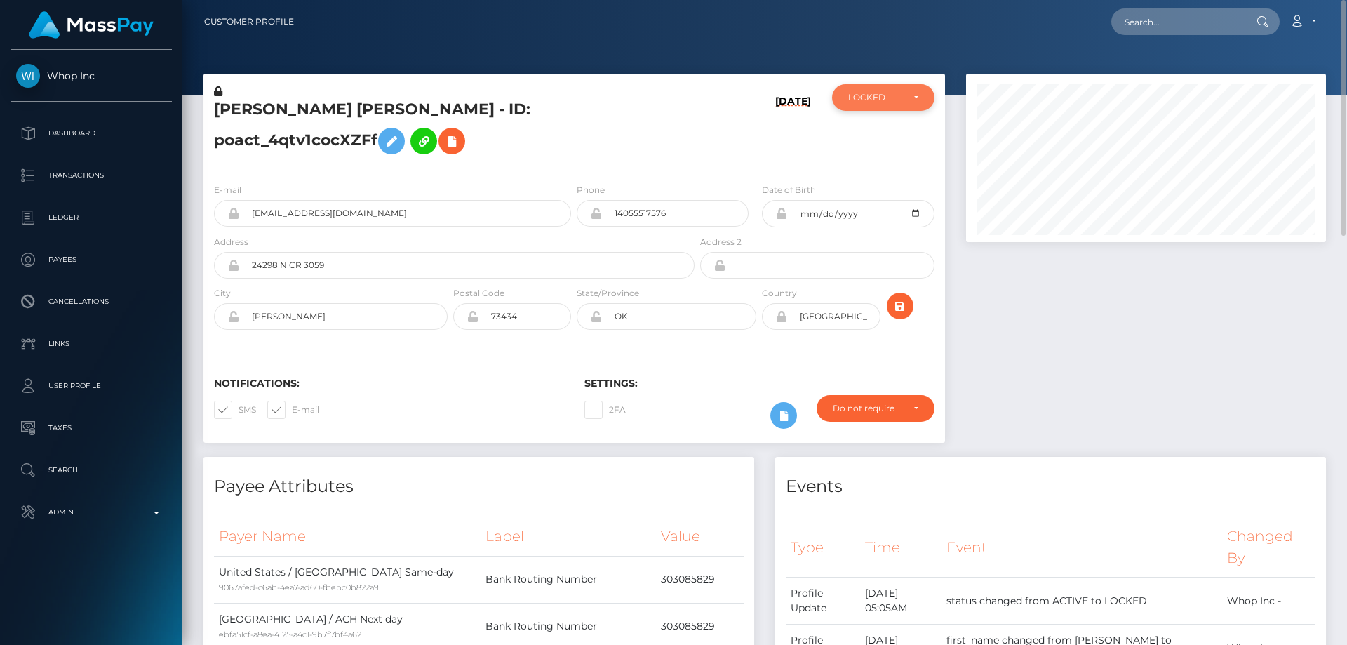
click at [899, 104] on div "LOCKED" at bounding box center [883, 97] width 102 height 27
click at [889, 133] on link "ACTIVE" at bounding box center [883, 135] width 102 height 26
select select "ACTIVE"
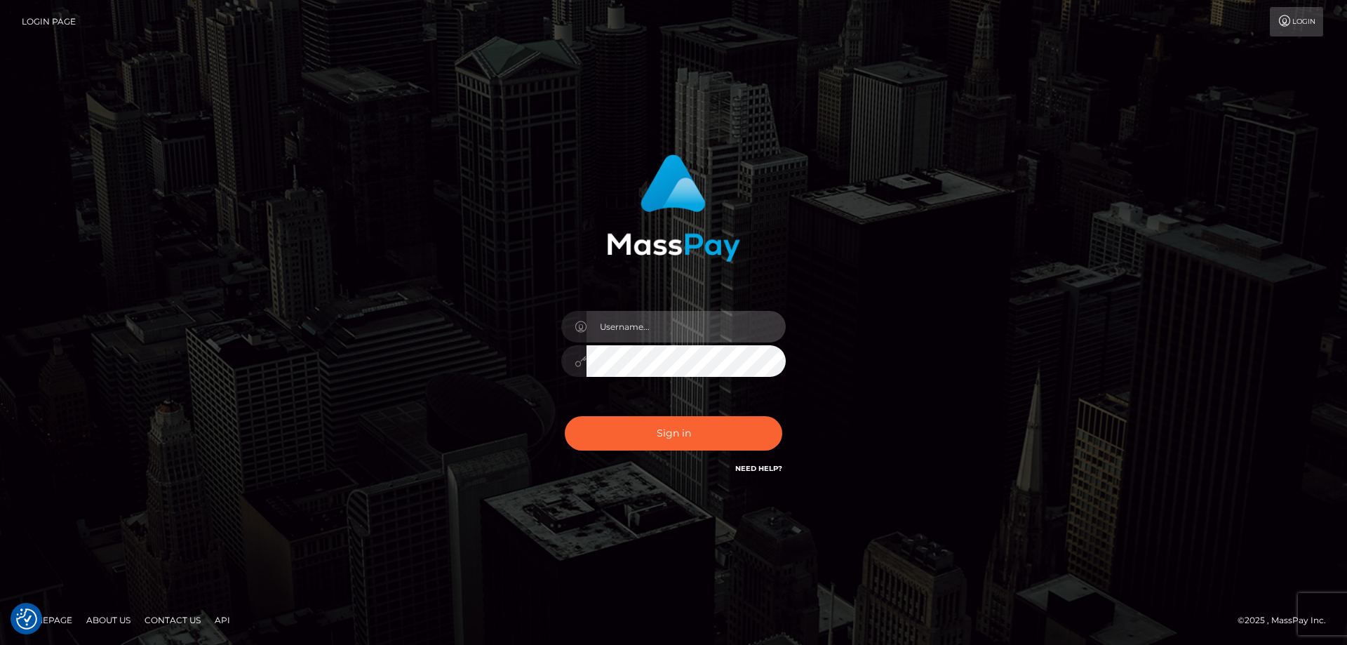
type input "[PERSON_NAME].Cirnat"
click at [781, 414] on div at bounding box center [656, 457] width 288 height 160
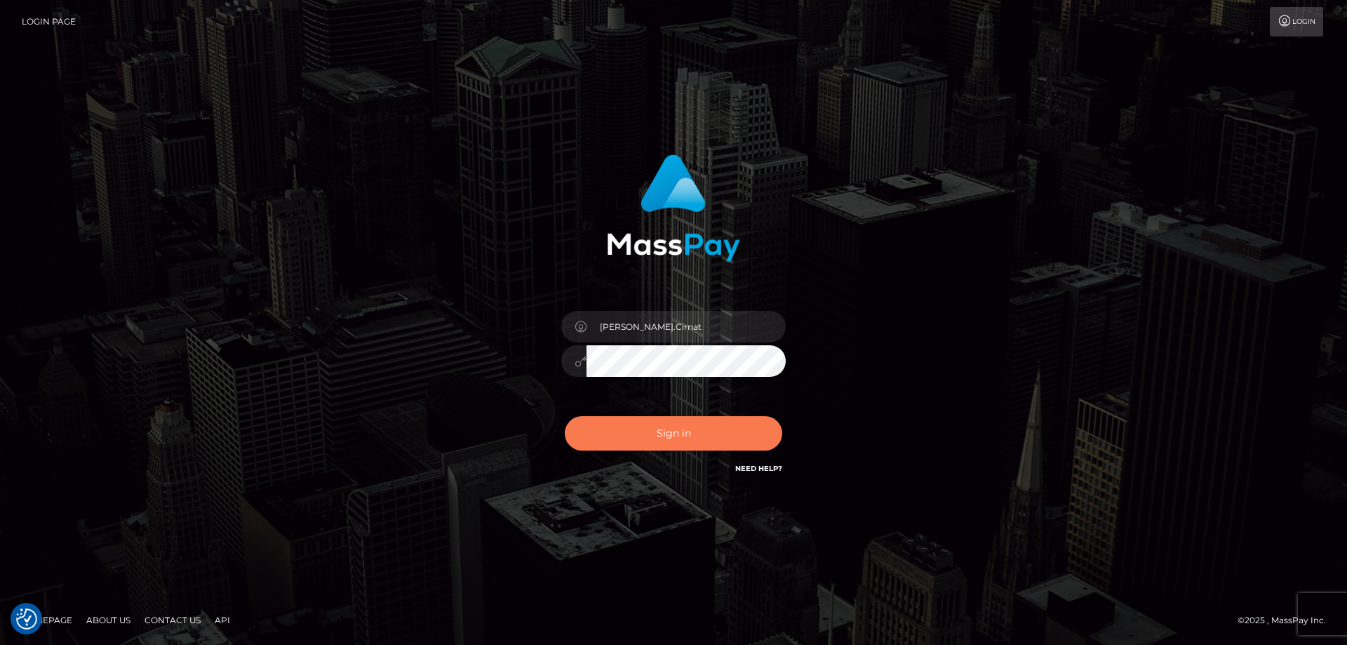
click at [675, 441] on button "Sign in" at bounding box center [673, 433] width 217 height 34
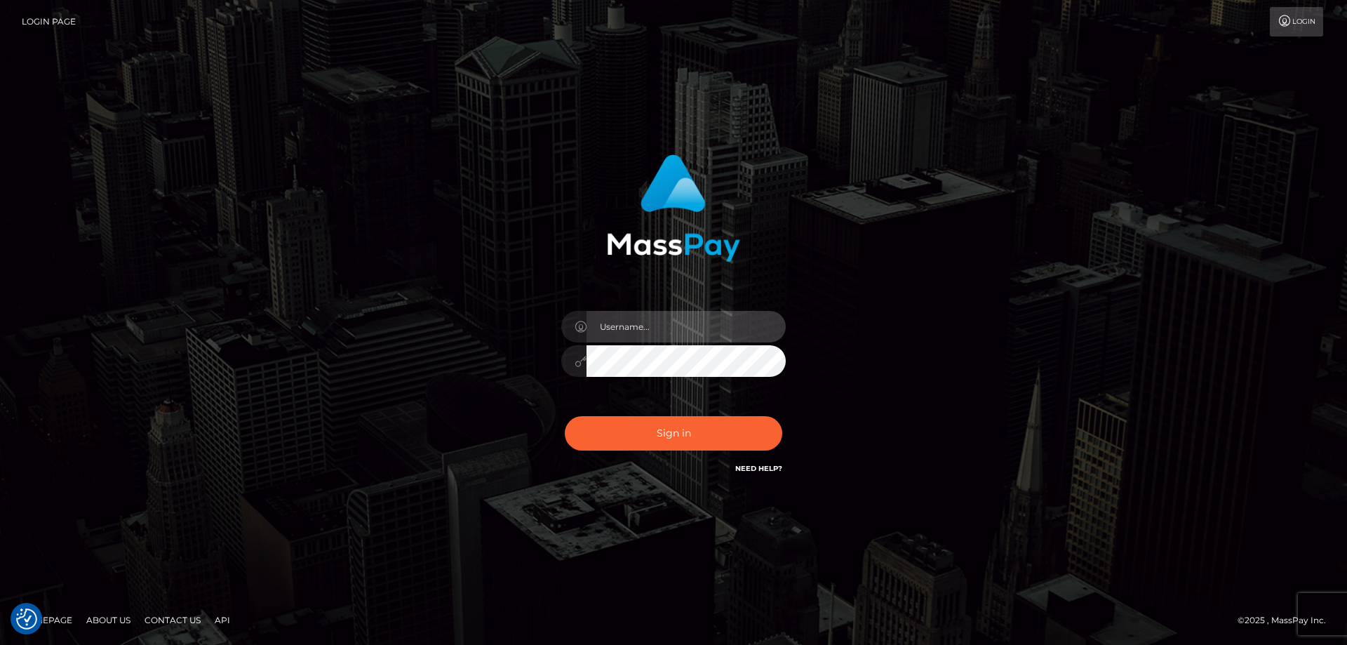
type input "Dan.Cirnat"
click at [783, 414] on div at bounding box center [656, 457] width 288 height 160
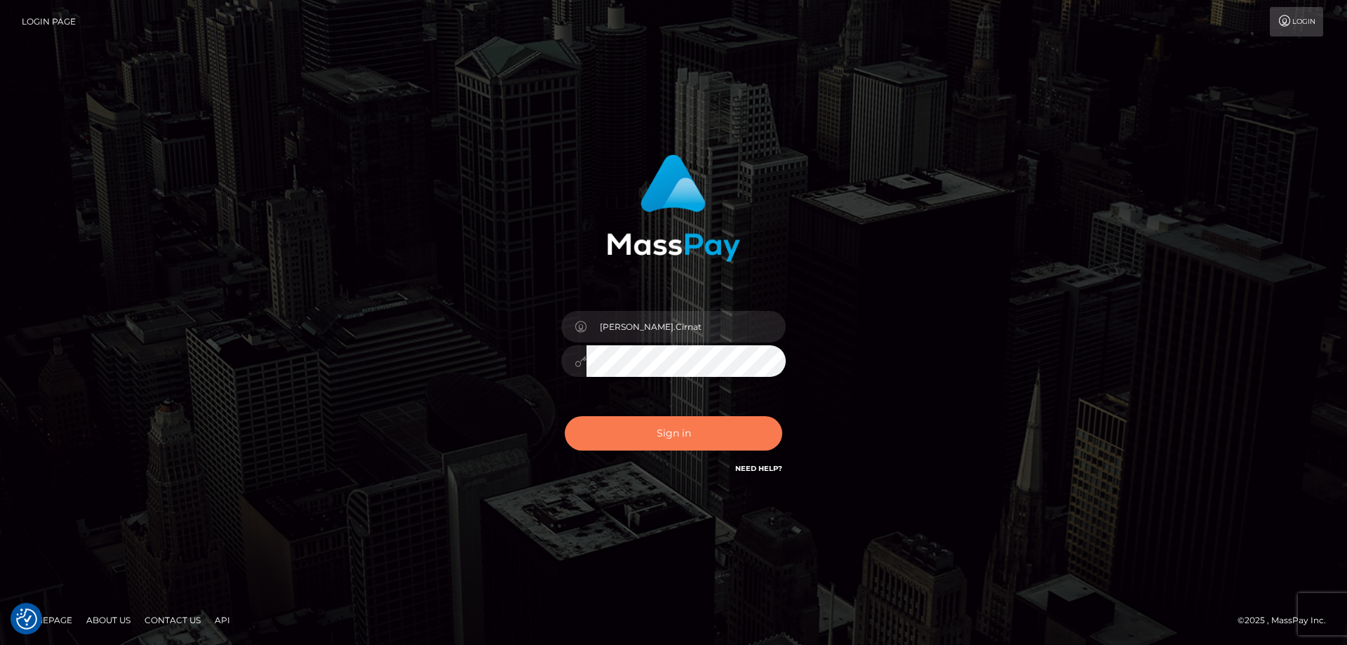
click at [616, 419] on button "Sign in" at bounding box center [673, 433] width 217 height 34
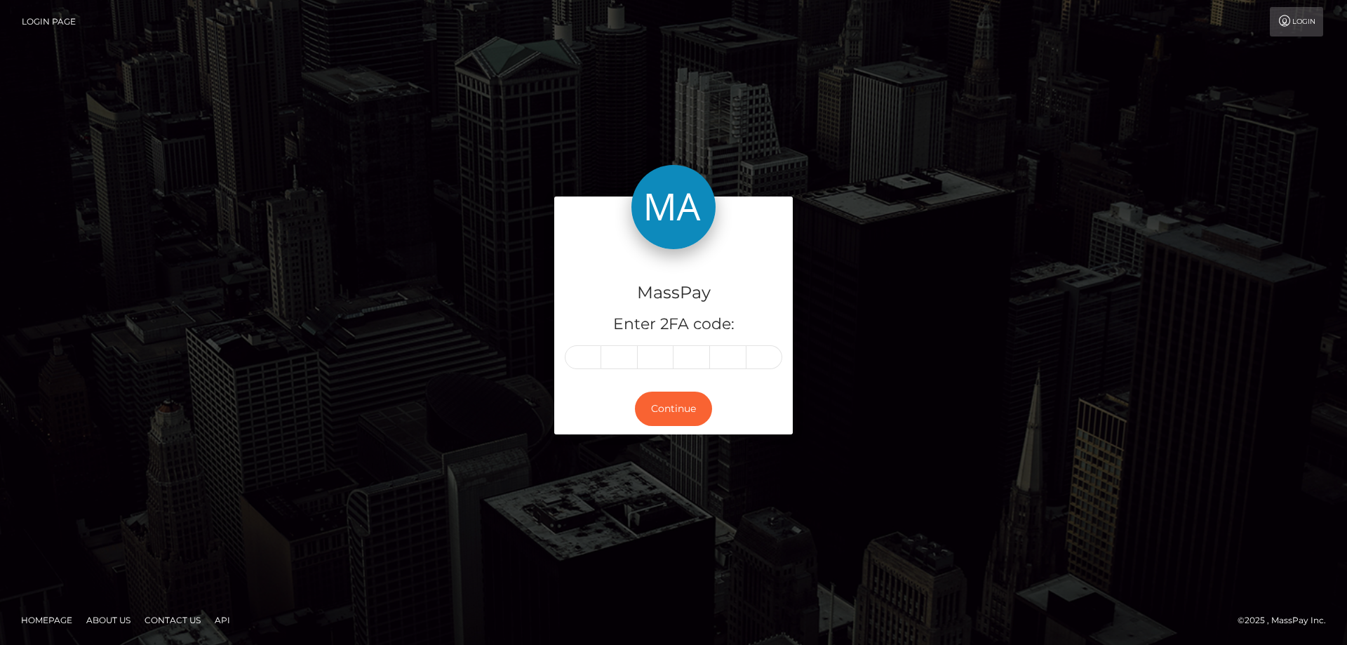
click at [583, 359] on input "text" at bounding box center [583, 357] width 36 height 24
type input "9"
type input "1"
type input "0"
type input "7"
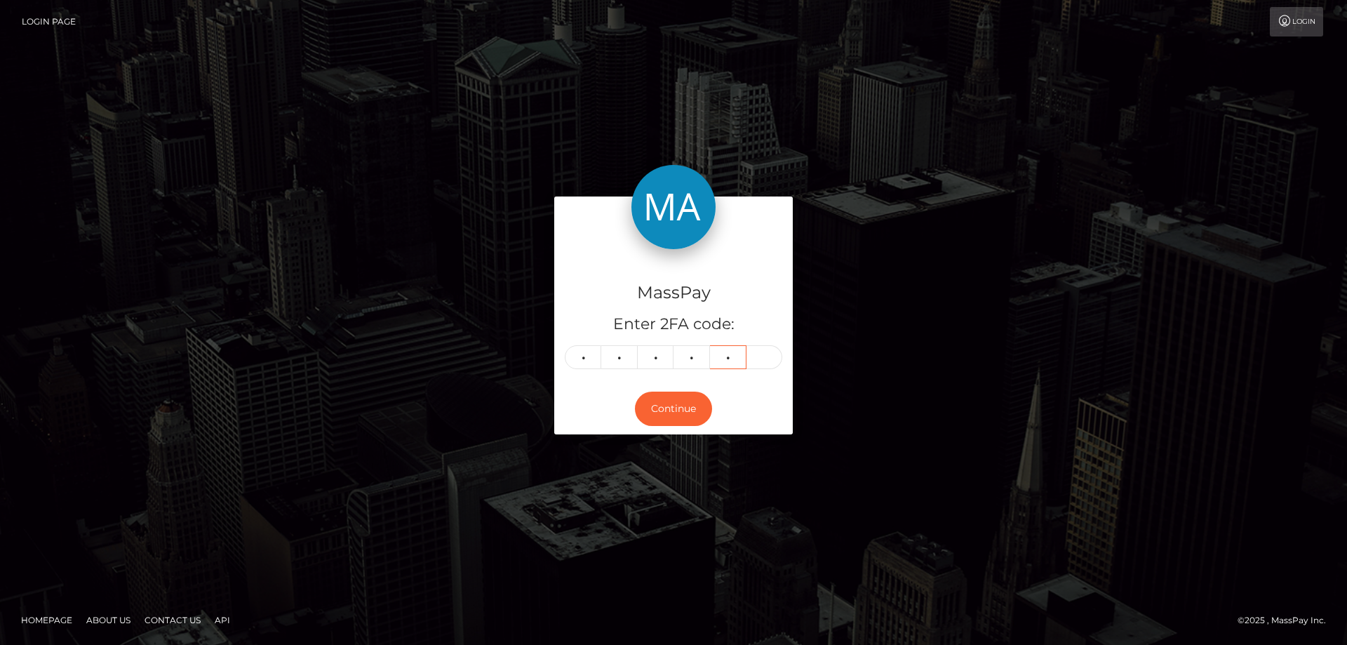
type input "4"
type input "9"
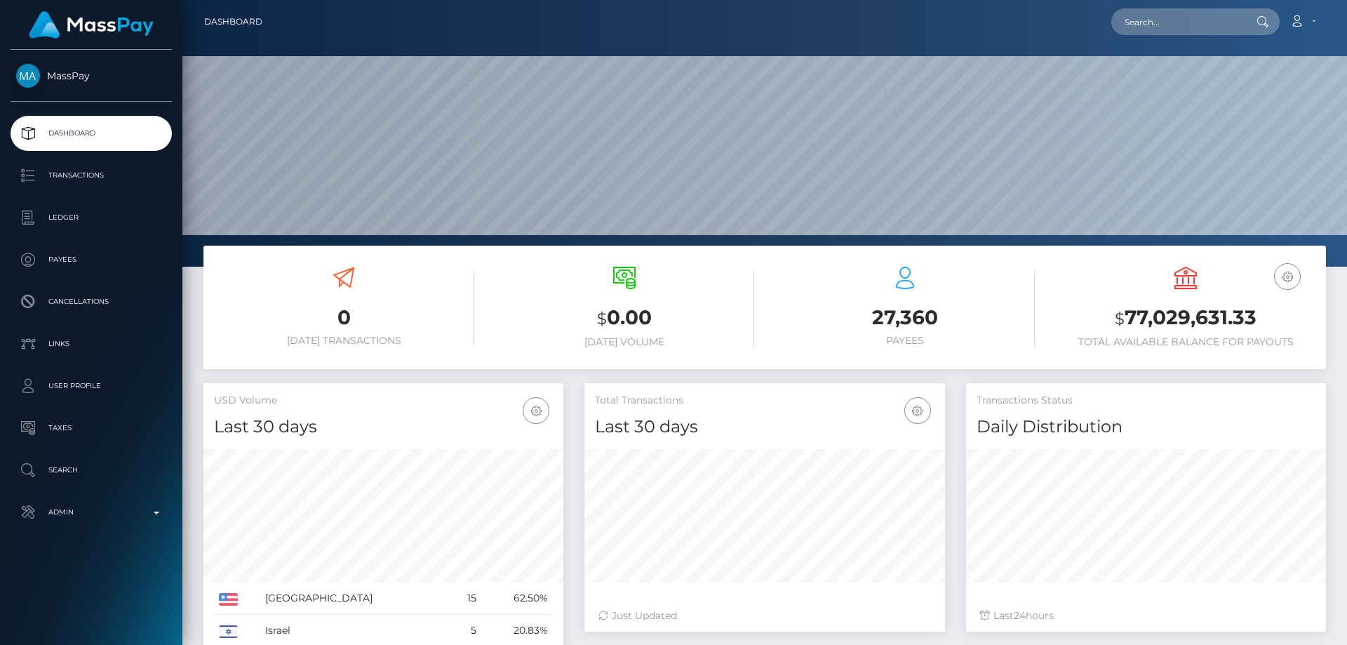
scroll to position [249, 361]
paste input "1329208540"
type input "1329208540"
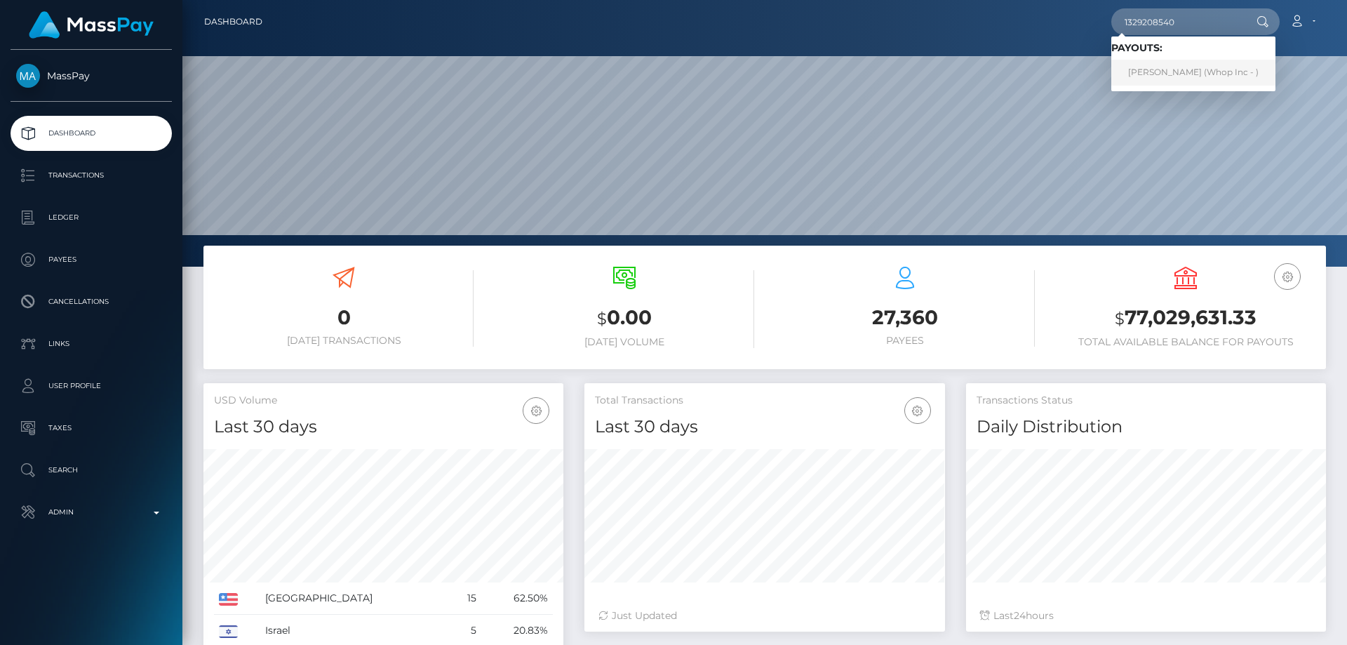
click at [1185, 75] on link "IBRAHIM HUSSAIN (Whop Inc - )" at bounding box center [1193, 73] width 164 height 26
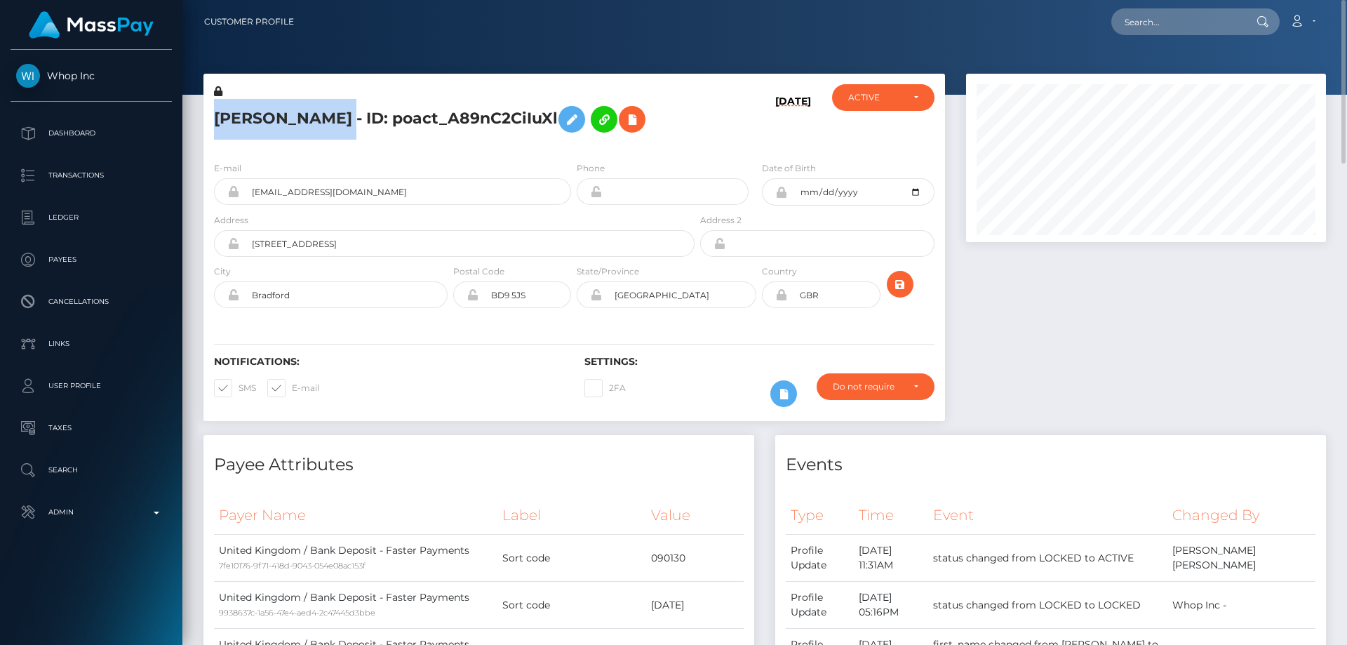
drag, startPoint x: 363, startPoint y: 119, endPoint x: 213, endPoint y: 115, distance: 150.2
click at [210, 114] on div "IBRAHIM HUSSAIN - ID: poact_A89nC2CiIuXl" at bounding box center [450, 117] width 494 height 66
copy h5 "IBRAHIM HUSSAIN"
drag, startPoint x: 351, startPoint y: 243, endPoint x: 249, endPoint y: 237, distance: 102.6
click at [249, 237] on input "9 Wheatlands Grove" at bounding box center [466, 243] width 455 height 27
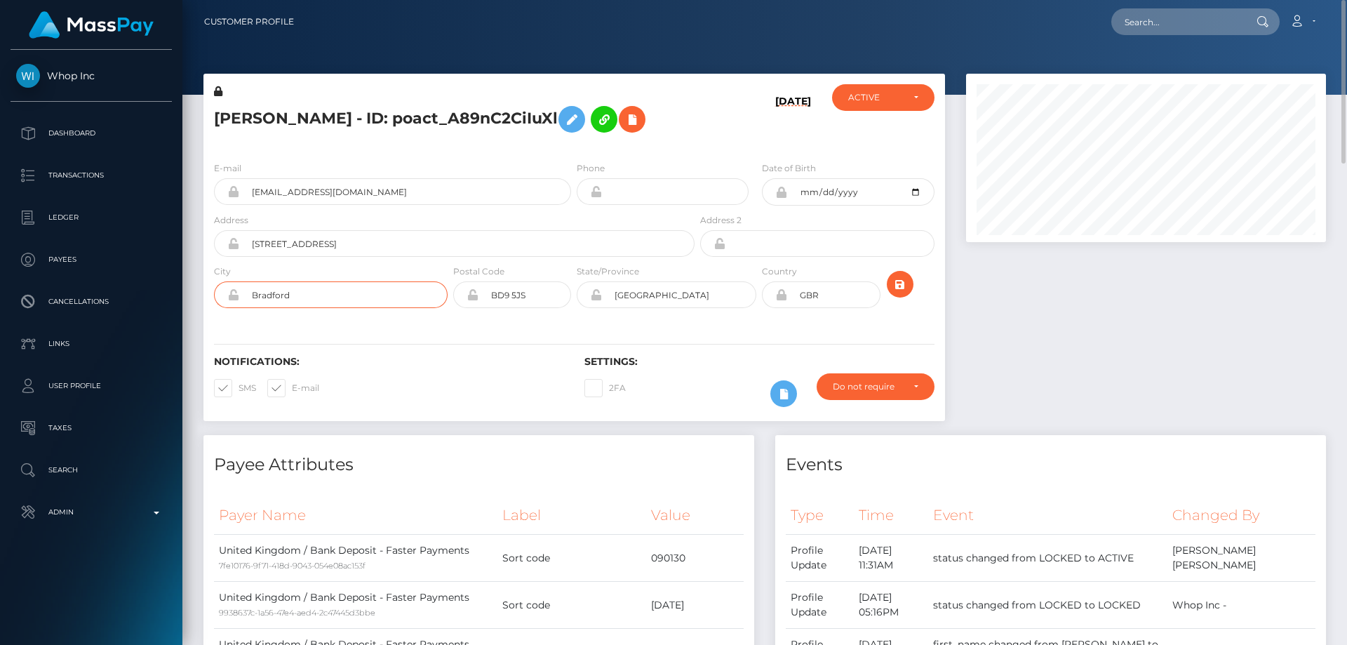
drag, startPoint x: 325, startPoint y: 293, endPoint x: 246, endPoint y: 292, distance: 78.6
click at [246, 292] on input "Bradford" at bounding box center [343, 294] width 208 height 27
drag, startPoint x: 684, startPoint y: 300, endPoint x: 608, endPoint y: 300, distance: 75.8
click at [608, 300] on input "West Yorkshire" at bounding box center [679, 294] width 154 height 27
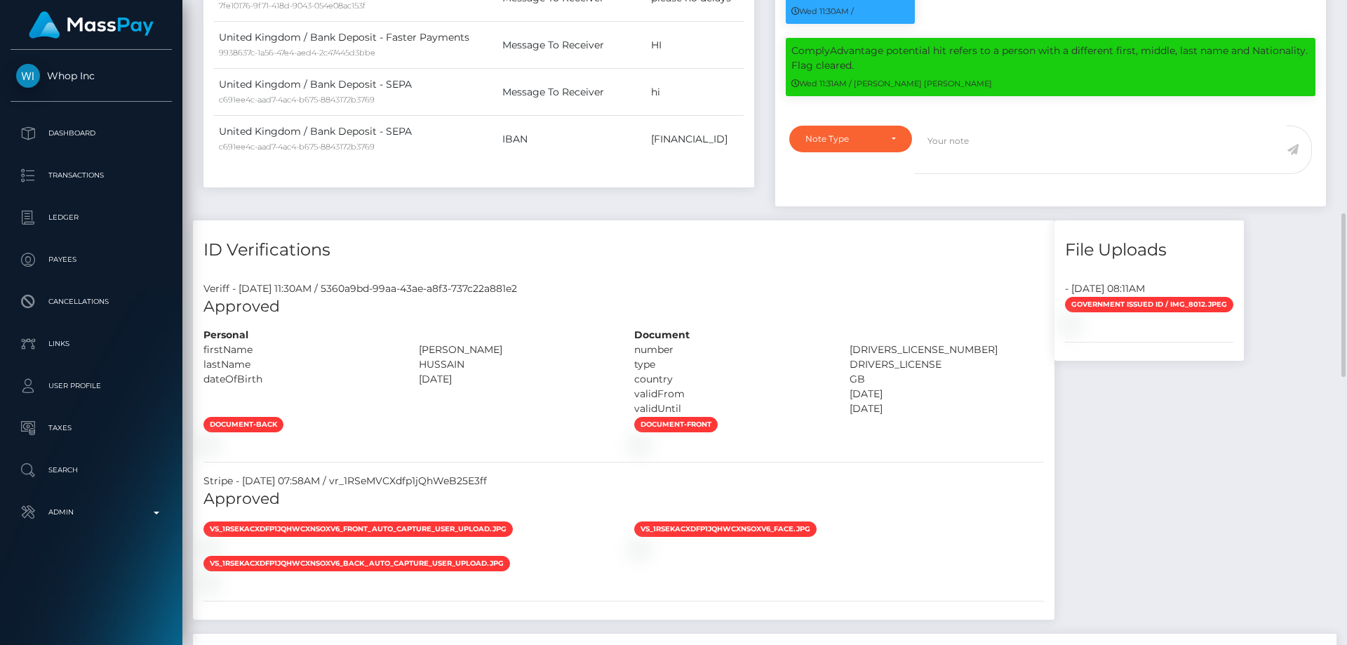
scroll to position [1122, 0]
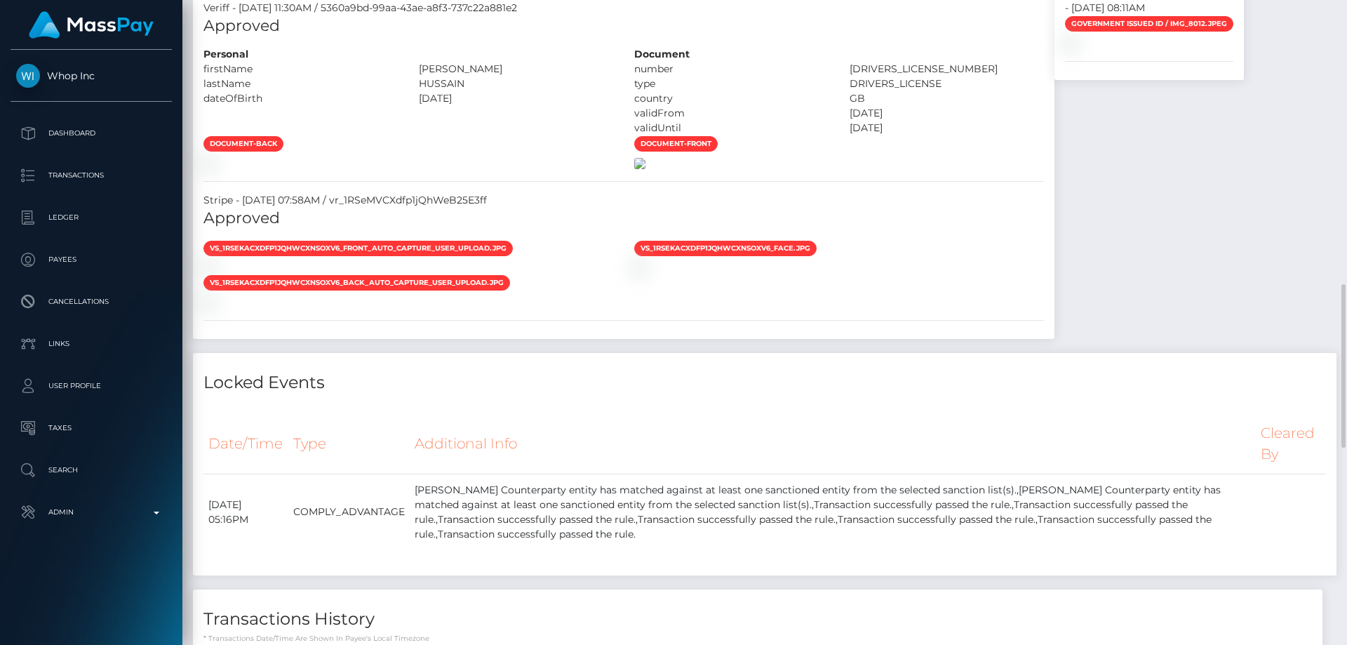
click at [645, 169] on img at bounding box center [639, 163] width 11 height 11
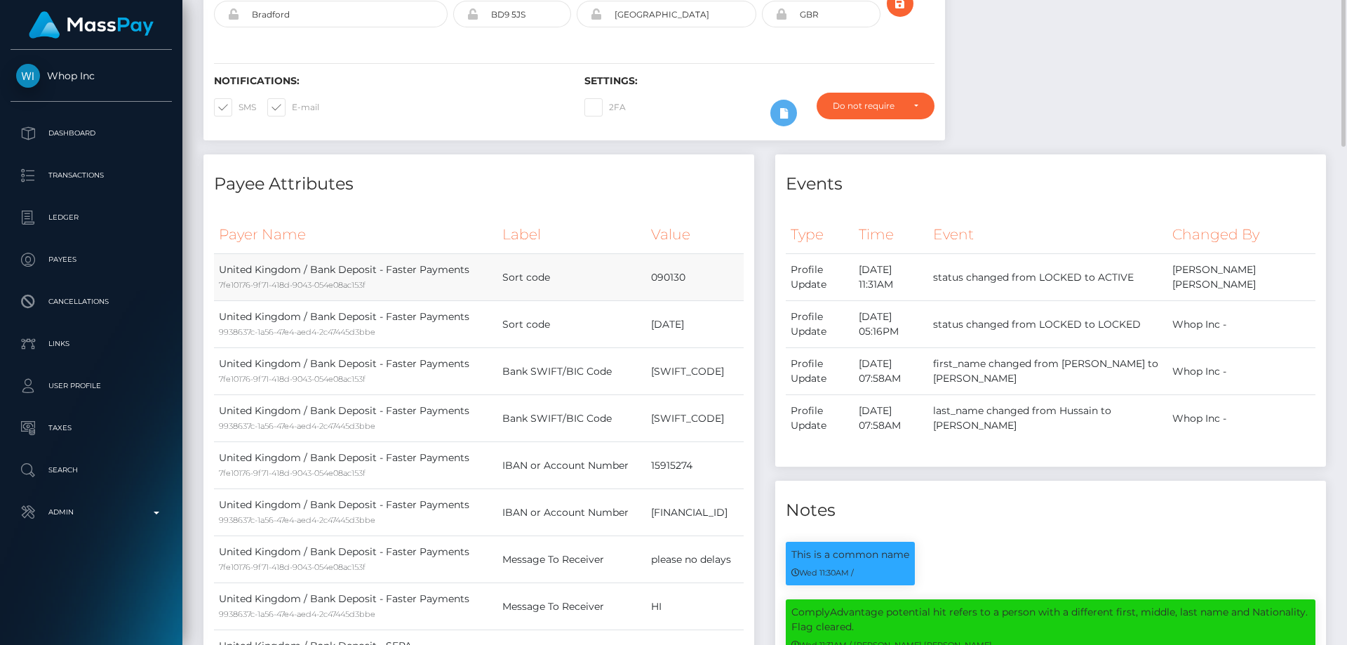
scroll to position [0, 0]
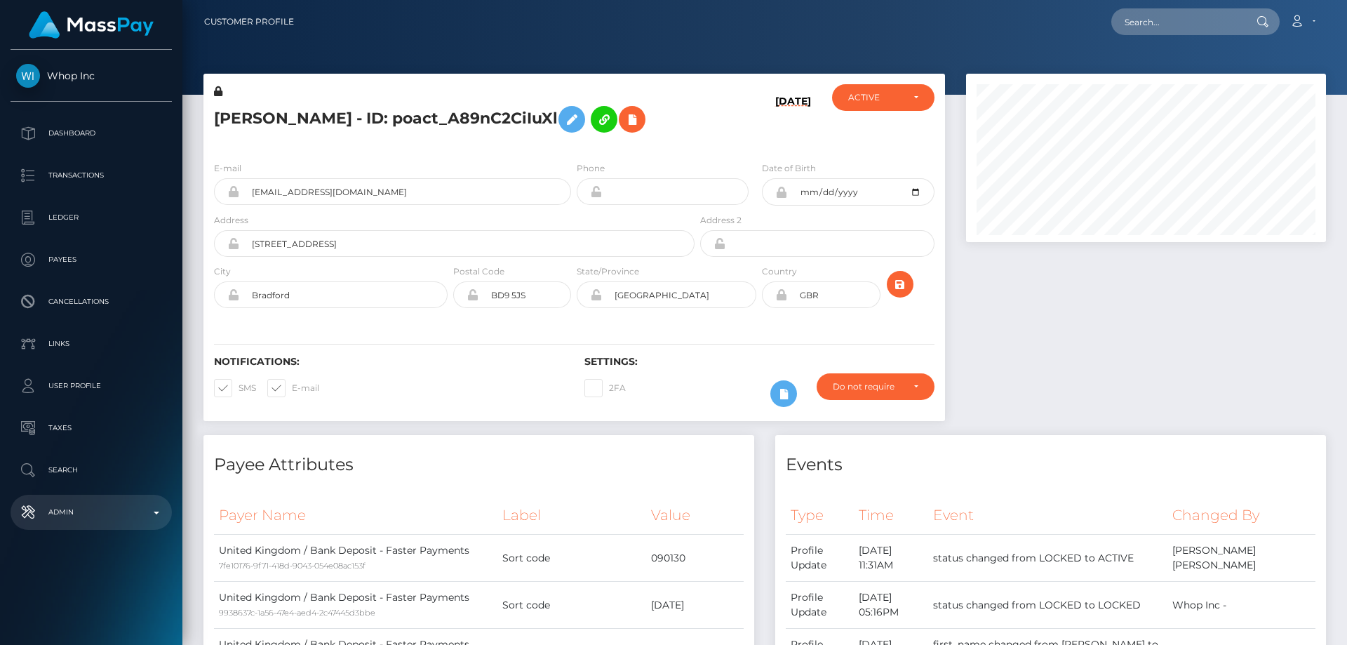
click at [101, 517] on p "Admin" at bounding box center [91, 512] width 150 height 21
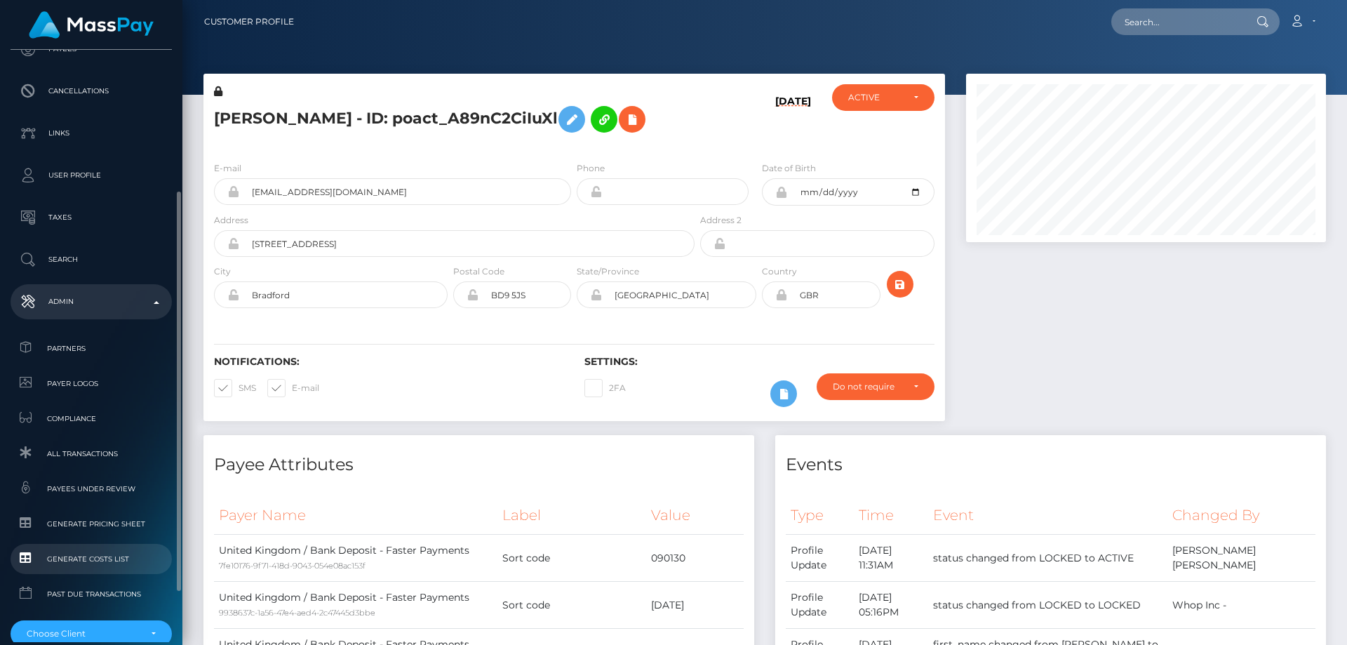
scroll to position [281, 0]
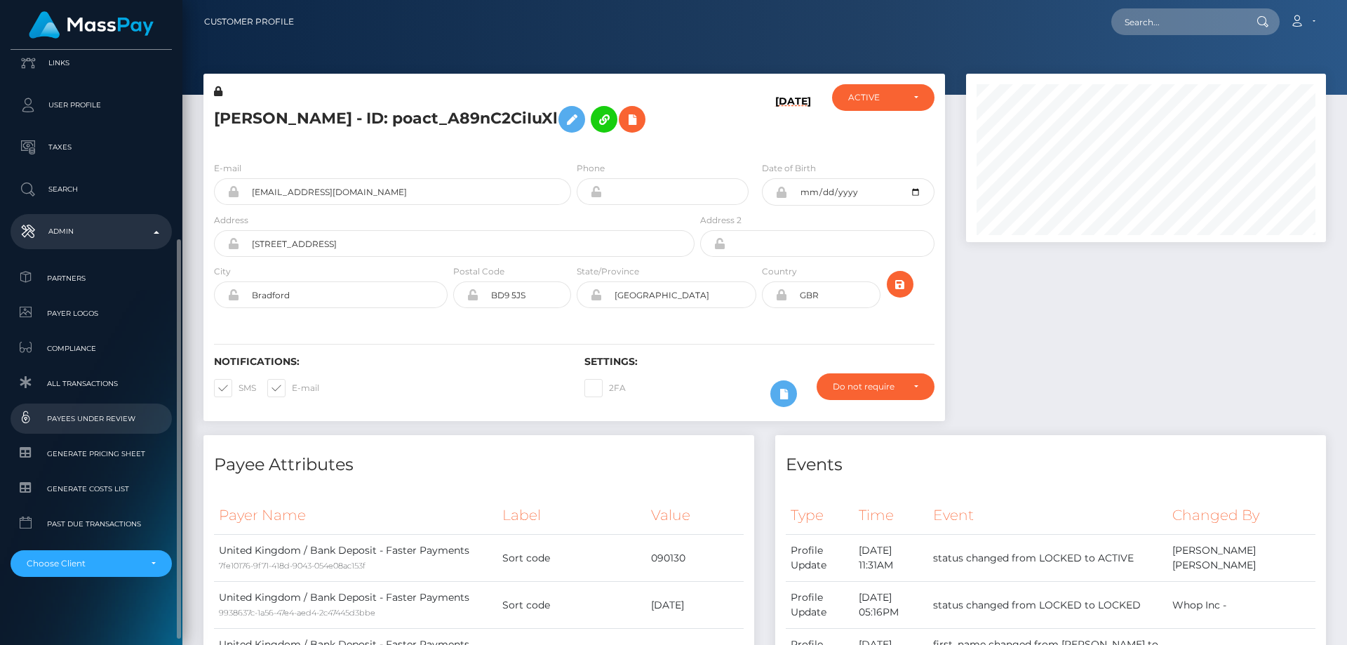
click at [98, 412] on span "Payees under Review" at bounding box center [91, 418] width 150 height 16
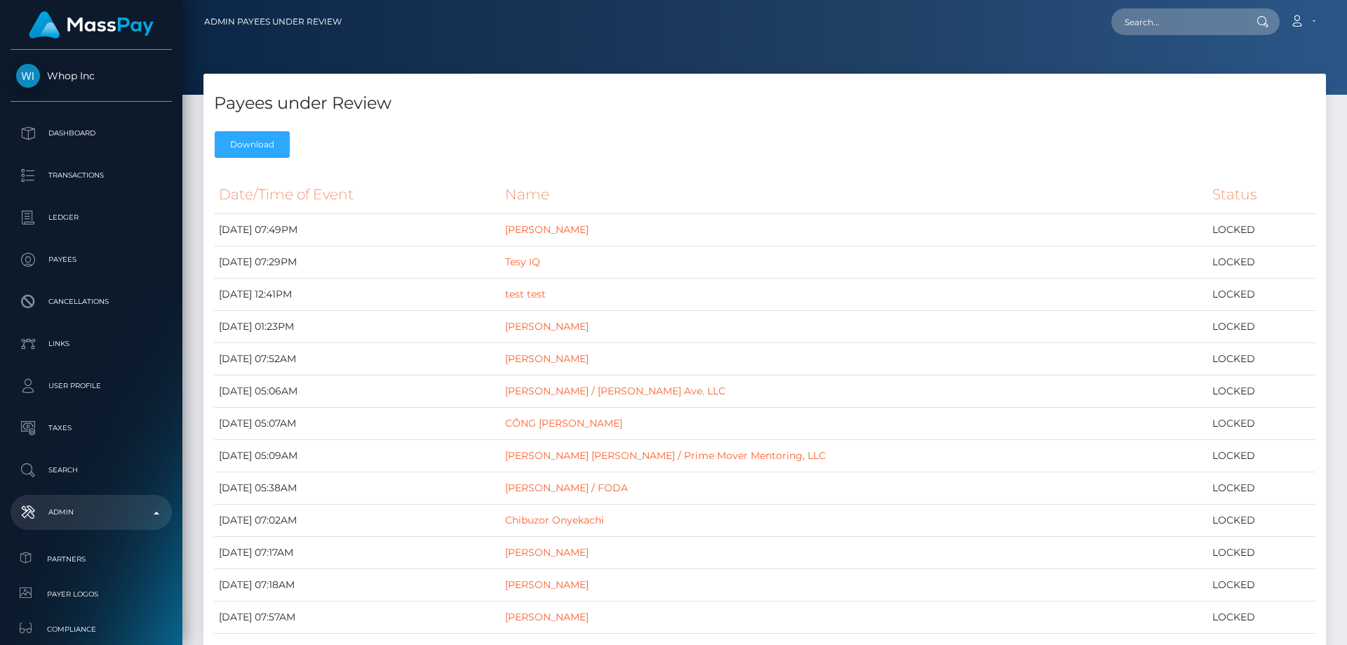
scroll to position [140, 0]
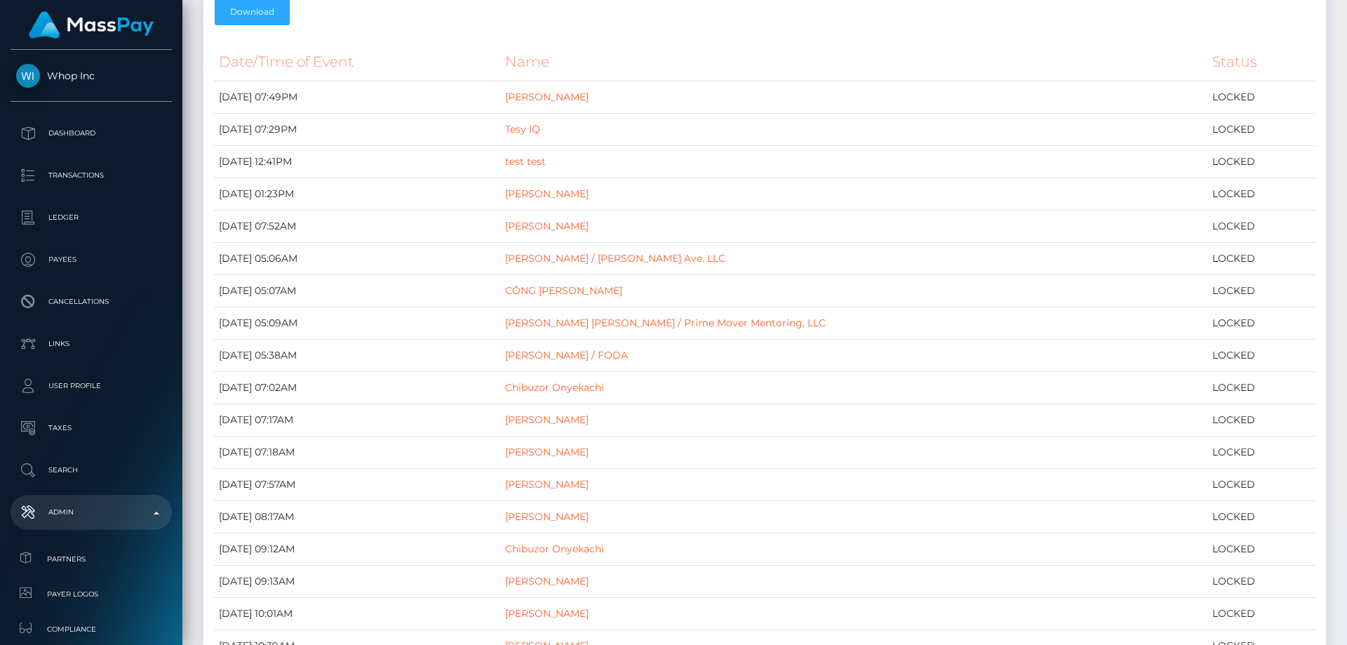
scroll to position [0, 0]
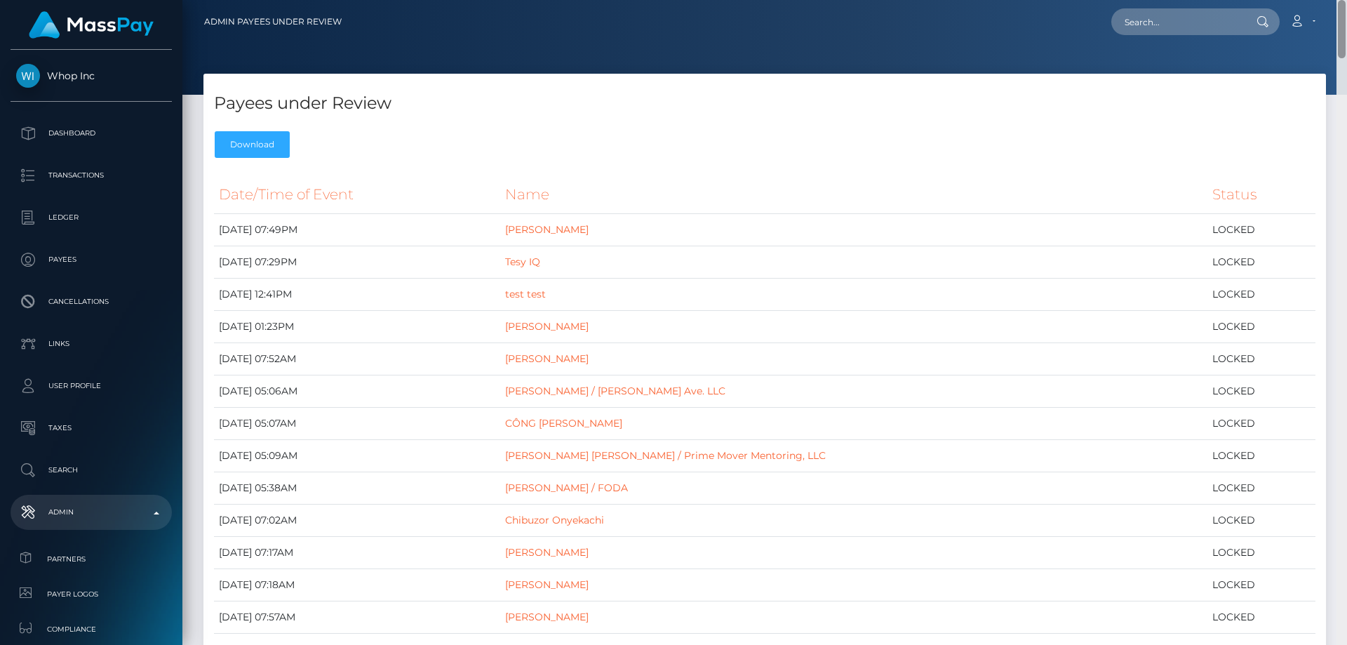
drag, startPoint x: 1342, startPoint y: 56, endPoint x: 1346, endPoint y: 27, distance: 29.1
click at [1346, 27] on div "Admin Payees under Review Loading... Loading... Account Logout" at bounding box center [764, 322] width 1164 height 645
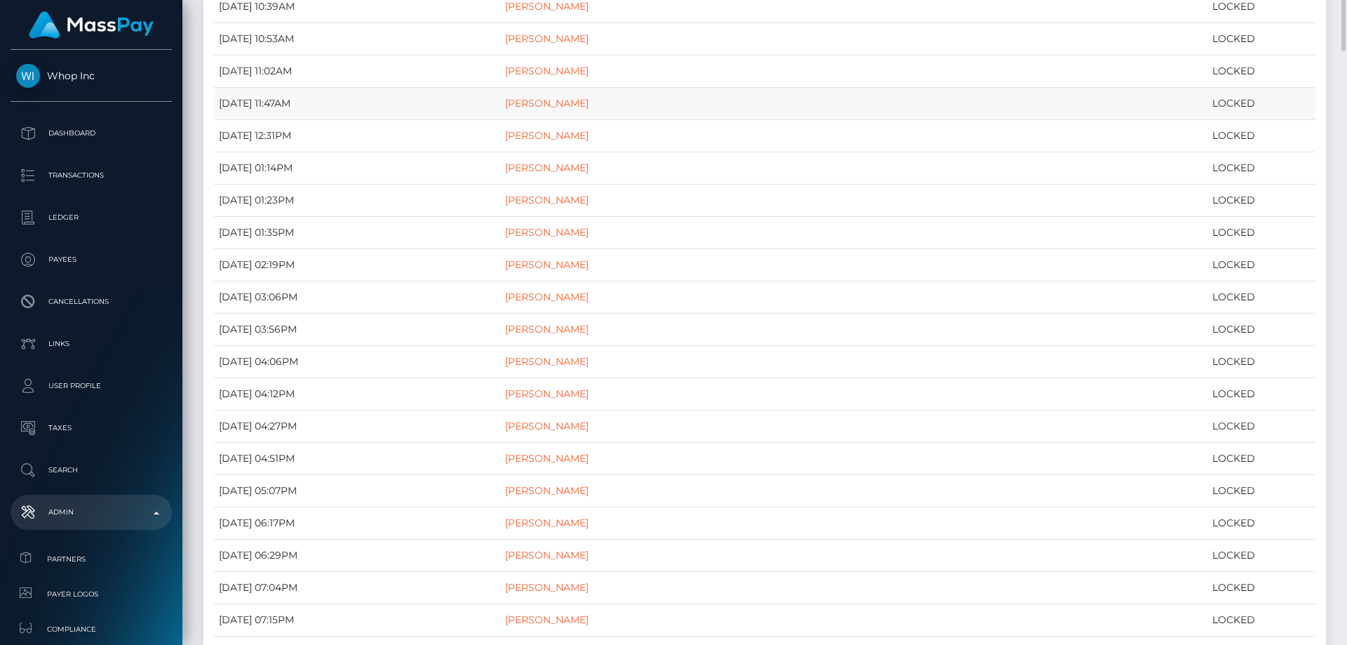
scroll to position [701, 0]
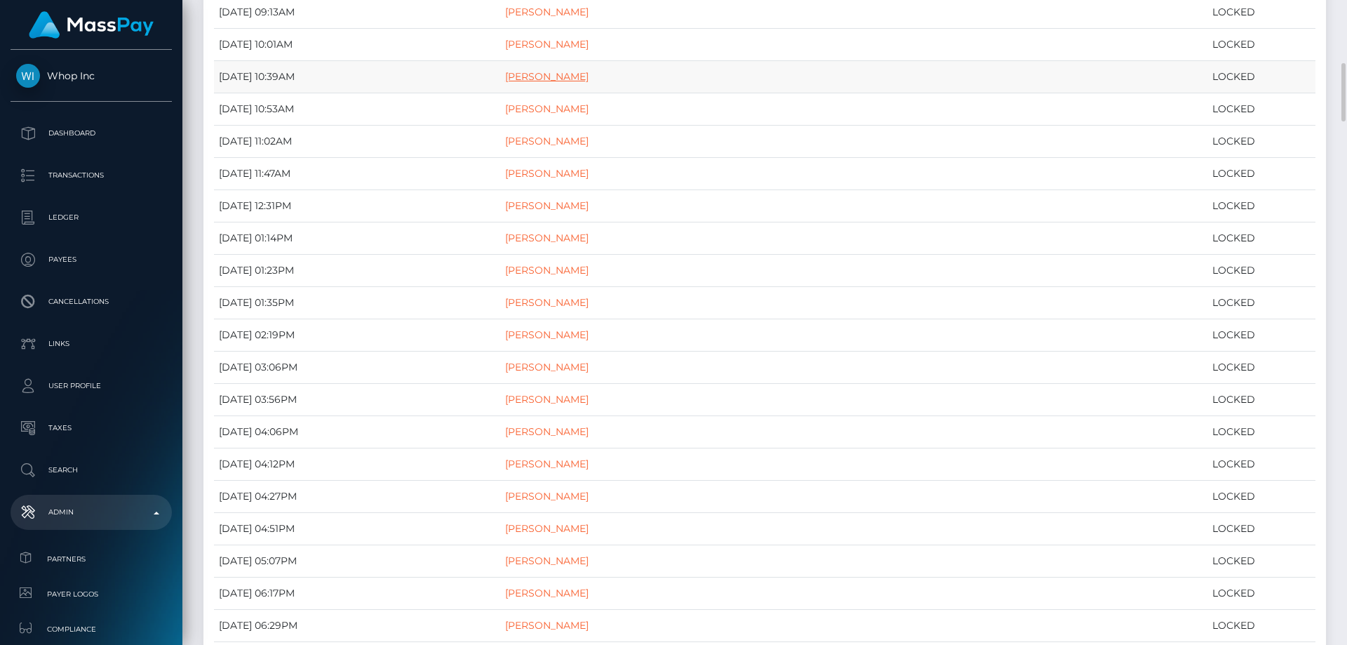
drag, startPoint x: 521, startPoint y: 83, endPoint x: 495, endPoint y: 77, distance: 26.7
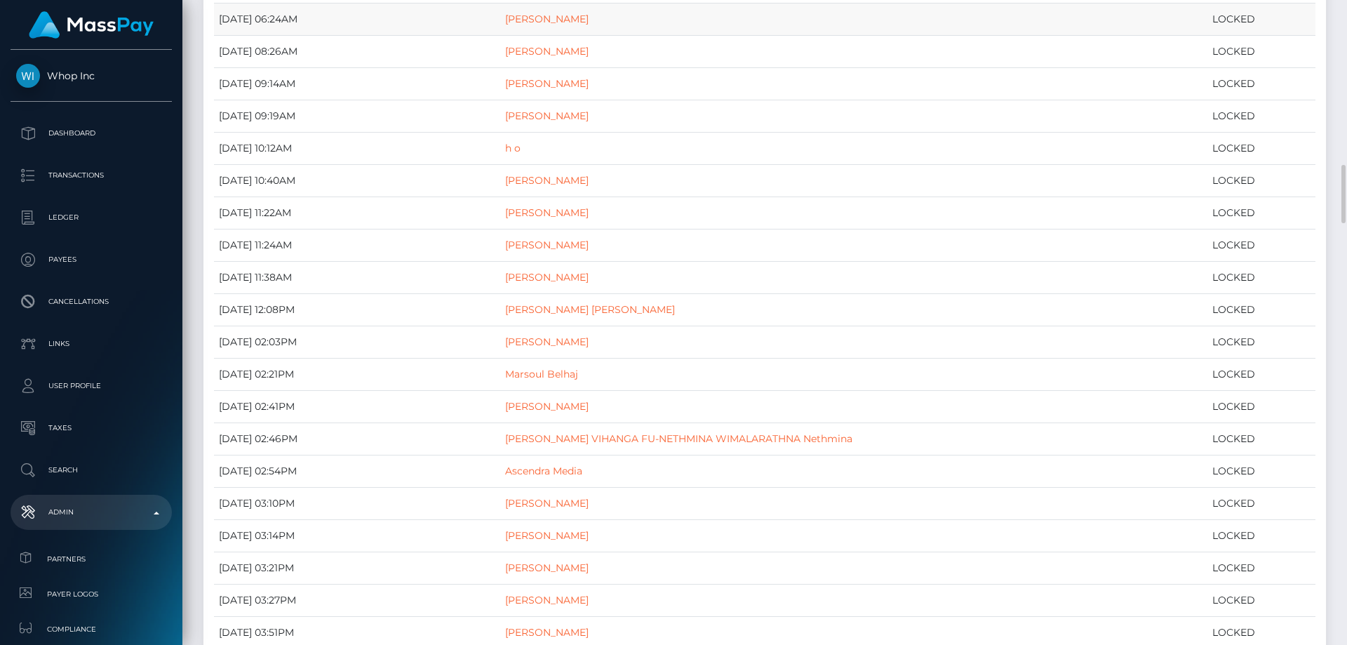
scroll to position [1754, 0]
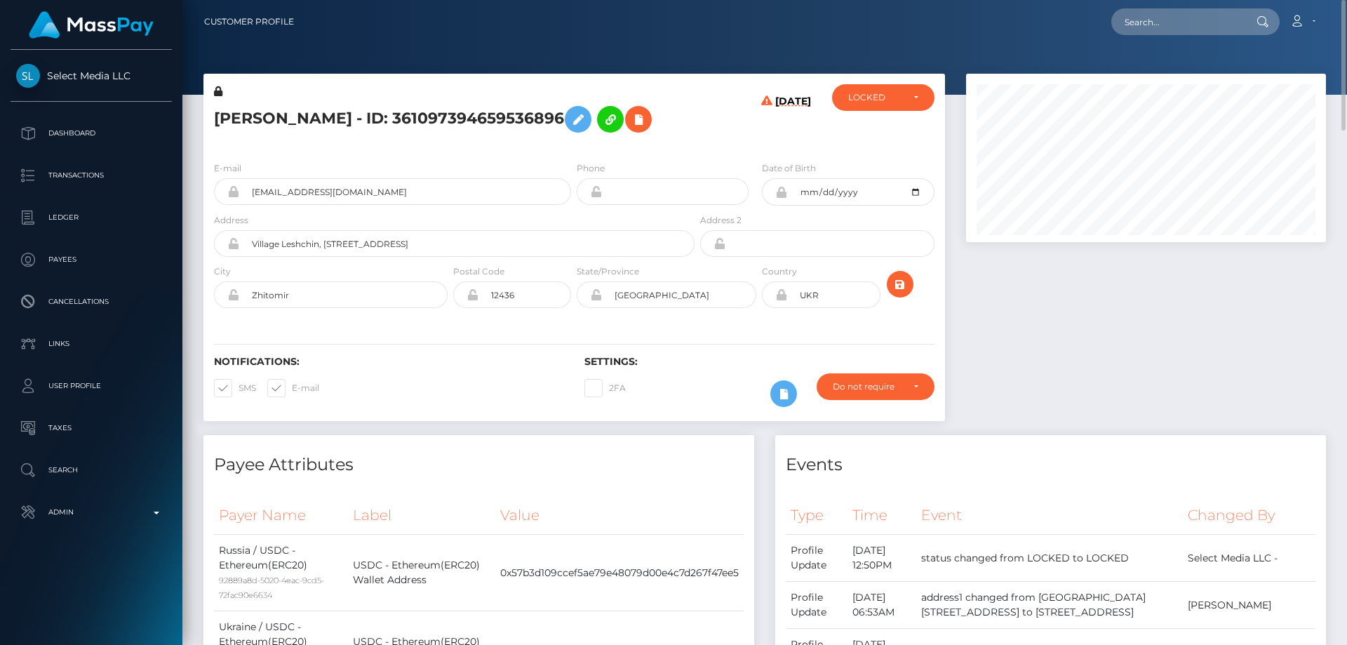
click at [1119, 318] on div at bounding box center [1145, 254] width 381 height 361
click at [1112, 318] on div at bounding box center [1145, 254] width 381 height 361
drag, startPoint x: 355, startPoint y: 123, endPoint x: 215, endPoint y: 119, distance: 140.3
click at [215, 119] on h5 "[PERSON_NAME] - ID: 361097394659536896" at bounding box center [450, 119] width 473 height 41
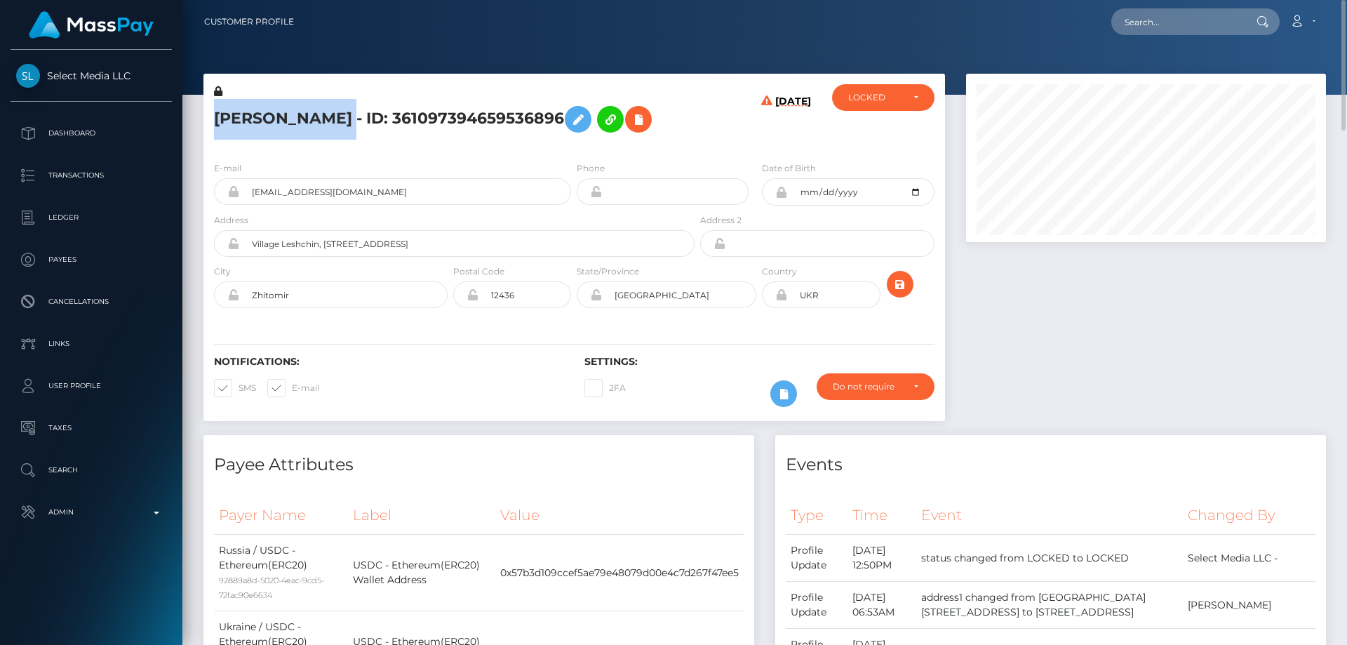
copy h5 "[PERSON_NAME]"
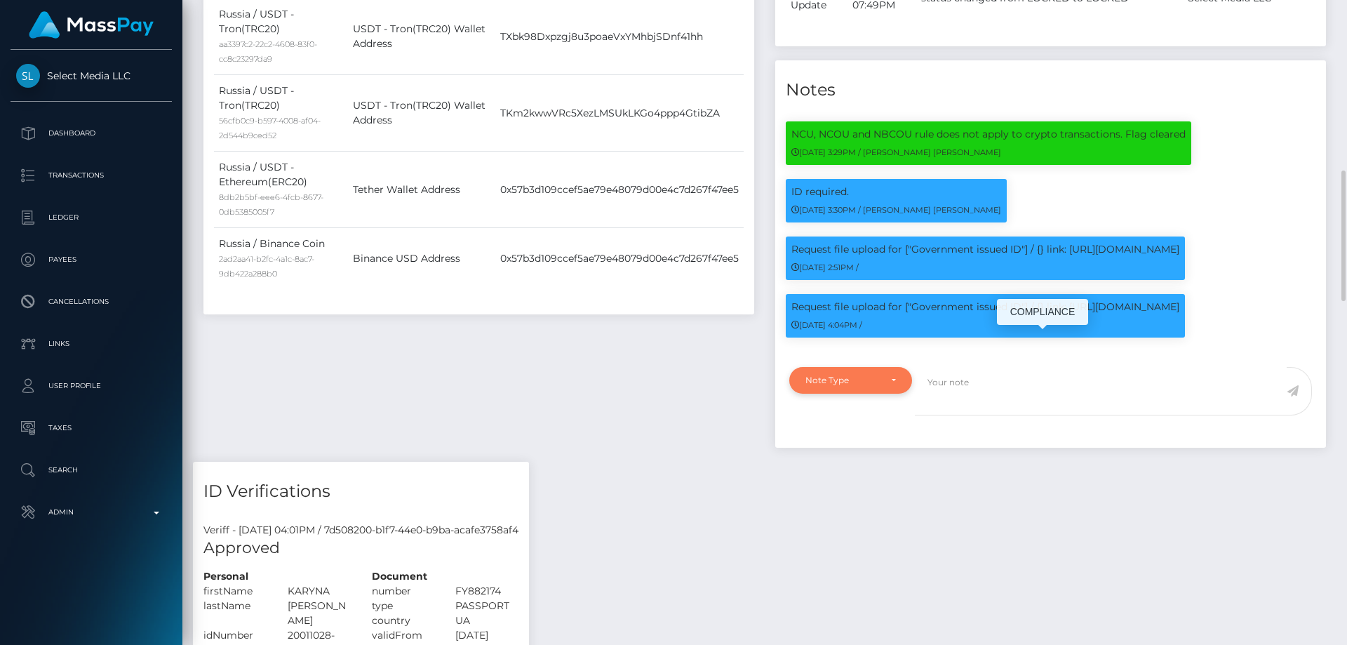
scroll to position [168, 361]
click at [871, 386] on div "Note Type" at bounding box center [842, 380] width 74 height 11
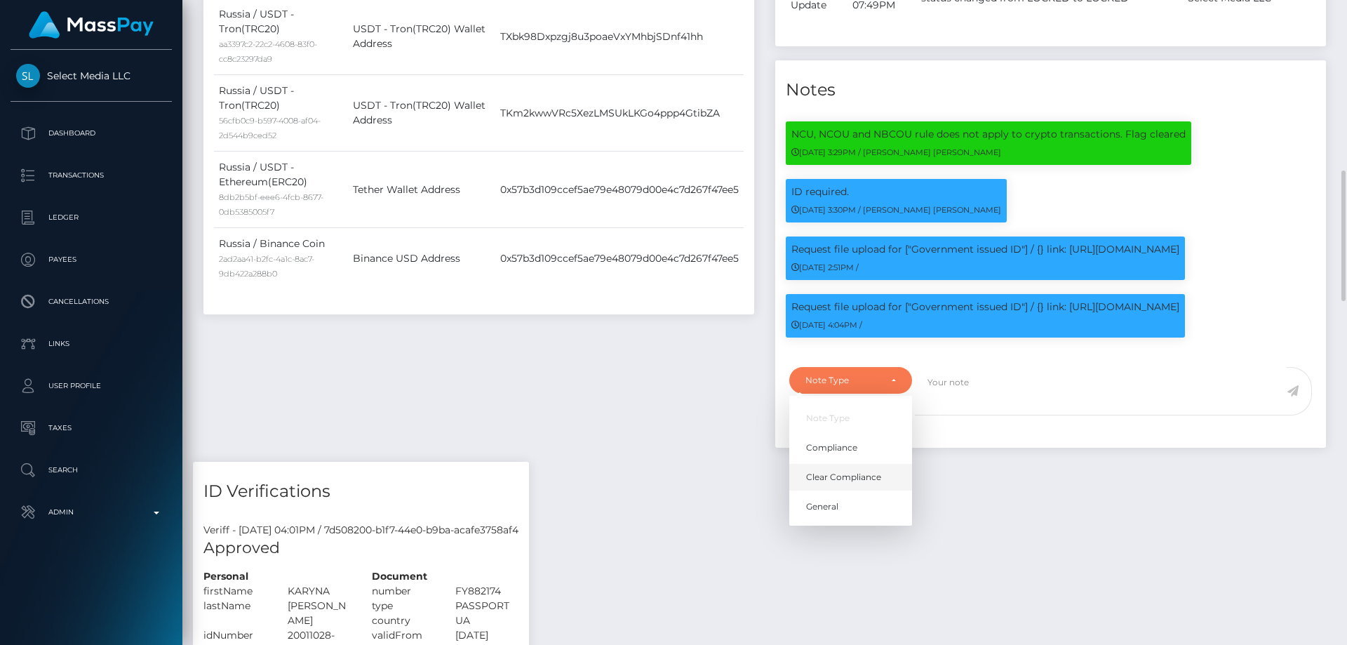
click at [869, 483] on span "Clear Compliance" at bounding box center [843, 477] width 75 height 13
select select "CLEAR_COMPLIANCE"
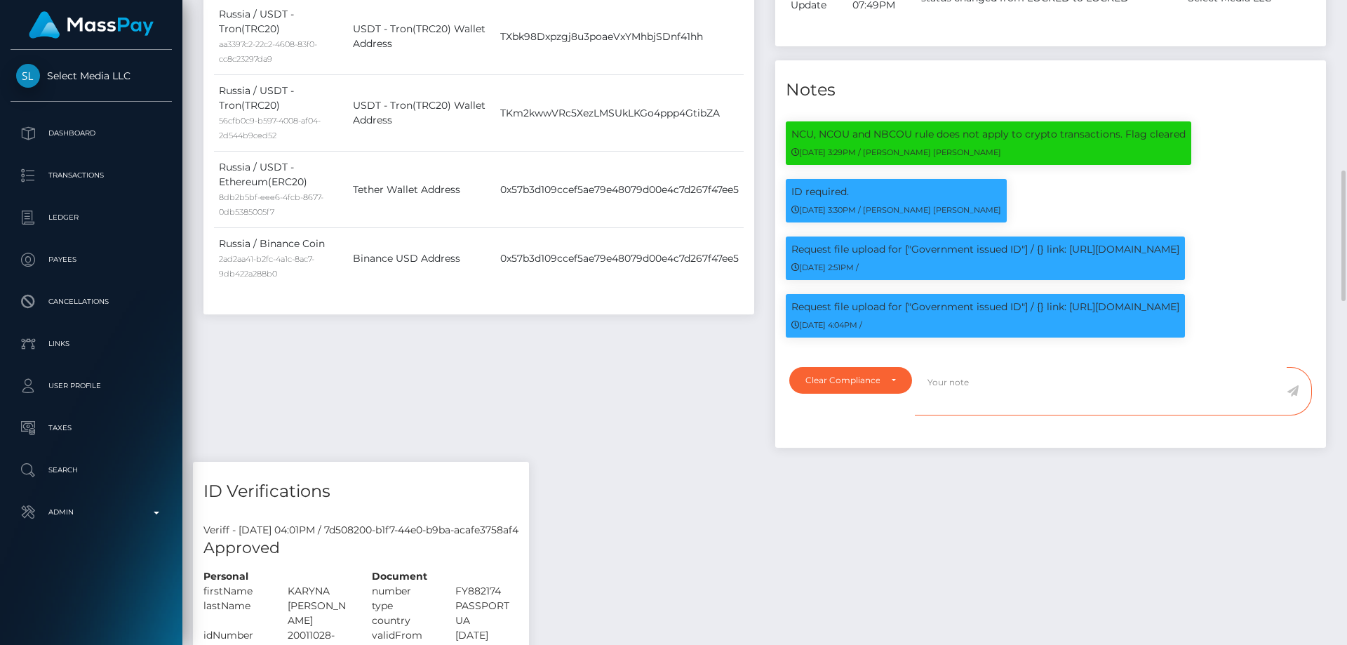
click at [953, 415] on textarea at bounding box center [1101, 391] width 372 height 48
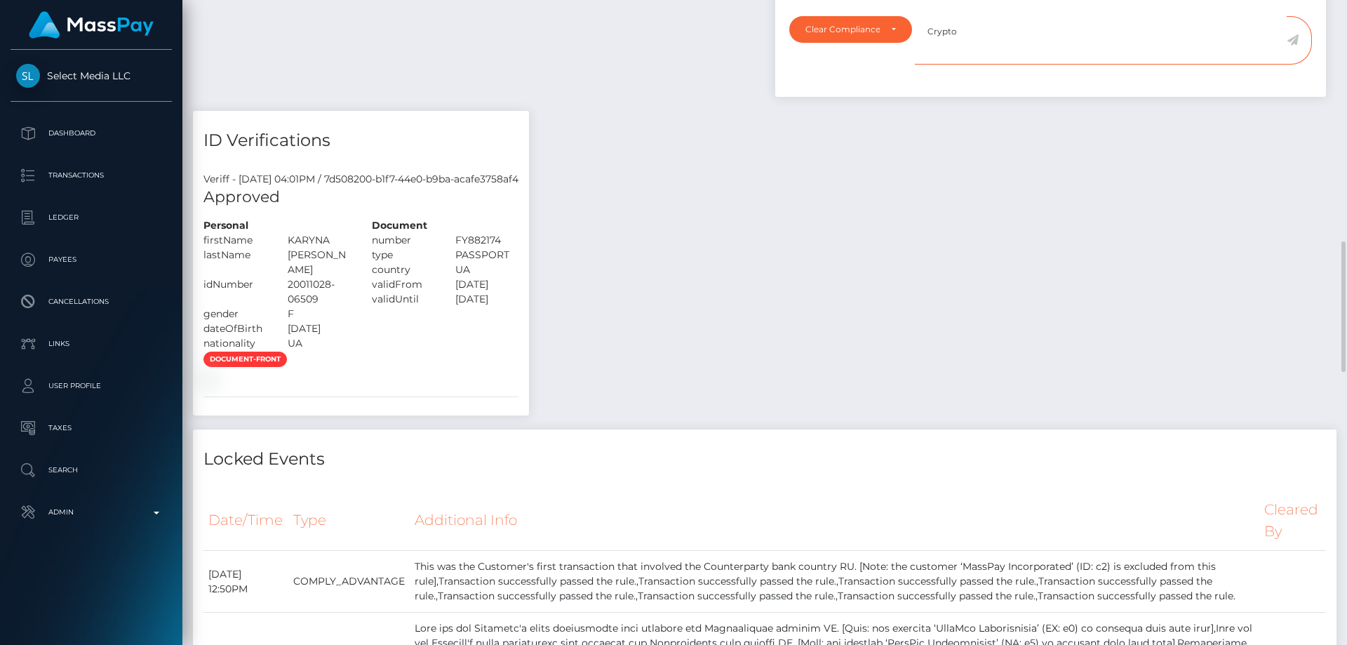
scroll to position [982, 0]
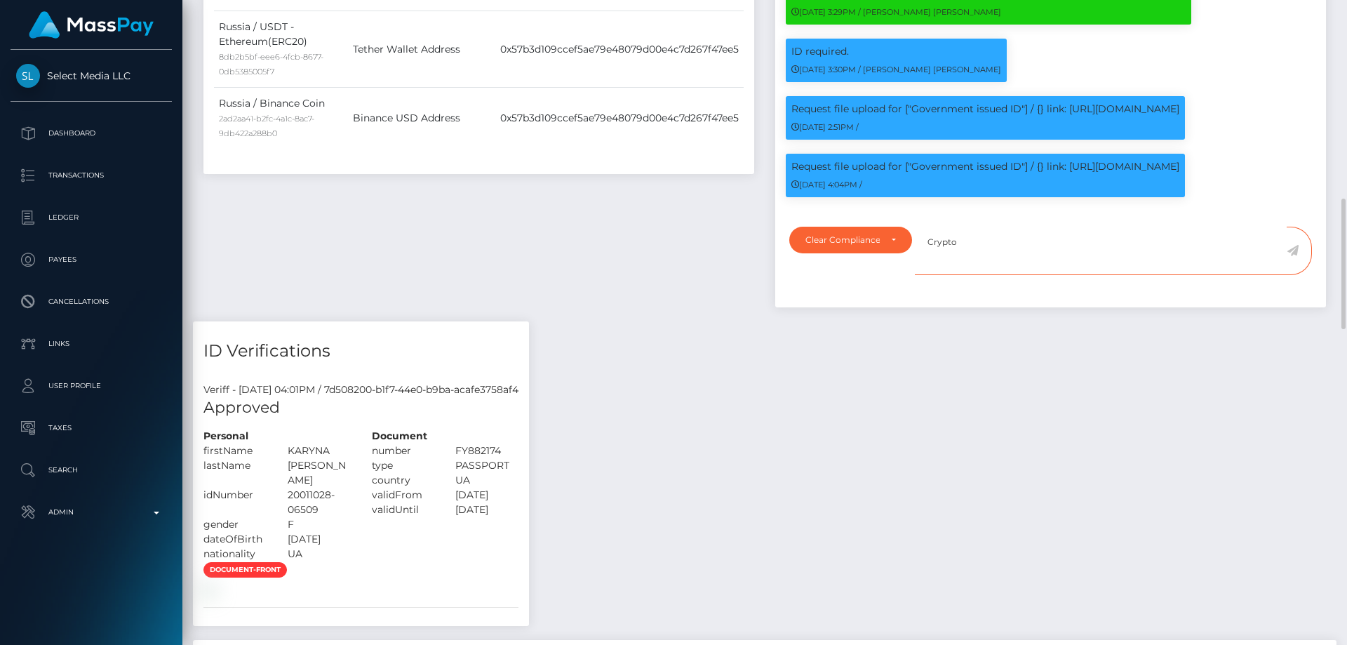
click at [987, 272] on textarea "Crypto" at bounding box center [1101, 251] width 372 height 48
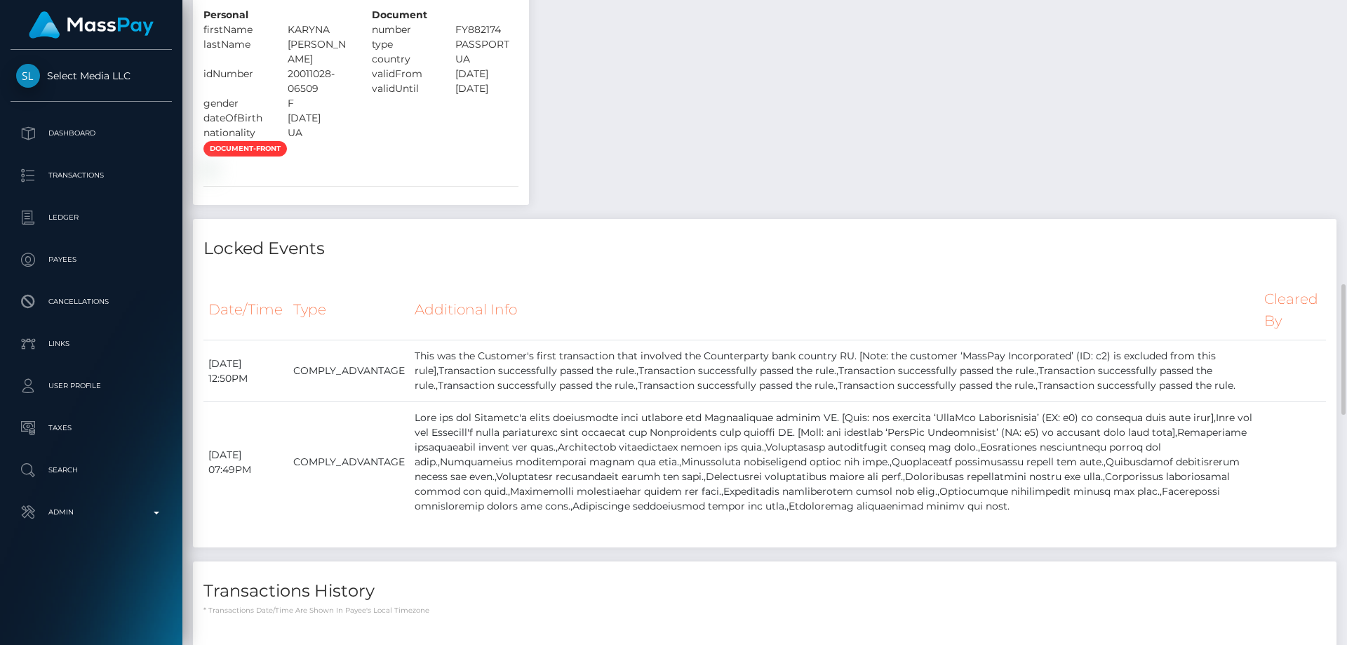
scroll to position [1052, 0]
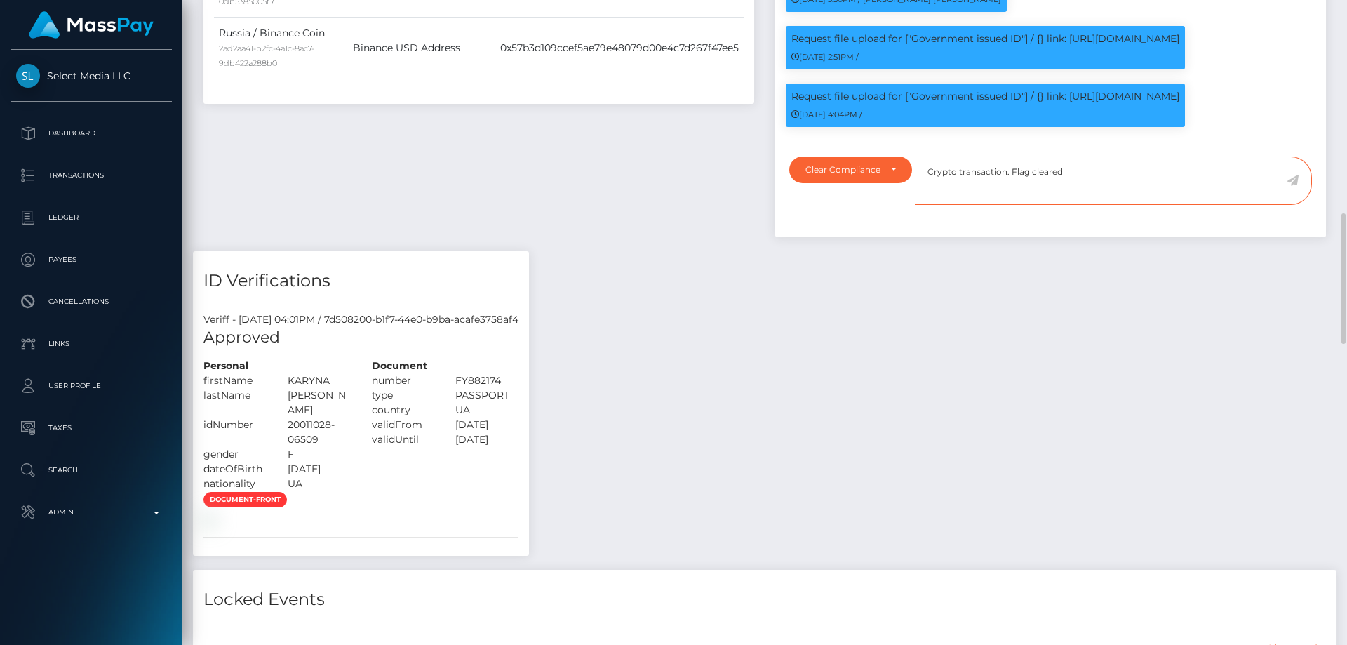
click at [1093, 205] on textarea "Crypto transaction. Flag cleared" at bounding box center [1101, 180] width 372 height 48
click at [1012, 205] on textarea "Crypto transaction. Flag cleared" at bounding box center [1101, 180] width 372 height 48
click at [1130, 205] on textarea "Crypto transaction. NBCOU flag cleared" at bounding box center [1101, 180] width 372 height 48
type textarea "Crypto transaction. NBCOU flag cleared."
click at [1289, 186] on icon at bounding box center [1292, 180] width 12 height 11
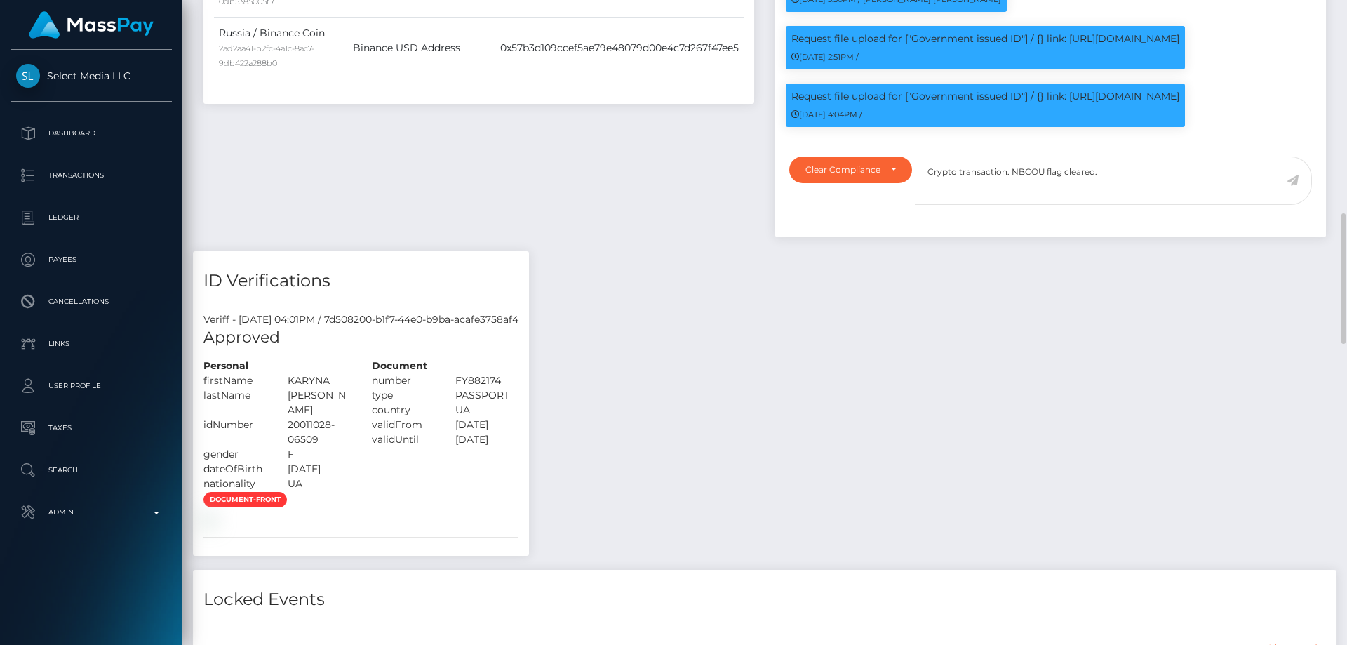
click at [1157, 359] on div "Payee Attributes Payer Name Label Value Russia / USDC - Ethereum(ERC20) 92889a8…" at bounding box center [764, 655] width 1143 height 2545
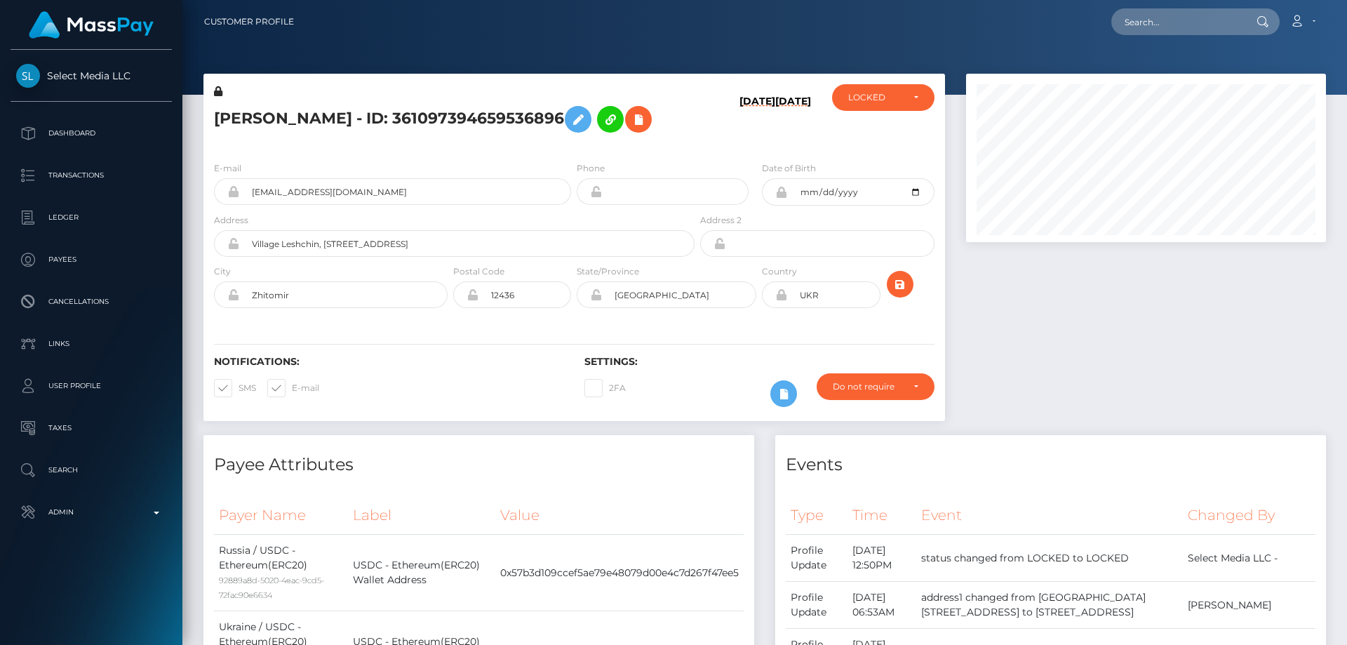
scroll to position [168, 361]
click at [866, 94] on div "LOCKED" at bounding box center [875, 97] width 54 height 11
click at [872, 138] on span "ACTIVE" at bounding box center [865, 135] width 32 height 13
select select "ACTIVE"
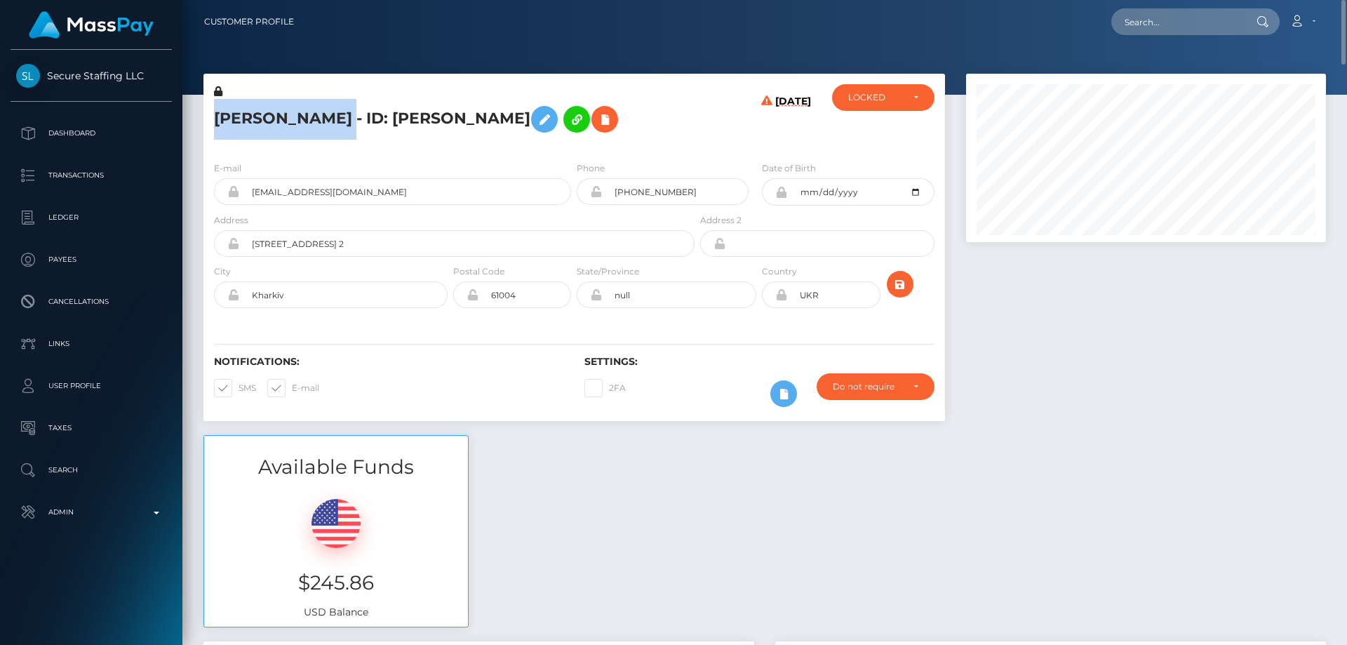
drag, startPoint x: 349, startPoint y: 120, endPoint x: 218, endPoint y: 112, distance: 130.7
click at [215, 116] on h5 "IHOR VOLOSHAN - ID: Ihor Voloshan" at bounding box center [450, 119] width 473 height 41
copy h5 "IHOR VOLOSHAN"
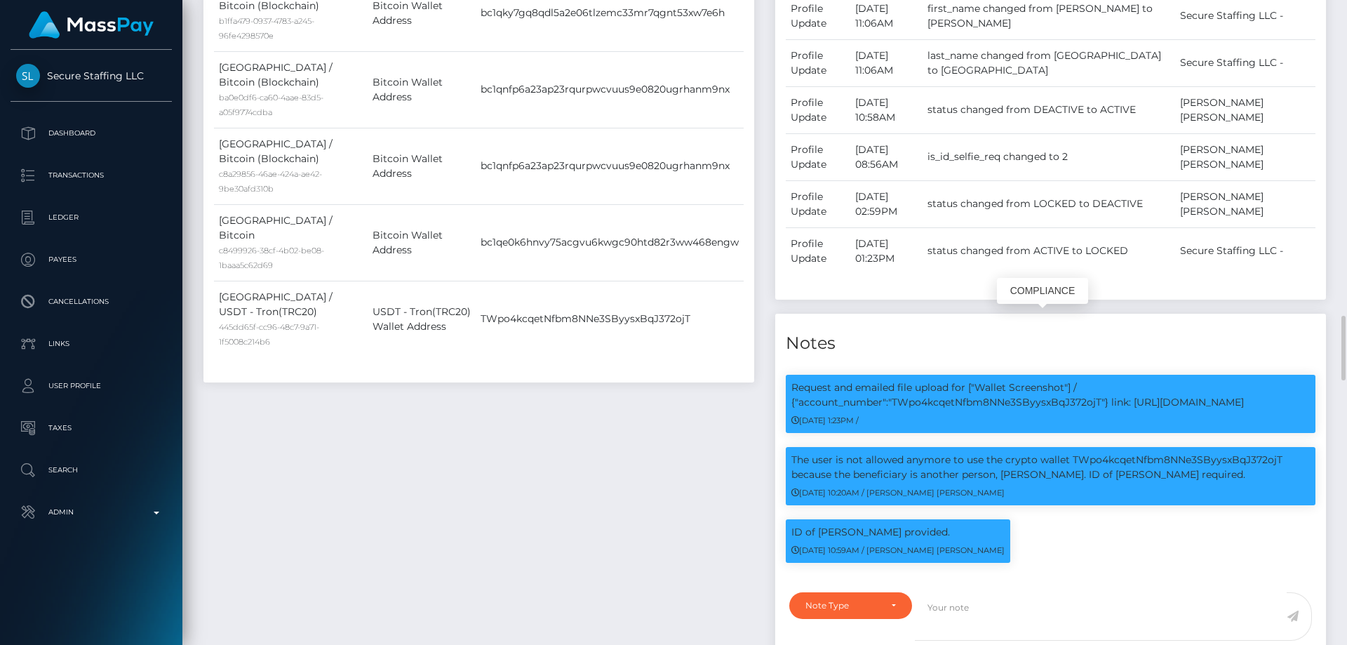
scroll to position [1052, 0]
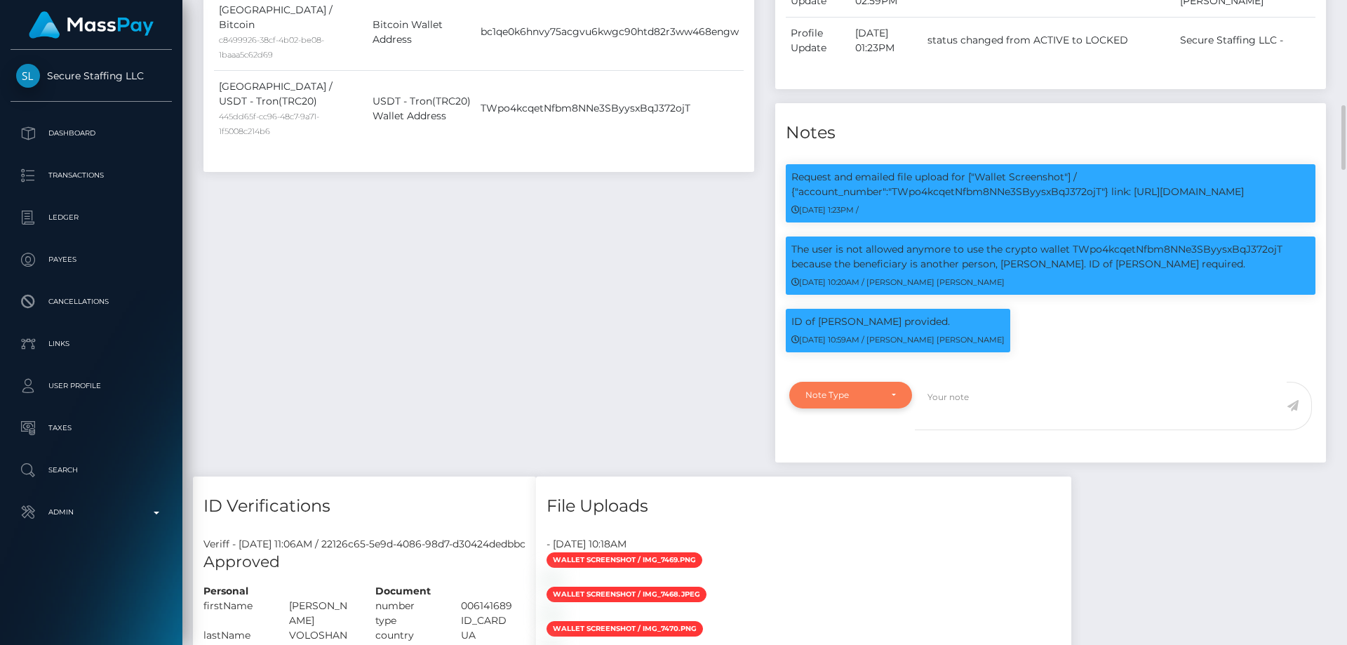
click at [839, 390] on div "Note Type" at bounding box center [842, 394] width 74 height 11
click at [860, 483] on link "Clear Compliance" at bounding box center [850, 491] width 123 height 26
select select "CLEAR_COMPLIANCE"
click at [957, 400] on textarea at bounding box center [1101, 406] width 372 height 48
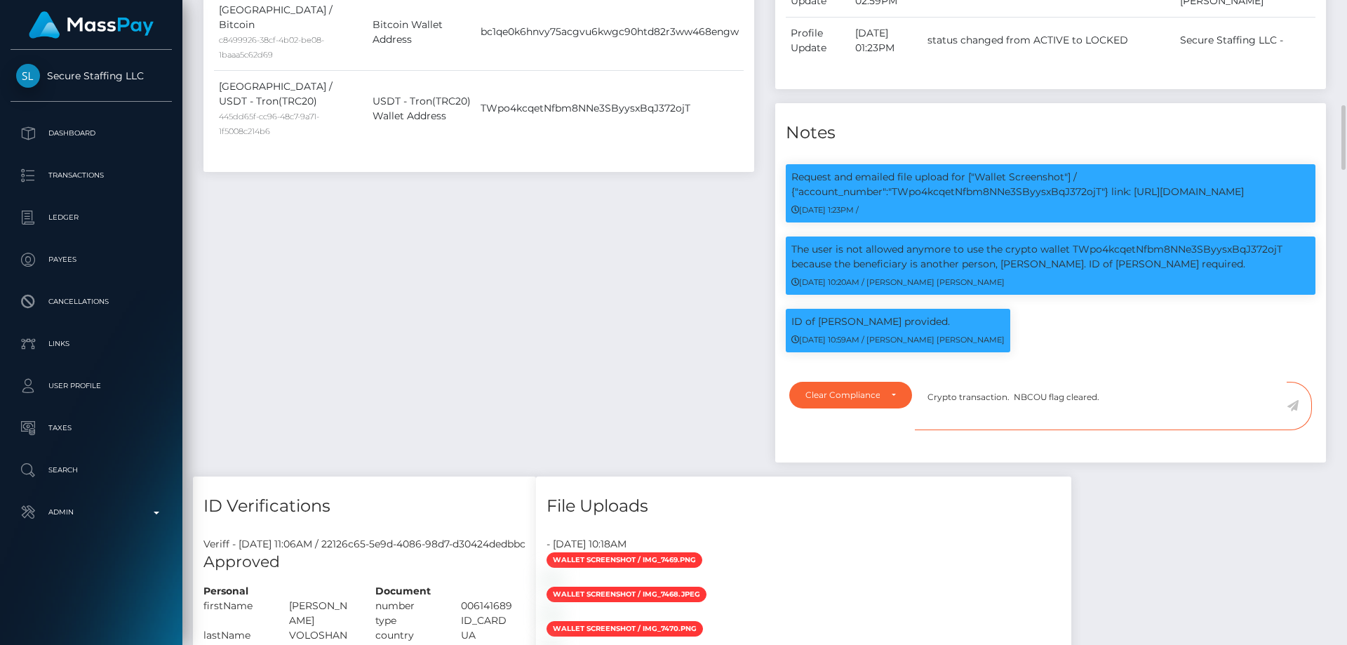
type textarea "Crypto transaction. NBCOU flag cleared."
click at [1294, 405] on icon at bounding box center [1292, 405] width 12 height 11
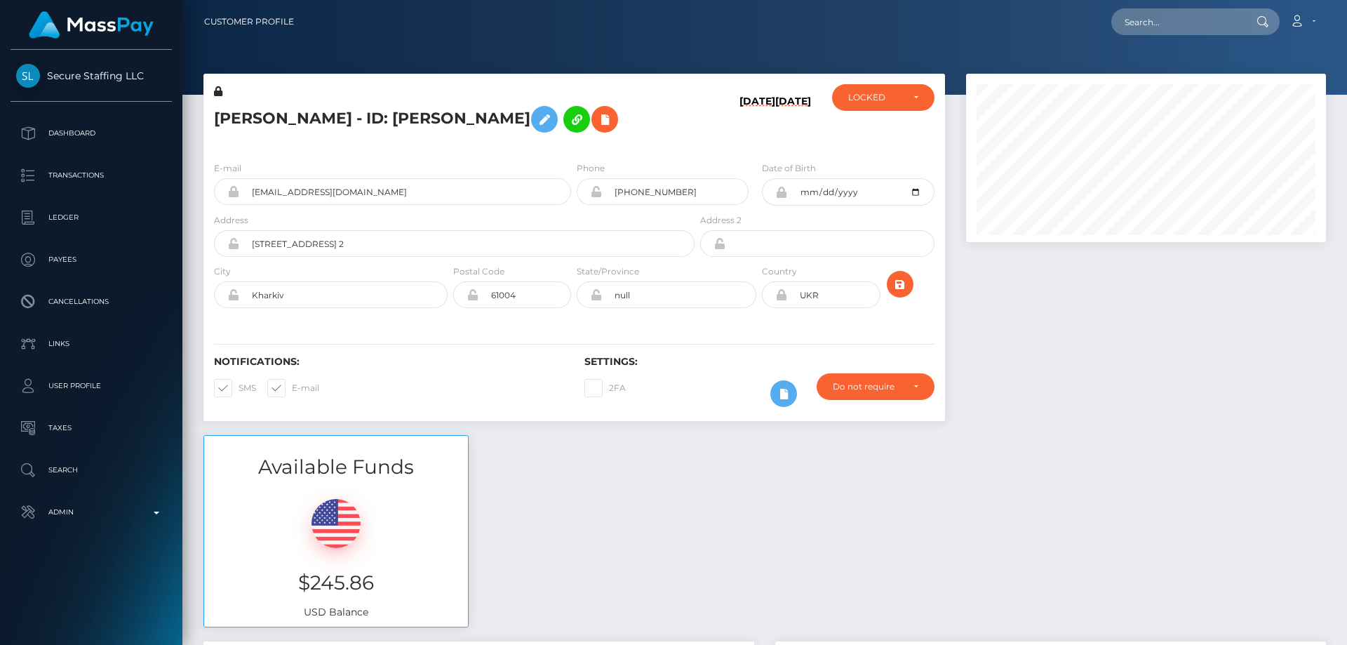
scroll to position [168, 361]
click at [874, 105] on div "LOCKED" at bounding box center [883, 97] width 102 height 27
click at [874, 120] on div "ACTIVE DEACTIVE CLOSED LOCKED" at bounding box center [883, 178] width 102 height 119
click at [869, 106] on div "LOCKED" at bounding box center [883, 97] width 102 height 27
click at [870, 135] on span "ACTIVE" at bounding box center [865, 135] width 32 height 13
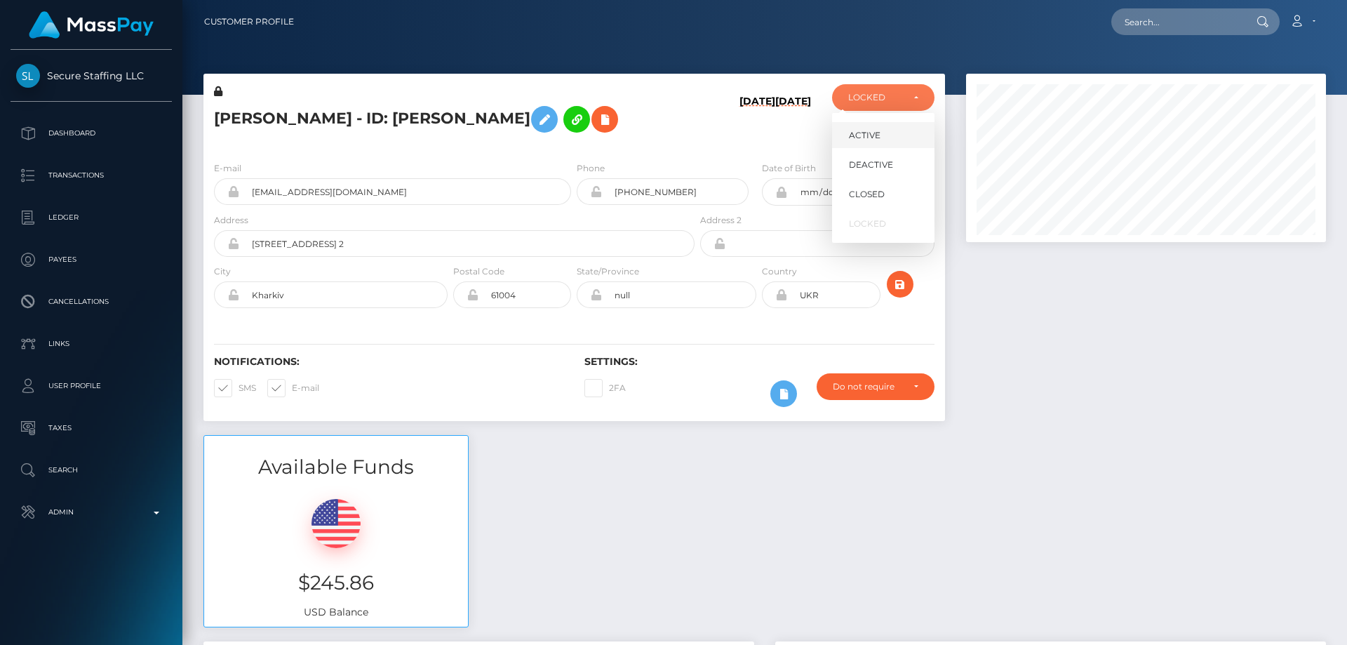
select select "ACTIVE"
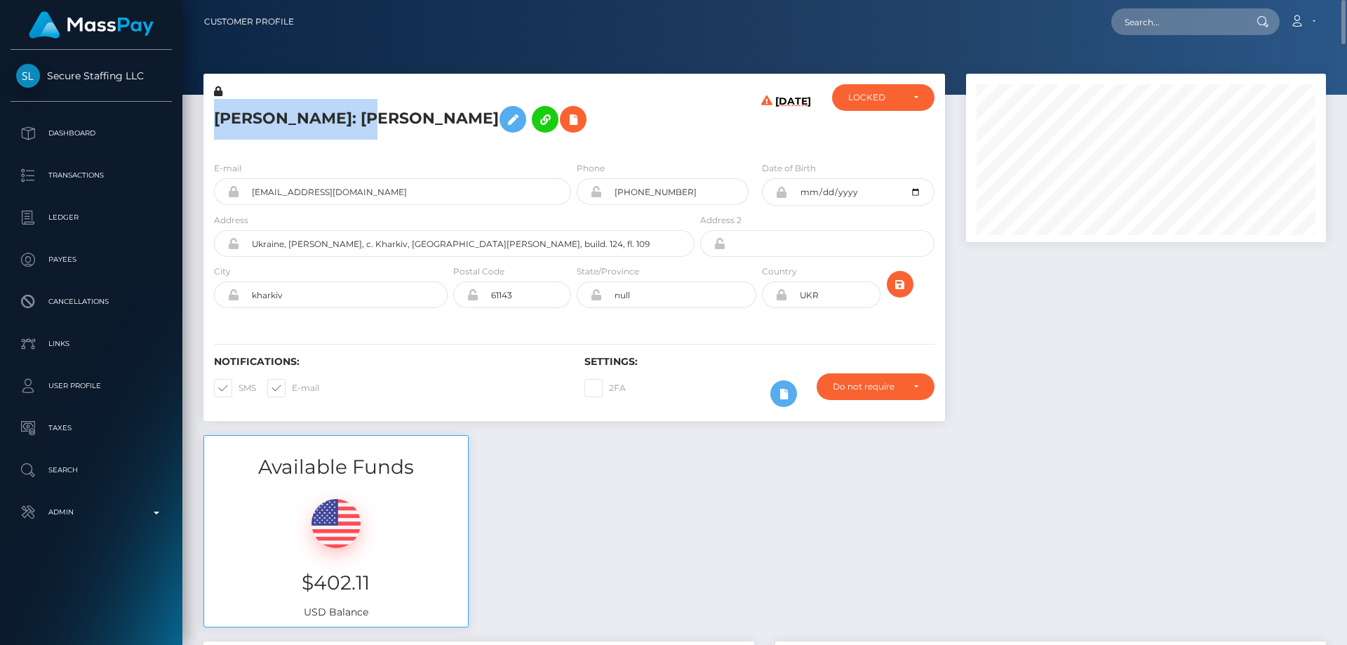
drag, startPoint x: 376, startPoint y: 114, endPoint x: 213, endPoint y: 120, distance: 163.6
click at [213, 120] on div "[PERSON_NAME]: [PERSON_NAME]" at bounding box center [450, 117] width 494 height 66
copy h5 "[PERSON_NAME]"
drag, startPoint x: 1338, startPoint y: 372, endPoint x: 1346, endPoint y: 6, distance: 366.2
click at [1346, 6] on div "Customer Profile Loading... Loading..." at bounding box center [764, 322] width 1164 height 645
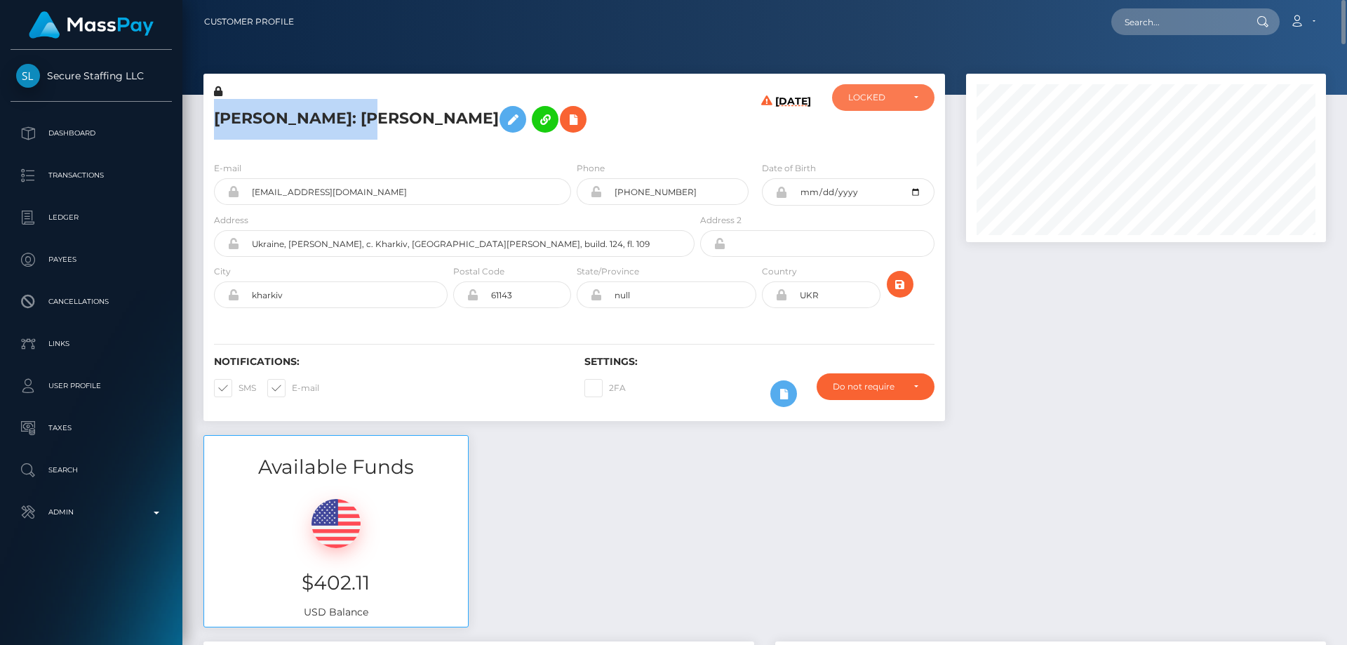
drag, startPoint x: 889, startPoint y: 102, endPoint x: 854, endPoint y: 109, distance: 35.8
click at [889, 101] on div "LOCKED" at bounding box center [875, 97] width 54 height 11
click at [866, 133] on span "ACTIVE" at bounding box center [865, 135] width 32 height 13
select select "ACTIVE"
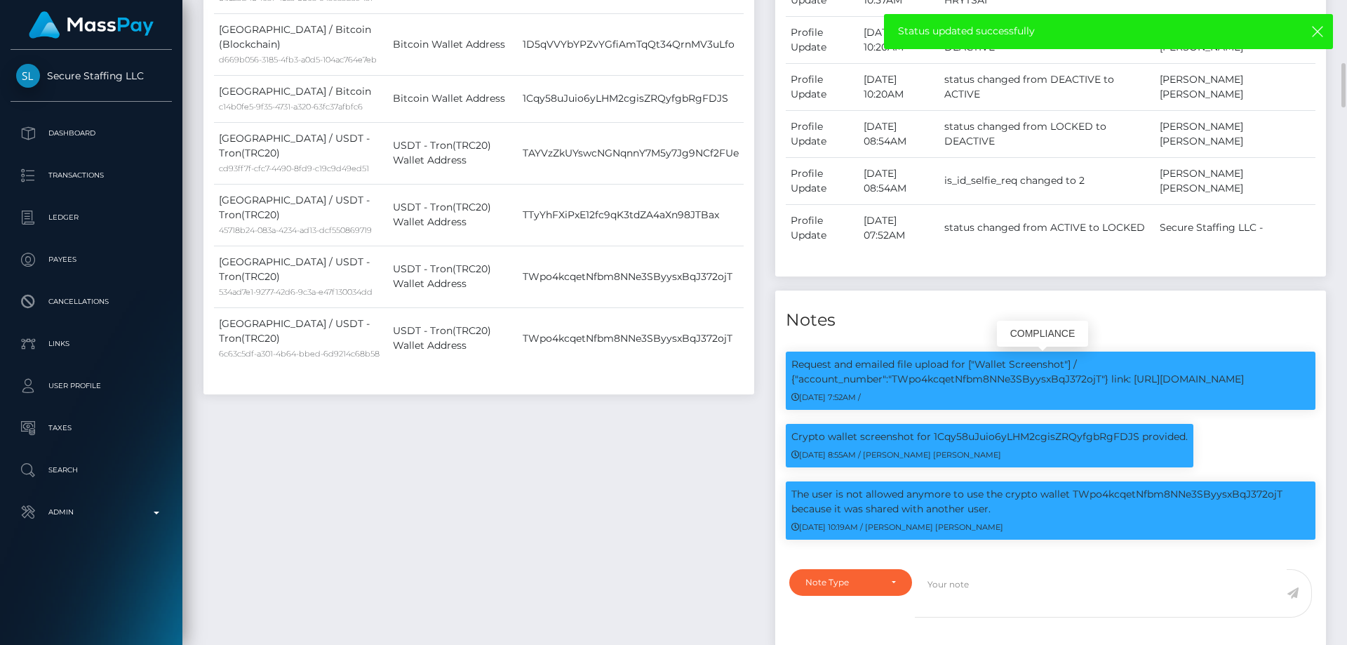
scroll to position [1122, 0]
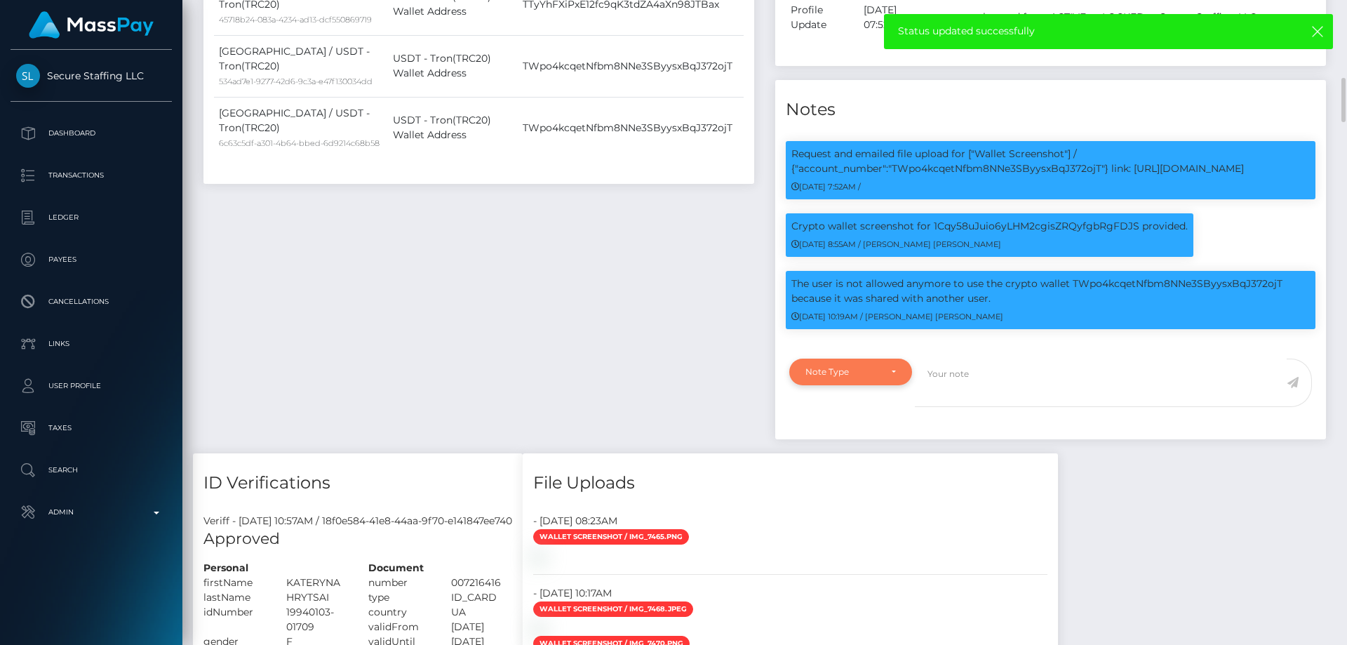
click at [828, 364] on div "Note Type" at bounding box center [850, 371] width 123 height 27
click at [862, 460] on link "Clear Compliance" at bounding box center [850, 468] width 123 height 26
select select "CLEAR_COMPLIANCE"
click at [971, 384] on textarea at bounding box center [1101, 382] width 372 height 48
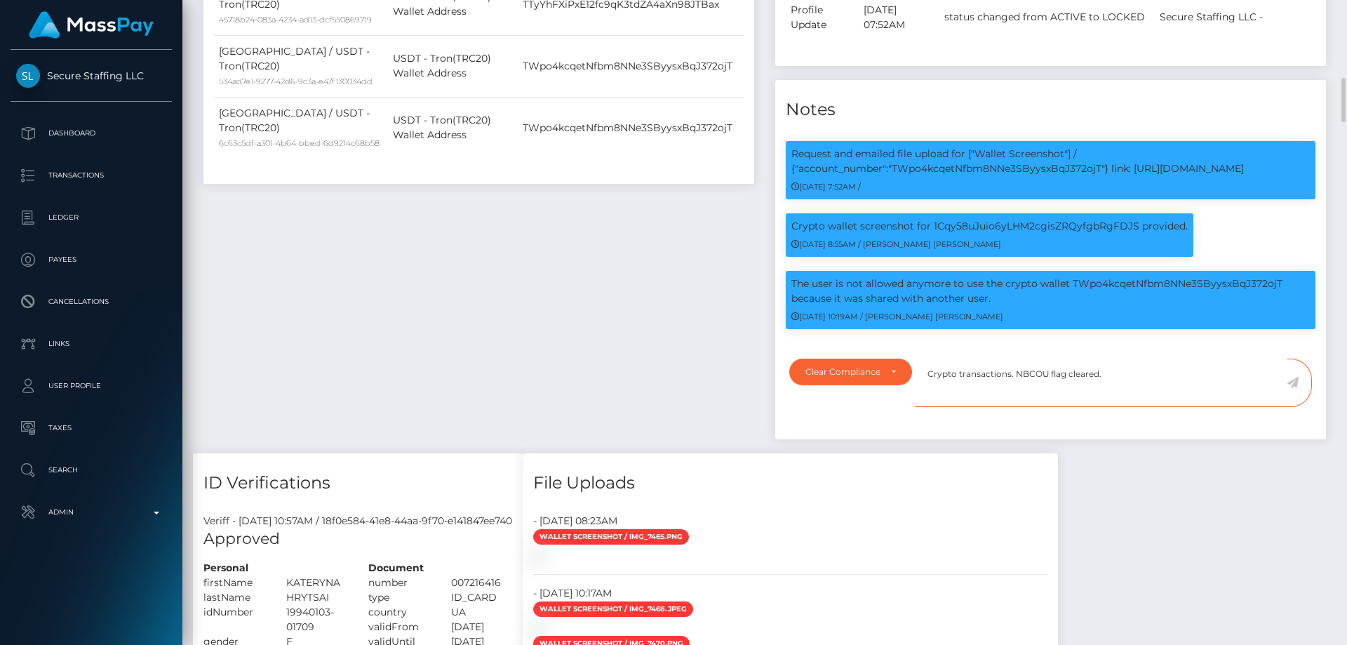
type textarea "Crypto transactions. NBCOU flag cleared."
click at [1292, 382] on icon at bounding box center [1292, 382] width 12 height 11
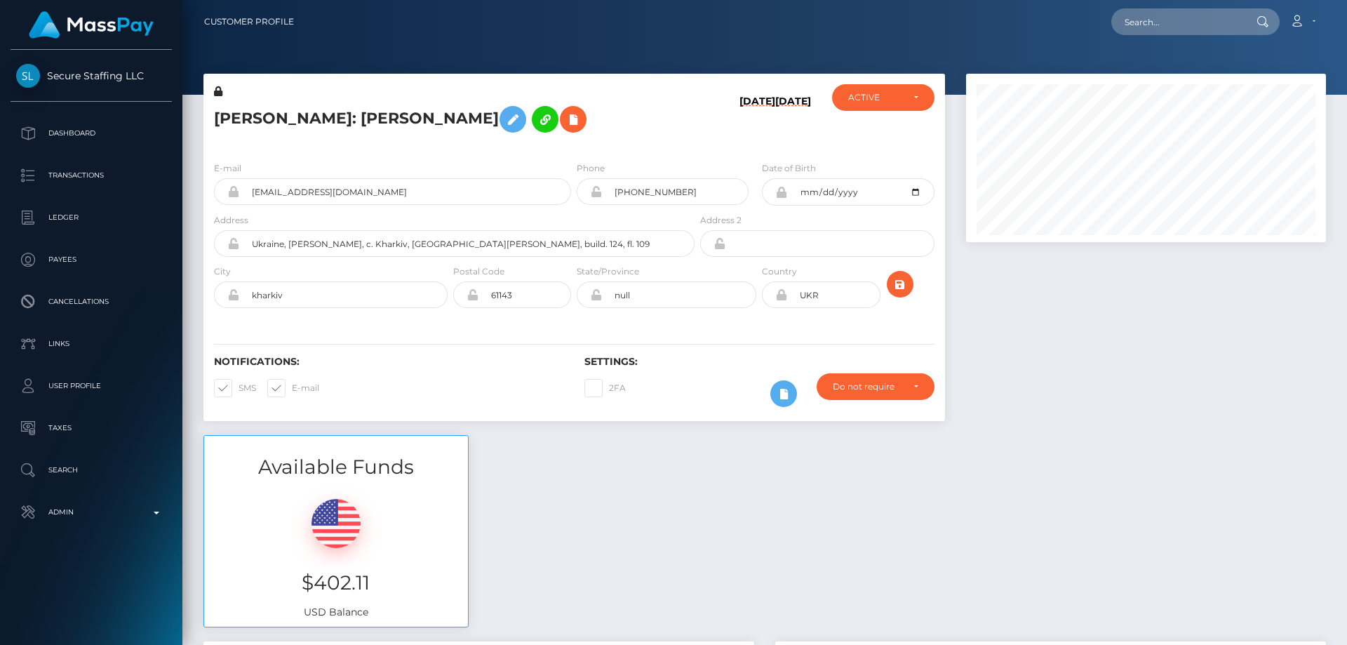
scroll to position [168, 361]
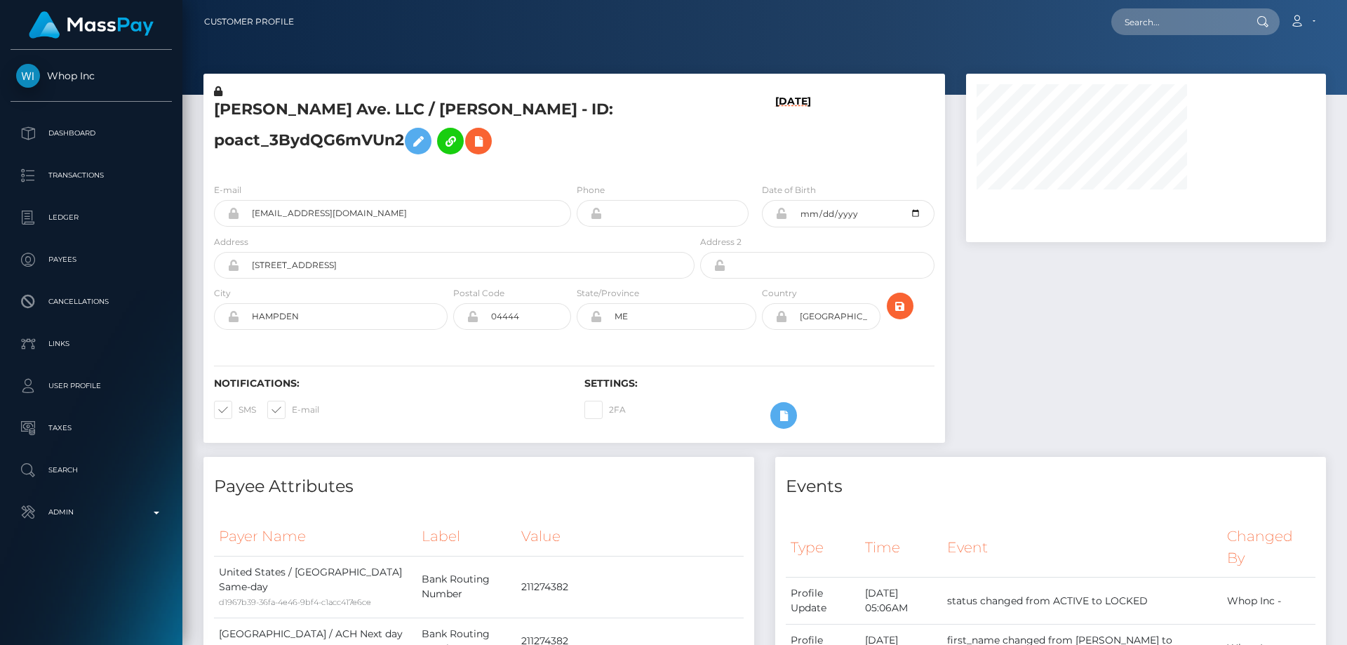
click at [607, 137] on h5 "[PERSON_NAME] Ave. LLC / [PERSON_NAME] - ID: poact_3BydQG6mVUn2" at bounding box center [450, 130] width 473 height 62
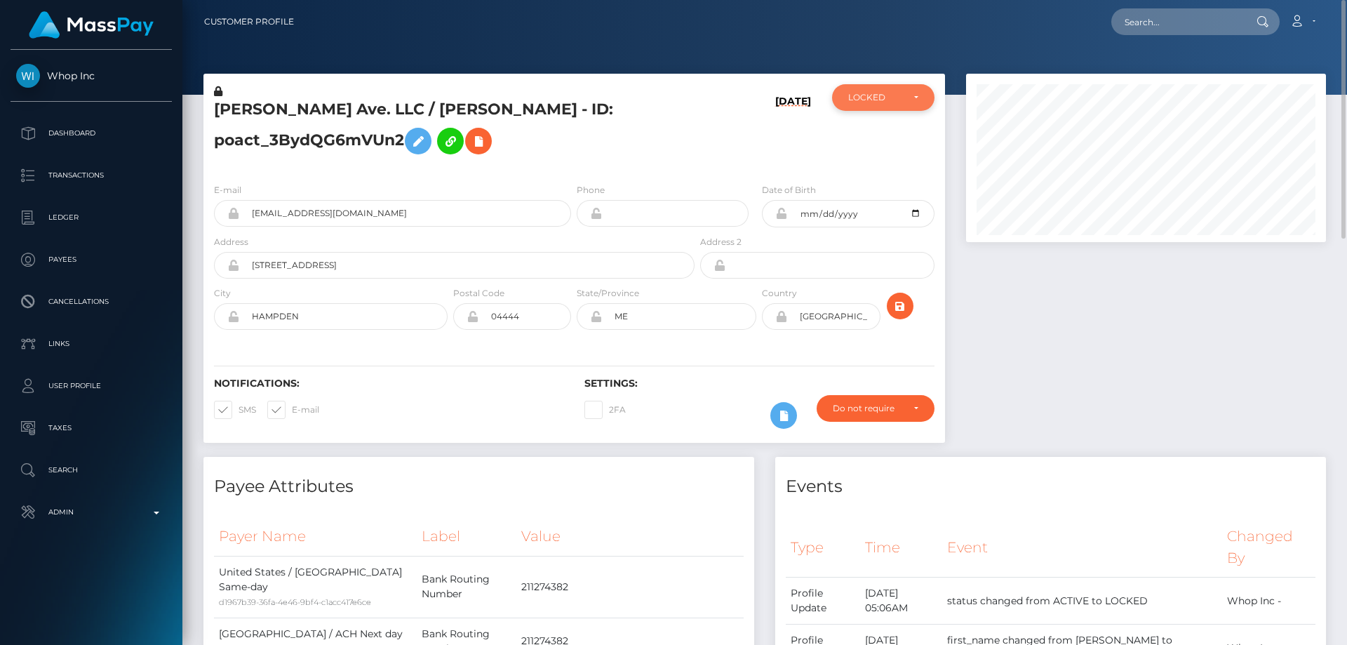
click at [904, 99] on div "LOCKED" at bounding box center [883, 97] width 70 height 11
click at [880, 129] on link "ACTIVE" at bounding box center [883, 135] width 102 height 26
select select "ACTIVE"
click at [630, 121] on h5 "Forrest Ave. LLC / AVERY J PALMER - ID: poact_3BydQG6mVUn2" at bounding box center [450, 130] width 473 height 62
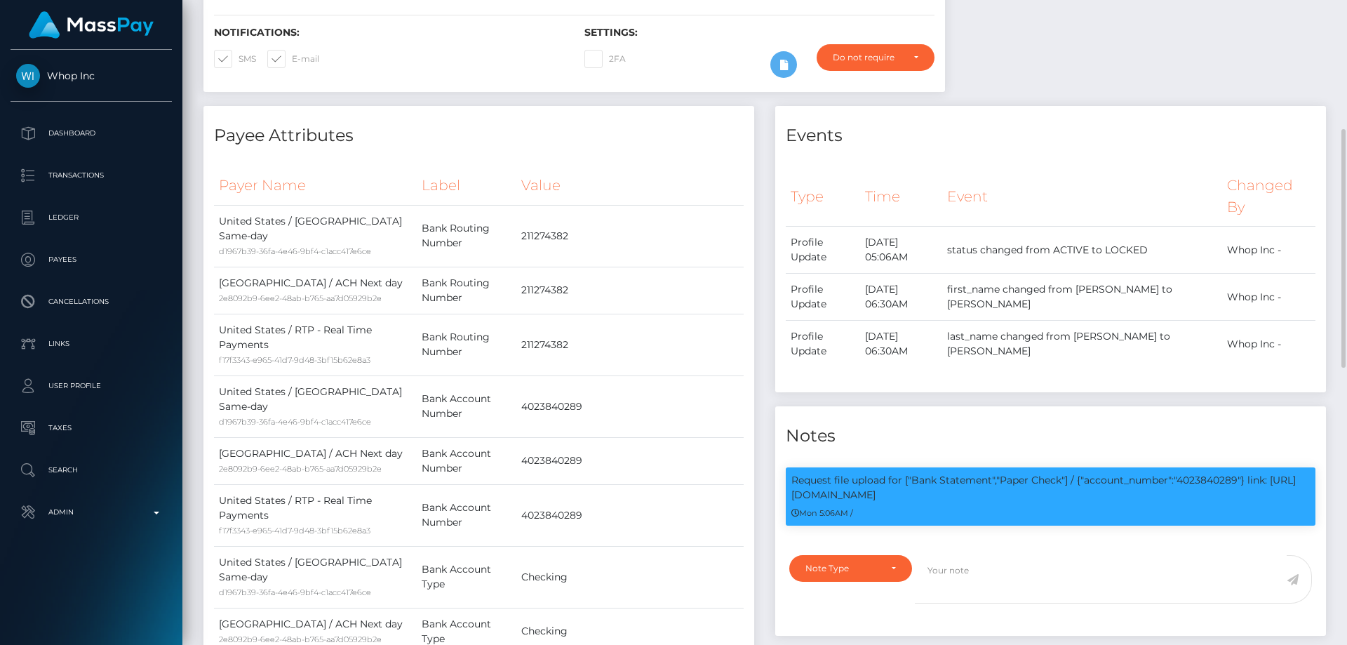
scroll to position [70, 0]
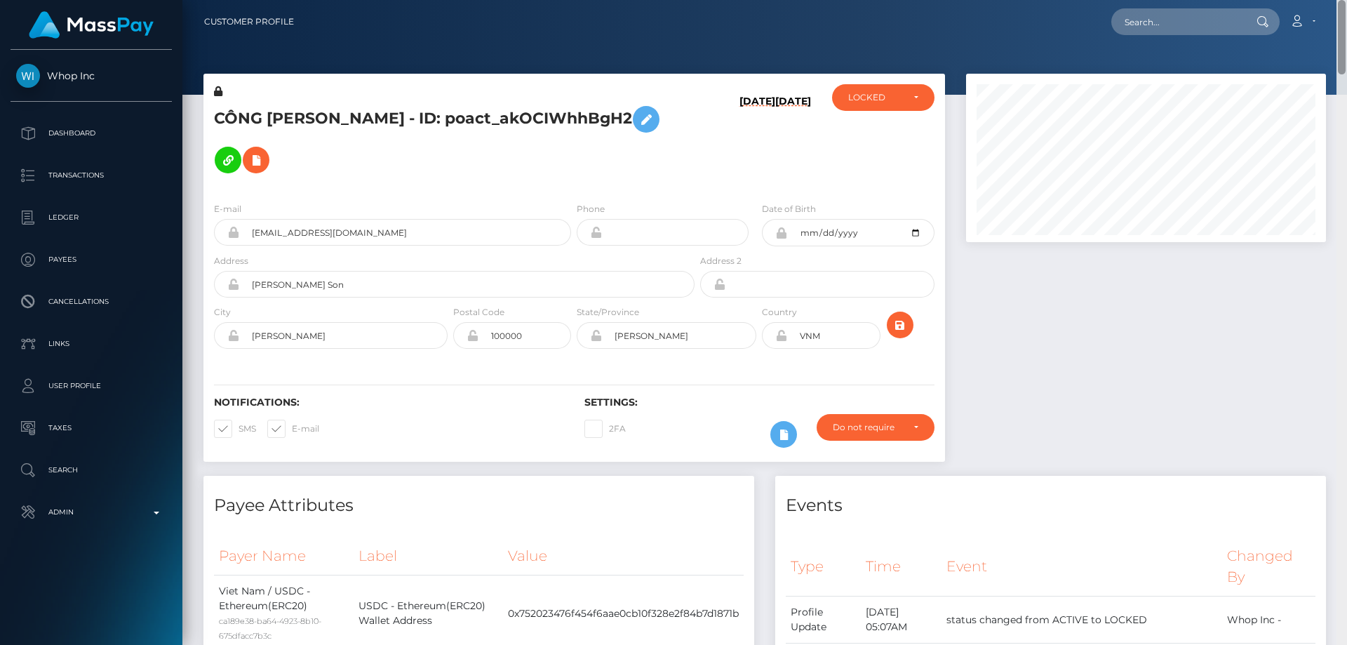
drag, startPoint x: 1339, startPoint y: 578, endPoint x: 1346, endPoint y: -58, distance: 636.2
click at [1346, 0] on html "Whop Inc Dashboard Transactions Ledger Payees Cancellations Links" at bounding box center [673, 322] width 1347 height 645
click at [897, 100] on div "LOCKED" at bounding box center [875, 97] width 54 height 11
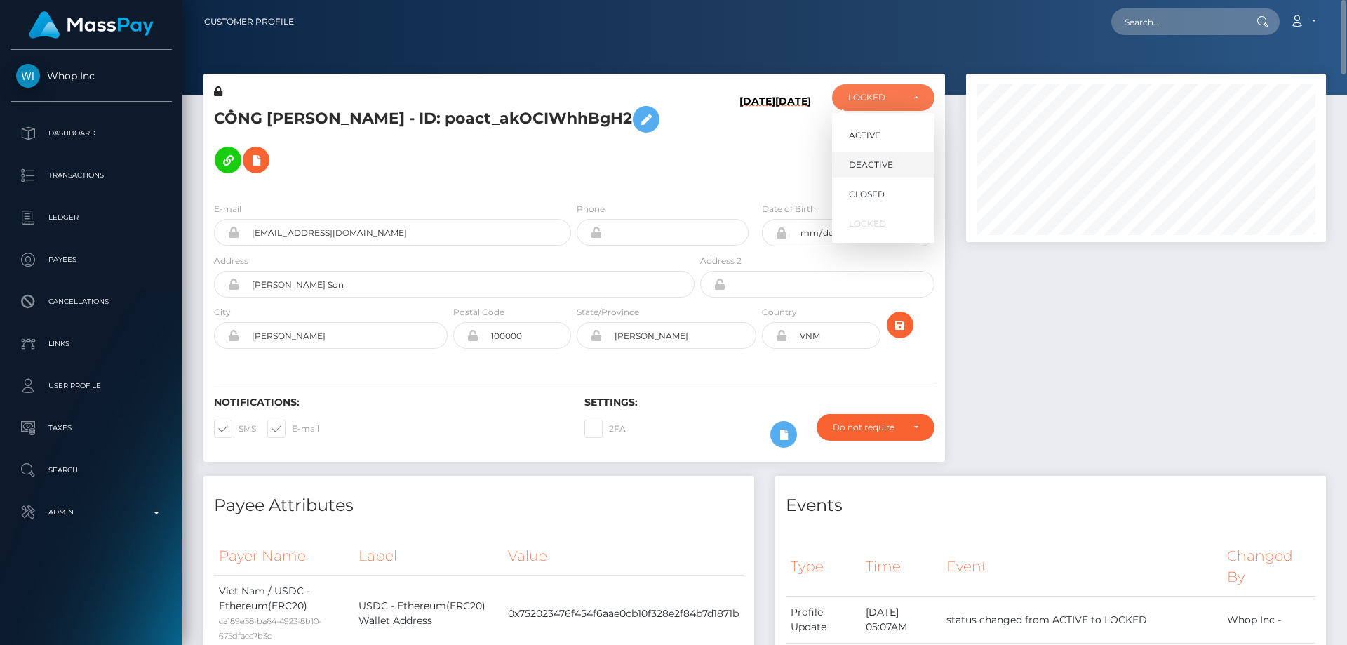
scroll to position [168, 361]
click at [877, 142] on link "ACTIVE" at bounding box center [883, 135] width 102 height 26
select select "ACTIVE"
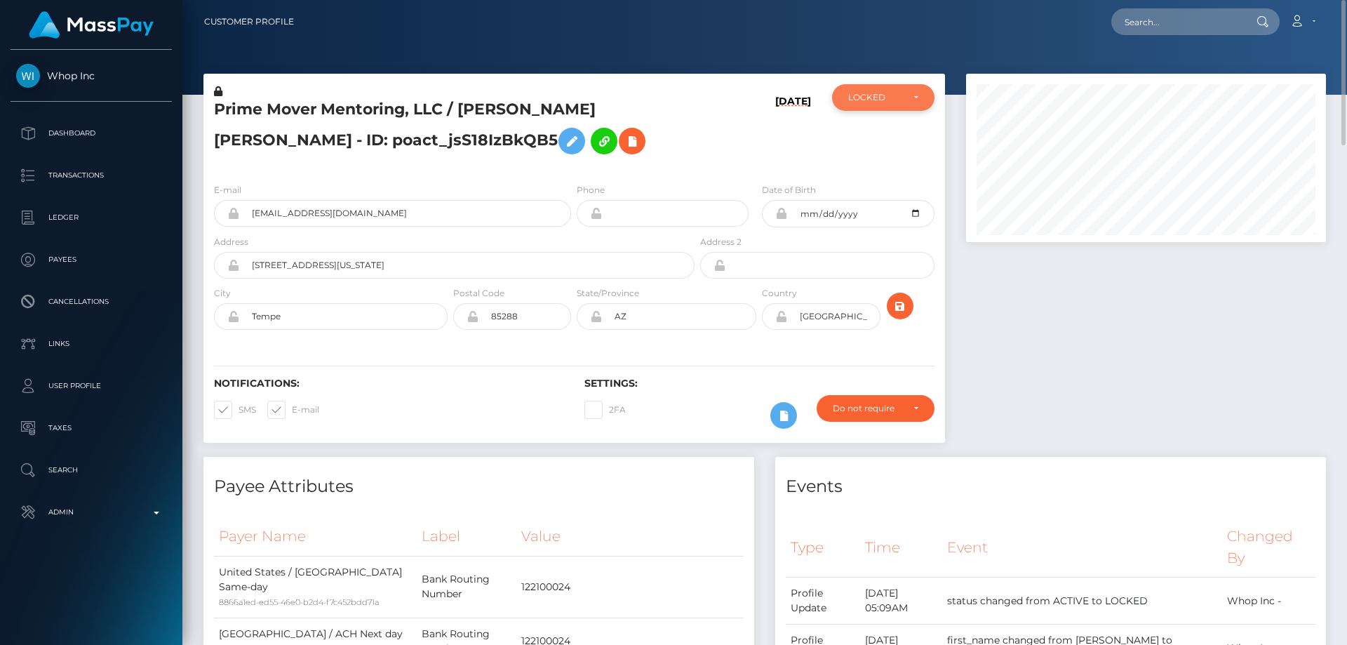
click at [883, 107] on div "LOCKED" at bounding box center [883, 97] width 102 height 27
click at [864, 138] on span "ACTIVE" at bounding box center [865, 135] width 32 height 13
select select "ACTIVE"
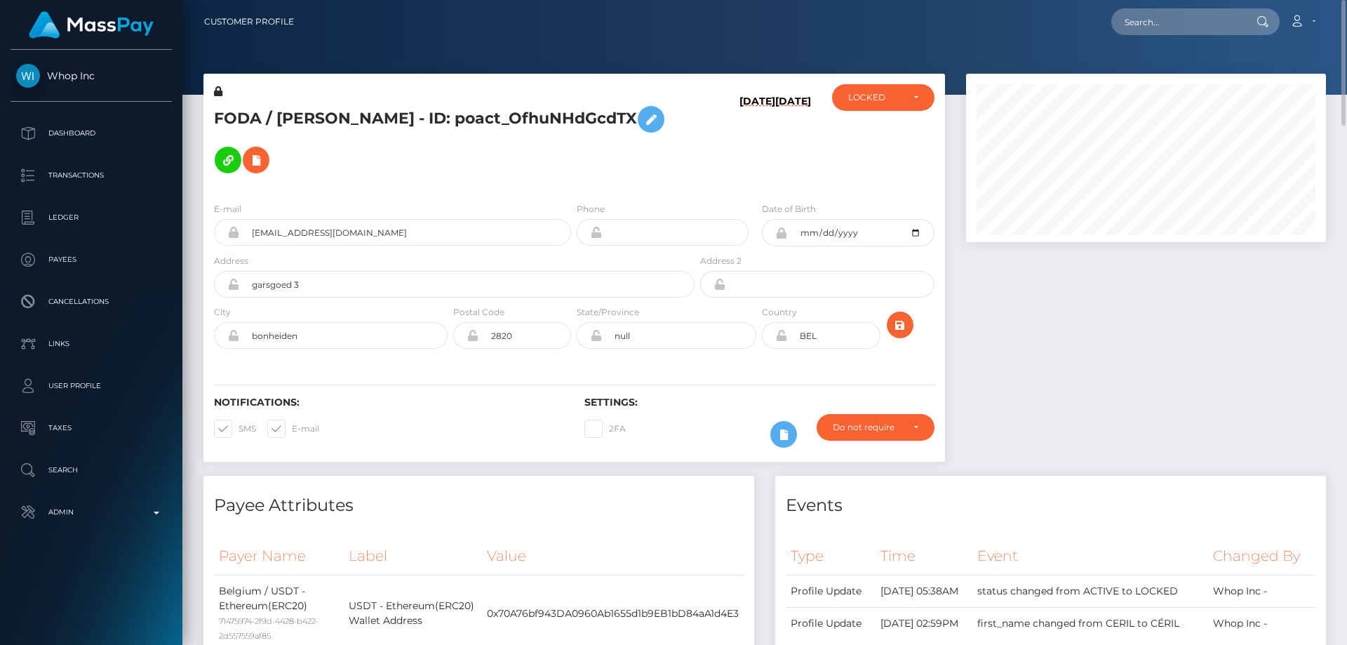
click at [407, 153] on h5 "FODA / CÉRIL DEMOOR - ID: poact_OfhuNHdGcdTX" at bounding box center [450, 139] width 473 height 81
click at [217, 89] on icon at bounding box center [218, 91] width 8 height 10
click at [372, 160] on h5 "FODA / CÉRIL DEMOOR - ID: poact_OfhuNHdGcdTX" at bounding box center [450, 139] width 473 height 81
click at [642, 121] on icon at bounding box center [650, 120] width 17 height 18
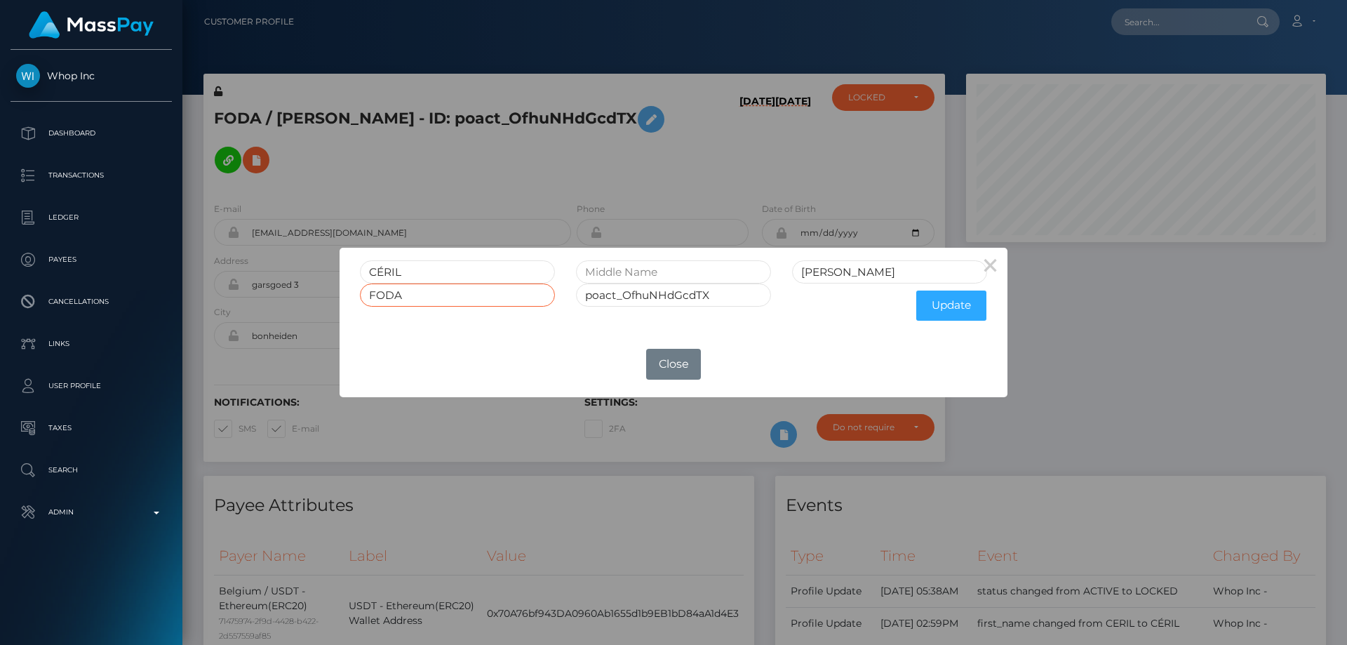
drag, startPoint x: 424, startPoint y: 284, endPoint x: 356, endPoint y: 309, distance: 72.6
click at [367, 308] on div "FODA" at bounding box center [457, 305] width 216 height 44
drag, startPoint x: 935, startPoint y: 311, endPoint x: 832, endPoint y: 337, distance: 106.3
click at [934, 309] on button "Update" at bounding box center [951, 305] width 70 height 30
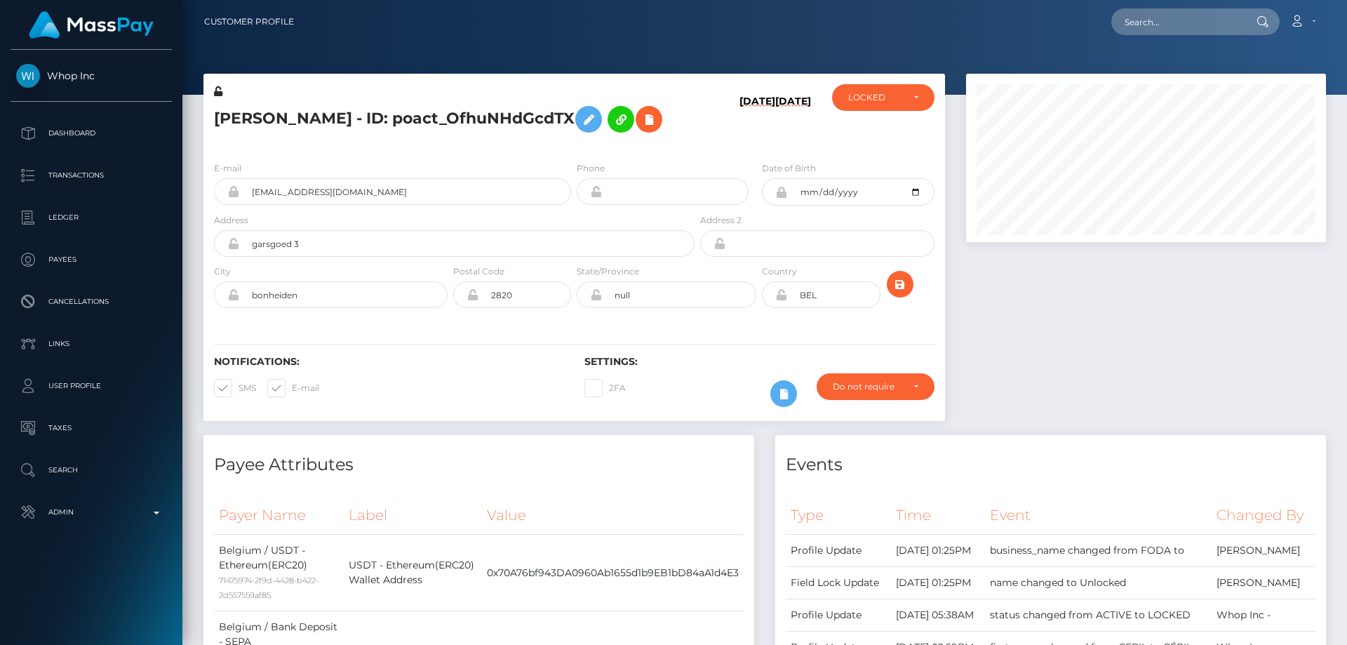
scroll to position [168, 361]
drag, startPoint x: 854, startPoint y: 92, endPoint x: 856, endPoint y: 100, distance: 8.7
click at [854, 93] on div "LOCKED" at bounding box center [875, 97] width 54 height 11
click at [873, 130] on span "ACTIVE" at bounding box center [865, 135] width 32 height 13
select select "ACTIVE"
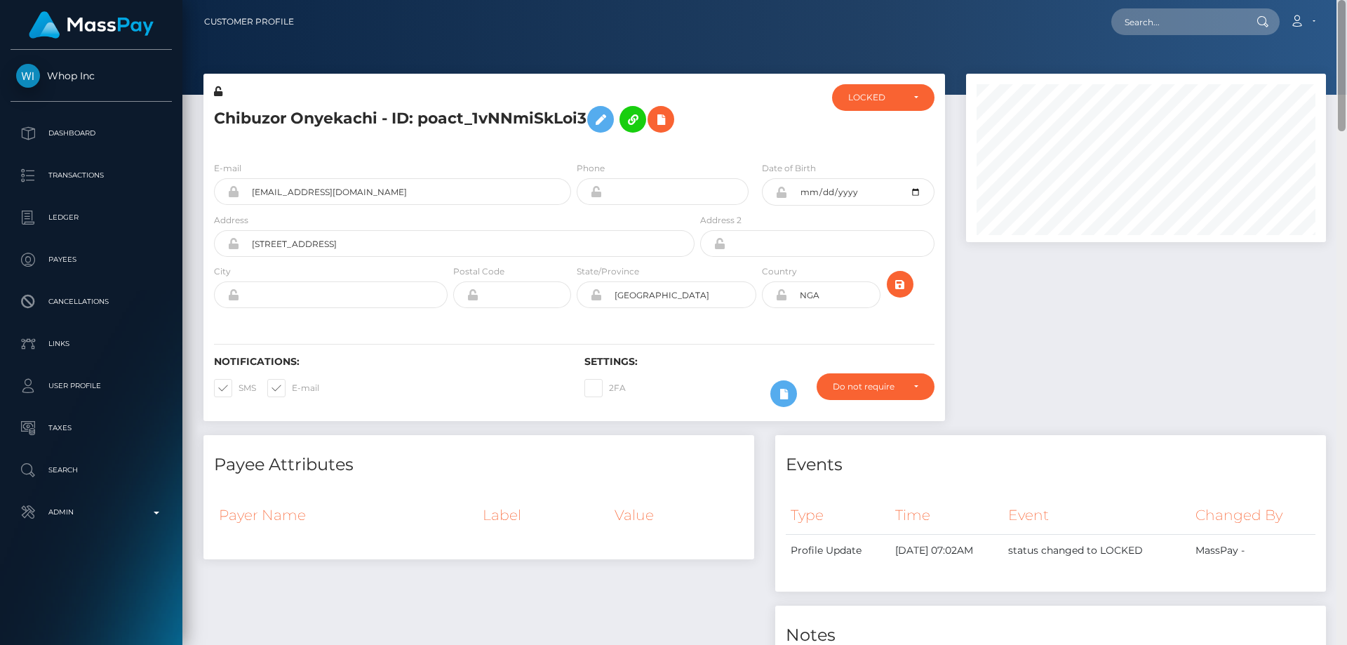
click at [1346, 11] on div "Customer Profile Loading... Loading..." at bounding box center [764, 322] width 1164 height 645
click at [895, 101] on div "LOCKED" at bounding box center [875, 97] width 54 height 11
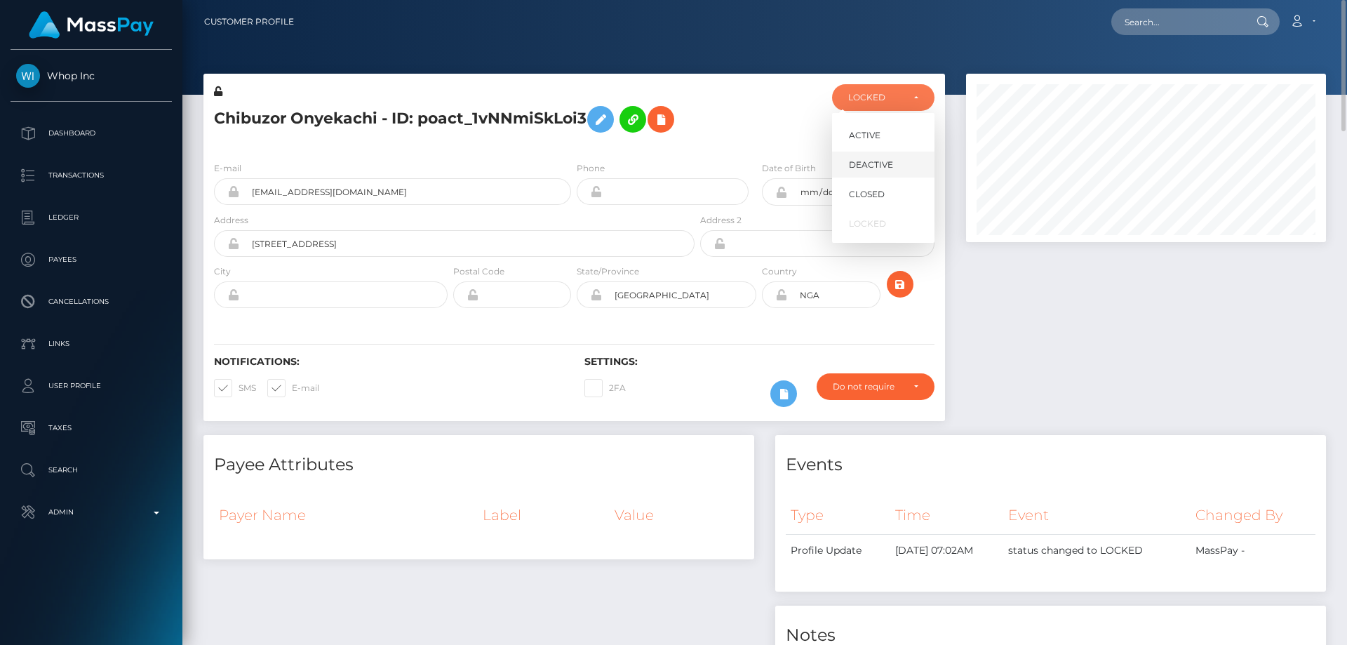
click at [877, 163] on span "DEACTIVE" at bounding box center [871, 165] width 44 height 13
select select "DEACTIVE"
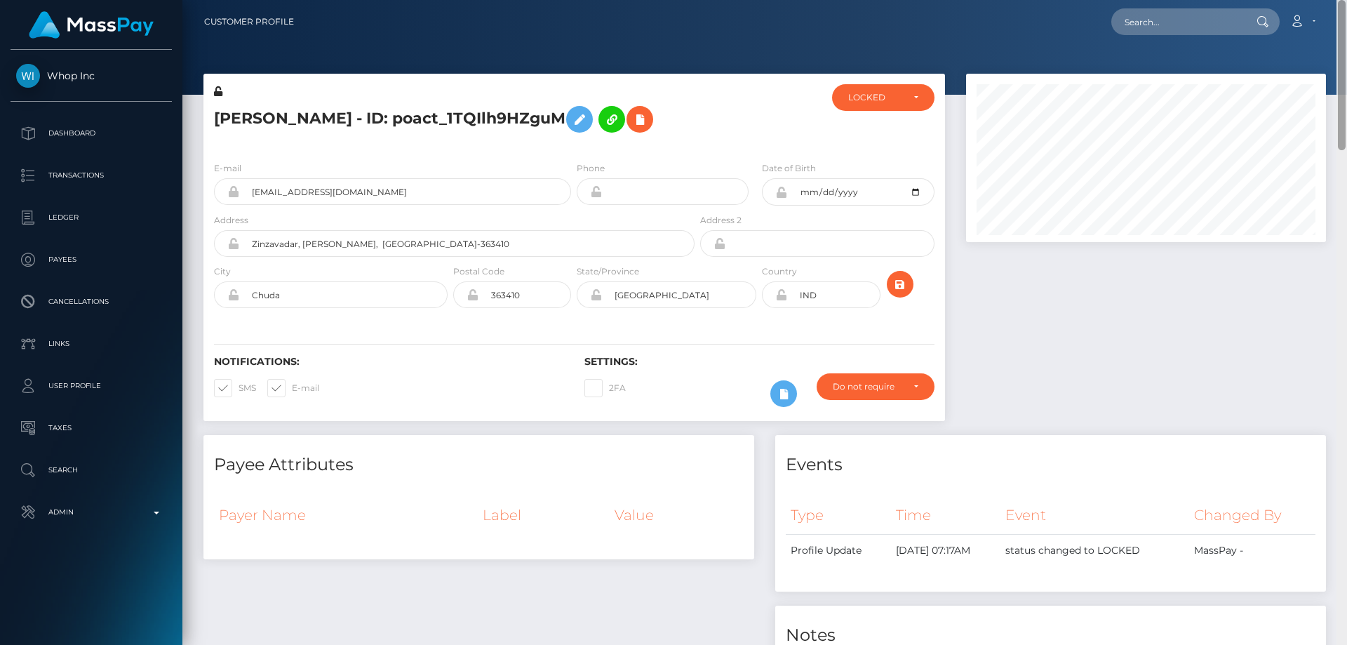
drag, startPoint x: 1325, startPoint y: 242, endPoint x: 1319, endPoint y: 6, distance: 235.7
click at [1346, 0] on html "Whop Inc Dashboard Transactions Ledger Payees Cancellations Links" at bounding box center [673, 322] width 1347 height 645
click at [870, 103] on div "LOCKED" at bounding box center [875, 97] width 54 height 11
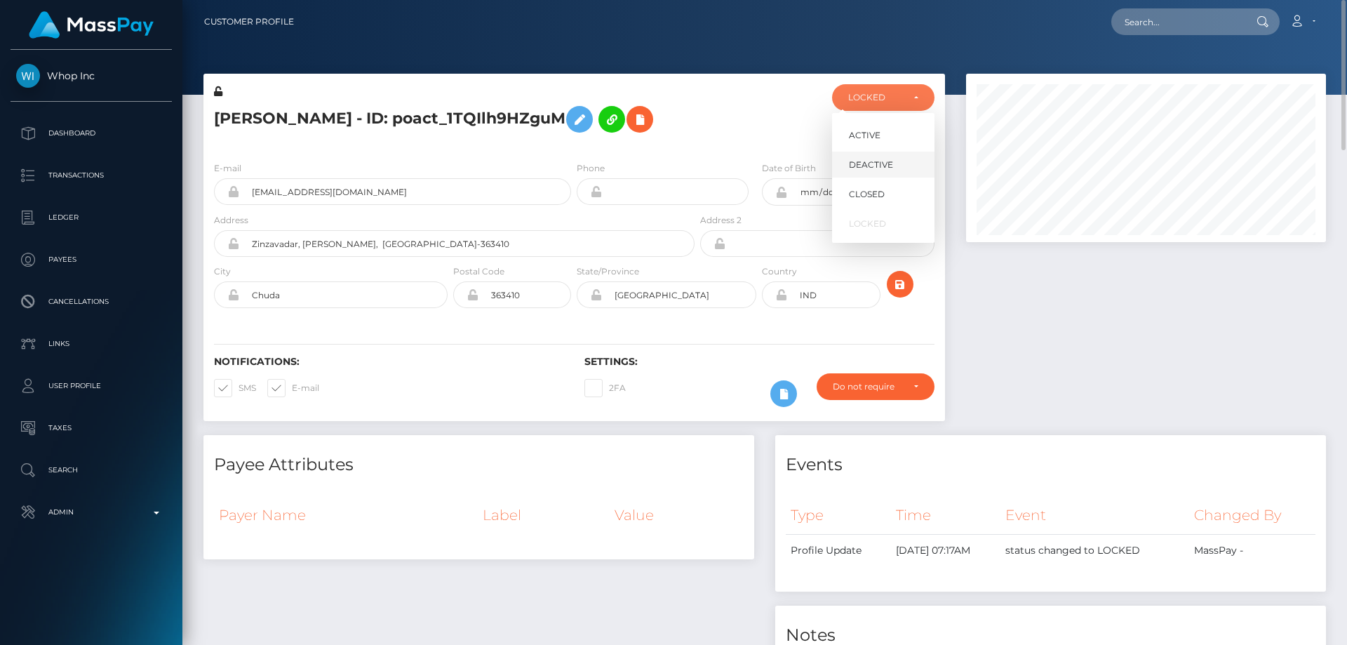
scroll to position [168, 361]
click at [884, 169] on span "DEACTIVE" at bounding box center [871, 165] width 44 height 13
select select "DEACTIVE"
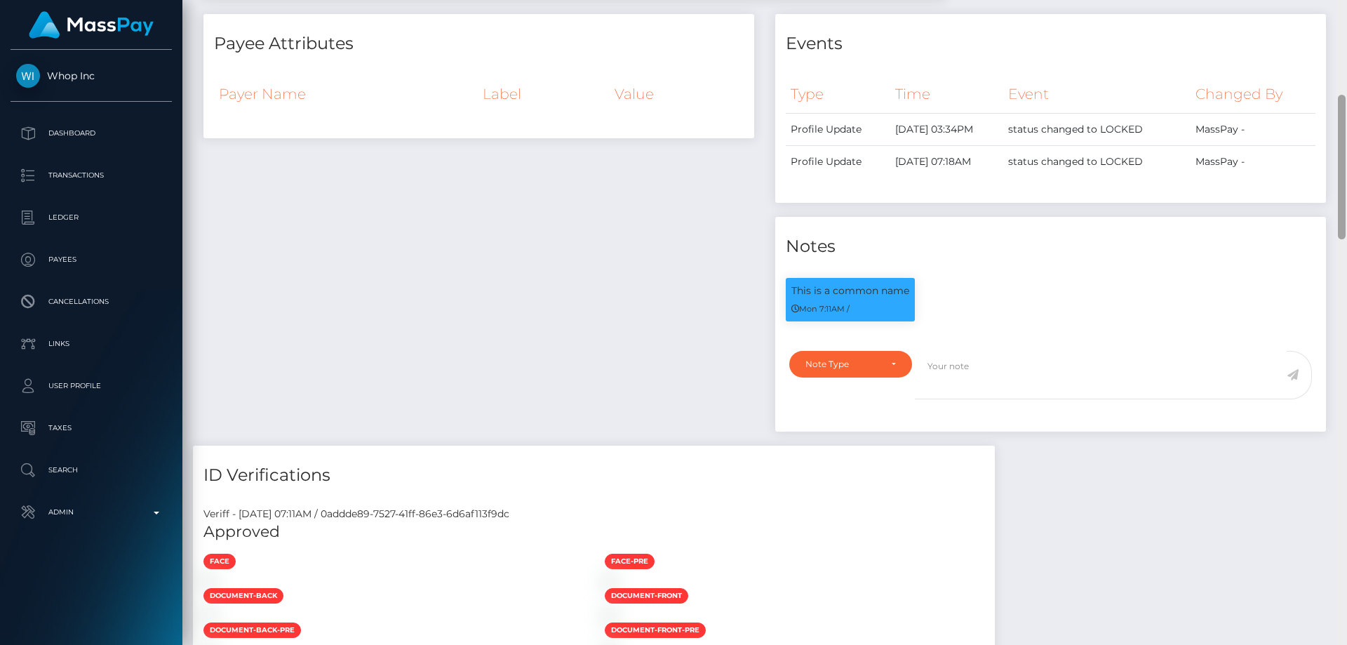
scroll to position [408, 0]
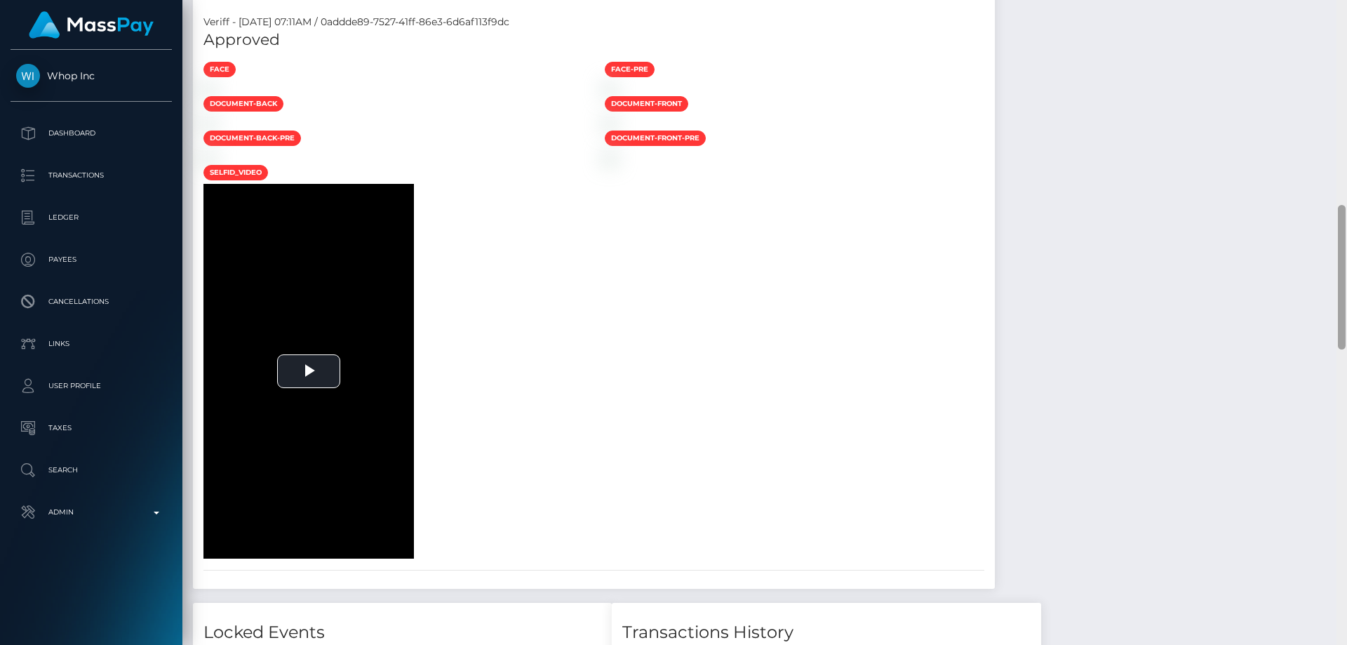
drag, startPoint x: 1340, startPoint y: 123, endPoint x: 1346, endPoint y: 297, distance: 174.0
click at [1346, 297] on div at bounding box center [1341, 322] width 11 height 645
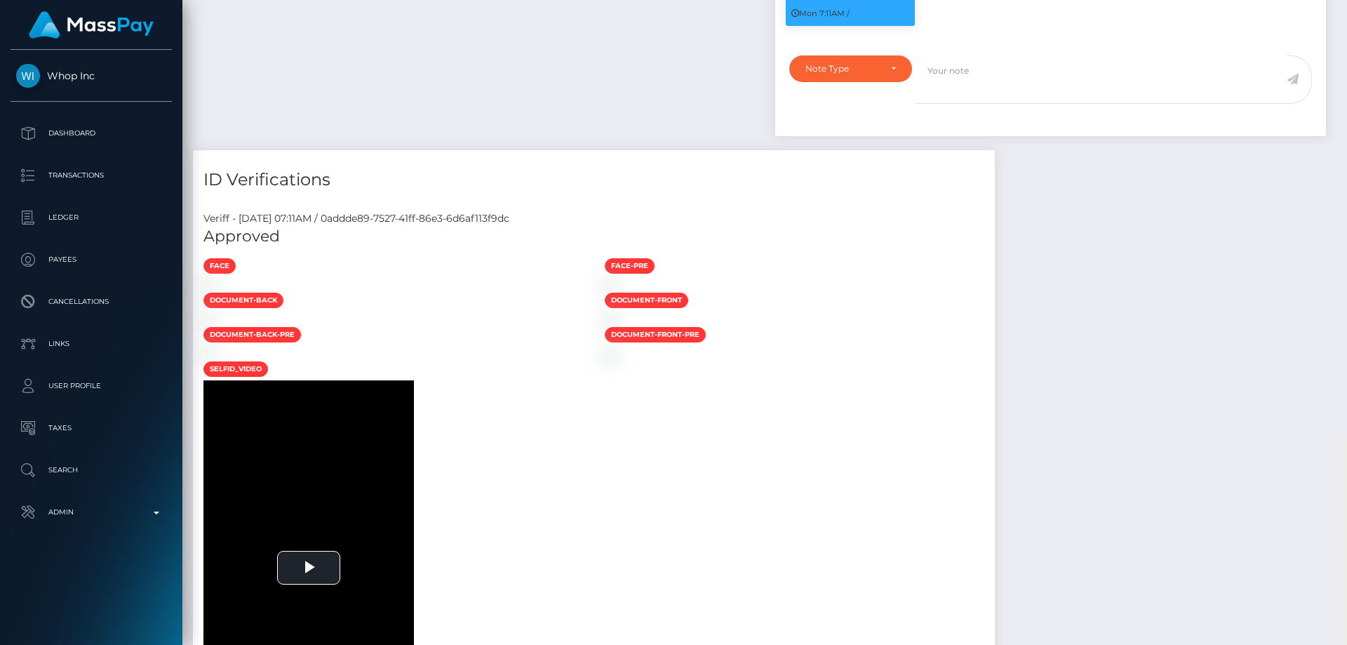
scroll to position [84, 0]
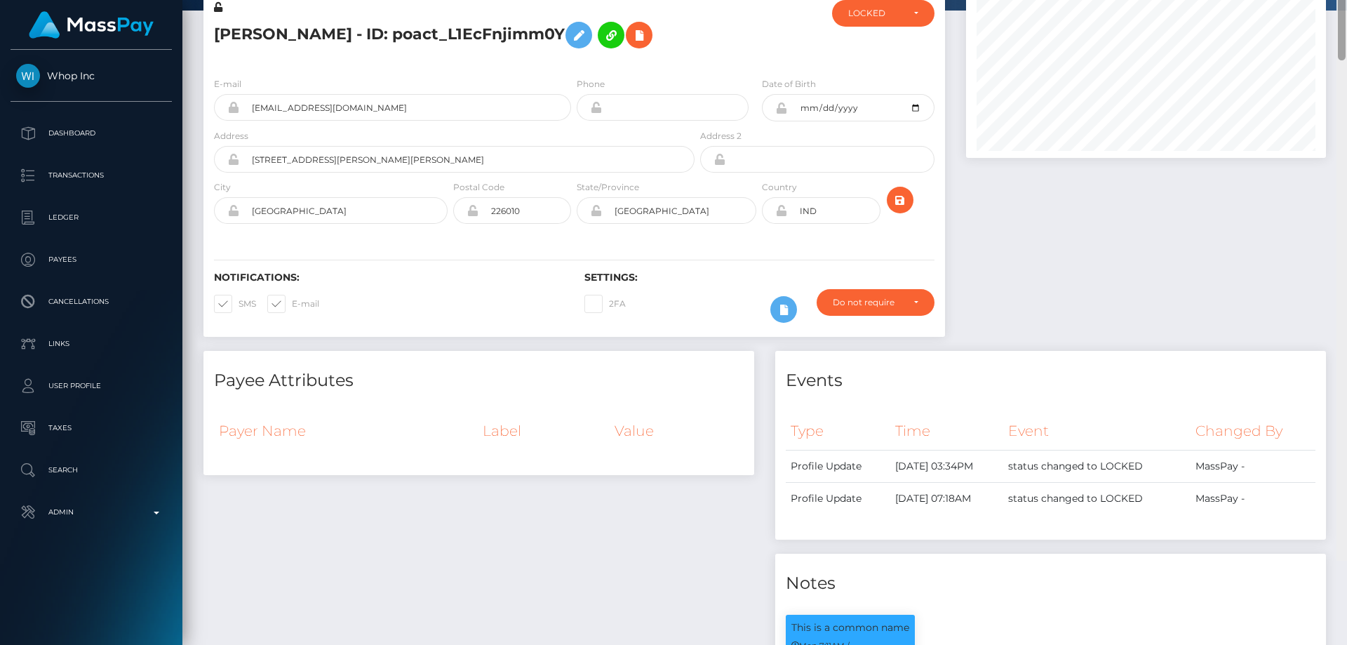
drag, startPoint x: 1343, startPoint y: 457, endPoint x: 1346, endPoint y: -6, distance: 462.2
click at [1346, 0] on html "Whop Inc Dashboard Transactions Ledger Payees Cancellations Links" at bounding box center [673, 322] width 1347 height 645
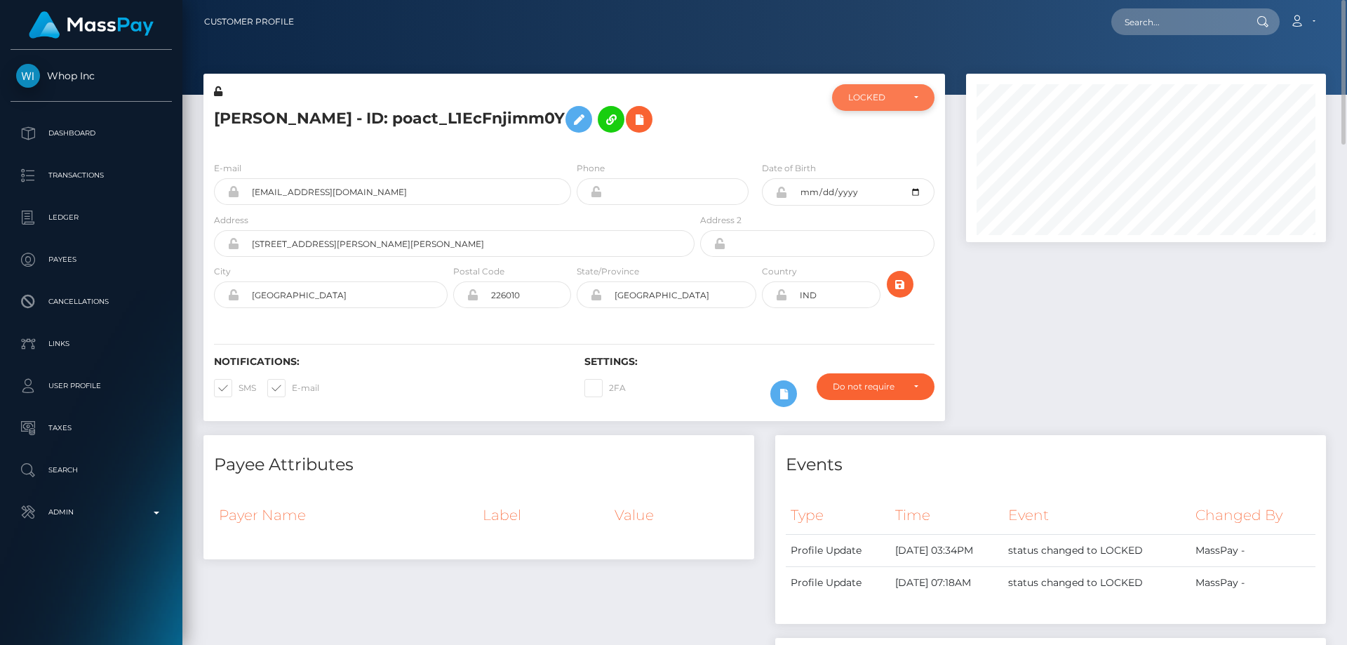
click at [861, 106] on div "LOCKED" at bounding box center [883, 97] width 102 height 27
click at [891, 170] on span "DEACTIVE" at bounding box center [871, 165] width 44 height 13
select select "DEACTIVE"
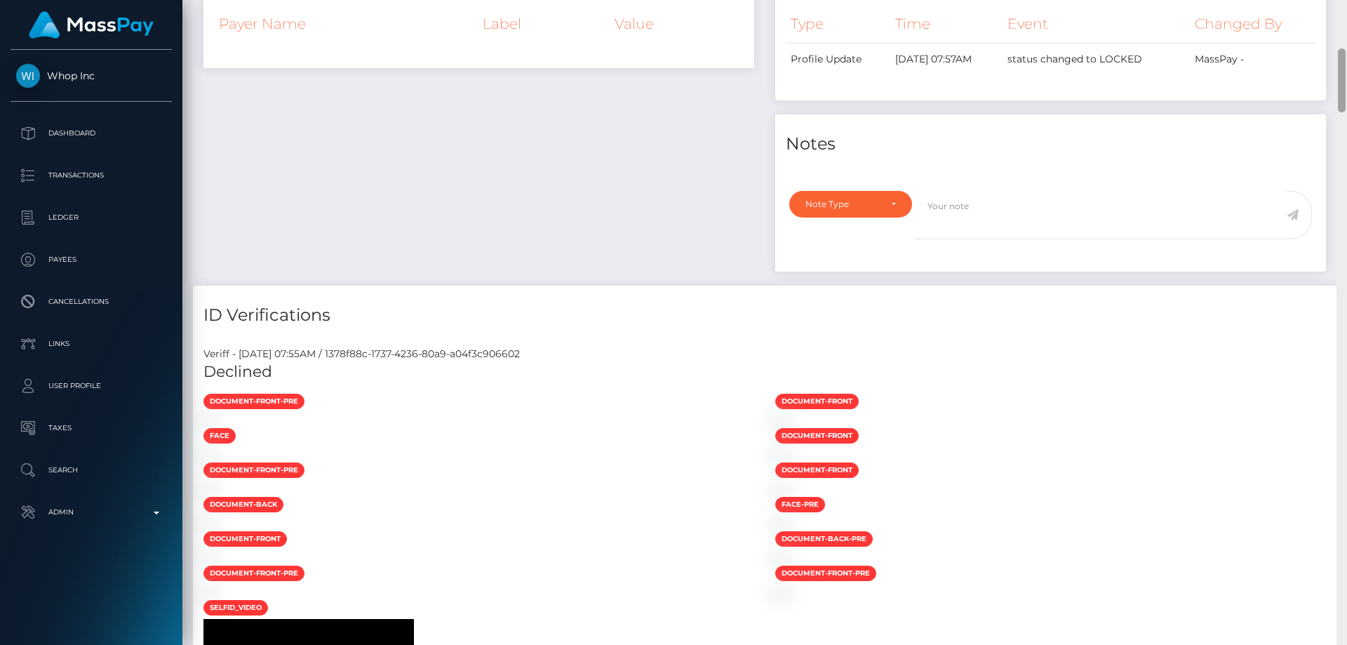
scroll to position [168, 361]
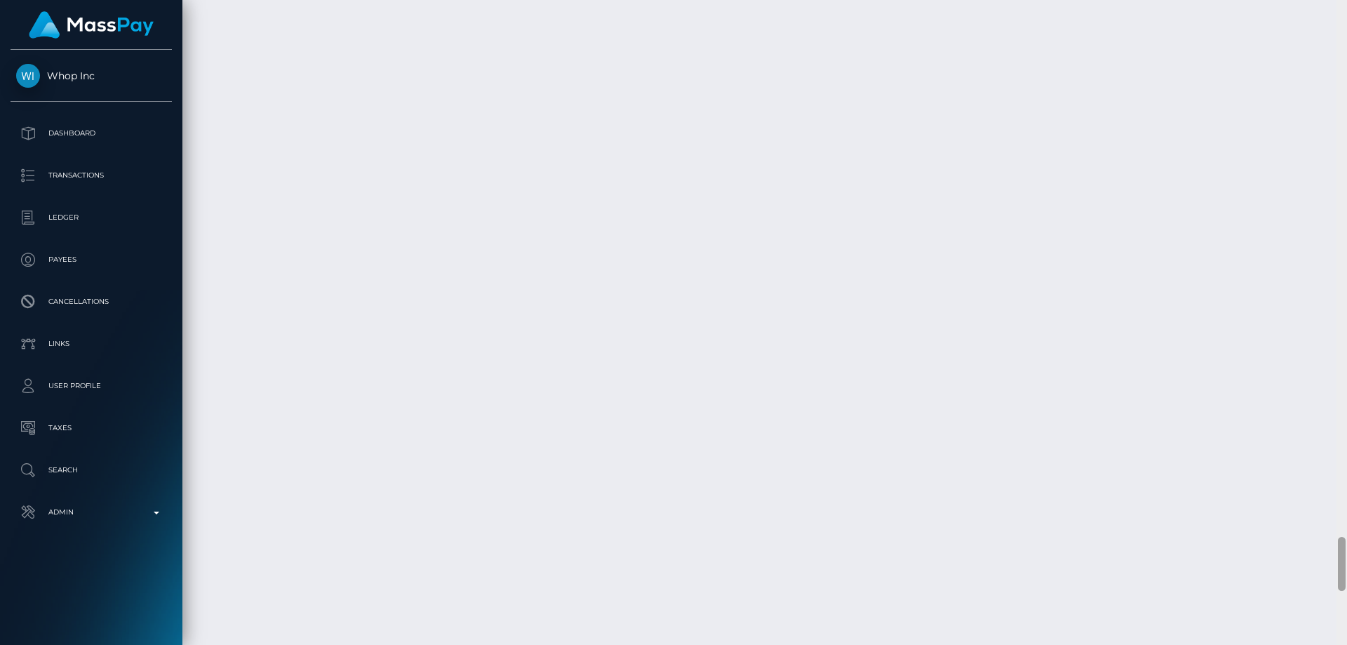
drag, startPoint x: 1342, startPoint y: 91, endPoint x: 1346, endPoint y: 672, distance: 580.8
click at [1346, 644] on html "Whop Inc Dashboard Transactions Ledger Payees Cancellations Links" at bounding box center [673, 322] width 1347 height 645
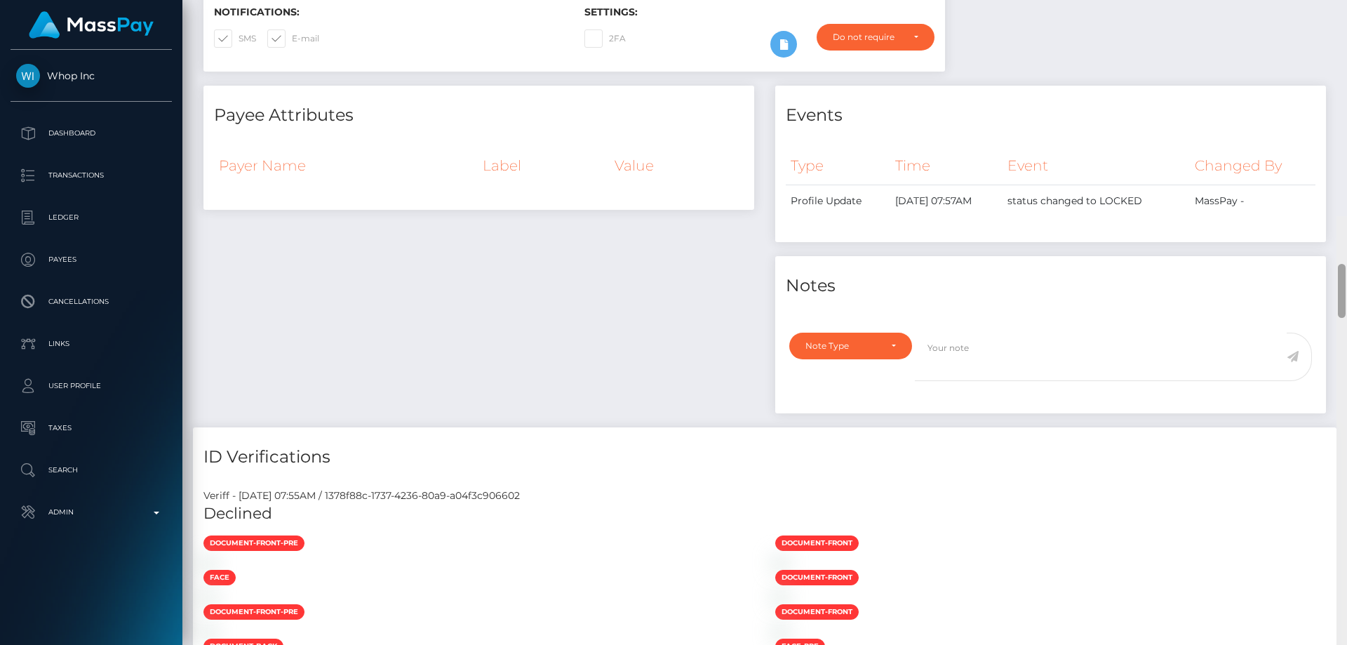
scroll to position [0, 0]
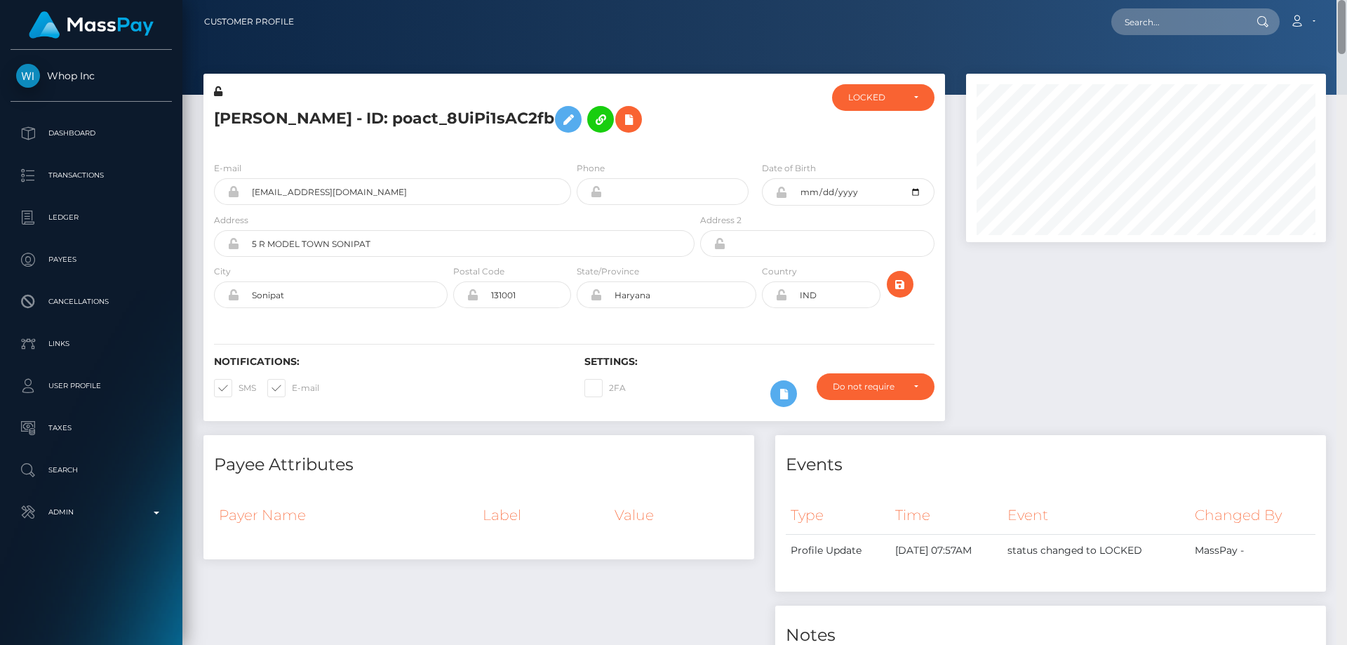
drag, startPoint x: 1343, startPoint y: 580, endPoint x: 1346, endPoint y: -27, distance: 607.4
click at [1346, 0] on html "Whop Inc Dashboard Transactions Ledger Payees Cancellations Links" at bounding box center [673, 322] width 1347 height 645
click at [852, 100] on div "LOCKED" at bounding box center [875, 97] width 54 height 11
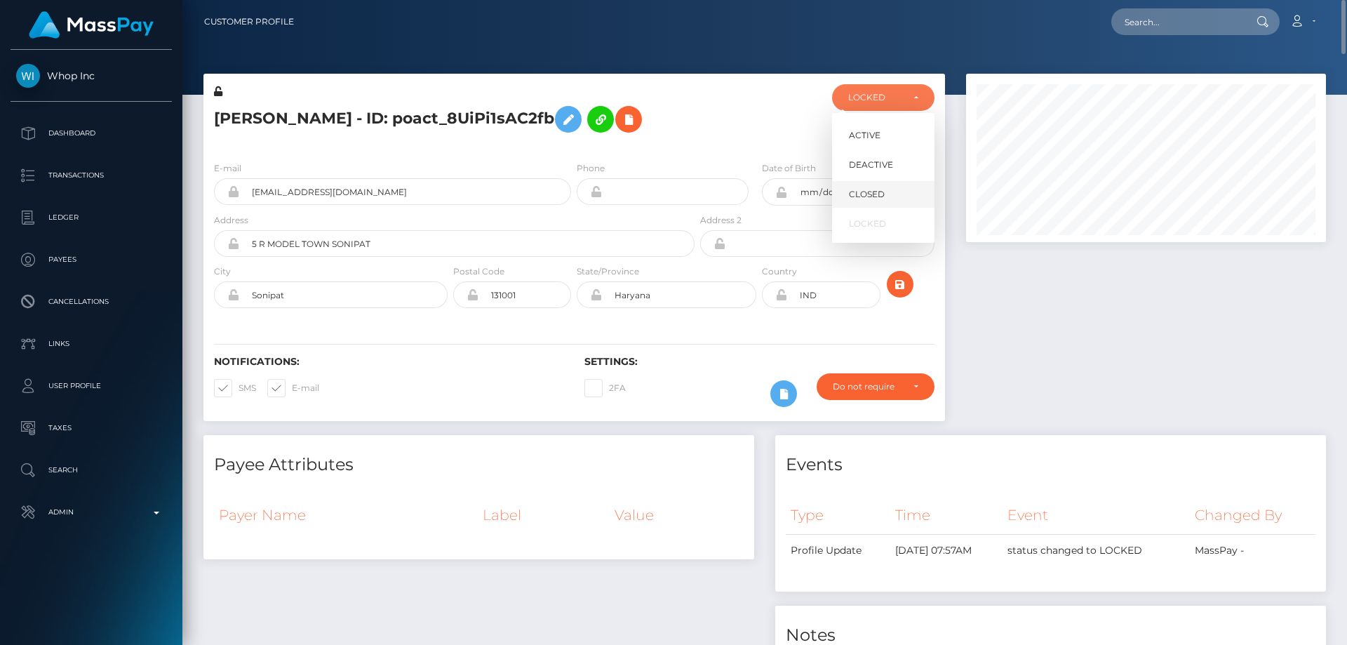
scroll to position [168, 361]
click at [868, 168] on span "DEACTIVE" at bounding box center [871, 165] width 44 height 13
select select "DEACTIVE"
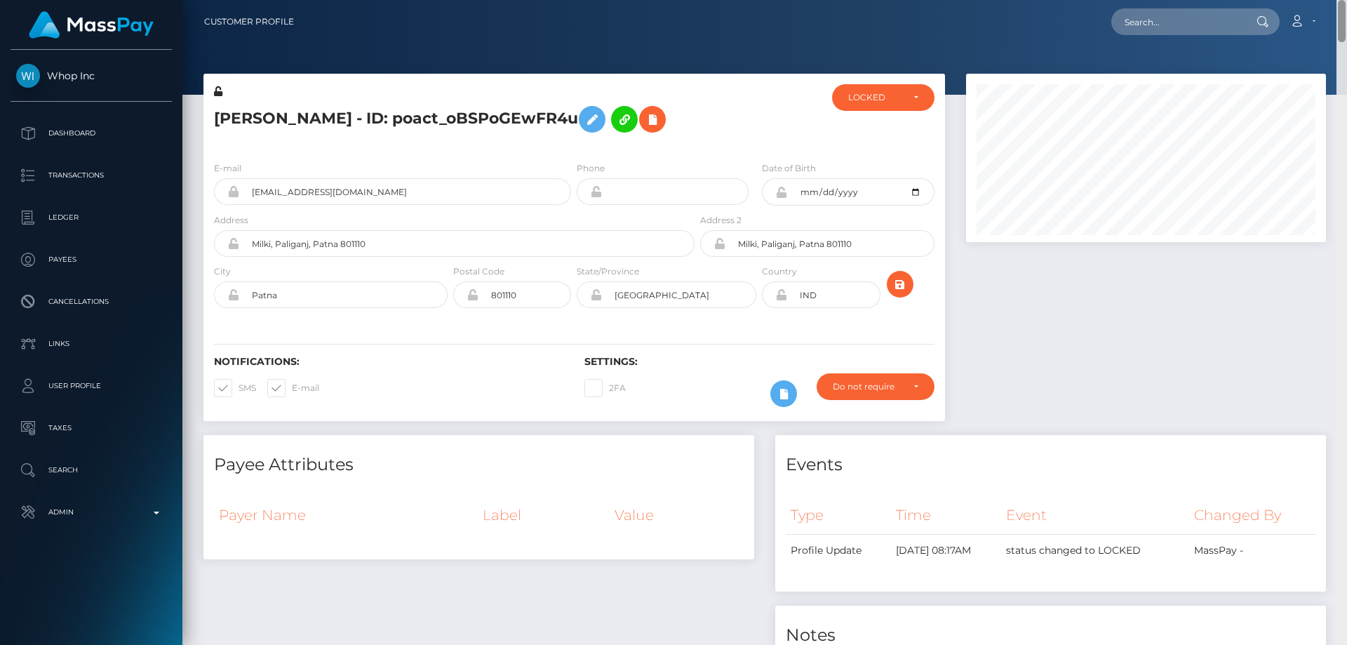
drag, startPoint x: 1343, startPoint y: 37, endPoint x: 1346, endPoint y: -48, distance: 84.9
click at [1346, 0] on html "Whop Inc Dashboard Transactions Ledger Payees Cancellations Links" at bounding box center [673, 322] width 1347 height 645
click at [881, 102] on div "LOCKED" at bounding box center [875, 97] width 54 height 11
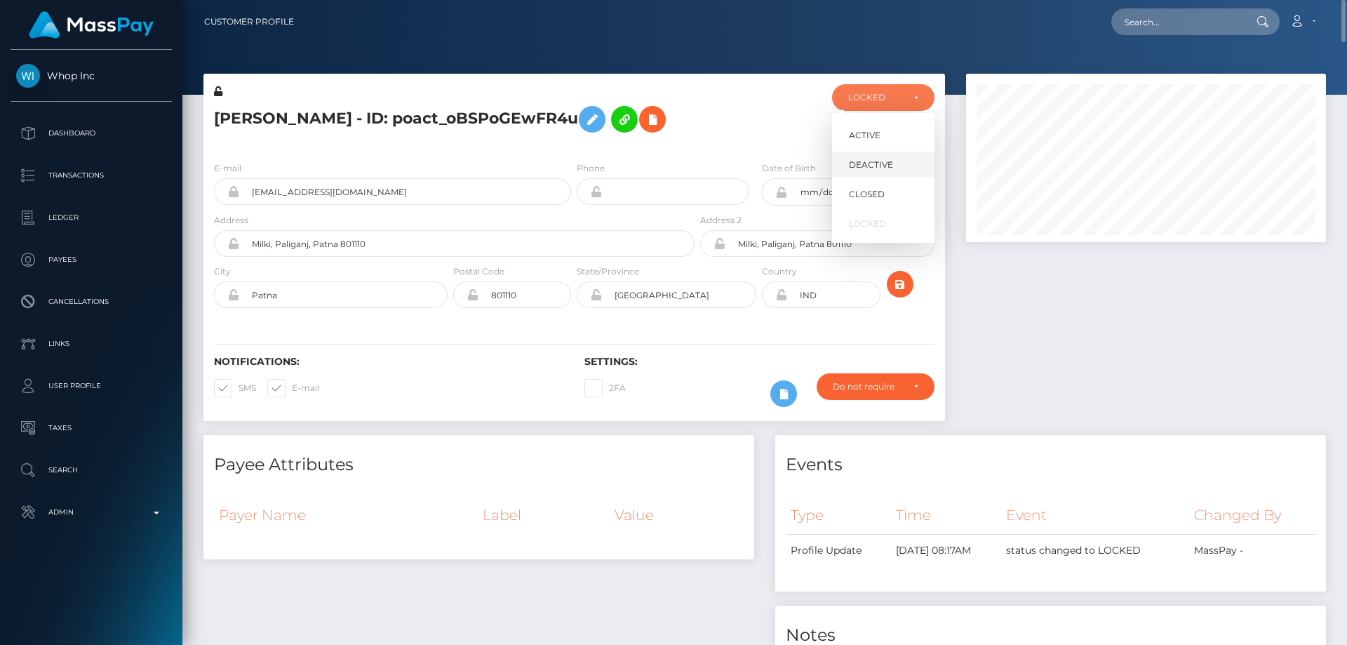
click at [868, 166] on span "DEACTIVE" at bounding box center [871, 165] width 44 height 13
select select "DEACTIVE"
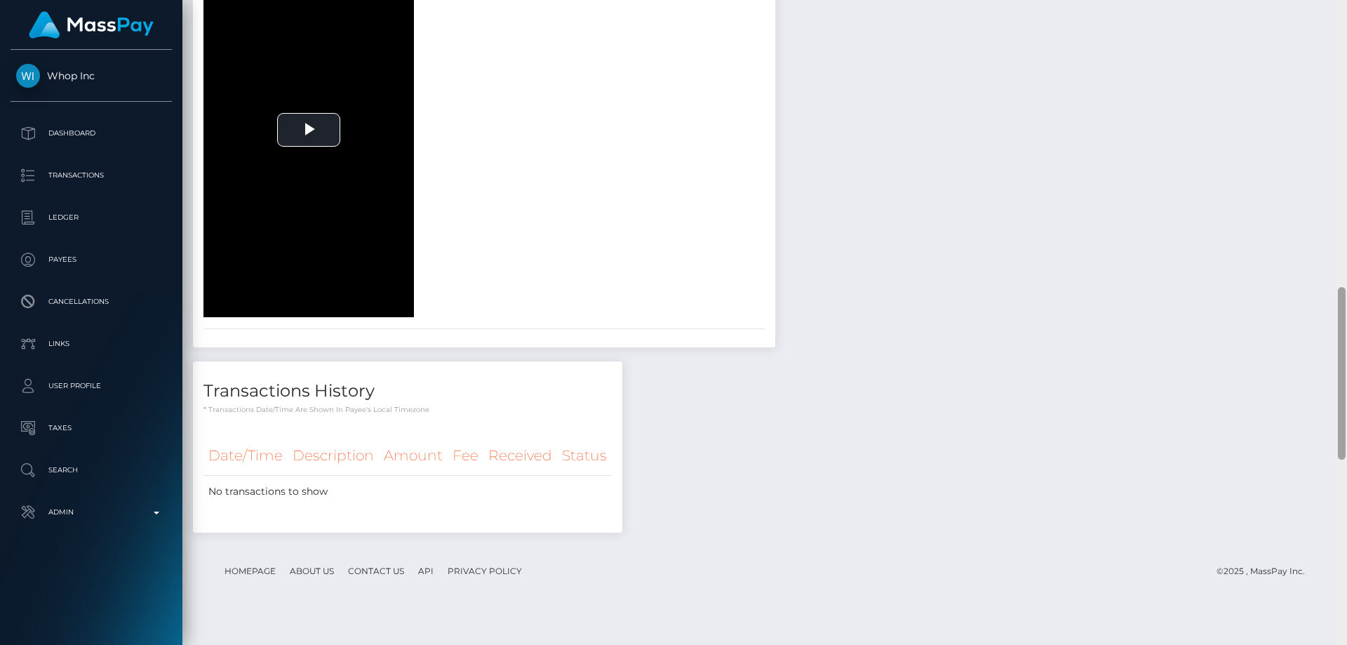
scroll to position [36, 0]
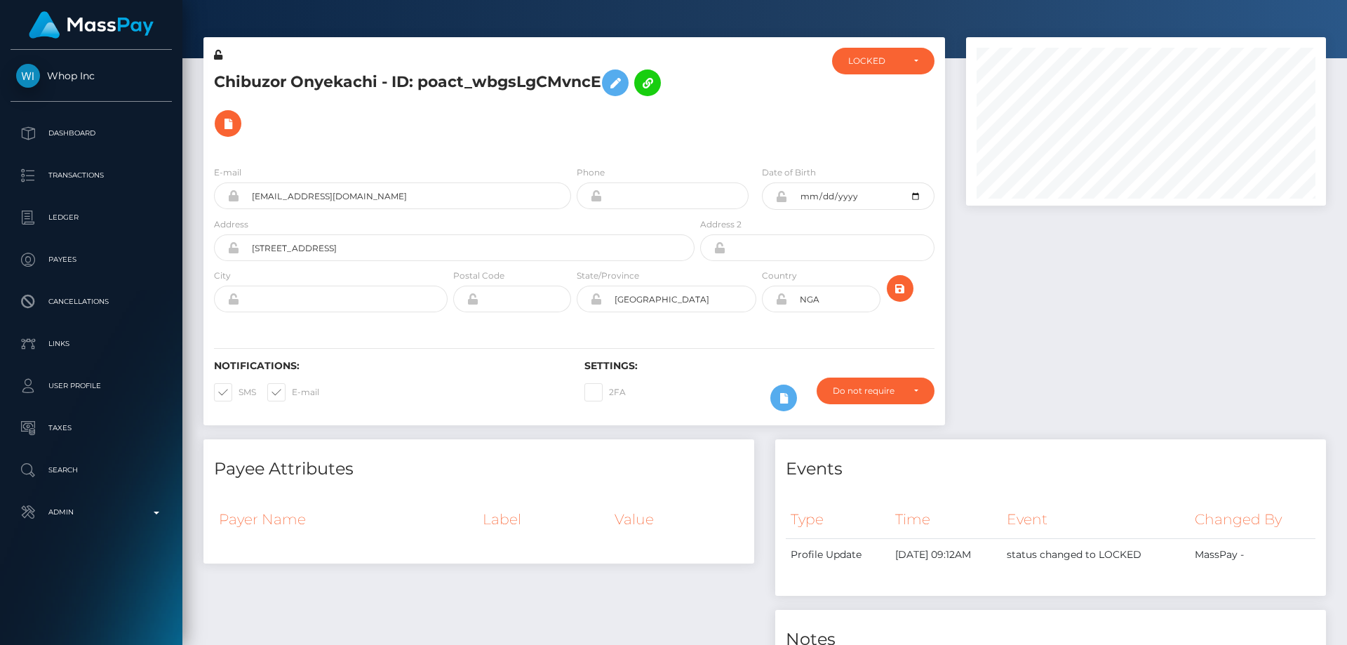
drag, startPoint x: 1342, startPoint y: 143, endPoint x: 1346, endPoint y: 3, distance: 140.3
click at [1346, 18] on div "Customer Profile Loading... Loading..." at bounding box center [764, 322] width 1164 height 645
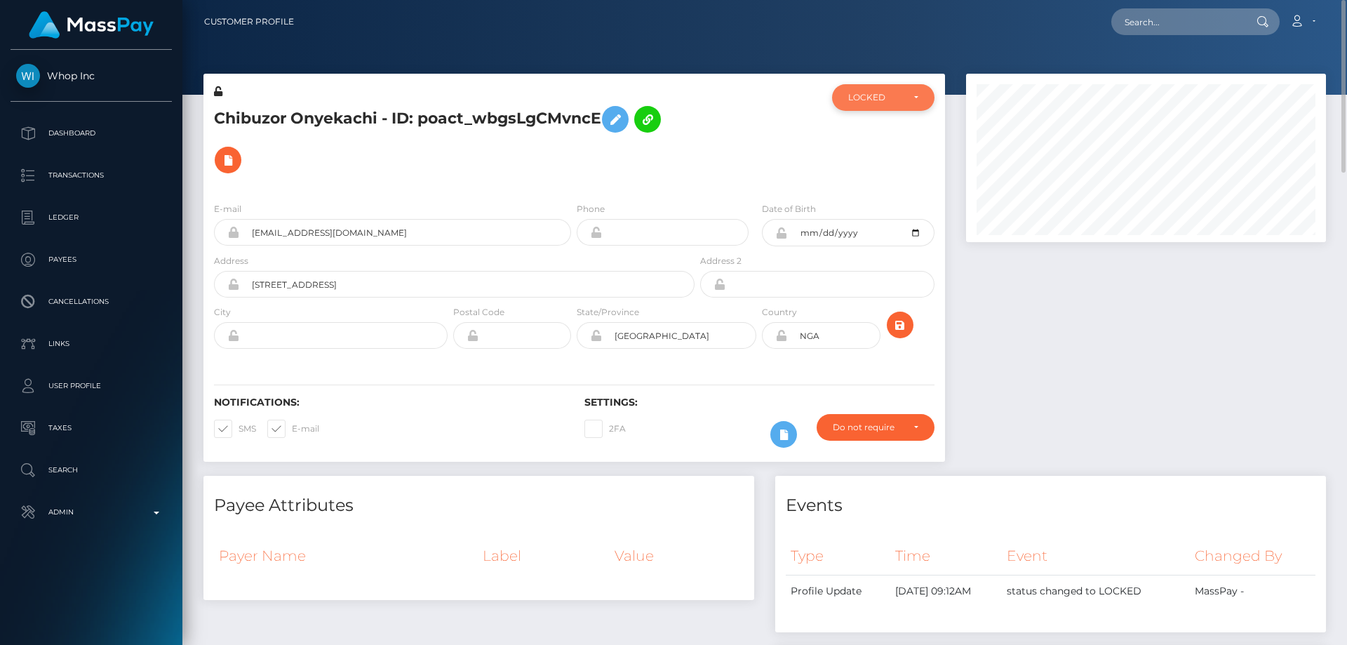
click at [887, 90] on div "LOCKED" at bounding box center [883, 97] width 102 height 27
click at [883, 166] on span "DEACTIVE" at bounding box center [871, 165] width 44 height 13
select select "DEACTIVE"
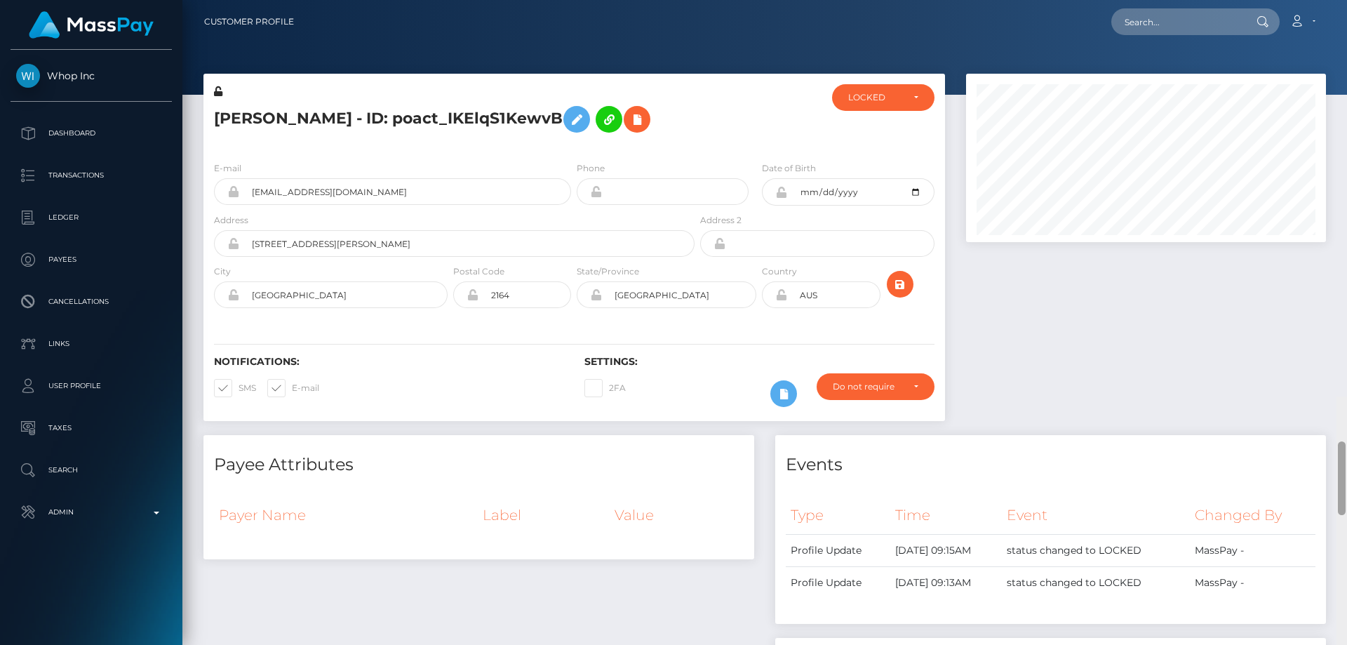
drag, startPoint x: 1338, startPoint y: 128, endPoint x: 1346, endPoint y: -27, distance: 155.9
click at [1346, 0] on html "Whop Inc Dashboard Transactions Ledger Payees Cancellations Links" at bounding box center [673, 322] width 1347 height 645
click at [892, 100] on div "LOCKED" at bounding box center [875, 97] width 54 height 11
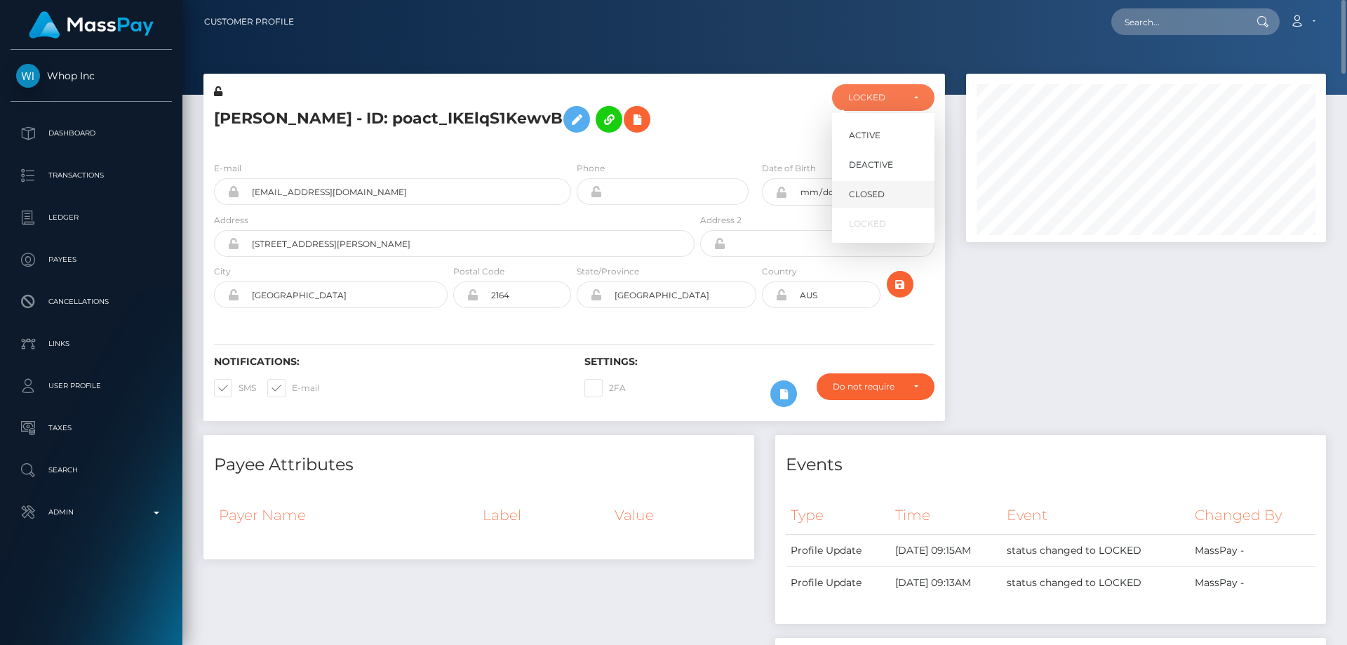
scroll to position [168, 361]
click at [882, 166] on span "DEACTIVE" at bounding box center [871, 165] width 44 height 13
select select "DEACTIVE"
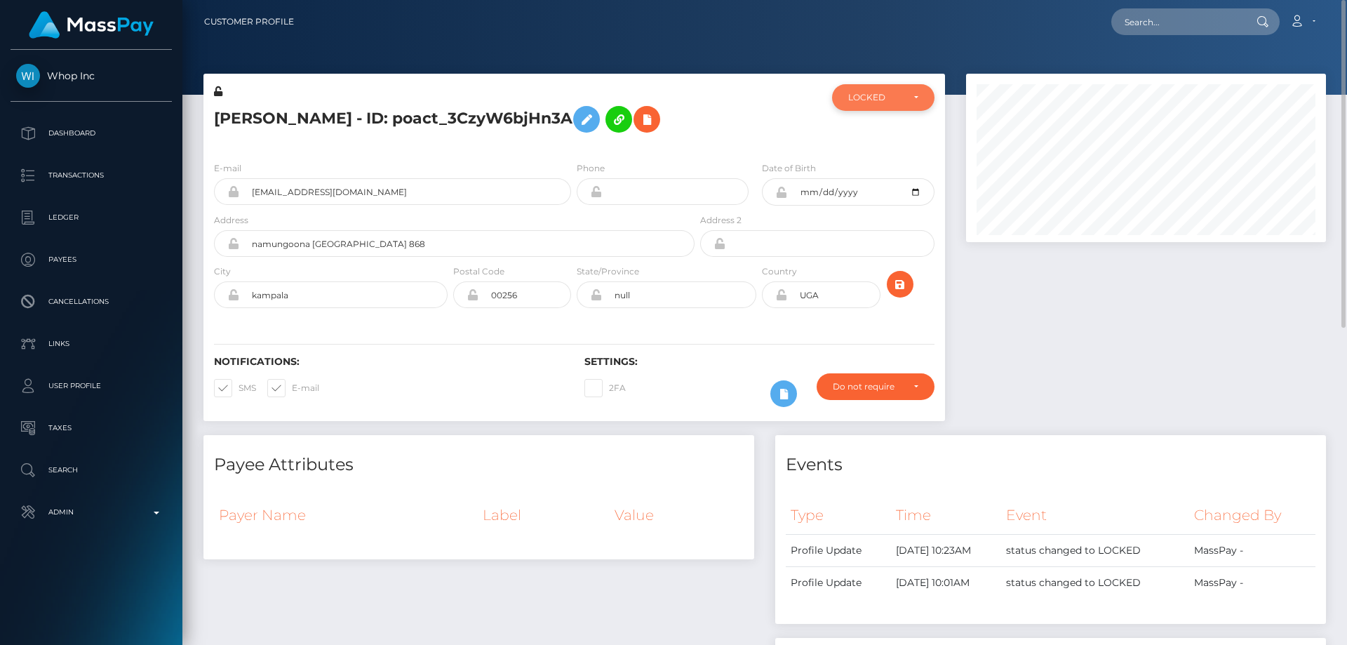
click at [895, 99] on div "LOCKED" at bounding box center [875, 97] width 54 height 11
click at [889, 165] on span "DEACTIVE" at bounding box center [871, 165] width 44 height 13
select select "DEACTIVE"
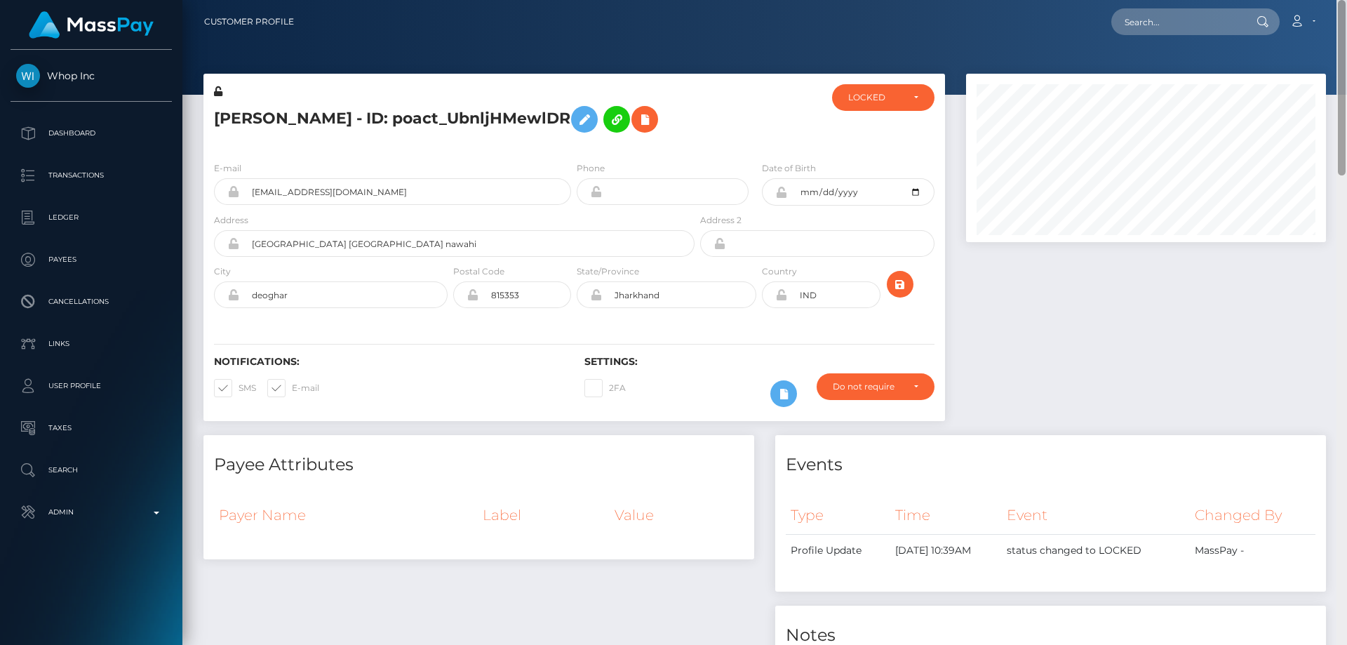
drag, startPoint x: 1340, startPoint y: 237, endPoint x: 1346, endPoint y: 3, distance: 234.4
click at [1346, 3] on div "Customer Profile Loading... Loading..." at bounding box center [764, 322] width 1164 height 645
click at [881, 105] on div "LOCKED" at bounding box center [883, 97] width 102 height 27
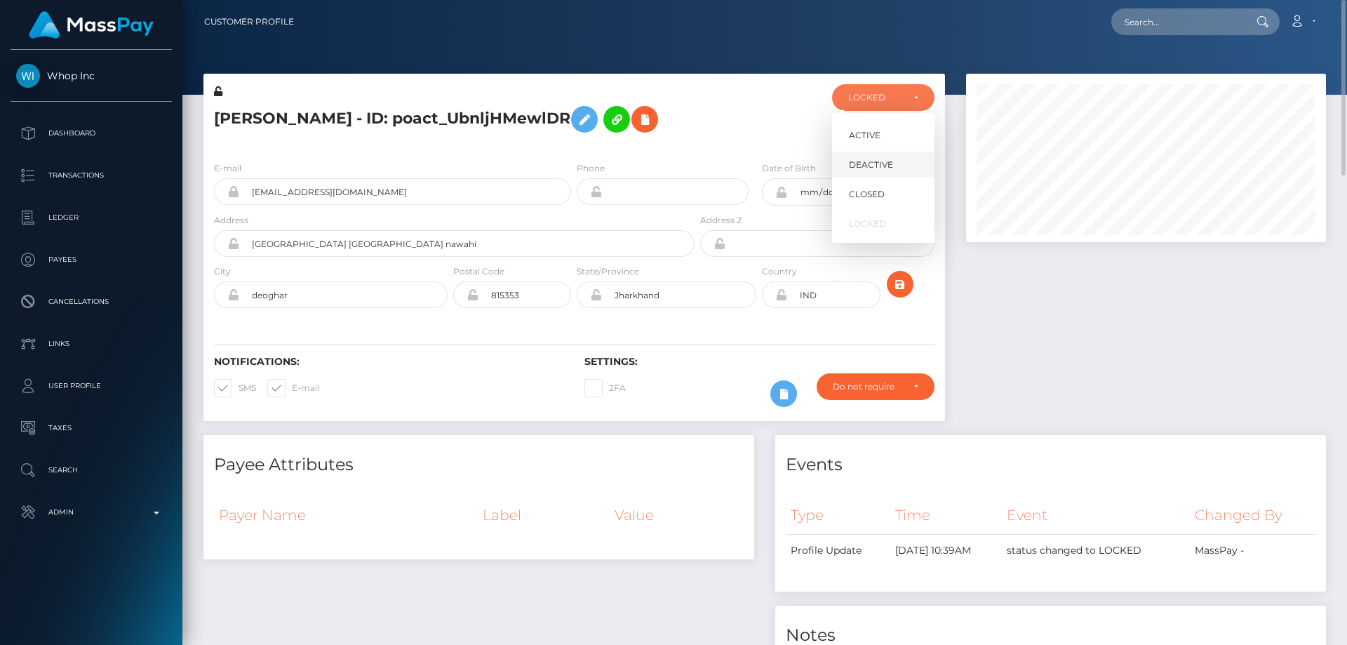
click at [885, 166] on span "DEACTIVE" at bounding box center [871, 165] width 44 height 13
select select "DEACTIVE"
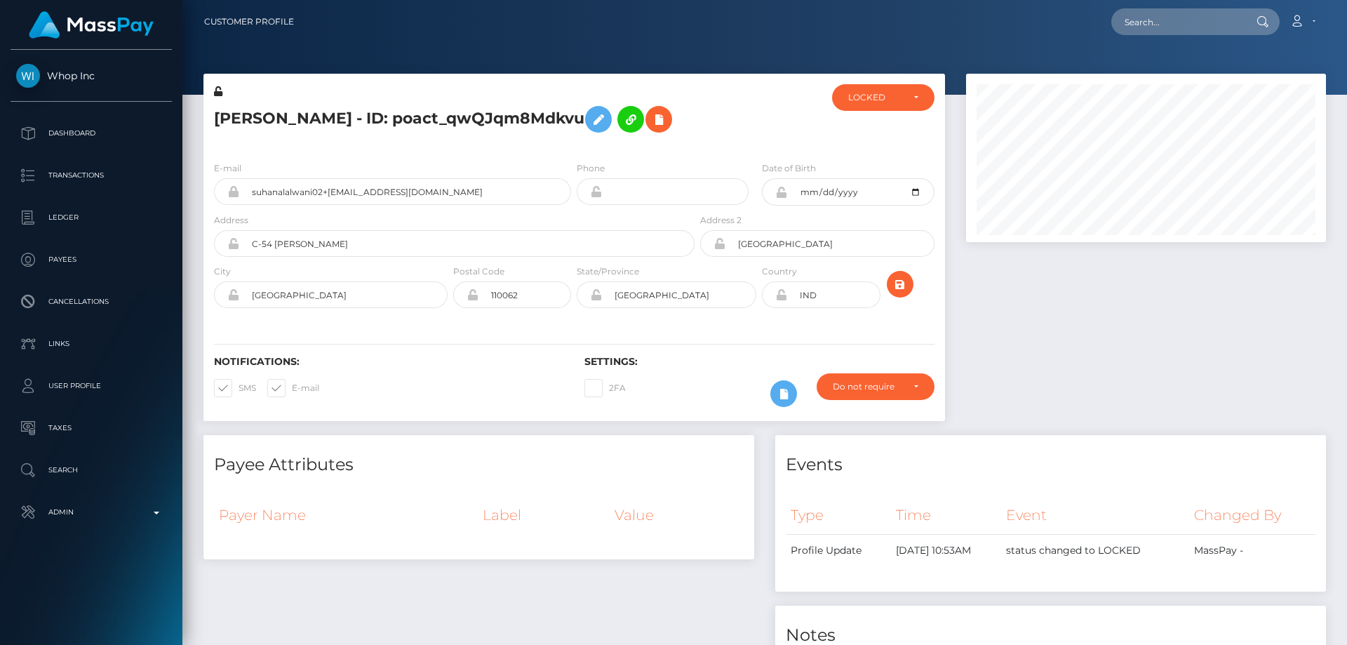
drag, startPoint x: 1340, startPoint y: 140, endPoint x: 1346, endPoint y: -70, distance: 210.5
click at [1346, 0] on html "Whop Inc Dashboard Transactions Ledger Payees Cancellations Links" at bounding box center [673, 322] width 1347 height 645
drag, startPoint x: 893, startPoint y: 86, endPoint x: 893, endPoint y: 123, distance: 36.5
click at [893, 88] on div "LOCKED" at bounding box center [883, 97] width 102 height 27
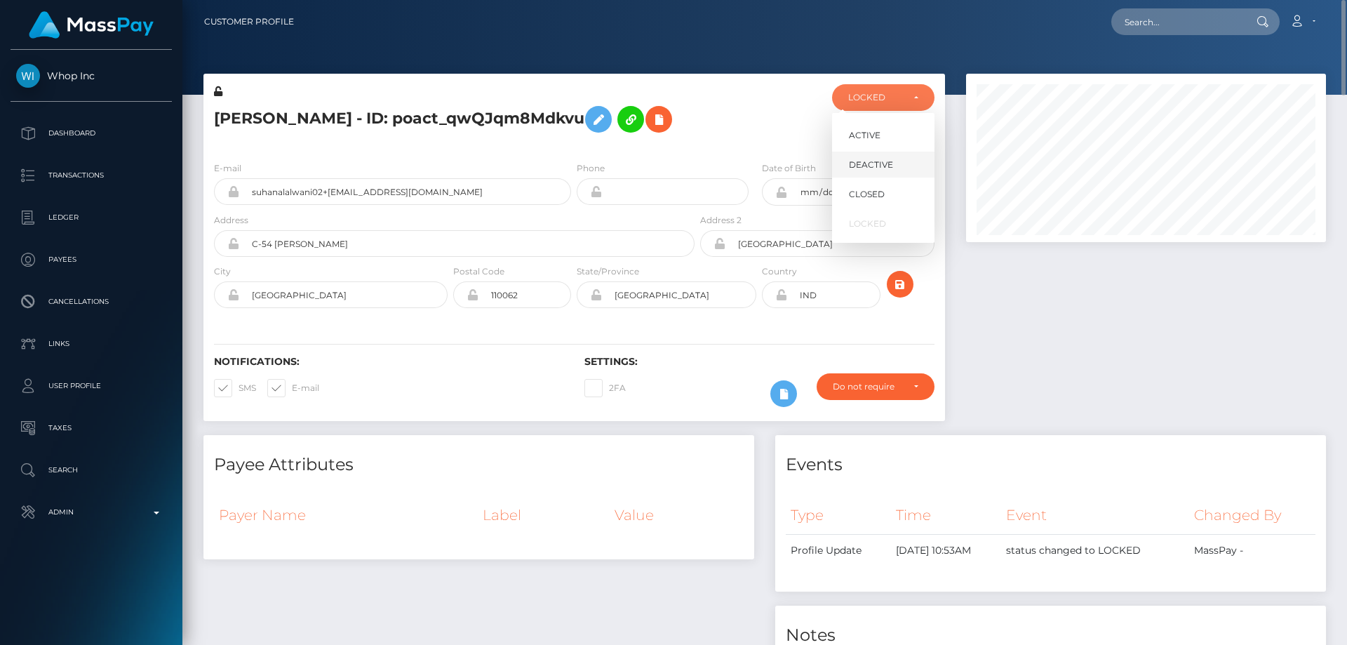
scroll to position [168, 361]
click at [901, 157] on link "DEACTIVE" at bounding box center [883, 165] width 102 height 26
select select "DEACTIVE"
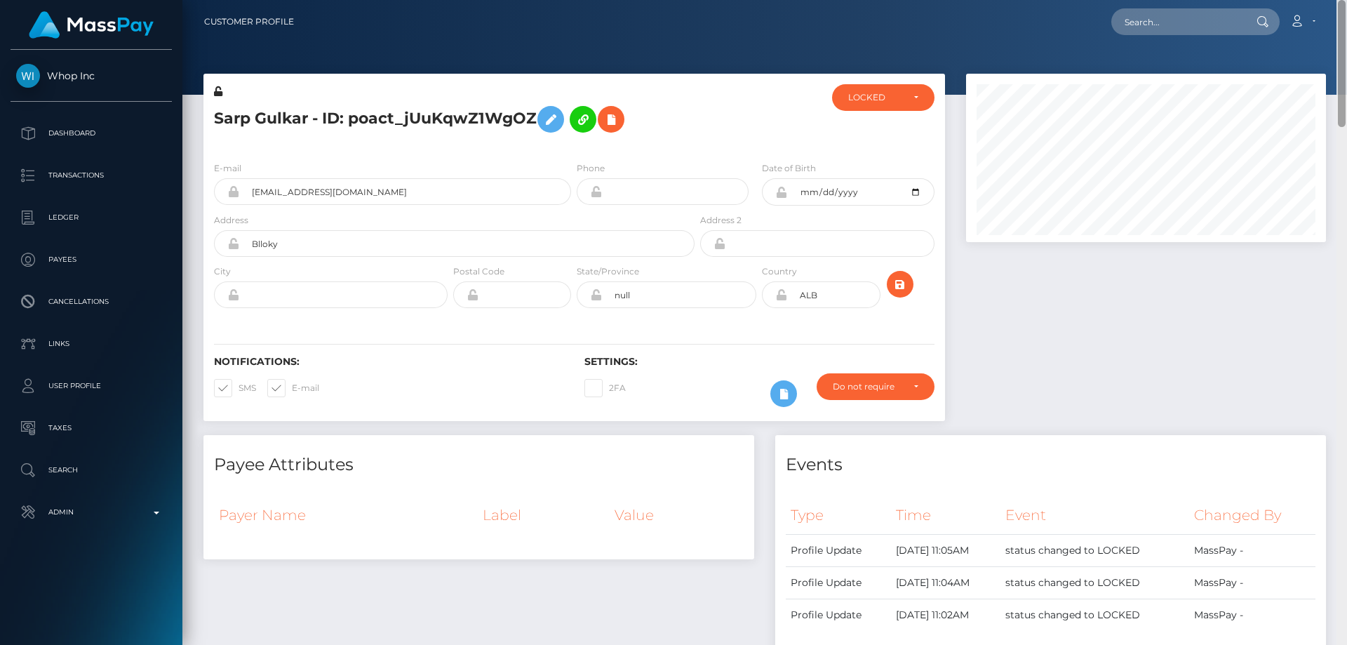
drag, startPoint x: 1343, startPoint y: 565, endPoint x: 1346, endPoint y: 6, distance: 559.7
click at [1346, 6] on div "Customer Profile Loading... Loading..." at bounding box center [764, 322] width 1164 height 645
click at [884, 105] on div "LOCKED" at bounding box center [883, 97] width 102 height 27
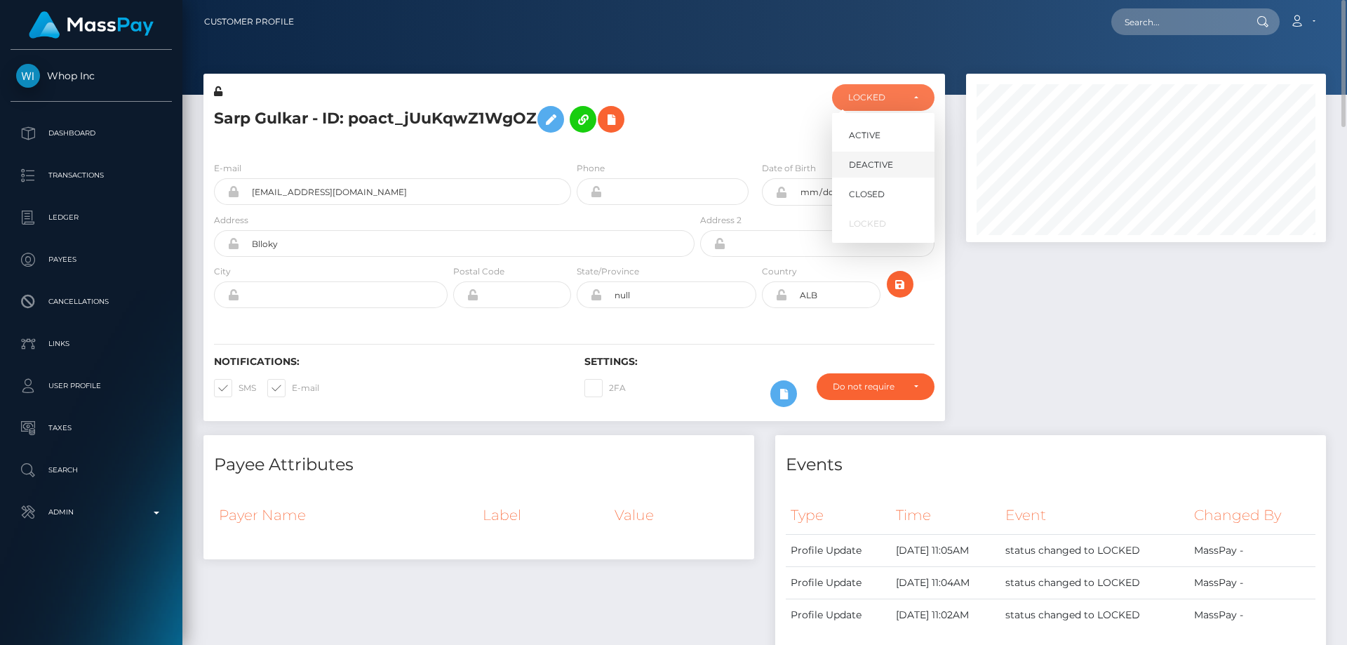
click at [884, 163] on span "DEACTIVE" at bounding box center [871, 165] width 44 height 13
select select "DEACTIVE"
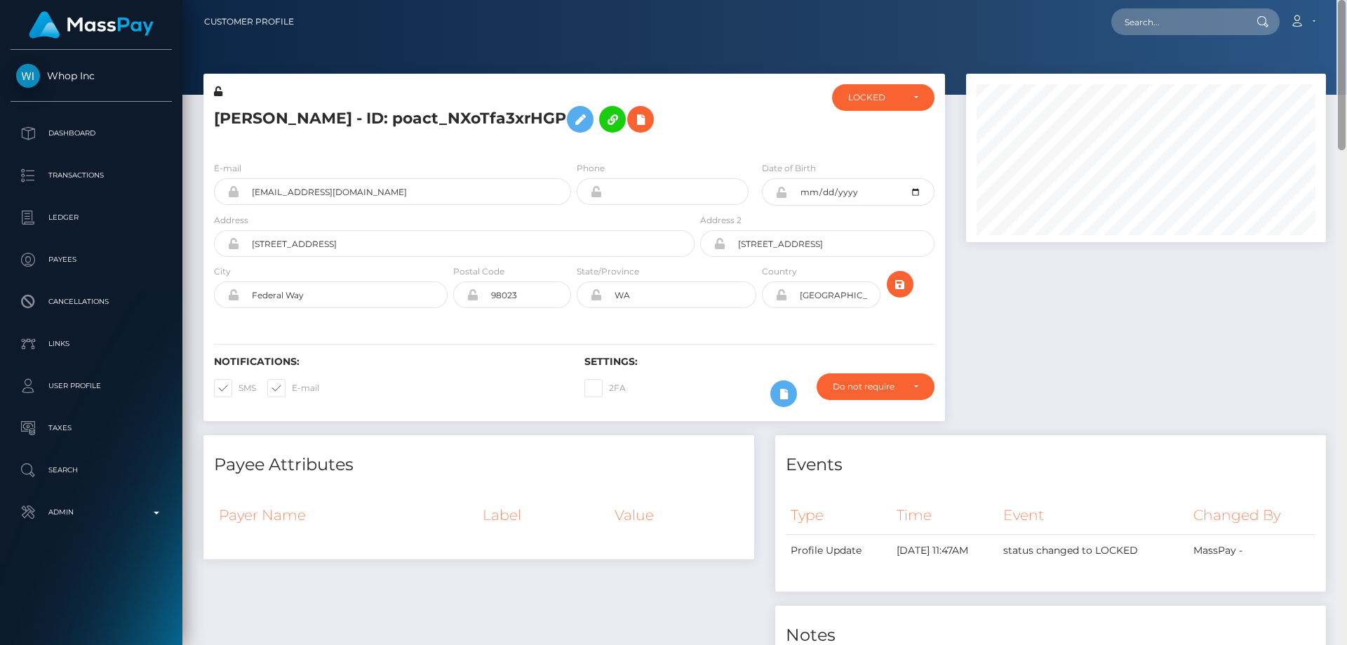
click at [1346, 13] on div "Customer Profile Loading... Loading..." at bounding box center [764, 322] width 1164 height 645
click at [889, 103] on div "LOCKED" at bounding box center [875, 97] width 54 height 11
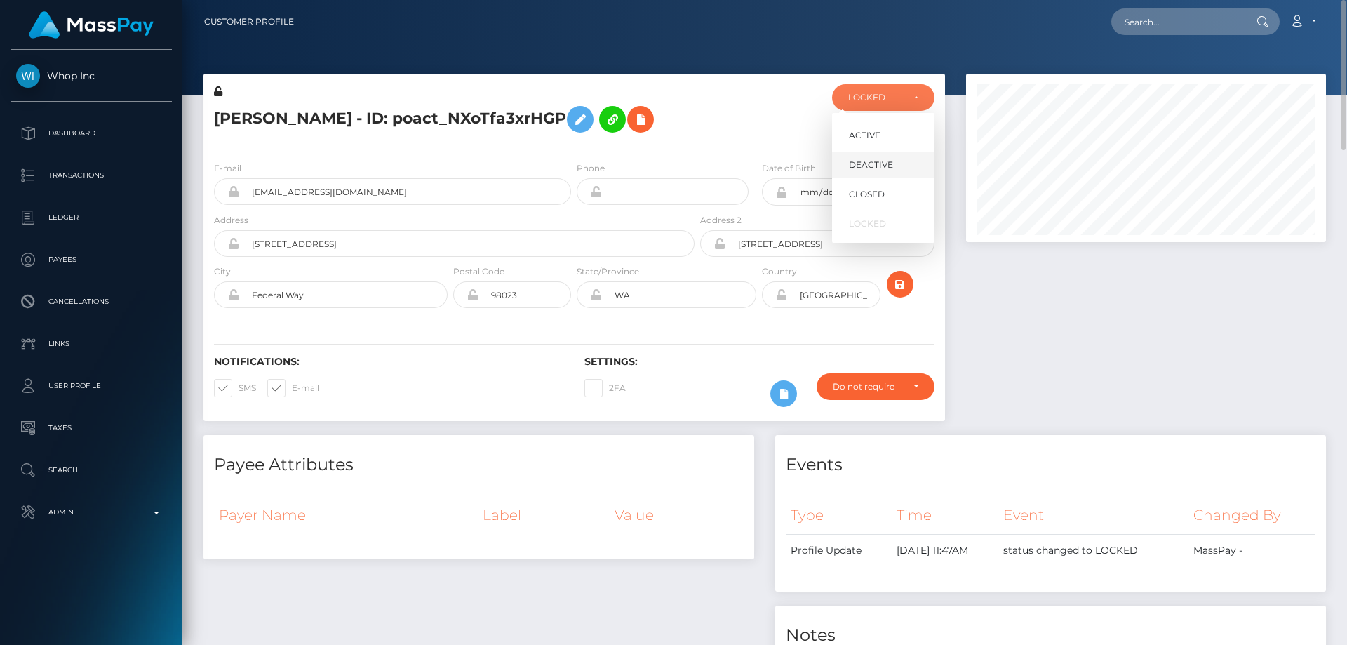
click at [875, 159] on span "DEACTIVE" at bounding box center [871, 165] width 44 height 13
select select "DEACTIVE"
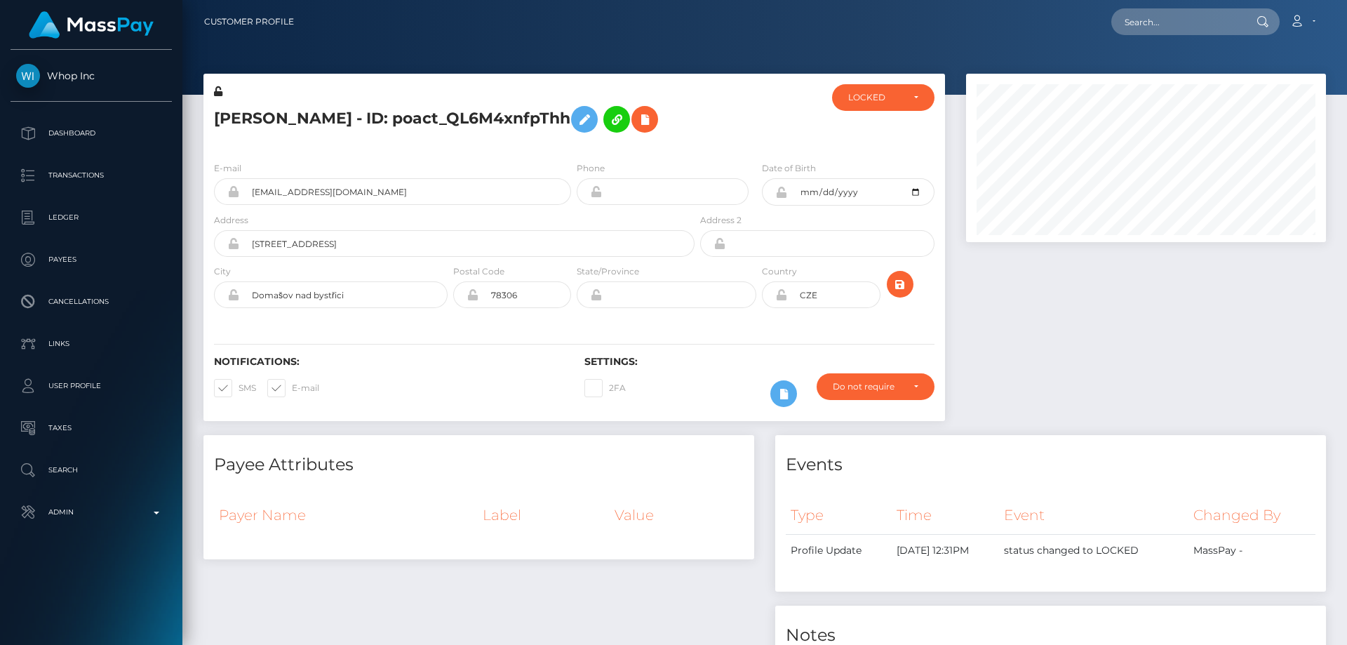
drag, startPoint x: 1340, startPoint y: 90, endPoint x: 1346, endPoint y: -1, distance: 90.7
click at [1346, 0] on html "Whop Inc Dashboard Transactions Ledger Payees Cancellations Links" at bounding box center [673, 322] width 1347 height 645
click at [899, 105] on div "LOCKED" at bounding box center [883, 97] width 102 height 27
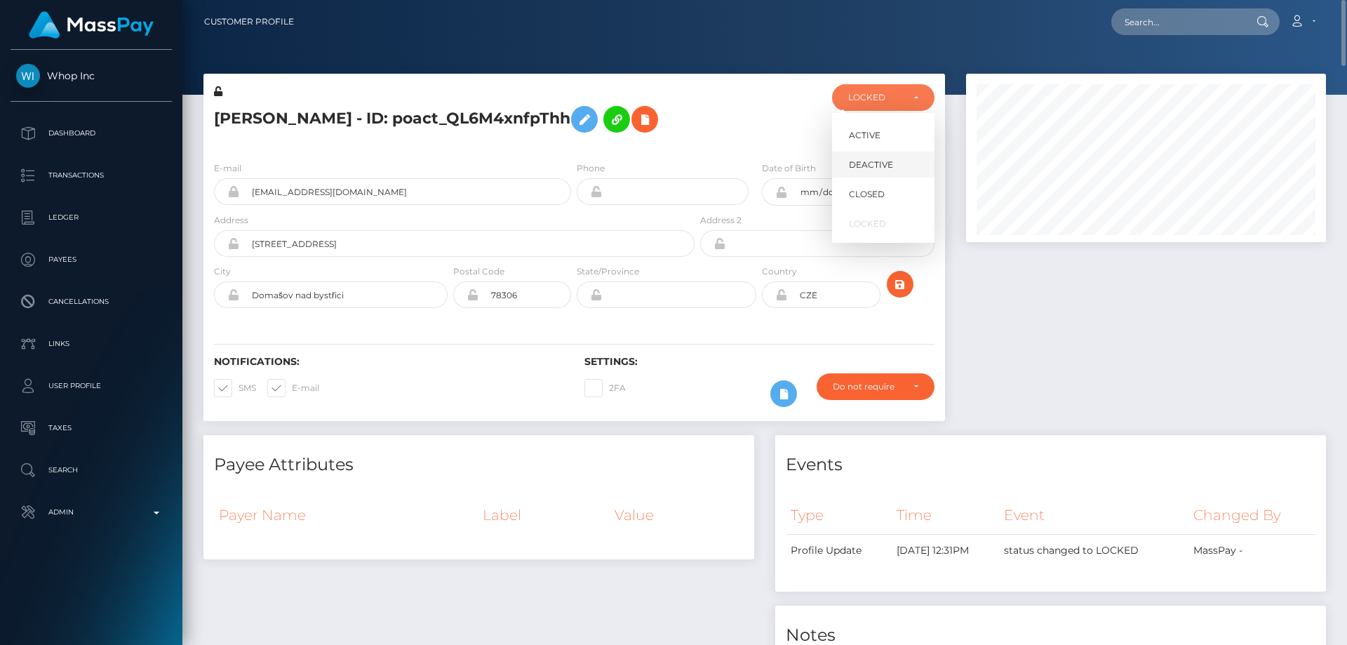
scroll to position [168, 361]
drag, startPoint x: 868, startPoint y: 161, endPoint x: 845, endPoint y: 156, distance: 24.3
click at [868, 162] on span "DEACTIVE" at bounding box center [871, 165] width 44 height 13
select select "DEACTIVE"
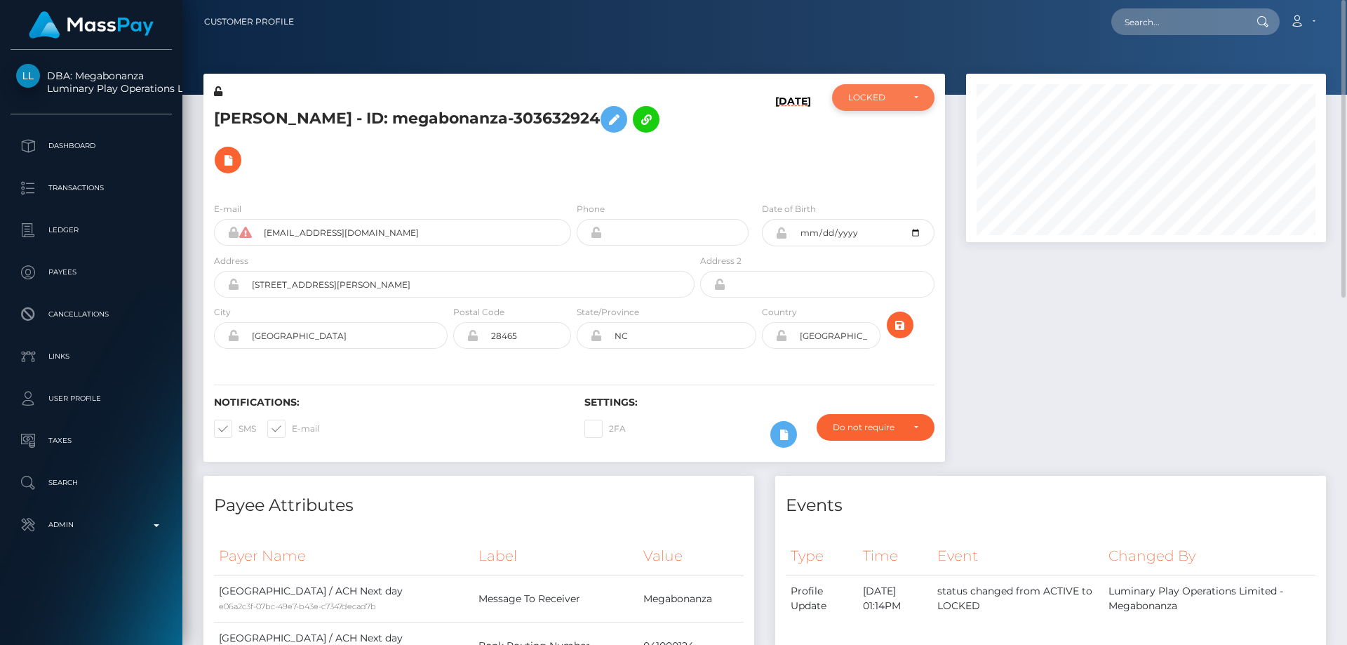
click at [861, 100] on div "LOCKED" at bounding box center [875, 97] width 54 height 11
click at [866, 128] on link "ACTIVE" at bounding box center [883, 135] width 102 height 26
select select "ACTIVE"
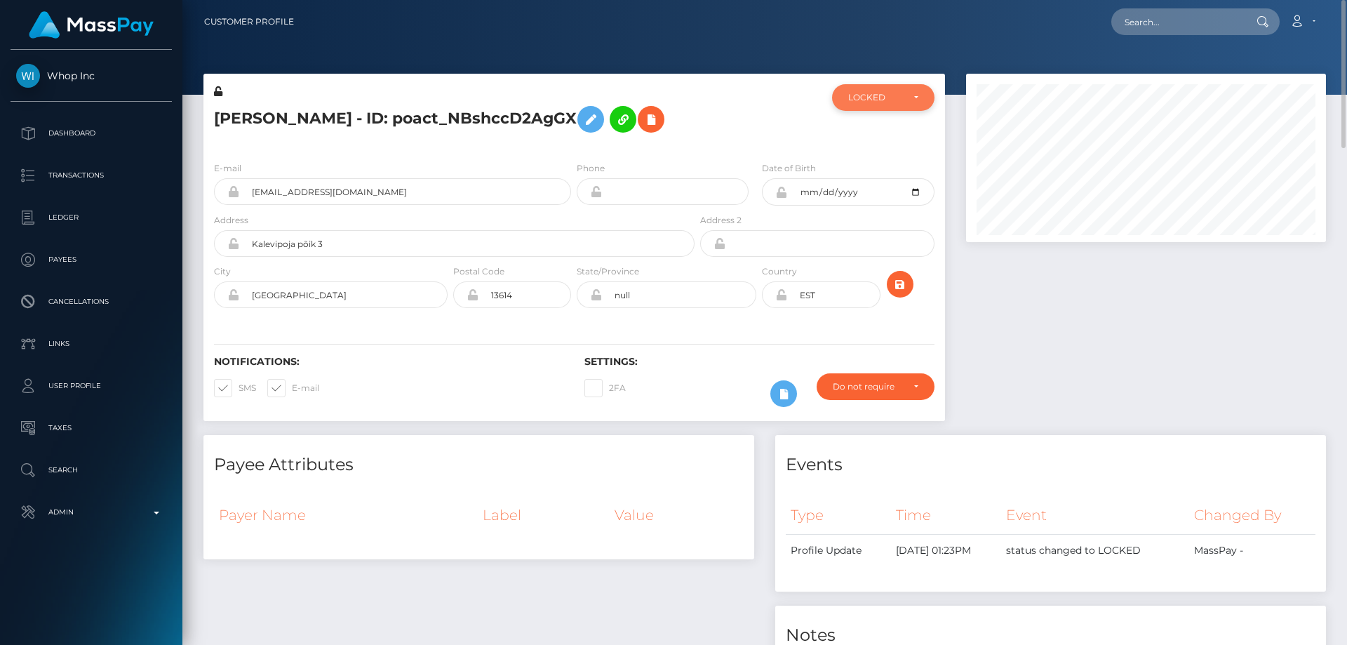
click at [882, 106] on div "LOCKED" at bounding box center [883, 97] width 102 height 27
click at [861, 166] on span "DEACTIVE" at bounding box center [871, 165] width 44 height 13
select select "DEACTIVE"
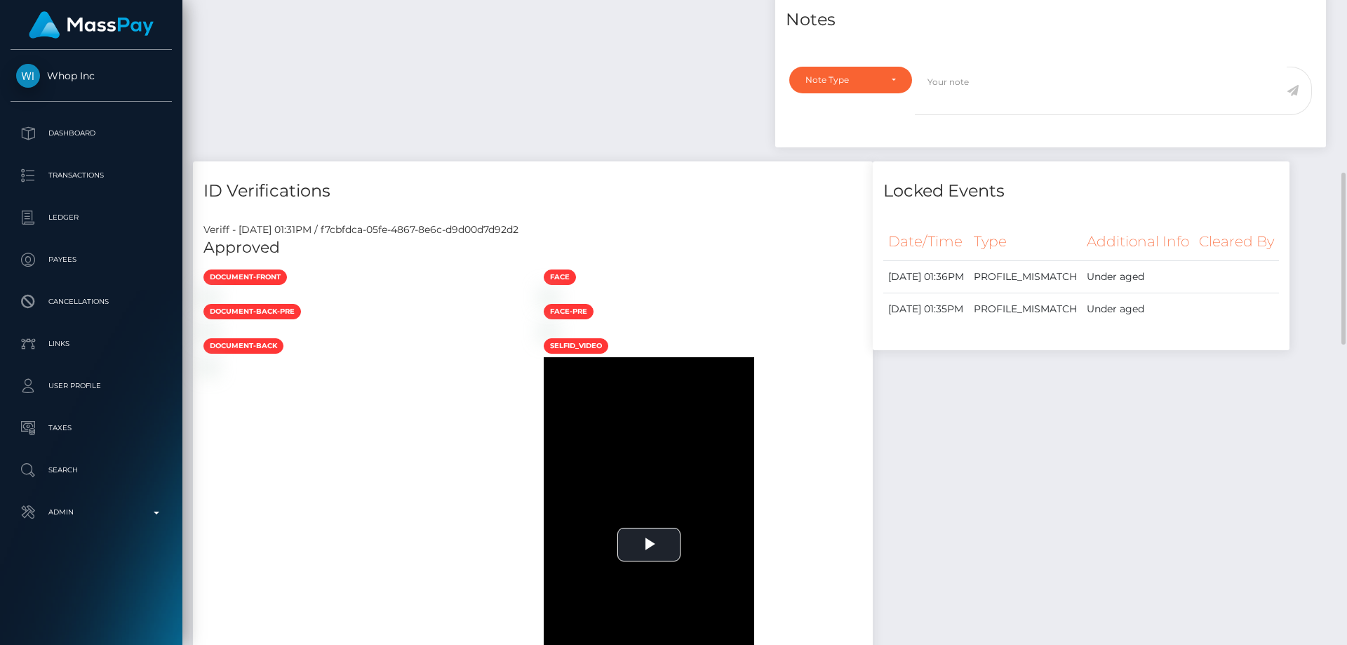
scroll to position [367, 0]
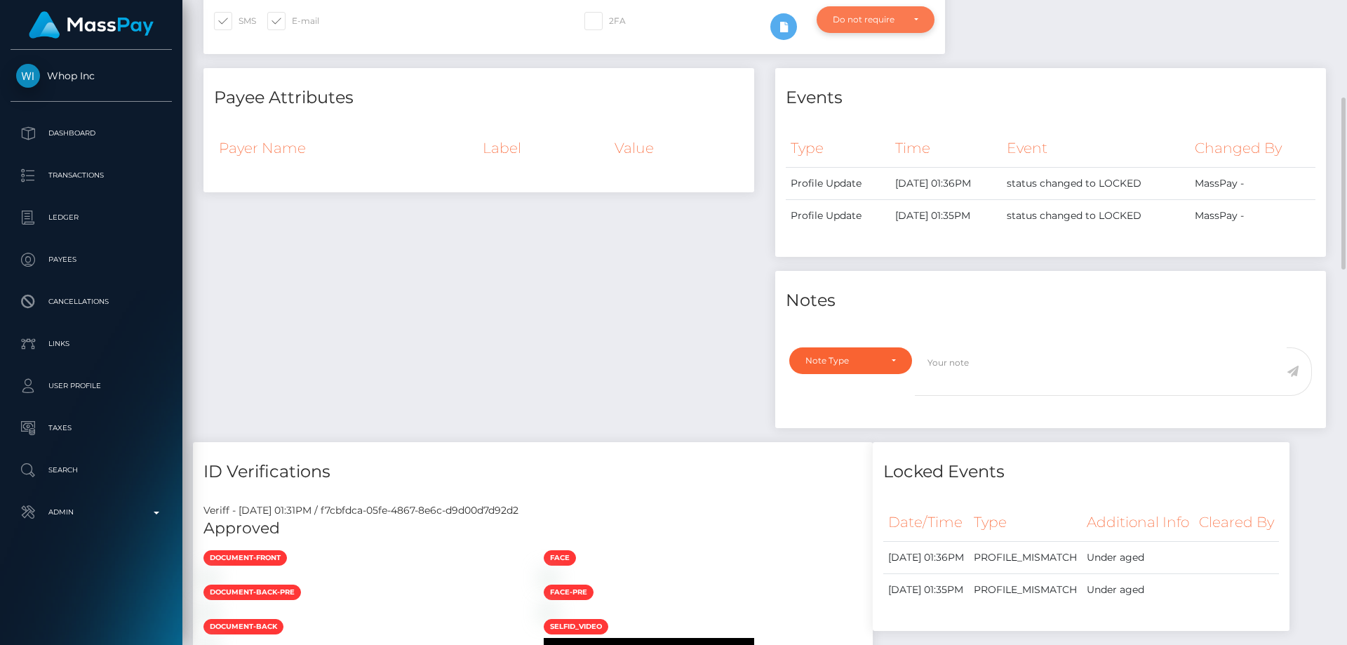
click at [889, 15] on div "Do not require" at bounding box center [867, 19] width 69 height 11
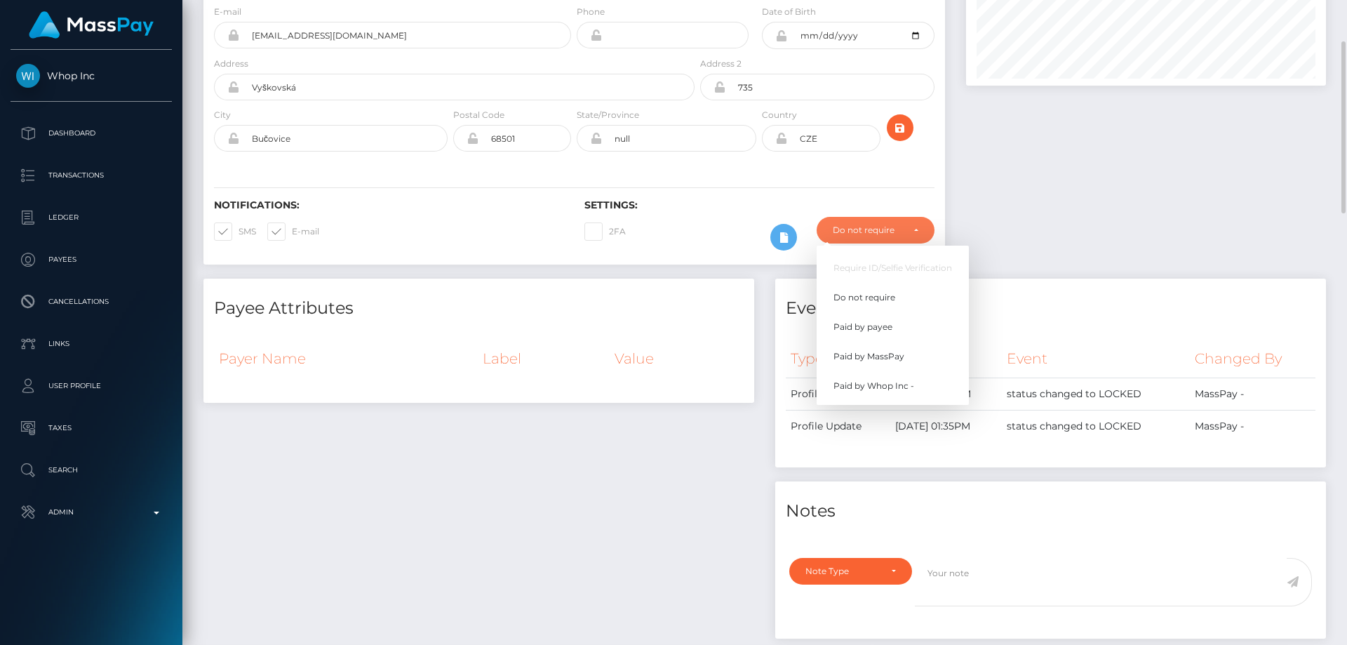
scroll to position [0, 0]
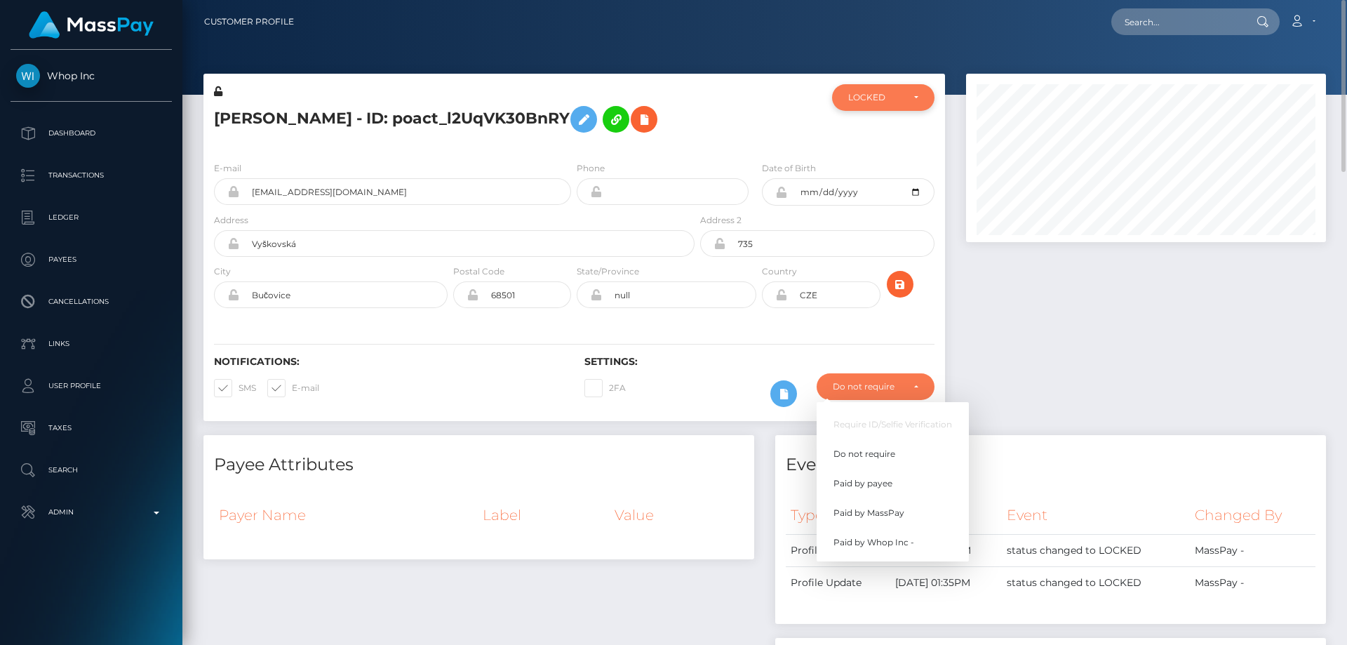
click at [892, 100] on div "LOCKED" at bounding box center [875, 97] width 54 height 11
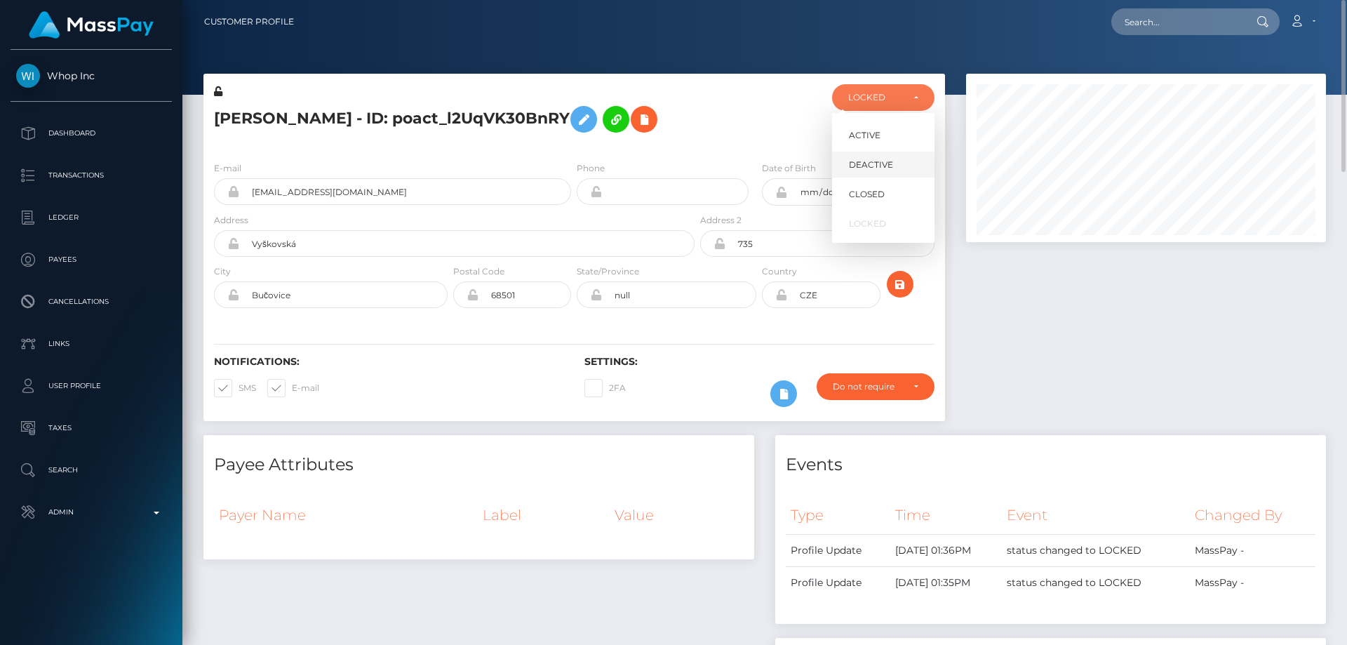
click at [884, 168] on span "DEACTIVE" at bounding box center [871, 165] width 44 height 13
select select "DEACTIVE"
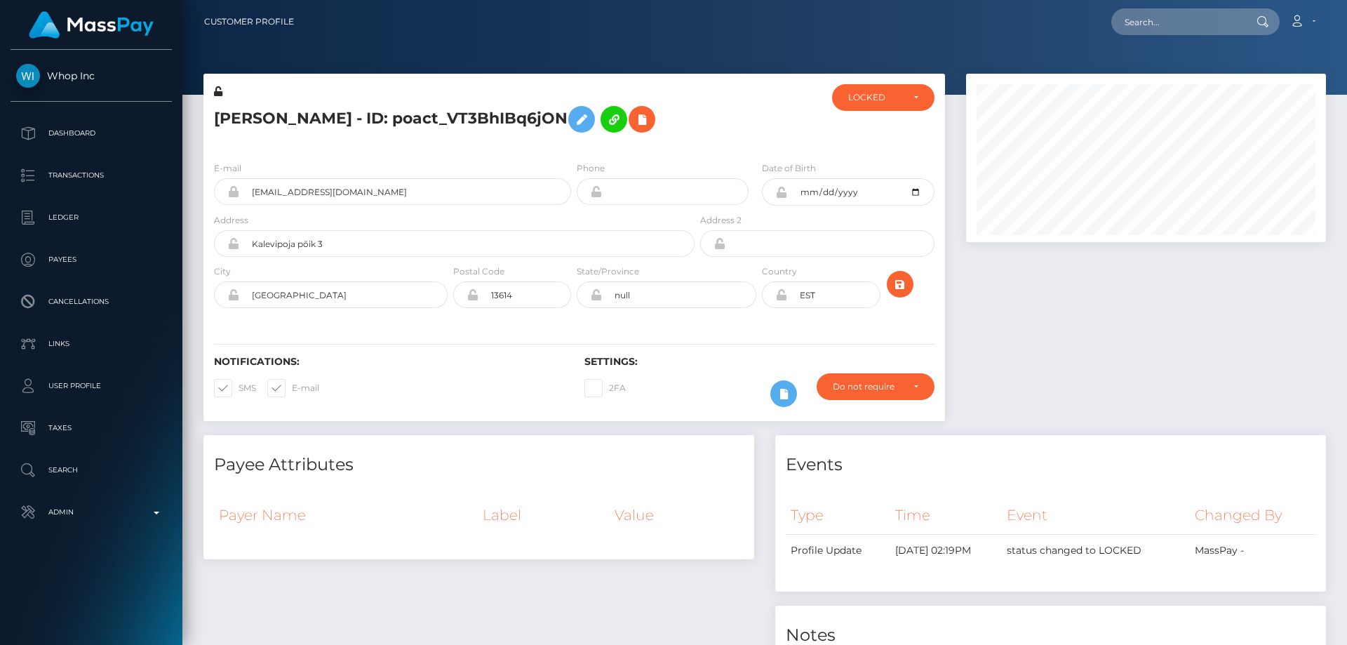
drag, startPoint x: 1340, startPoint y: 202, endPoint x: 1346, endPoint y: -53, distance: 255.4
click at [1346, 0] on html "Whop Inc Dashboard Transactions Ledger Payees Cancellations Links" at bounding box center [673, 322] width 1347 height 645
click at [863, 100] on div "LOCKED" at bounding box center [875, 97] width 54 height 11
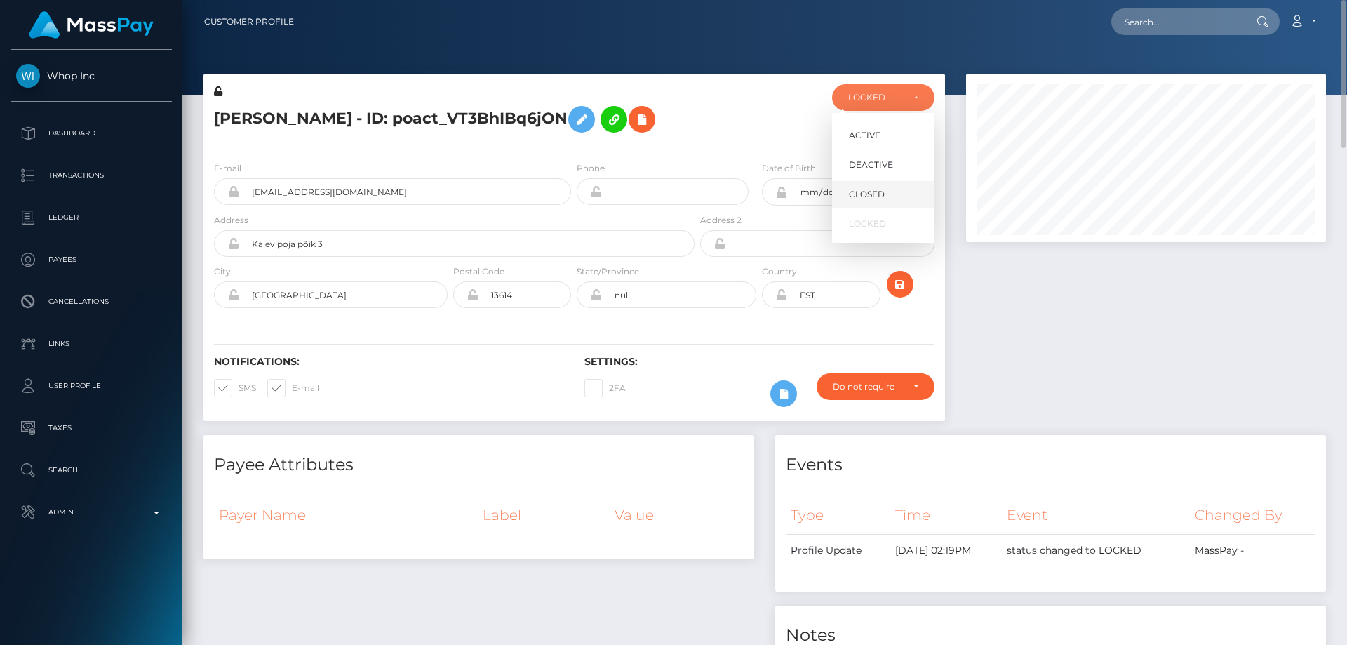
scroll to position [168, 361]
click at [882, 170] on span "DEACTIVE" at bounding box center [871, 165] width 44 height 13
select select "DEACTIVE"
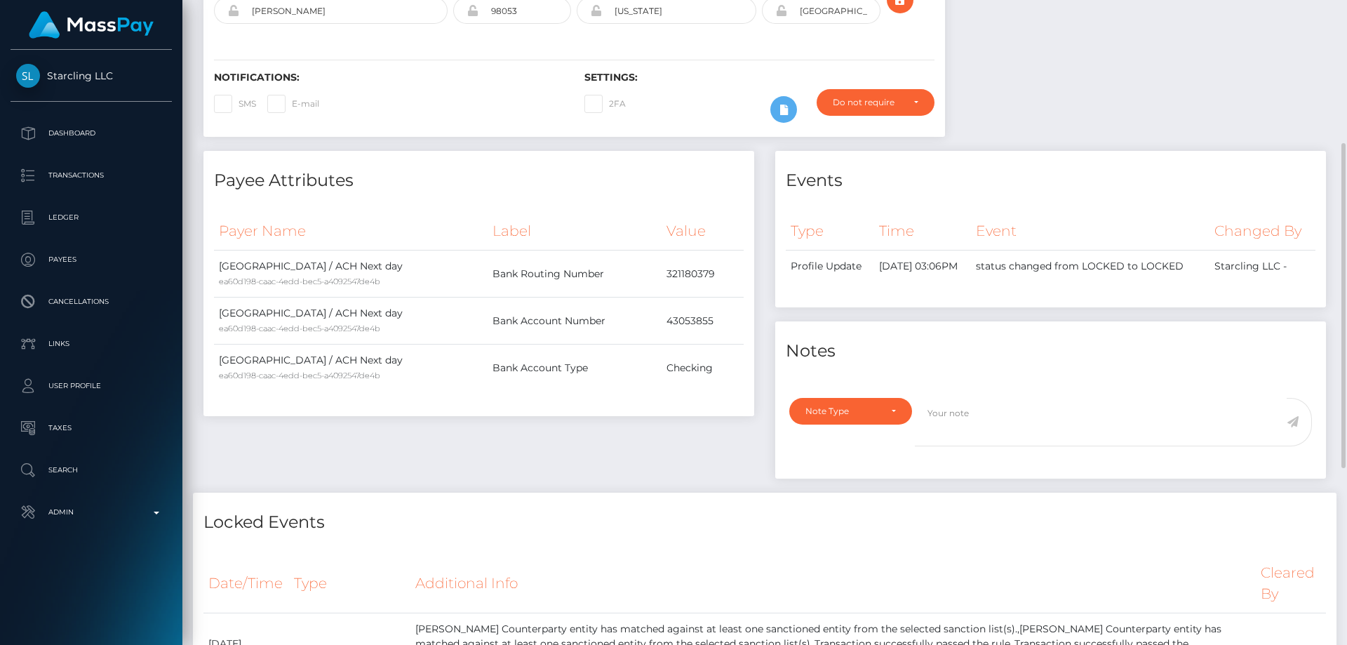
scroll to position [144, 0]
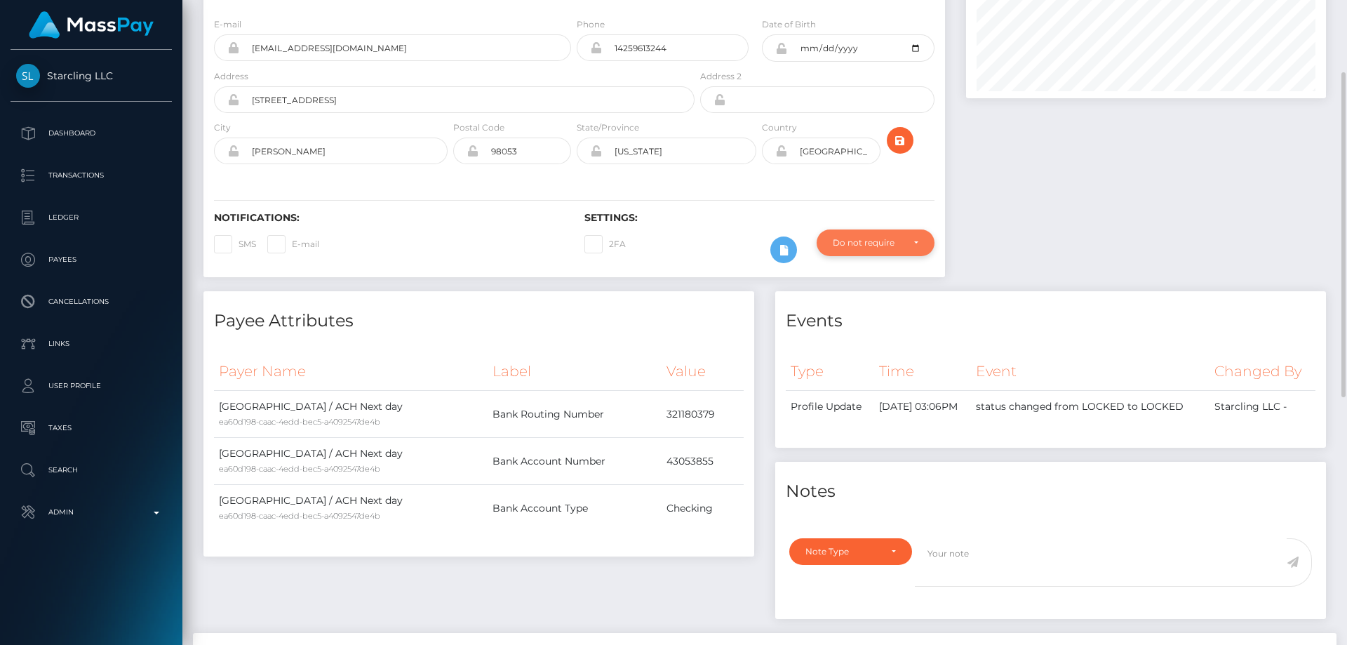
click at [872, 237] on div "Do not require" at bounding box center [867, 242] width 69 height 11
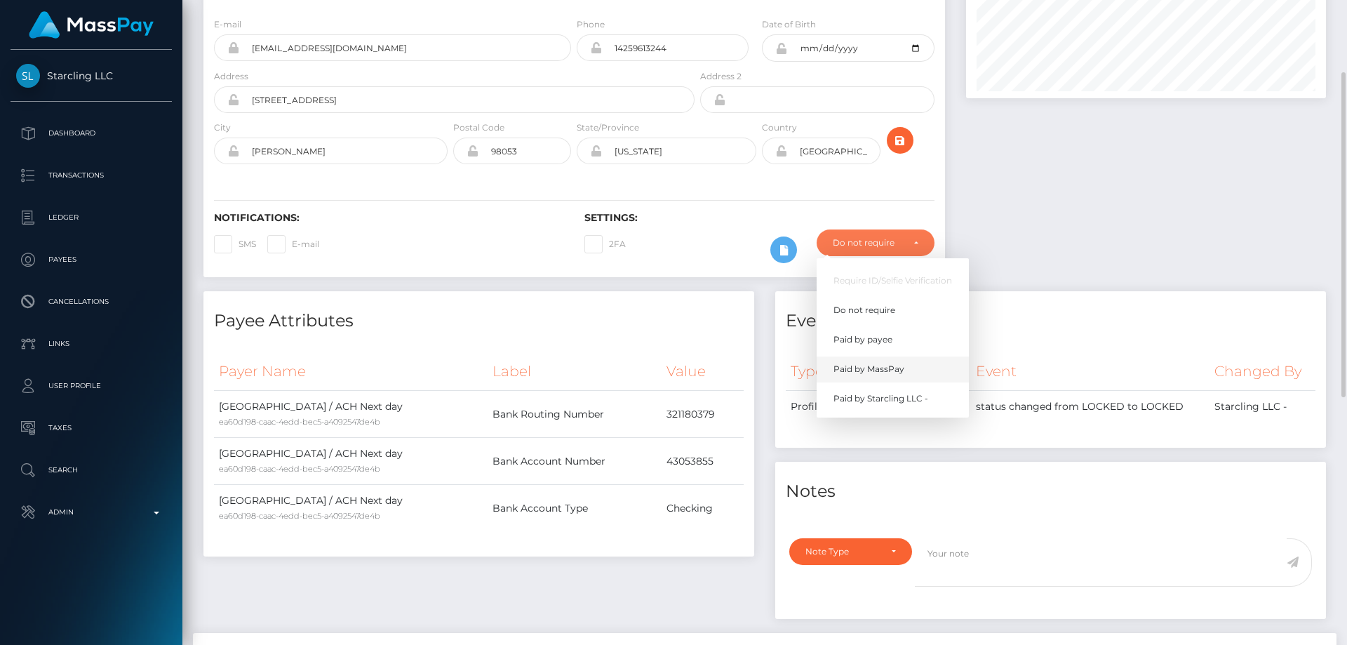
click at [876, 368] on span "Paid by MassPay" at bounding box center [868, 369] width 71 height 13
select select "2"
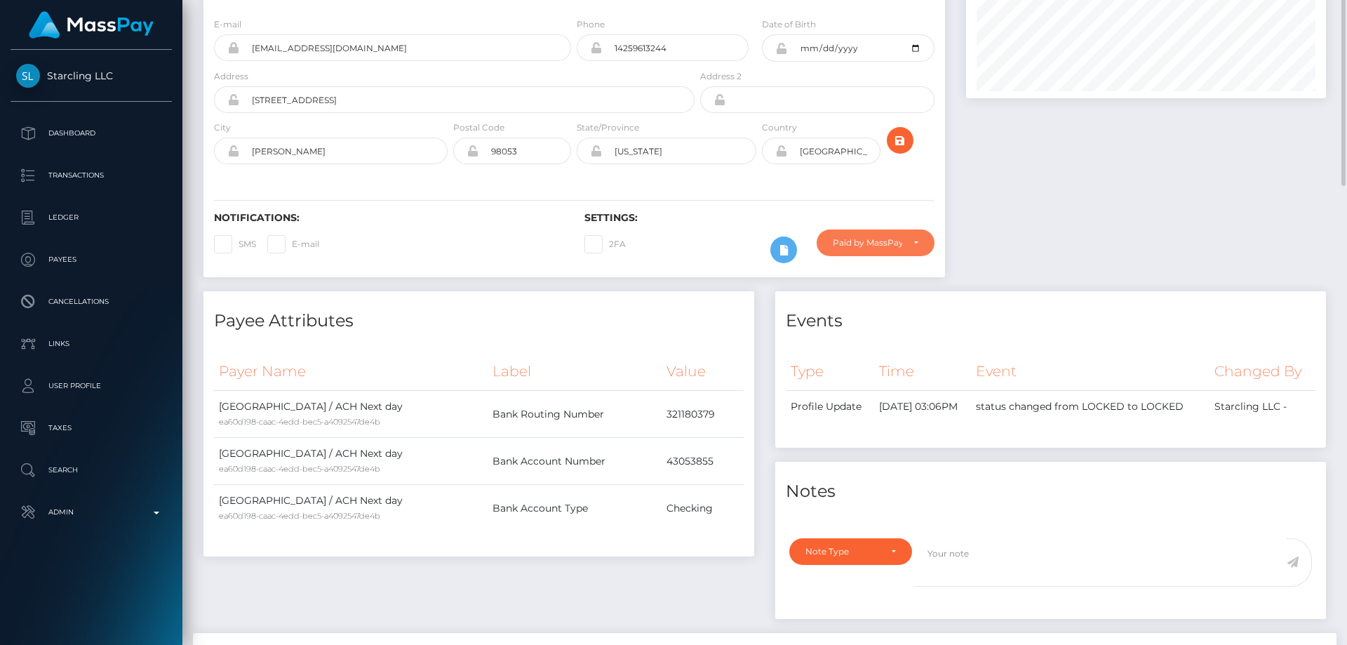
scroll to position [0, 0]
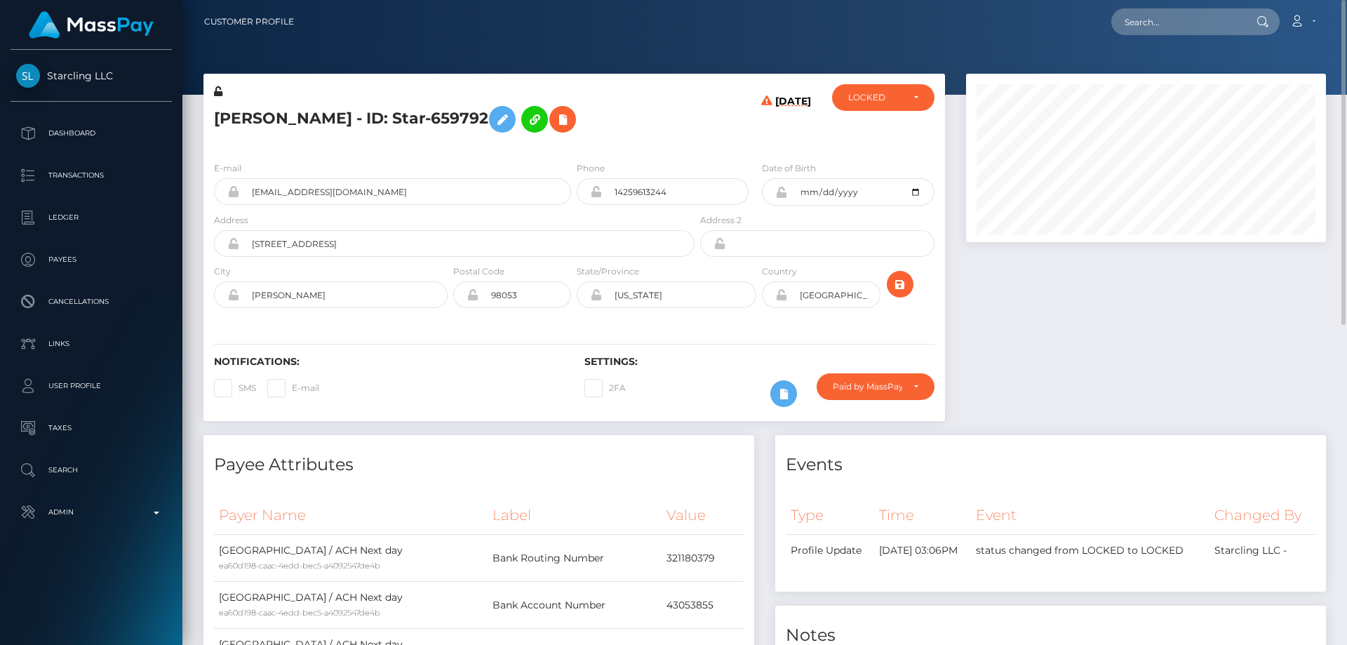
click at [342, 117] on h5 "Anthony Pacheco - ID: Star-659792" at bounding box center [450, 119] width 473 height 41
copy h5 "Anthony Pacheco - ID: Star-659792"
click at [1003, 453] on h4 "Events" at bounding box center [1051, 464] width 530 height 25
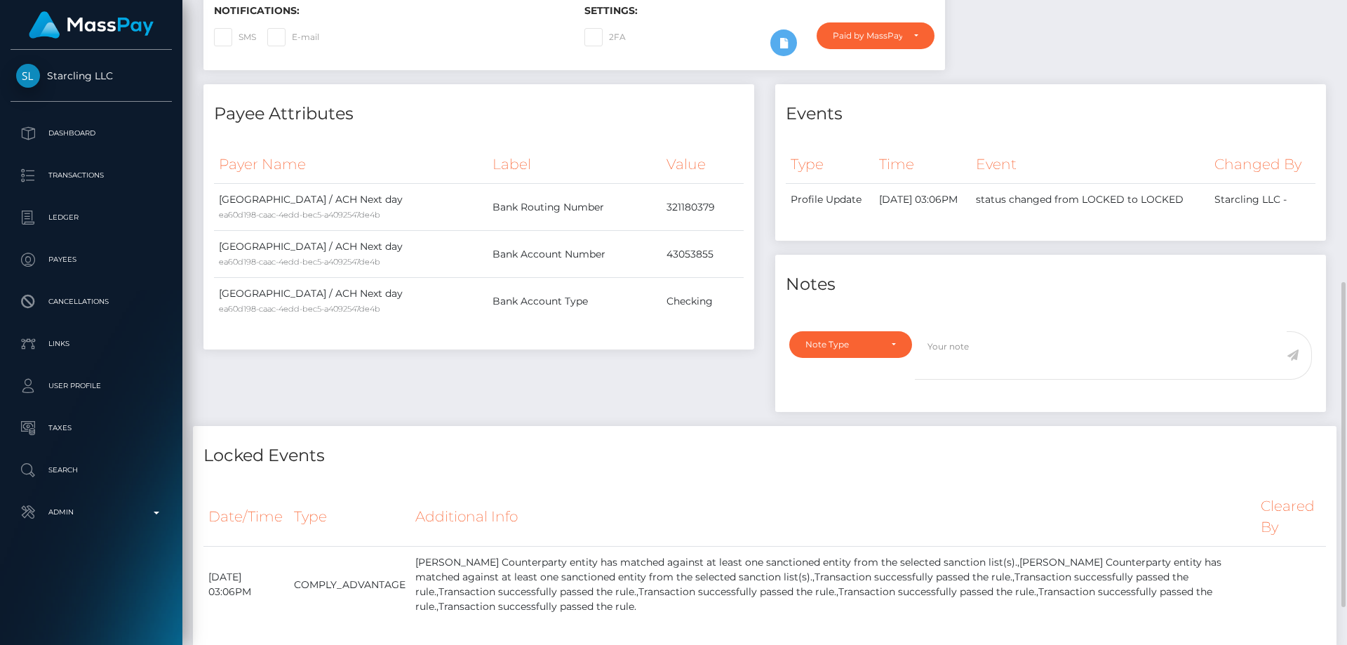
scroll to position [421, 0]
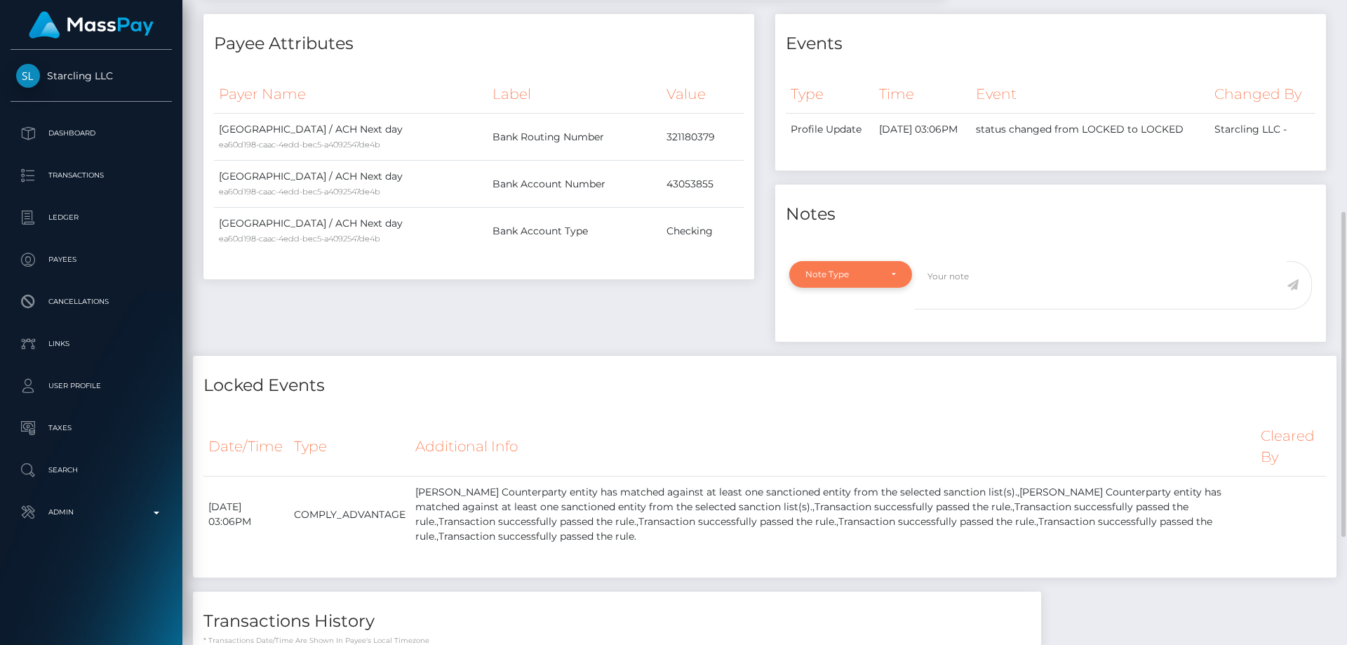
click at [820, 278] on div "Note Type" at bounding box center [842, 274] width 74 height 11
drag, startPoint x: 837, startPoint y: 335, endPoint x: 922, endPoint y: 329, distance: 85.8
click at [837, 335] on span "Compliance" at bounding box center [831, 341] width 51 height 13
select select "COMPLIANCE"
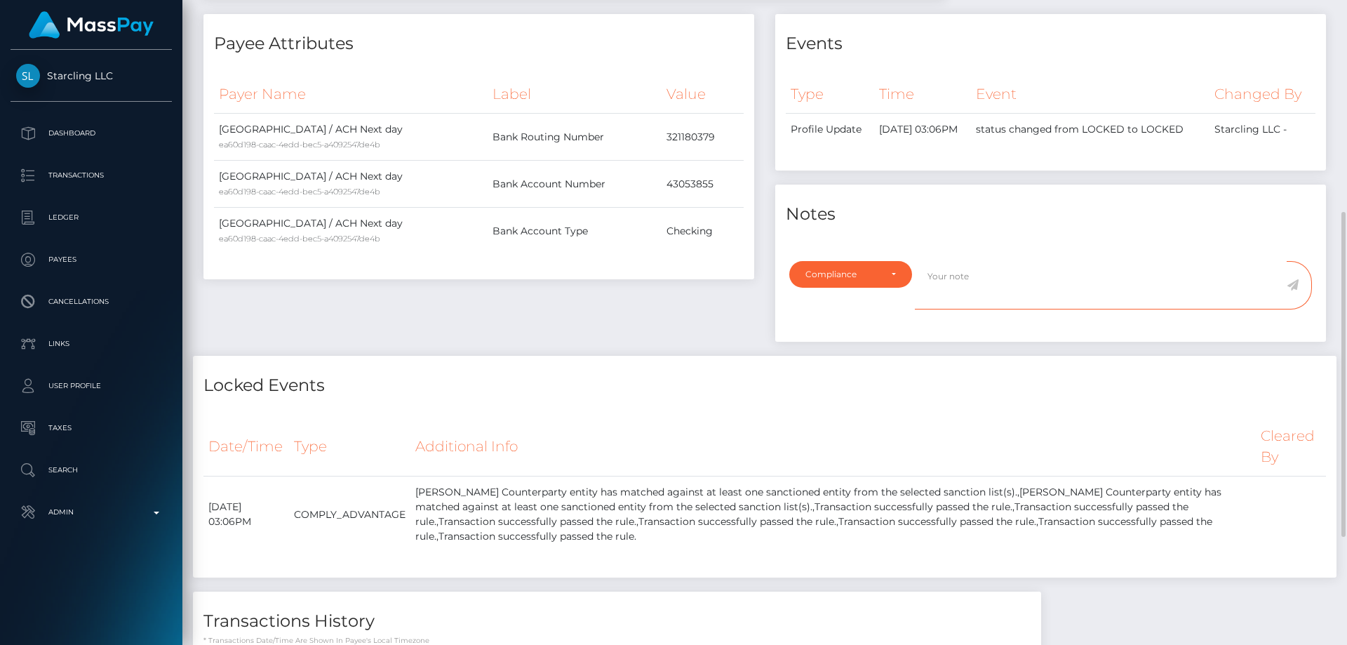
click at [960, 283] on textarea at bounding box center [1101, 285] width 372 height 48
type textarea "ID required"
click at [1289, 285] on icon at bounding box center [1292, 284] width 12 height 11
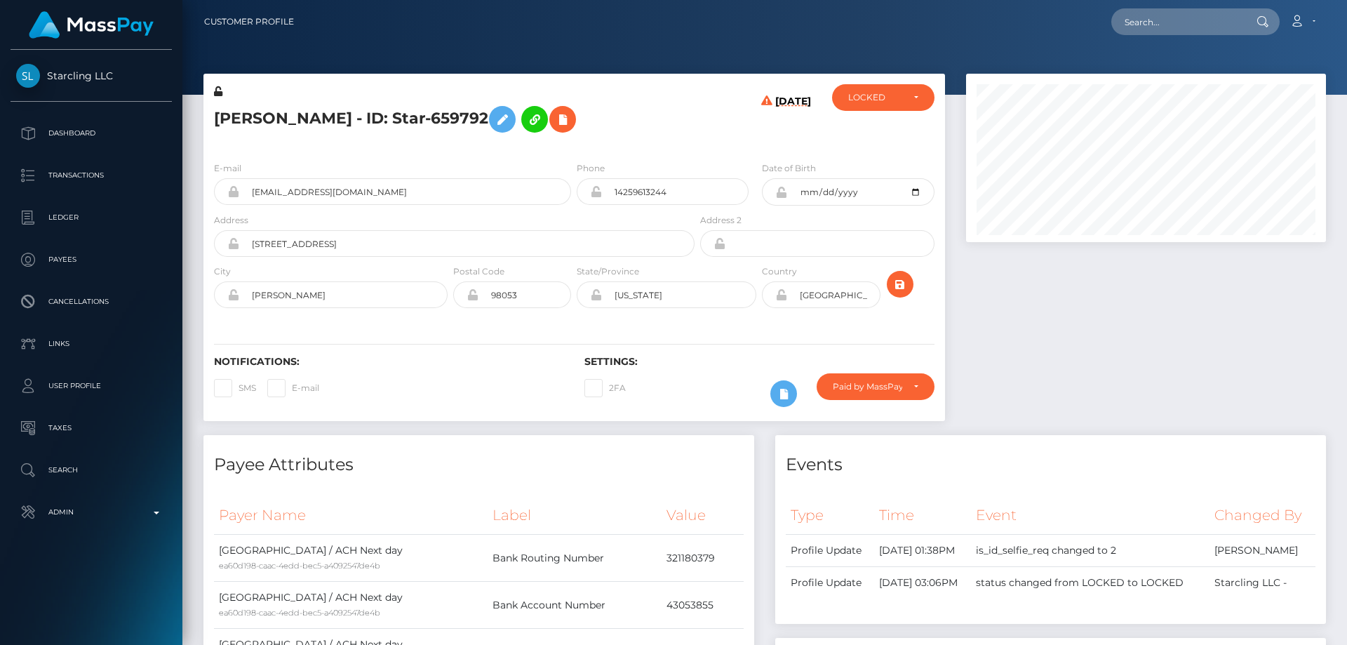
scroll to position [168, 361]
click at [861, 99] on div "LOCKED" at bounding box center [875, 97] width 54 height 11
click at [886, 162] on span "DEACTIVE" at bounding box center [871, 165] width 44 height 13
select select "DEACTIVE"
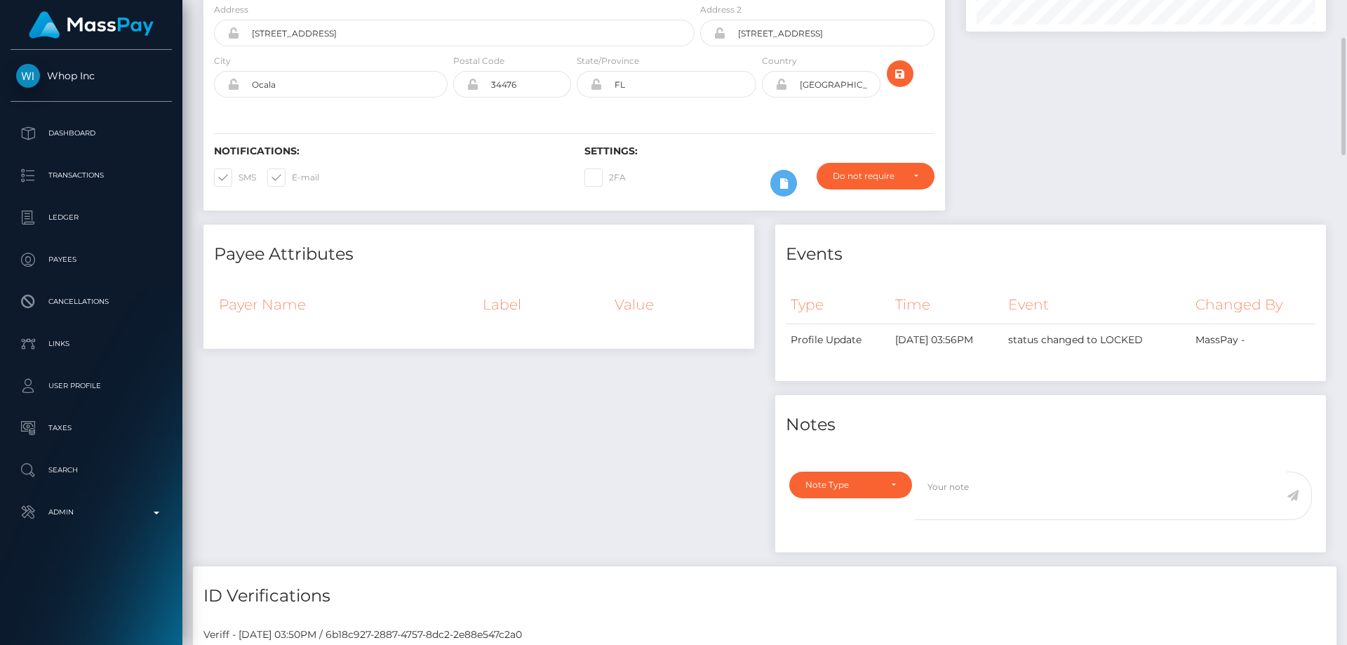
scroll to position [855, 0]
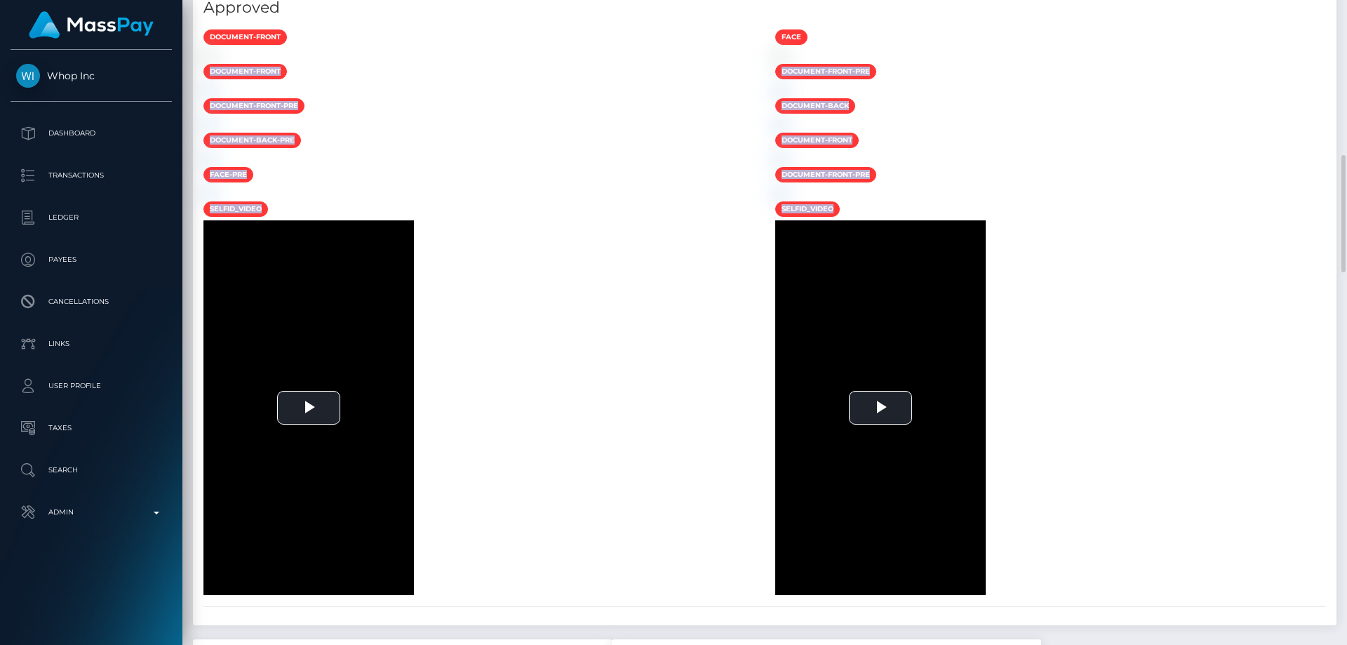
drag, startPoint x: 1336, startPoint y: 111, endPoint x: 1301, endPoint y: 350, distance: 241.7
click at [1305, 394] on div "Customer Profile Loading... Loading..." at bounding box center [764, 322] width 1164 height 645
drag, startPoint x: 1300, startPoint y: 326, endPoint x: 1313, endPoint y: 326, distance: 12.6
click at [1301, 63] on div at bounding box center [1051, 55] width 572 height 15
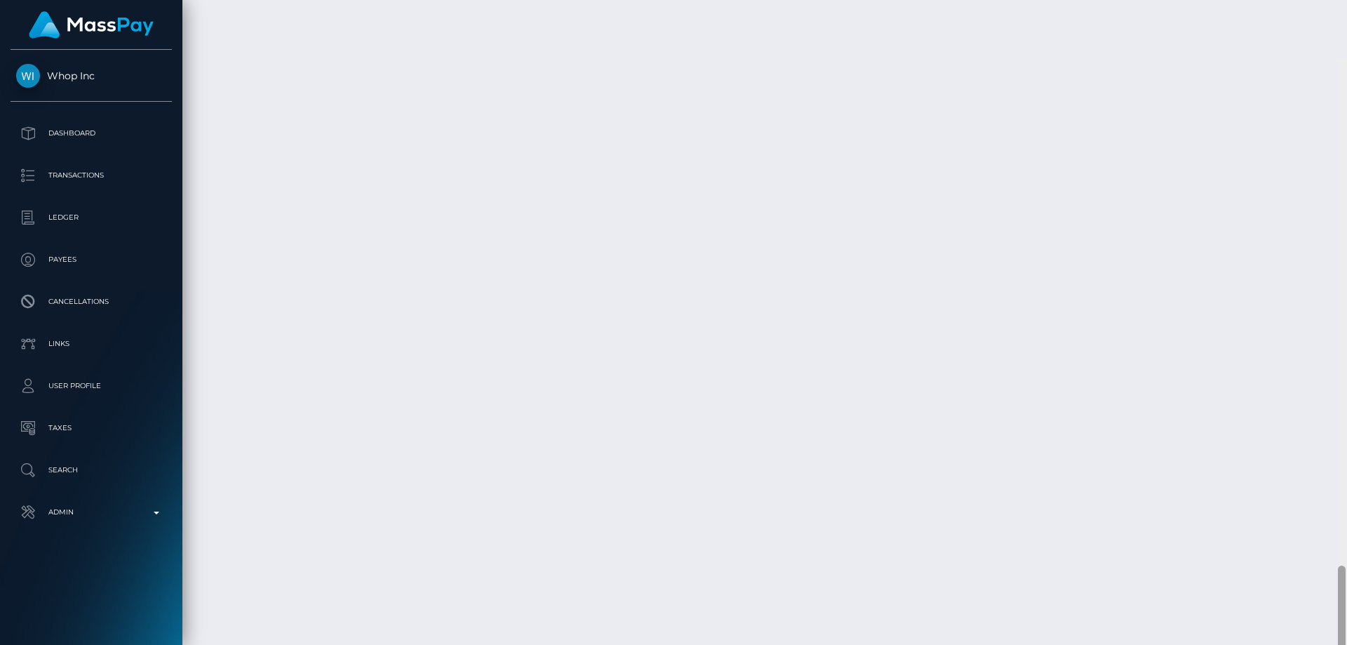
scroll to position [2901, 0]
drag, startPoint x: 1342, startPoint y: 366, endPoint x: 1346, endPoint y: 652, distance: 286.2
click at [1346, 644] on html "Whop Inc Dashboard Transactions Ledger Payees Cancellations Links" at bounding box center [673, 322] width 1347 height 645
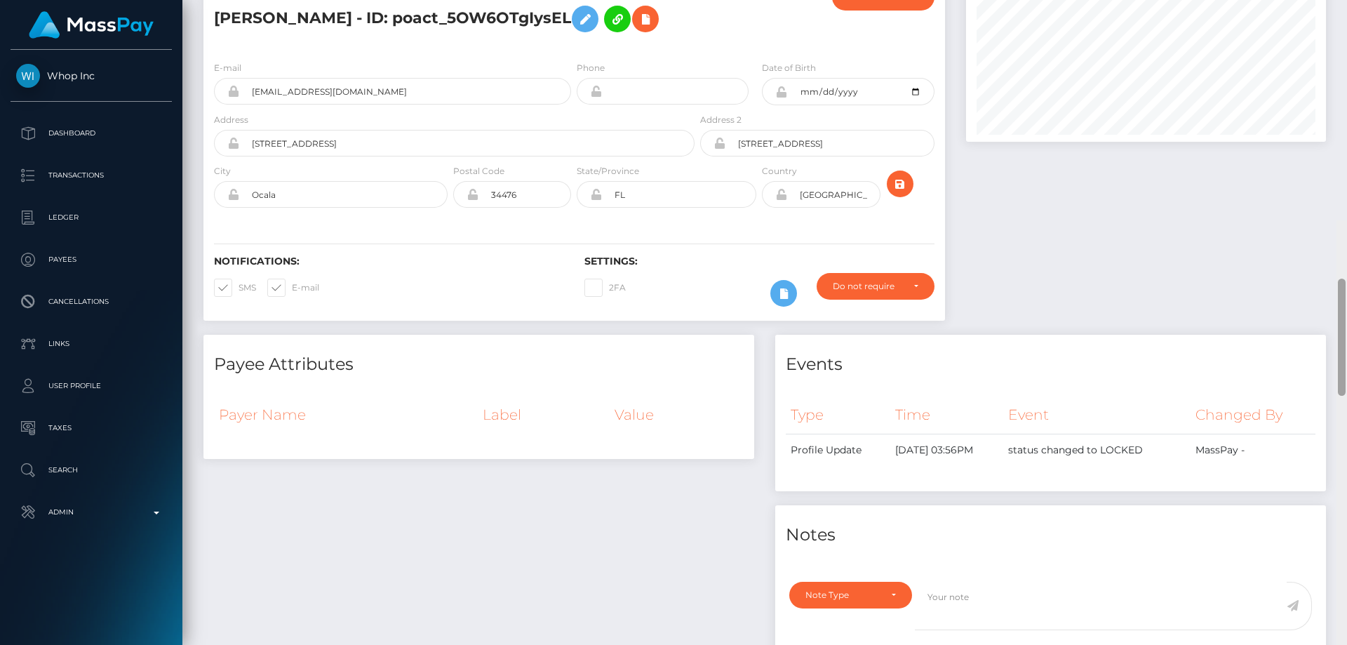
scroll to position [0, 0]
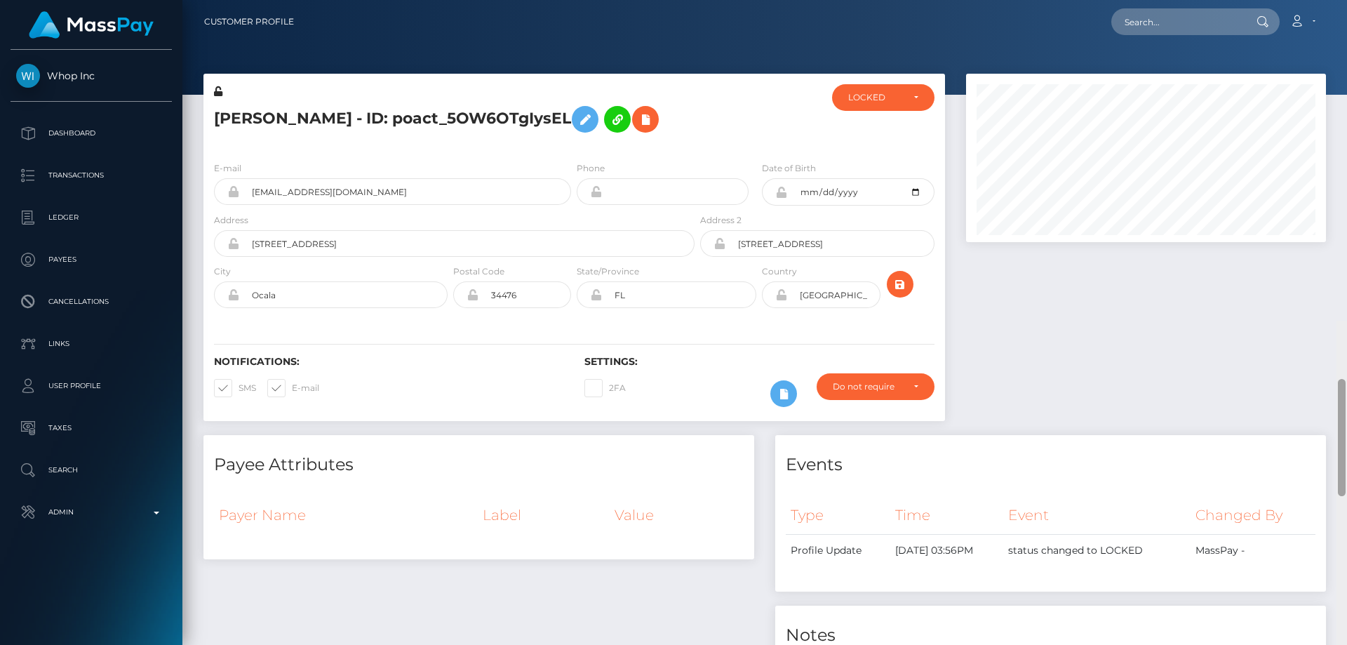
drag, startPoint x: 1341, startPoint y: 590, endPoint x: 1346, endPoint y: 4, distance: 586.4
click at [1346, 4] on div "Customer Profile Loading... Loading..." at bounding box center [764, 322] width 1164 height 645
click at [880, 102] on div "LOCKED" at bounding box center [875, 97] width 54 height 11
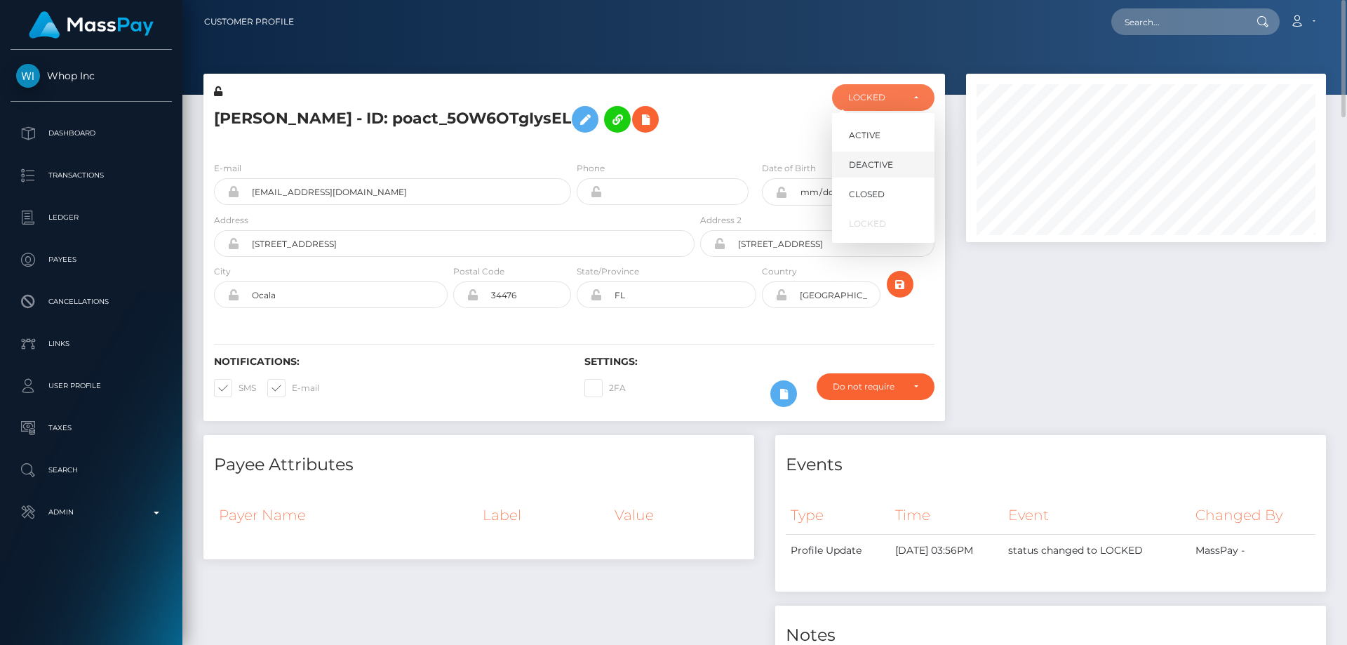
scroll to position [168, 361]
click at [870, 161] on span "DEACTIVE" at bounding box center [871, 165] width 44 height 13
select select "DEACTIVE"
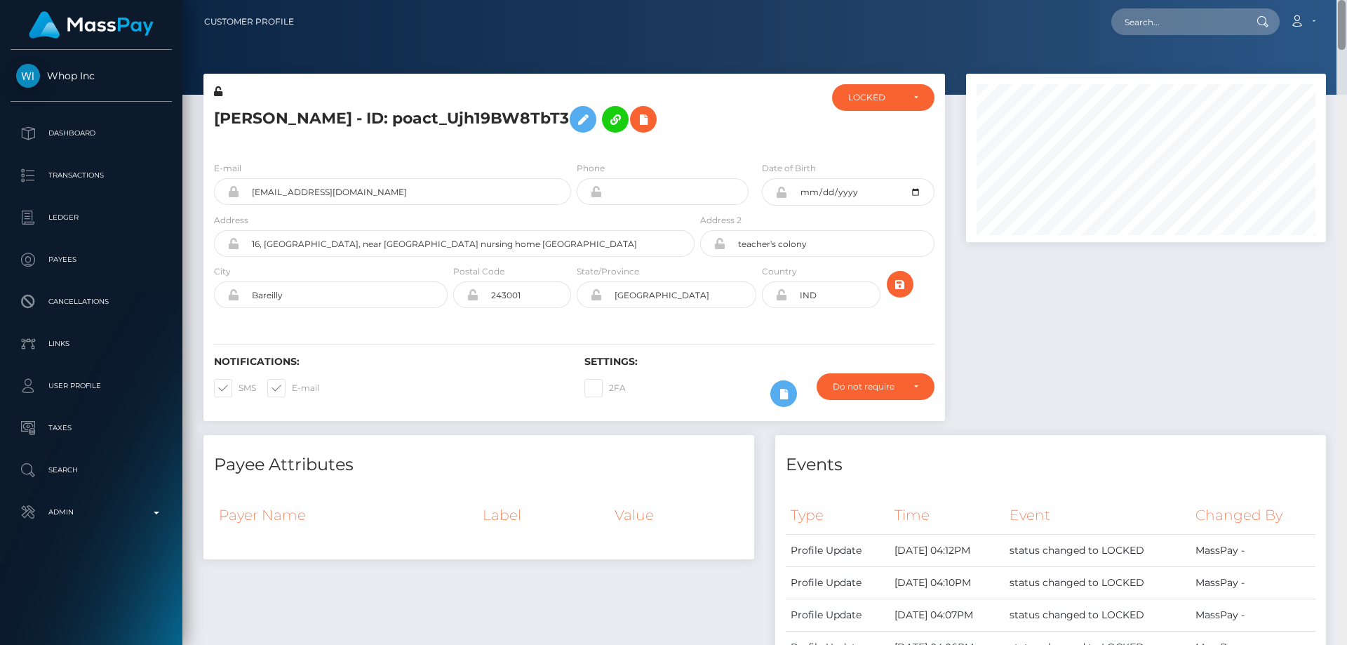
drag, startPoint x: 1335, startPoint y: 133, endPoint x: 1346, endPoint y: -19, distance: 151.9
click at [1346, 0] on html "Whop Inc Dashboard Transactions Ledger Payees Cancellations Links" at bounding box center [673, 322] width 1347 height 645
click at [881, 89] on div "LOCKED" at bounding box center [883, 97] width 102 height 27
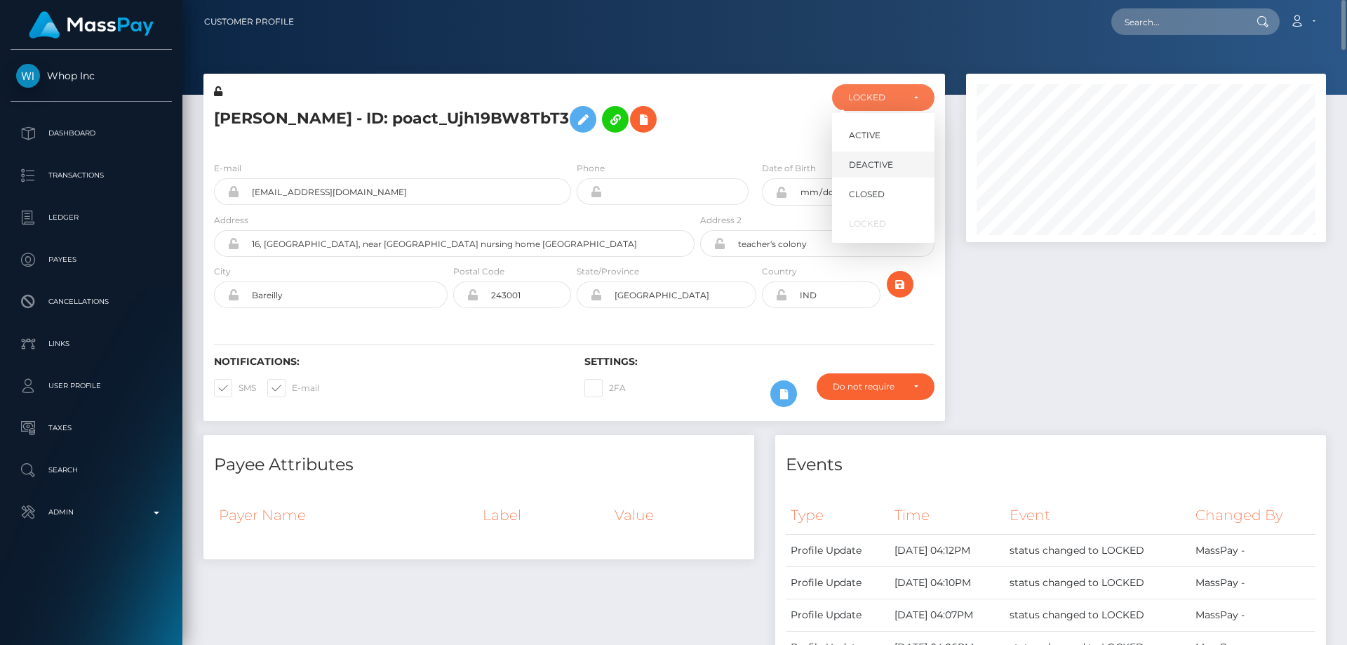
click at [894, 163] on link "DEACTIVE" at bounding box center [883, 165] width 102 height 26
select select "DEACTIVE"
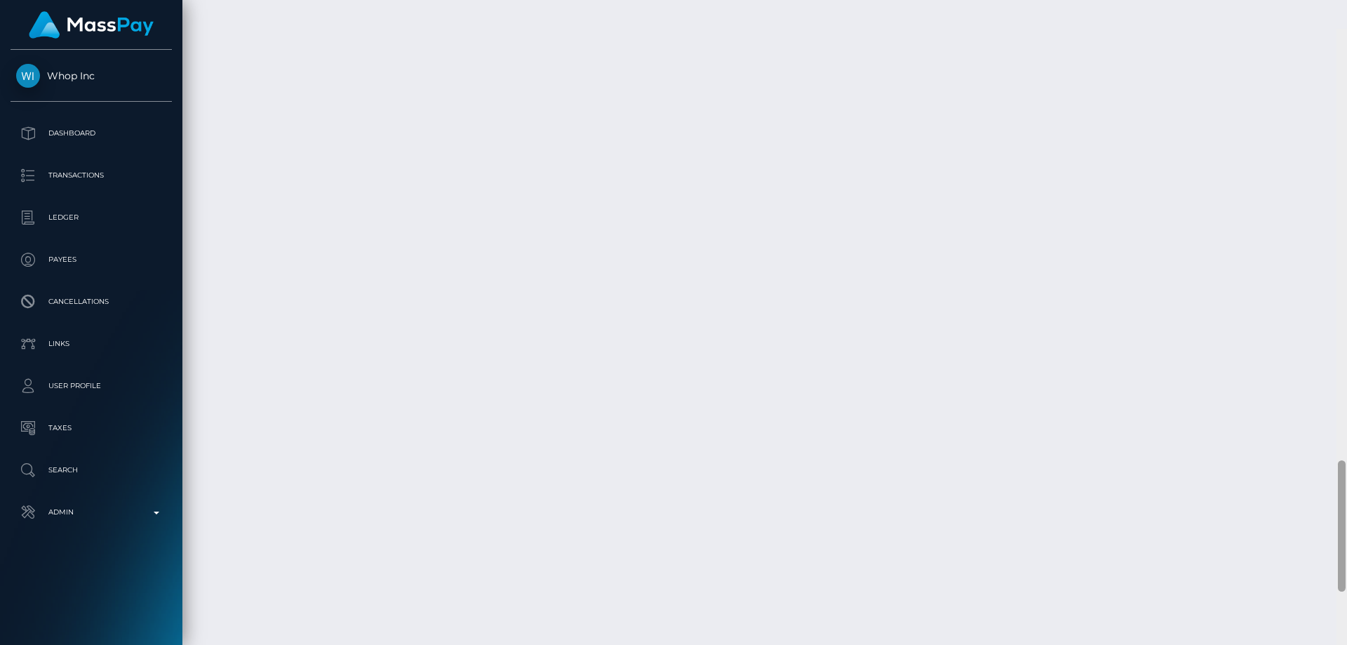
scroll to position [2019, 0]
drag, startPoint x: 1320, startPoint y: 238, endPoint x: 1341, endPoint y: 636, distance: 399.0
click at [1341, 636] on div at bounding box center [1341, 322] width 11 height 645
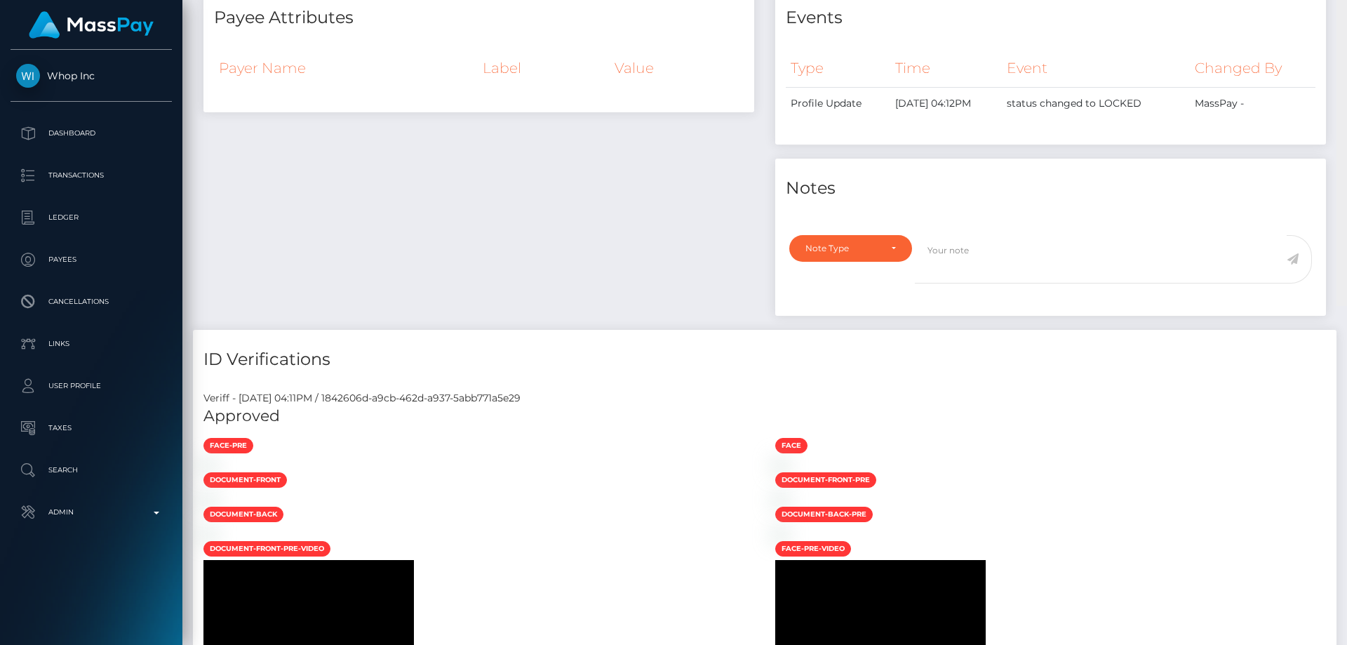
scroll to position [0, 0]
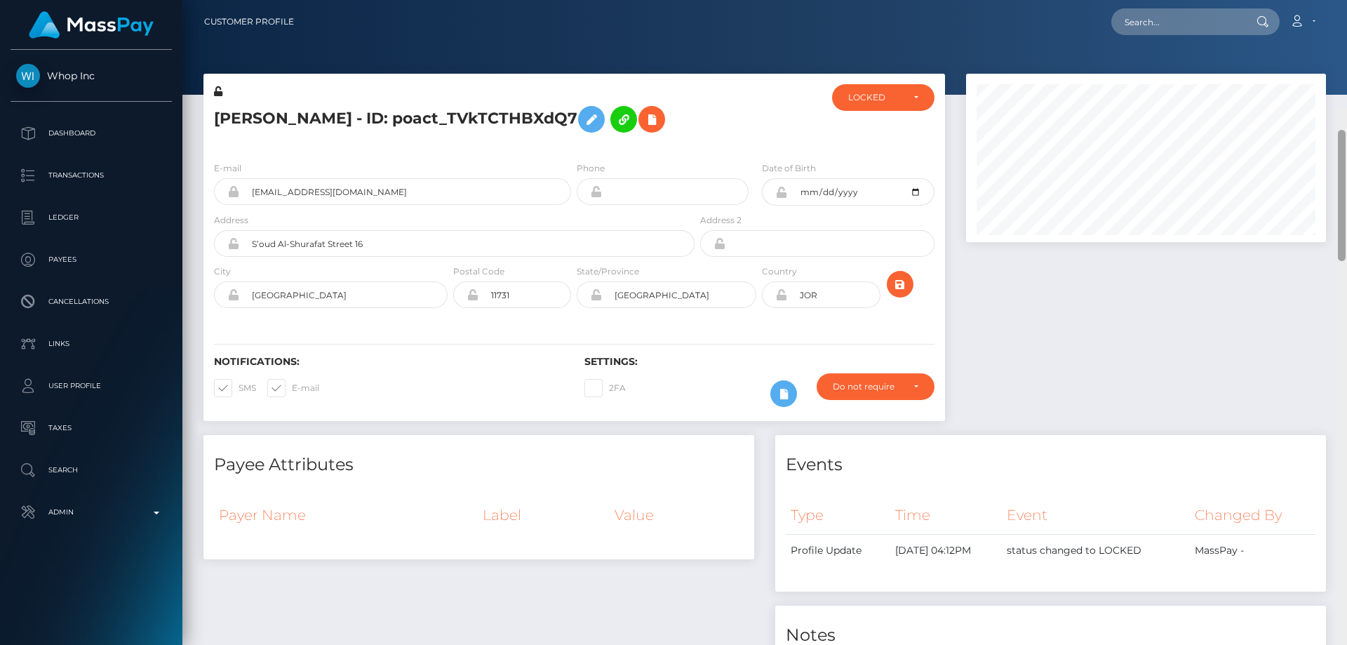
drag, startPoint x: 1342, startPoint y: 510, endPoint x: 1229, endPoint y: 63, distance: 460.9
click at [1346, 108] on div at bounding box center [1341, 430] width 11 height 645
click at [896, 103] on div "LOCKED" at bounding box center [875, 97] width 54 height 11
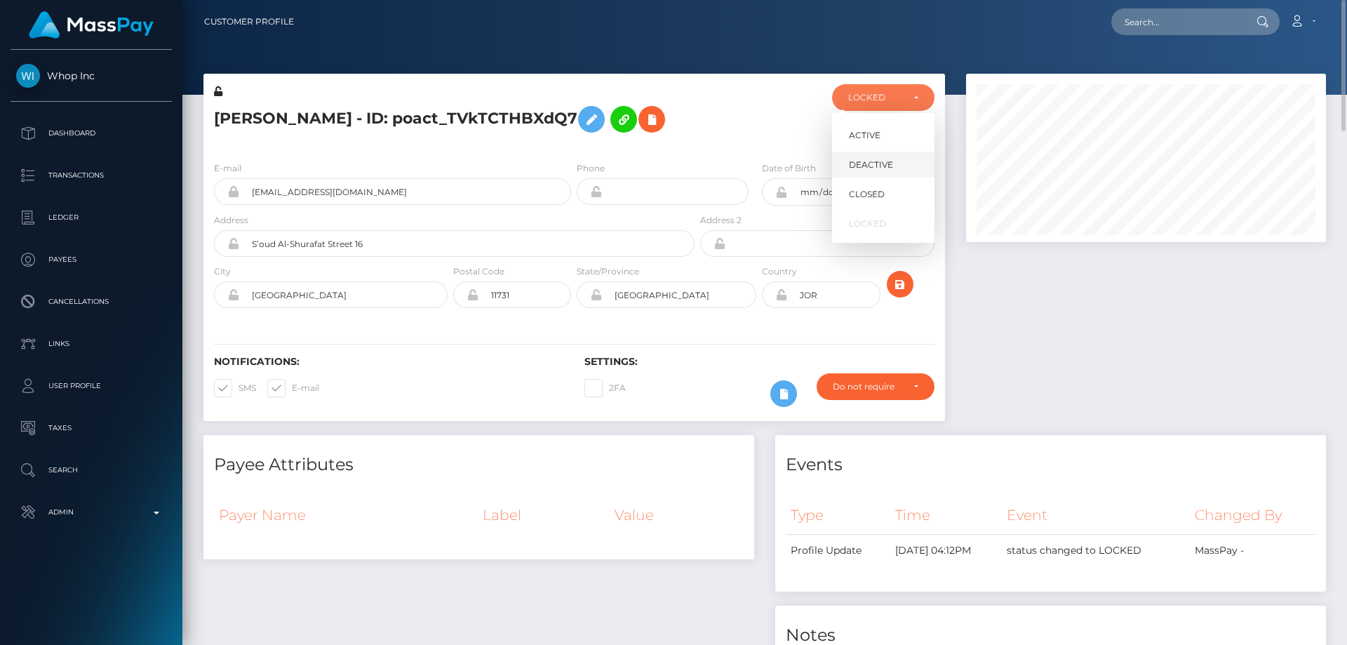
scroll to position [168, 361]
click at [854, 168] on span "DEACTIVE" at bounding box center [871, 165] width 44 height 13
select select "DEACTIVE"
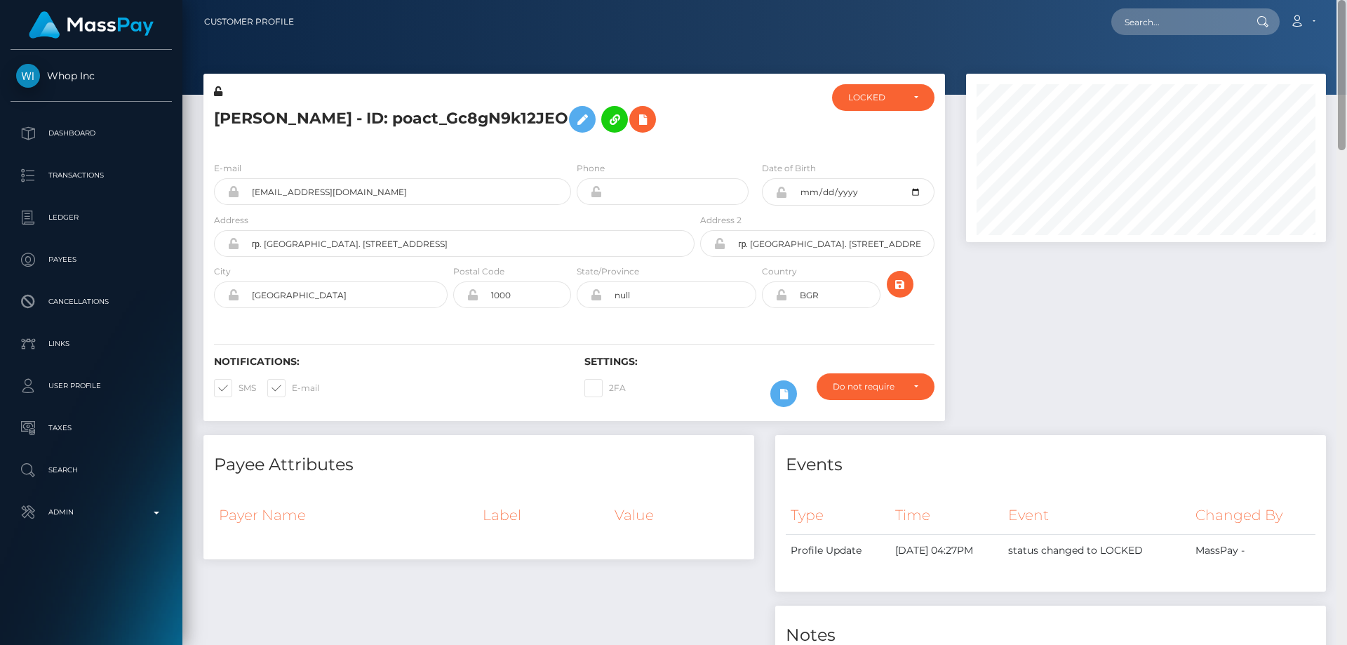
click at [1346, 0] on html "Whop Inc Dashboard Transactions Ledger Payees Cancellations Links" at bounding box center [673, 322] width 1347 height 645
click at [884, 96] on div "LOCKED" at bounding box center [875, 97] width 54 height 11
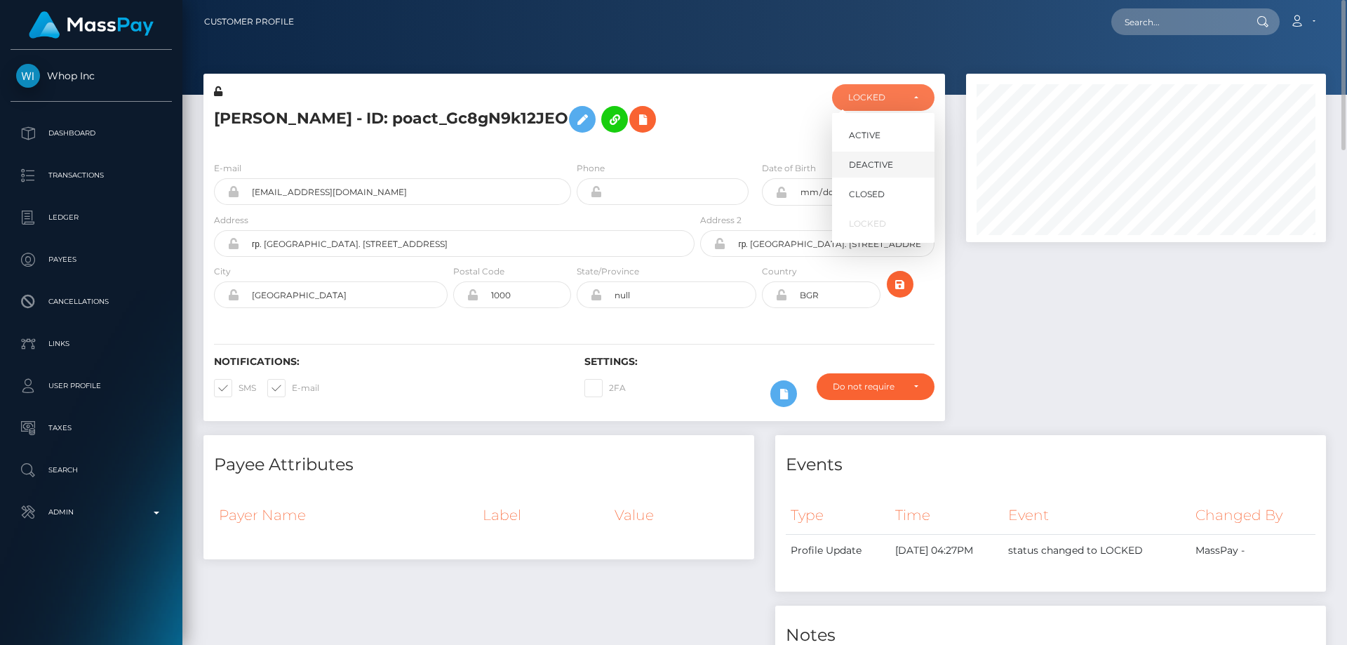
scroll to position [168, 361]
click at [870, 160] on span "DEACTIVE" at bounding box center [871, 165] width 44 height 13
select select "DEACTIVE"
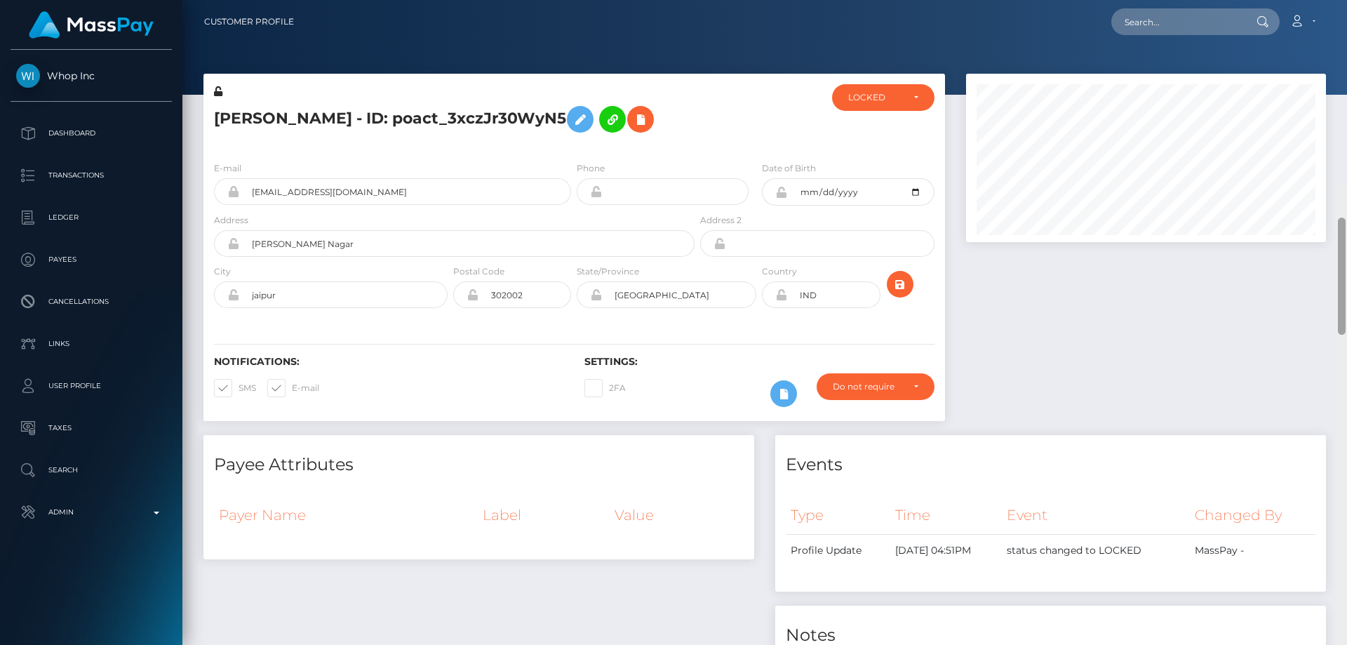
drag, startPoint x: 1341, startPoint y: 241, endPoint x: 1346, endPoint y: -22, distance: 263.1
click at [1346, 0] on html "Whop Inc Dashboard Transactions Ledger Payees Cancellations Links" at bounding box center [673, 322] width 1347 height 645
click at [845, 101] on div "LOCKED" at bounding box center [883, 97] width 102 height 27
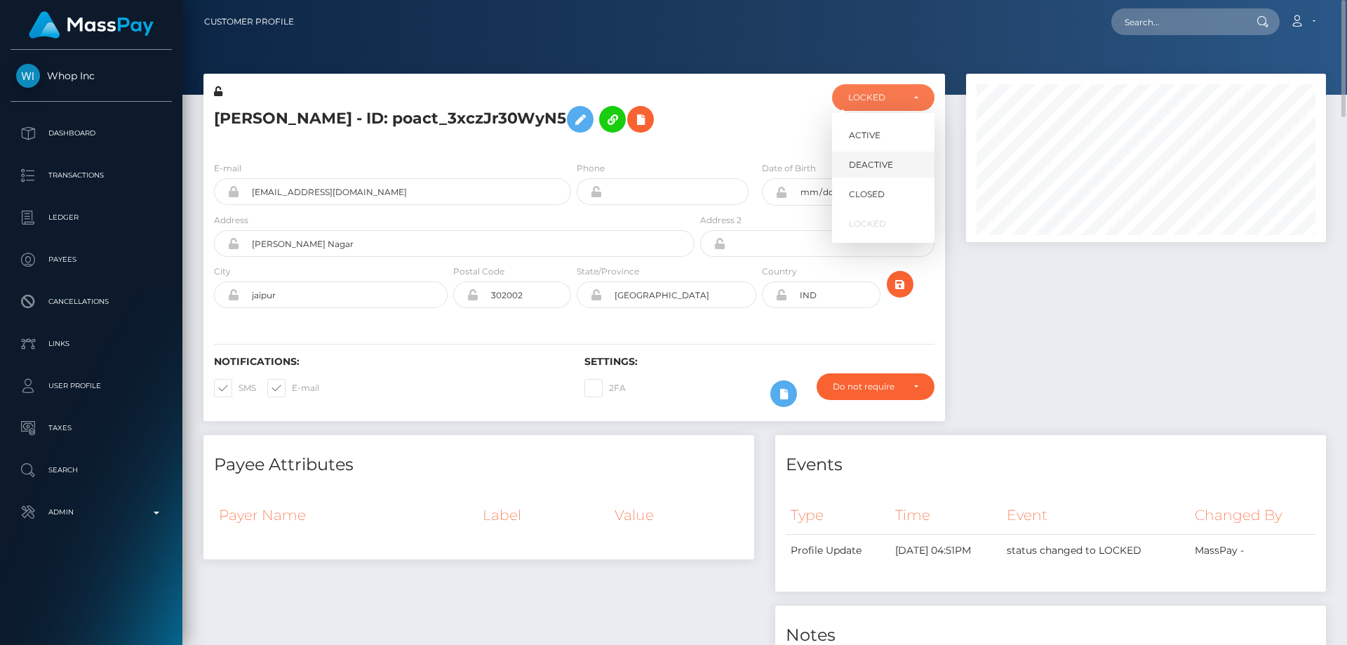
scroll to position [168, 361]
click at [859, 166] on span "DEACTIVE" at bounding box center [871, 165] width 44 height 13
select select "DEACTIVE"
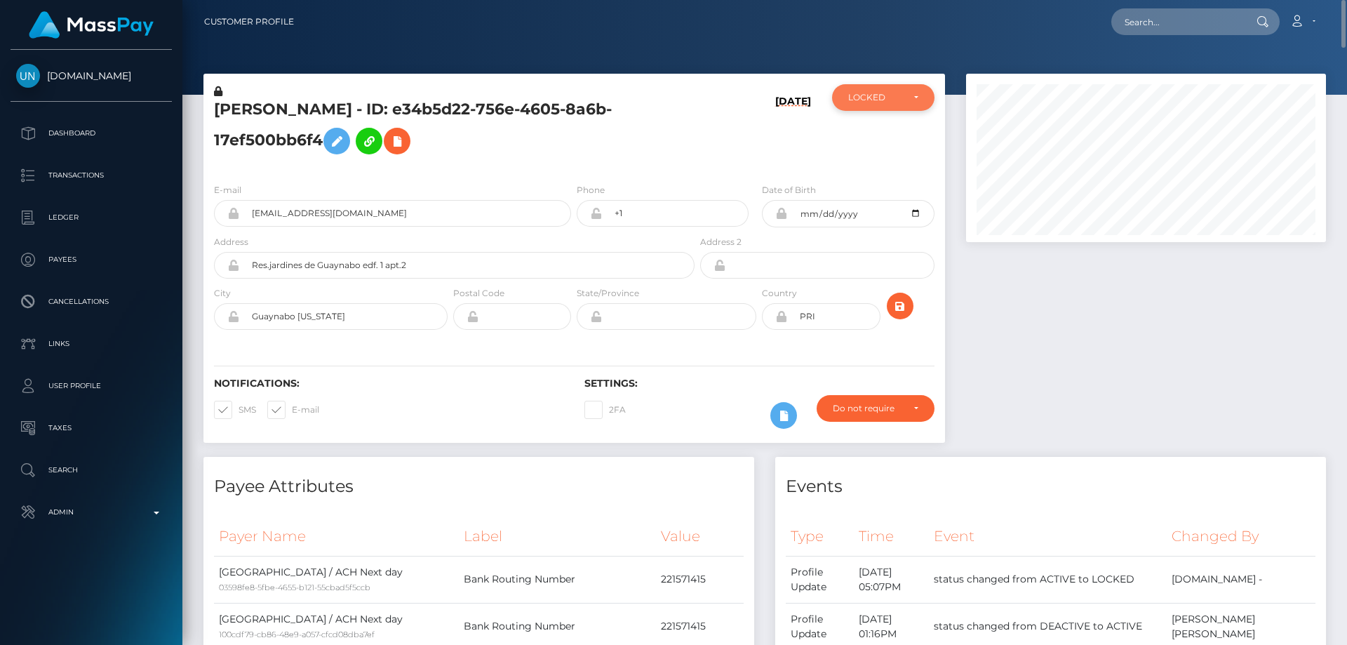
click at [887, 97] on div "LOCKED" at bounding box center [875, 97] width 54 height 11
click at [873, 131] on span "ACTIVE" at bounding box center [865, 135] width 32 height 13
select select "ACTIVE"
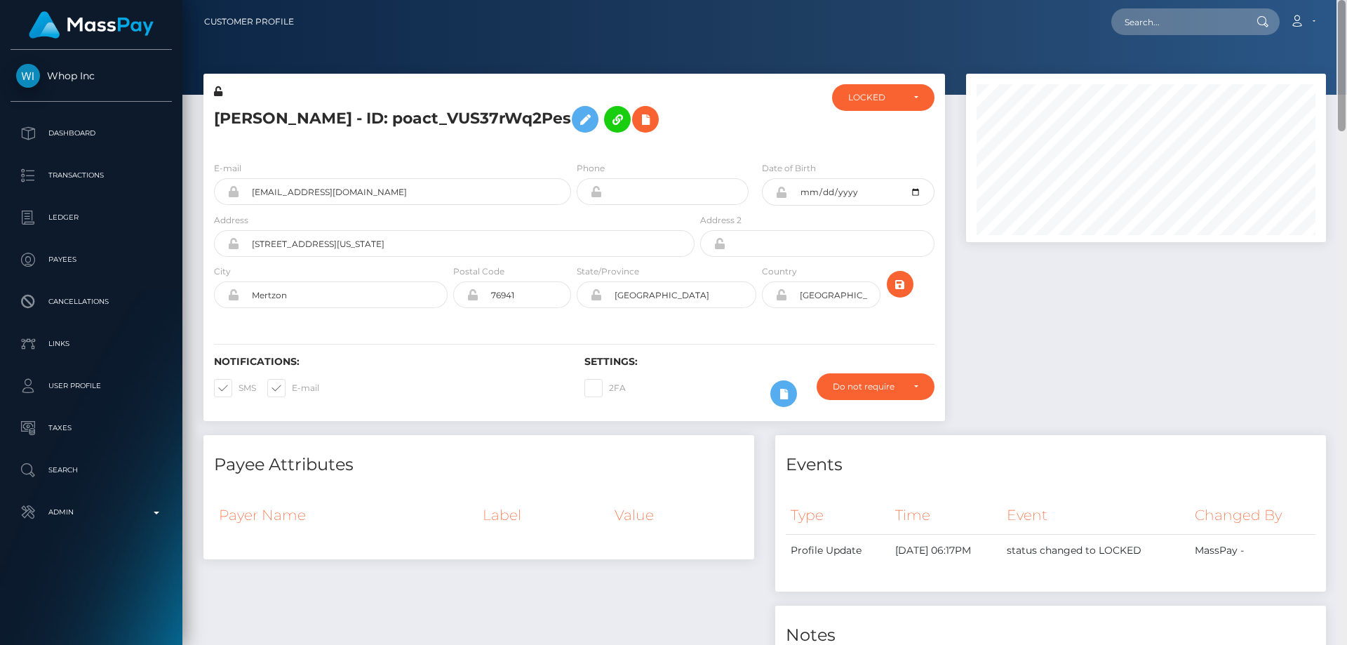
drag, startPoint x: 1335, startPoint y: 204, endPoint x: 1346, endPoint y: 11, distance: 193.2
click at [1346, 13] on div "Customer Profile Loading... Loading..." at bounding box center [764, 322] width 1164 height 645
click at [903, 102] on div "LOCKED" at bounding box center [883, 97] width 70 height 11
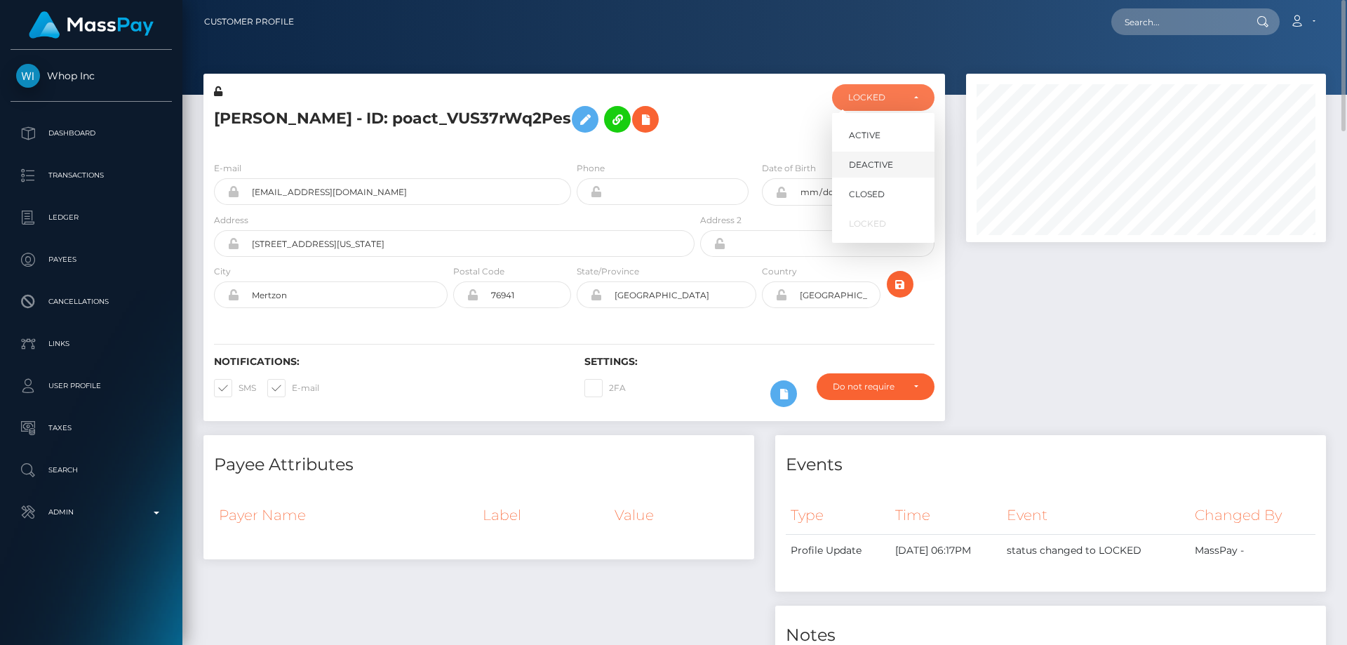
click at [885, 159] on span "DEACTIVE" at bounding box center [871, 165] width 44 height 13
select select "DEACTIVE"
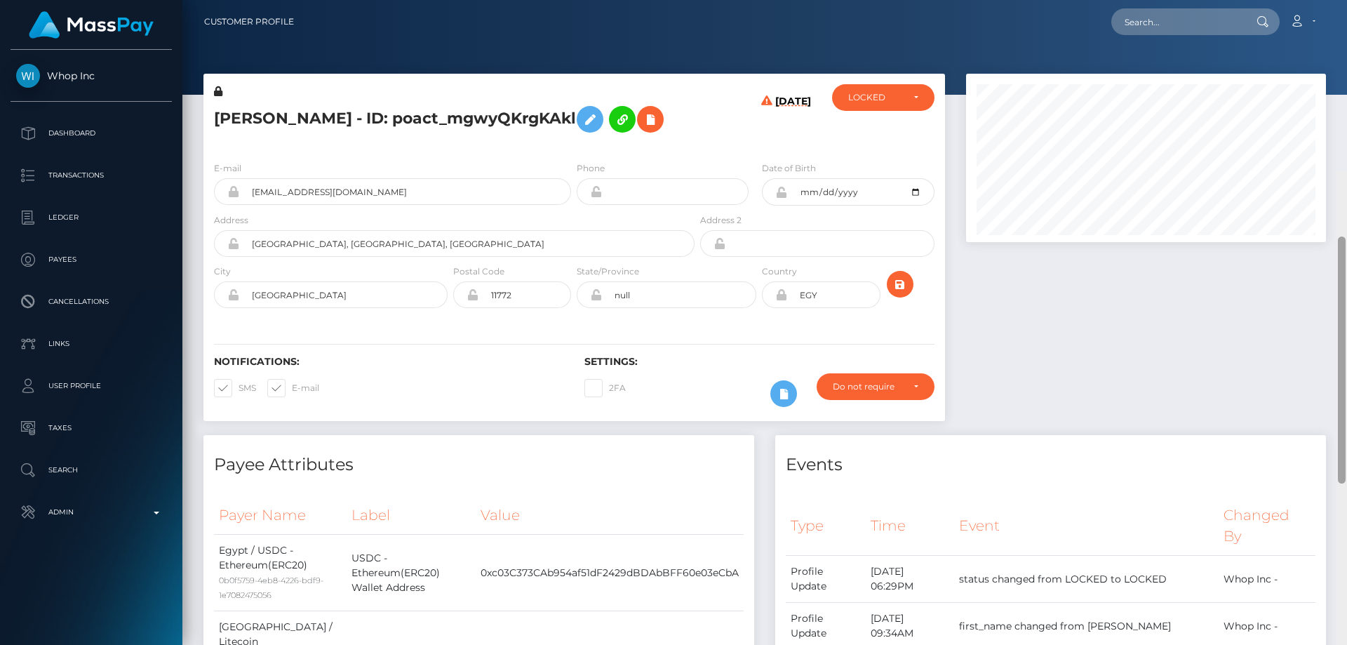
click at [1346, 171] on div at bounding box center [1341, 493] width 11 height 645
click at [843, 105] on div "LOCKED" at bounding box center [883, 97] width 102 height 27
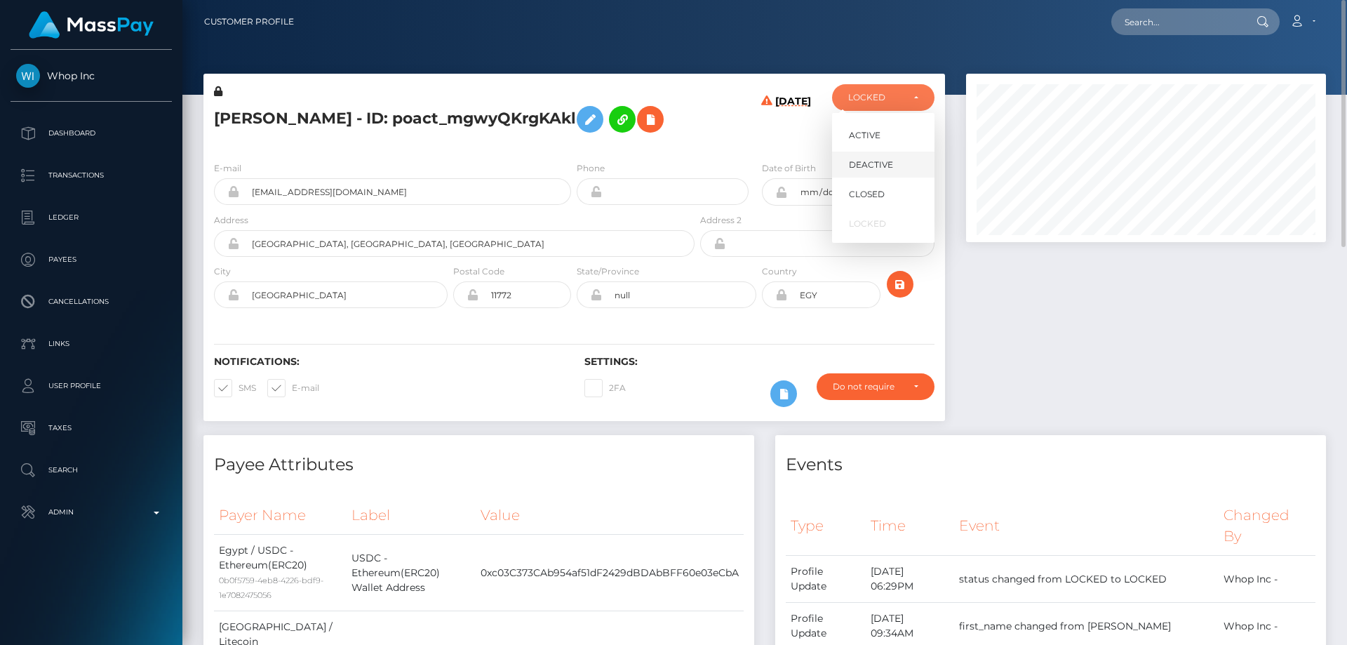
click at [875, 165] on span "DEACTIVE" at bounding box center [871, 165] width 44 height 13
select select "DEACTIVE"
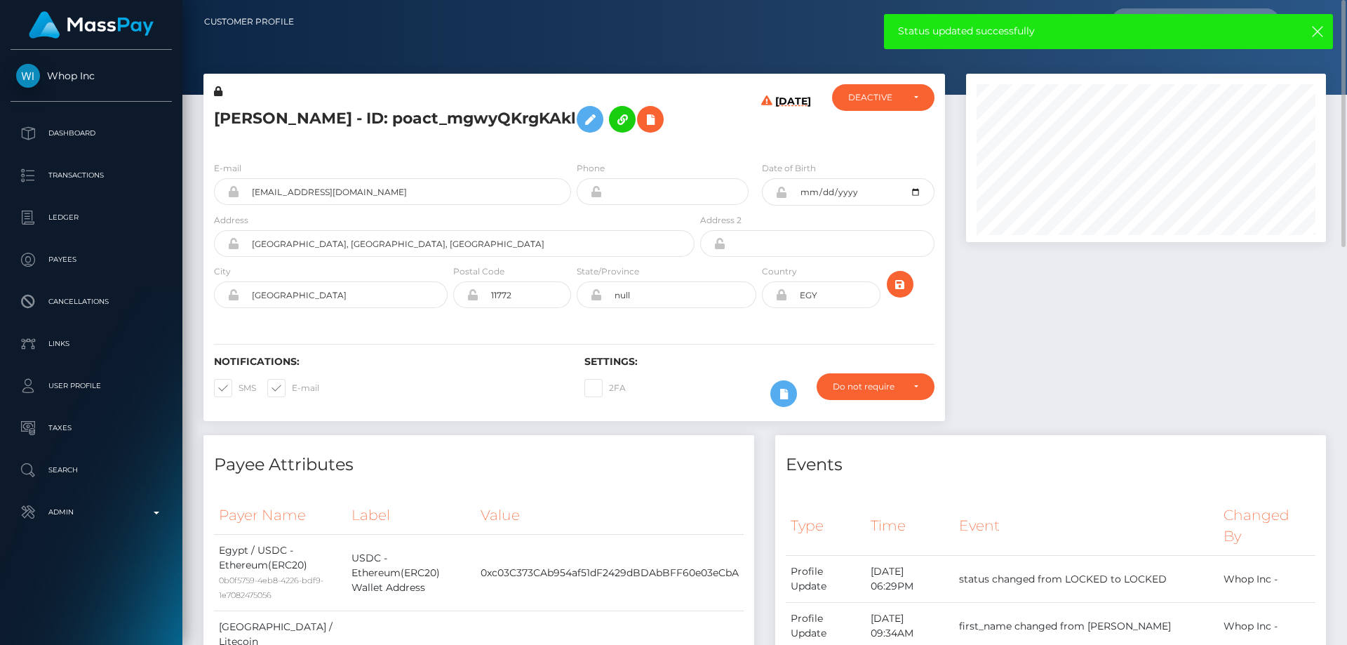
click at [1067, 311] on div at bounding box center [1145, 254] width 381 height 361
click at [868, 392] on div "Do not require" at bounding box center [875, 386] width 118 height 27
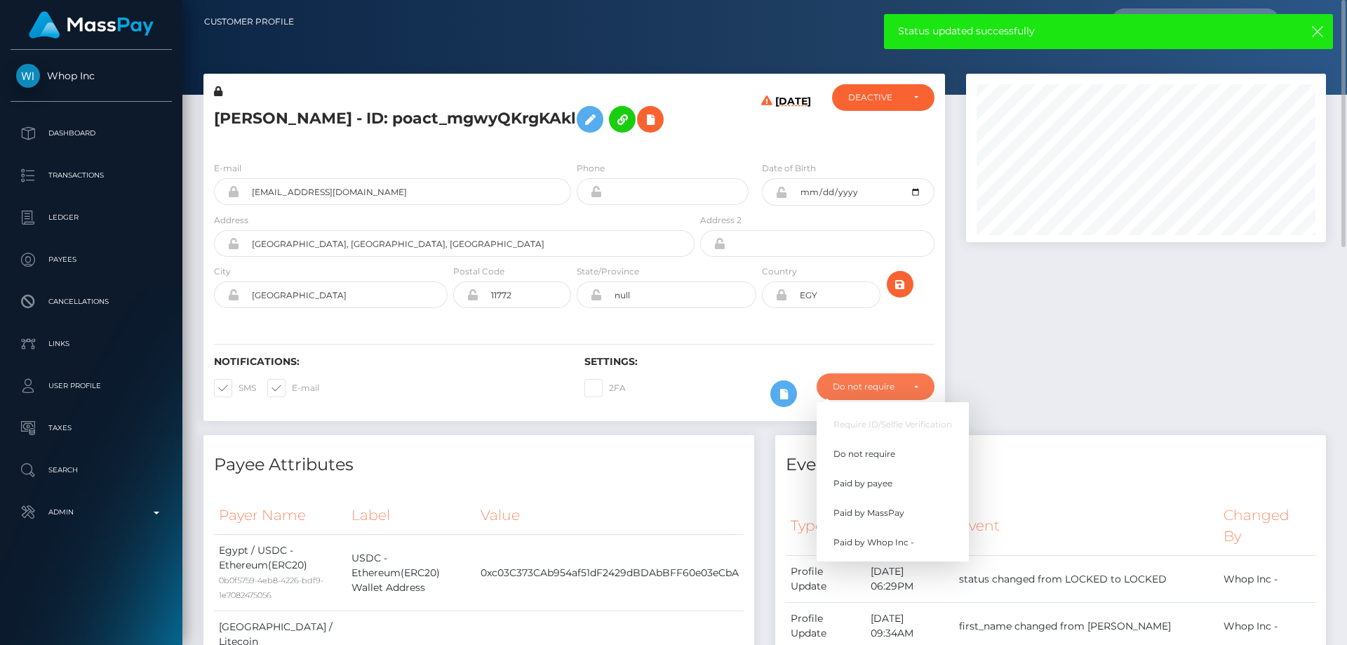
scroll to position [168, 361]
click at [879, 508] on span "Paid by MassPay" at bounding box center [868, 512] width 71 height 13
select select "2"
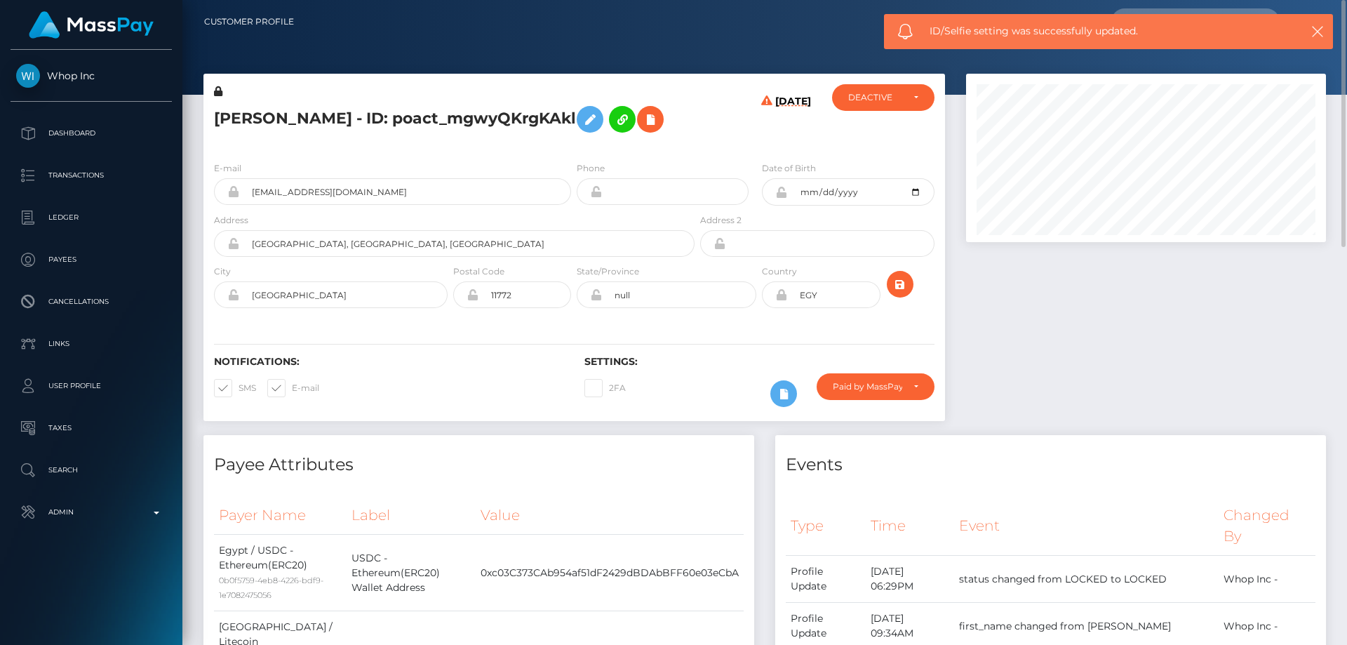
click at [356, 110] on h5 "محمد جمال محمد محمد - ID: poact_mgwyQKrgKAkl" at bounding box center [450, 119] width 473 height 41
copy h5 "محمد جمال محمد محمد - ID: poact_mgwyQKrgKAkl"
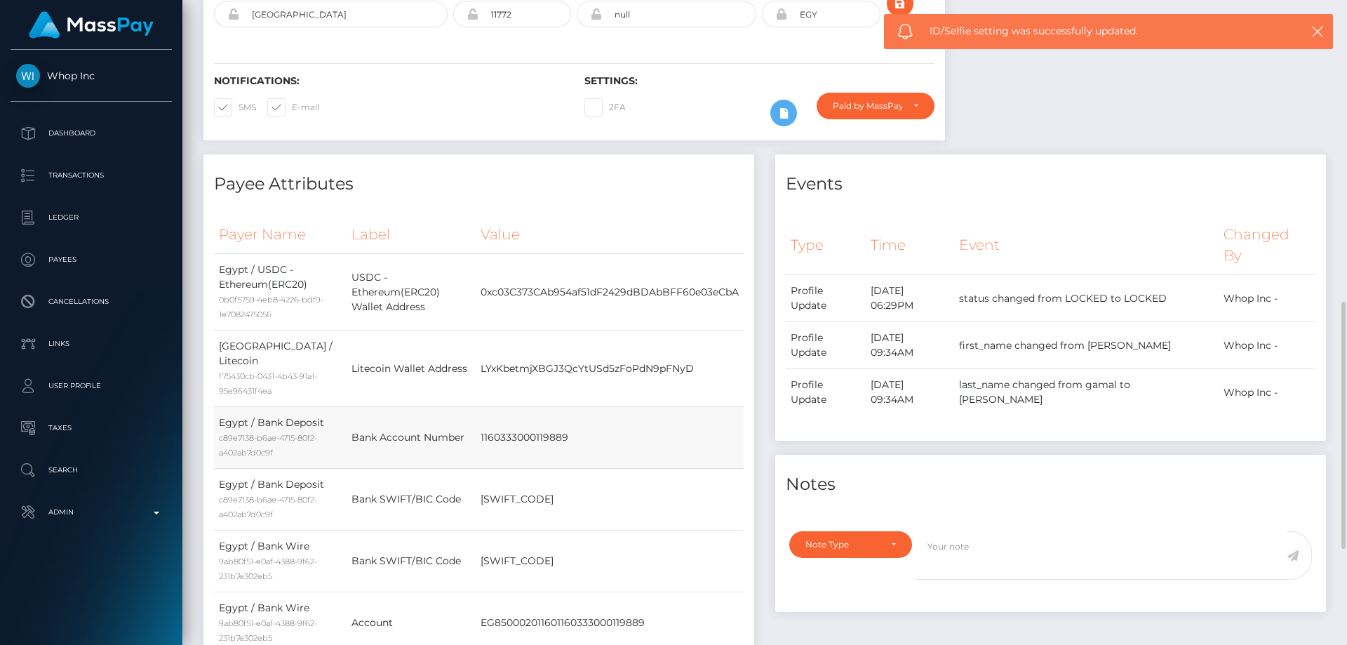
scroll to position [421, 0]
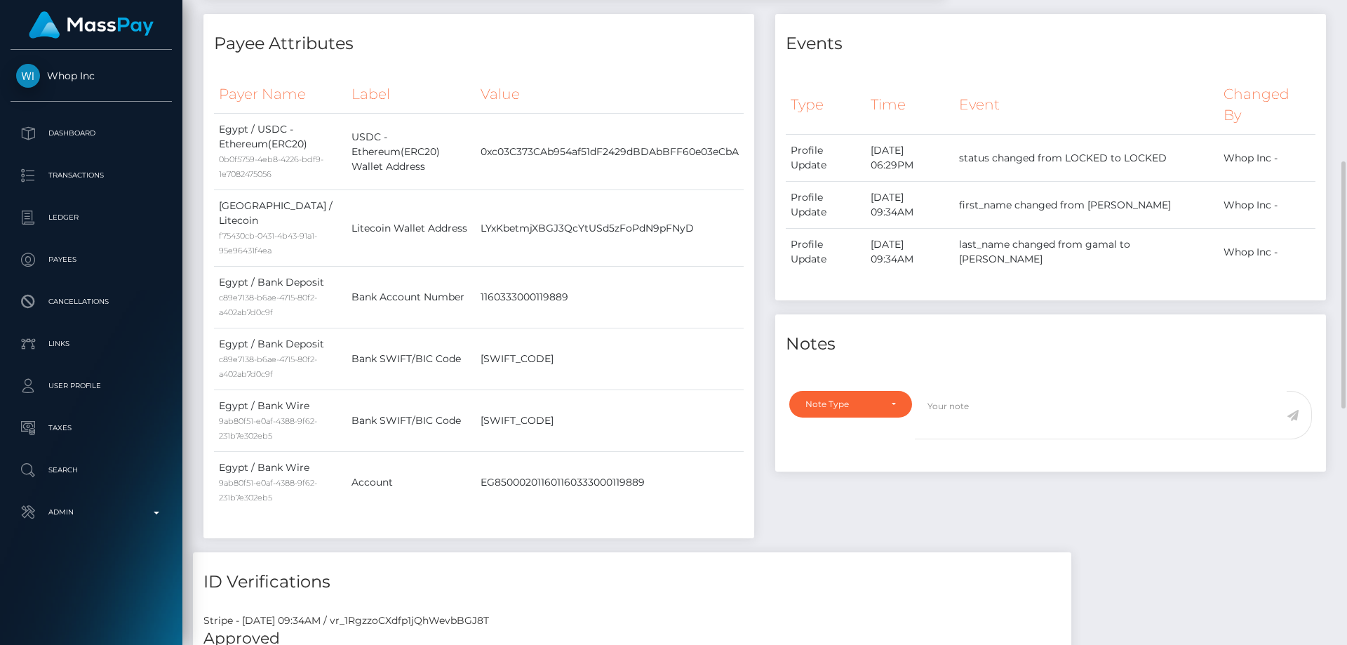
click at [934, 474] on div "Events Type Time Event Changed By" at bounding box center [1051, 283] width 572 height 538
click at [847, 393] on div "Note Type" at bounding box center [850, 404] width 123 height 27
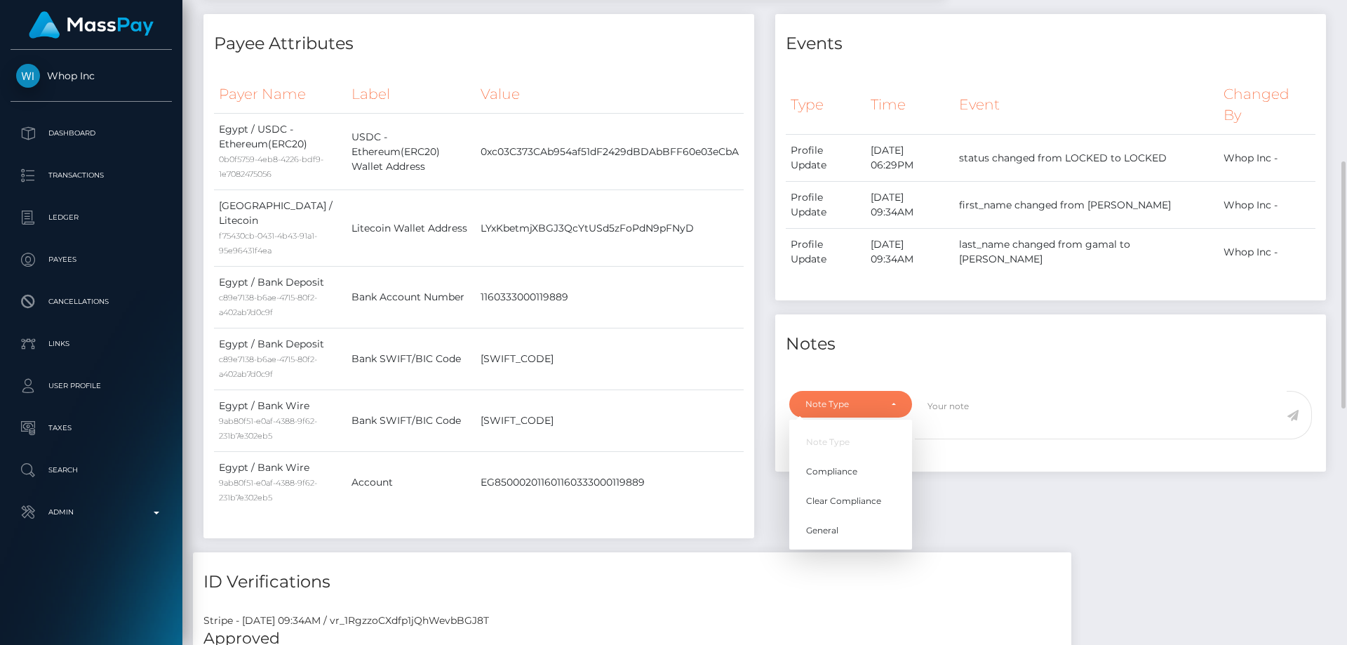
scroll to position [168, 361]
click at [838, 472] on span "Compliance" at bounding box center [831, 471] width 51 height 13
select select "COMPLIANCE"
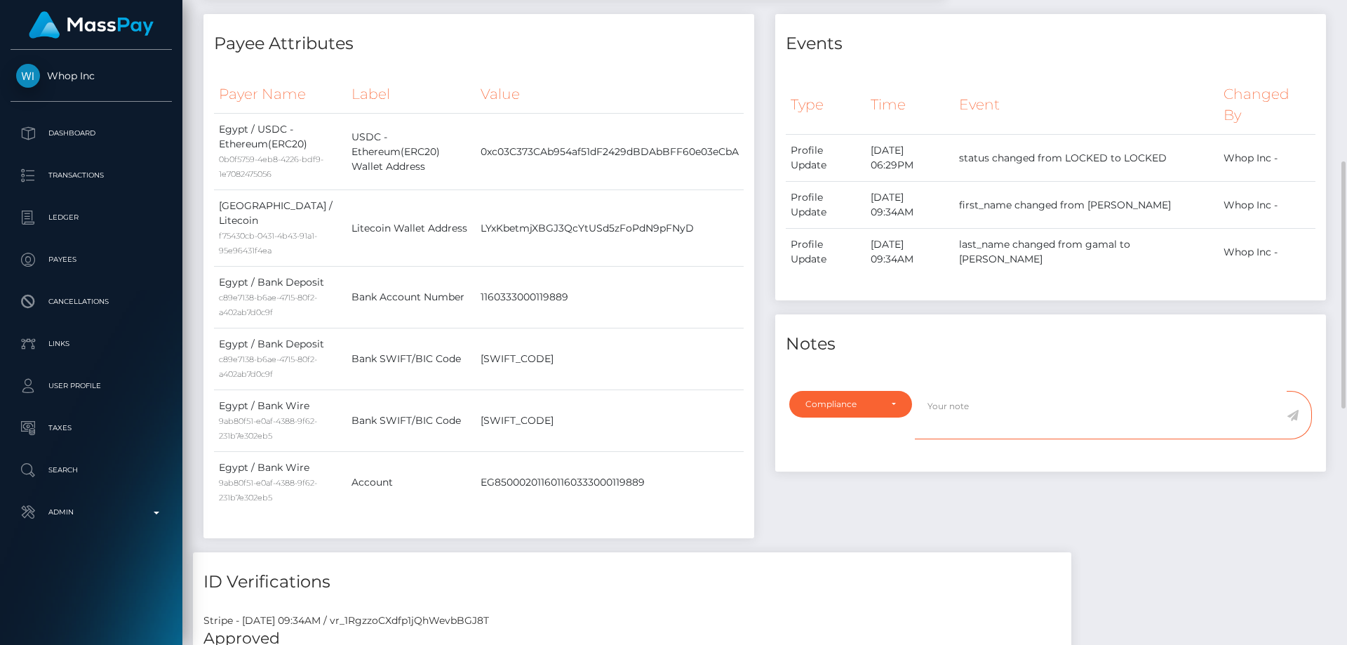
click at [968, 418] on textarea at bounding box center [1101, 415] width 372 height 48
type textarea "ID required."
click at [1291, 414] on icon at bounding box center [1292, 415] width 12 height 11
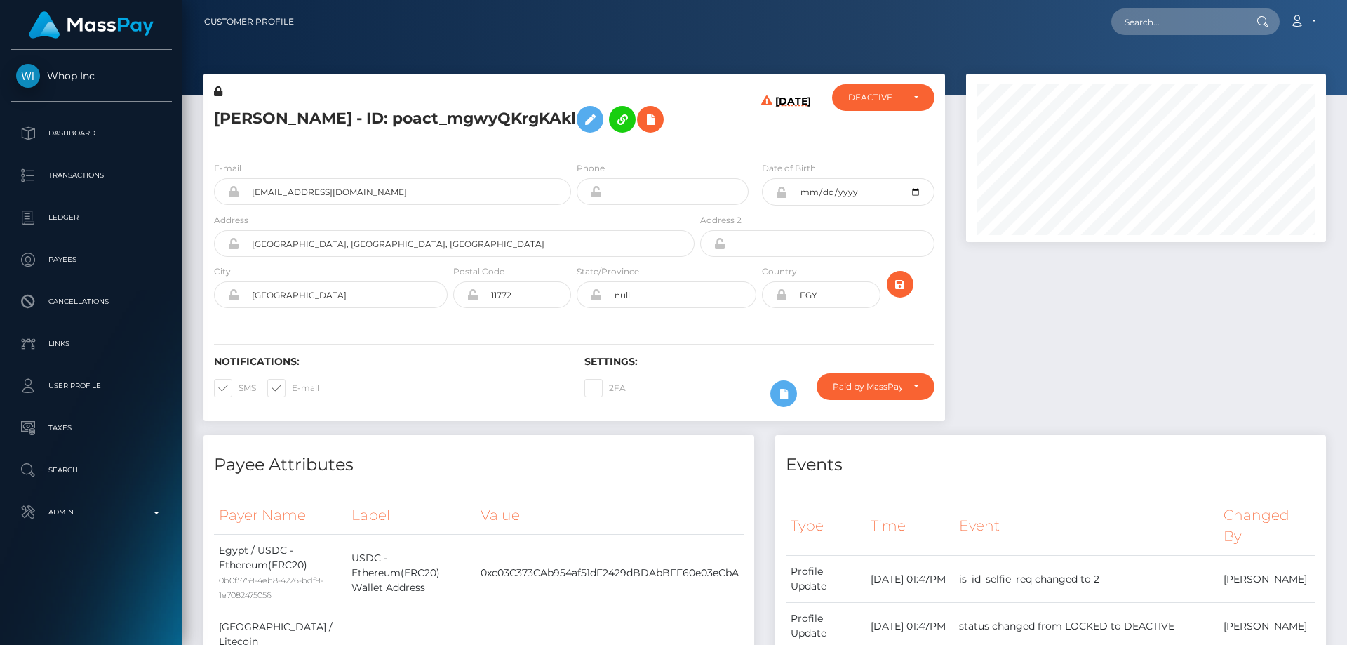
scroll to position [168, 361]
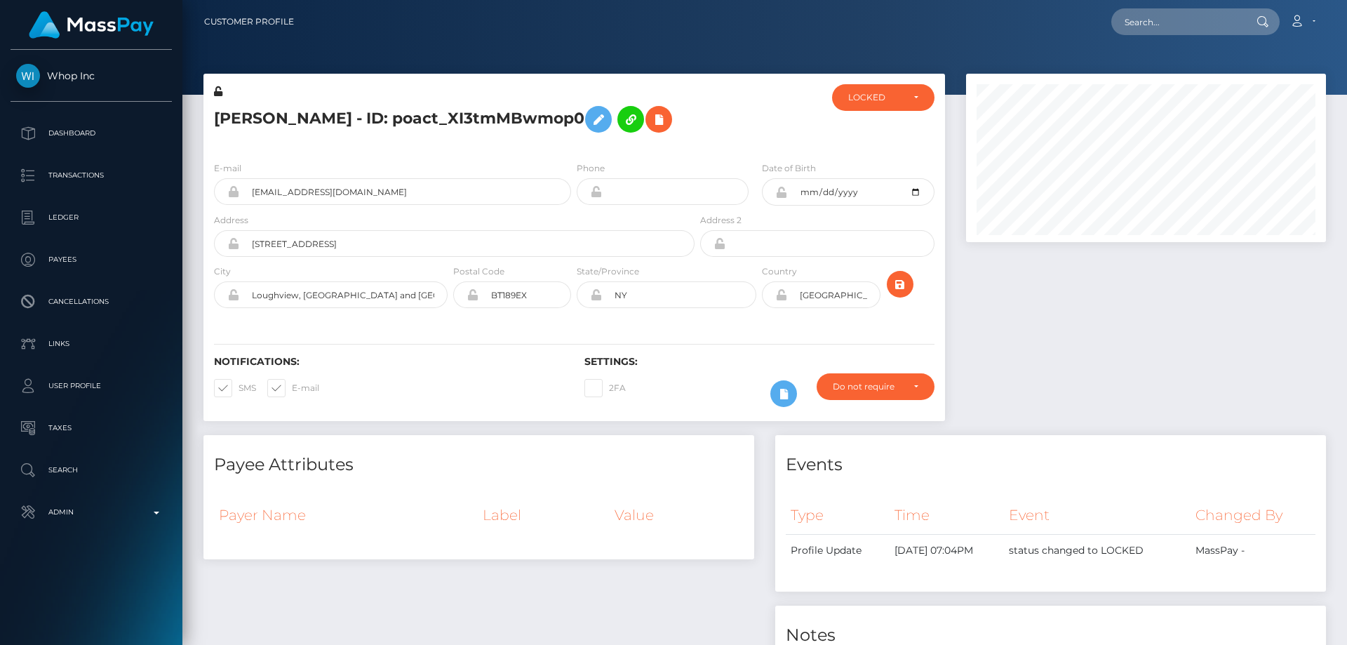
scroll to position [168, 361]
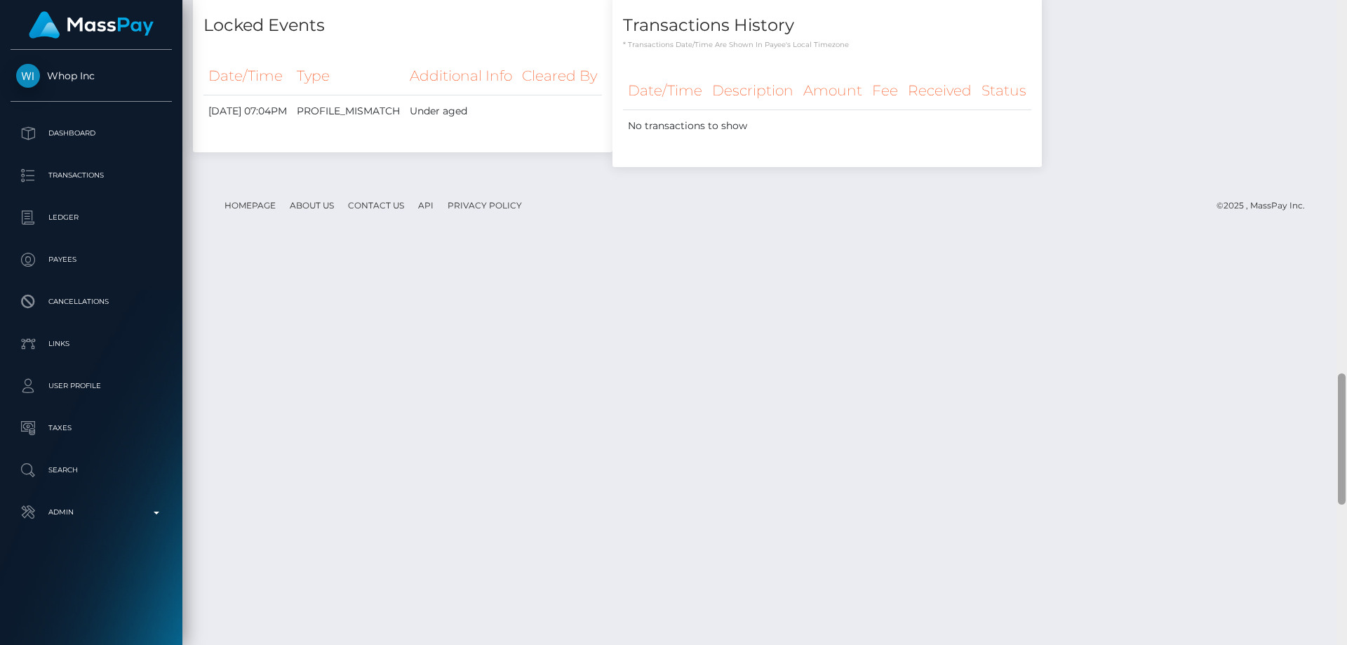
click at [1341, 644] on html "Whop Inc Dashboard Transactions Ledger Payees Cancellations Links" at bounding box center [673, 322] width 1347 height 645
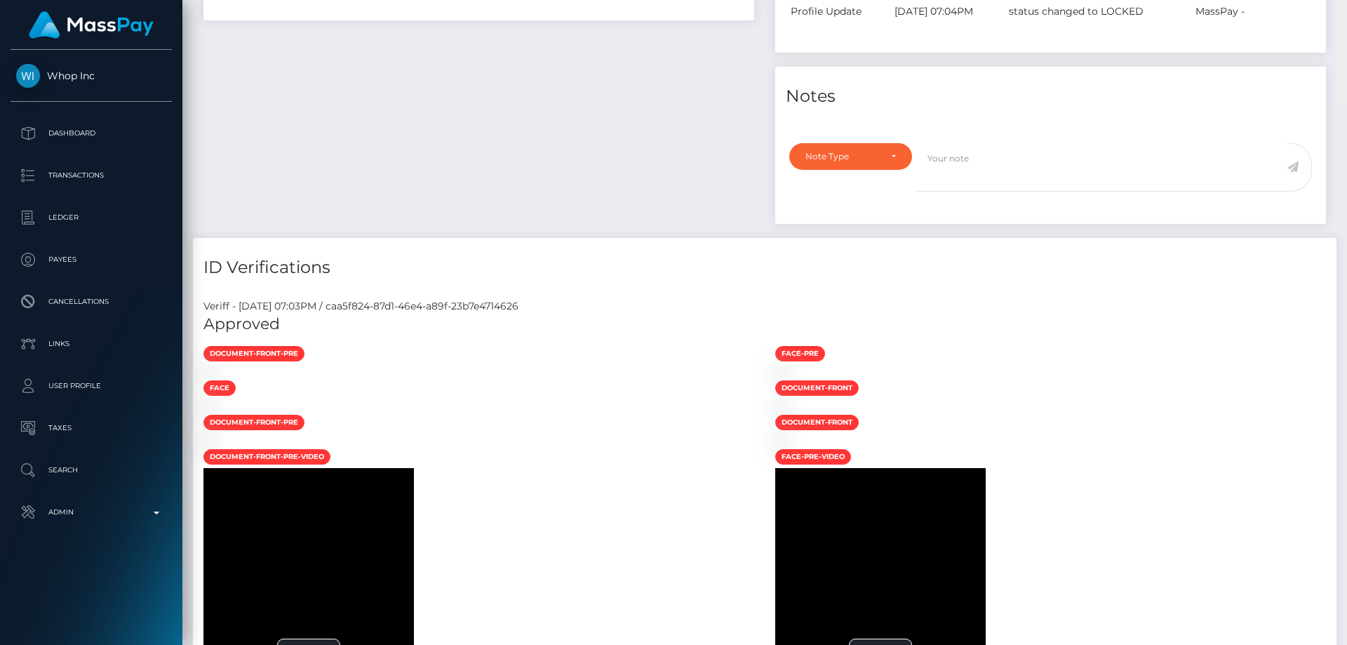
scroll to position [0, 0]
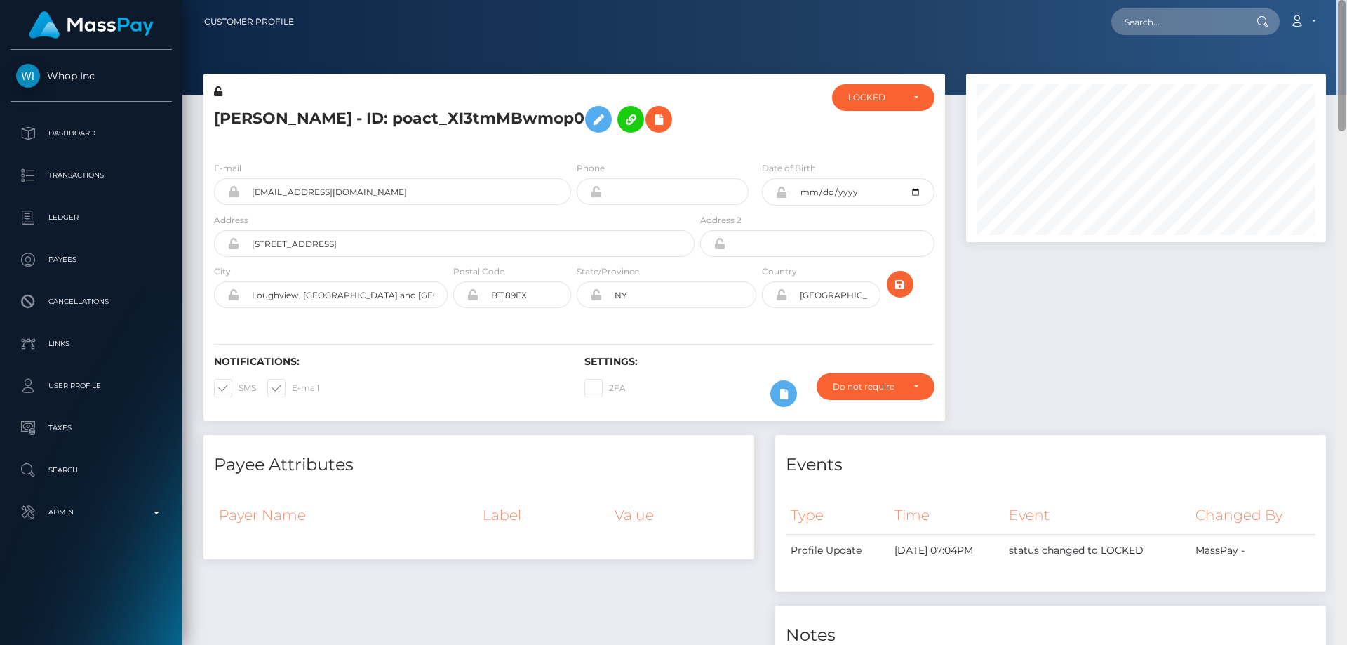
drag, startPoint x: 1343, startPoint y: 525, endPoint x: 1346, endPoint y: -43, distance: 568.2
click at [1346, 0] on html "Whop Inc Dashboard Transactions Ledger Payees Cancellations Links" at bounding box center [673, 322] width 1347 height 645
click at [872, 109] on div "LOCKED" at bounding box center [883, 97] width 102 height 27
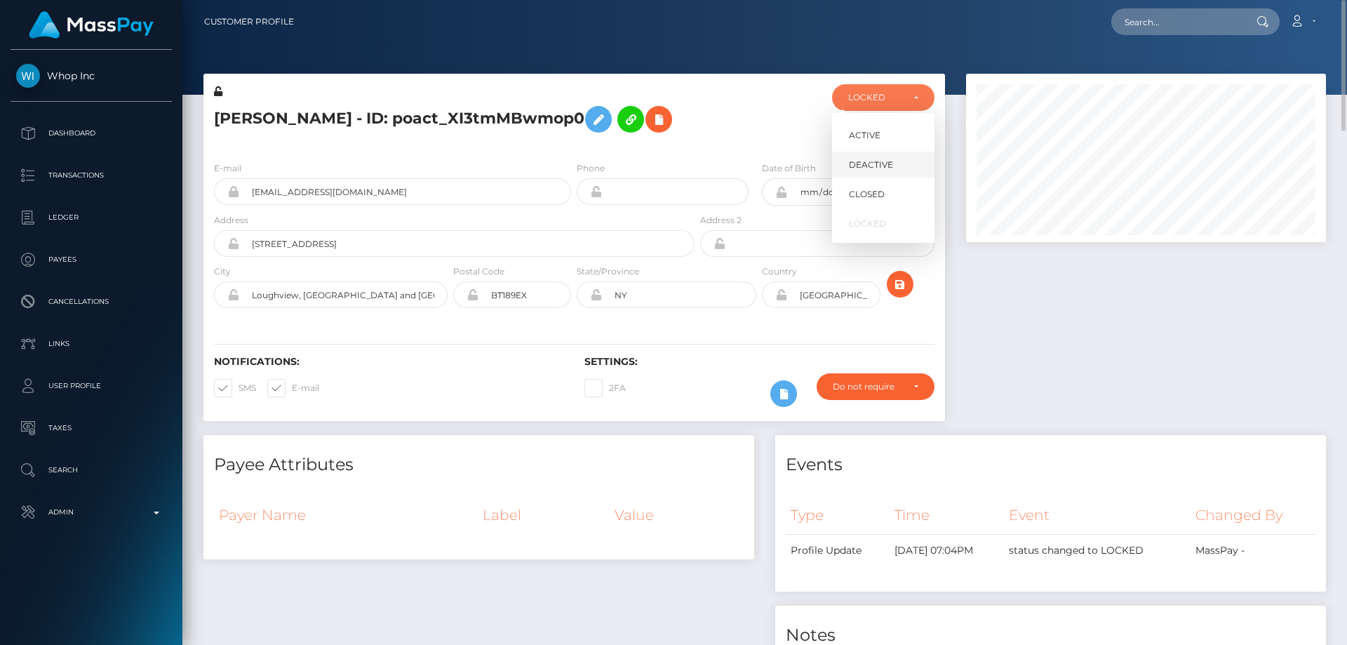
click at [883, 168] on span "DEACTIVE" at bounding box center [871, 165] width 44 height 13
select select "DEACTIVE"
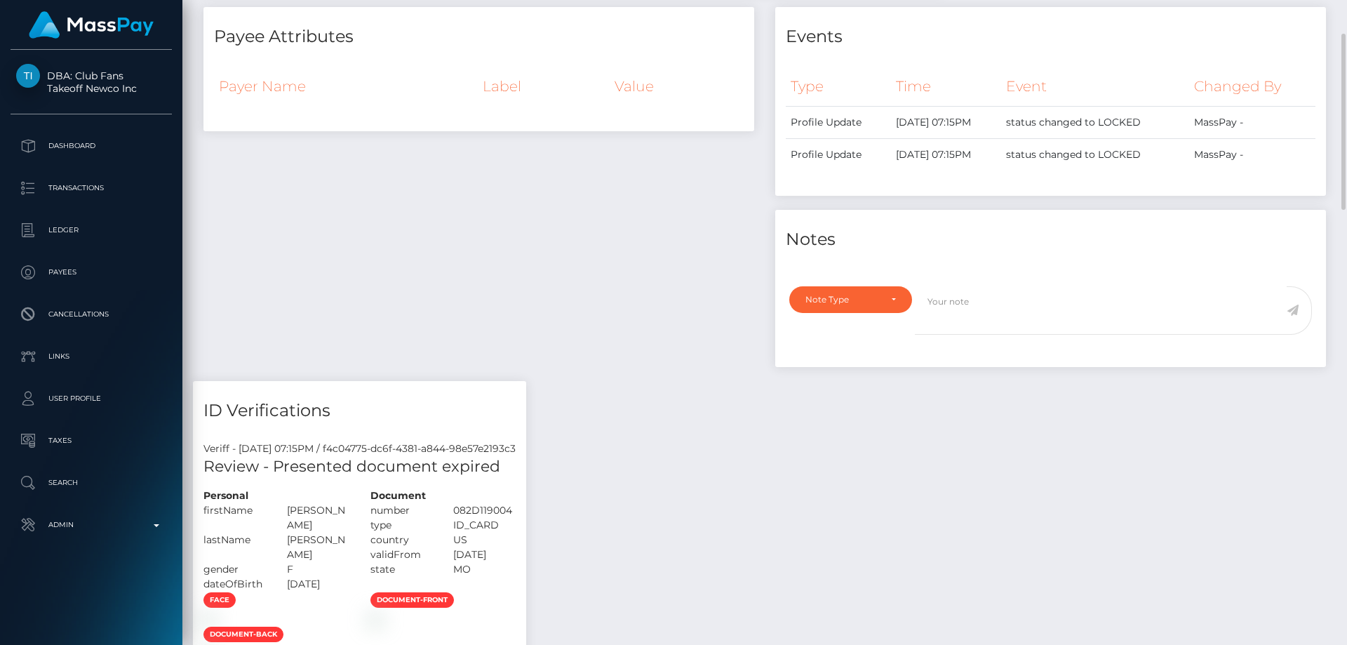
scroll to position [169, 0]
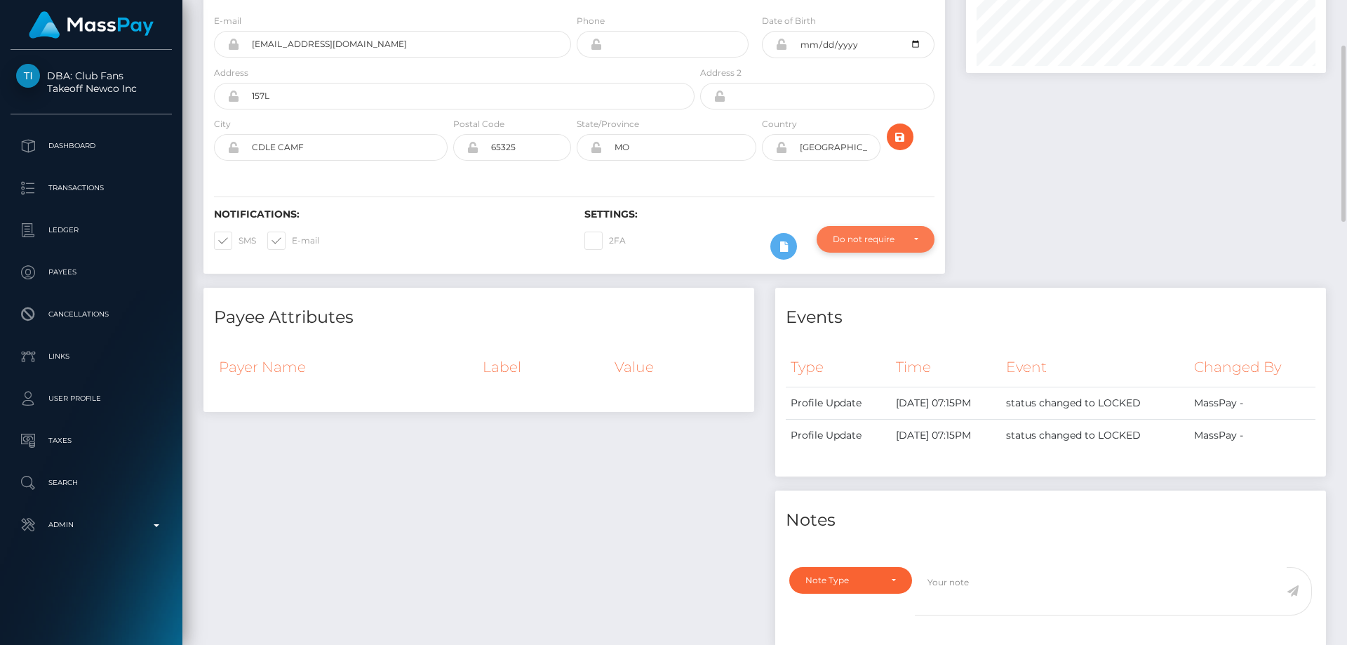
click at [868, 247] on div "Do not require" at bounding box center [875, 239] width 118 height 27
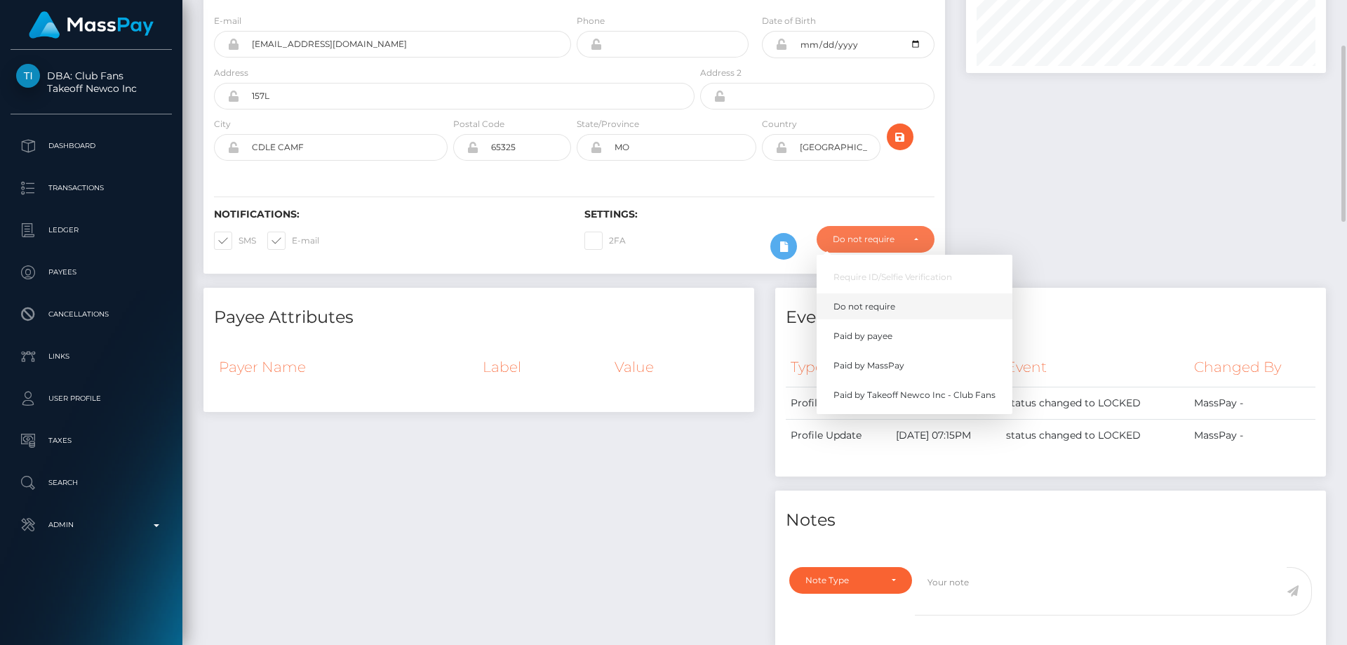
scroll to position [168, 361]
click at [903, 359] on span "Paid by MassPay" at bounding box center [868, 365] width 71 height 13
select select "2"
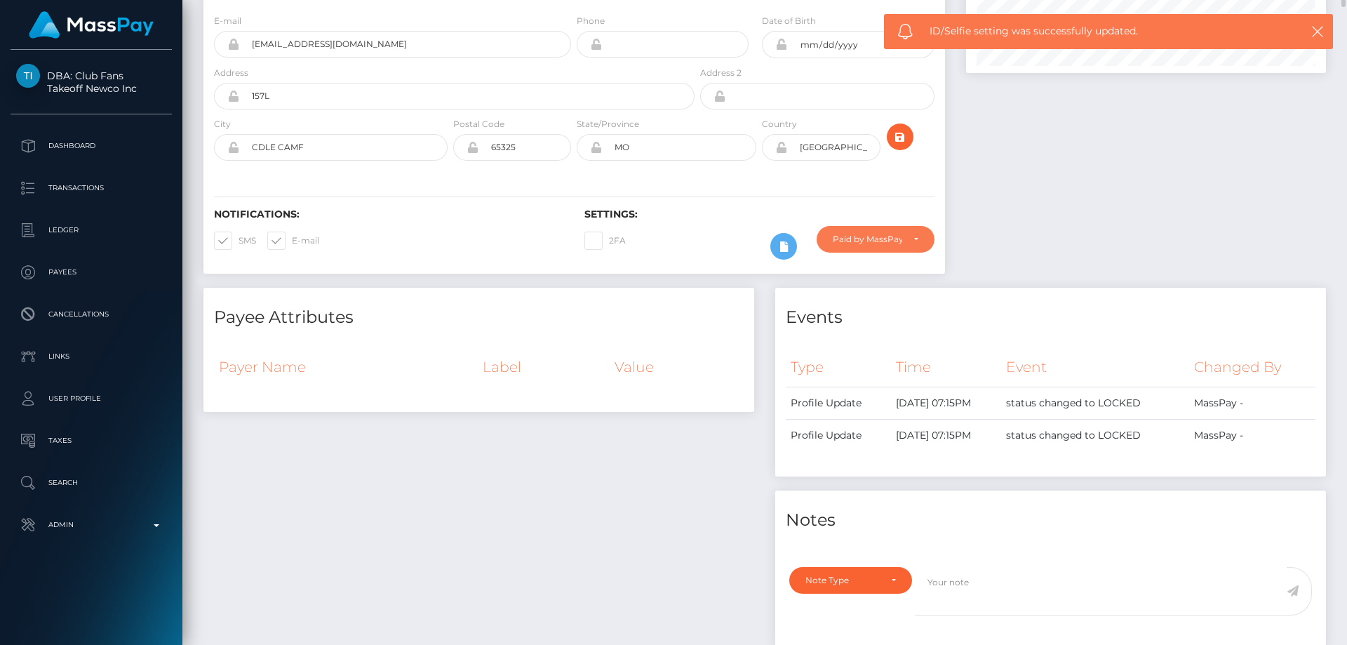
scroll to position [0, 0]
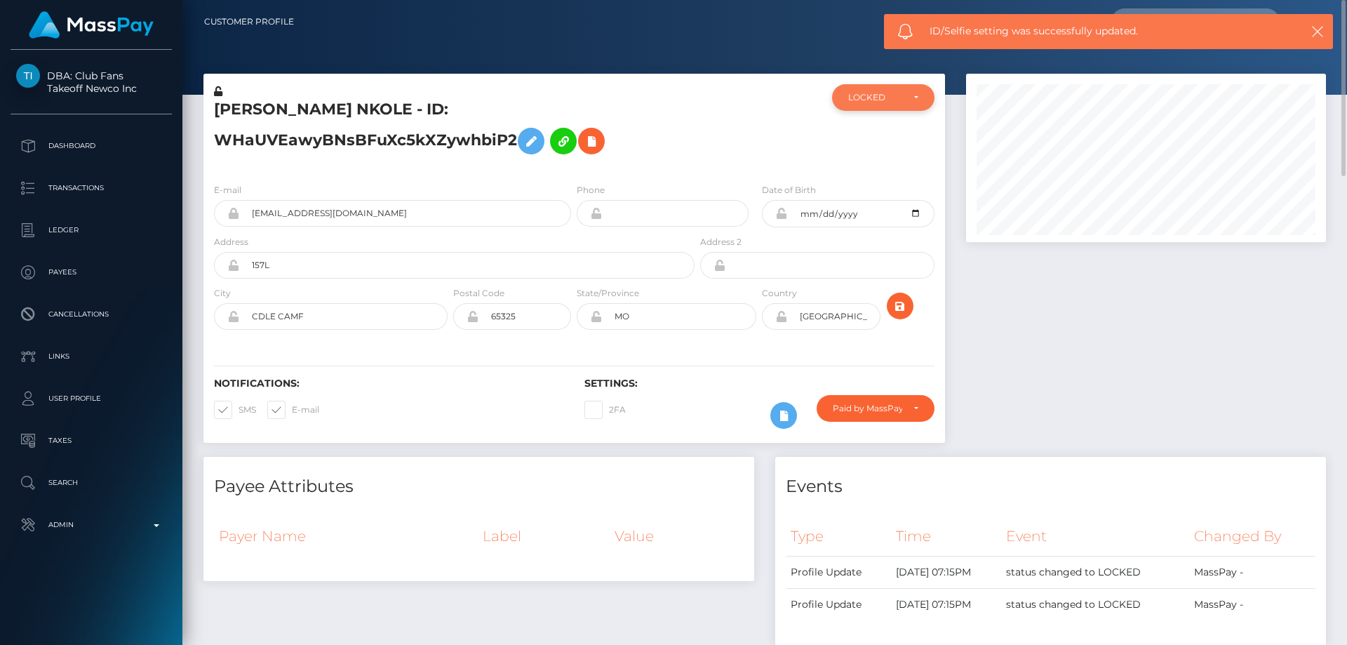
click at [887, 95] on div "LOCKED" at bounding box center [875, 97] width 54 height 11
click at [876, 131] on span "ACTIVE" at bounding box center [865, 135] width 32 height 13
select select "ACTIVE"
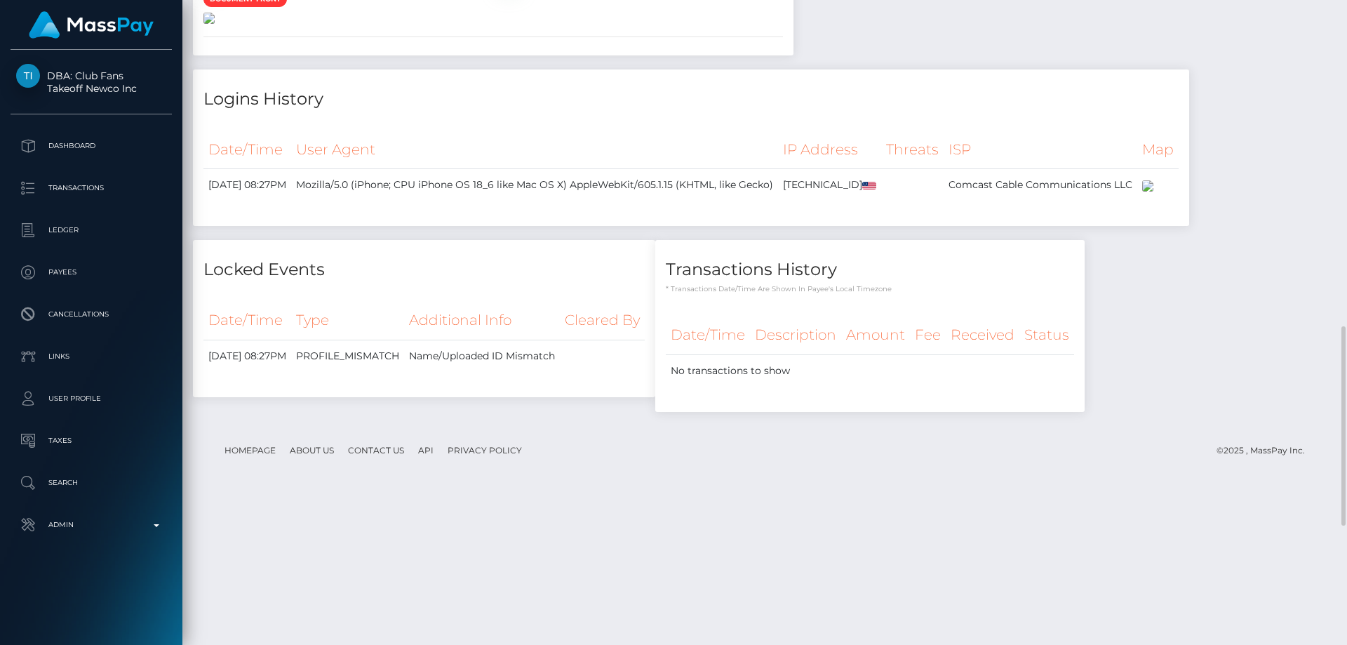
scroll to position [1192, 0]
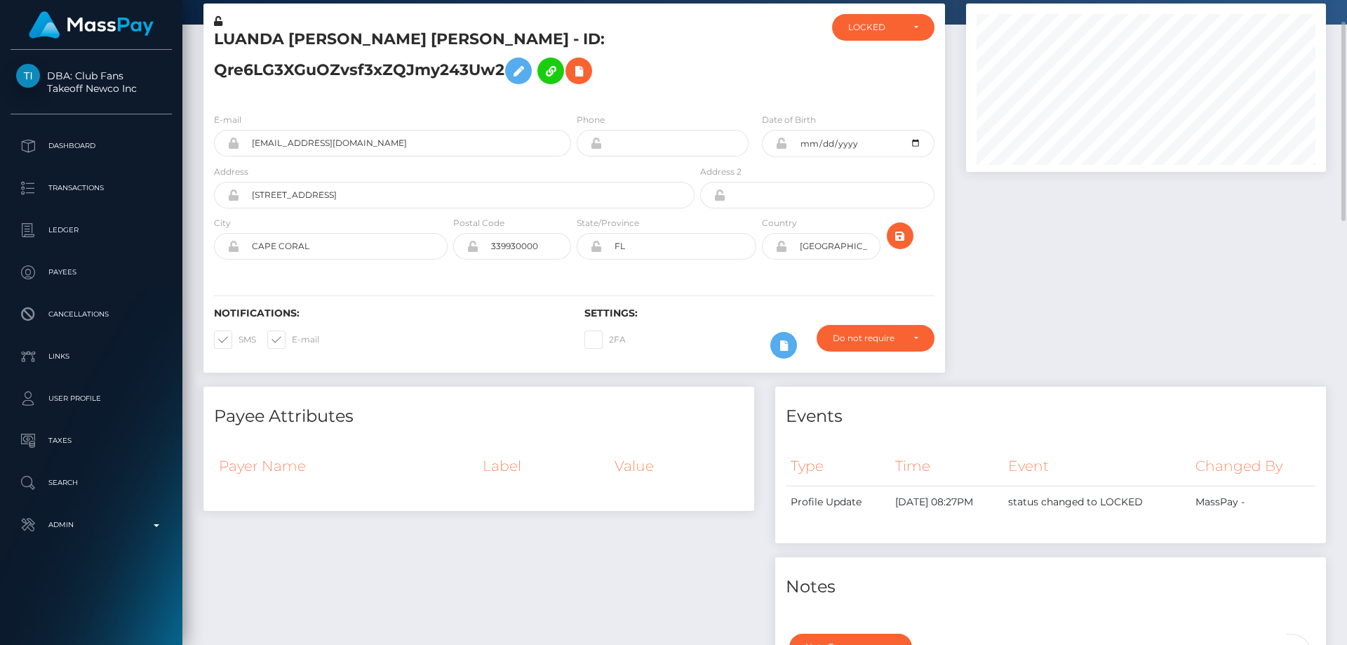
scroll to position [0, 0]
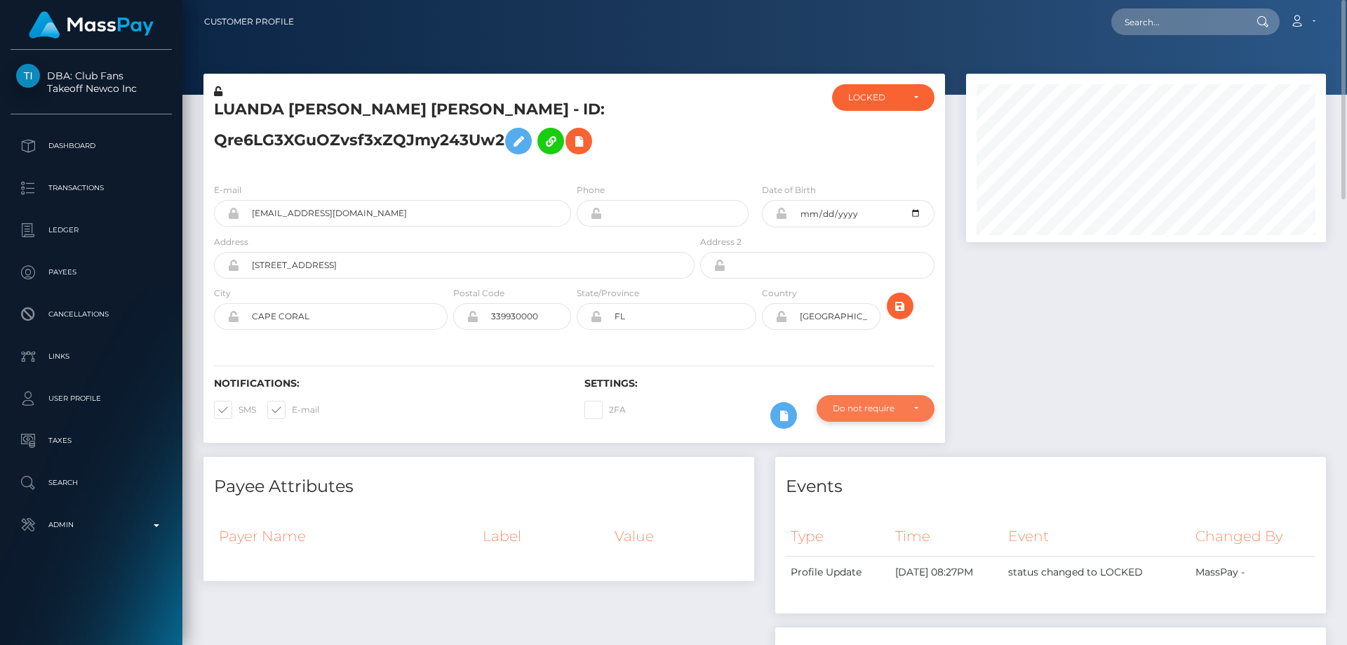
click at [861, 407] on div "Do not require" at bounding box center [867, 408] width 69 height 11
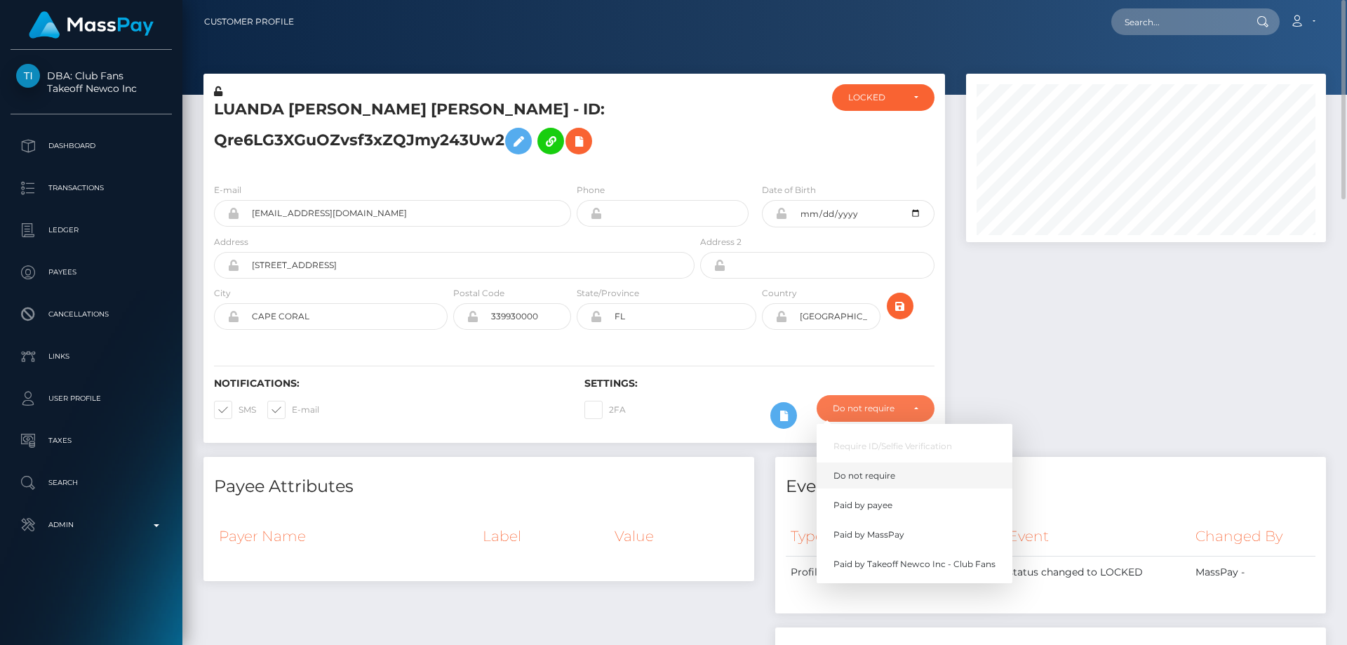
scroll to position [168, 361]
click at [901, 531] on span "Paid by MassPay" at bounding box center [868, 534] width 71 height 13
select select "2"
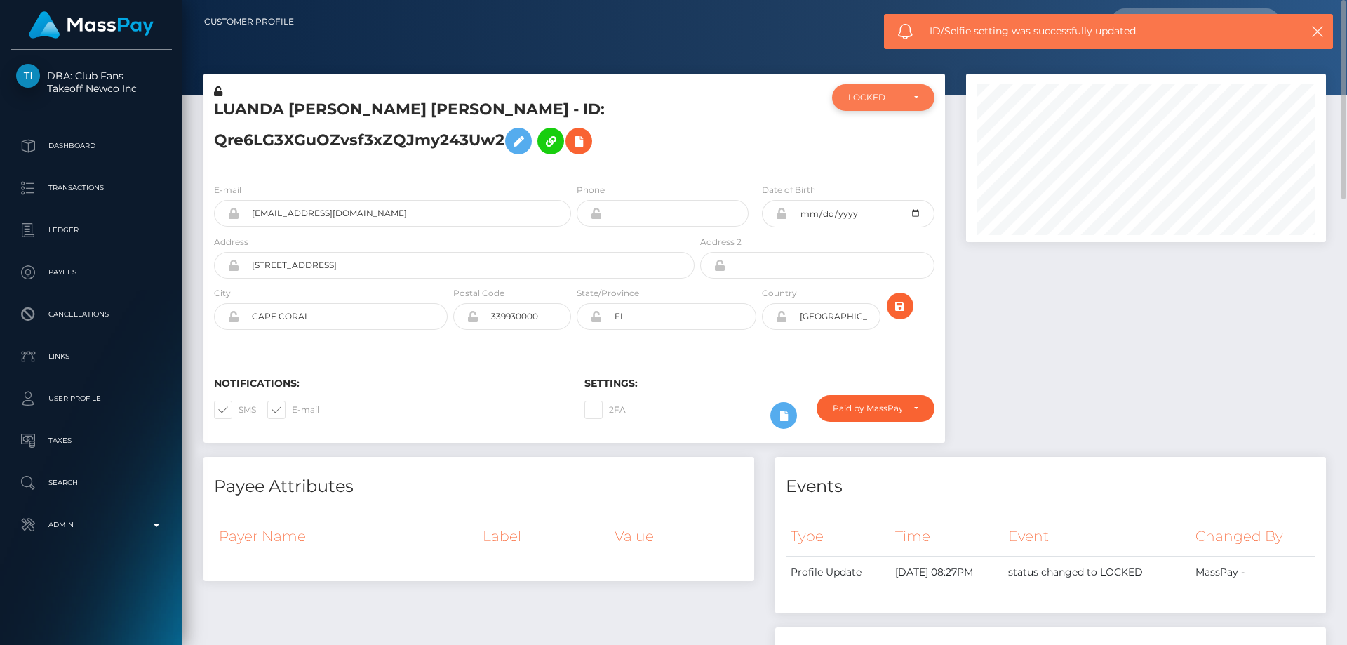
click at [879, 92] on div "LOCKED" at bounding box center [883, 97] width 102 height 27
click at [887, 138] on link "ACTIVE" at bounding box center [883, 135] width 102 height 26
select select "ACTIVE"
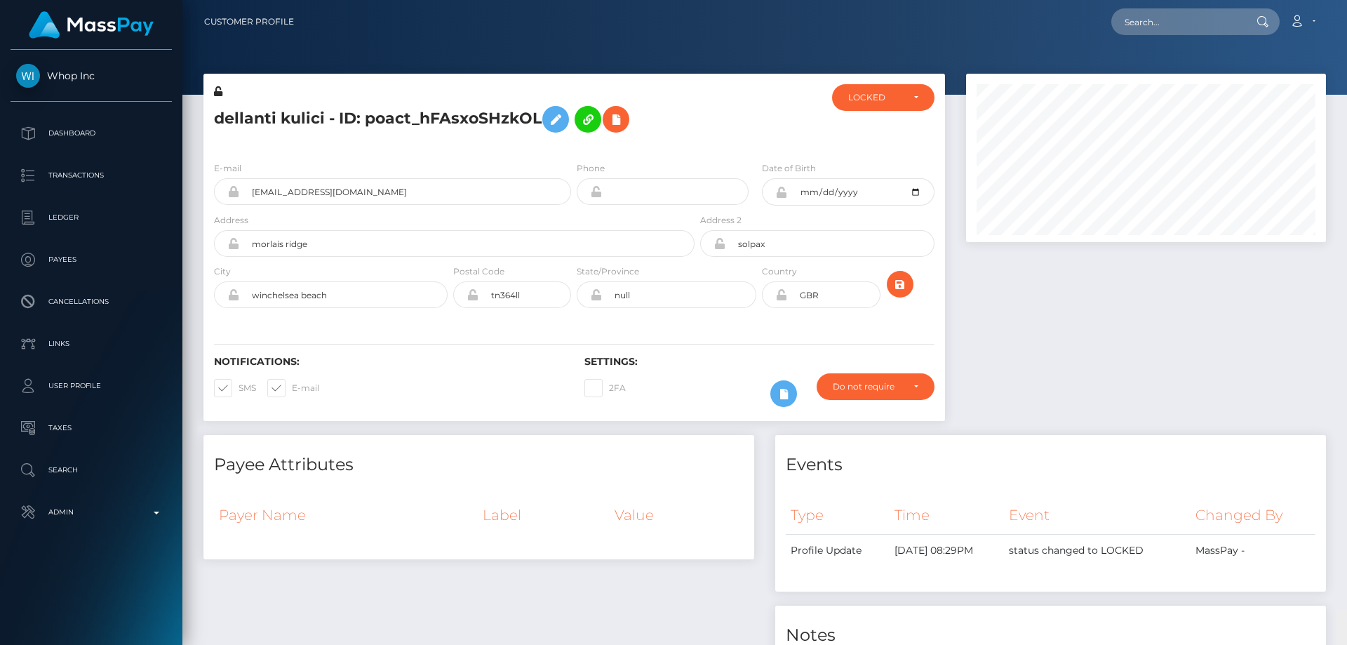
drag, startPoint x: 1341, startPoint y: 107, endPoint x: 1346, endPoint y: 19, distance: 87.8
click at [1346, 19] on div "Customer Profile Loading... Loading..." at bounding box center [764, 322] width 1164 height 645
click at [861, 108] on div "LOCKED" at bounding box center [883, 97] width 102 height 27
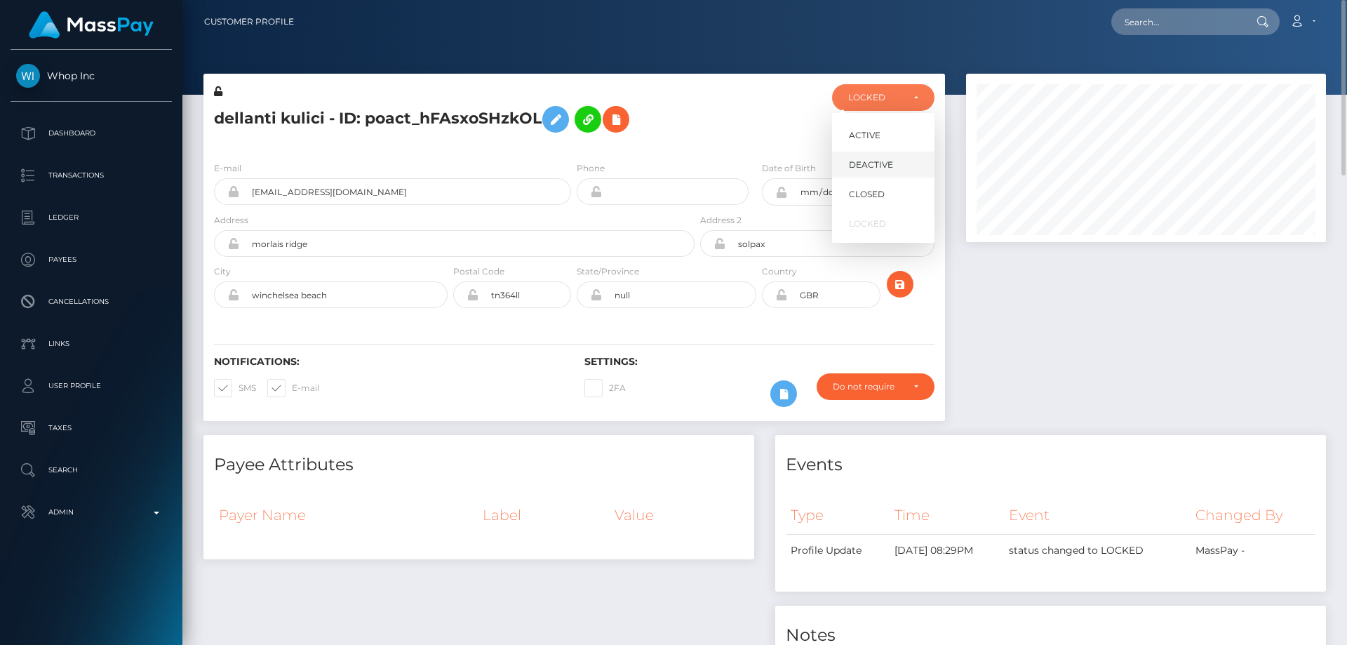
scroll to position [168, 361]
click at [882, 167] on span "DEACTIVE" at bounding box center [871, 165] width 44 height 13
select select "DEACTIVE"
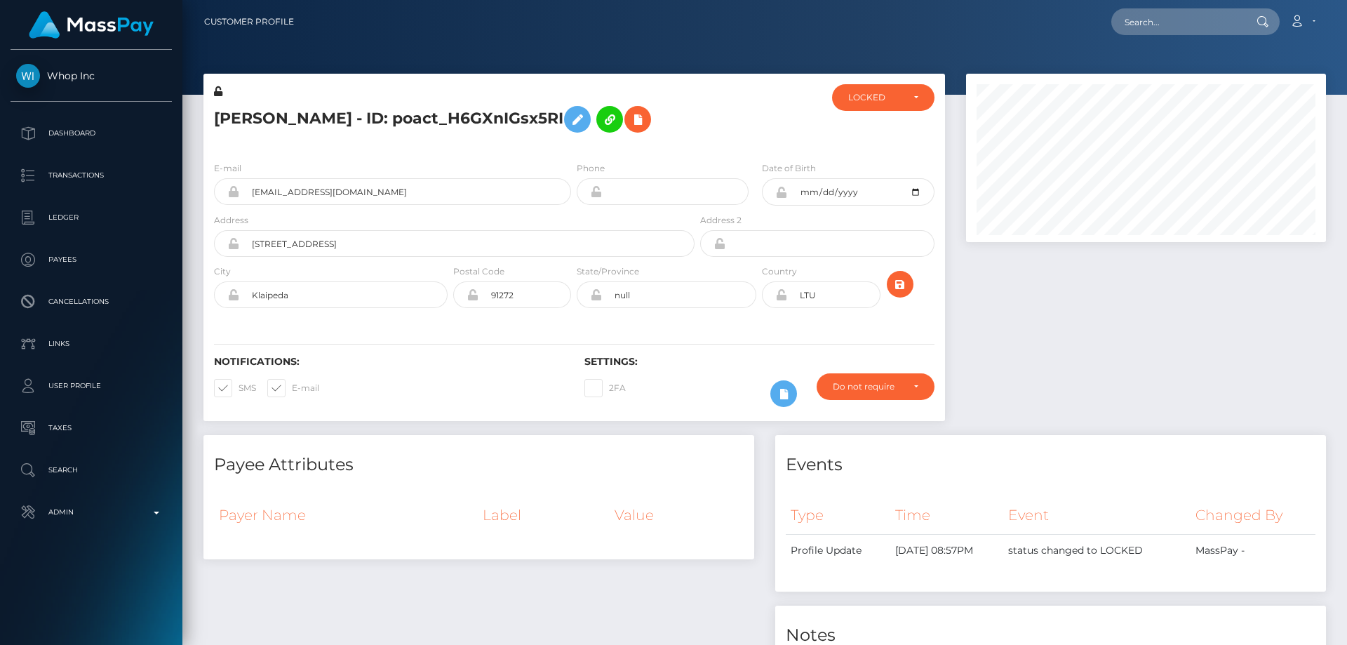
drag, startPoint x: 1342, startPoint y: 207, endPoint x: 1346, endPoint y: 76, distance: 130.5
click at [910, 100] on div "LOCKED" at bounding box center [883, 97] width 70 height 11
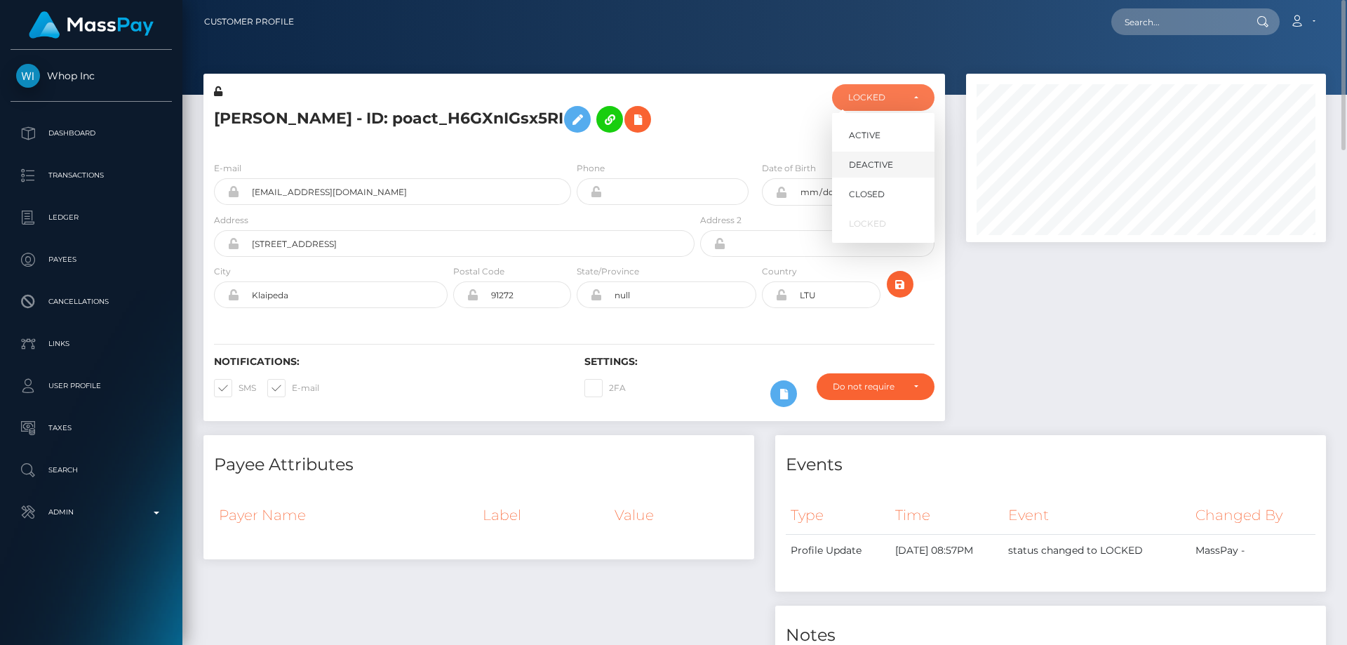
click at [876, 166] on span "DEACTIVE" at bounding box center [871, 165] width 44 height 13
select select "DEACTIVE"
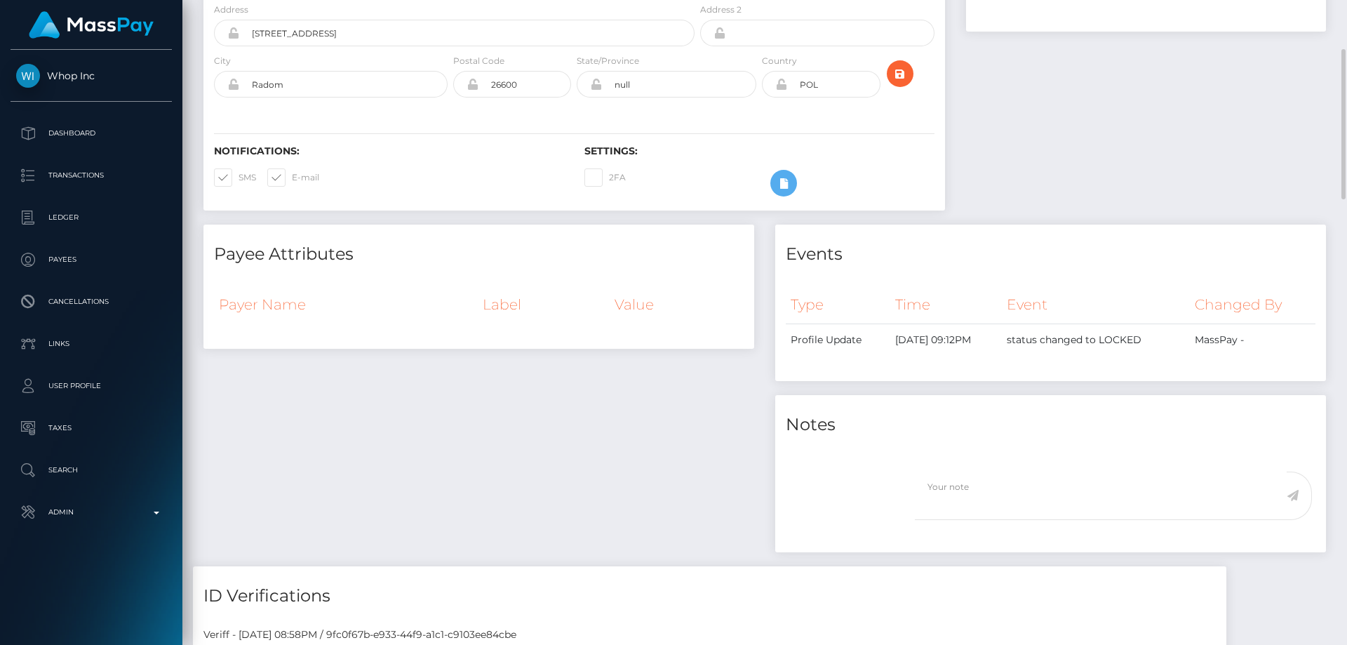
scroll to position [855, 0]
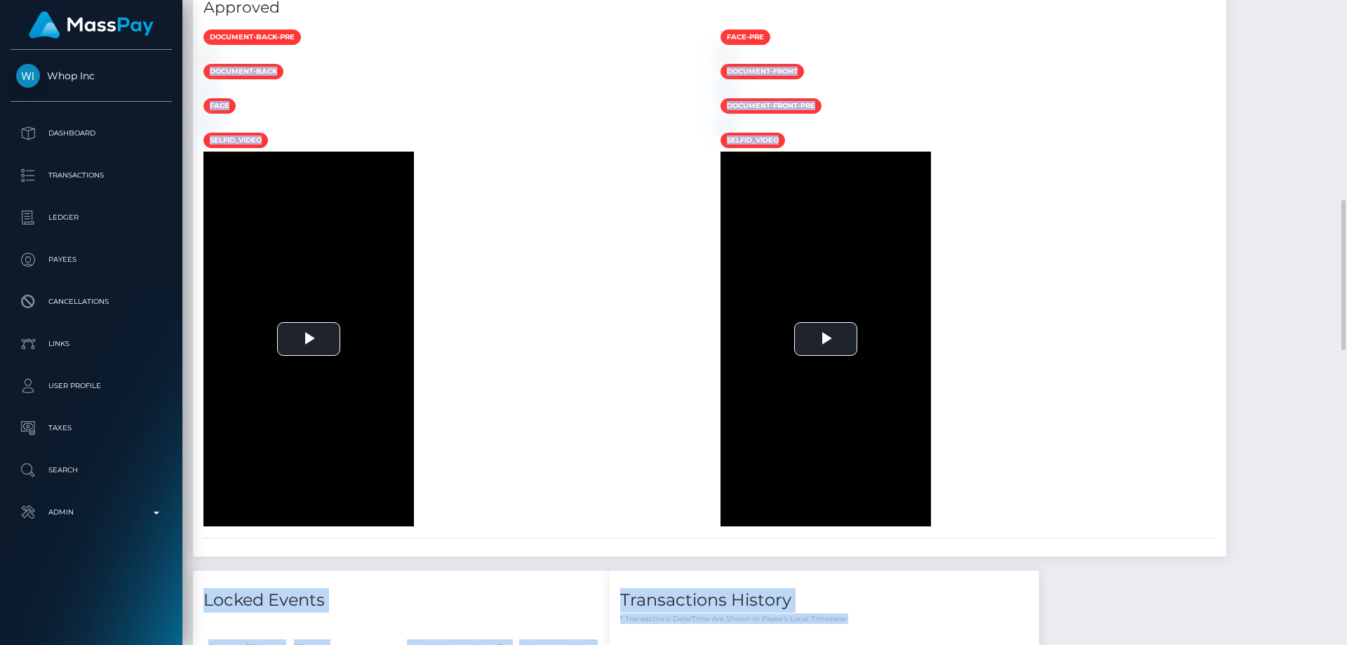
drag, startPoint x: 1333, startPoint y: 250, endPoint x: 1327, endPoint y: 412, distance: 162.1
click at [1327, 412] on div "Customer Profile Loading... Loading..." at bounding box center [764, 322] width 1164 height 645
click at [1227, 63] on div at bounding box center [968, 55] width 517 height 15
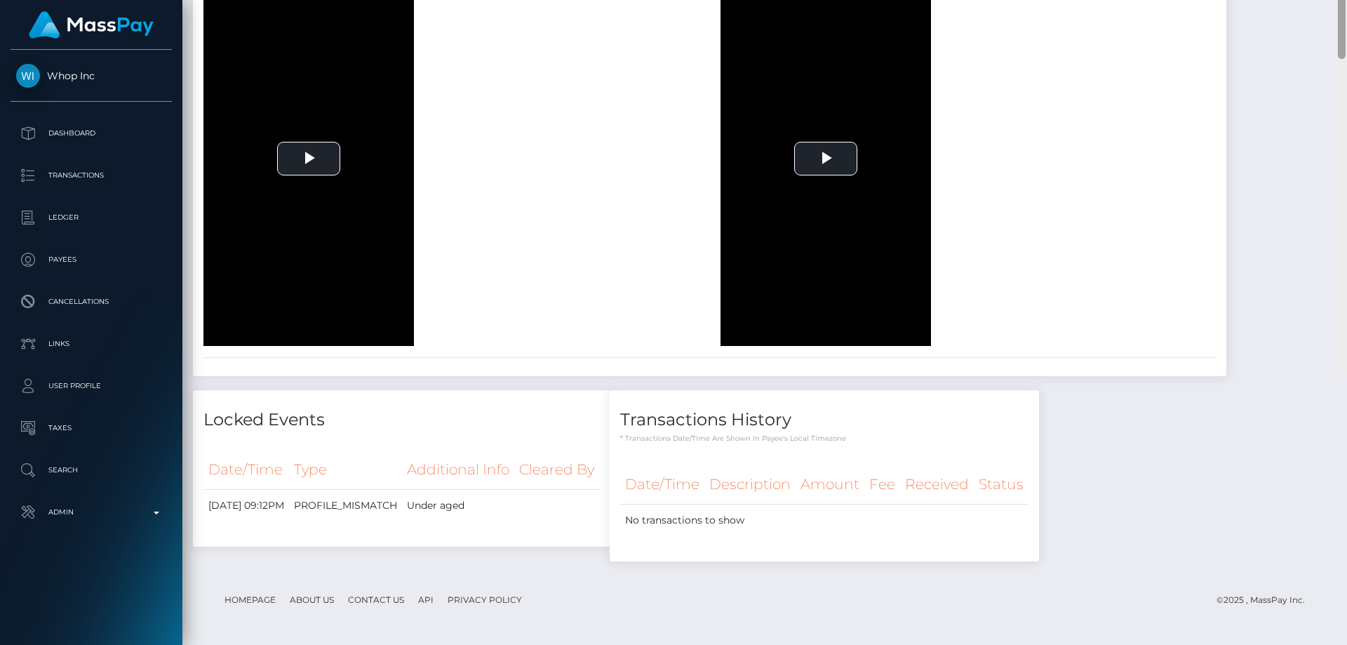
scroll to position [0, 0]
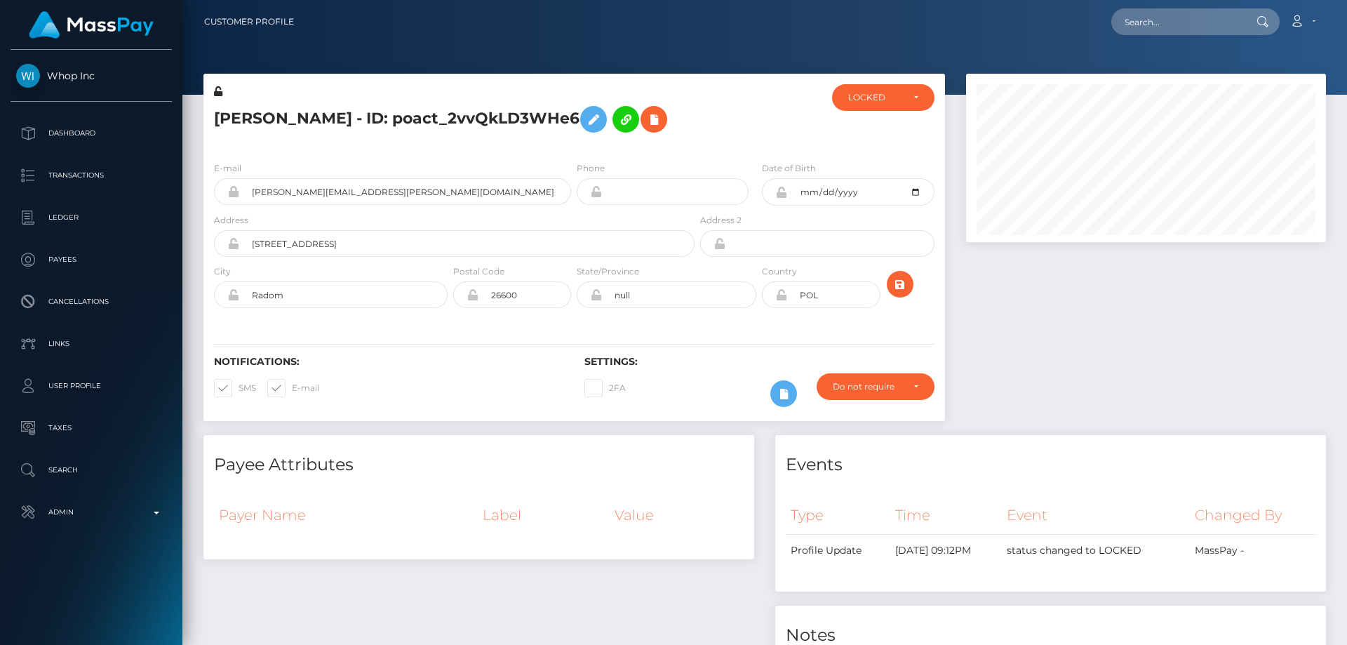
drag, startPoint x: 1340, startPoint y: 327, endPoint x: 1346, endPoint y: 45, distance: 282.0
click at [890, 91] on div "LOCKED" at bounding box center [883, 97] width 102 height 27
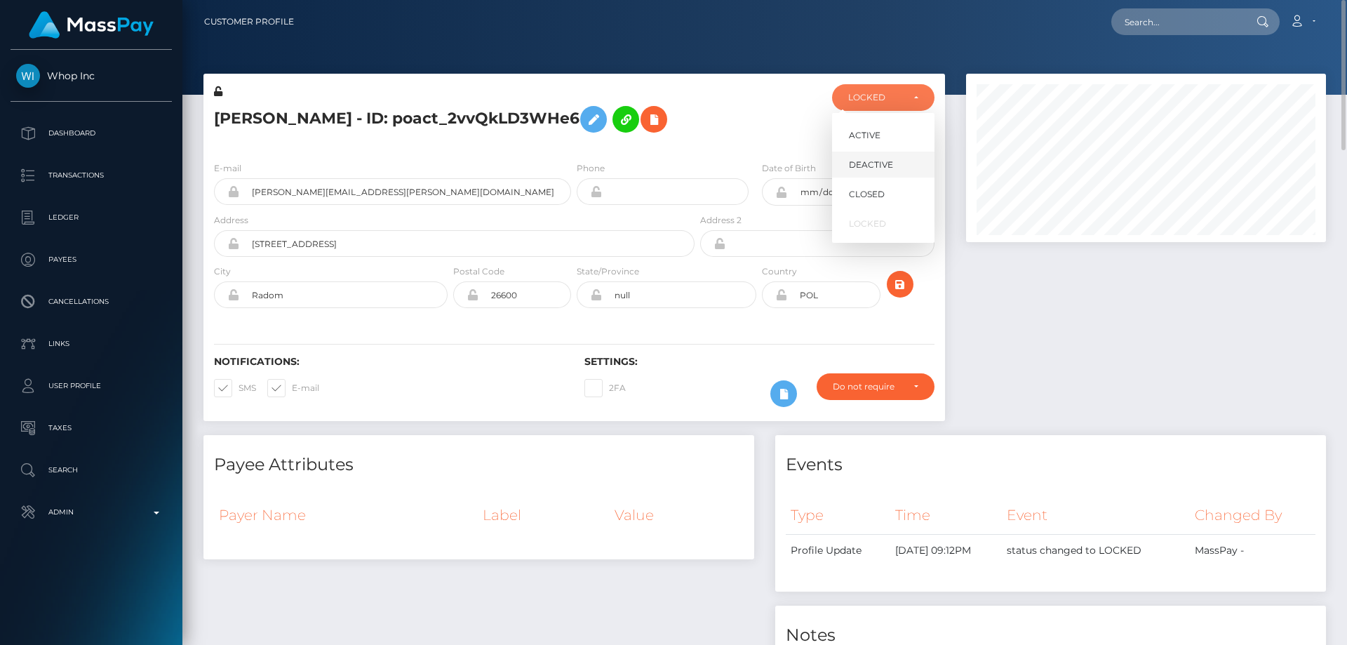
click at [872, 156] on link "DEACTIVE" at bounding box center [883, 165] width 102 height 26
select select "DEACTIVE"
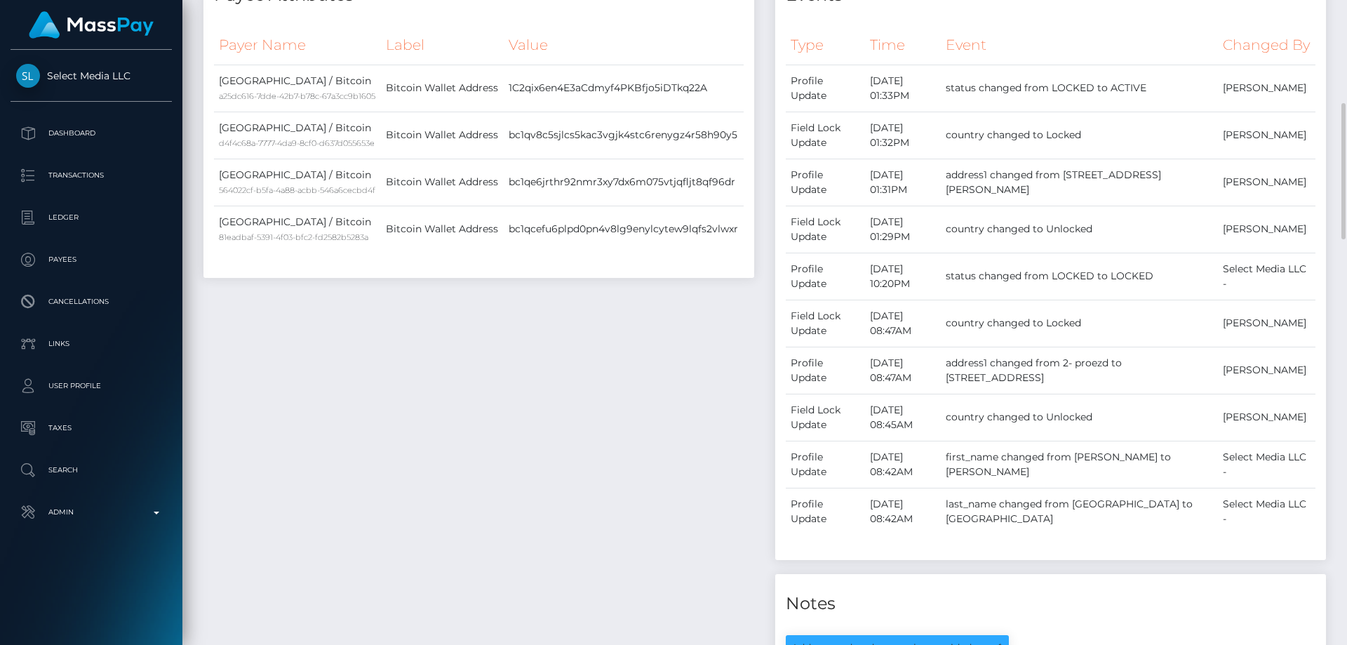
scroll to position [281, 0]
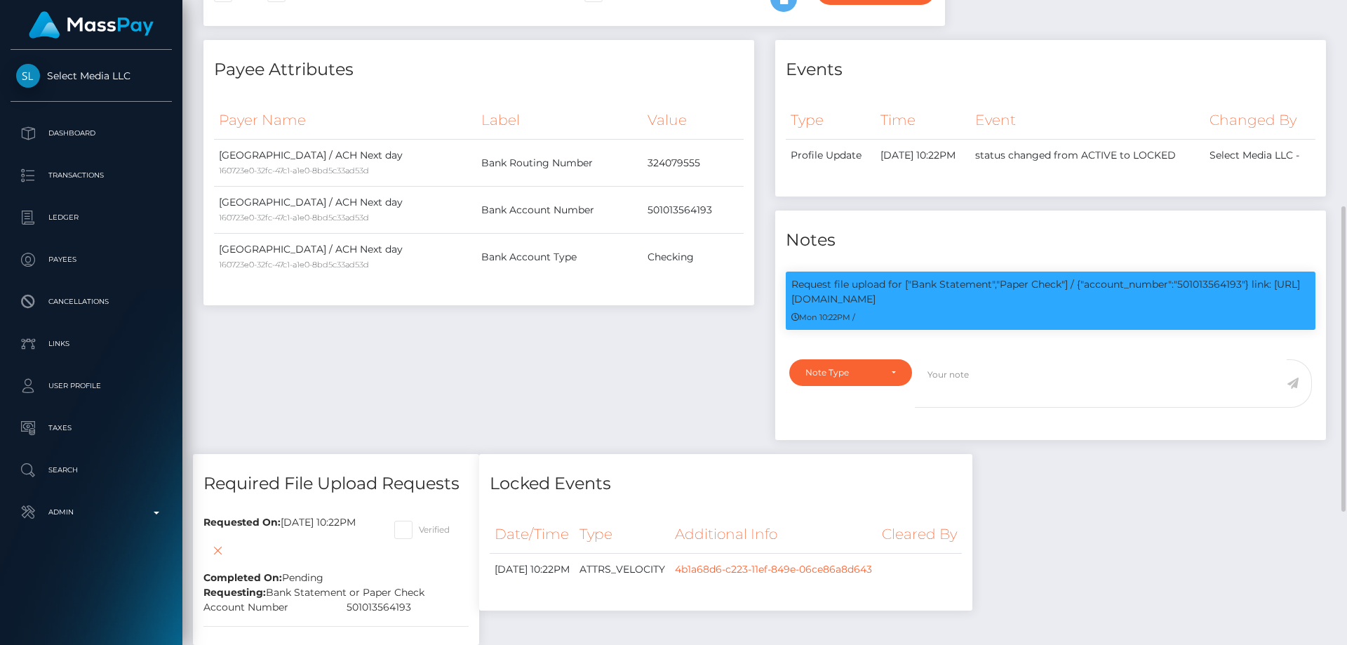
scroll to position [225, 0]
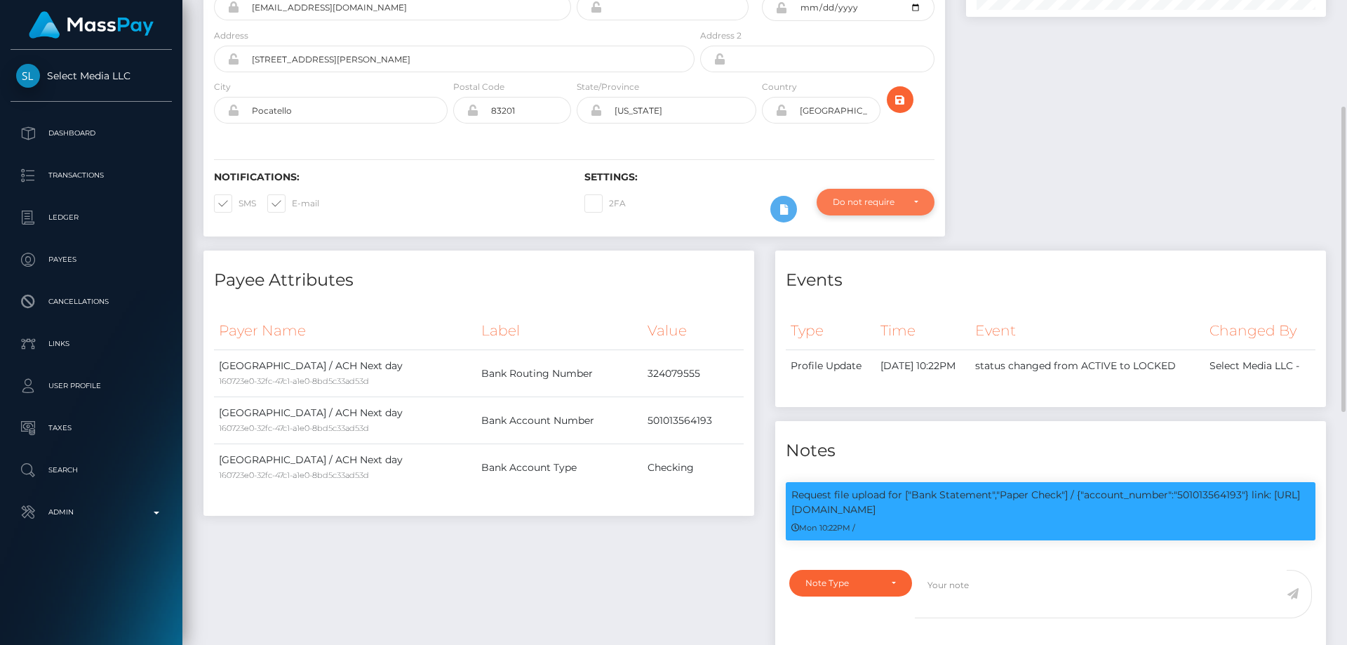
click at [871, 202] on div "Do not require" at bounding box center [867, 201] width 69 height 11
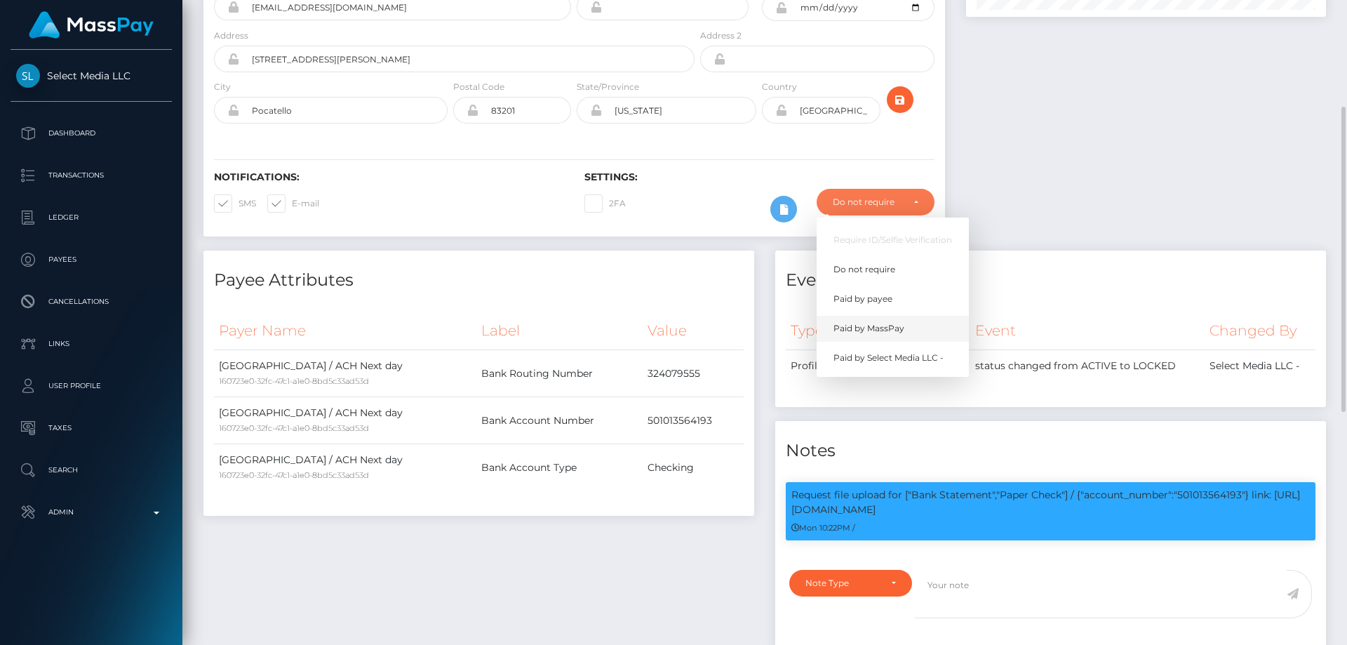
click at [878, 331] on span "Paid by MassPay" at bounding box center [868, 328] width 71 height 13
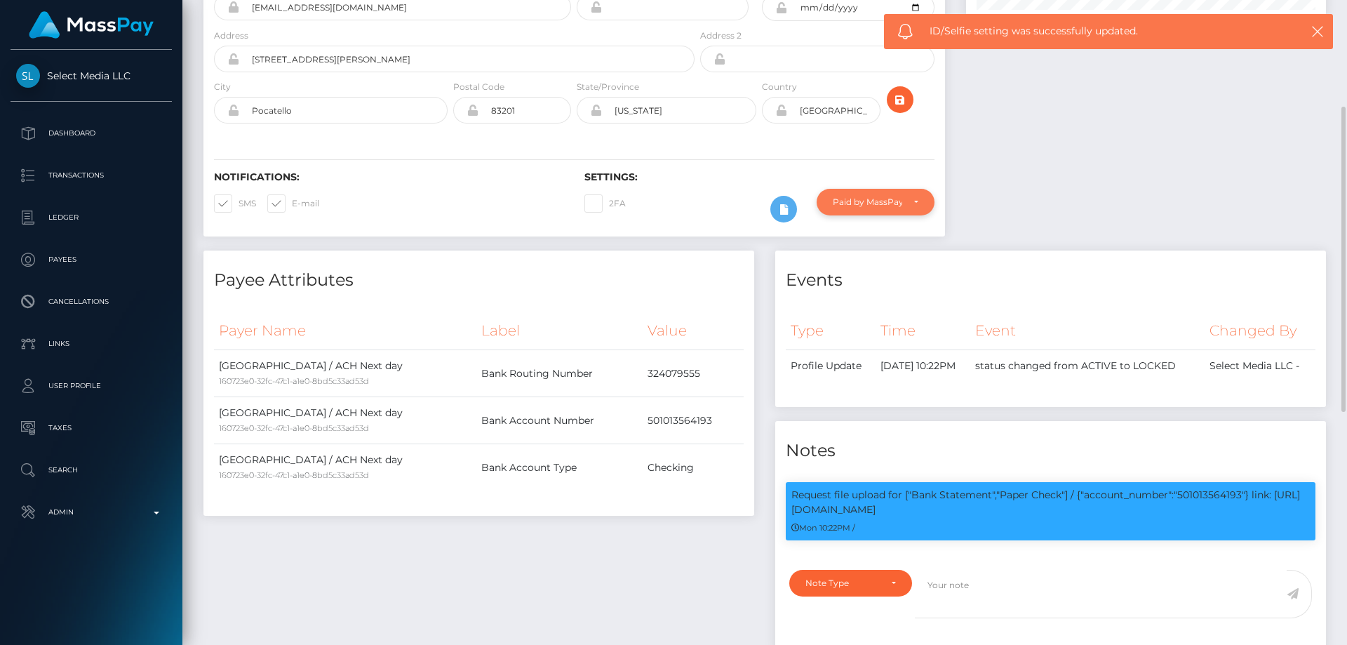
click at [866, 202] on div "Paid by MassPay" at bounding box center [867, 201] width 69 height 11
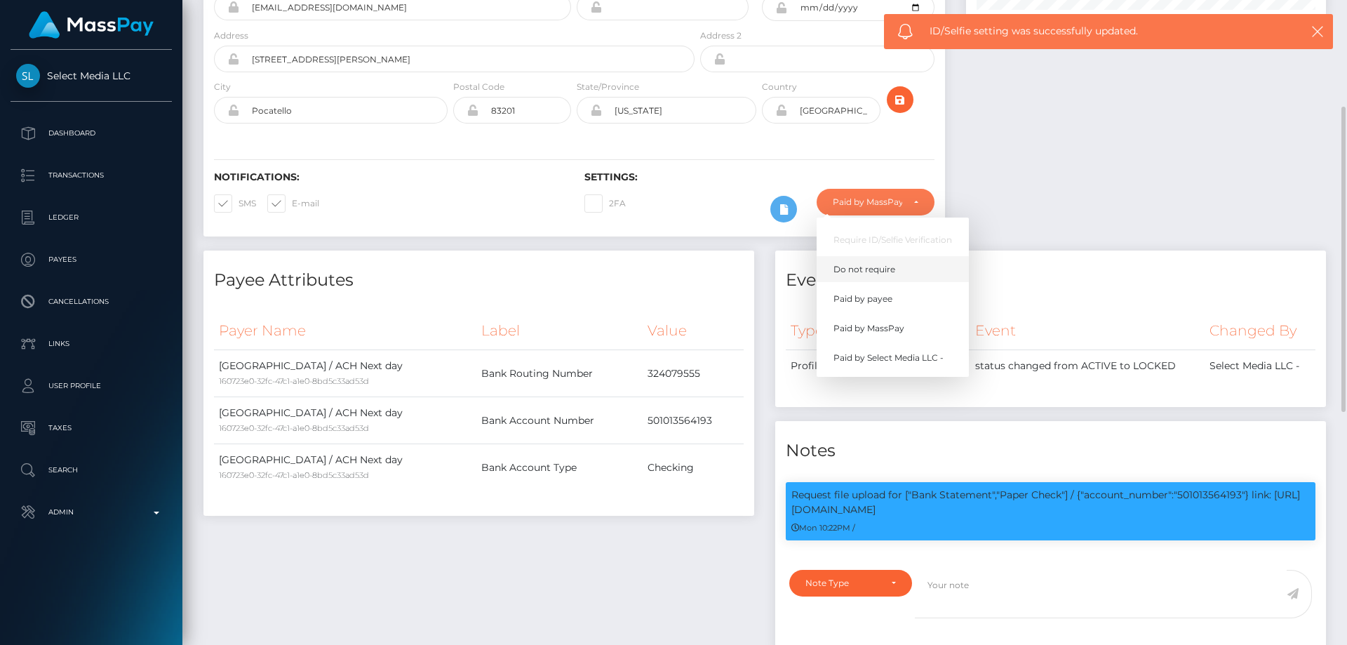
click at [887, 274] on span "Do not require" at bounding box center [864, 269] width 62 height 13
select select "0"
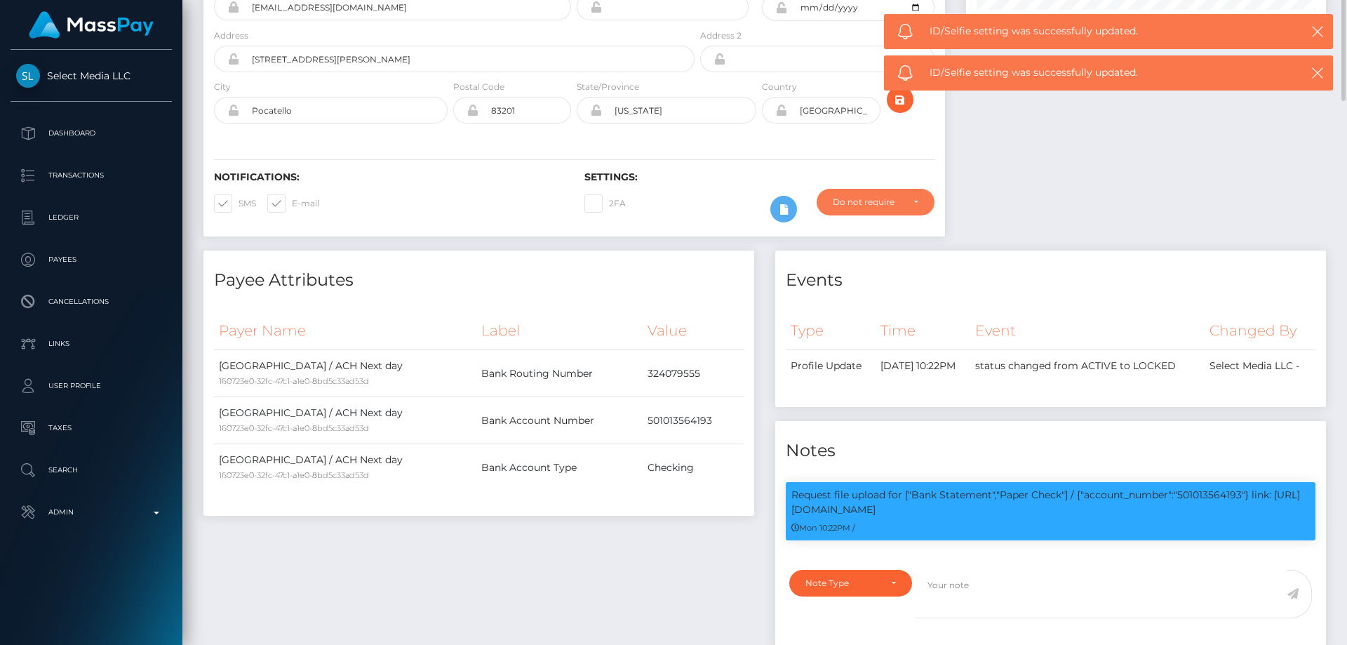
scroll to position [0, 0]
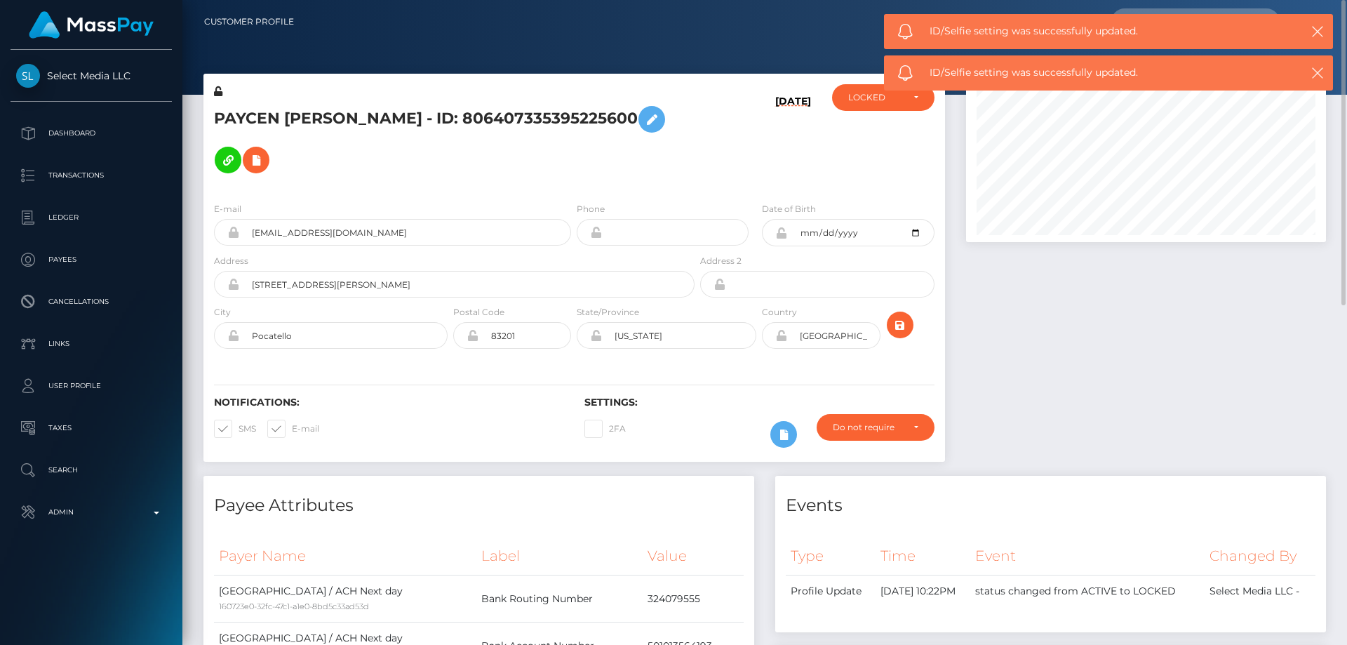
drag, startPoint x: 847, startPoint y: 115, endPoint x: 853, endPoint y: 122, distance: 9.0
click at [847, 114] on div "ACTIVE DEACTIVE CLOSED LOCKED LOCKED" at bounding box center [882, 137] width 123 height 107
click at [866, 100] on div "LOCKED" at bounding box center [875, 97] width 54 height 11
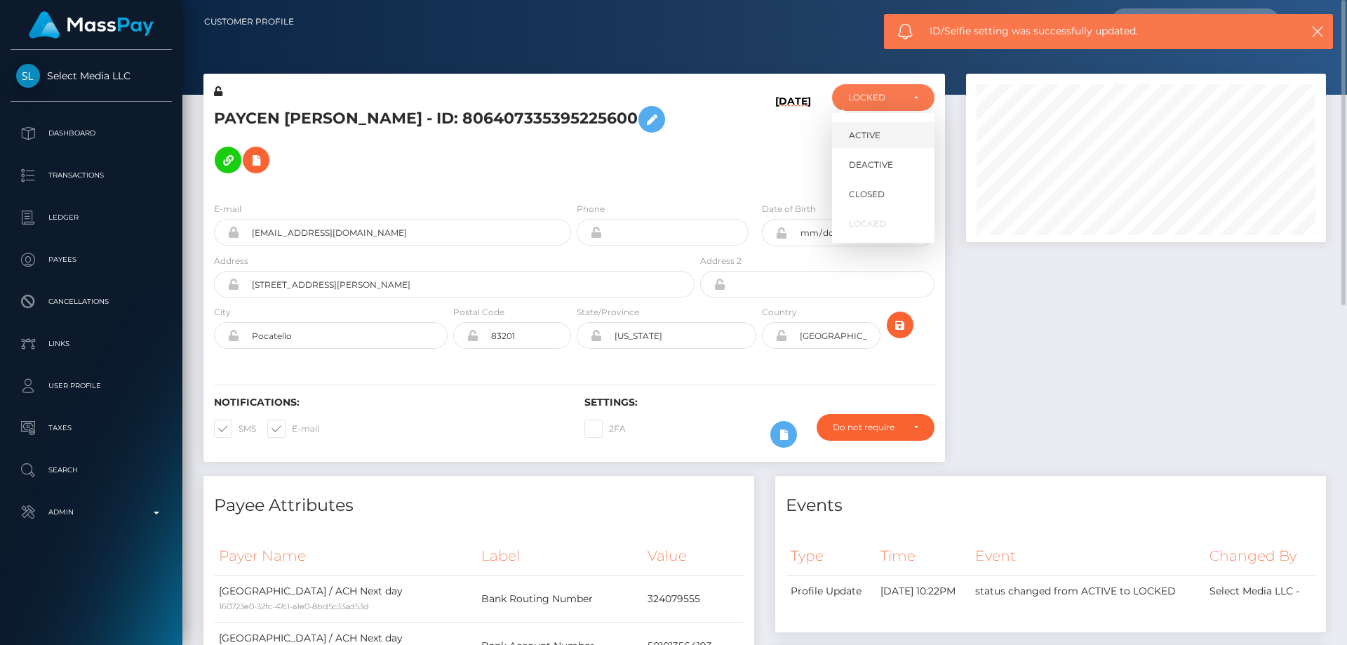
click at [869, 137] on span "ACTIVE" at bounding box center [865, 135] width 32 height 13
select select "ACTIVE"
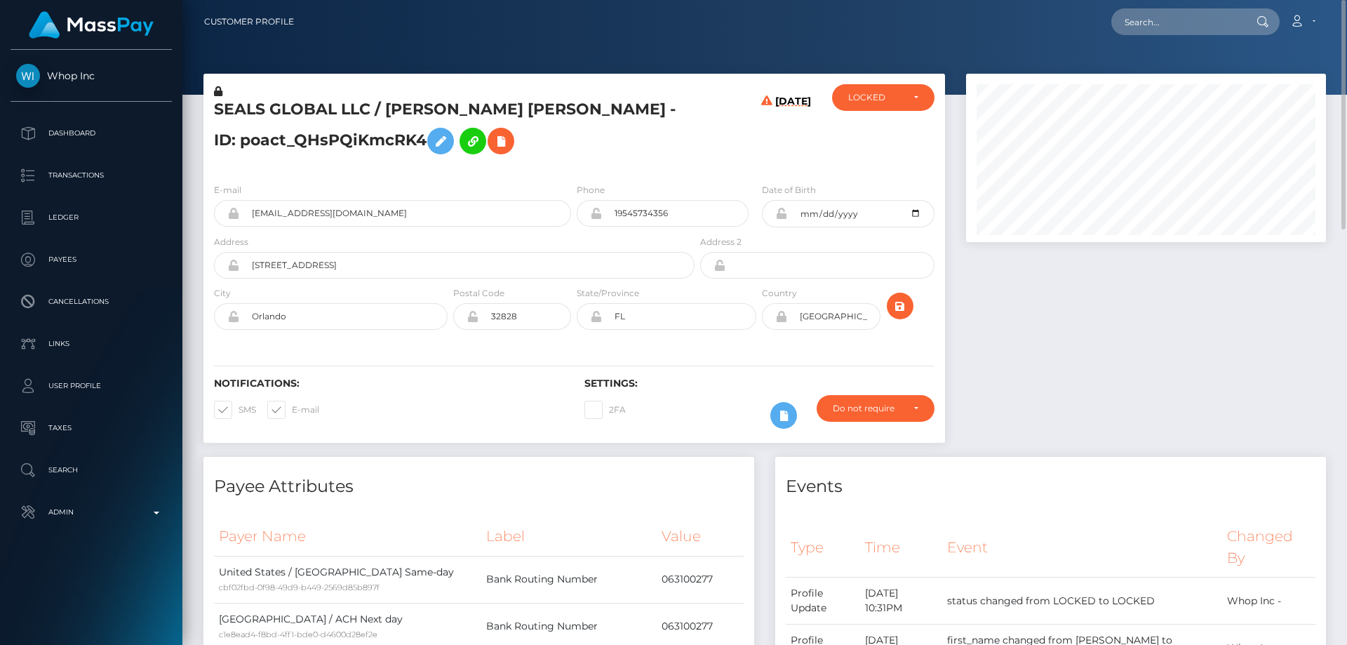
click at [346, 142] on h5 "SEALS GLOBAL LLC / GABRIEL JOSE PUERTA - ID: poact_QHsPQiKmcRK4" at bounding box center [450, 130] width 473 height 62
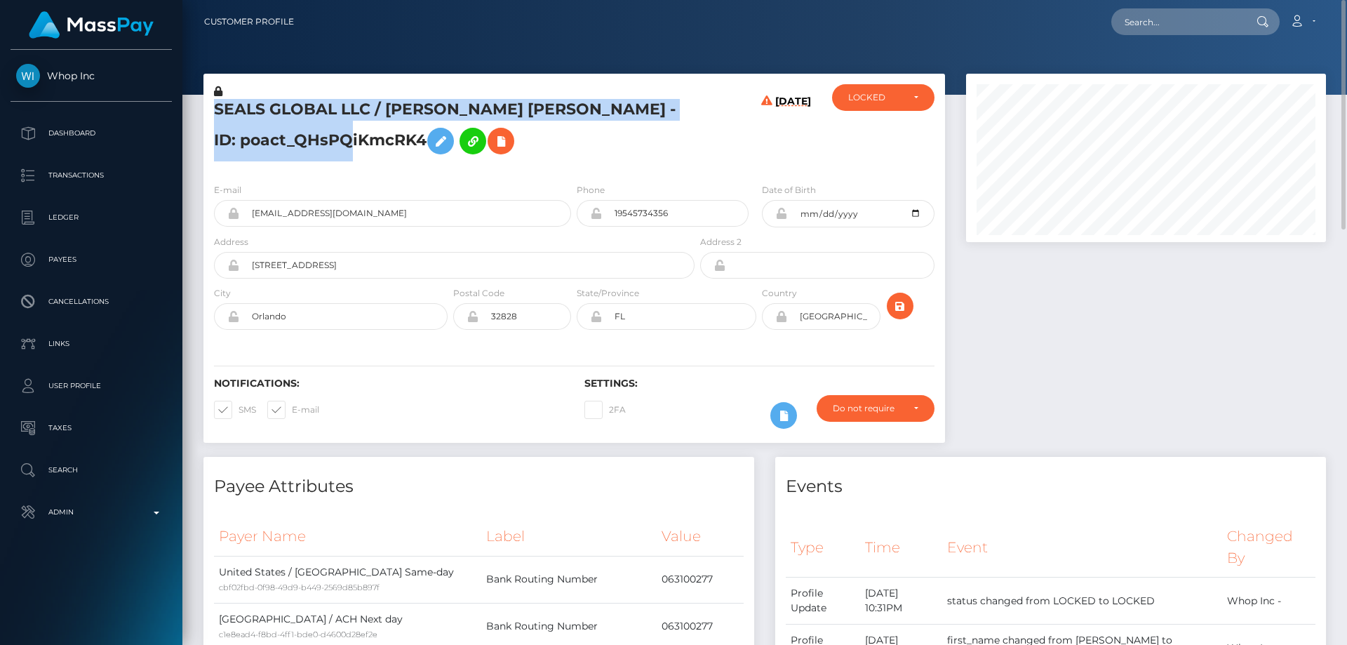
click at [346, 142] on h5 "SEALS GLOBAL LLC / GABRIEL JOSE PUERTA - ID: poact_QHsPQiKmcRK4" at bounding box center [450, 130] width 473 height 62
copy h5 "SEALS GLOBAL LLC / GABRIEL JOSE PUERTA - ID: poact_QHsPQiKmcRK4"
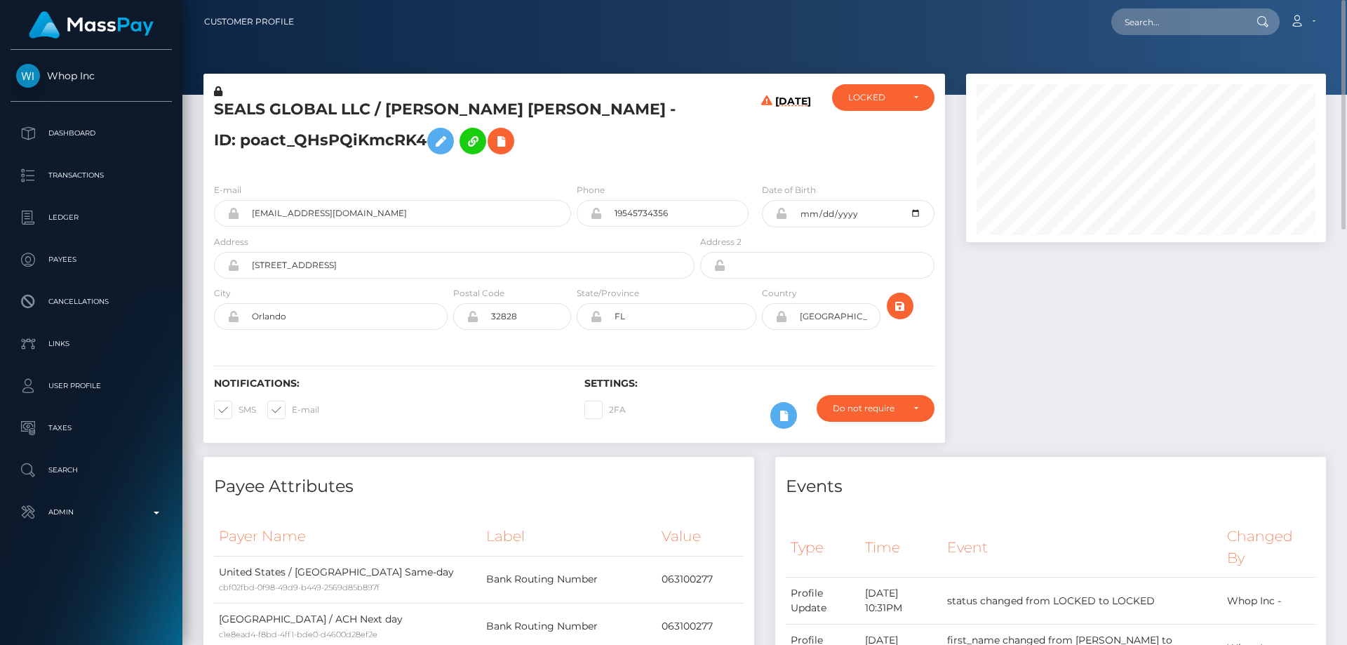
click at [548, 184] on div "E-mail gabrielpuertajf@gmail.com" at bounding box center [392, 204] width 357 height 44
click at [911, 95] on div "LOCKED" at bounding box center [883, 97] width 70 height 11
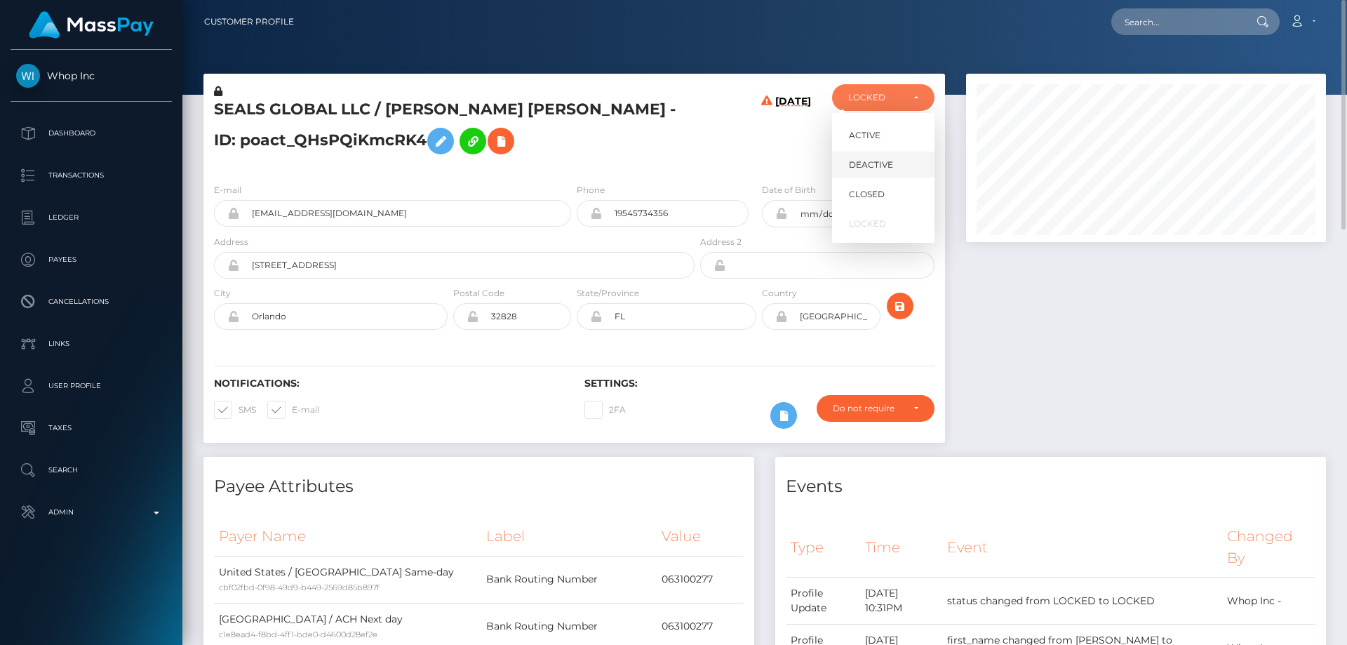
scroll to position [168, 361]
click at [888, 161] on span "DEACTIVE" at bounding box center [871, 165] width 44 height 13
select select "DEACTIVE"
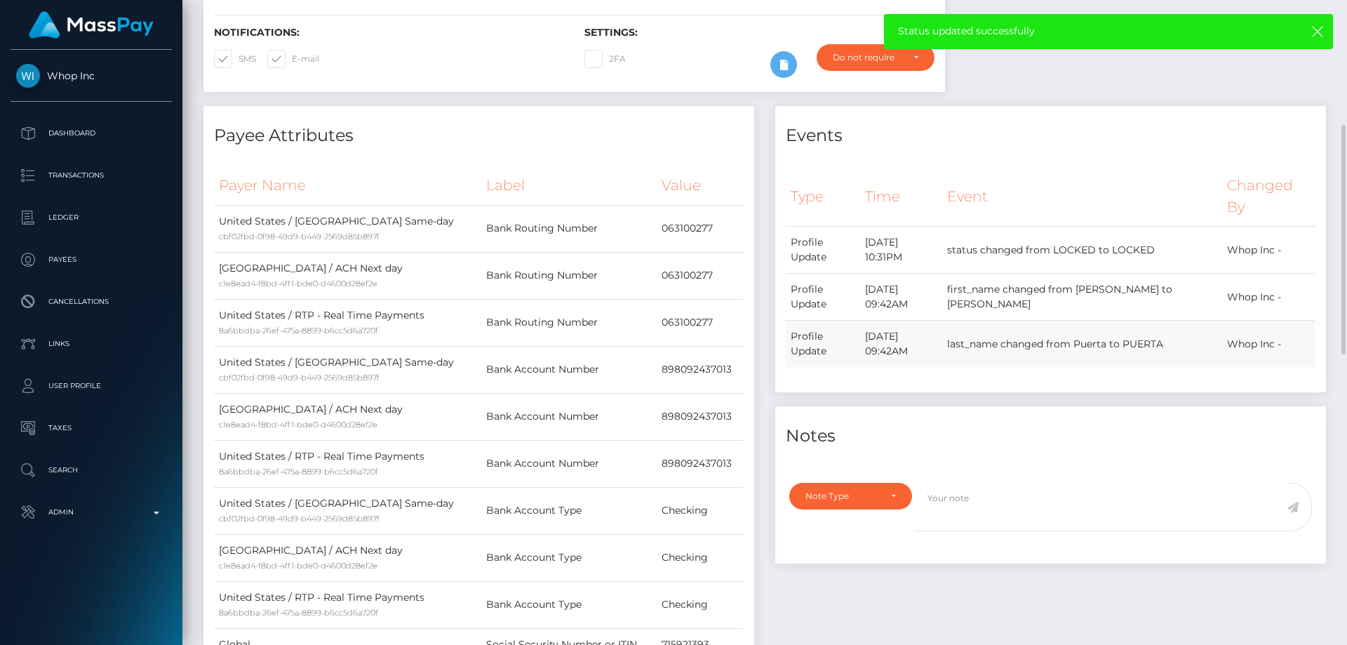
scroll to position [561, 0]
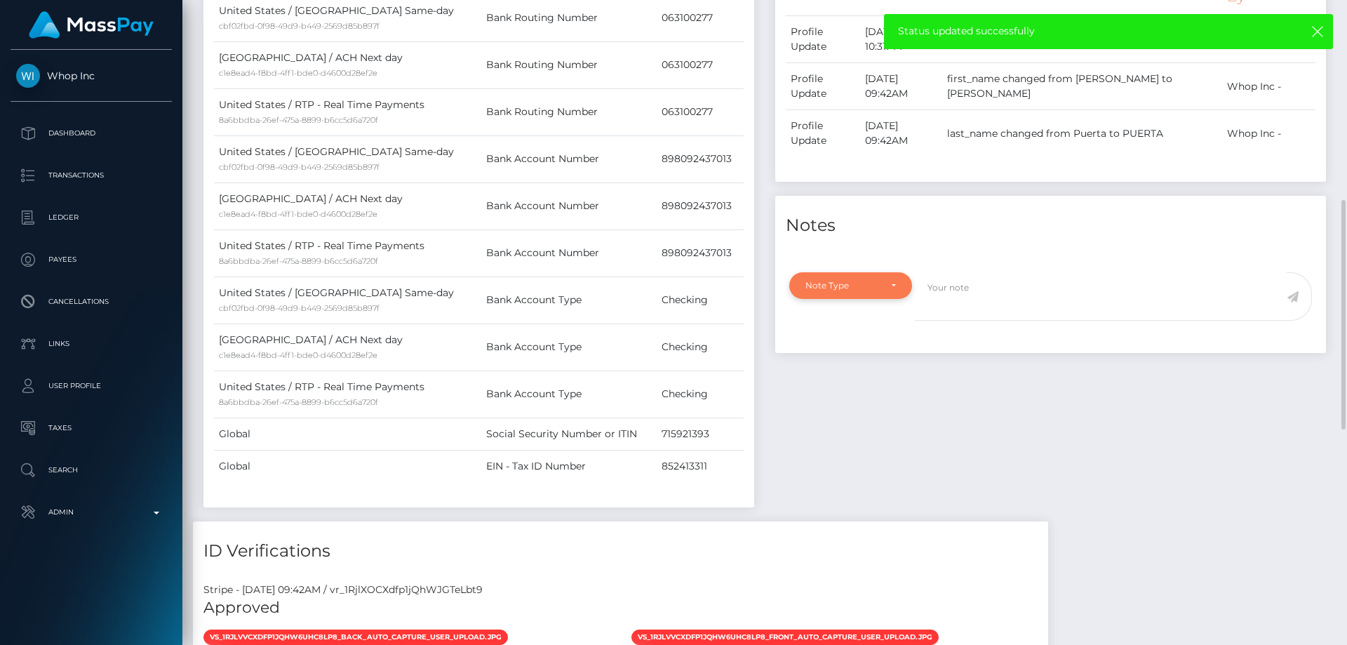
drag, startPoint x: 864, startPoint y: 257, endPoint x: 876, endPoint y: 285, distance: 31.1
click at [864, 257] on div at bounding box center [1050, 255] width 551 height 18
click at [880, 297] on div "Note Type" at bounding box center [850, 285] width 123 height 27
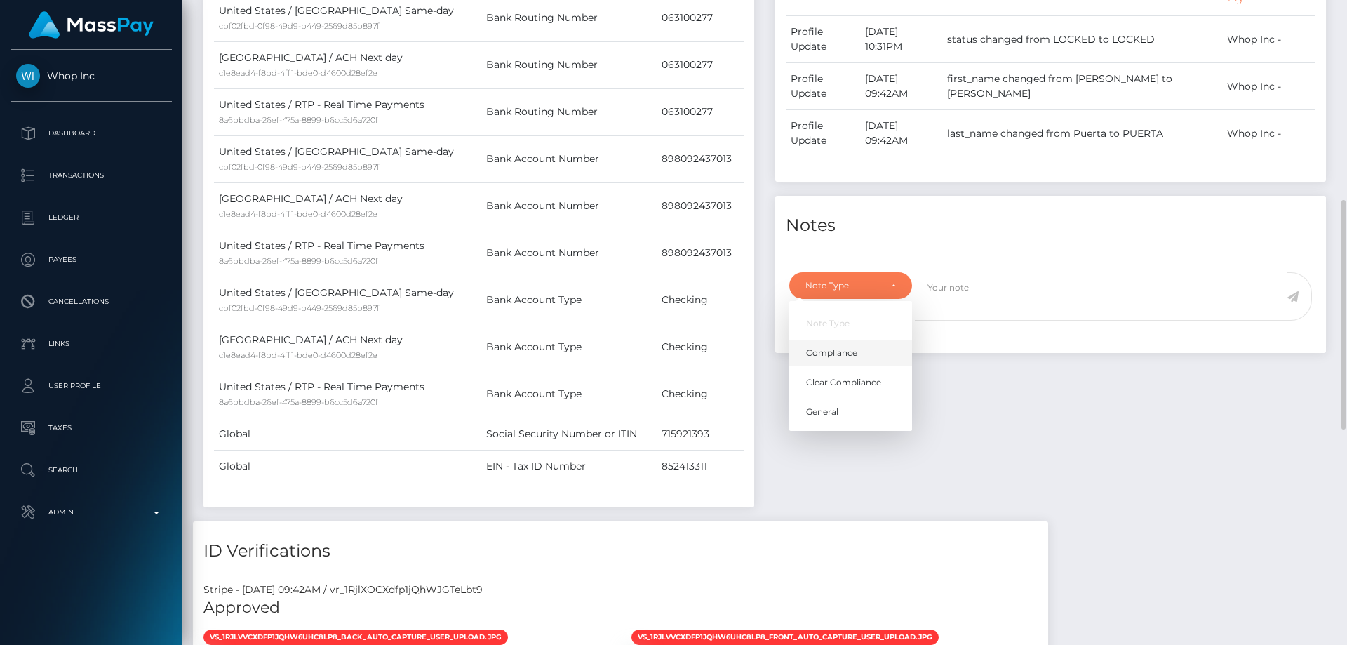
click at [873, 348] on link "Compliance" at bounding box center [850, 352] width 123 height 26
select select "COMPLIANCE"
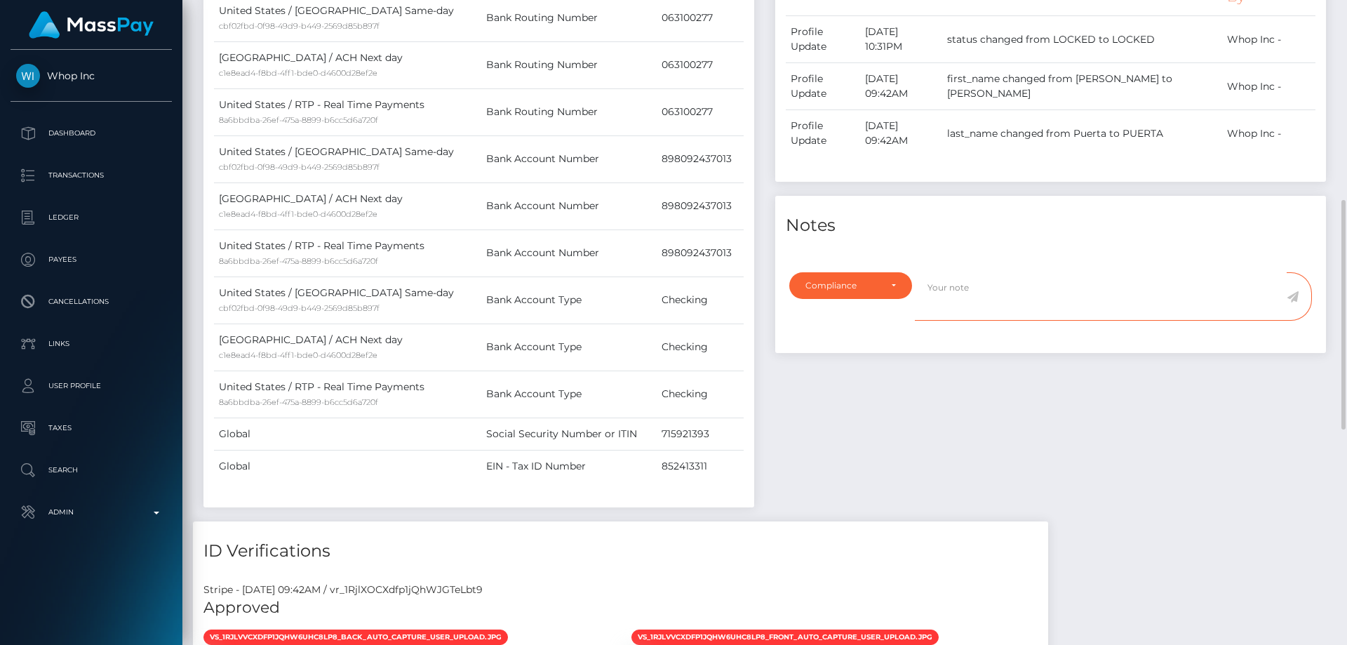
click at [1005, 294] on textarea at bounding box center [1101, 296] width 372 height 48
type textarea "ID required."
click at [1294, 295] on icon at bounding box center [1292, 296] width 12 height 11
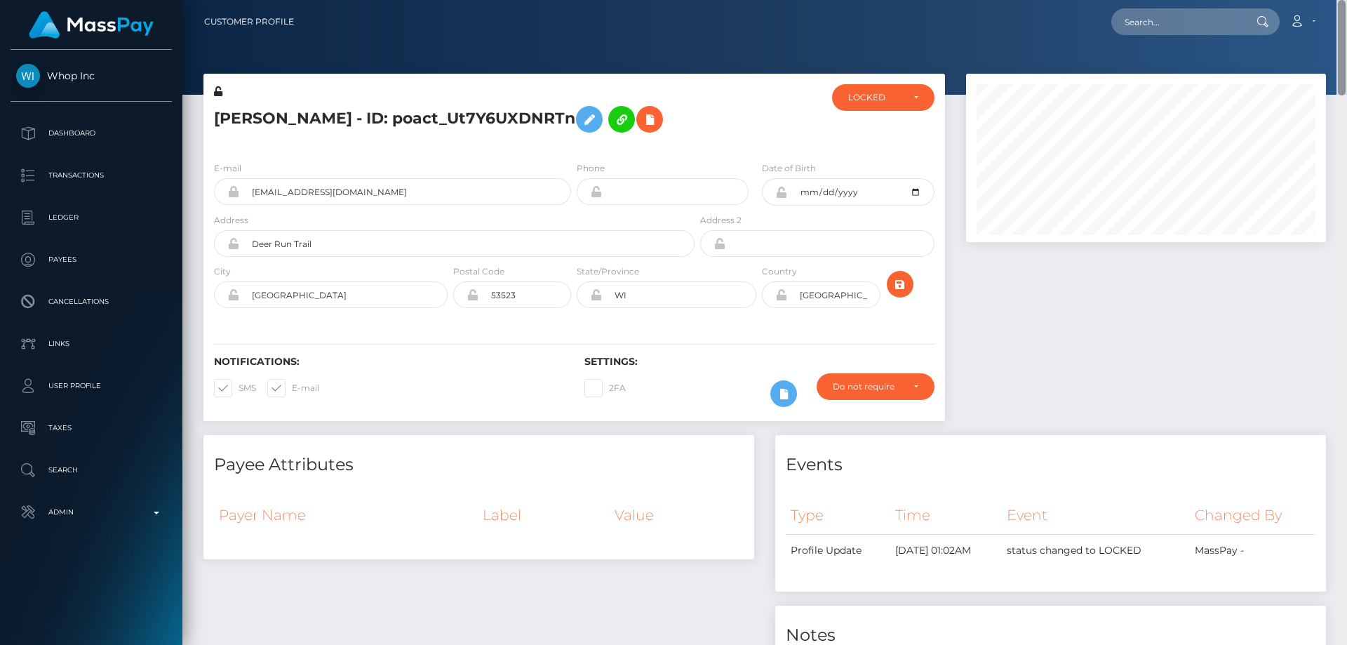
drag, startPoint x: 1339, startPoint y: 115, endPoint x: 1346, endPoint y: -85, distance: 200.0
click at [1346, 0] on html "Whop Inc Dashboard Transactions Ledger Payees Cancellations Links" at bounding box center [673, 322] width 1347 height 645
click at [903, 86] on div "LOCKED" at bounding box center [883, 97] width 102 height 27
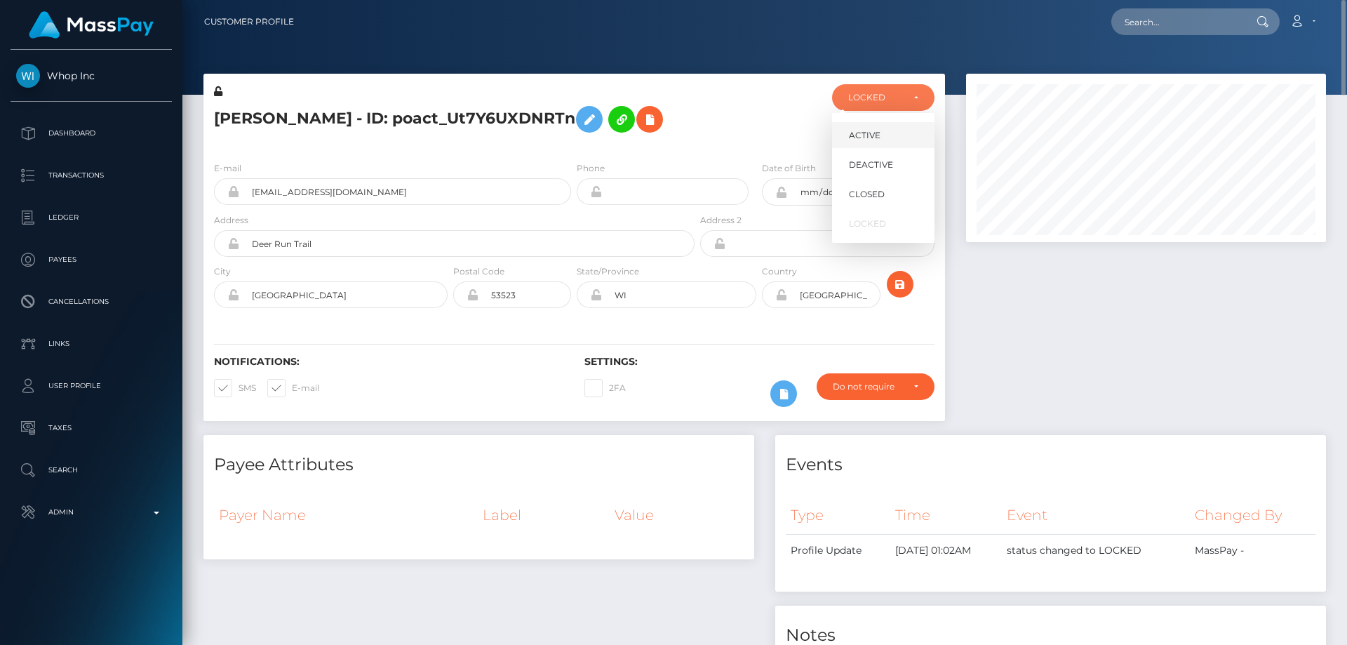
scroll to position [168, 361]
click at [885, 165] on span "DEACTIVE" at bounding box center [871, 165] width 44 height 13
select select "DEACTIVE"
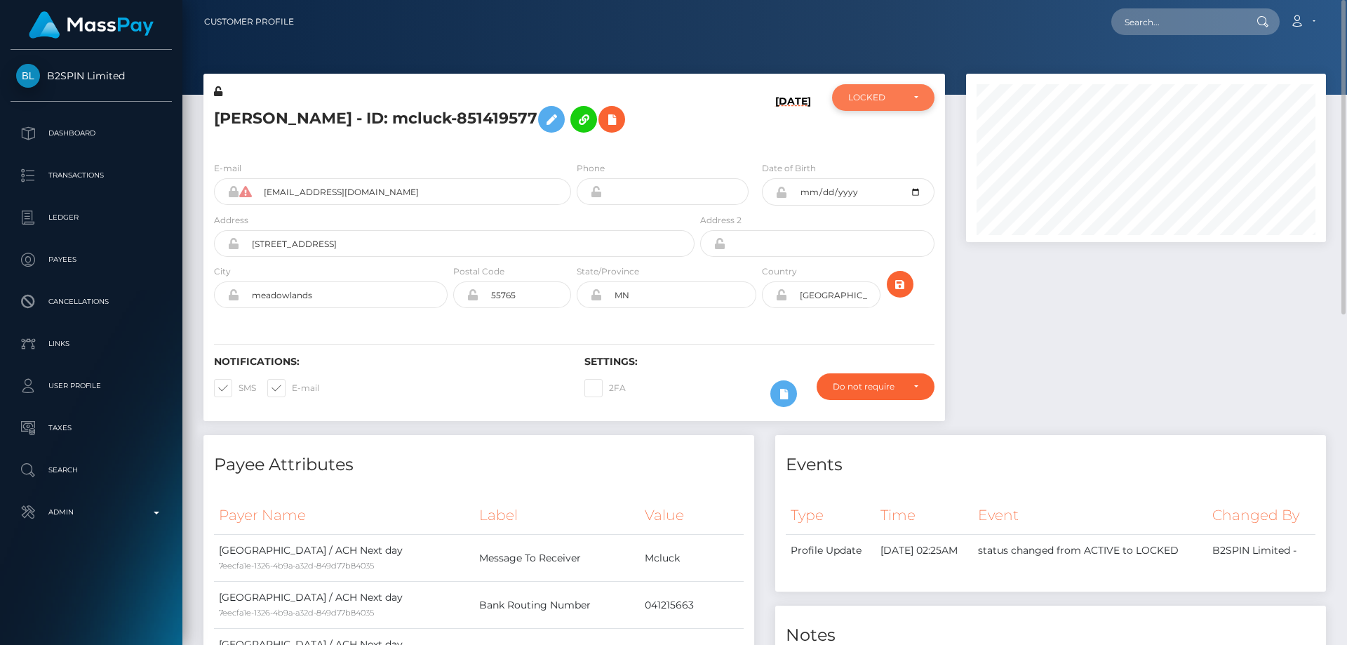
click at [889, 93] on div "LOCKED" at bounding box center [875, 97] width 54 height 11
click at [896, 139] on link "ACTIVE" at bounding box center [883, 135] width 102 height 26
select select "ACTIVE"
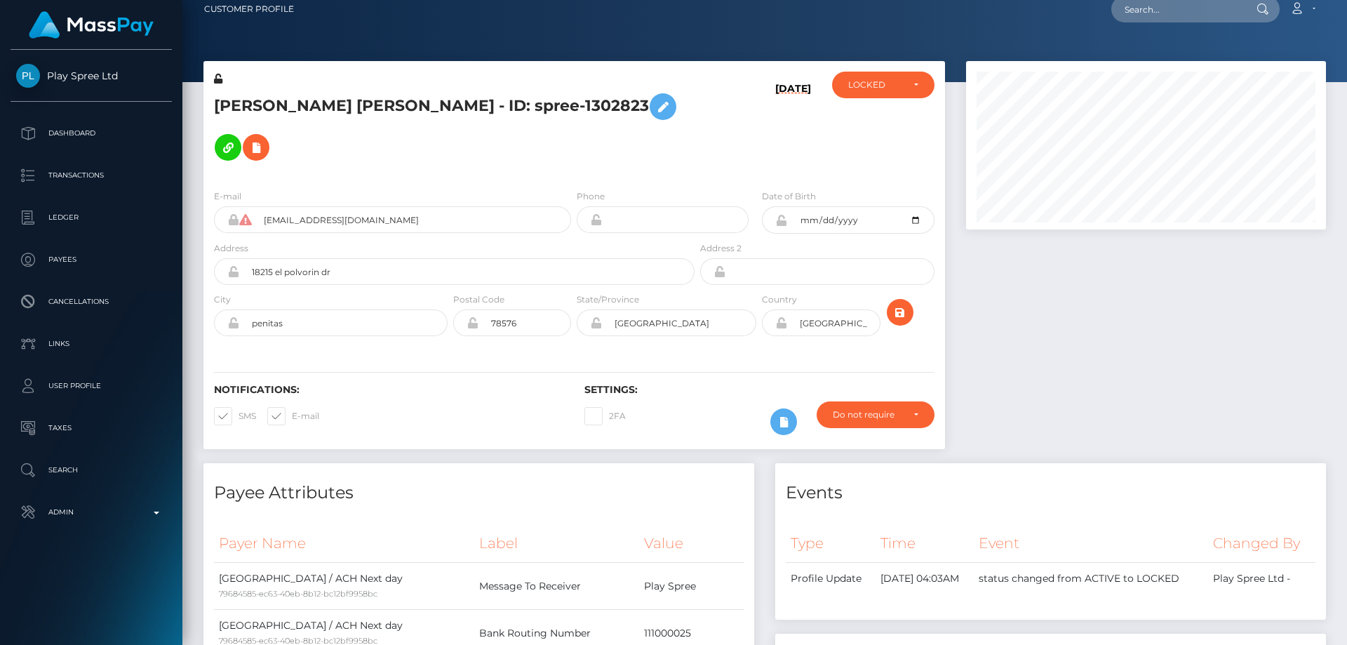
drag, startPoint x: 1340, startPoint y: 234, endPoint x: 1346, endPoint y: 19, distance: 215.4
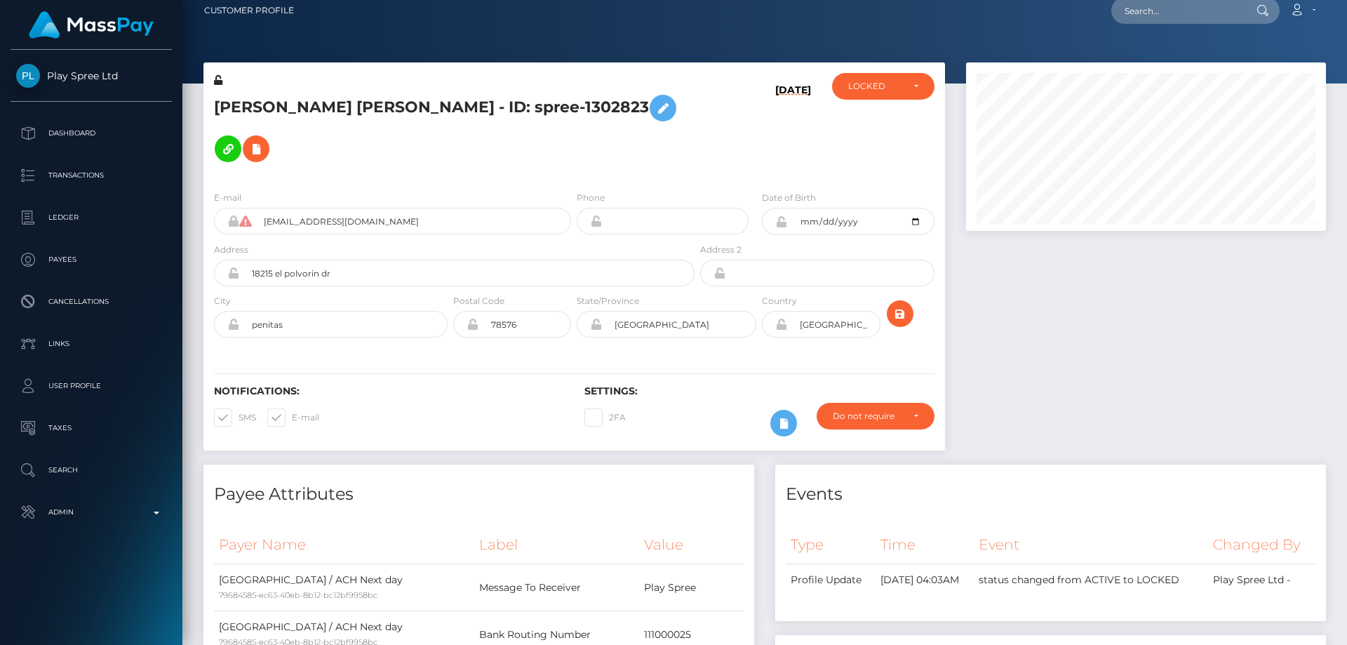
click at [1346, 19] on div "Customer Profile Loading... Loading..." at bounding box center [764, 322] width 1164 height 645
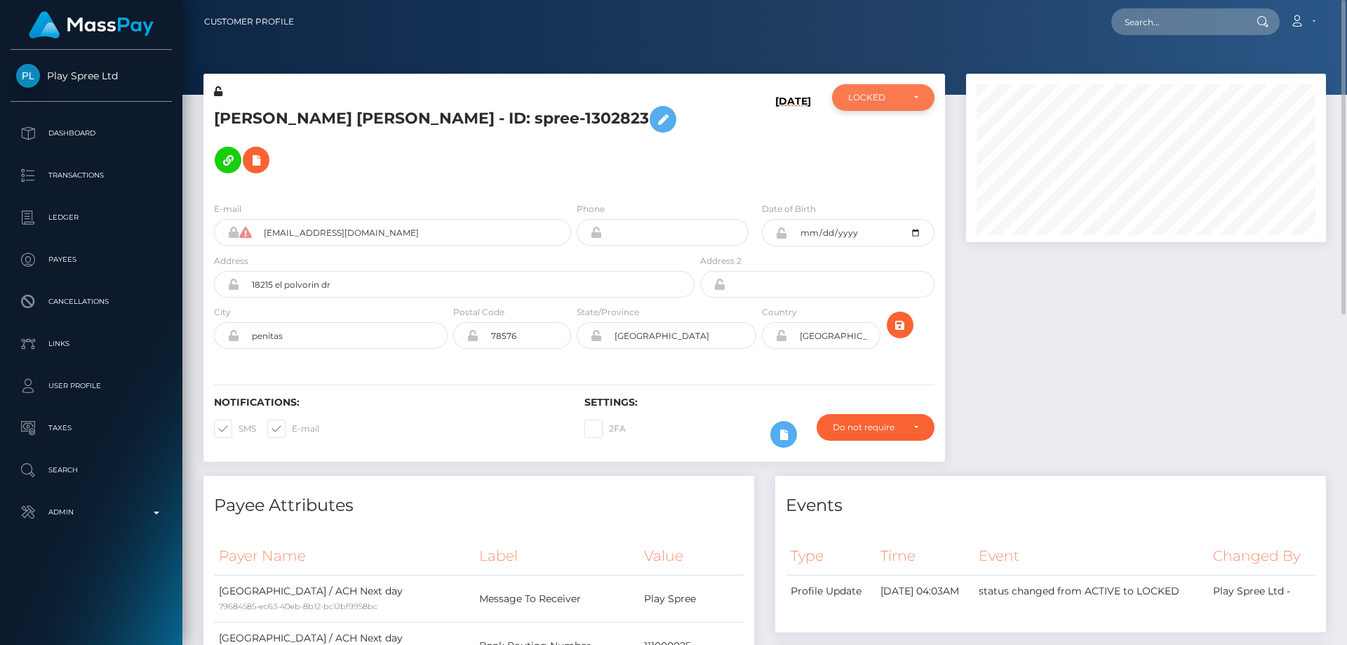
click at [906, 92] on div "LOCKED" at bounding box center [883, 97] width 70 height 11
click at [888, 141] on link "ACTIVE" at bounding box center [883, 135] width 102 height 26
select select "ACTIVE"
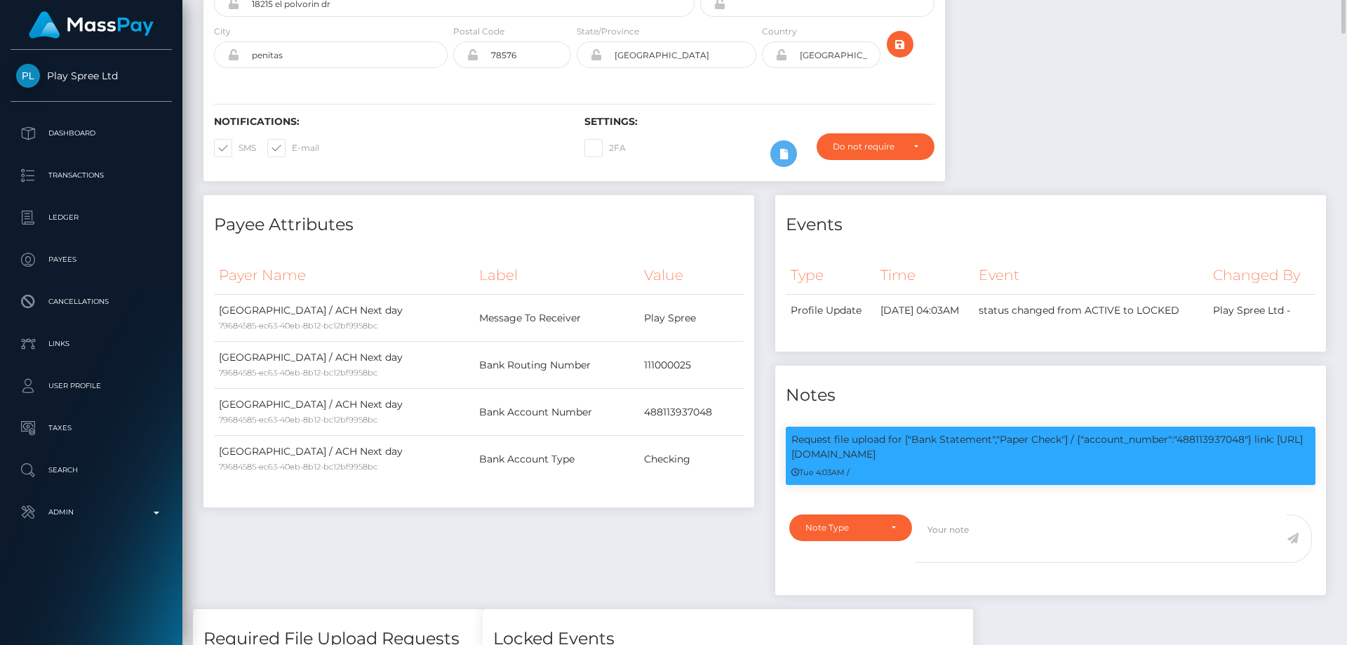
scroll to position [0, 0]
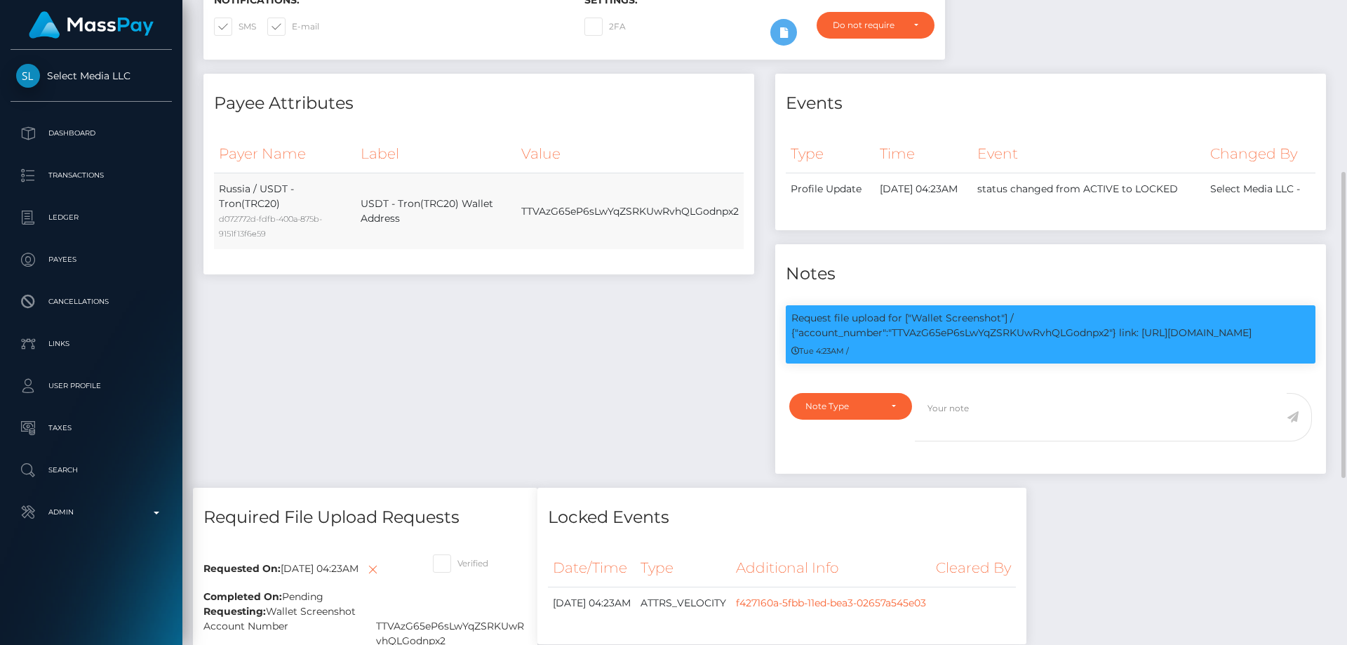
scroll to position [151, 0]
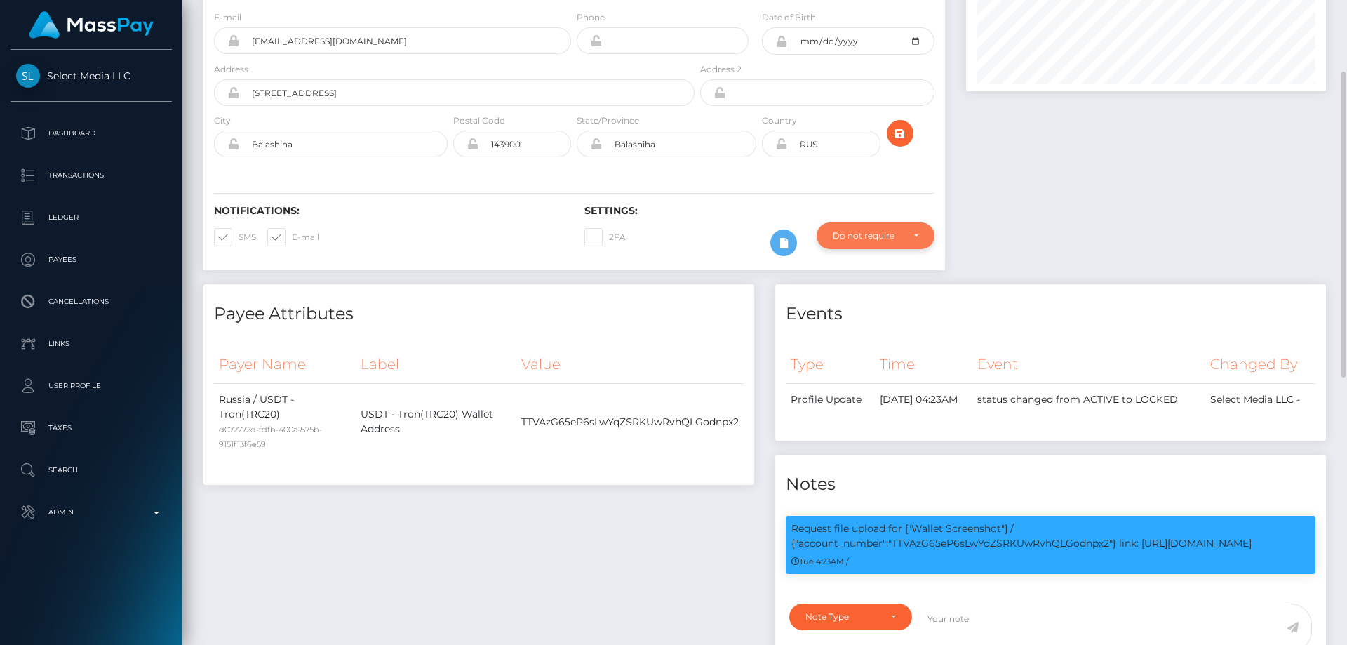
click at [854, 241] on div "Do not require" at bounding box center [867, 235] width 69 height 11
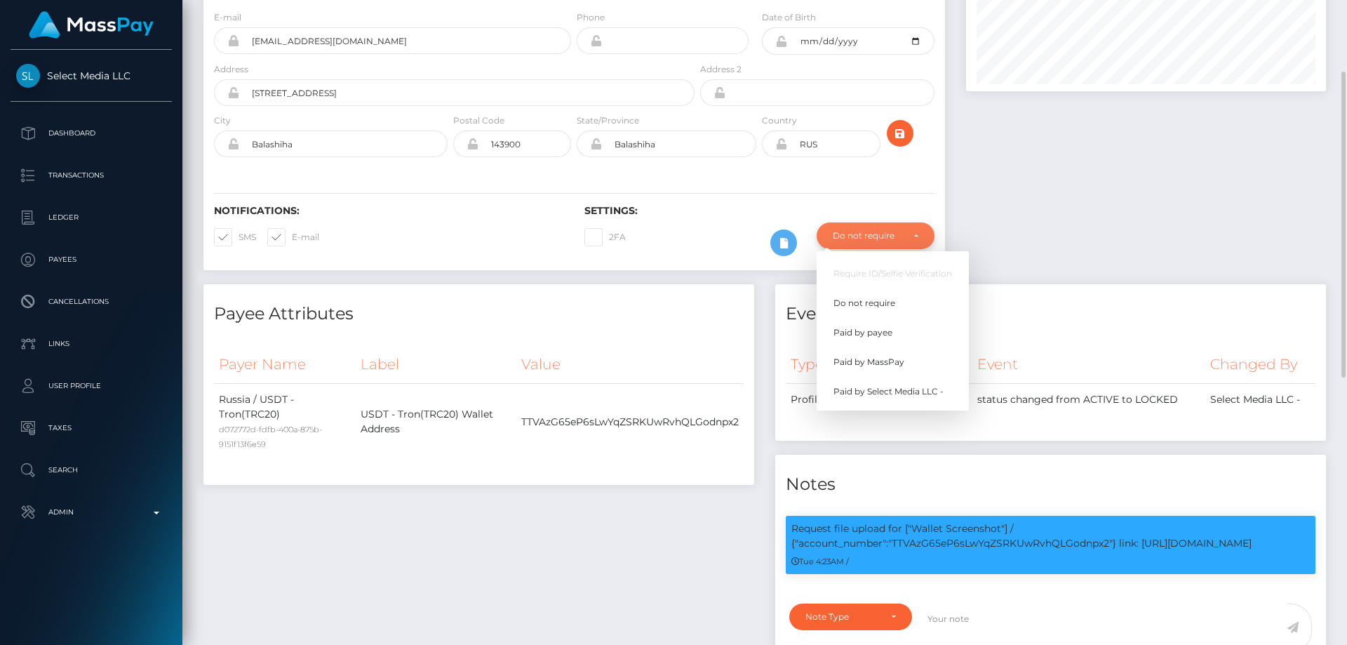
scroll to position [168, 361]
click at [887, 368] on span "Paid by MassPay" at bounding box center [868, 362] width 71 height 13
select select "2"
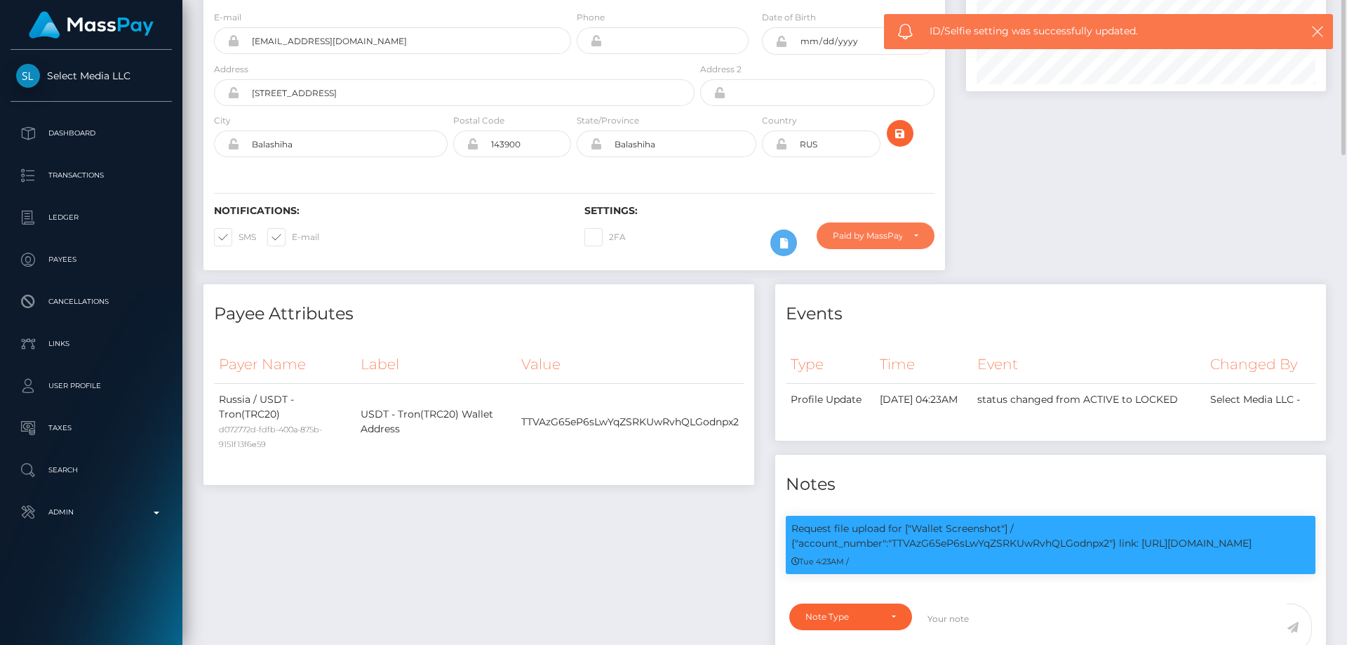
scroll to position [0, 0]
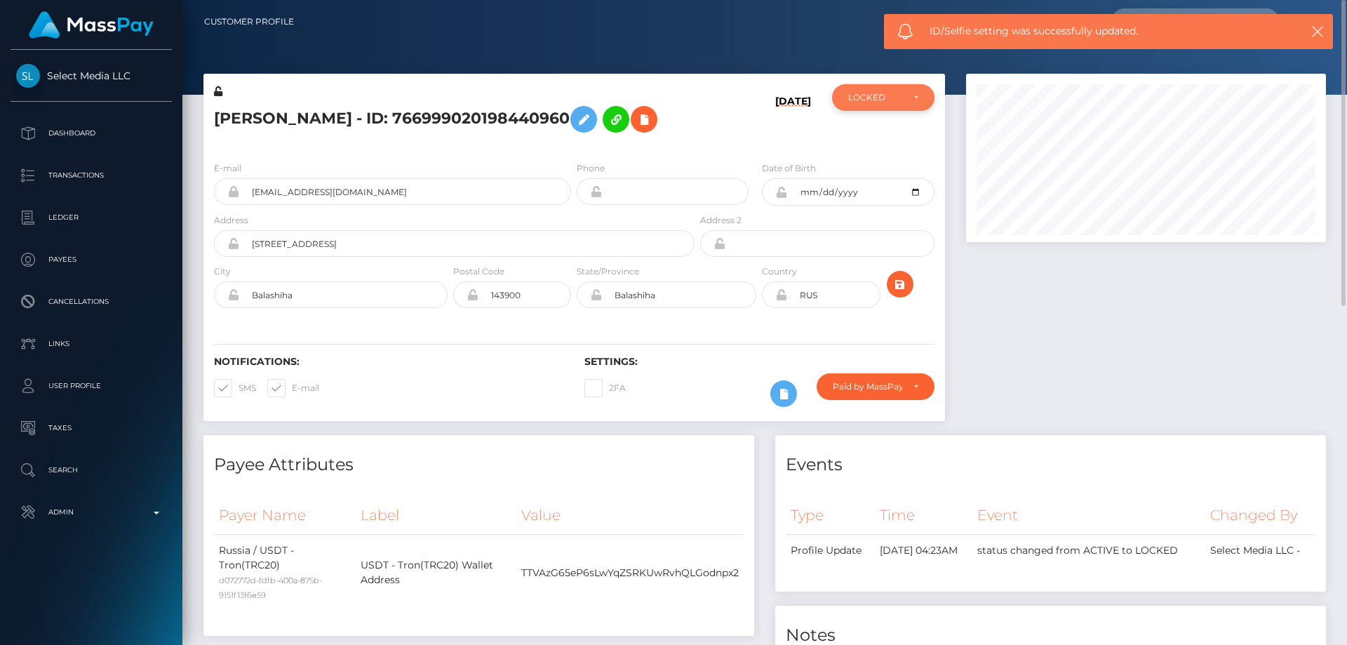
click at [873, 107] on div "LOCKED" at bounding box center [883, 97] width 102 height 27
click at [879, 139] on span "ACTIVE" at bounding box center [865, 135] width 32 height 13
select select "ACTIVE"
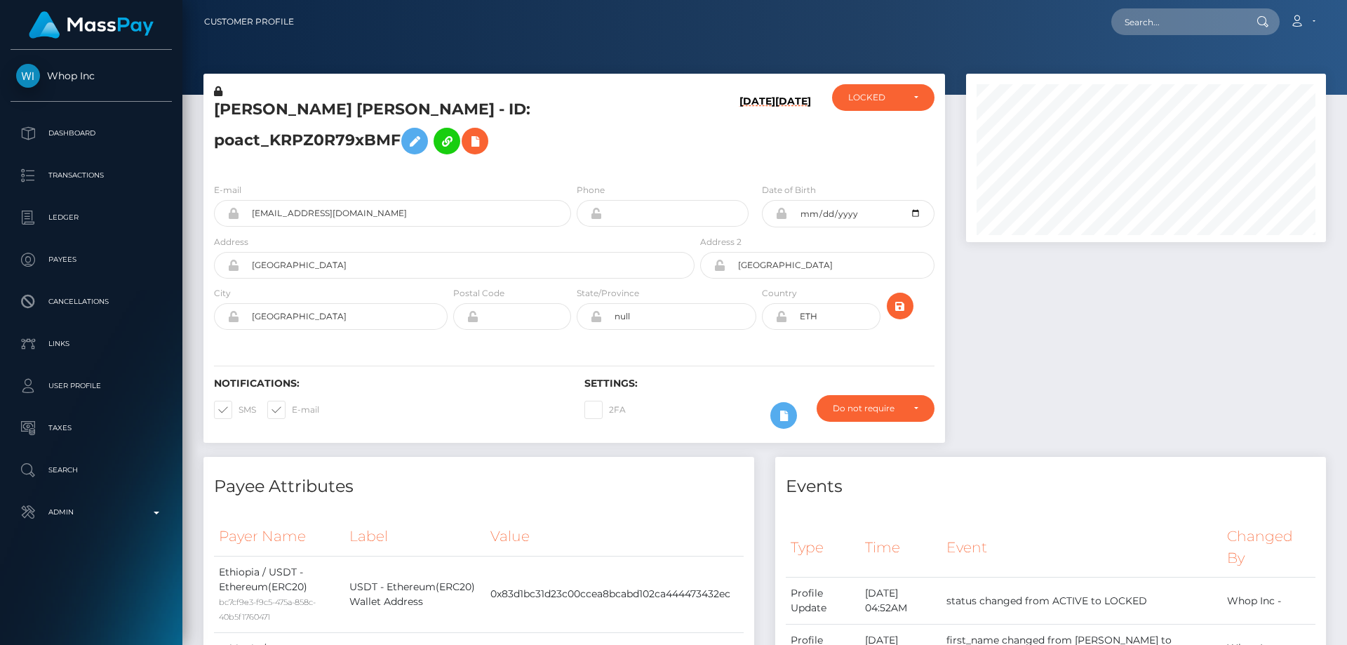
scroll to position [168, 361]
click at [594, 149] on h5 "[PERSON_NAME] [PERSON_NAME] - ID: poact_KRPZ0R79xBMF" at bounding box center [450, 130] width 473 height 62
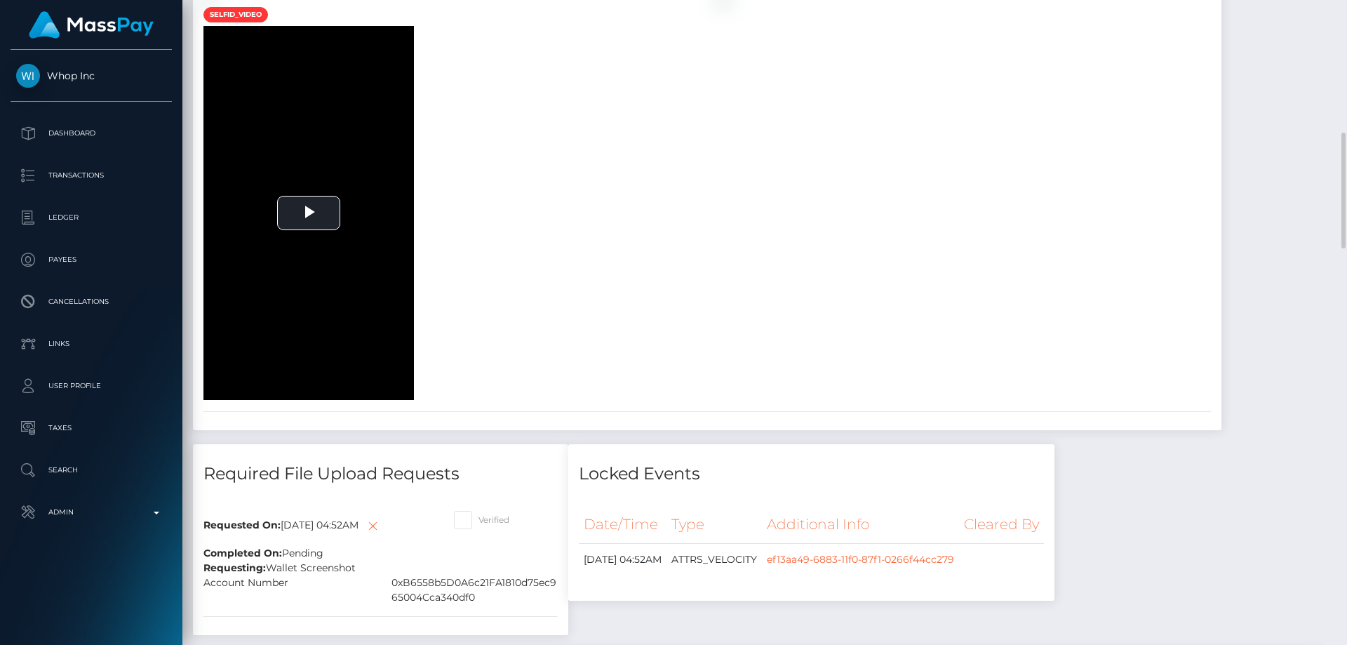
scroll to position [1052, 0]
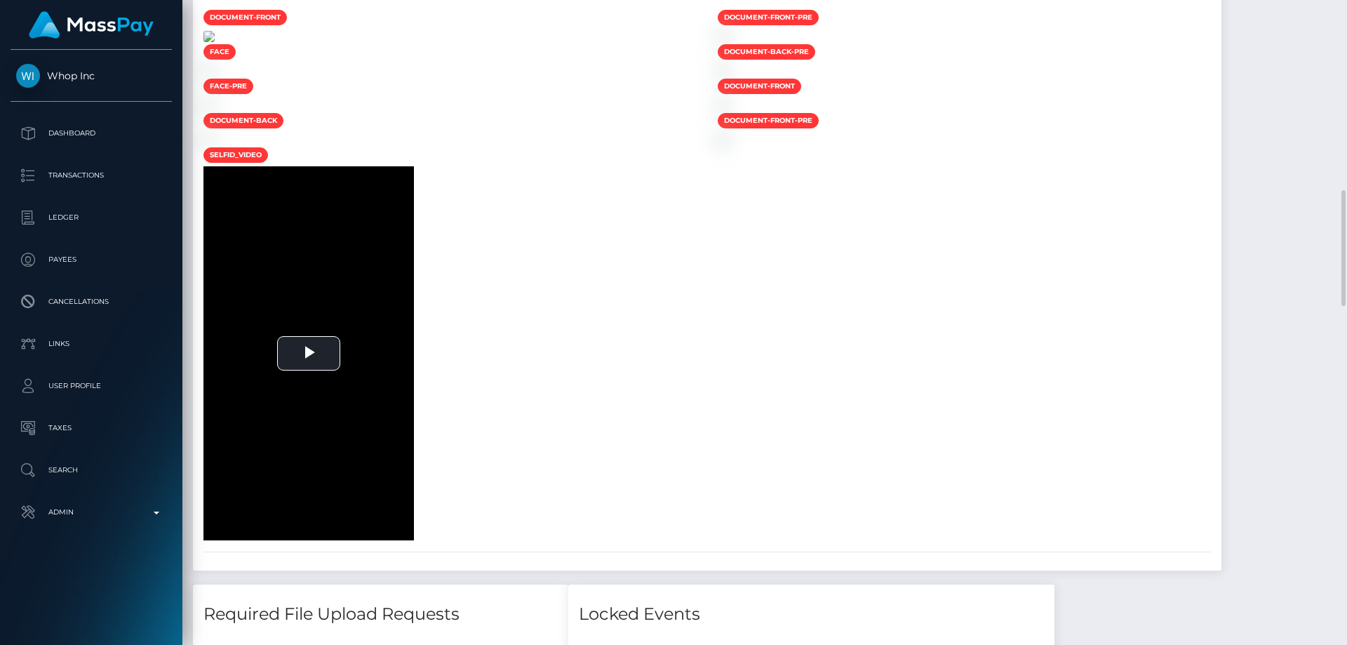
click at [215, 42] on img at bounding box center [208, 36] width 11 height 11
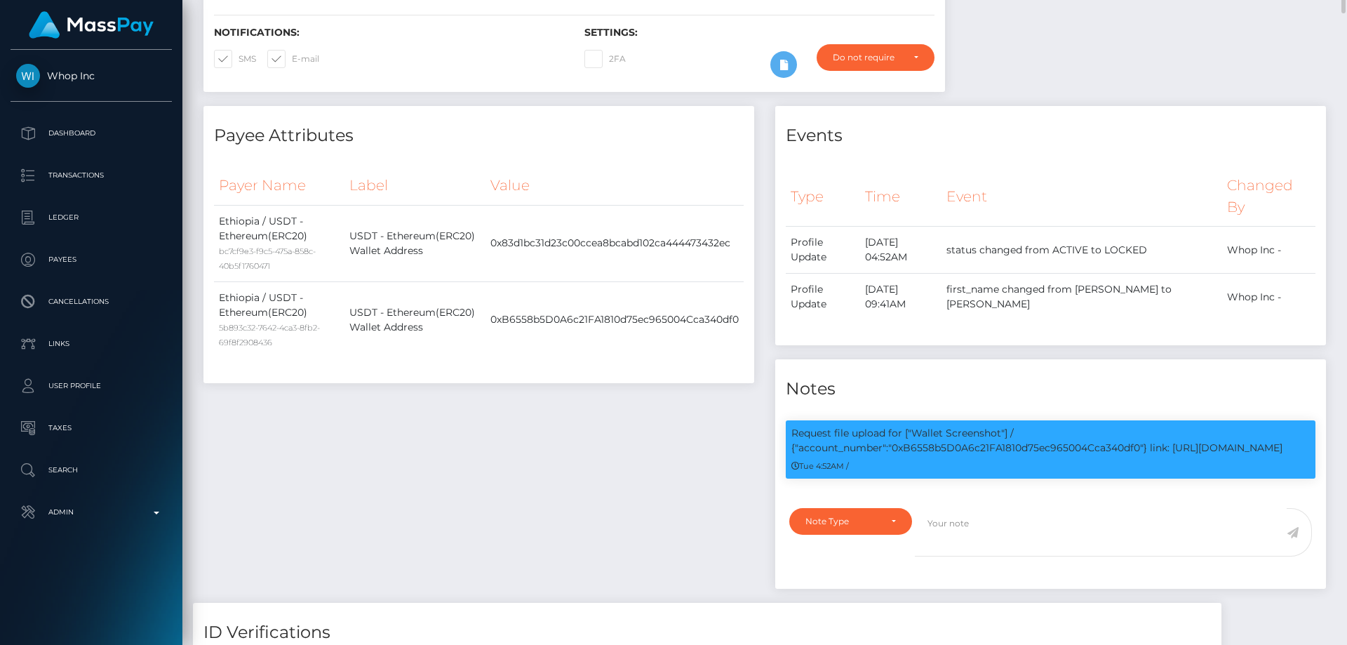
scroll to position [0, 0]
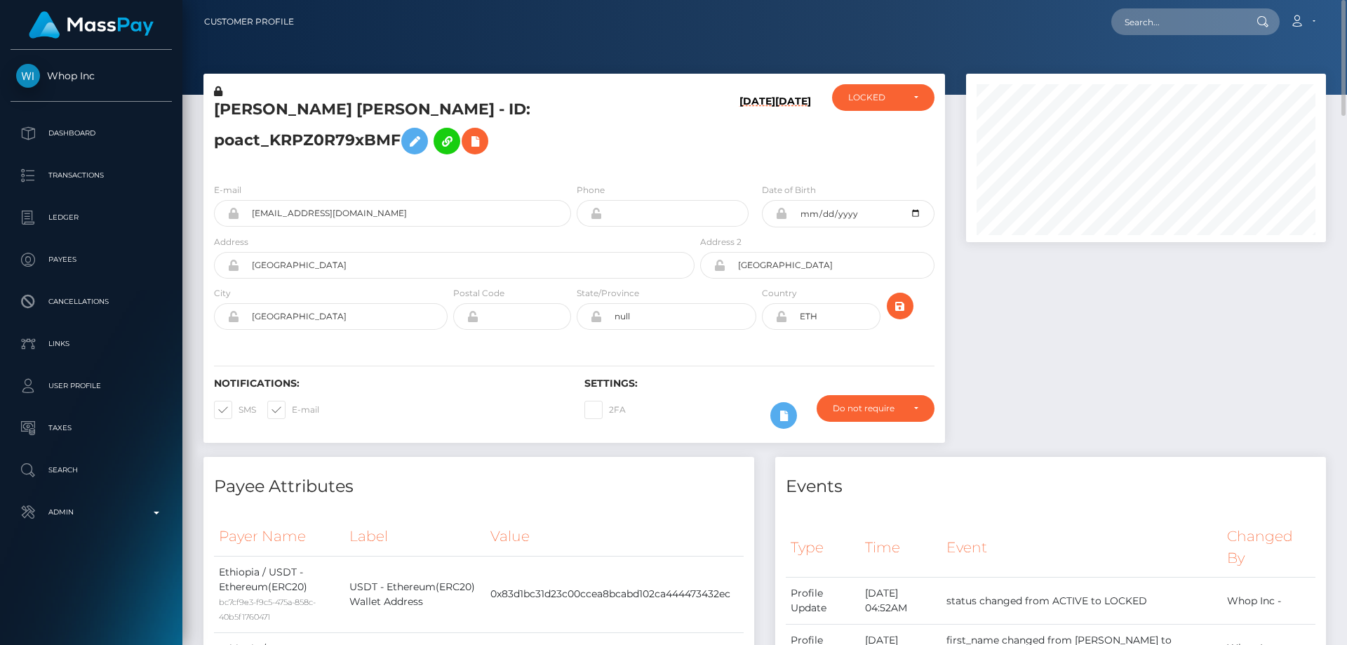
click at [626, 130] on h5 "EYOB MISGANAW BELAY misganaw - ID: poact_KRPZ0R79xBMF" at bounding box center [450, 130] width 473 height 62
click at [220, 88] on icon at bounding box center [218, 91] width 8 height 10
click at [697, 159] on div "EYOB MISGANAW BELAY misganaw - ID: poact_KRPZ0R79xBMF" at bounding box center [450, 128] width 494 height 88
click at [1143, 344] on div at bounding box center [1145, 265] width 381 height 383
click at [412, 144] on icon at bounding box center [414, 142] width 17 height 18
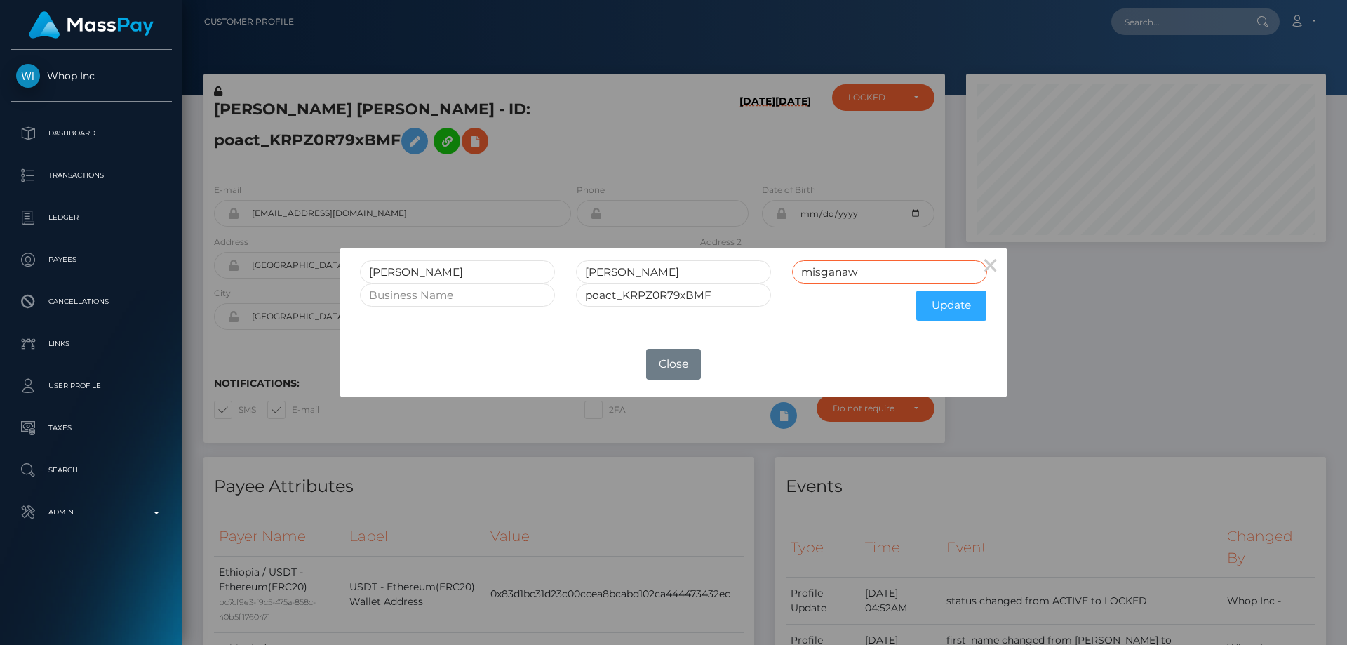
drag, startPoint x: 886, startPoint y: 277, endPoint x: 612, endPoint y: 301, distance: 275.3
click at [687, 266] on div "EYOB MISGANAW BELAY misganaw" at bounding box center [673, 271] width 648 height 23
drag, startPoint x: 685, startPoint y: 275, endPoint x: 654, endPoint y: 269, distance: 32.1
click at [654, 269] on input "MISGANAW BELAY" at bounding box center [673, 271] width 195 height 23
type input "MISGANAW"
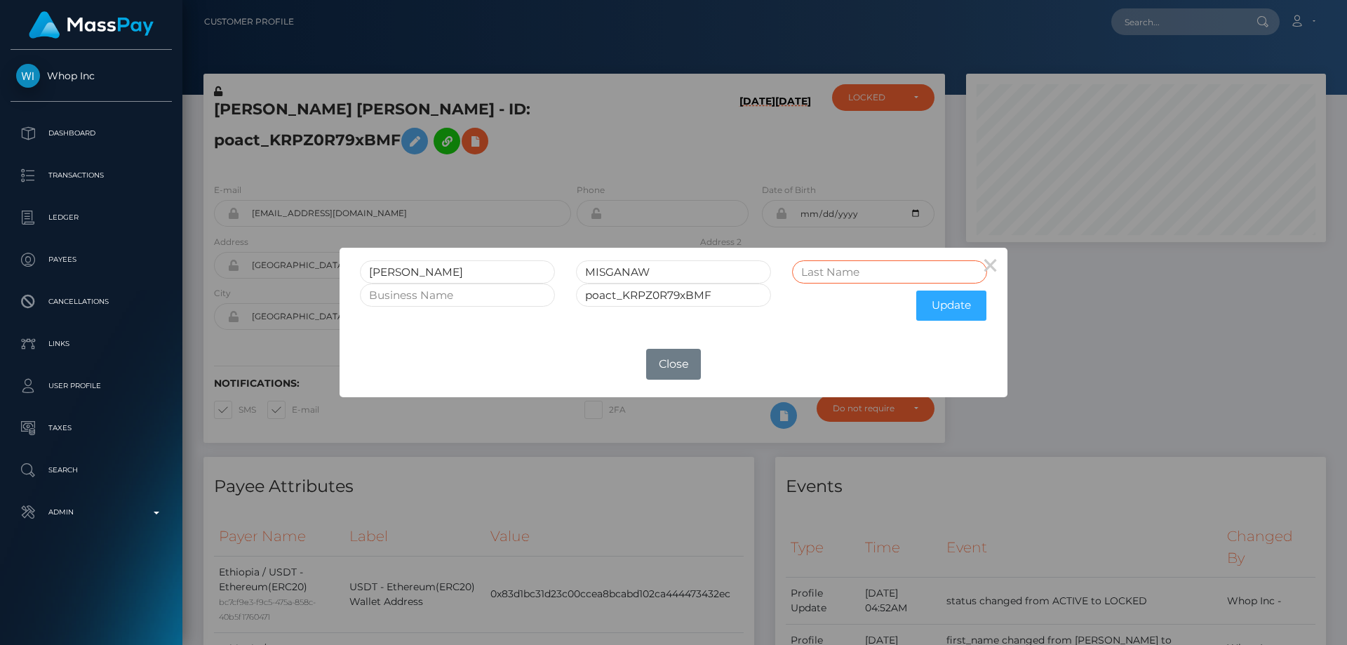
paste input "BELAY"
type input "BELAY"
click at [946, 311] on button "Update" at bounding box center [951, 305] width 70 height 30
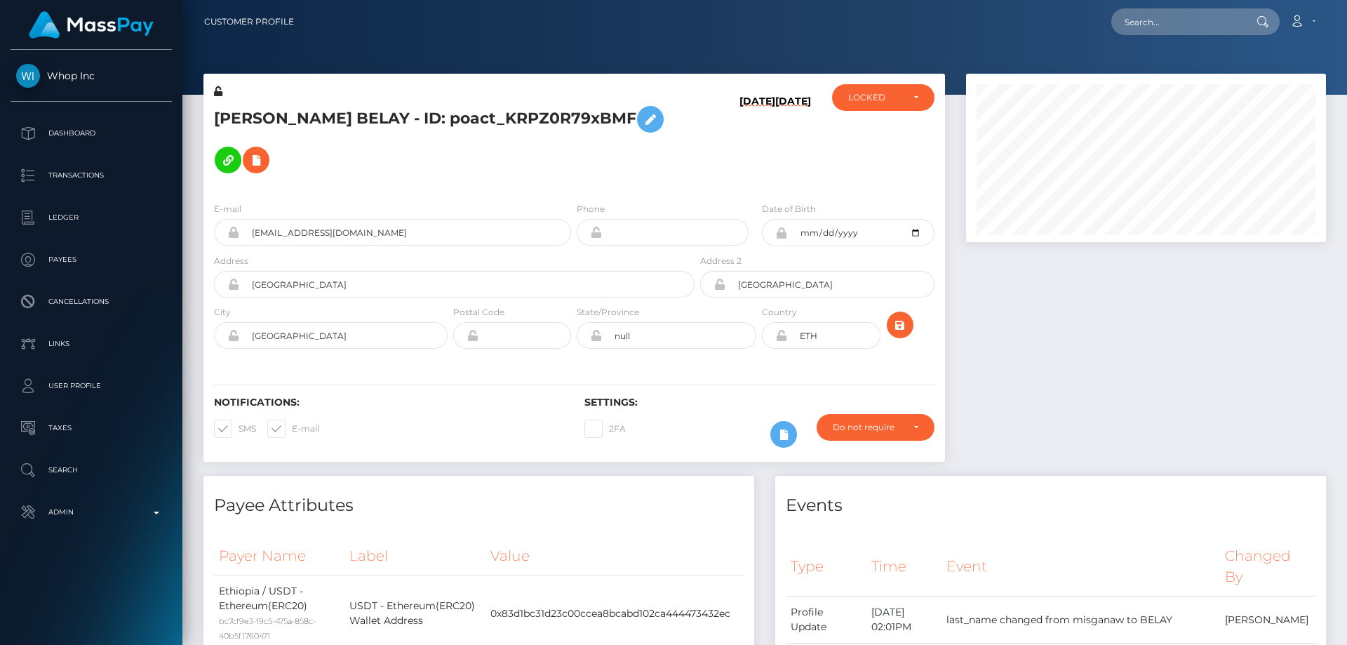
scroll to position [168, 361]
click at [219, 91] on icon at bounding box center [218, 91] width 8 height 10
click at [533, 163] on h5 "EYOB MISGANAW BELAY - ID: poact_KRPZ0R79xBMF" at bounding box center [450, 139] width 473 height 81
click at [899, 103] on div "LOCKED" at bounding box center [875, 97] width 54 height 11
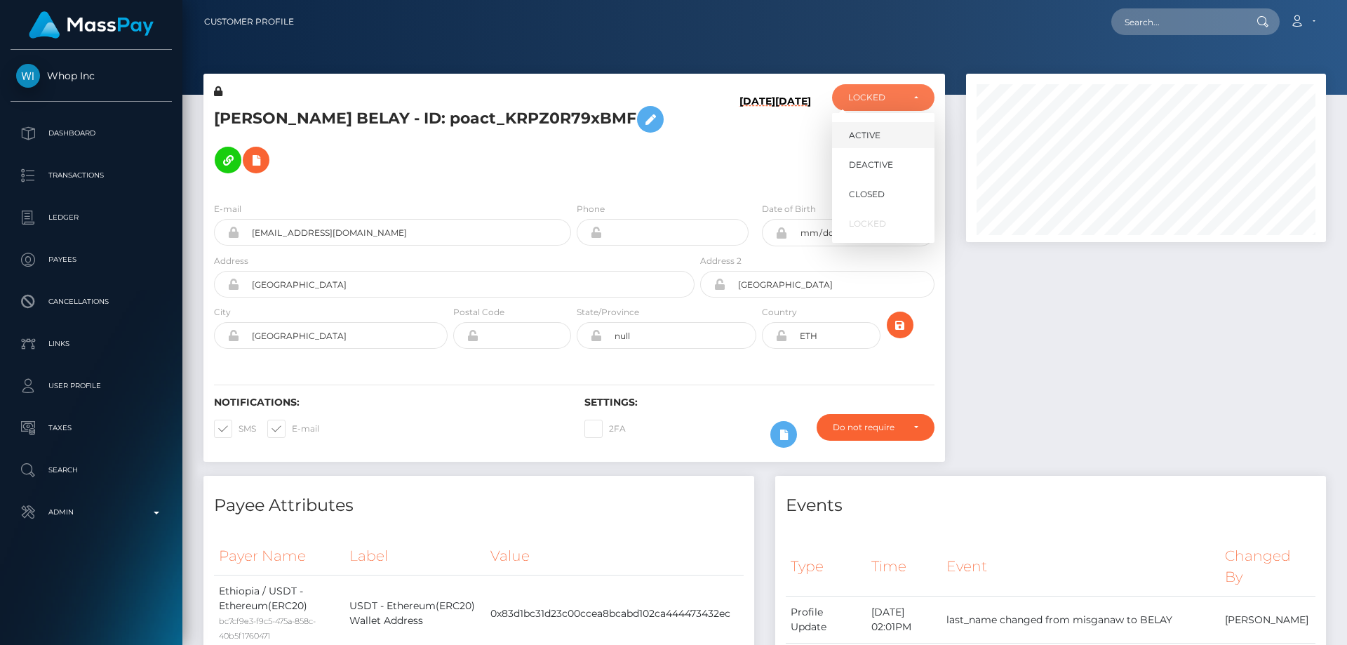
click at [894, 133] on link "ACTIVE" at bounding box center [883, 135] width 102 height 26
select select "ACTIVE"
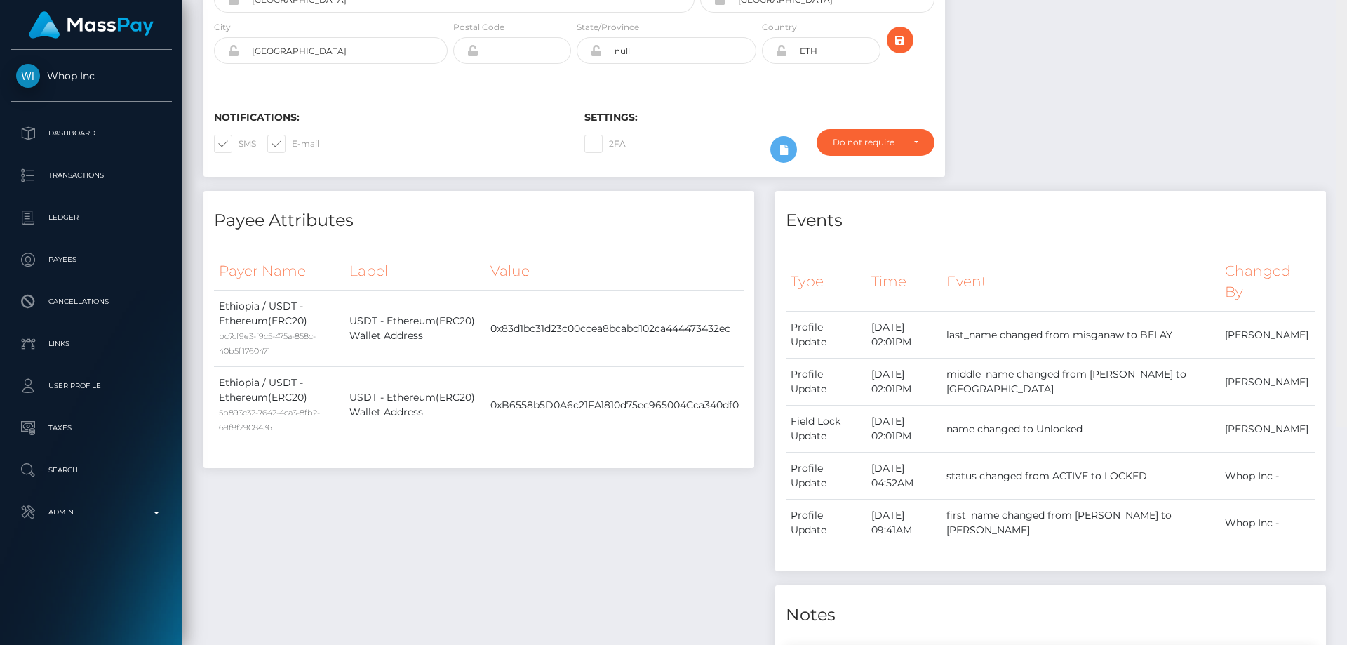
scroll to position [0, 0]
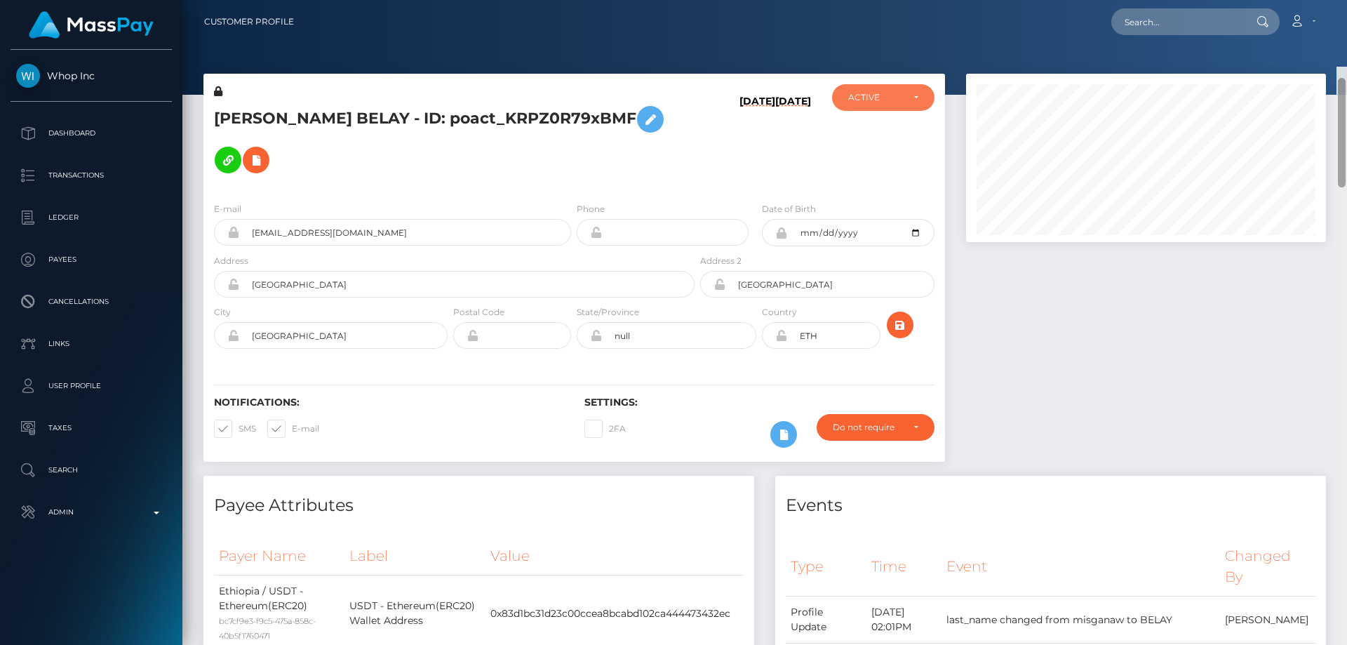
drag, startPoint x: 1340, startPoint y: 533, endPoint x: 1346, endPoint y: -53, distance: 586.4
click at [1346, 0] on html "Whop Inc Dashboard Transactions Ledger Payees Cancellations Links" at bounding box center [673, 322] width 1347 height 645
click at [562, 143] on h5 "EYOB MISGANAW BELAY - ID: poact_KRPZ0R79xBMF" at bounding box center [450, 139] width 473 height 81
drag, startPoint x: 1343, startPoint y: 526, endPoint x: 1346, endPoint y: -17, distance: 542.9
click at [1346, 0] on html "Whop Inc Dashboard Transactions Ledger Payees Cancellations Links" at bounding box center [673, 322] width 1347 height 645
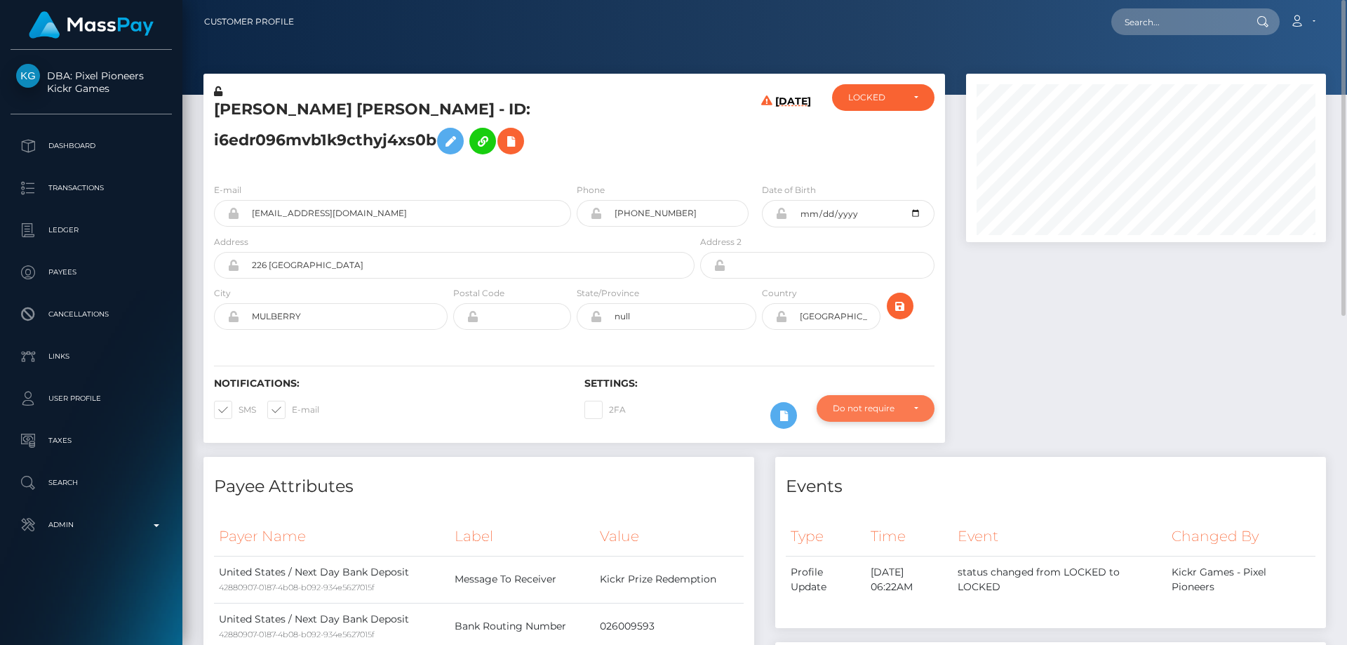
click at [892, 405] on div "Do not require" at bounding box center [867, 408] width 69 height 11
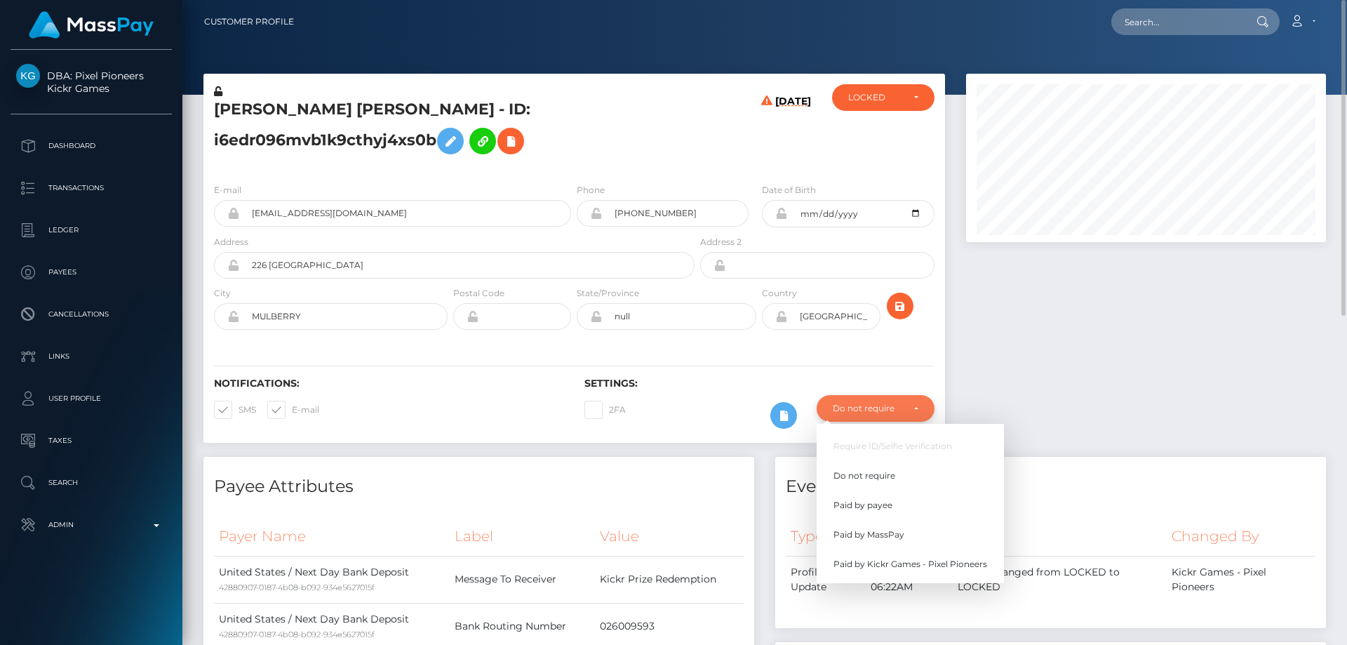
scroll to position [168, 361]
click at [910, 536] on link "Paid by MassPay" at bounding box center [909, 534] width 187 height 26
select select "2"
click at [1198, 422] on div at bounding box center [1145, 265] width 381 height 383
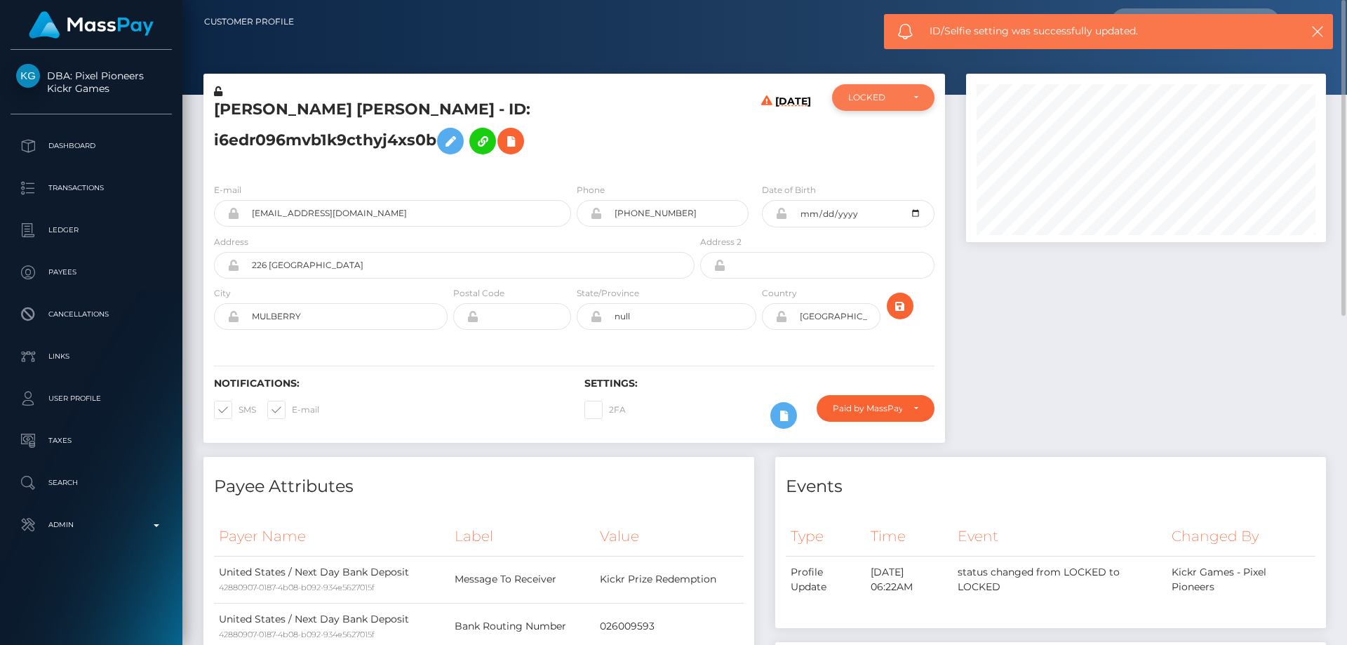
click at [892, 108] on div "LOCKED" at bounding box center [883, 97] width 102 height 27
click at [874, 171] on link "DEACTIVE" at bounding box center [883, 165] width 102 height 26
select select "DEACTIVE"
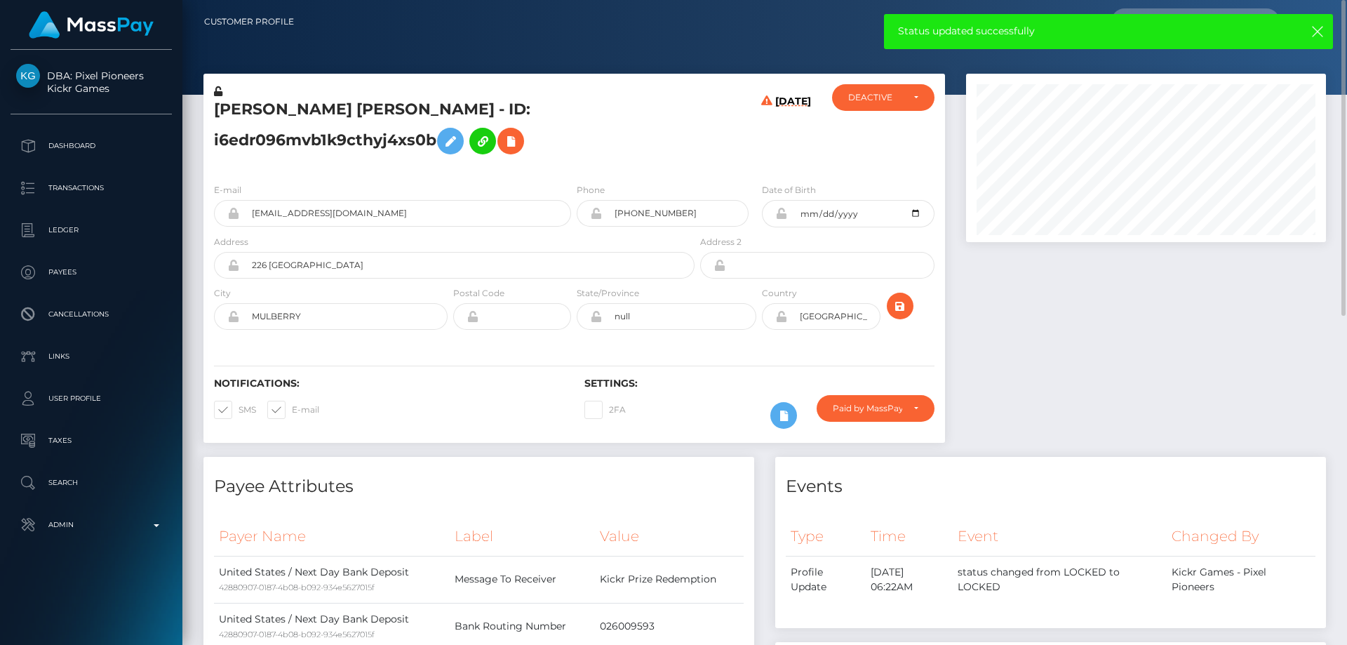
click at [436, 107] on h5 "[PERSON_NAME] [PERSON_NAME] - ID: i6edr096mvb1k9cthyj4xs0b" at bounding box center [450, 130] width 473 height 62
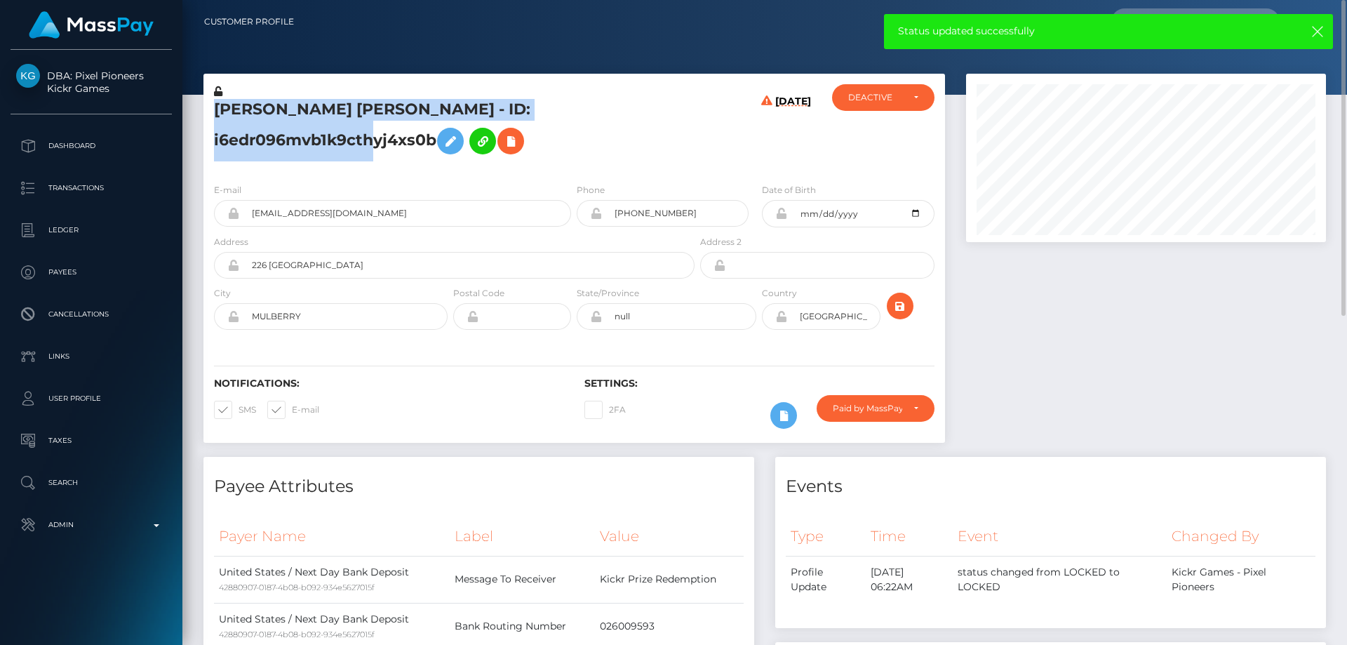
click at [436, 107] on h5 "JOSE Jesus MARTINEZ - ID: i6edr096mvb1k9cthyj4xs0b" at bounding box center [450, 130] width 473 height 62
copy h5 "JOSE Jesus MARTINEZ - ID: i6edr096mvb1k9cthyj4xs0b"
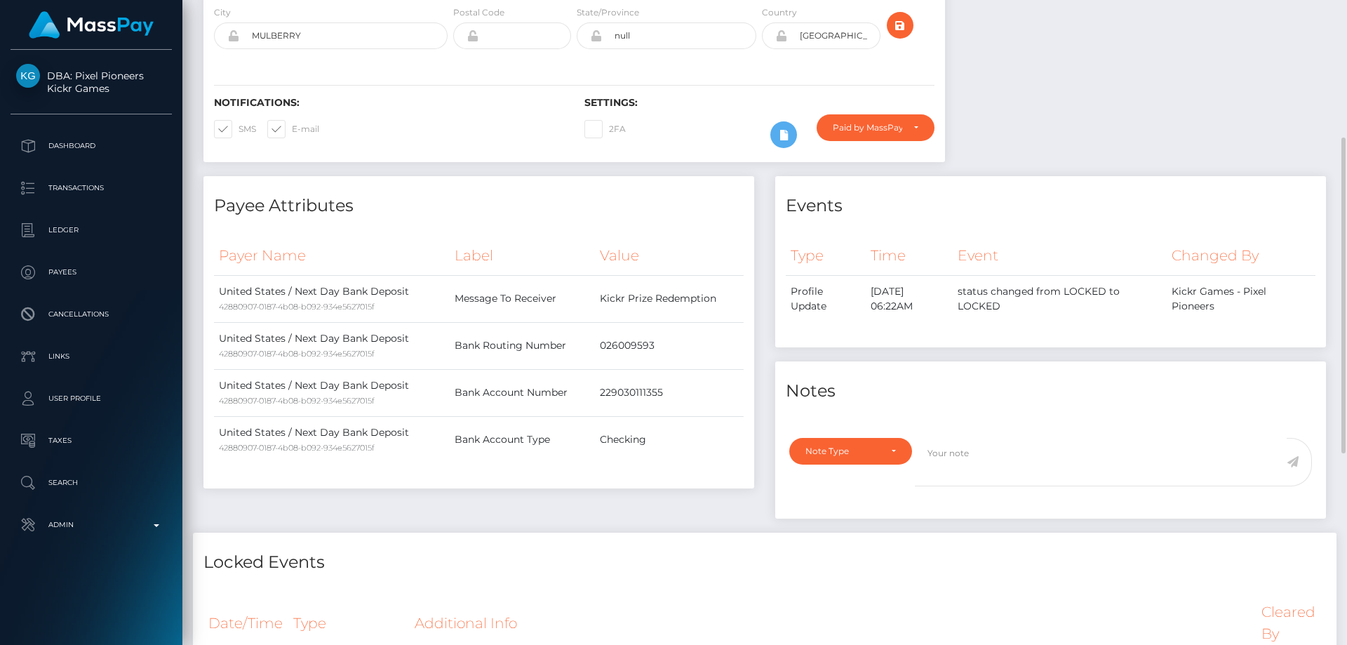
drag, startPoint x: 1053, startPoint y: 550, endPoint x: 1006, endPoint y: 534, distance: 49.5
click at [1053, 550] on h4 "Locked Events" at bounding box center [764, 562] width 1122 height 25
click at [863, 458] on div "Note Type" at bounding box center [850, 451] width 123 height 27
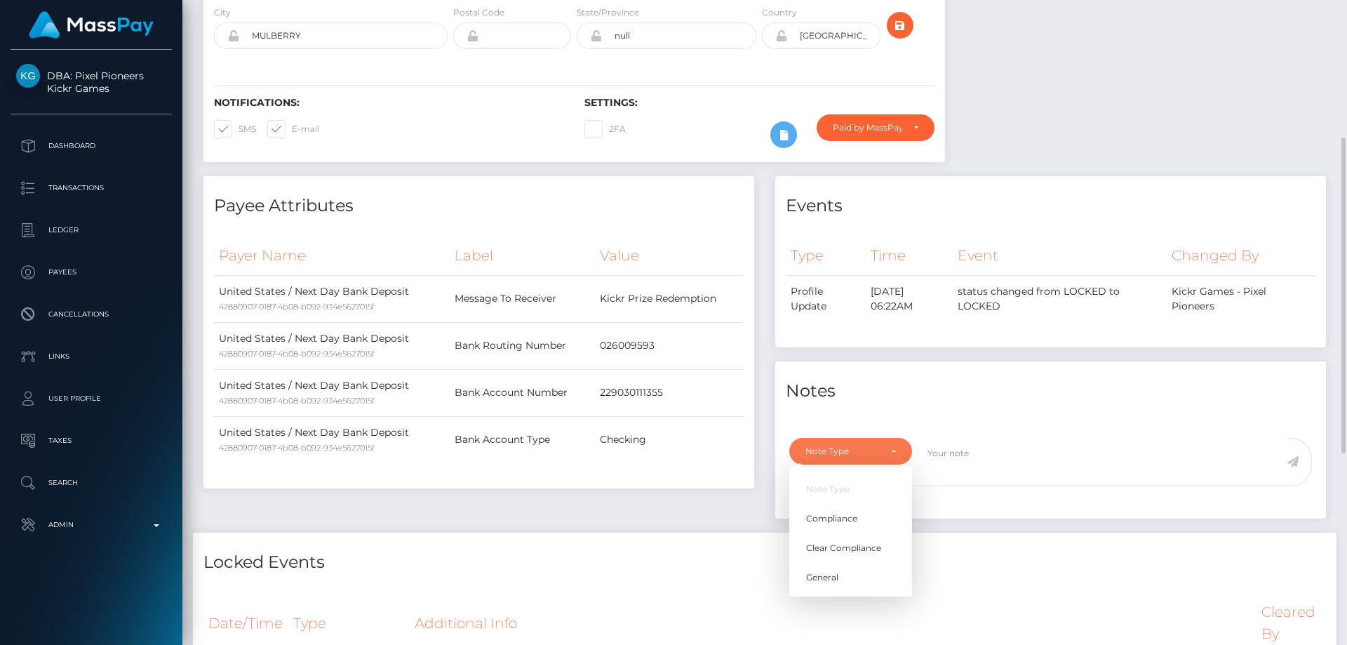
scroll to position [168, 361]
click at [859, 519] on link "Compliance" at bounding box center [850, 518] width 123 height 26
select select "COMPLIANCE"
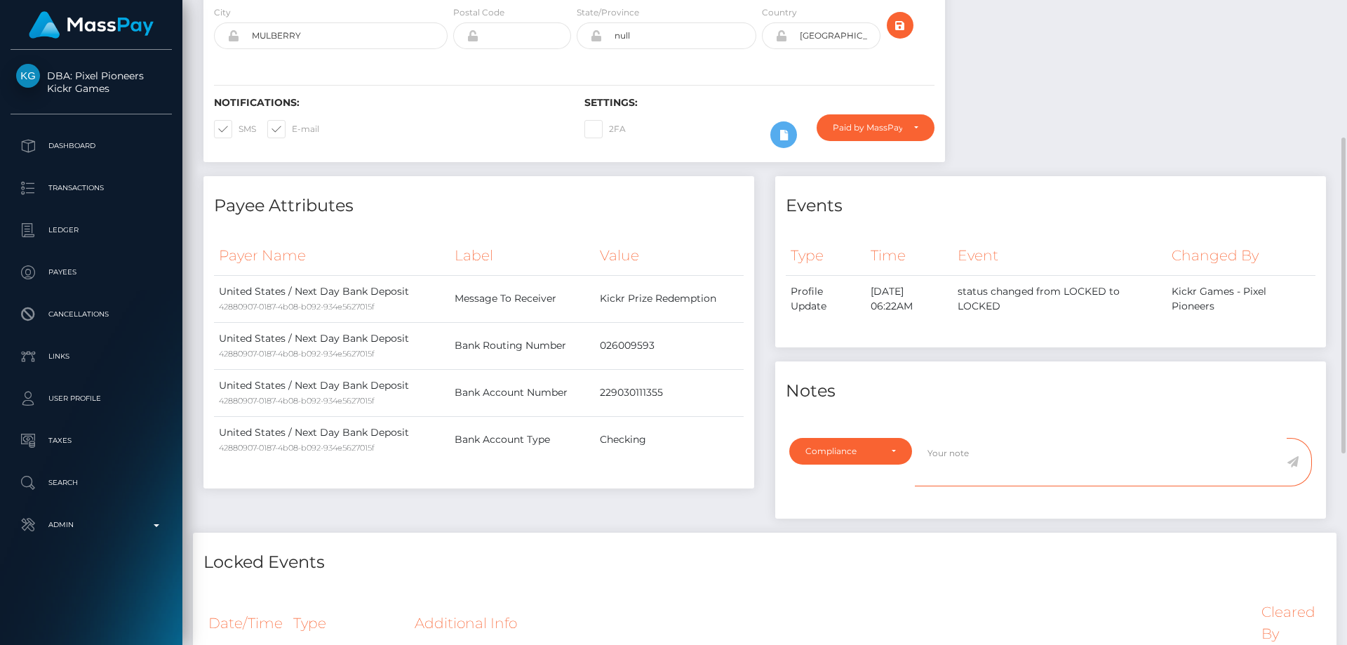
click at [967, 475] on textarea at bounding box center [1101, 462] width 372 height 48
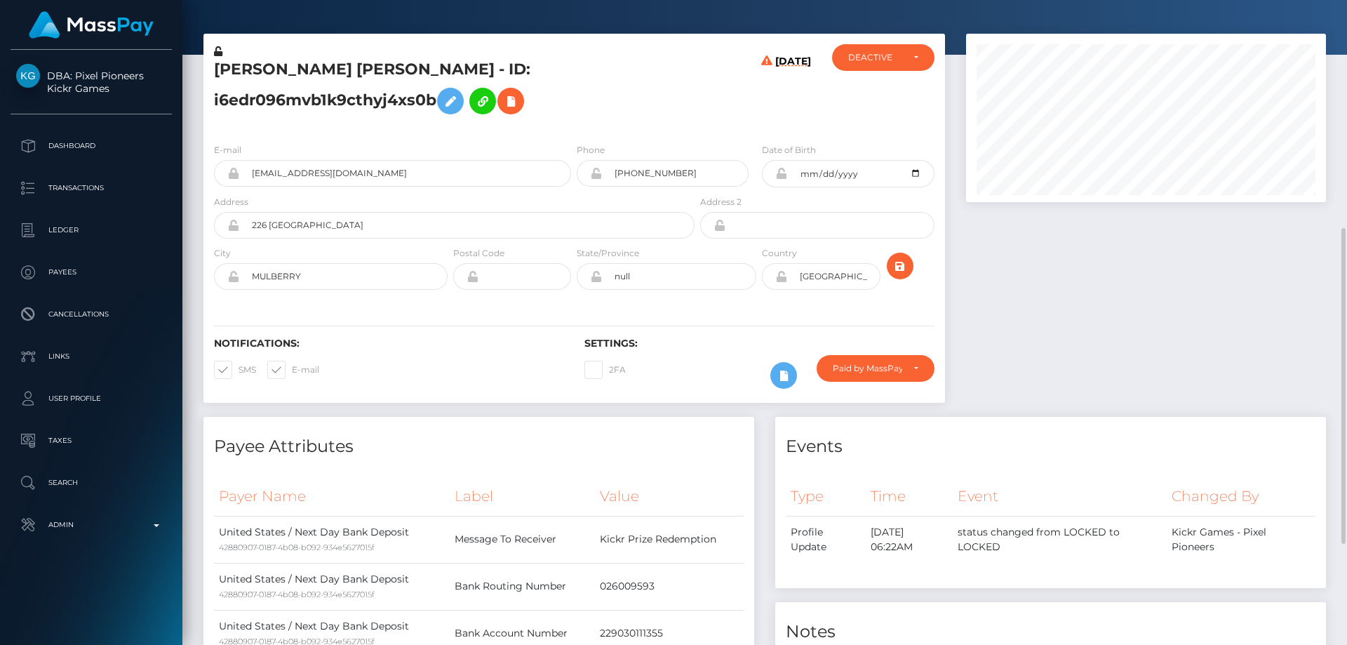
scroll to position [321, 0]
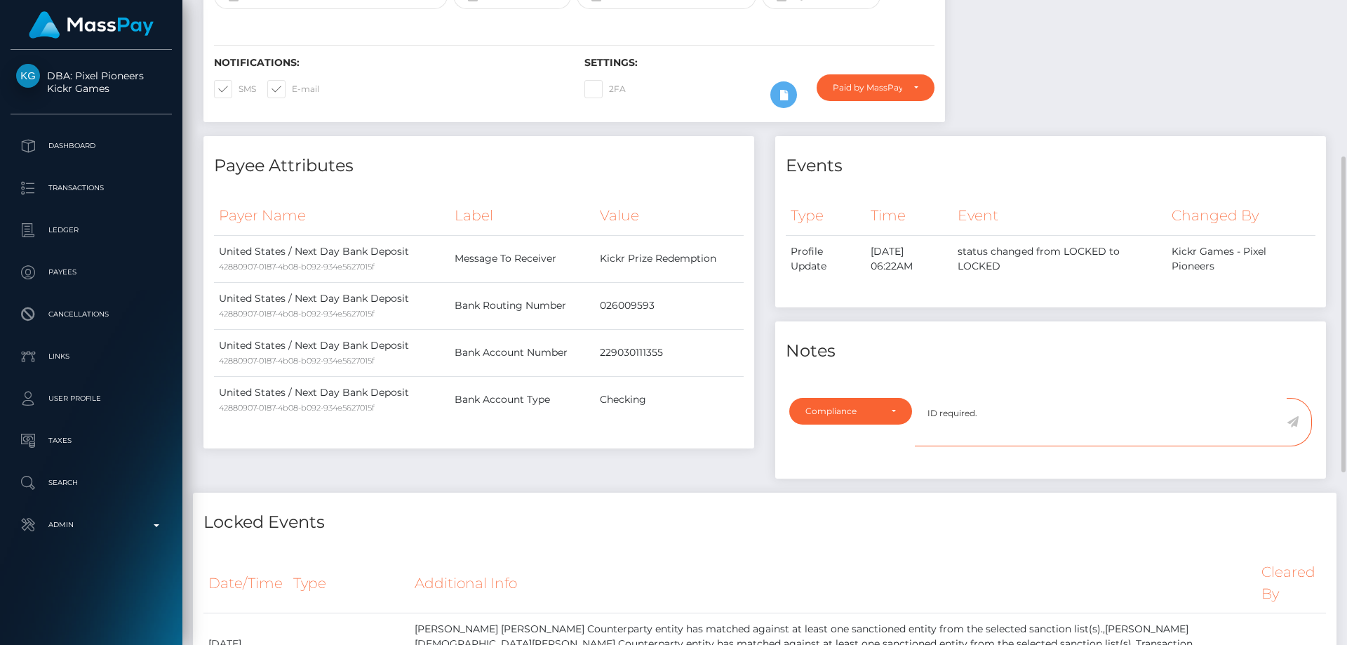
type textarea "ID required."
drag, startPoint x: 1294, startPoint y: 422, endPoint x: 1263, endPoint y: 441, distance: 36.6
click at [1294, 422] on icon at bounding box center [1292, 421] width 12 height 11
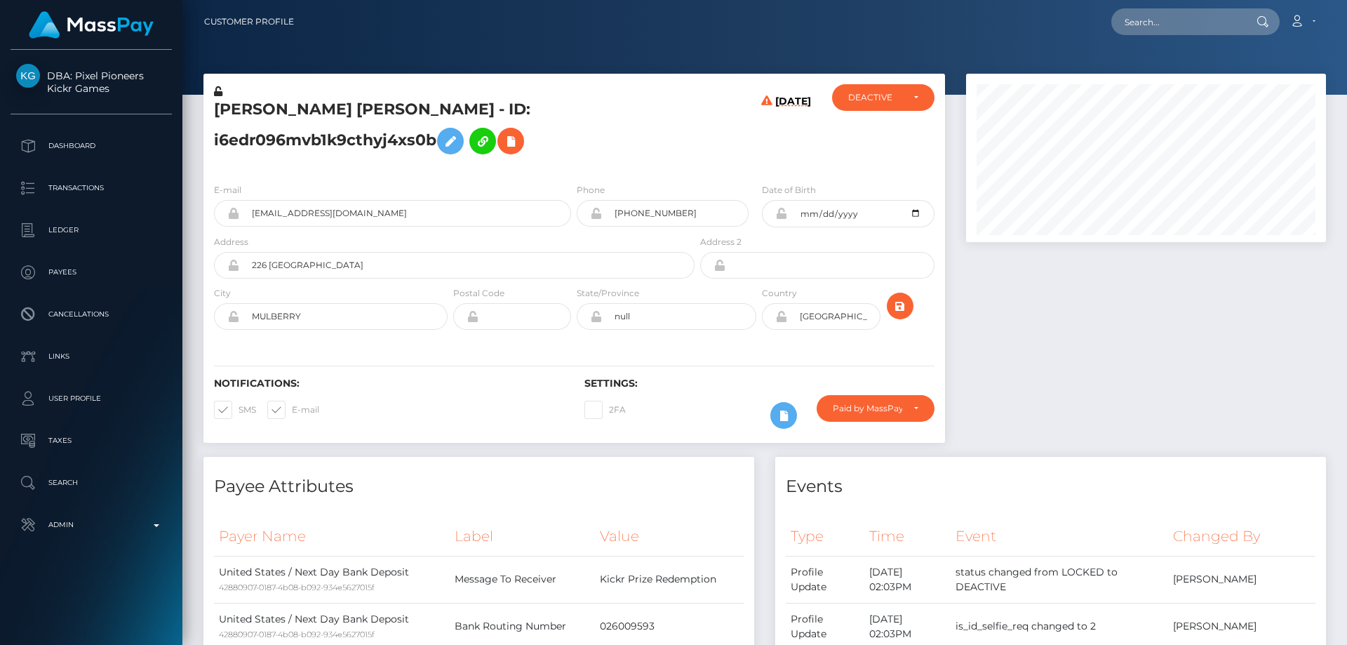
scroll to position [168, 361]
click at [441, 140] on h5 "JOSE Jesus MARTINEZ - ID: i6edr096mvb1k9cthyj4xs0b" at bounding box center [450, 130] width 473 height 62
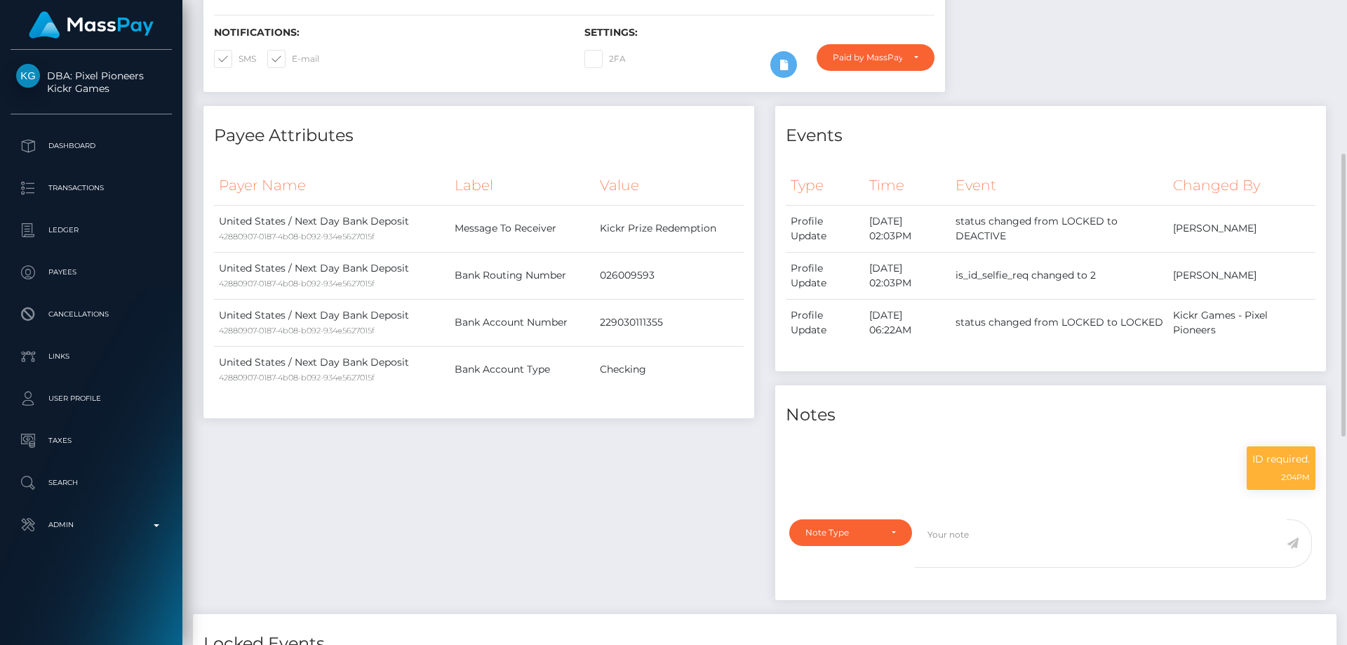
scroll to position [0, 0]
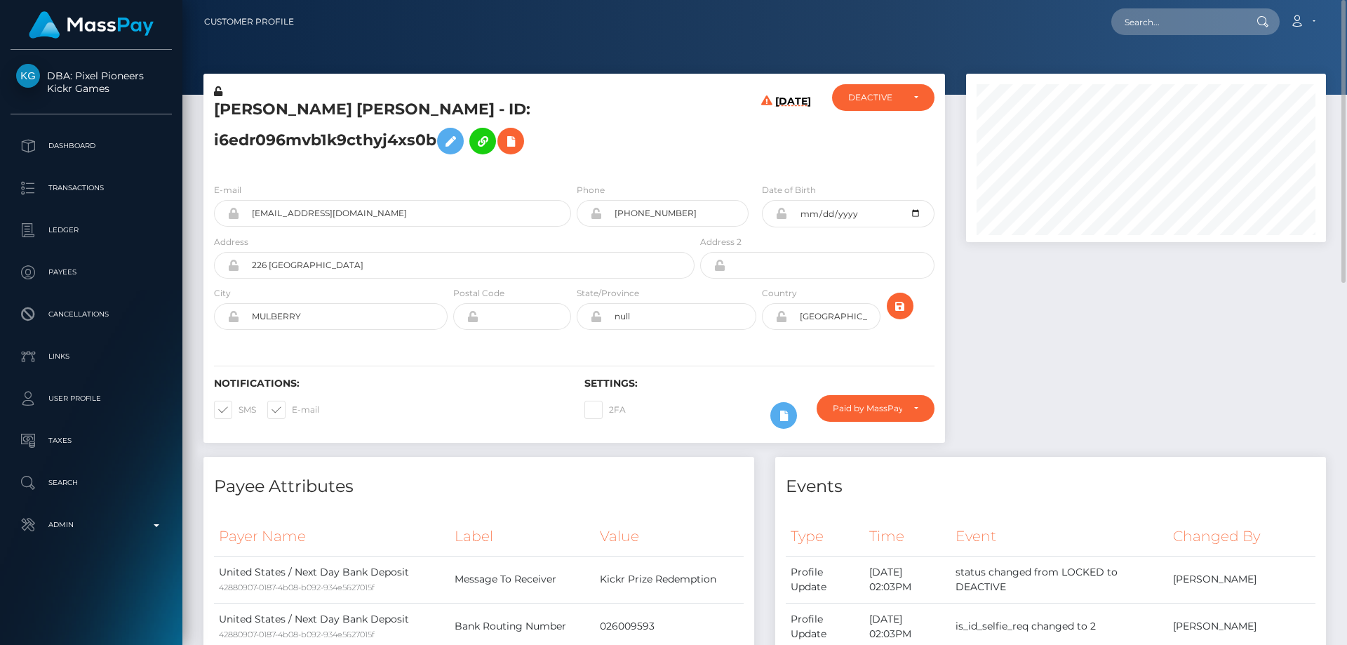
click at [405, 132] on h5 "JOSE Jesus MARTINEZ - ID: i6edr096mvb1k9cthyj4xs0b" at bounding box center [450, 130] width 473 height 62
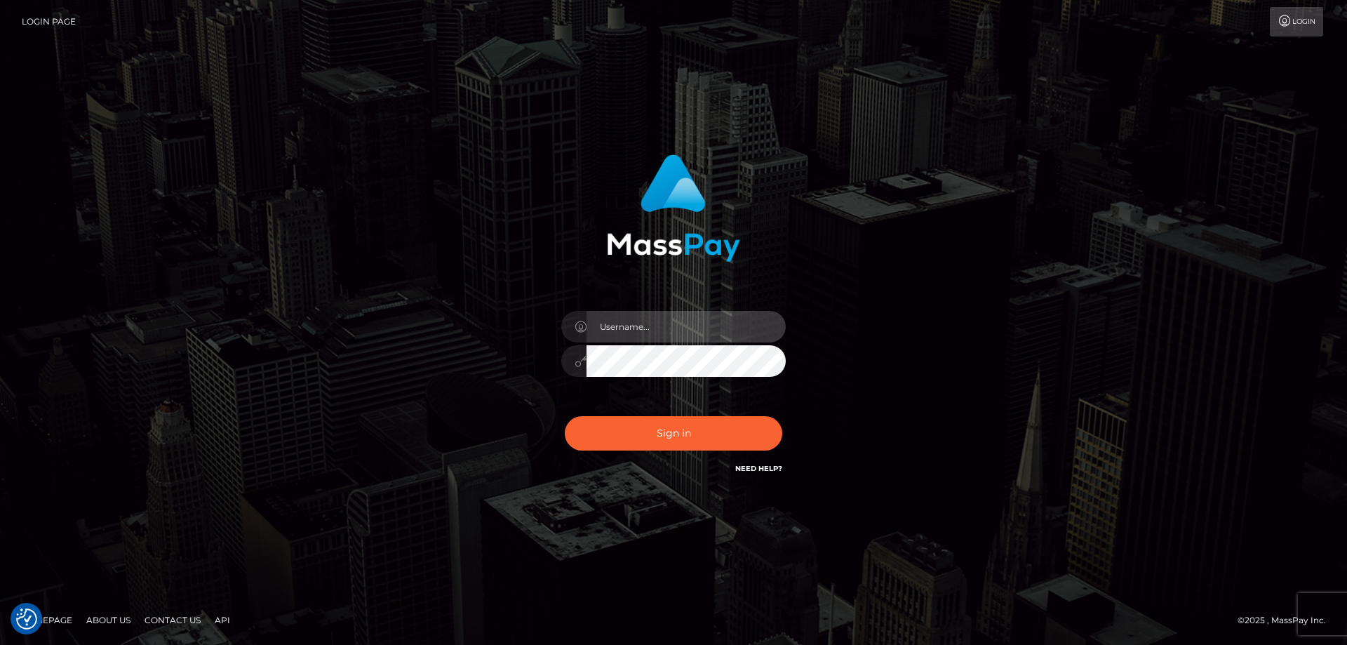
type input "[PERSON_NAME].Cirnat"
click at [781, 410] on div at bounding box center [656, 457] width 288 height 160
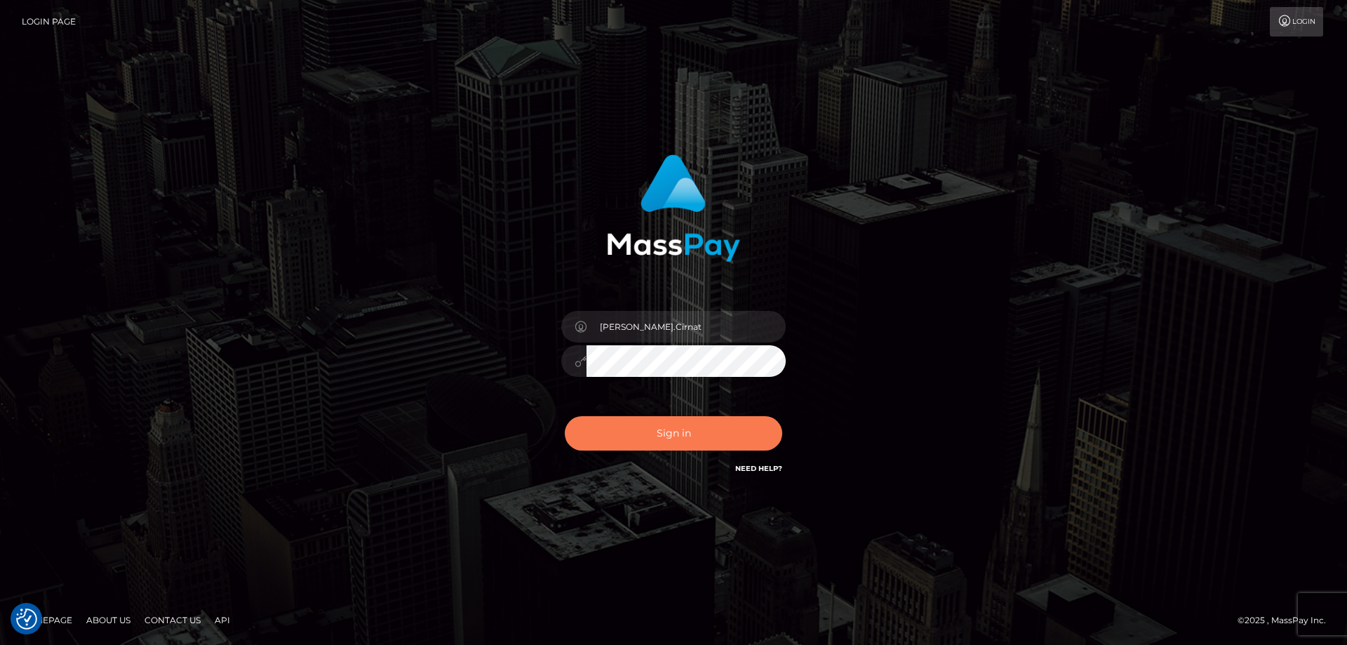
drag, startPoint x: 671, startPoint y: 432, endPoint x: 593, endPoint y: 408, distance: 81.0
click at [670, 433] on button "Sign in" at bounding box center [673, 433] width 217 height 34
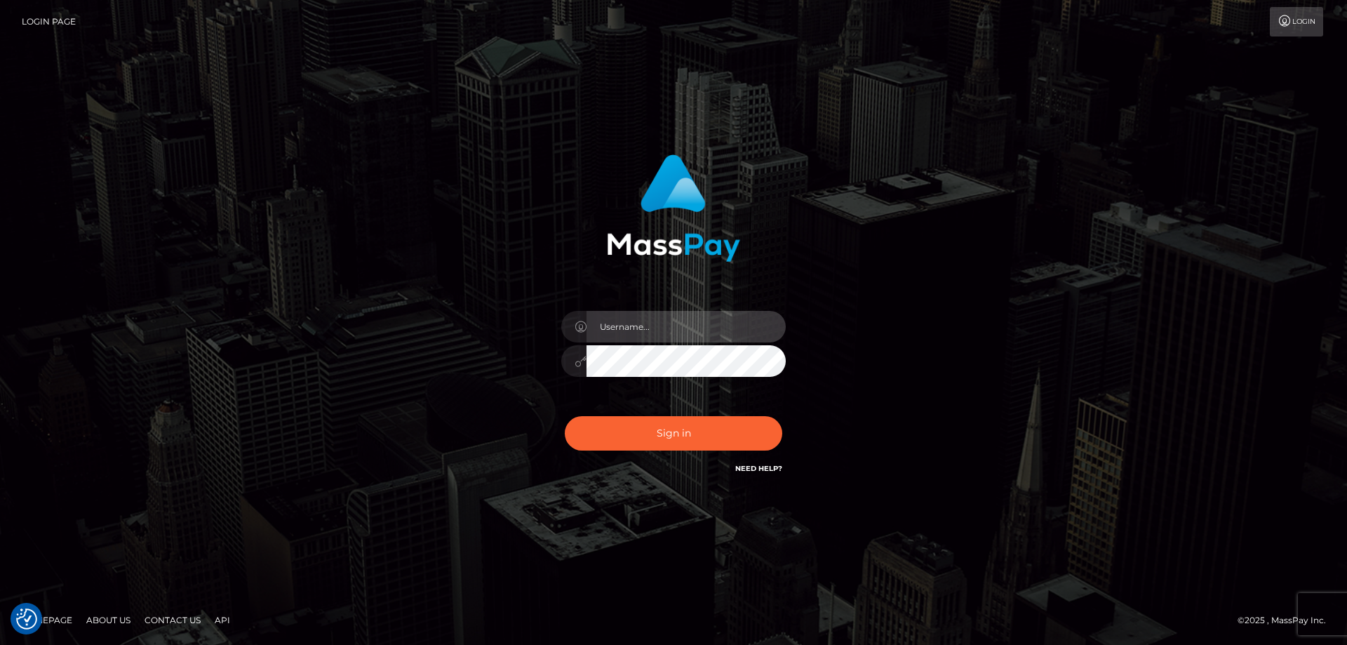
type input "[PERSON_NAME].Cirnat"
click at [788, 415] on div at bounding box center [656, 457] width 288 height 160
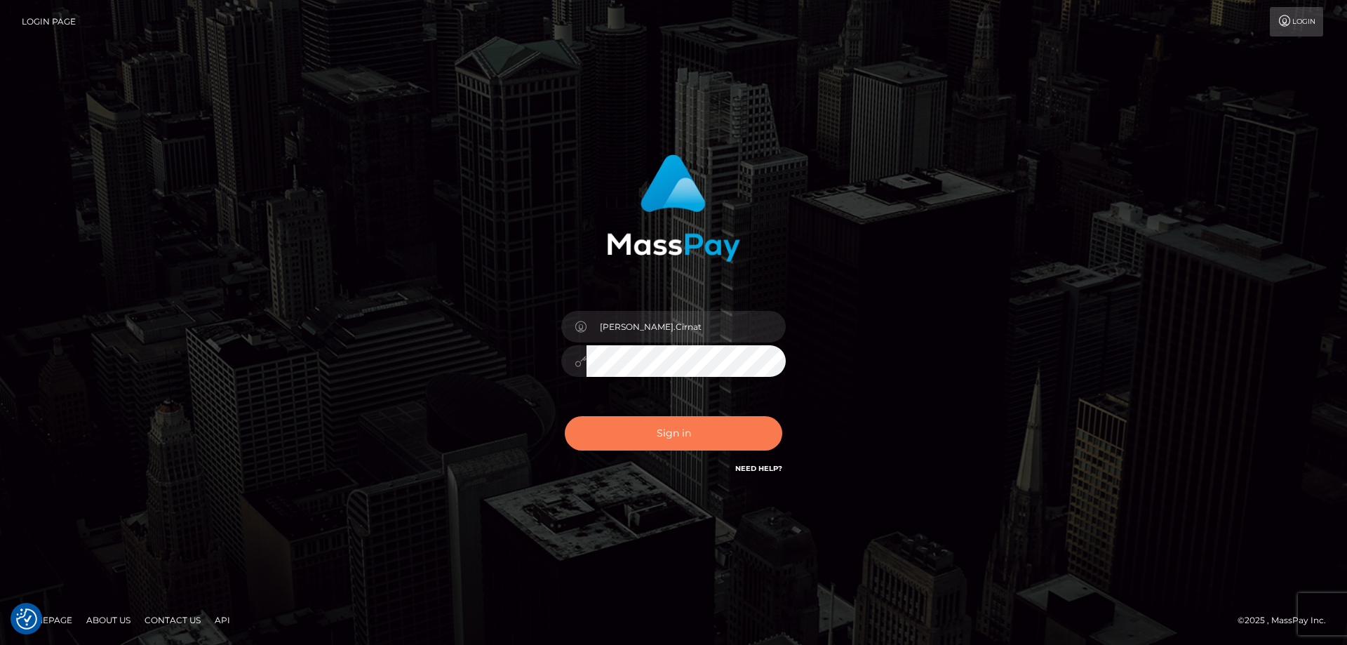
click at [701, 433] on button "Sign in" at bounding box center [673, 433] width 217 height 34
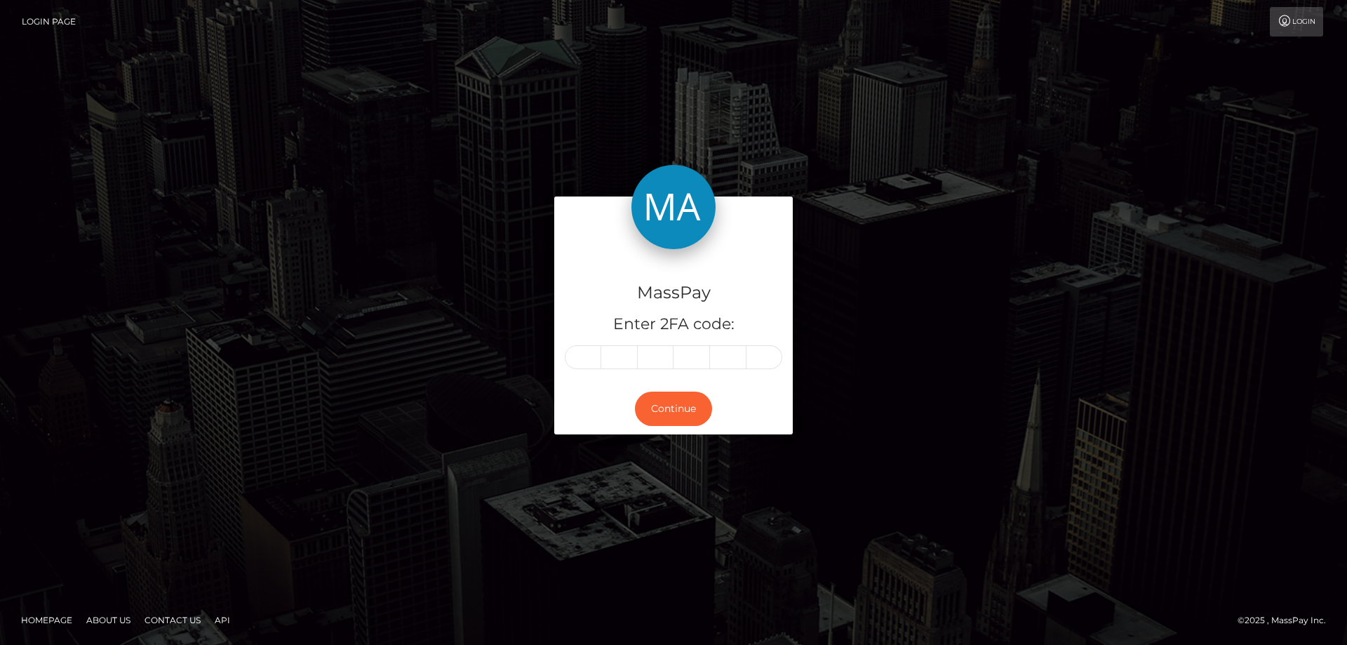
click at [579, 356] on input "text" at bounding box center [583, 357] width 36 height 24
type input "5"
type input "7"
type input "4"
type input "9"
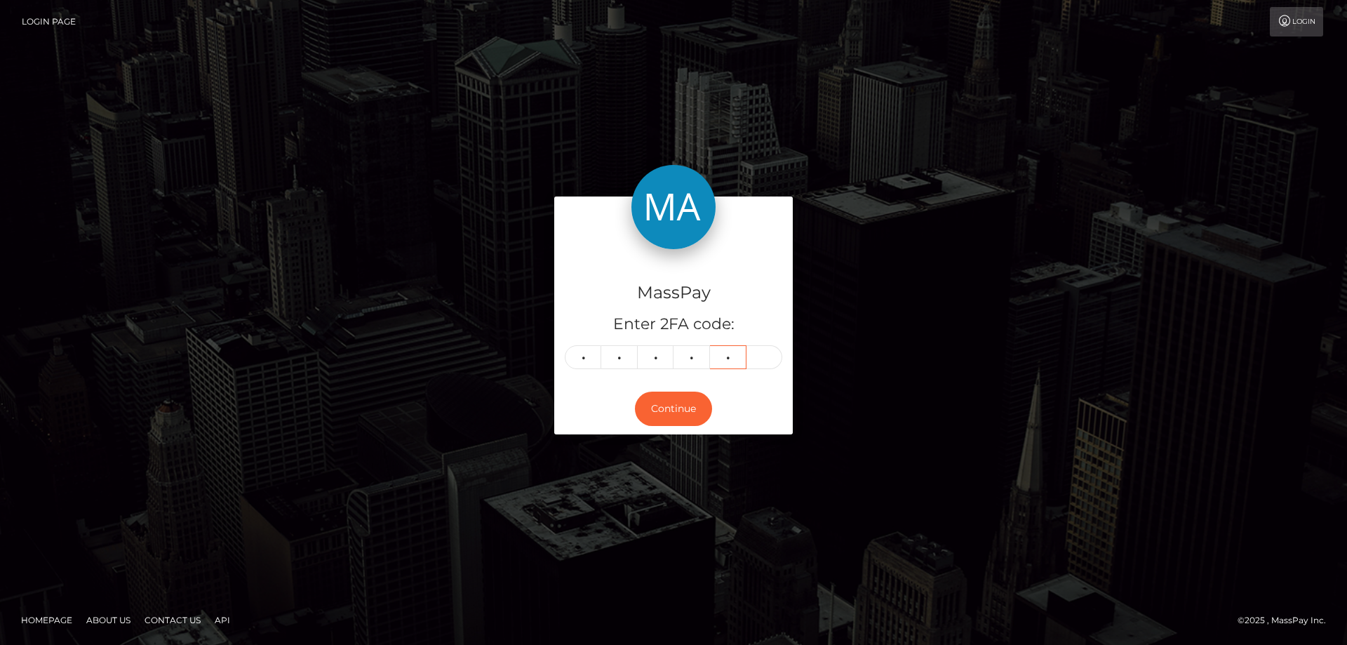
type input "6"
type input "7"
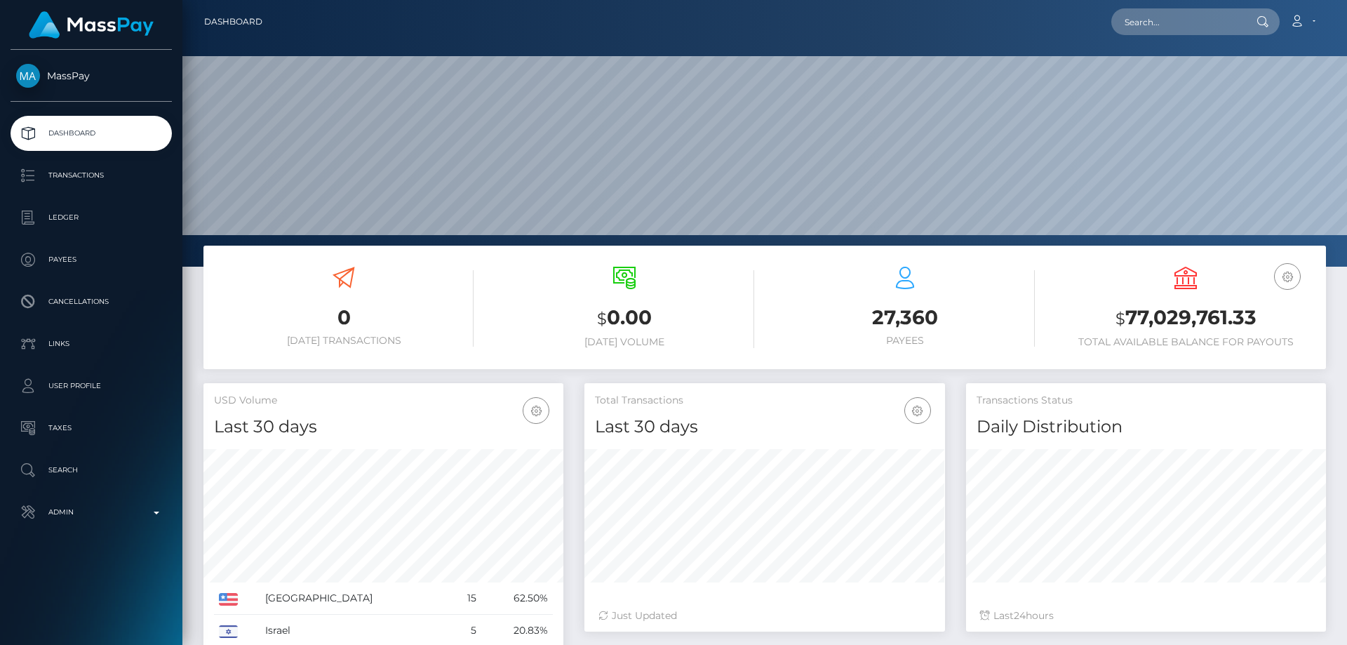
scroll to position [249, 361]
paste input "8cb03ae1-f273-4b3f-b259-fb9799813e33"
type input "8cb03ae1-f273-4b3f-b259-fb9799813e33"
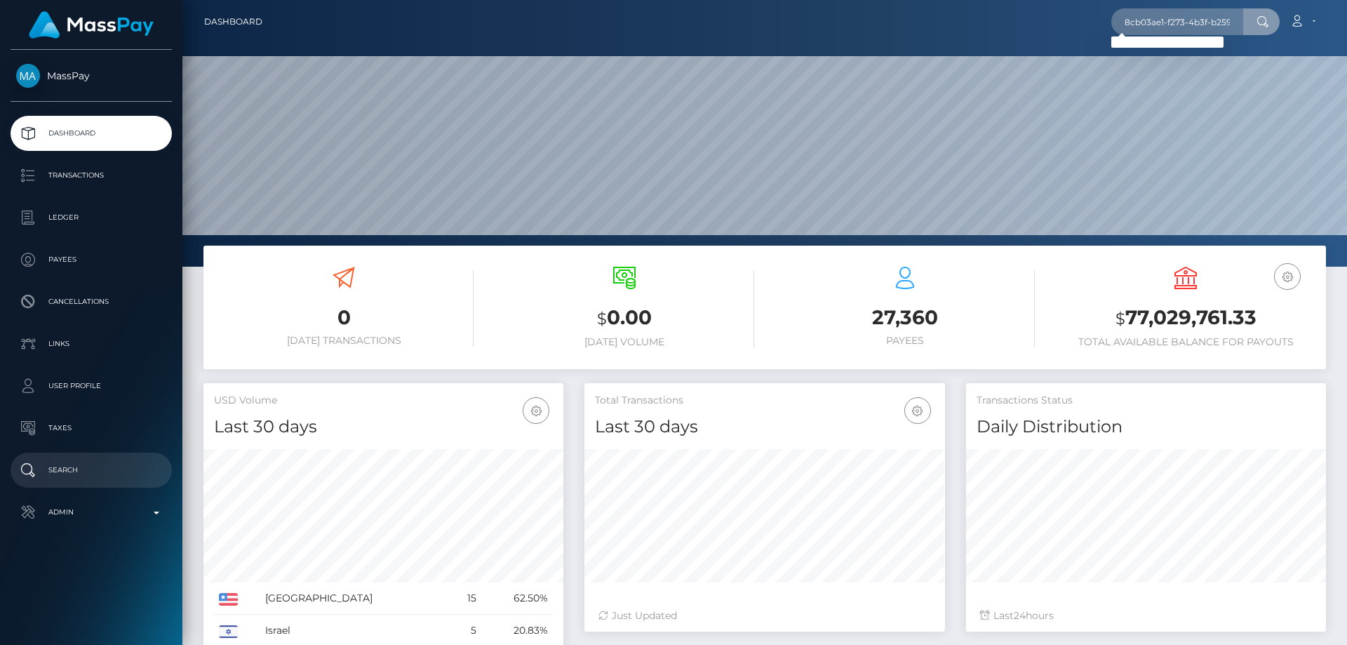
click at [126, 466] on p "Search" at bounding box center [91, 469] width 150 height 21
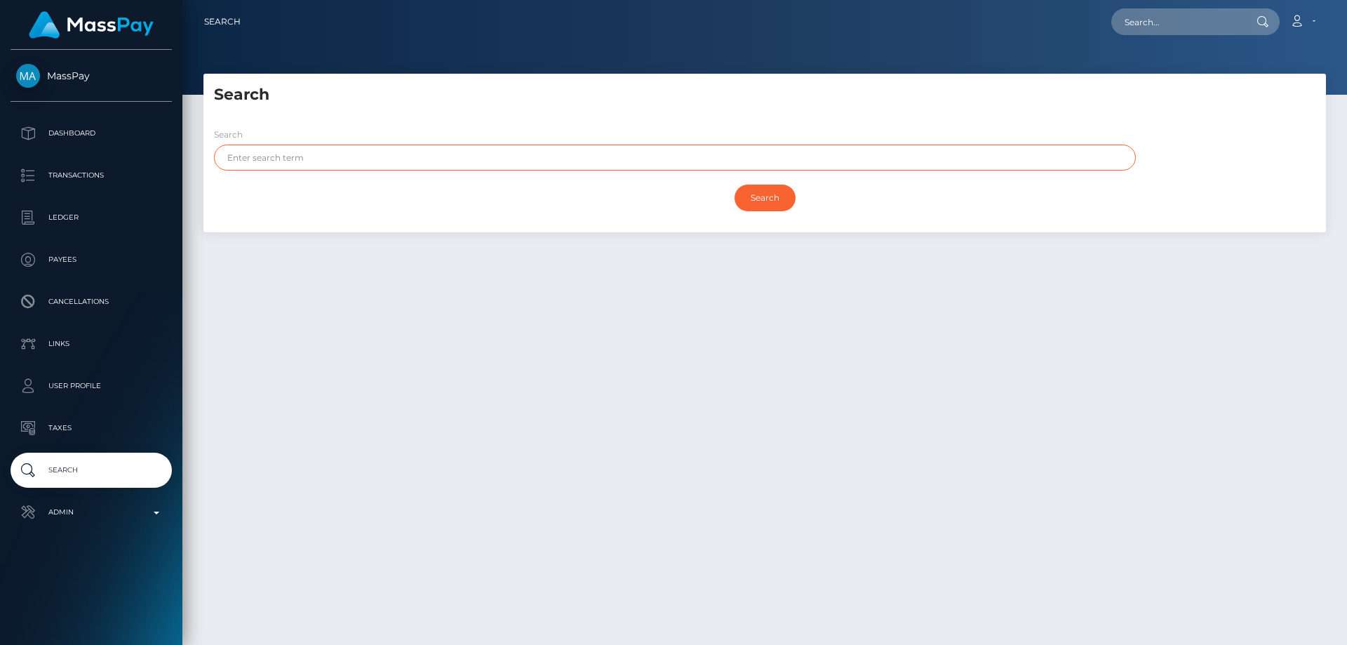
paste input "GPWN Management Consultancies LLC"
type input "GPWN Management Consultancies LLC"
click at [776, 180] on div "Search" at bounding box center [764, 197] width 1101 height 41
click at [755, 194] on input "Search" at bounding box center [764, 197] width 61 height 27
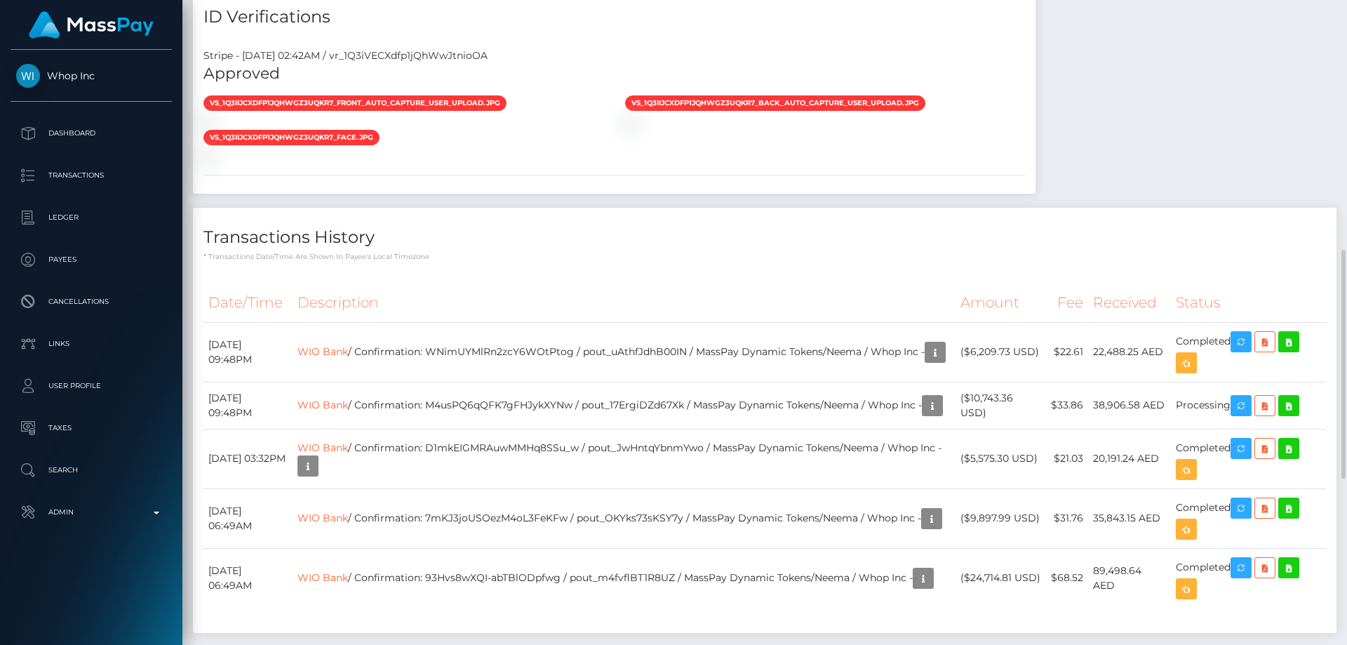
scroll to position [982, 0]
